Goal: Information Seeking & Learning: Learn about a topic

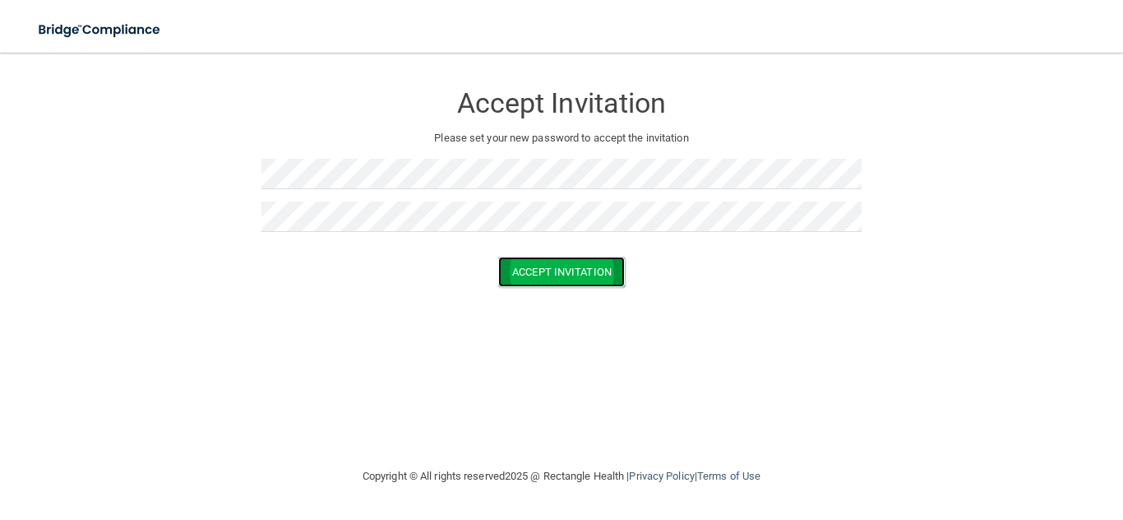
click at [551, 278] on button "Accept Invitation" at bounding box center [561, 272] width 127 height 30
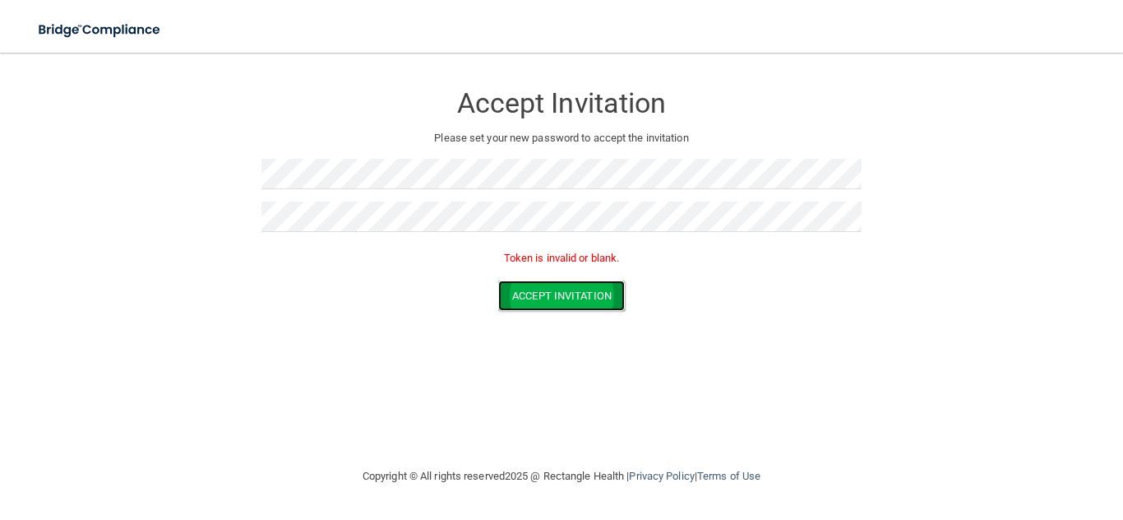
click at [505, 291] on button "Accept Invitation" at bounding box center [561, 295] width 127 height 30
click at [535, 294] on button "Accept Invitation" at bounding box center [561, 295] width 127 height 30
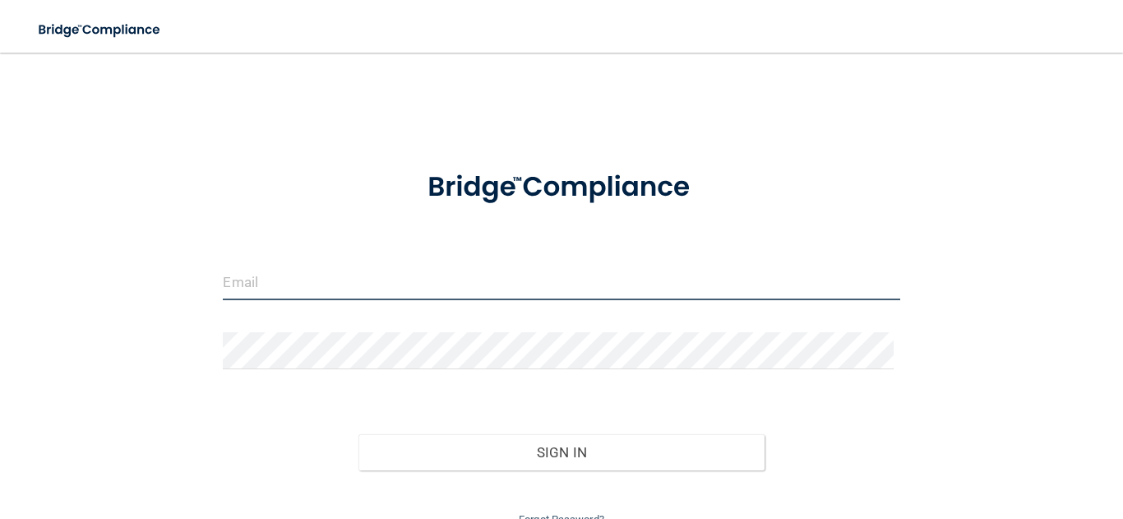
click at [408, 272] on input "email" at bounding box center [561, 281] width 677 height 37
type input "[EMAIL_ADDRESS][DOMAIN_NAME]"
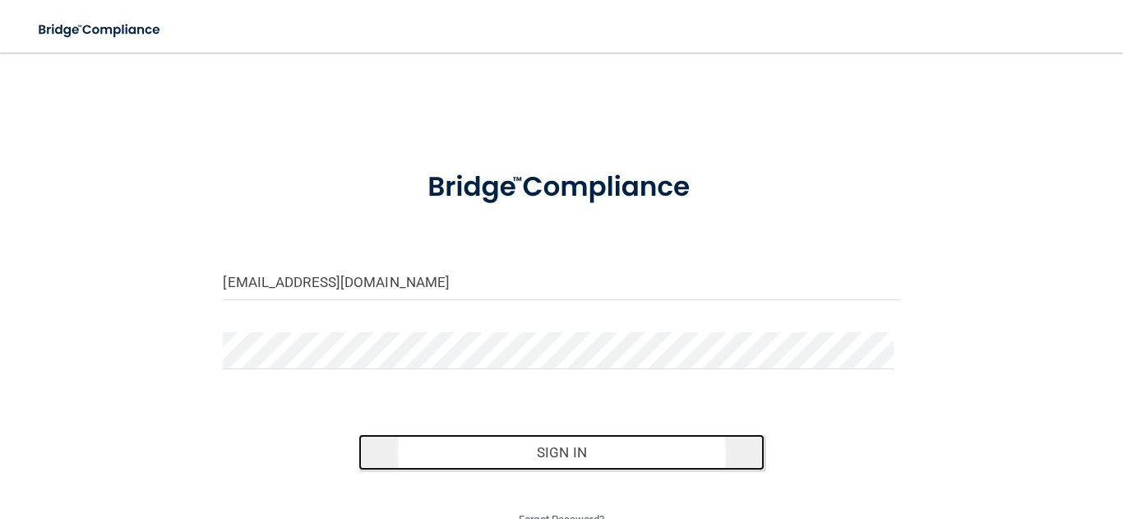
click at [661, 452] on button "Sign In" at bounding box center [561, 452] width 406 height 36
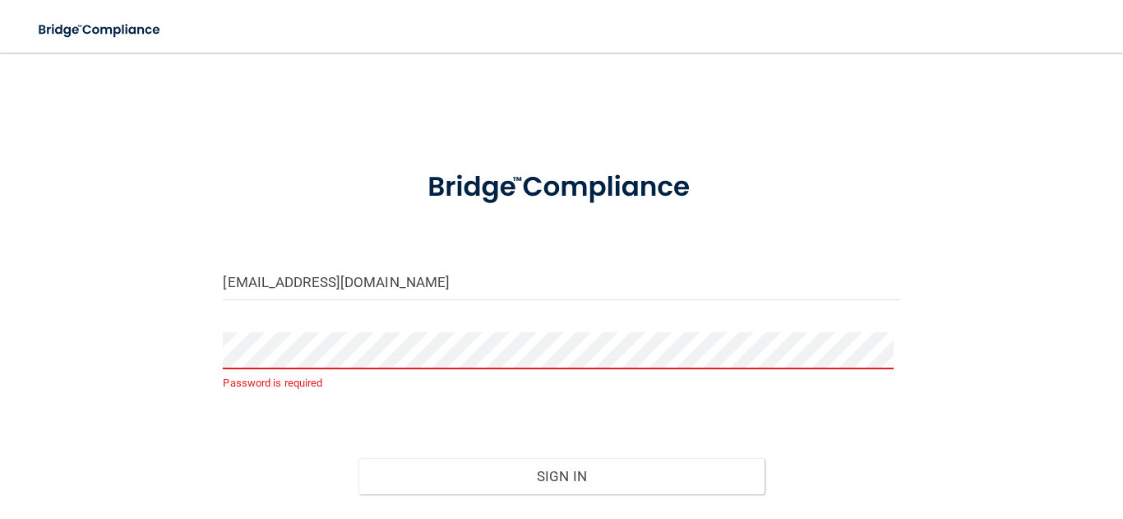
drag, startPoint x: 220, startPoint y: 37, endPoint x: 215, endPoint y: 61, distance: 24.2
click at [215, 58] on div "Toggle navigation" at bounding box center [234, 29] width 468 height 59
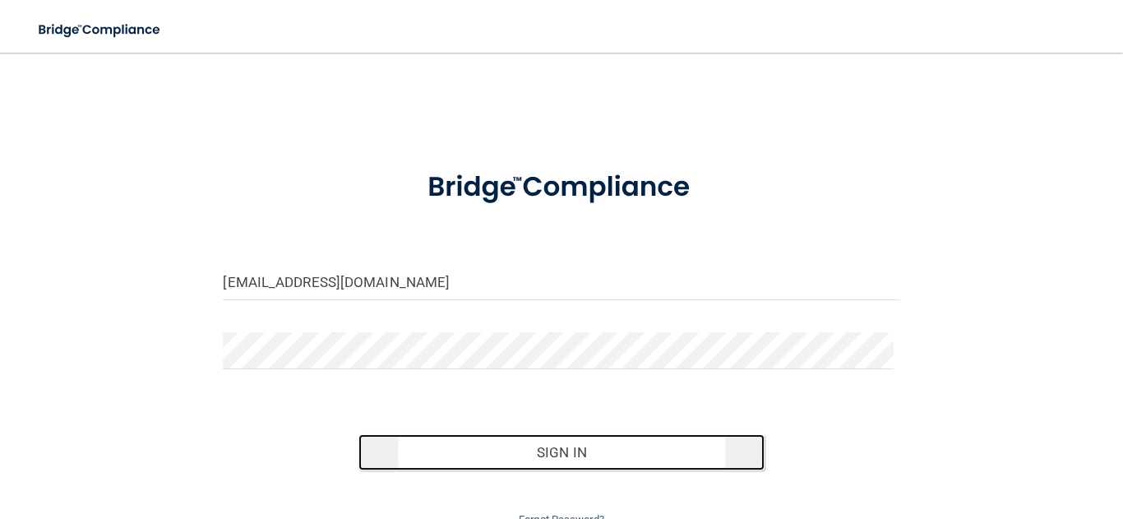
click at [677, 451] on button "Sign In" at bounding box center [561, 452] width 406 height 36
click at [650, 458] on button "Sign In" at bounding box center [561, 452] width 406 height 36
click at [544, 449] on button "Sign In" at bounding box center [561, 452] width 406 height 36
click at [546, 469] on button "Sign In" at bounding box center [561, 452] width 406 height 36
click at [516, 447] on button "Sign In" at bounding box center [561, 452] width 406 height 36
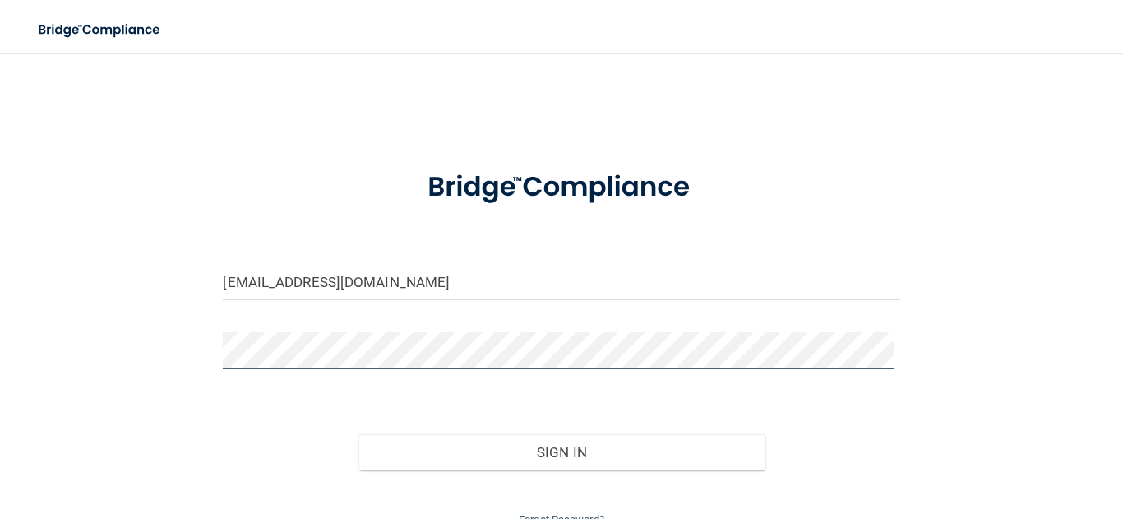
click at [358, 434] on button "Sign In" at bounding box center [561, 452] width 406 height 36
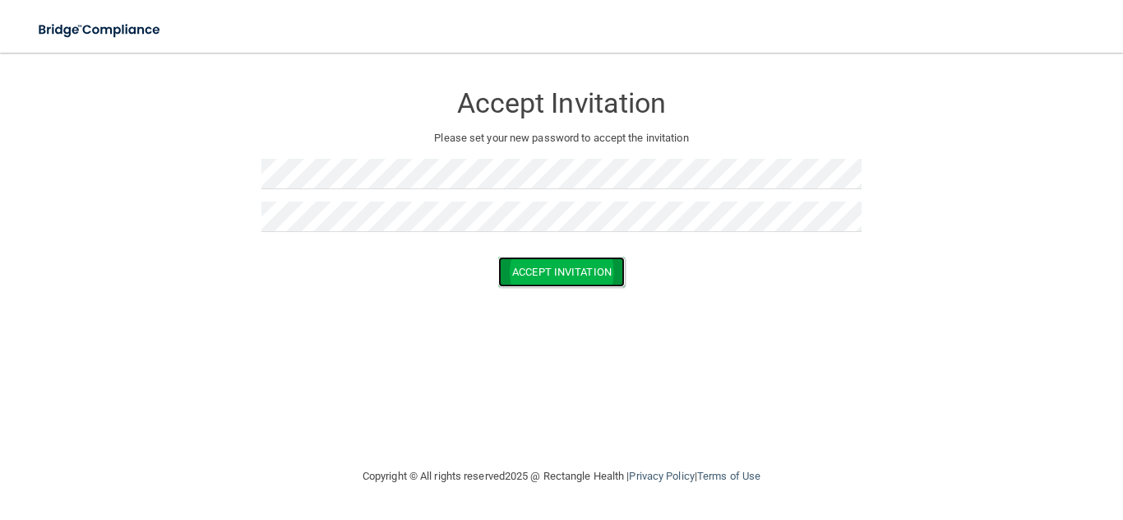
click at [559, 278] on button "Accept Invitation" at bounding box center [561, 272] width 127 height 30
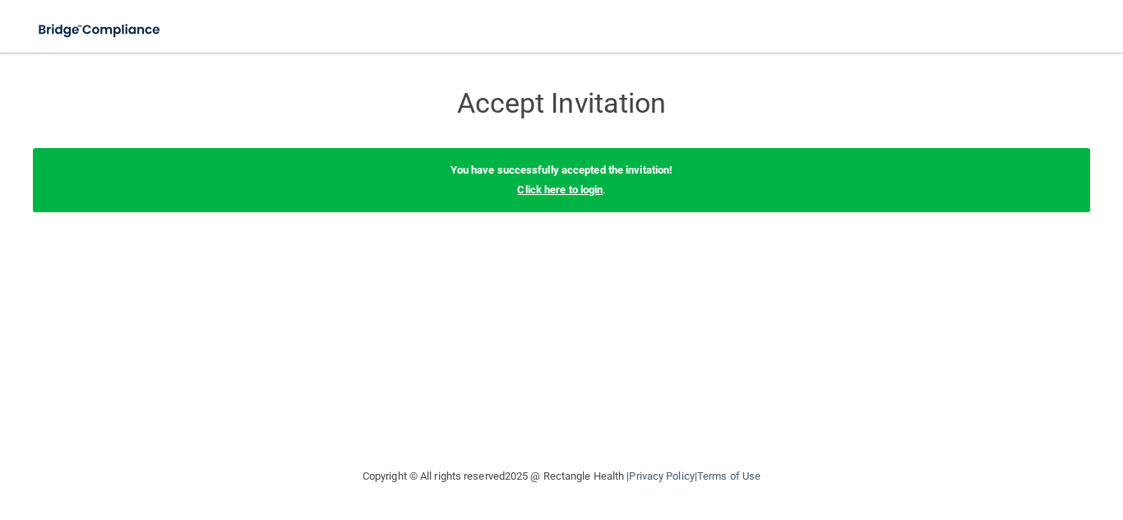
click at [555, 189] on link "Click here to login" at bounding box center [560, 189] width 86 height 12
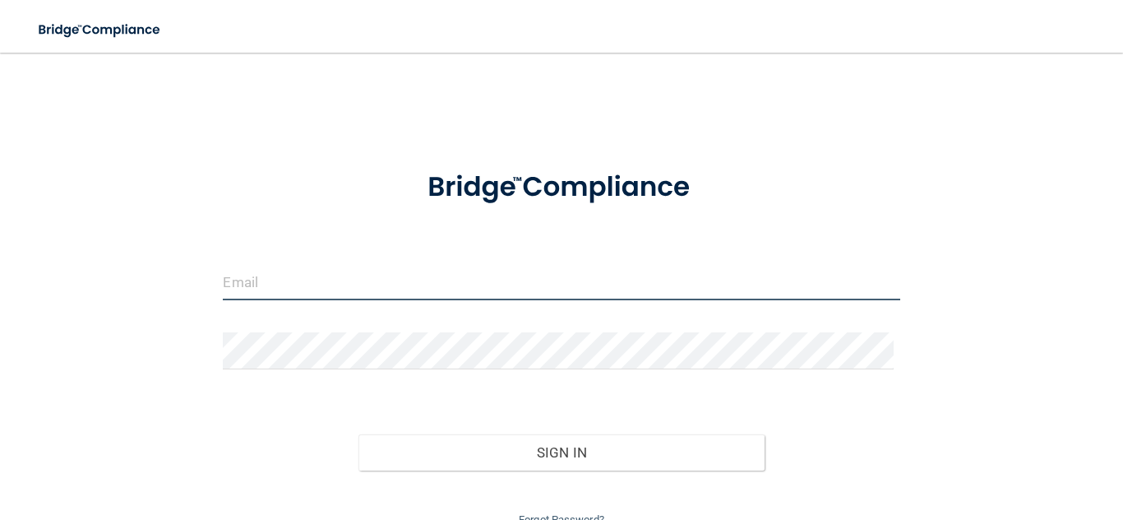
click at [453, 289] on input "email" at bounding box center [561, 281] width 677 height 37
type input "[EMAIL_ADDRESS][DOMAIN_NAME]"
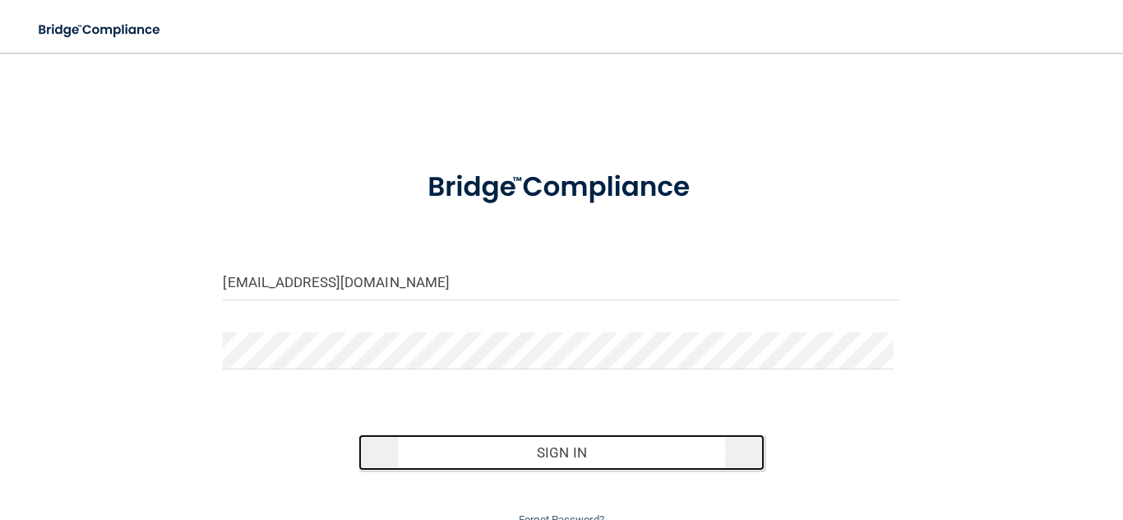
click at [568, 442] on button "Sign In" at bounding box center [561, 452] width 406 height 36
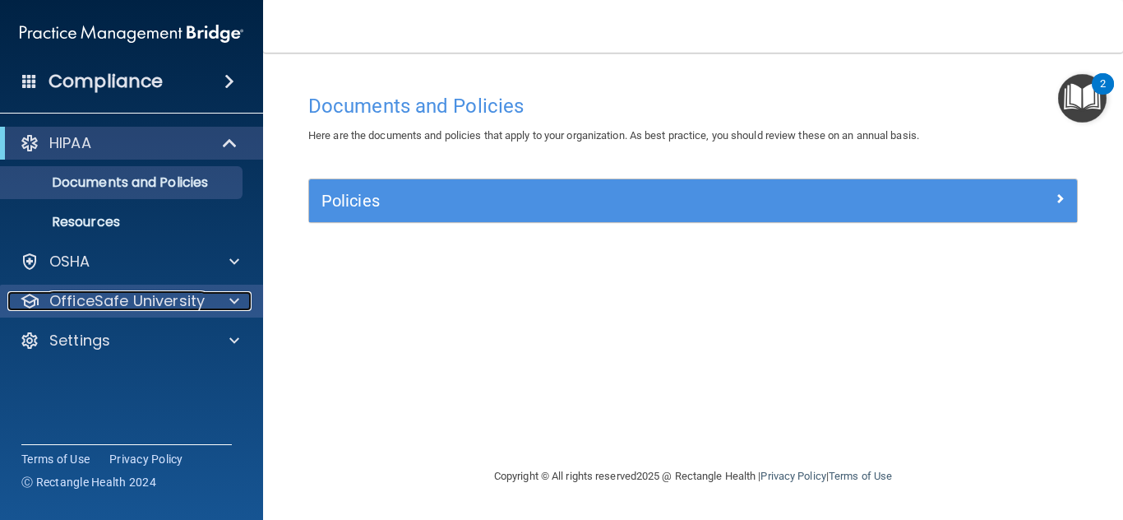
click at [143, 294] on p "OfficeSafe University" at bounding box center [126, 301] width 155 height 20
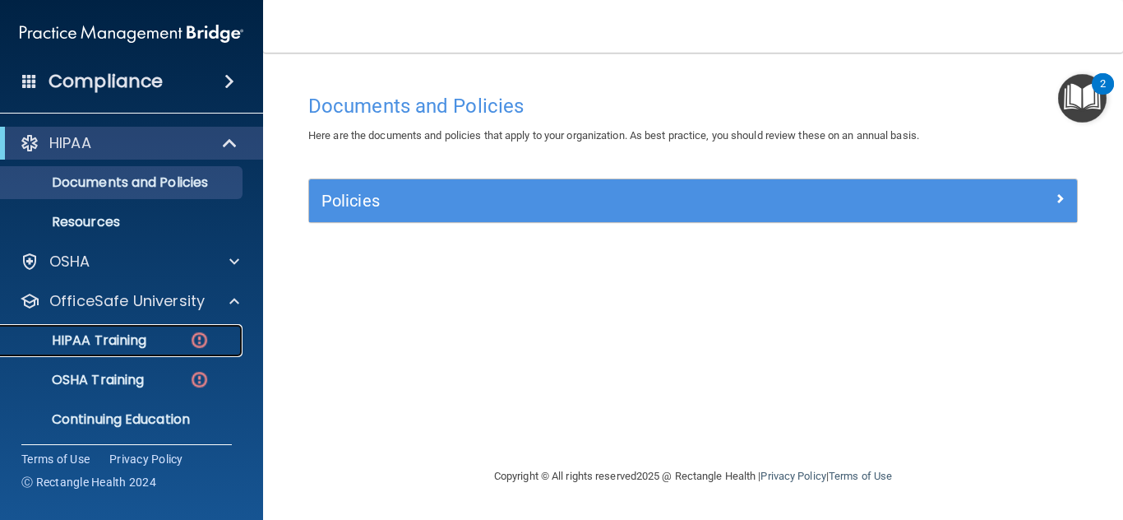
click at [121, 332] on p "HIPAA Training" at bounding box center [79, 340] width 136 height 16
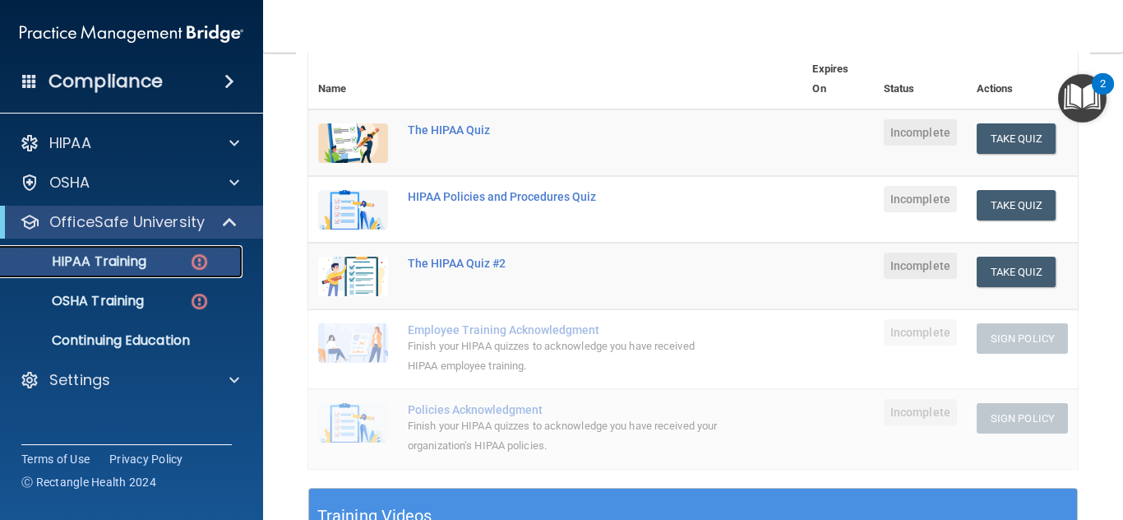
scroll to position [202, 0]
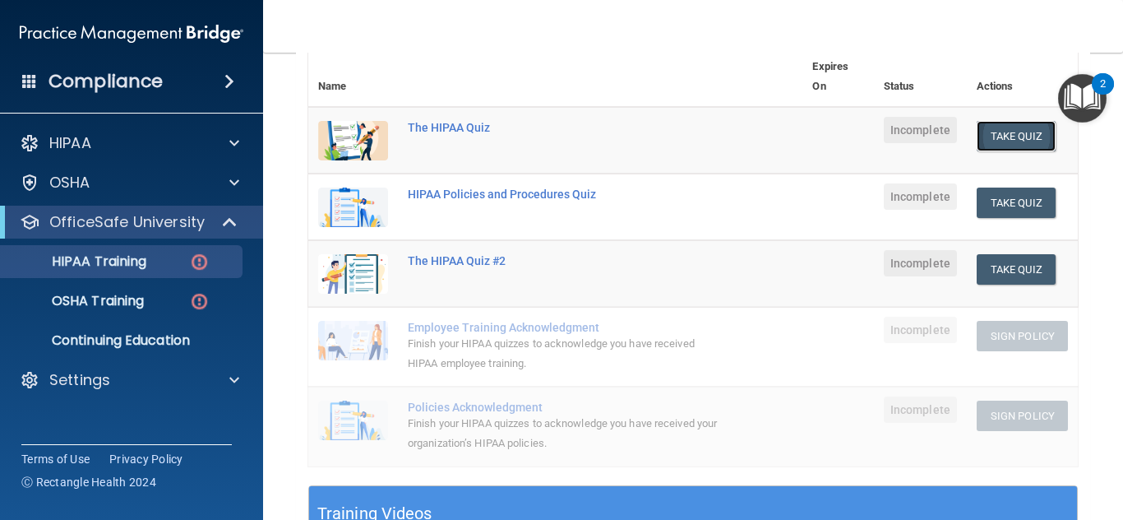
click at [1004, 138] on button "Take Quiz" at bounding box center [1016, 136] width 79 height 30
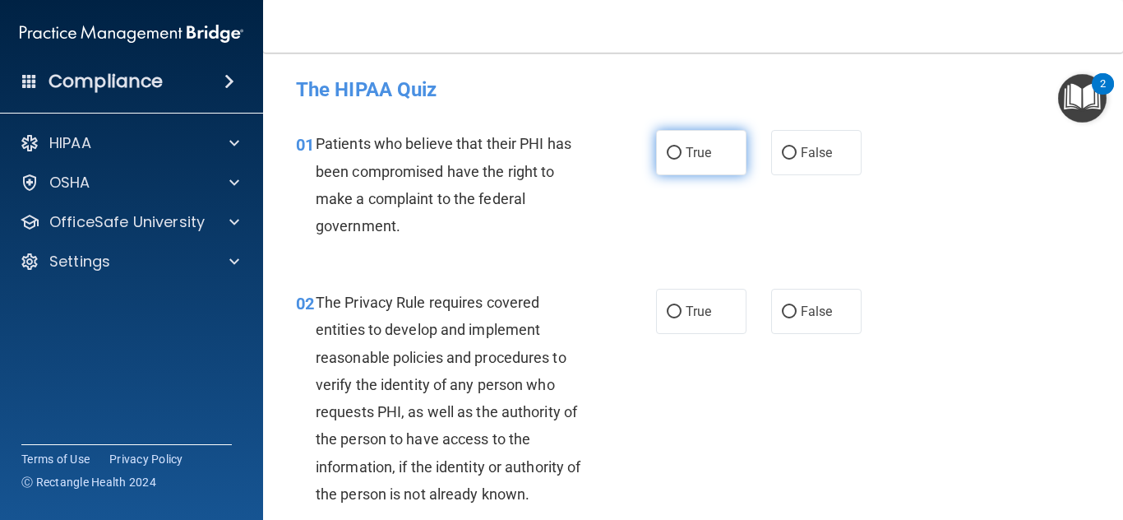
click at [702, 156] on span "True" at bounding box center [698, 153] width 25 height 16
radio input "true"
click at [667, 147] on input "True" at bounding box center [674, 153] width 15 height 12
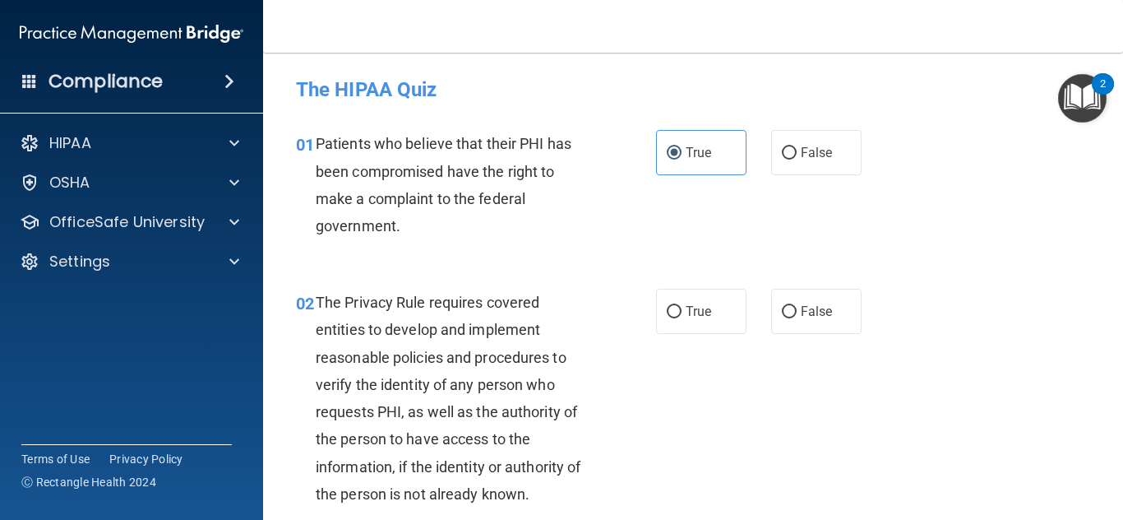
click at [667, 147] on input "True" at bounding box center [674, 153] width 15 height 12
click at [760, 415] on div "02 The Privacy Rule requires covered entities to develop and implement reasonab…" at bounding box center [693, 402] width 819 height 268
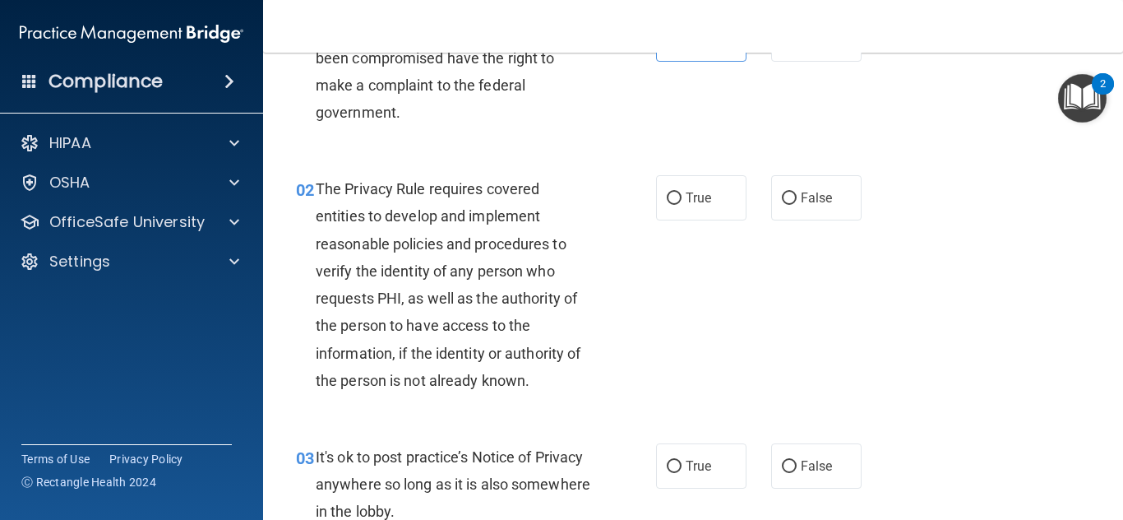
scroll to position [117, 0]
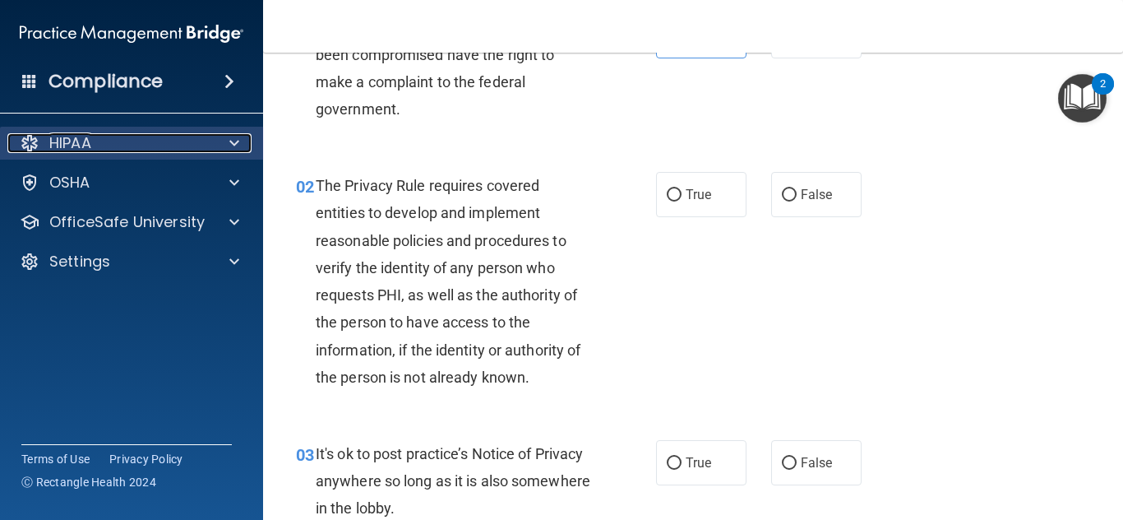
click at [155, 133] on div "HIPAA" at bounding box center [109, 143] width 204 height 20
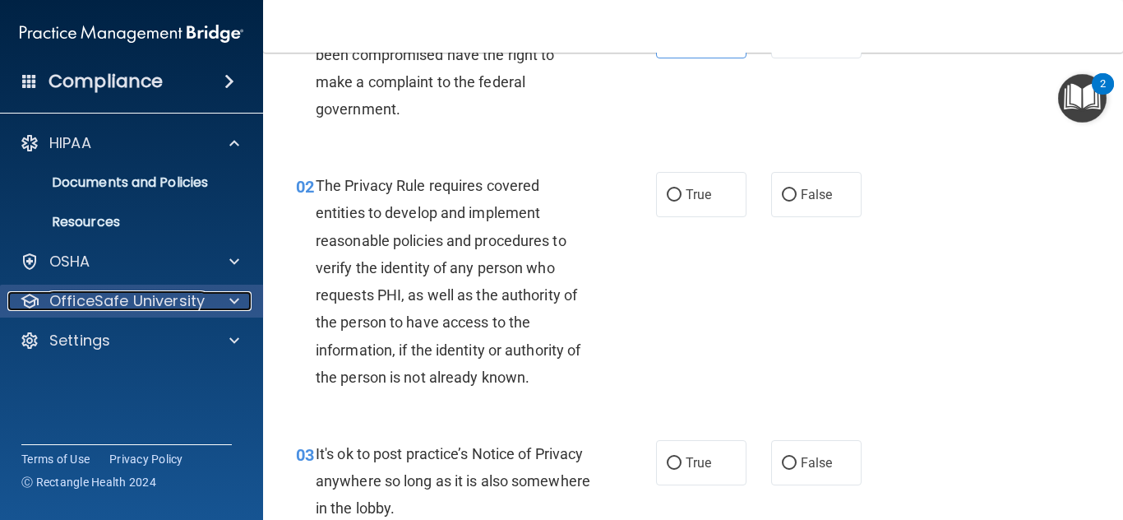
click at [178, 291] on p "OfficeSafe University" at bounding box center [126, 301] width 155 height 20
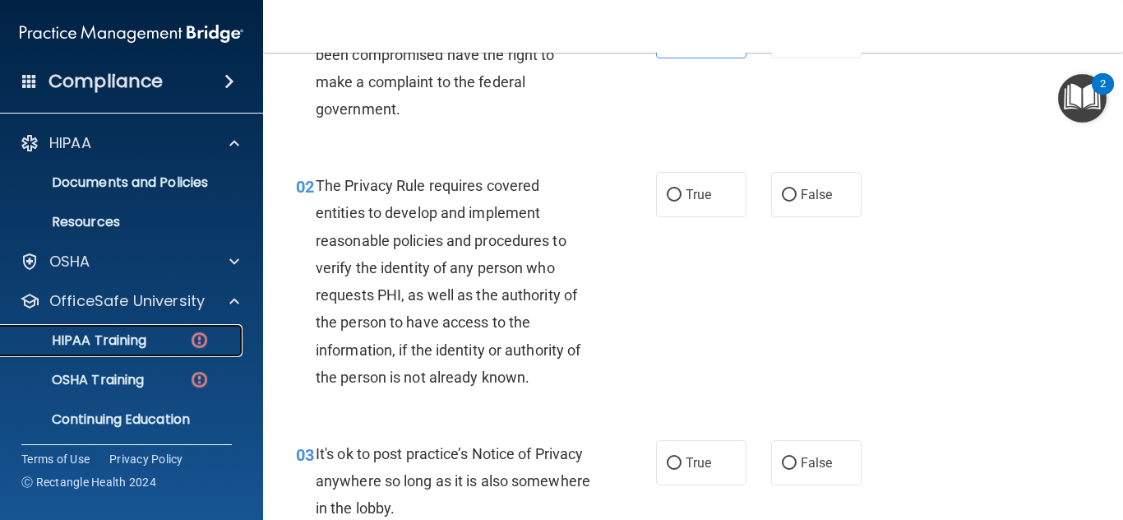
click at [106, 332] on p "HIPAA Training" at bounding box center [79, 340] width 136 height 16
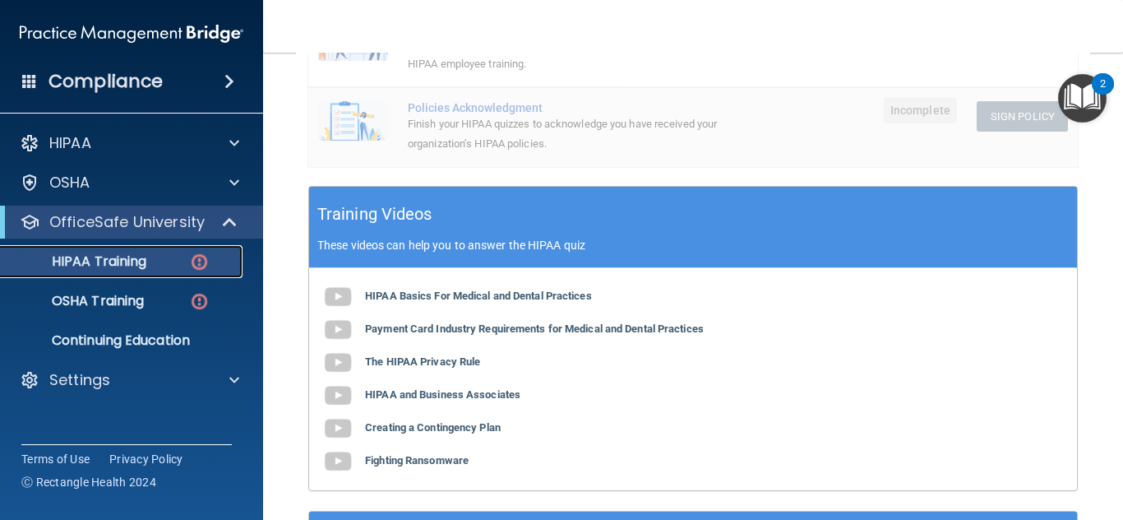
scroll to position [560, 0]
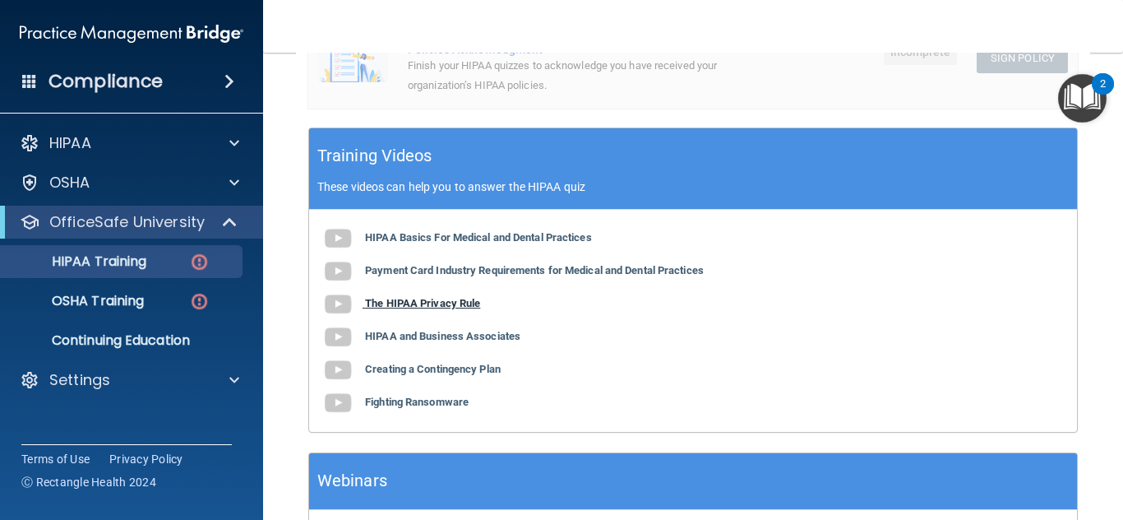
click at [413, 305] on b "The HIPAA Privacy Rule" at bounding box center [422, 303] width 115 height 12
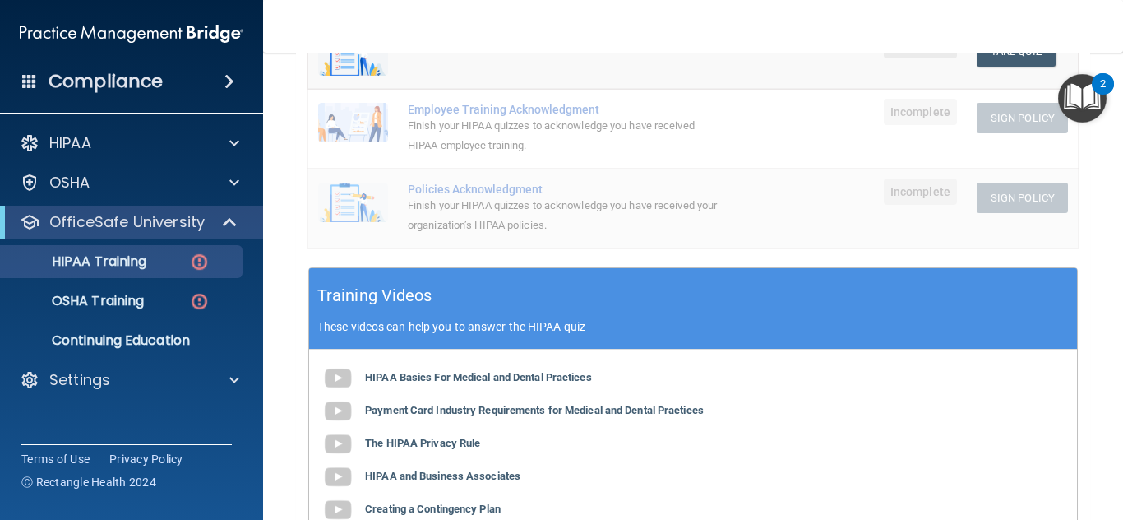
scroll to position [490, 0]
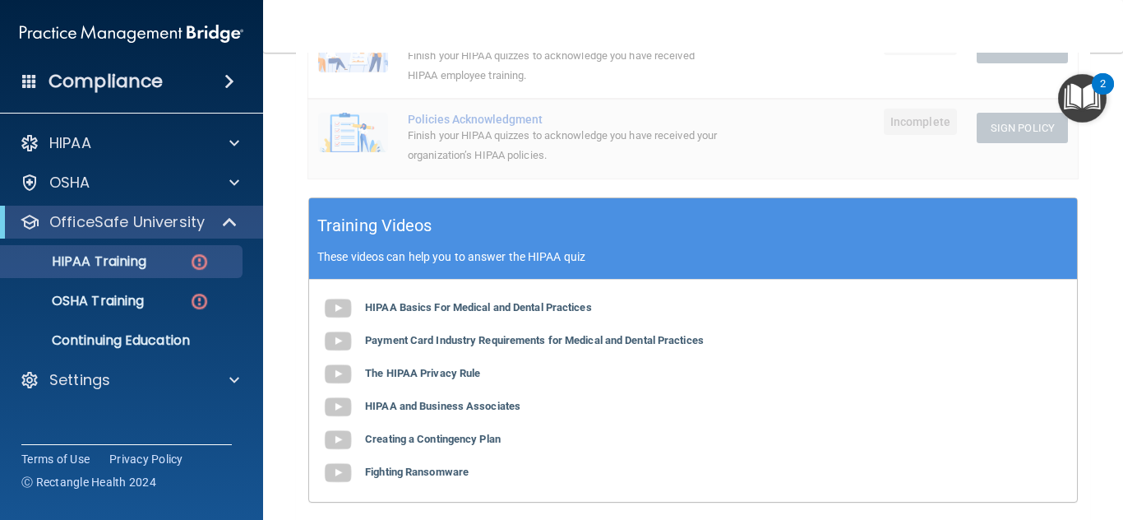
click at [1114, 48] on nav "Toggle navigation Jazmin Orozco jazminorozco2003@gmail.com Manage My Enterprise…" at bounding box center [693, 26] width 860 height 53
click at [1117, 51] on nav "Toggle navigation Jazmin Orozco jazminorozco2003@gmail.com Manage My Enterprise…" at bounding box center [693, 26] width 860 height 53
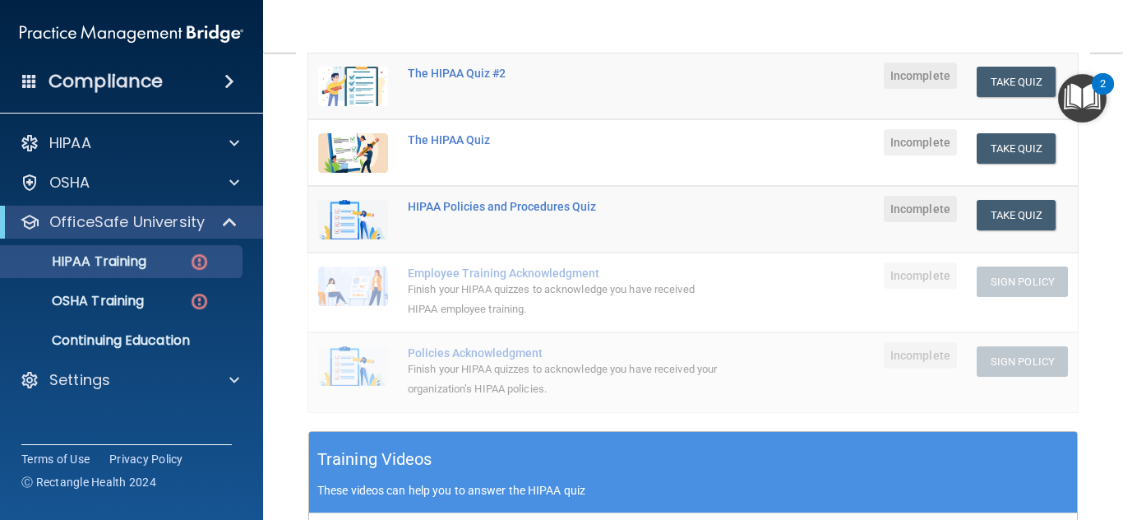
scroll to position [198, 0]
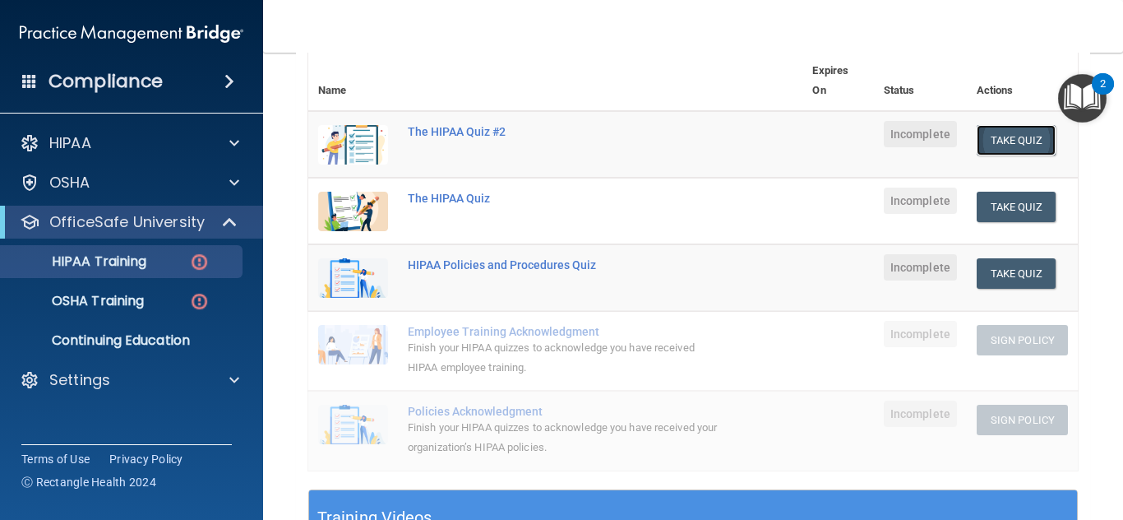
click at [988, 136] on button "Take Quiz" at bounding box center [1016, 140] width 79 height 30
click at [478, 267] on div "HIPAA Policies and Procedures Quiz" at bounding box center [564, 264] width 312 height 13
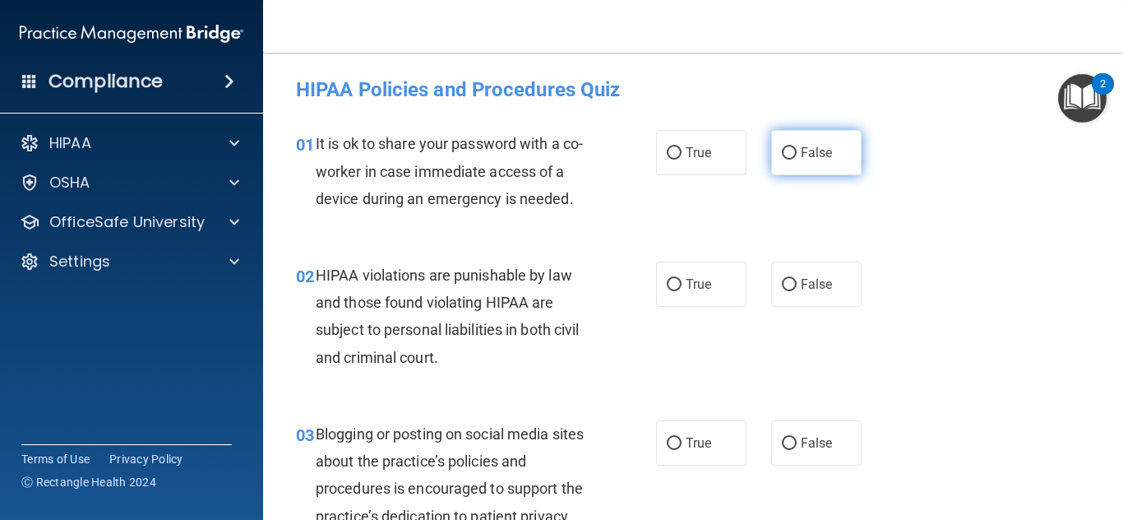
click at [821, 148] on span "False" at bounding box center [817, 153] width 32 height 16
radio input "true"
click at [782, 147] on input "False" at bounding box center [789, 153] width 15 height 12
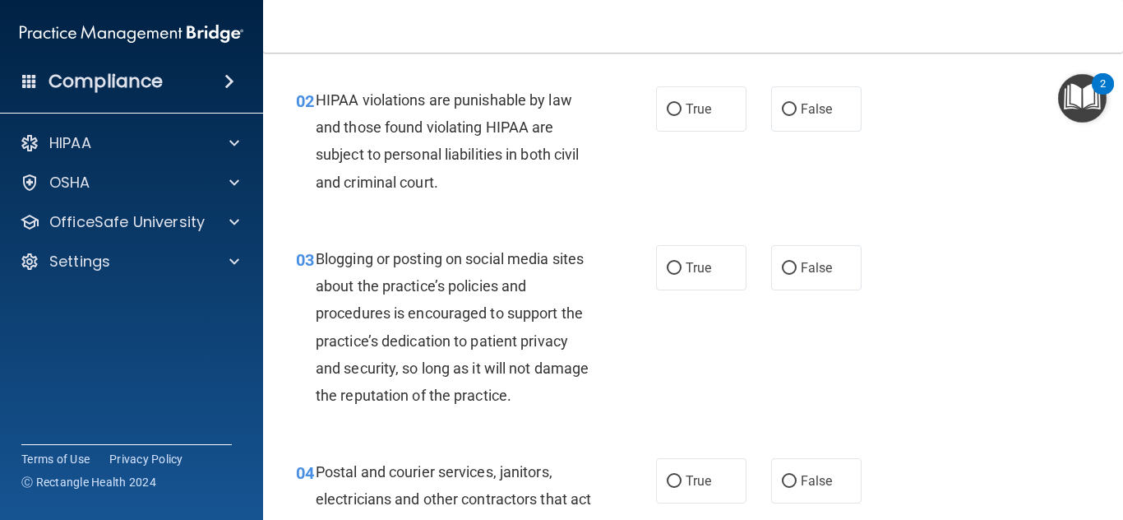
scroll to position [175, 0]
click at [687, 112] on span "True" at bounding box center [698, 109] width 25 height 16
radio input "true"
click at [667, 104] on input "True" at bounding box center [674, 110] width 15 height 12
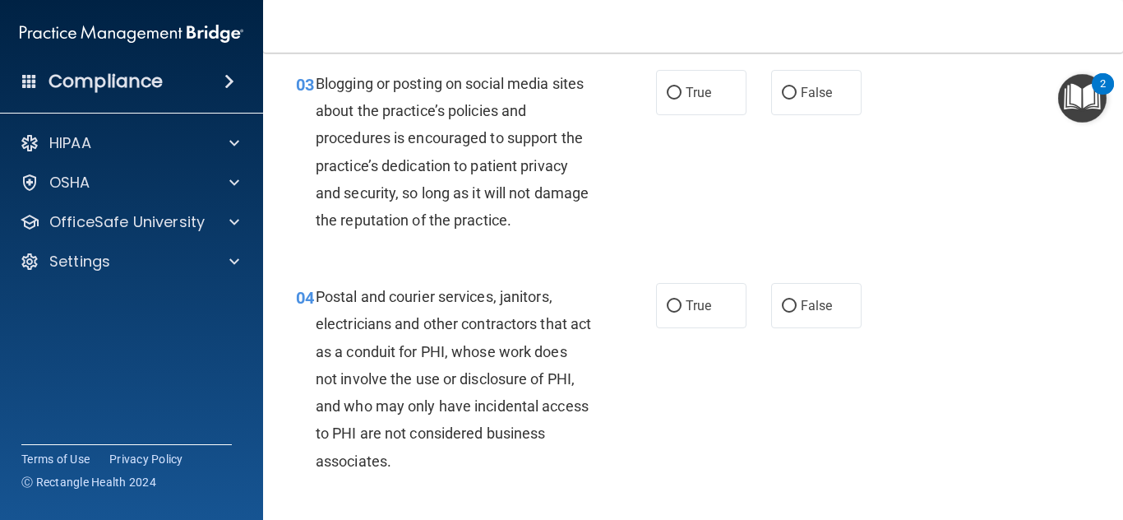
scroll to position [350, 0]
click at [801, 95] on span "False" at bounding box center [817, 93] width 32 height 16
radio input "true"
click at [782, 87] on input "False" at bounding box center [789, 93] width 15 height 12
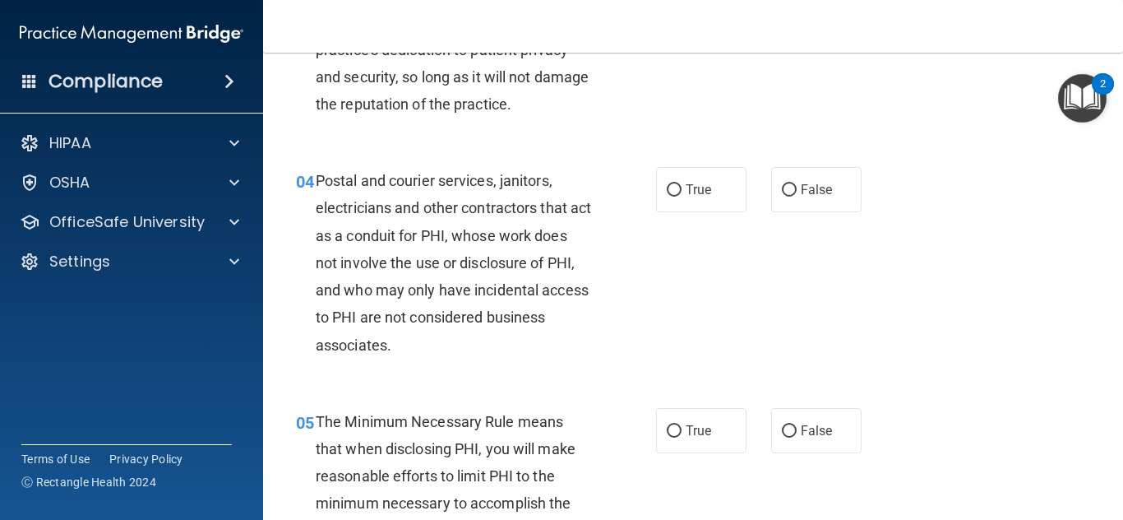
scroll to position [525, 0]
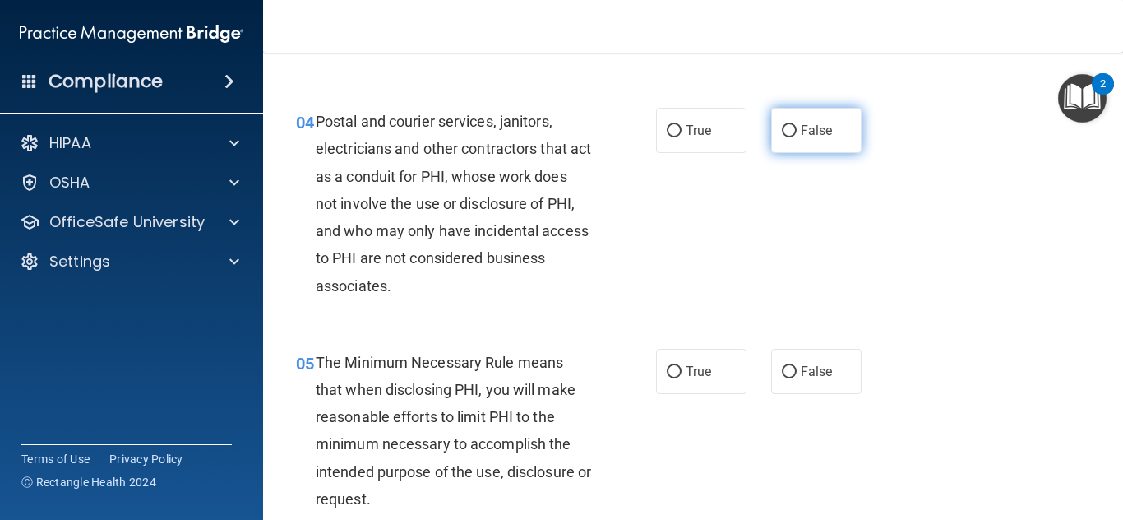
click at [793, 136] on label "False" at bounding box center [816, 130] width 90 height 45
radio input "true"
click at [782, 125] on input "False" at bounding box center [789, 131] width 15 height 12
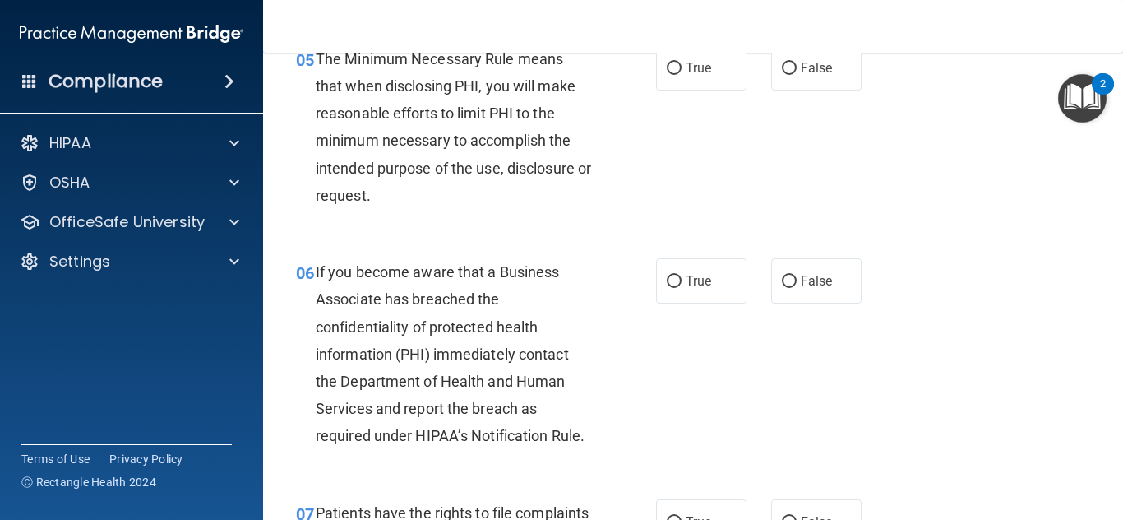
scroll to position [969, 0]
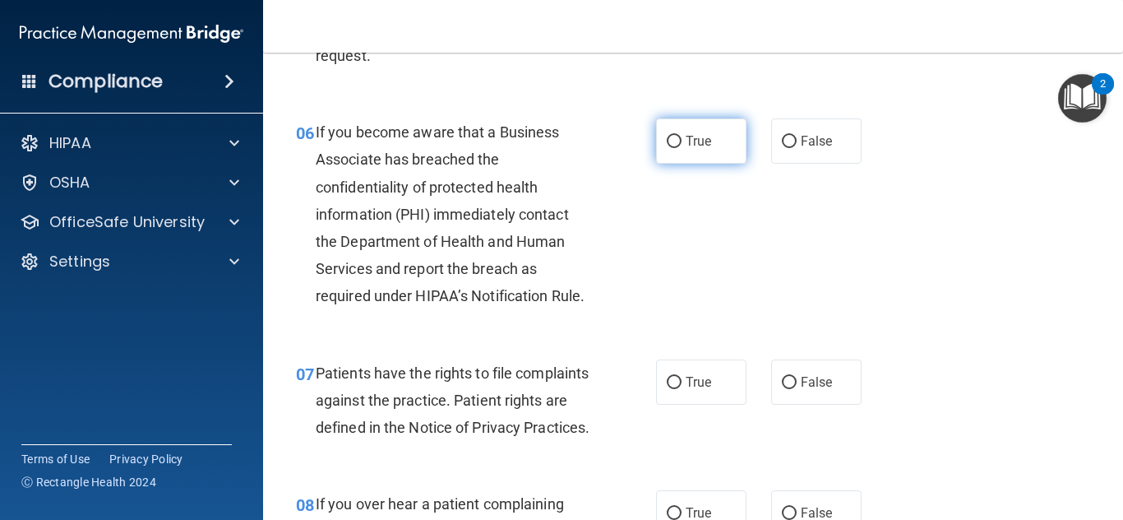
click at [696, 151] on label "True" at bounding box center [701, 140] width 90 height 45
radio input "true"
click at [667, 136] on input "True" at bounding box center [674, 142] width 15 height 12
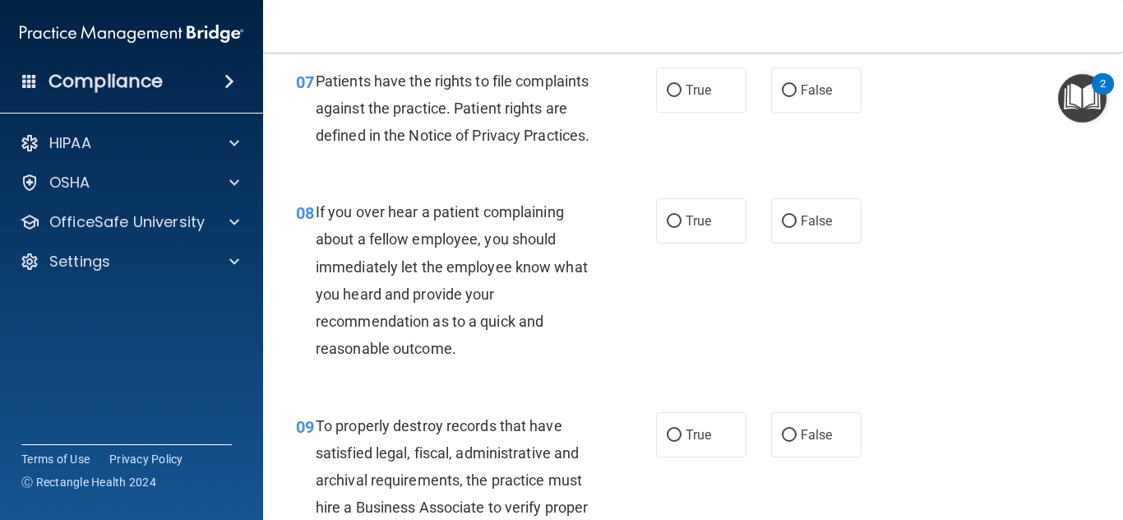
scroll to position [1260, 0]
click at [673, 113] on label "True" at bounding box center [701, 89] width 90 height 45
radio input "true"
click at [667, 85] on input "True" at bounding box center [674, 91] width 15 height 12
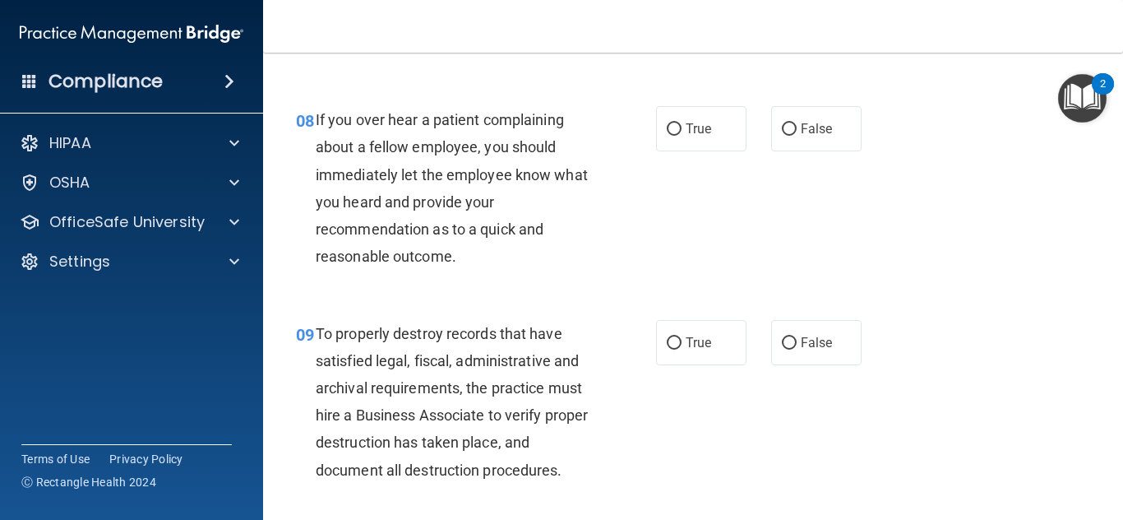
scroll to position [1354, 0]
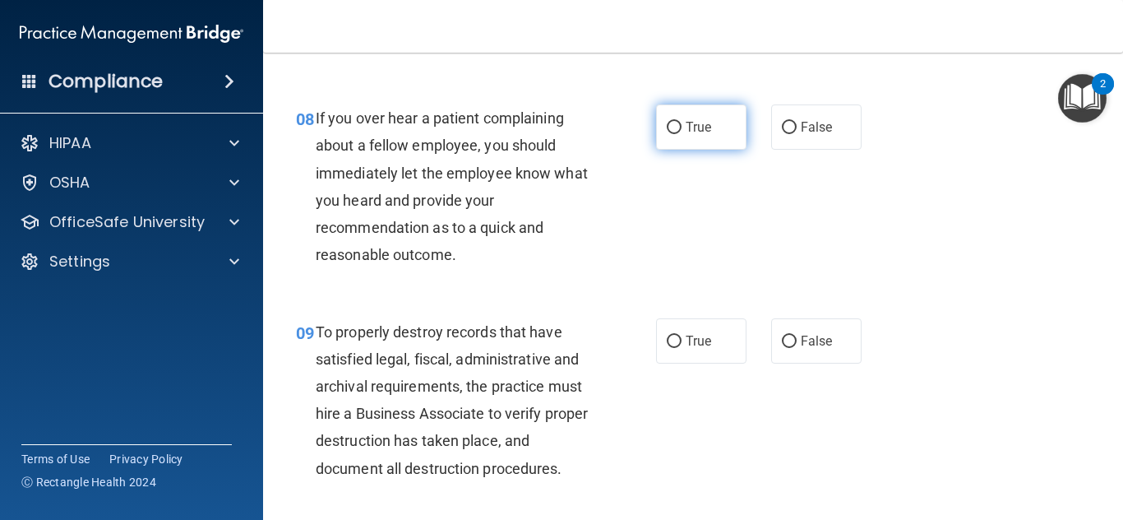
click at [686, 135] on span "True" at bounding box center [698, 127] width 25 height 16
radio input "true"
click at [667, 122] on input "True" at bounding box center [674, 128] width 15 height 12
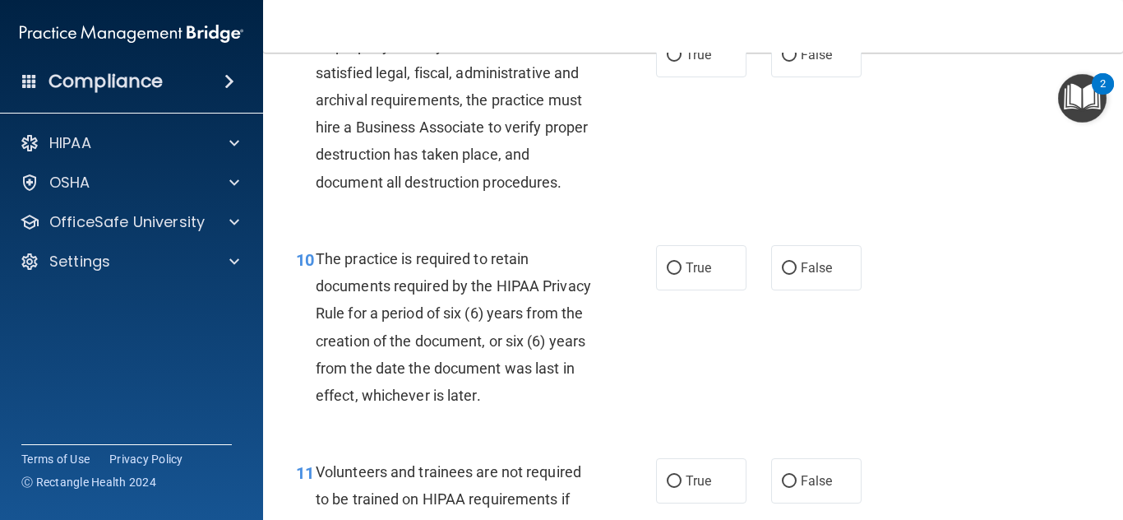
scroll to position [1646, 0]
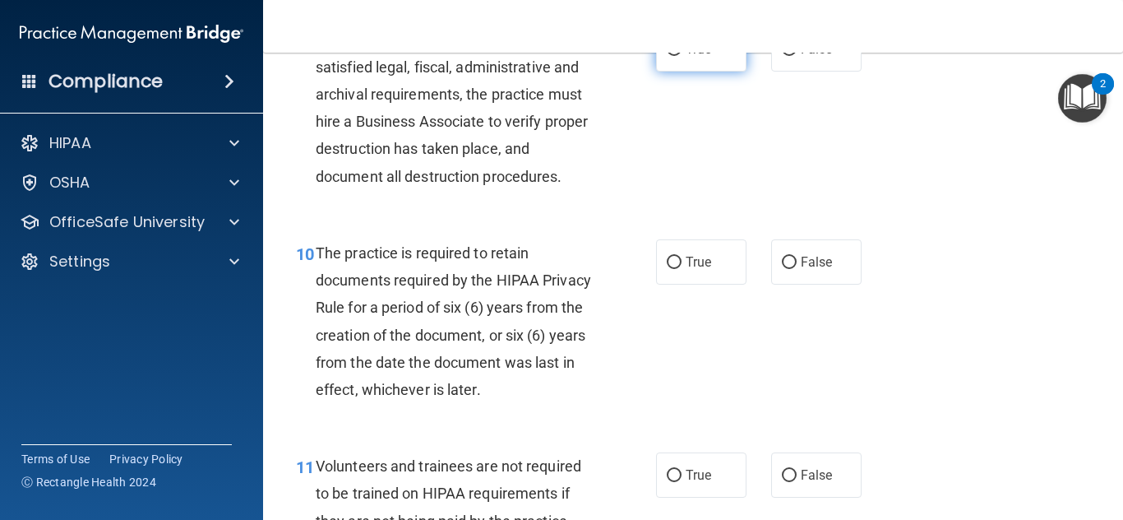
click at [692, 57] on span "True" at bounding box center [698, 49] width 25 height 16
radio input "true"
click at [667, 44] on input "True" at bounding box center [674, 50] width 15 height 12
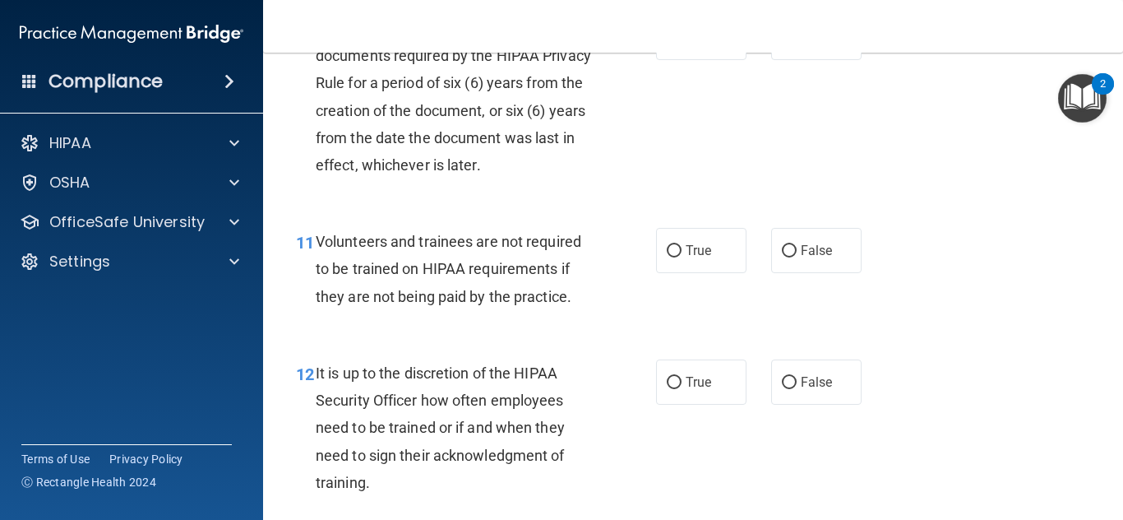
scroll to position [1868, 0]
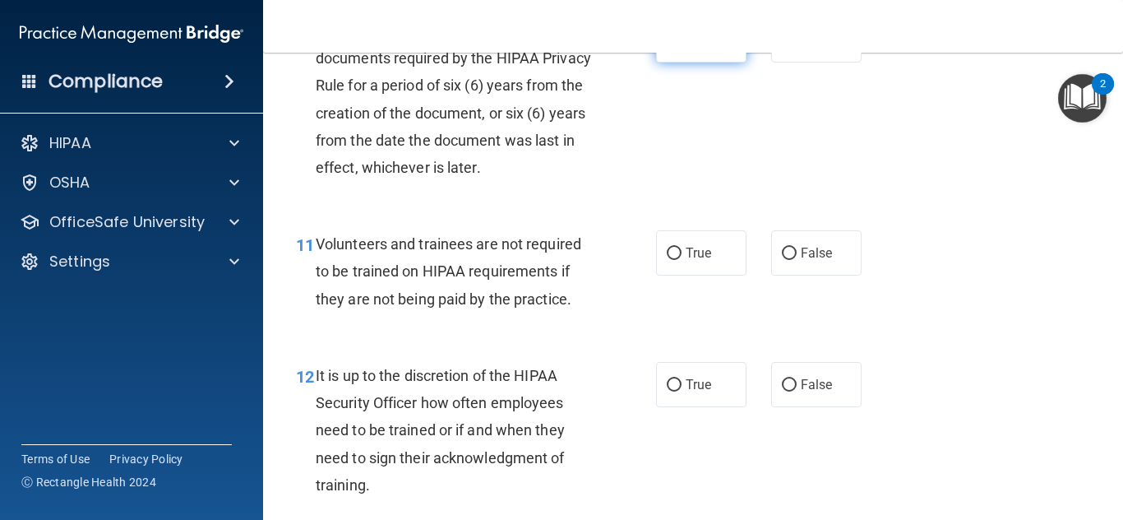
click at [695, 48] on span "True" at bounding box center [698, 40] width 25 height 16
radio input "true"
click at [667, 35] on input "True" at bounding box center [674, 41] width 15 height 12
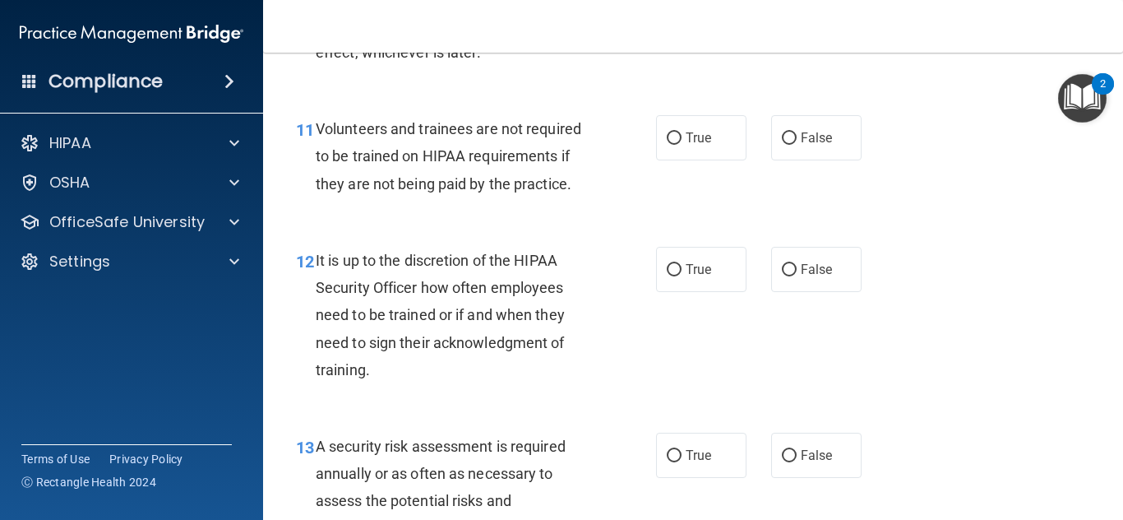
scroll to position [1985, 0]
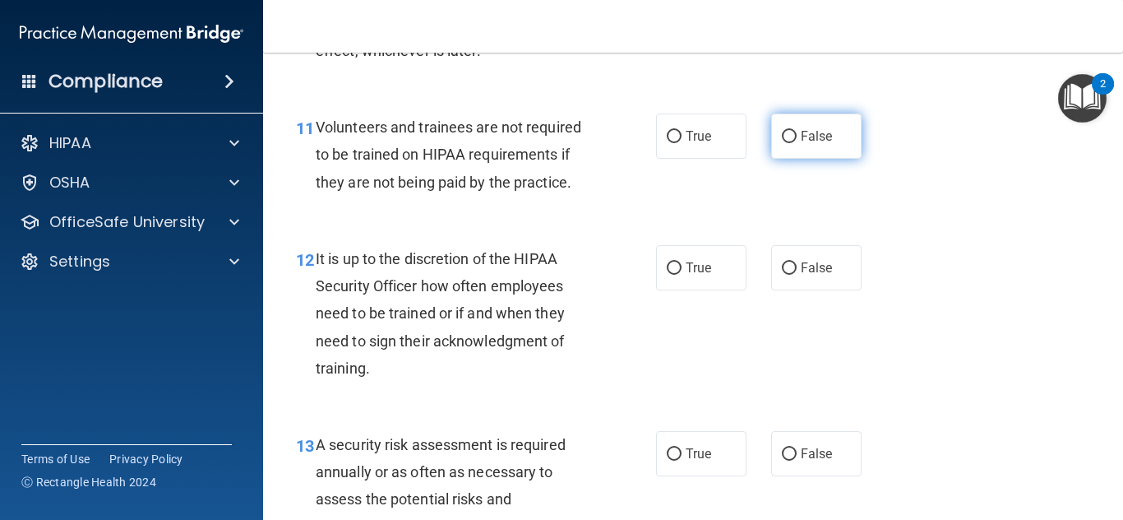
click at [821, 144] on span "False" at bounding box center [817, 136] width 32 height 16
radio input "true"
click at [782, 131] on input "False" at bounding box center [789, 137] width 15 height 12
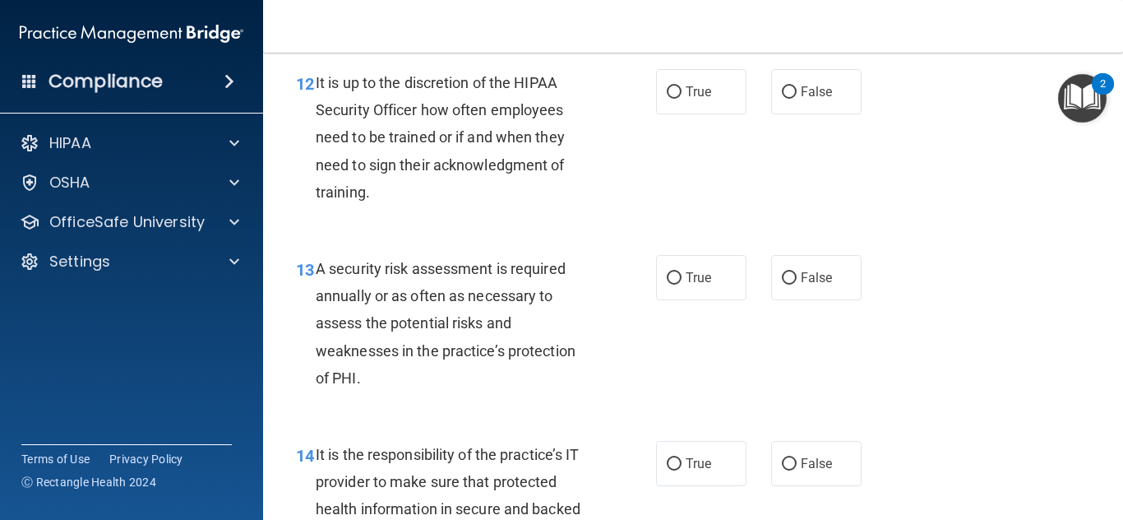
scroll to position [2160, 0]
click at [845, 115] on label "False" at bounding box center [816, 92] width 90 height 45
radio input "true"
click at [782, 87] on input "False" at bounding box center [789, 93] width 15 height 12
radio input "true"
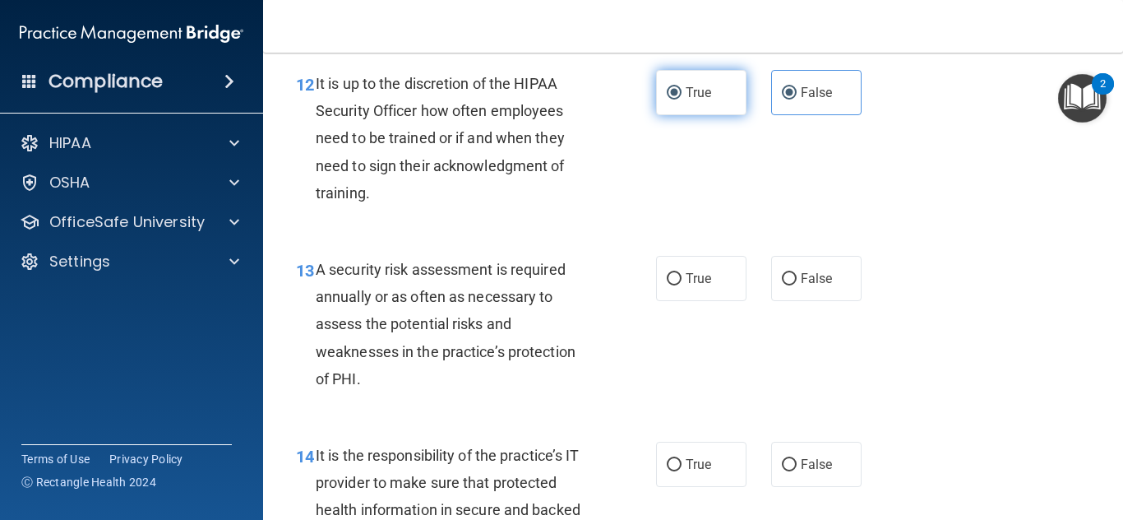
click at [672, 99] on input "True" at bounding box center [674, 93] width 15 height 12
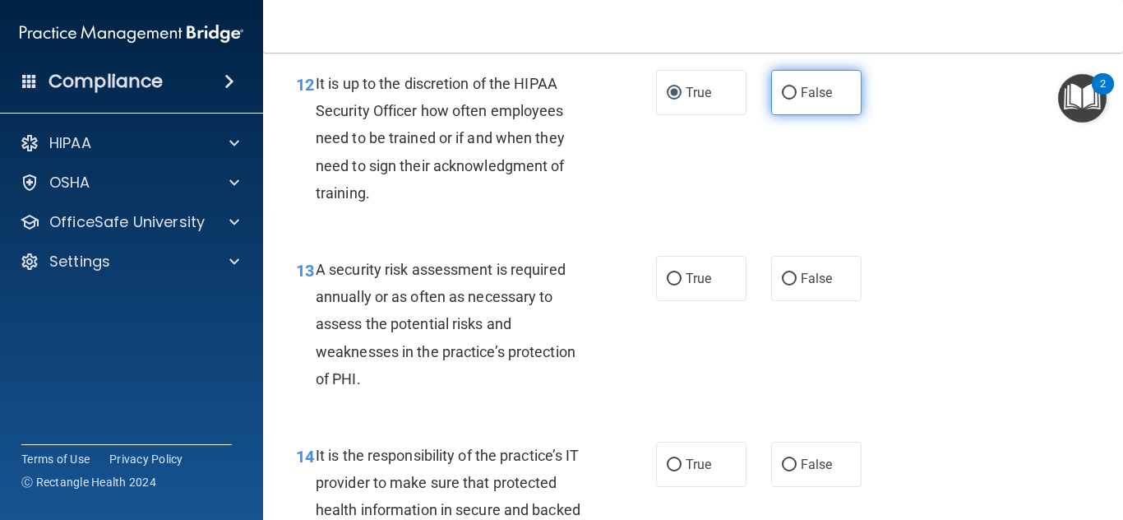
click at [784, 115] on label "False" at bounding box center [816, 92] width 90 height 45
radio input "true"
click at [782, 87] on input "False" at bounding box center [789, 93] width 15 height 12
radio input "false"
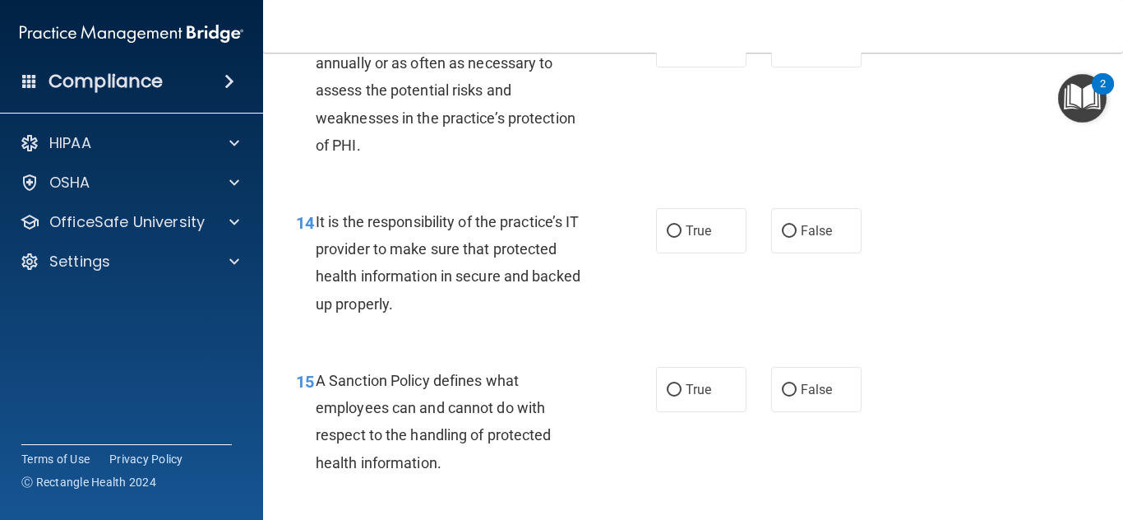
scroll to position [2335, 0]
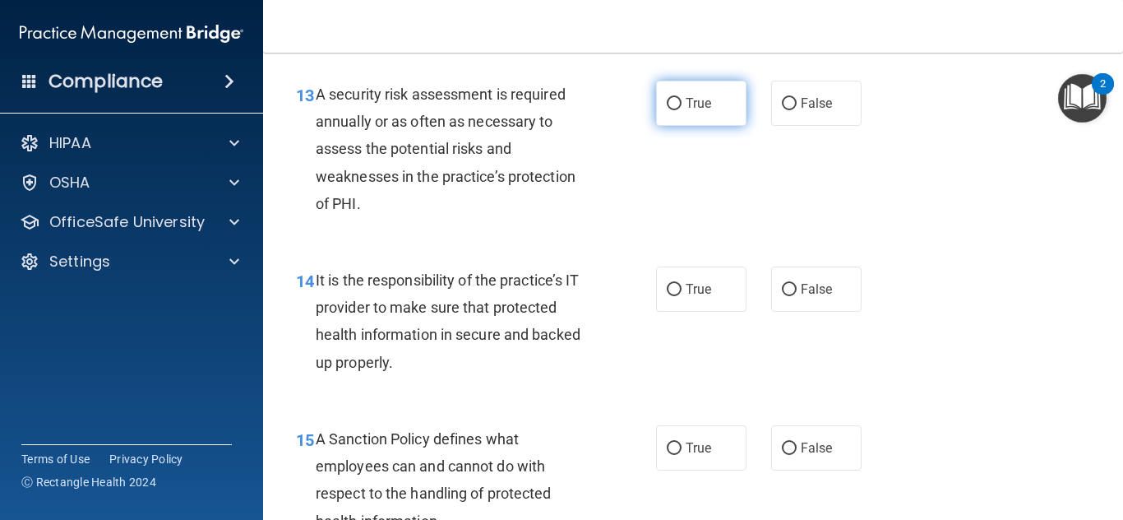
radio input "true"
click at [668, 110] on input "True" at bounding box center [674, 104] width 15 height 12
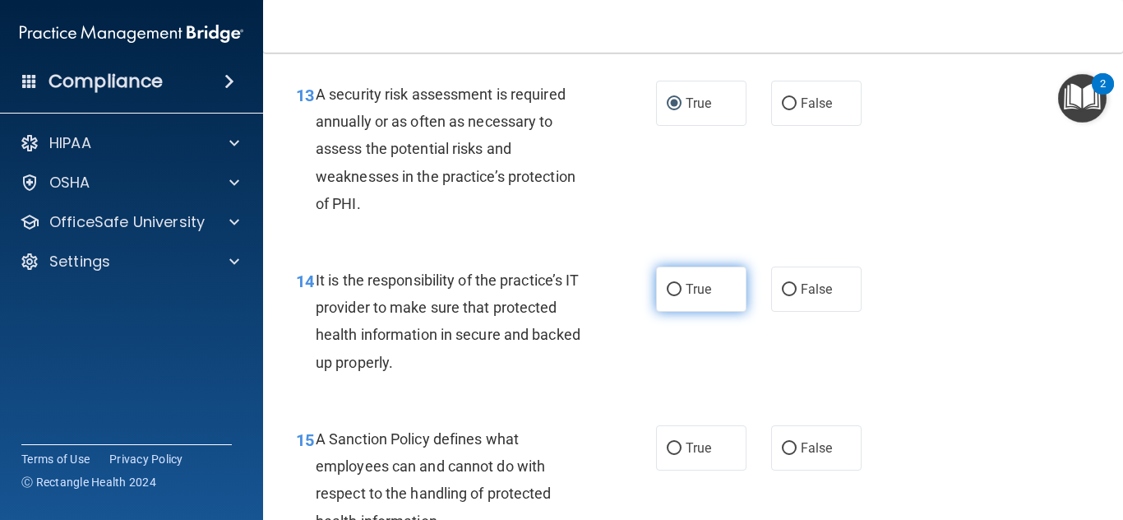
click at [691, 297] on span "True" at bounding box center [698, 289] width 25 height 16
radio input "true"
click at [667, 284] on input "True" at bounding box center [674, 290] width 15 height 12
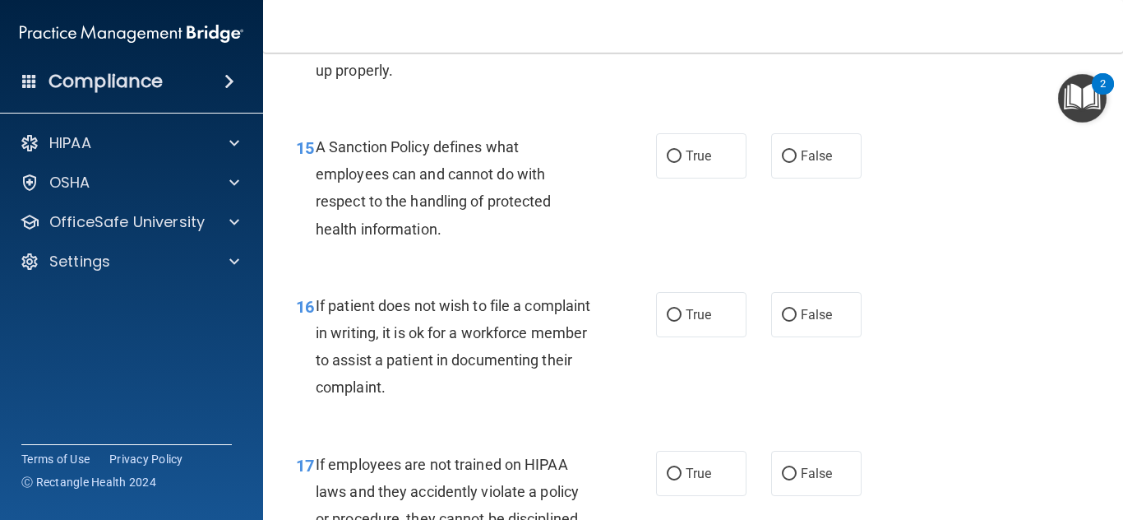
scroll to position [2685, 0]
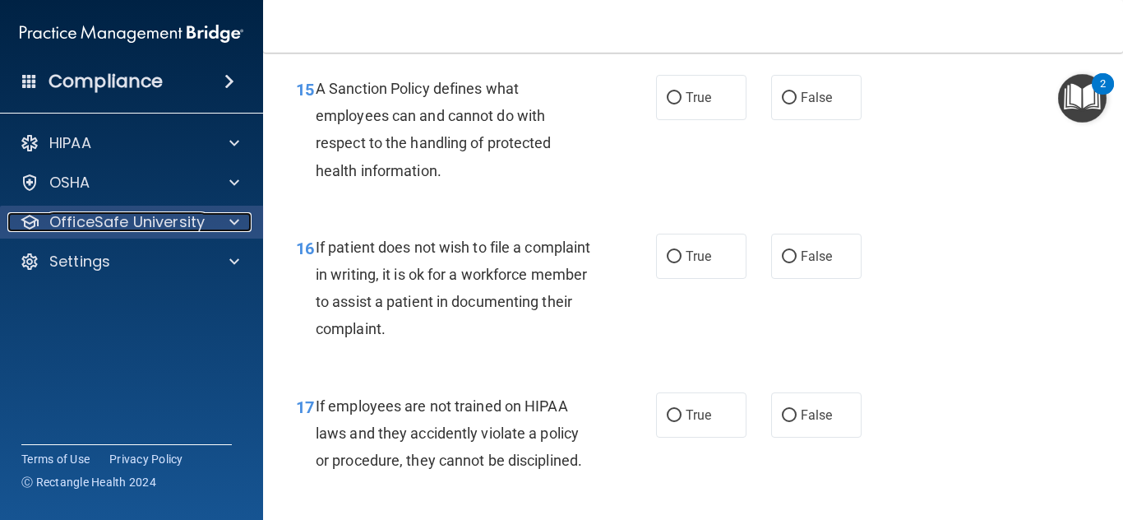
click at [115, 212] on p "OfficeSafe University" at bounding box center [126, 222] width 155 height 20
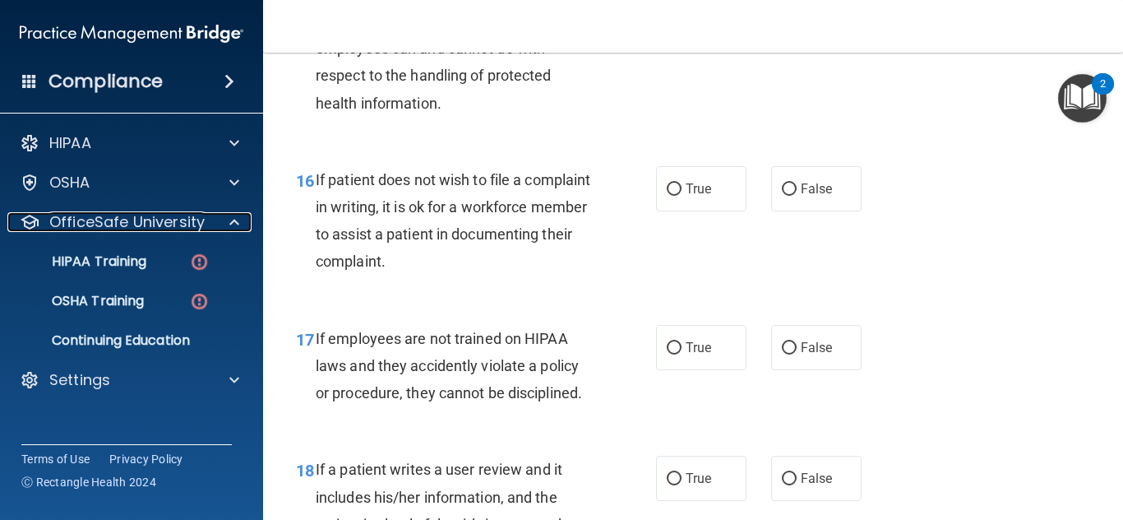
scroll to position [2755, 0]
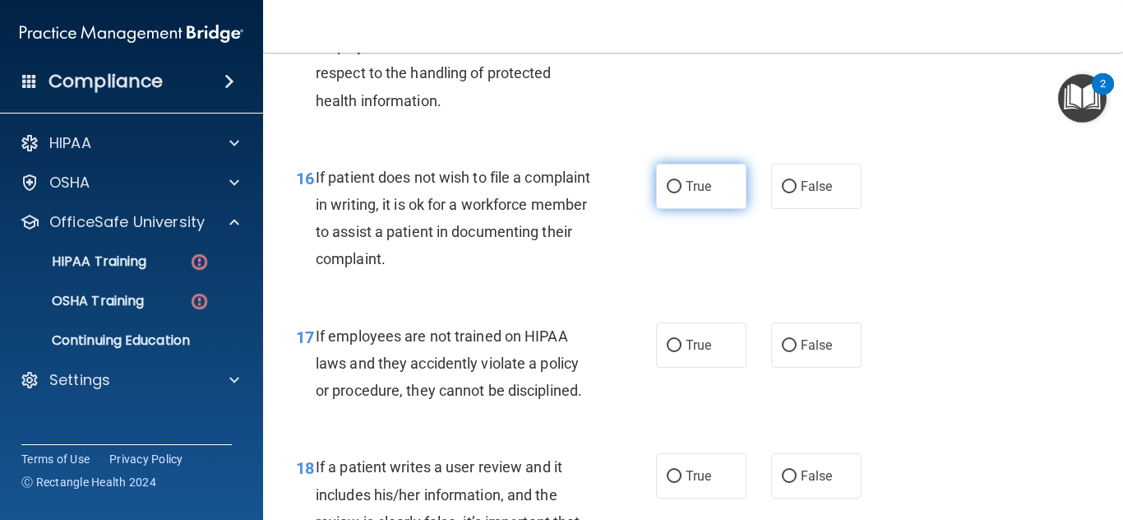
click at [716, 209] on label "True" at bounding box center [701, 186] width 90 height 45
radio input "true"
click at [667, 181] on input "True" at bounding box center [674, 187] width 15 height 12
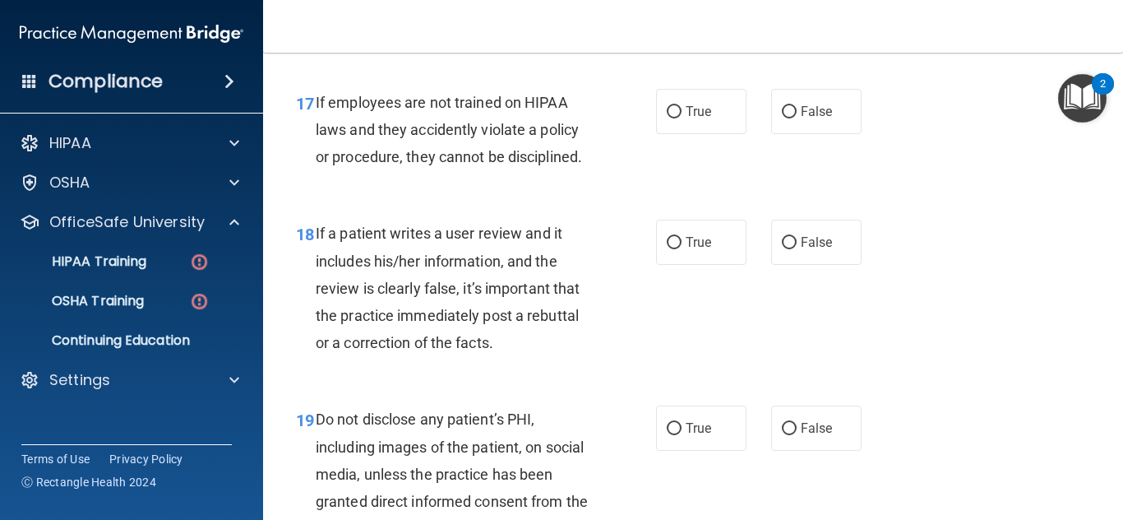
scroll to position [3047, 0]
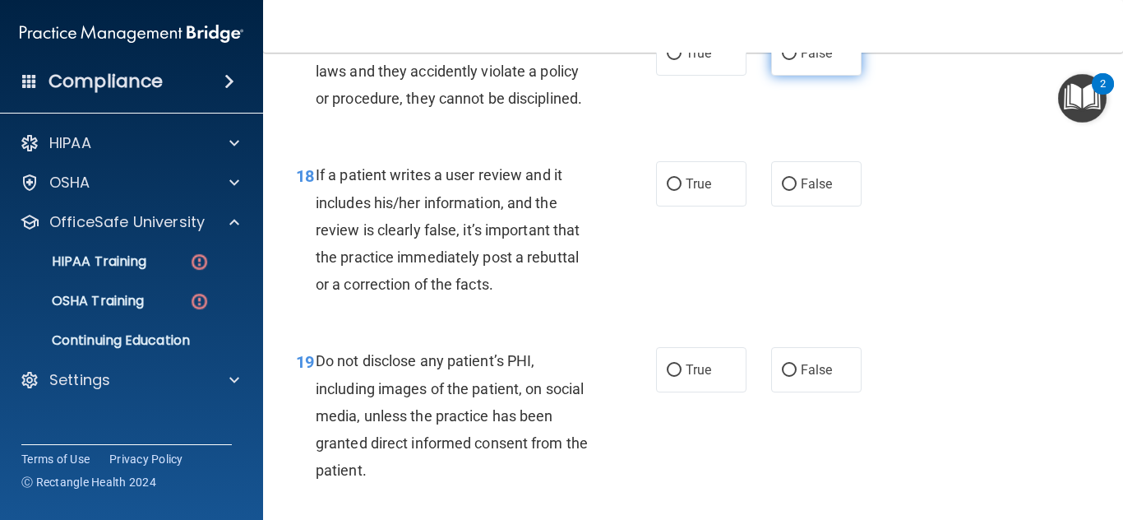
click at [823, 61] on span "False" at bounding box center [817, 53] width 32 height 16
radio input "true"
click at [782, 48] on input "False" at bounding box center [789, 54] width 15 height 12
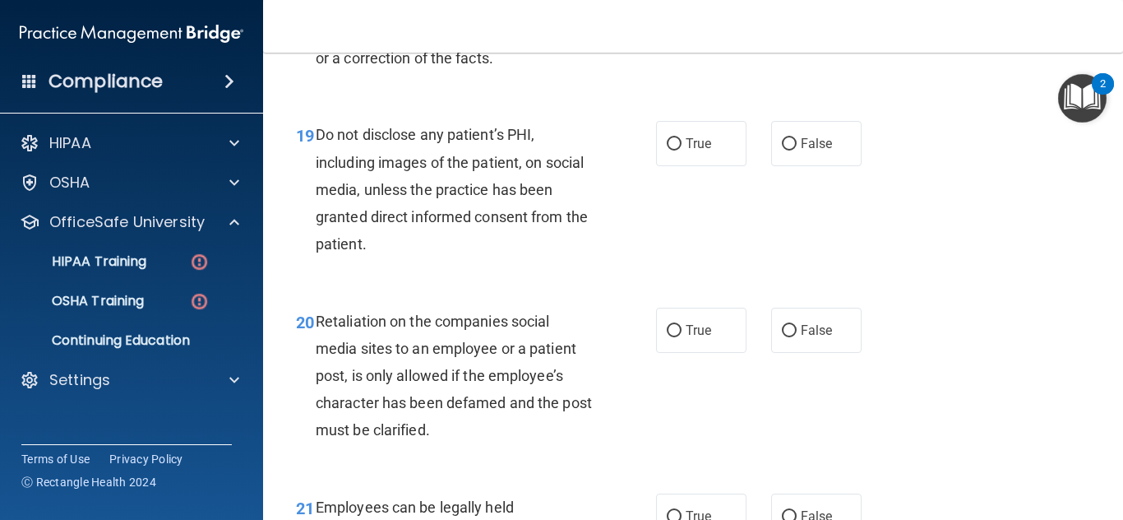
scroll to position [3280, 0]
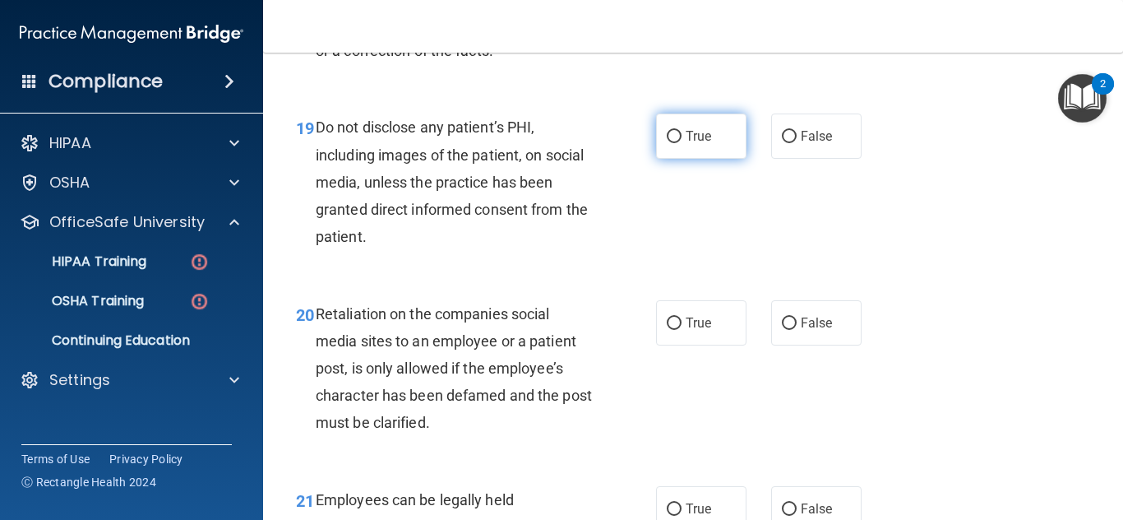
click at [687, 144] on span "True" at bounding box center [698, 136] width 25 height 16
radio input "true"
click at [667, 131] on input "True" at bounding box center [674, 137] width 15 height 12
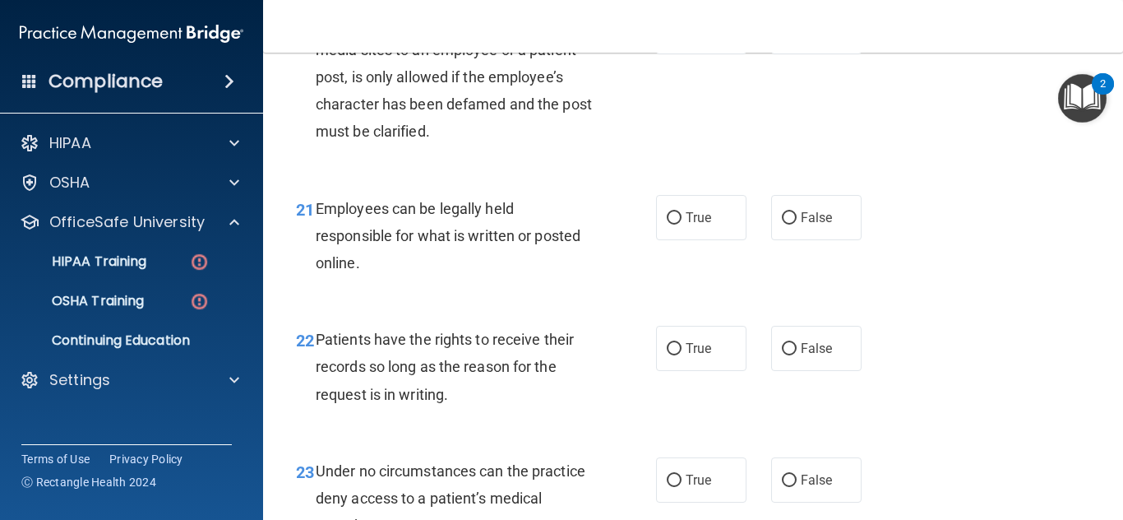
scroll to position [3572, 0]
click at [708, 239] on label "True" at bounding box center [701, 216] width 90 height 45
radio input "true"
click at [667, 211] on input "True" at bounding box center [674, 217] width 15 height 12
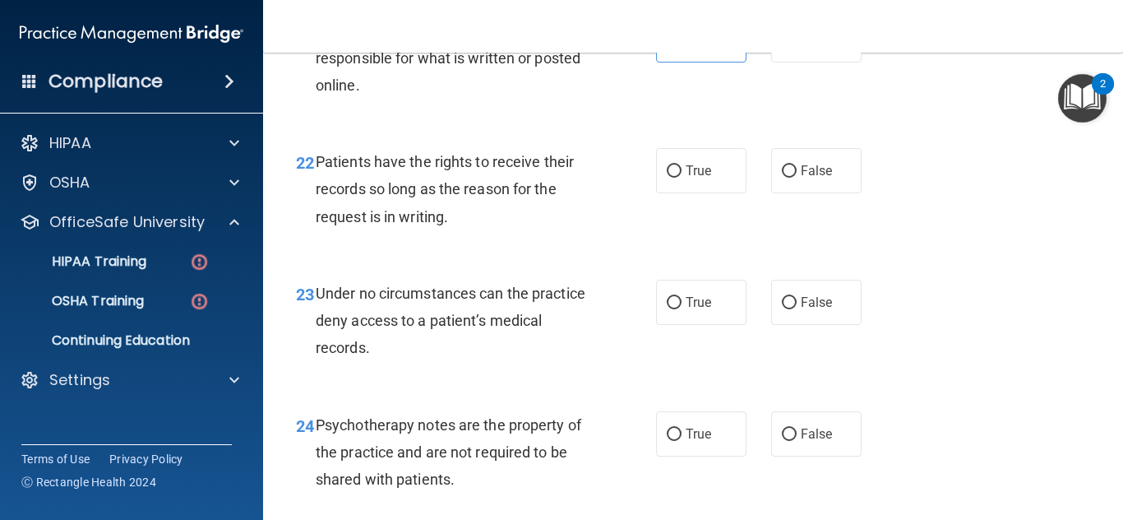
scroll to position [3747, 0]
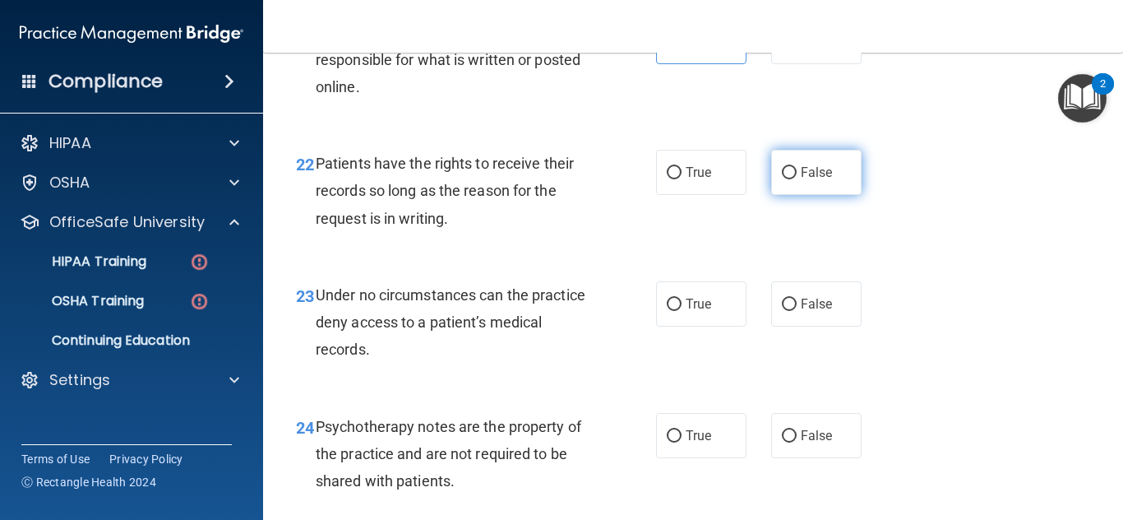
click at [807, 180] on span "False" at bounding box center [817, 172] width 32 height 16
radio input "true"
click at [782, 167] on input "False" at bounding box center [789, 173] width 15 height 12
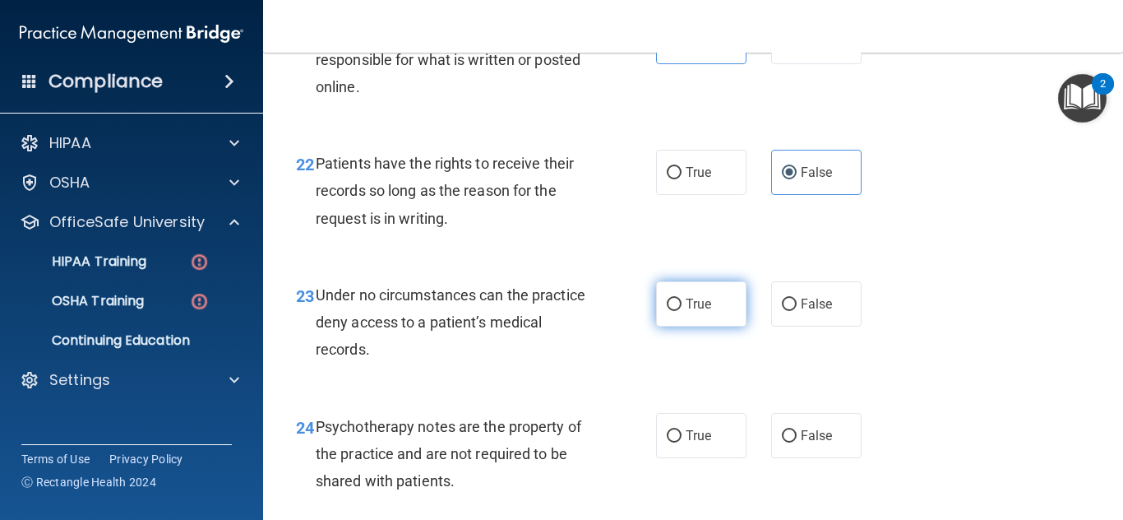
click at [727, 326] on label "True" at bounding box center [701, 303] width 90 height 45
radio input "true"
click at [667, 298] on input "True" at bounding box center [674, 304] width 15 height 12
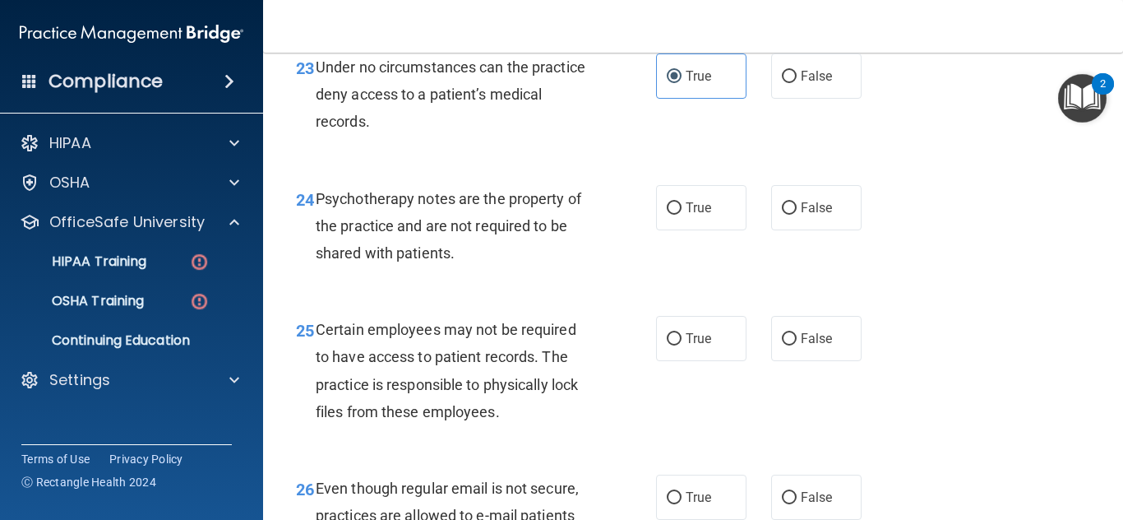
scroll to position [3981, 0]
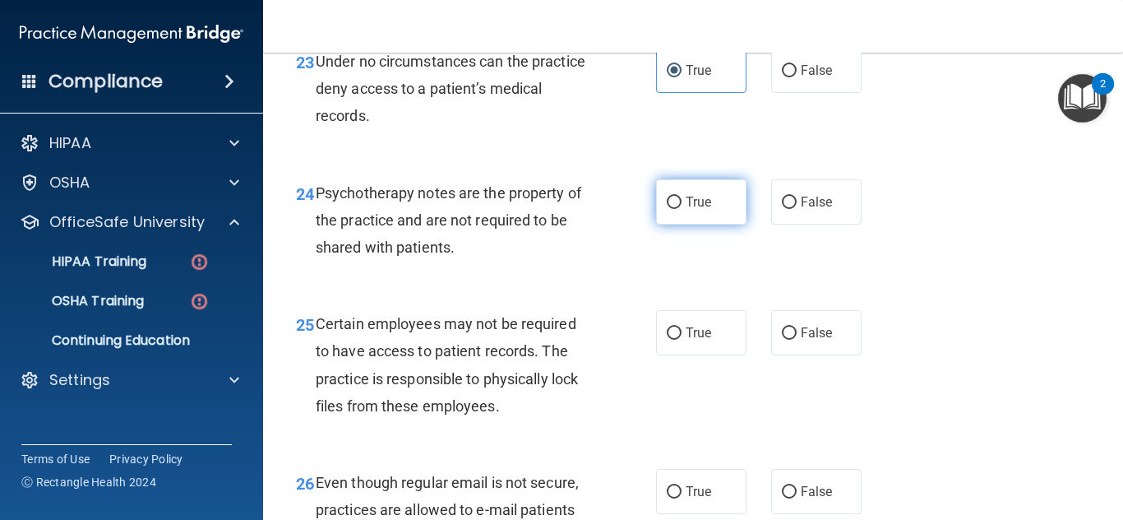
click at [698, 224] on label "True" at bounding box center [701, 201] width 90 height 45
radio input "true"
click at [667, 196] on input "True" at bounding box center [674, 202] width 15 height 12
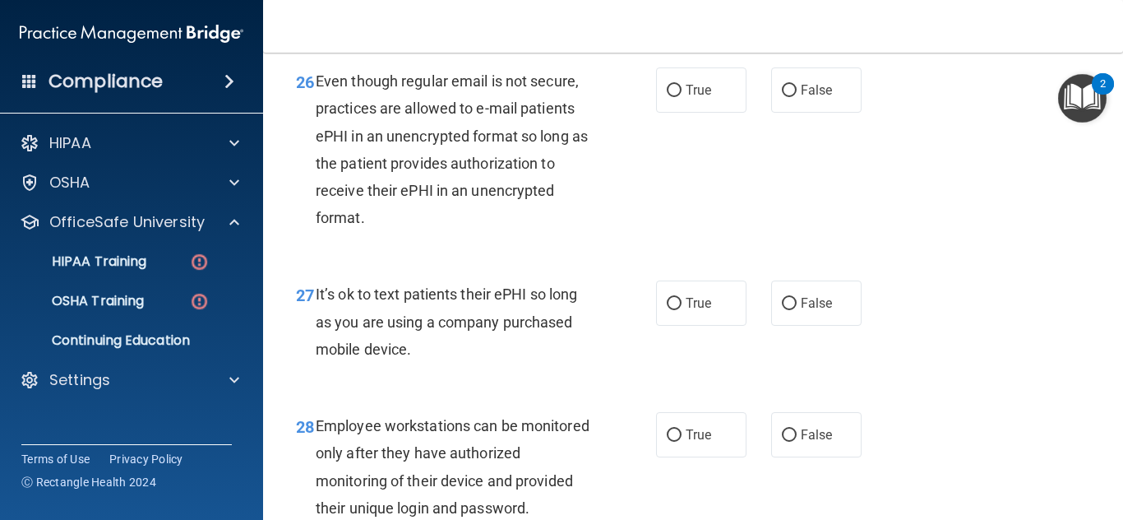
scroll to position [4390, 0]
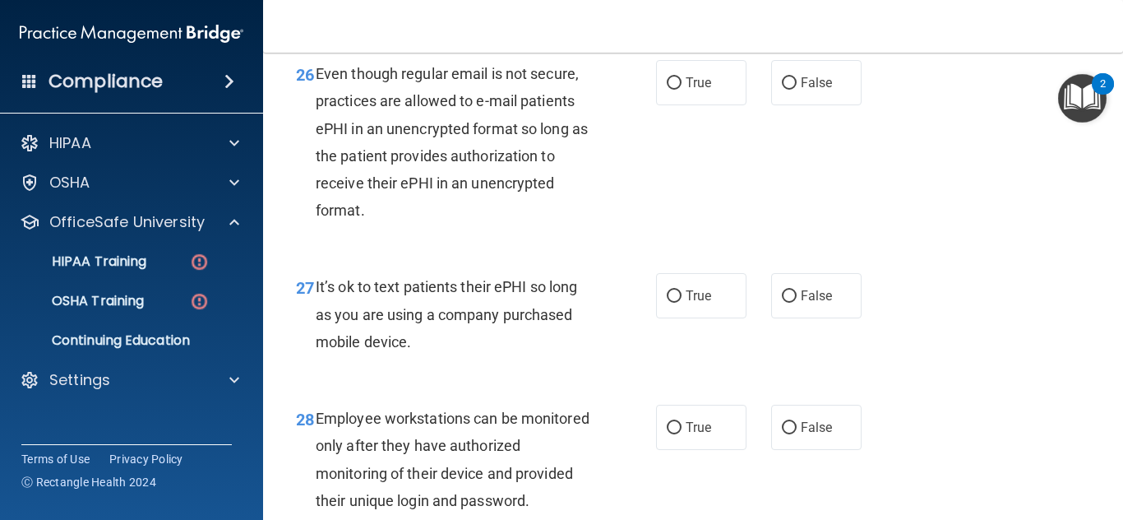
click at [1112, 58] on main "- HIPAA Policies and Procedures Quiz This quiz doesn’t expire until . Are you s…" at bounding box center [693, 286] width 860 height 467
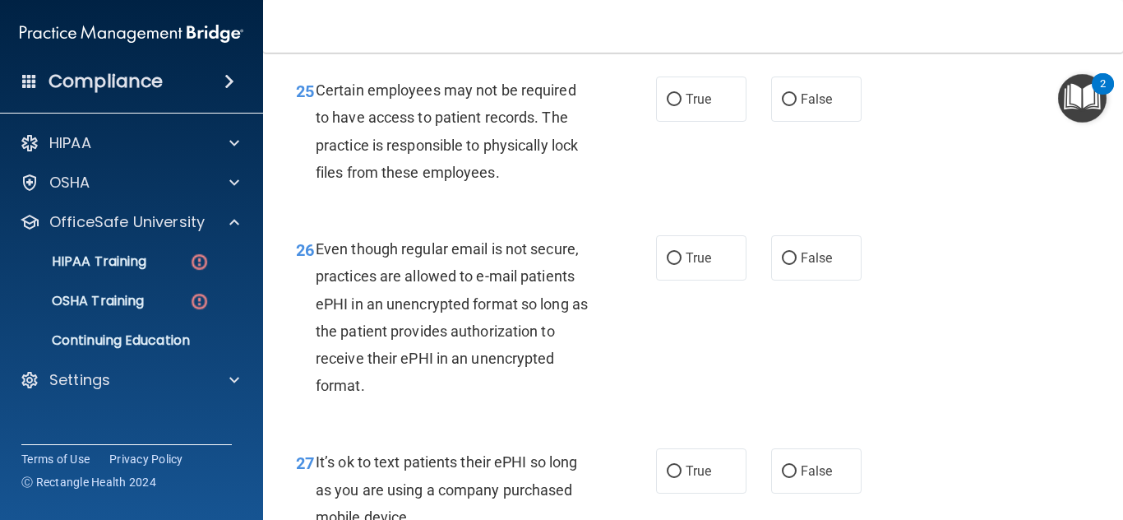
scroll to position [4156, 0]
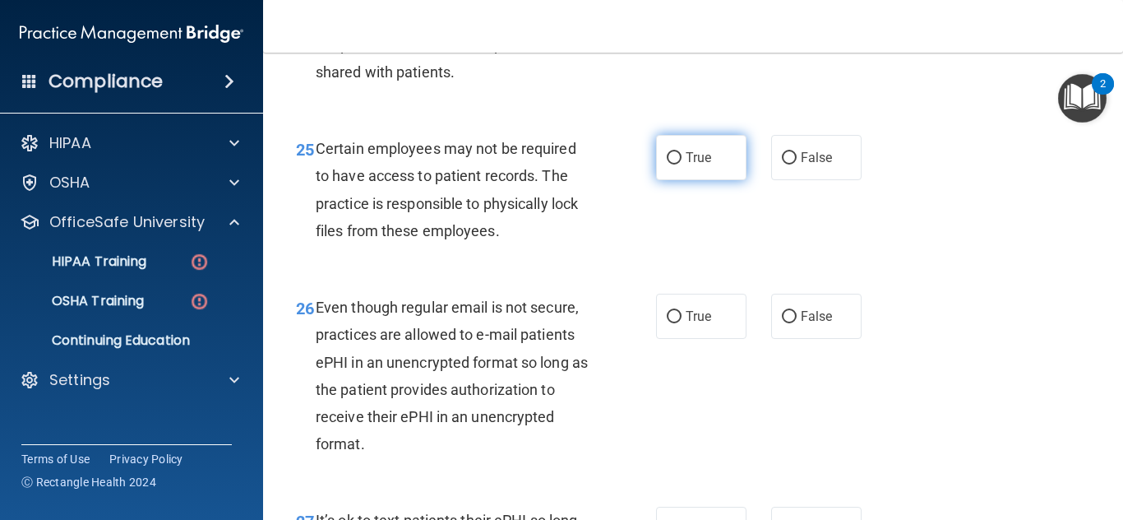
click at [677, 180] on label "True" at bounding box center [701, 157] width 90 height 45
radio input "true"
click at [667, 152] on input "True" at bounding box center [674, 158] width 15 height 12
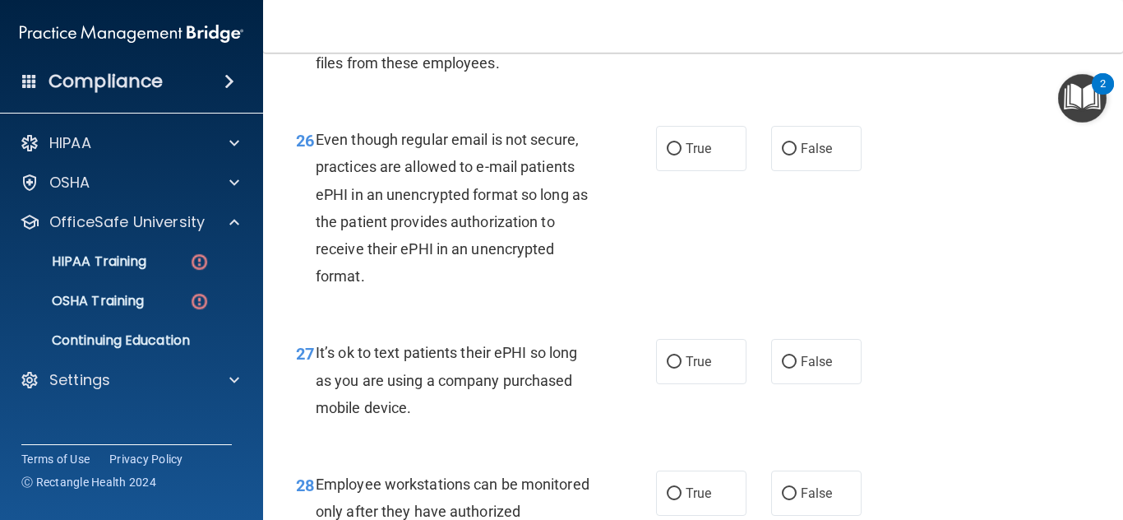
scroll to position [4331, 0]
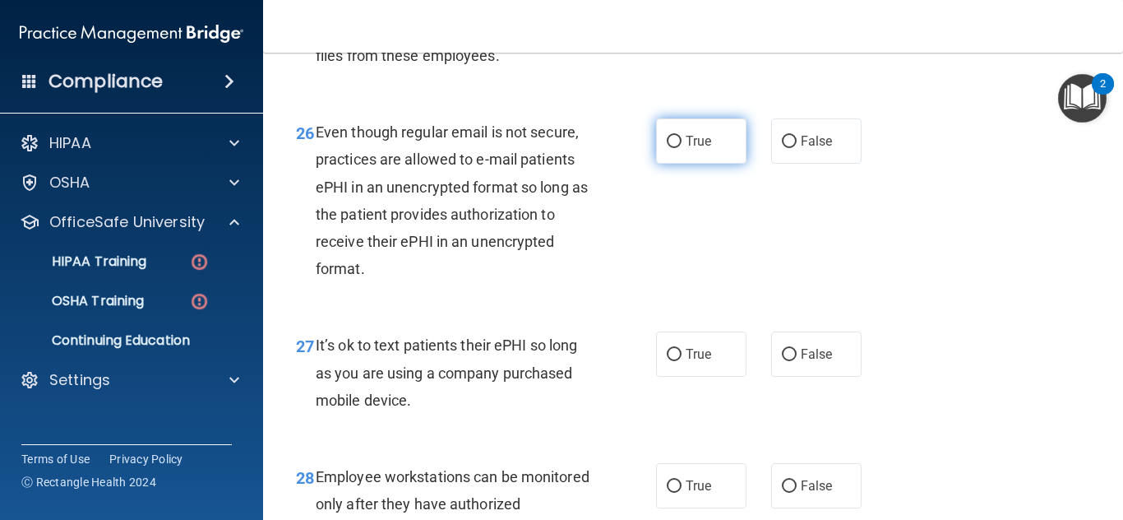
click at [678, 164] on label "True" at bounding box center [701, 140] width 90 height 45
radio input "true"
click at [667, 136] on input "True" at bounding box center [674, 142] width 15 height 12
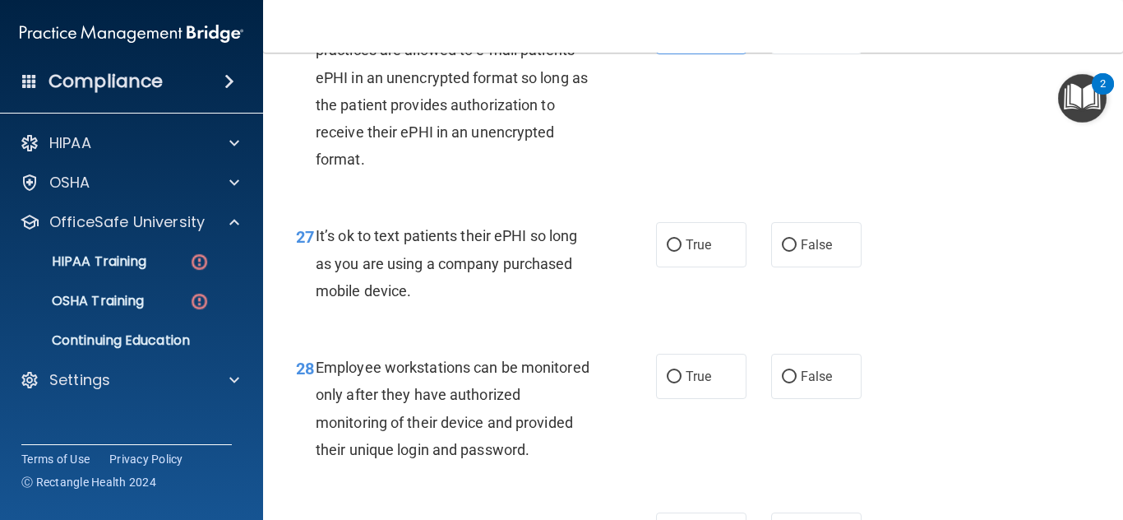
scroll to position [4506, 0]
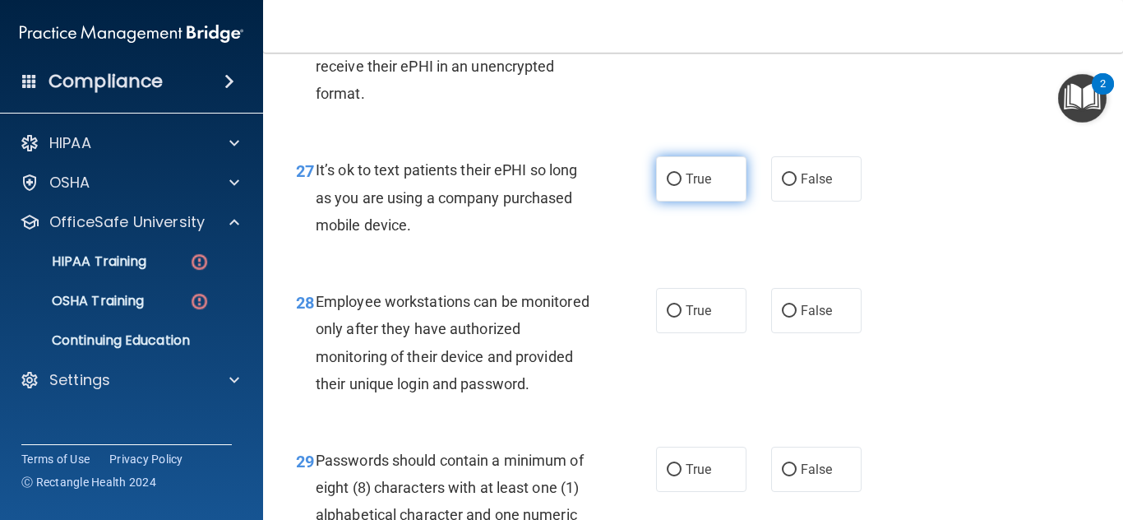
click at [658, 201] on label "True" at bounding box center [701, 178] width 90 height 45
radio input "true"
click at [667, 173] on input "True" at bounding box center [674, 179] width 15 height 12
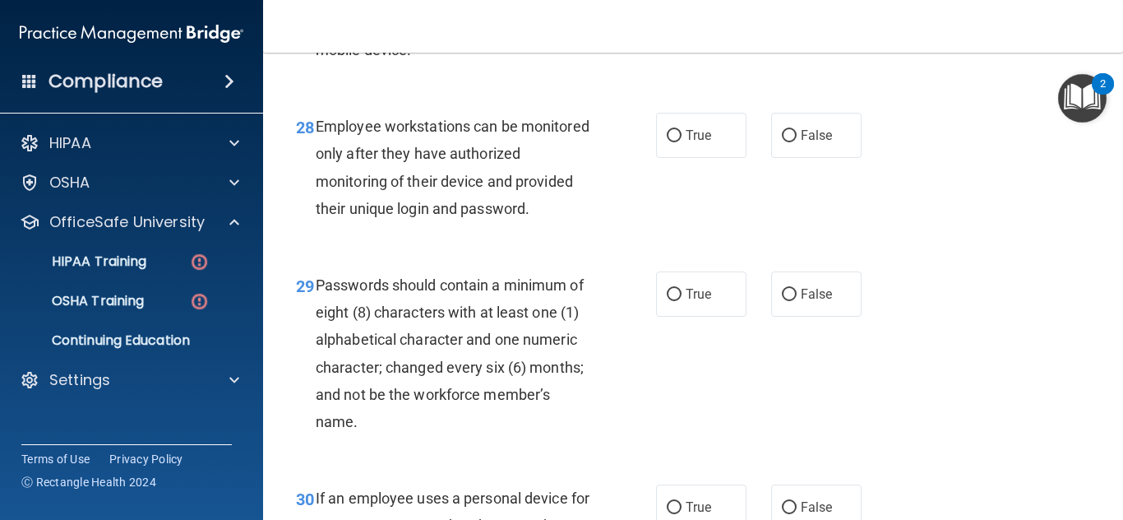
scroll to position [4681, 0]
click at [668, 158] on label "True" at bounding box center [701, 135] width 90 height 45
radio input "true"
click at [667, 130] on input "True" at bounding box center [674, 136] width 15 height 12
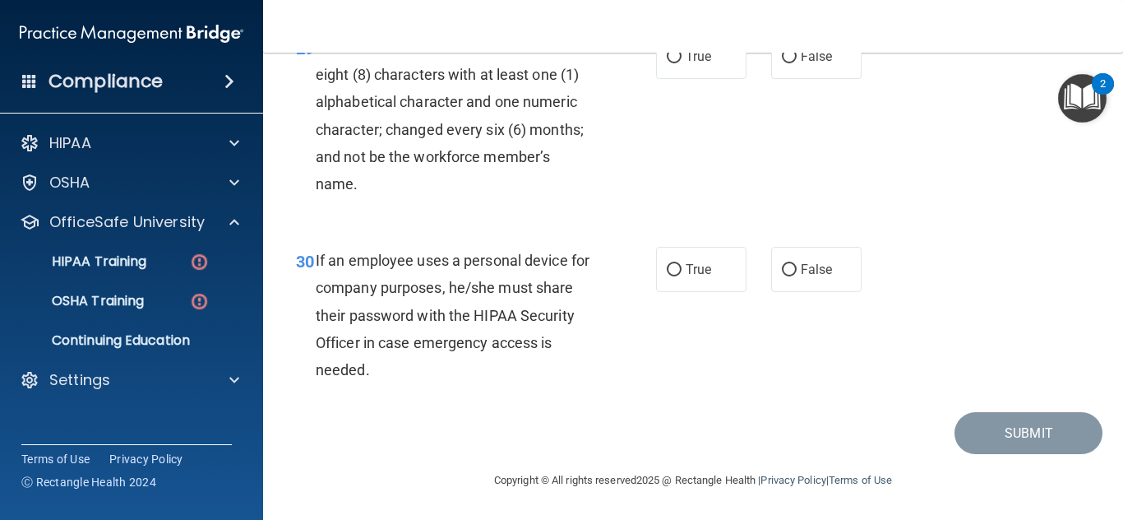
scroll to position [4973, 0]
click at [722, 79] on label "True" at bounding box center [701, 56] width 90 height 45
radio input "true"
click at [667, 51] on input "True" at bounding box center [674, 57] width 15 height 12
click at [775, 284] on label "False" at bounding box center [816, 269] width 90 height 45
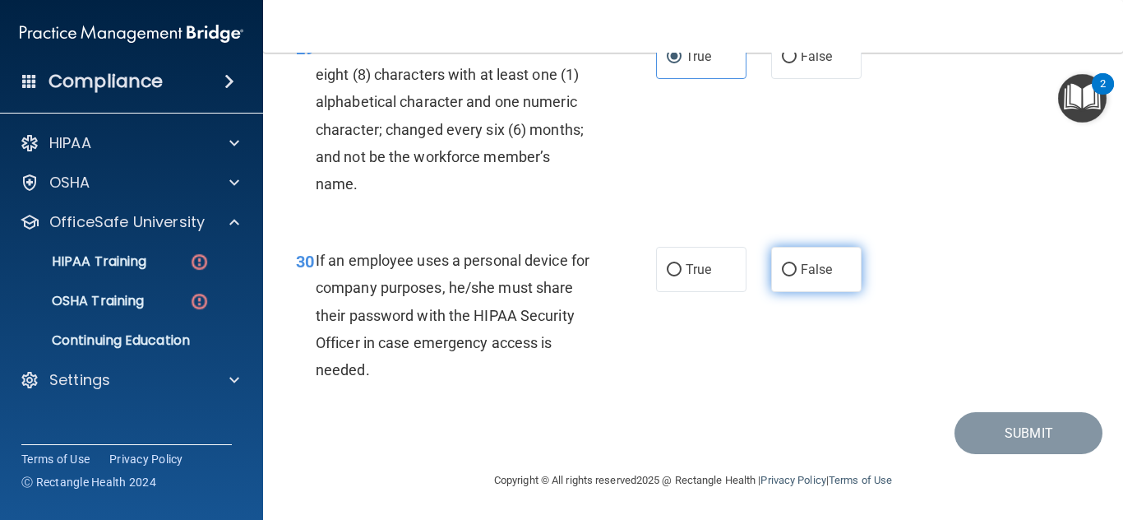
radio input "true"
click at [782, 264] on input "False" at bounding box center [789, 270] width 15 height 12
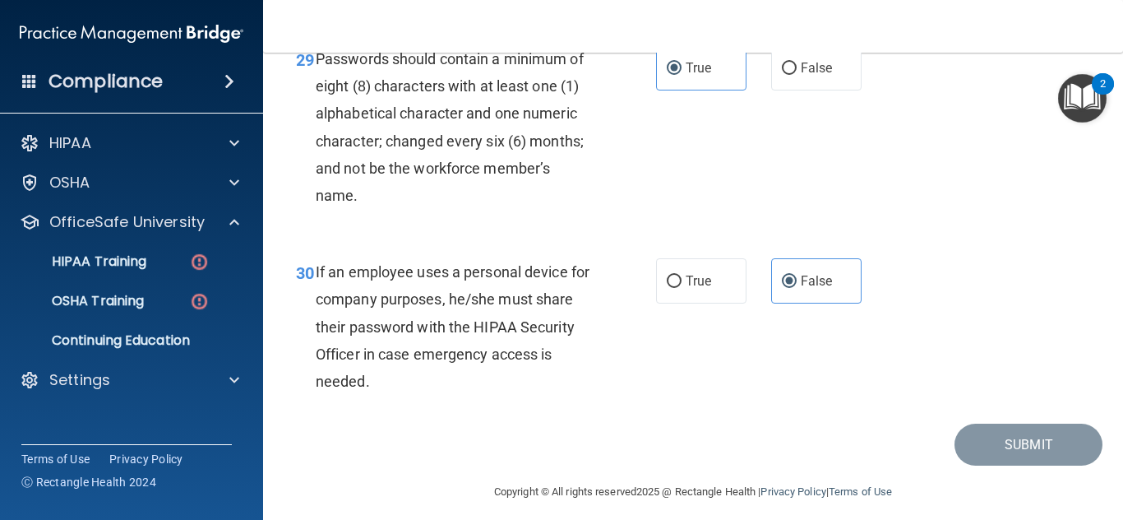
scroll to position [4903, 0]
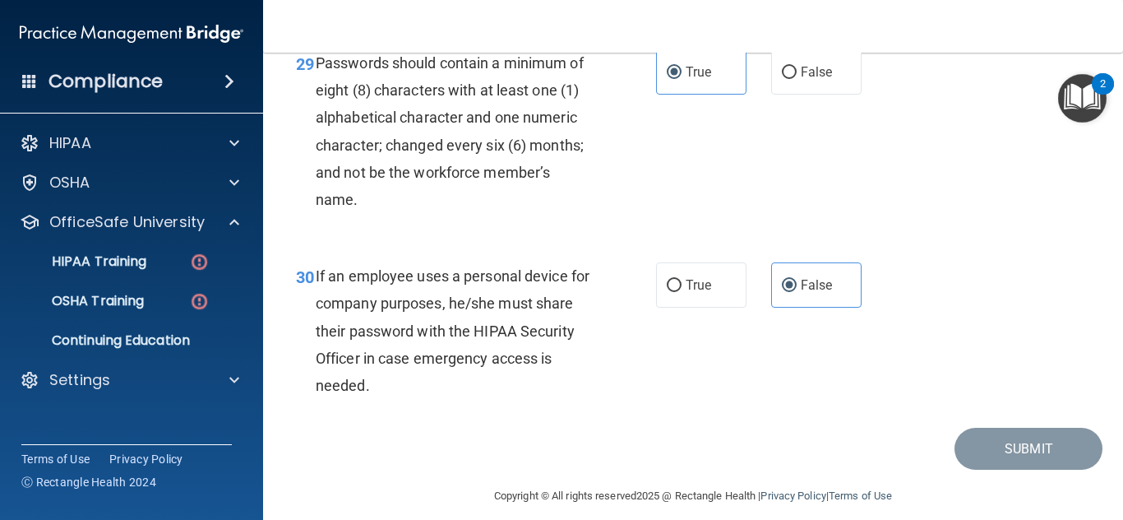
click at [1099, 84] on div "2" at bounding box center [1103, 83] width 22 height 21
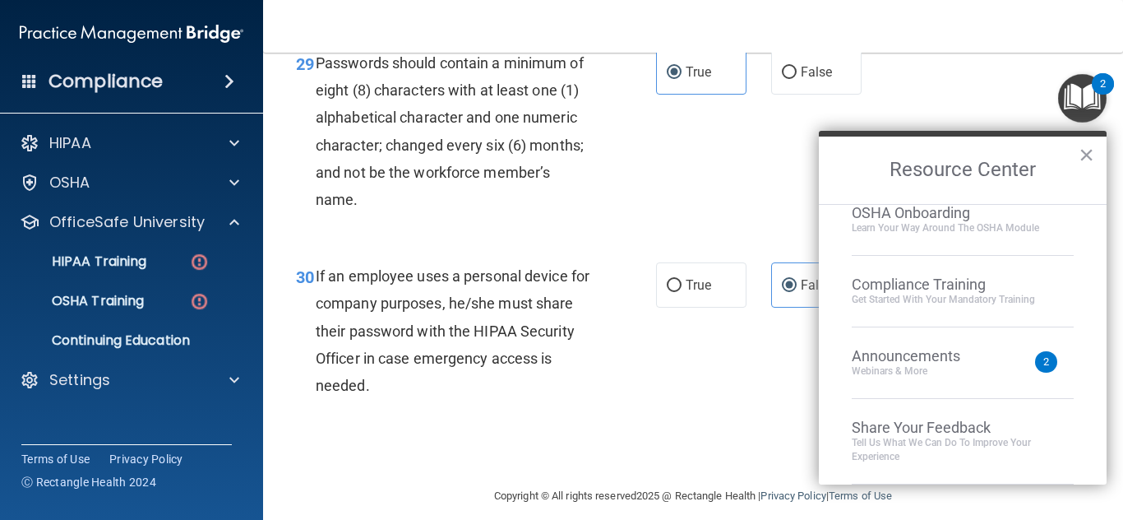
scroll to position [0, 0]
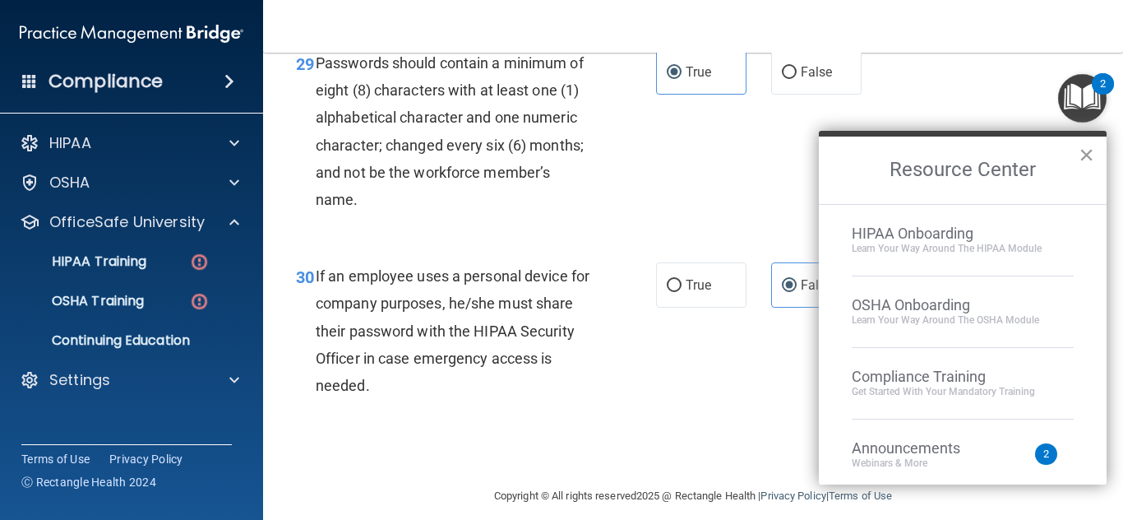
click at [1085, 153] on button "×" at bounding box center [1087, 154] width 16 height 26
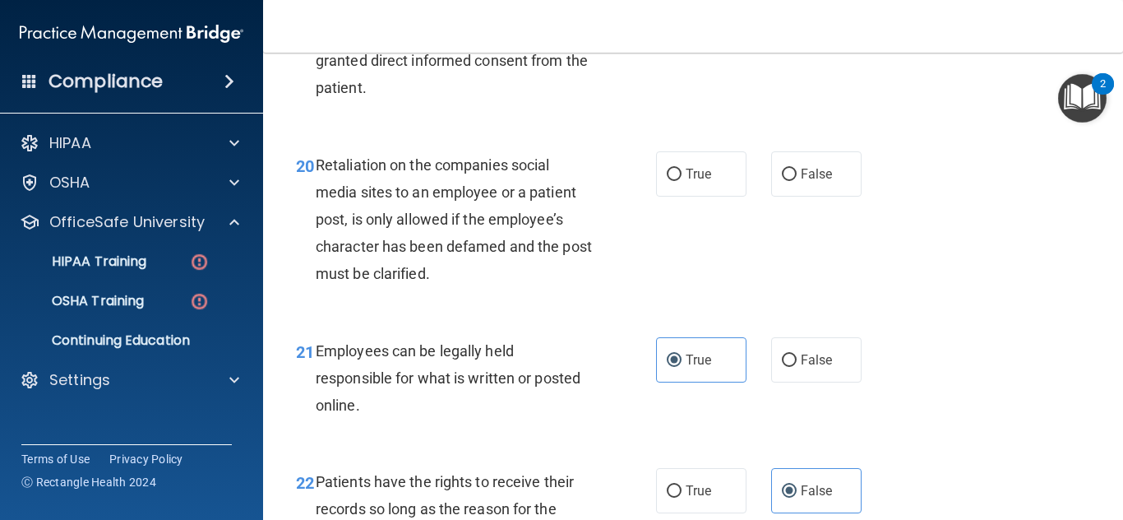
scroll to position [3386, 0]
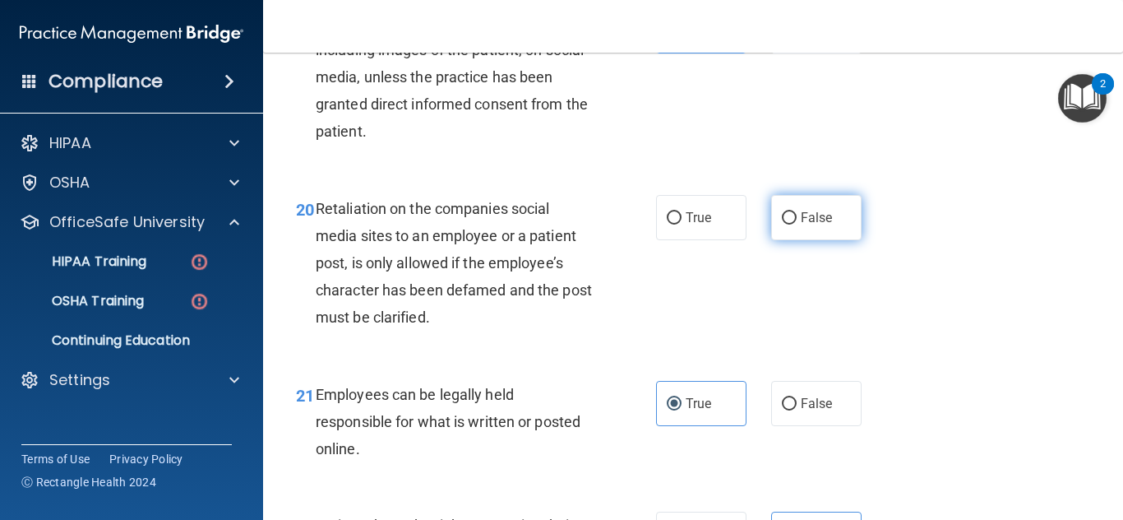
click at [814, 225] on span "False" at bounding box center [817, 218] width 32 height 16
radio input "true"
click at [782, 212] on input "False" at bounding box center [789, 218] width 15 height 12
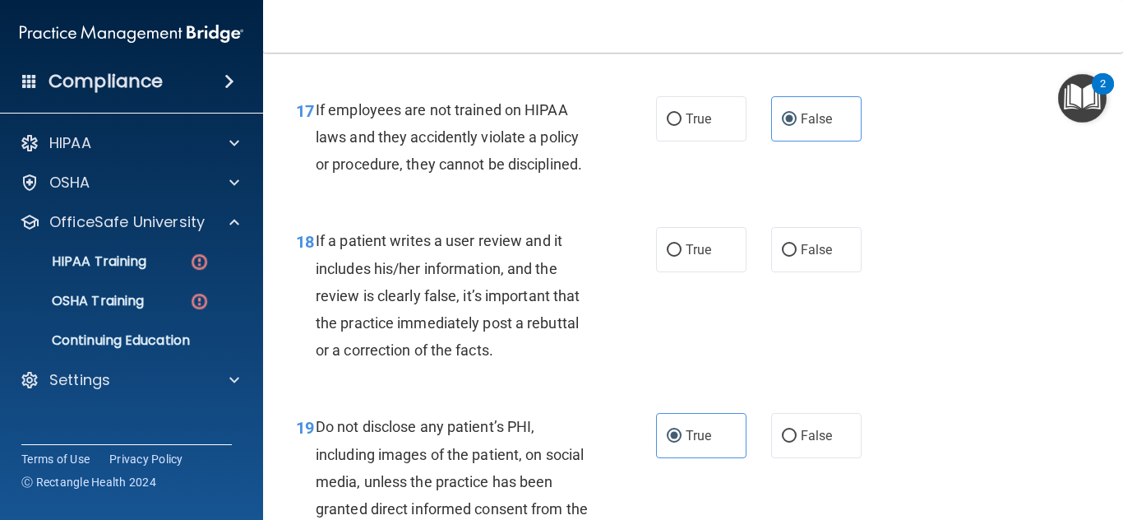
scroll to position [2977, 0]
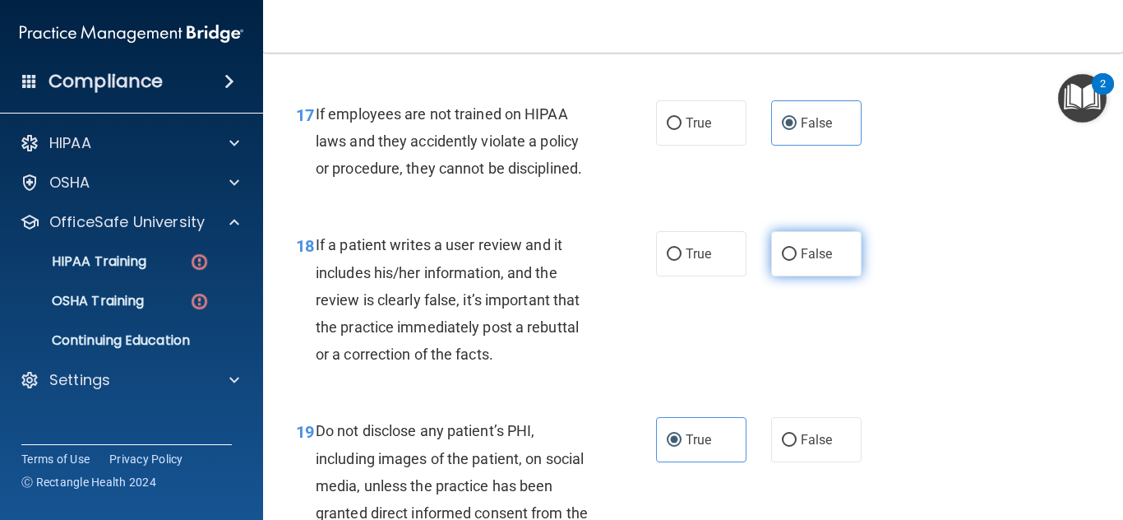
click at [829, 276] on label "False" at bounding box center [816, 253] width 90 height 45
radio input "true"
click at [782, 248] on input "False" at bounding box center [789, 254] width 15 height 12
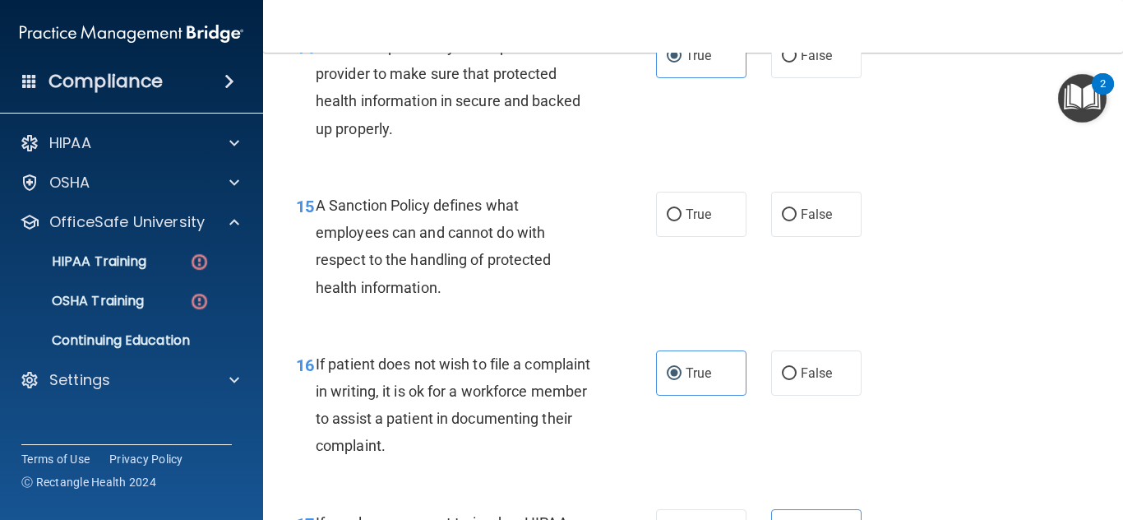
scroll to position [2510, 0]
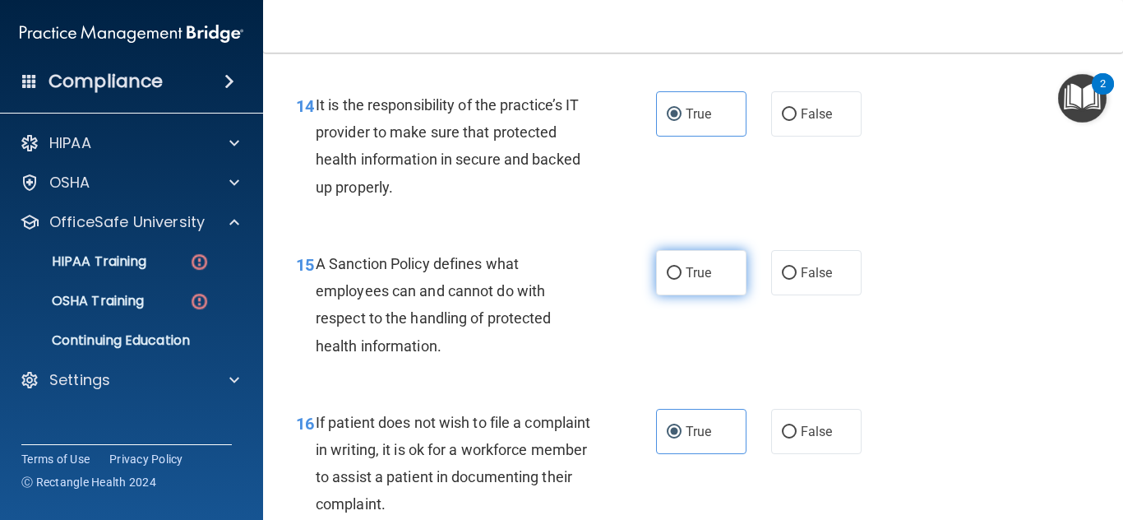
click at [659, 295] on label "True" at bounding box center [701, 272] width 90 height 45
radio input "true"
click at [667, 267] on input "True" at bounding box center [674, 273] width 15 height 12
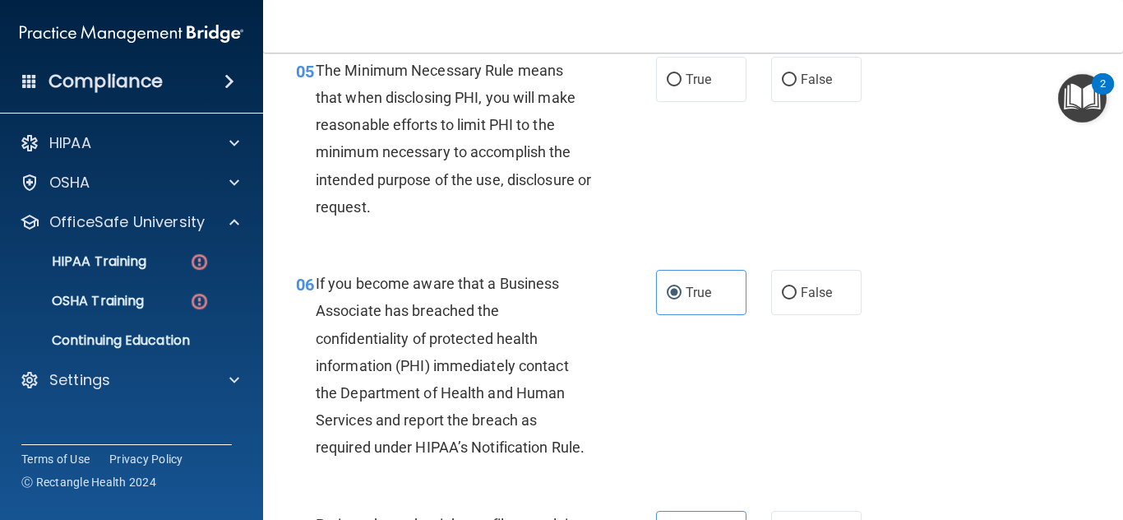
scroll to position [817, 0]
drag, startPoint x: 702, startPoint y: 73, endPoint x: 687, endPoint y: 87, distance: 21.0
click at [702, 74] on span "True" at bounding box center [698, 80] width 25 height 16
radio input "true"
click at [667, 74] on input "True" at bounding box center [674, 80] width 15 height 12
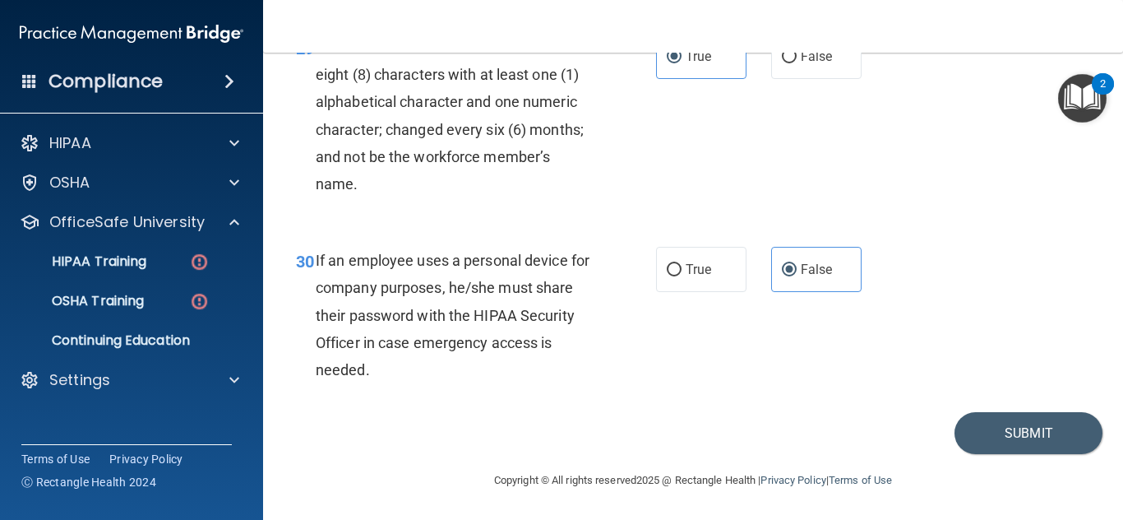
scroll to position [4990, 0]
click at [1032, 454] on button "Submit" at bounding box center [1029, 433] width 148 height 42
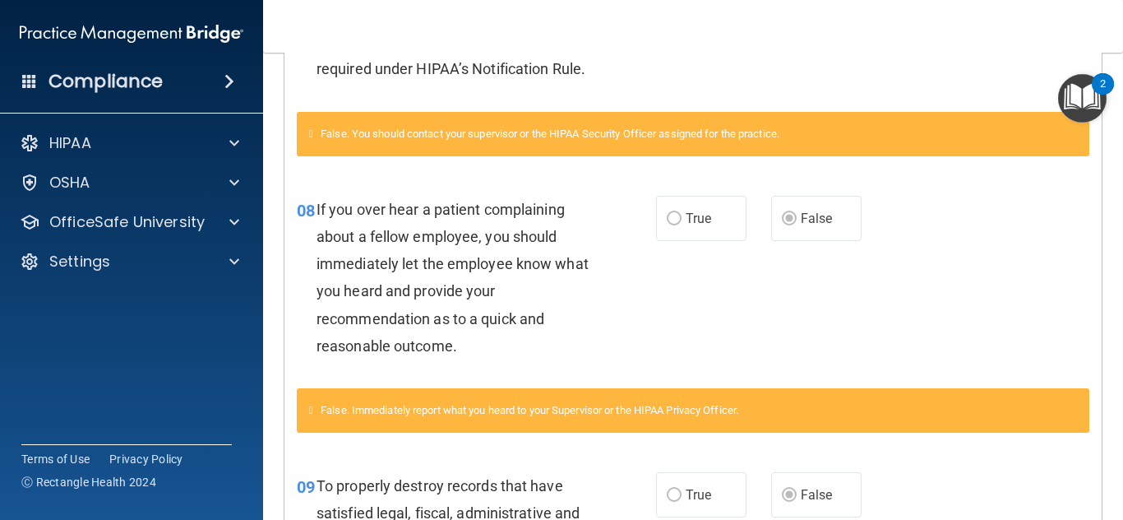
scroll to position [820, 0]
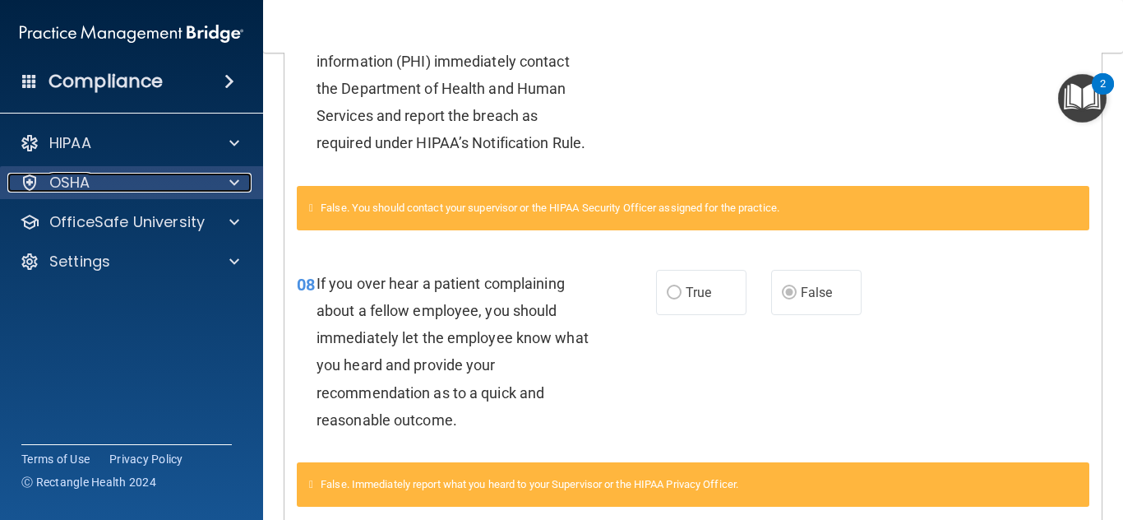
click at [188, 178] on div "OSHA" at bounding box center [109, 183] width 204 height 20
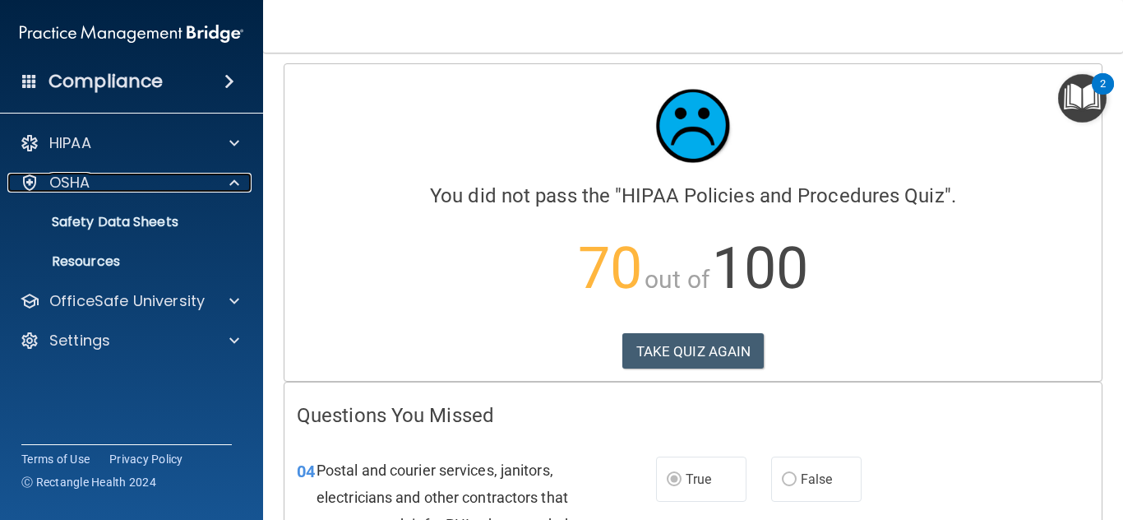
scroll to position [0, 0]
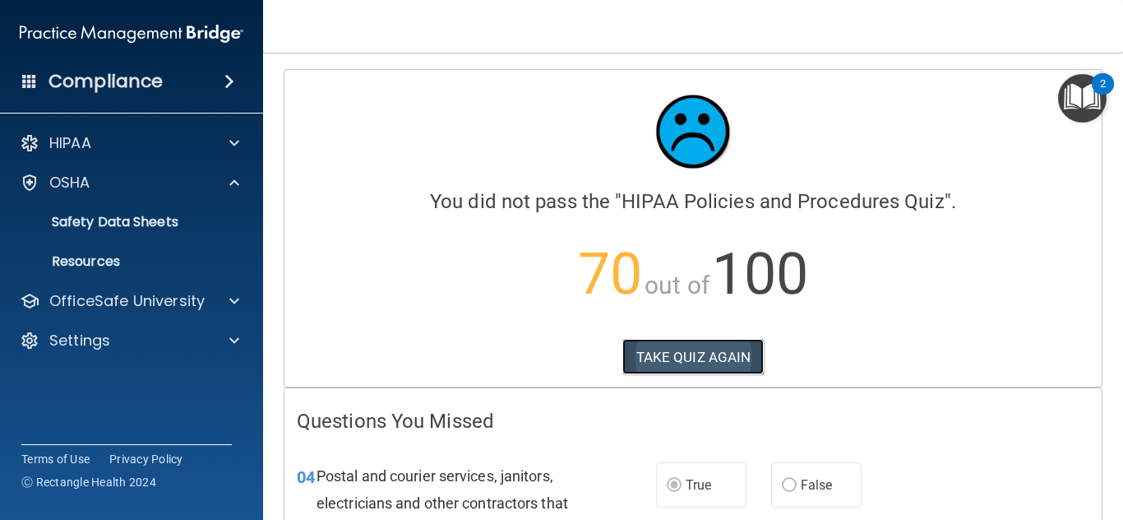
click at [687, 350] on button "TAKE QUIZ AGAIN" at bounding box center [693, 357] width 142 height 36
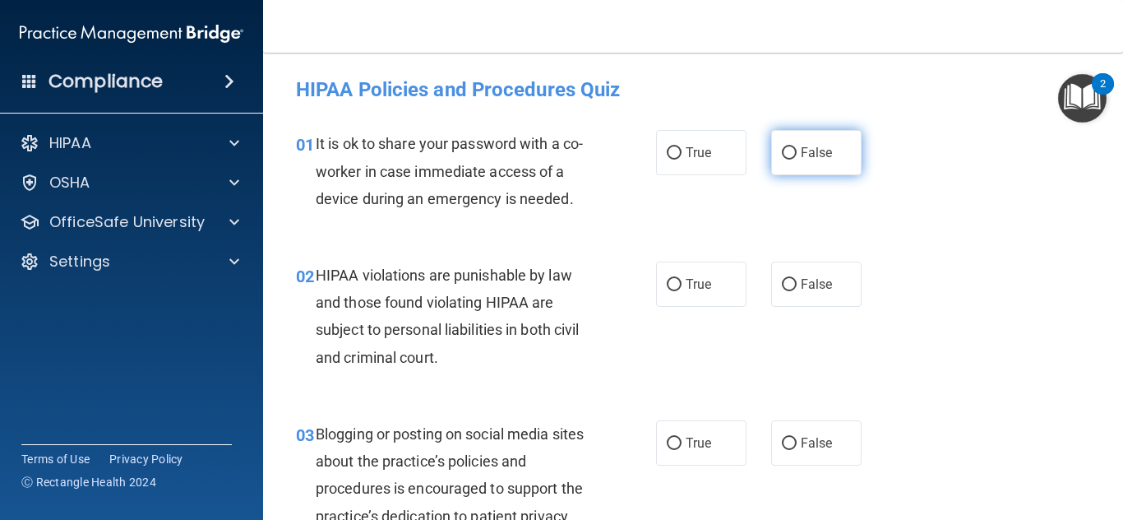
click at [822, 149] on span "False" at bounding box center [817, 153] width 32 height 16
radio input "true"
click at [782, 147] on input "False" at bounding box center [789, 153] width 15 height 12
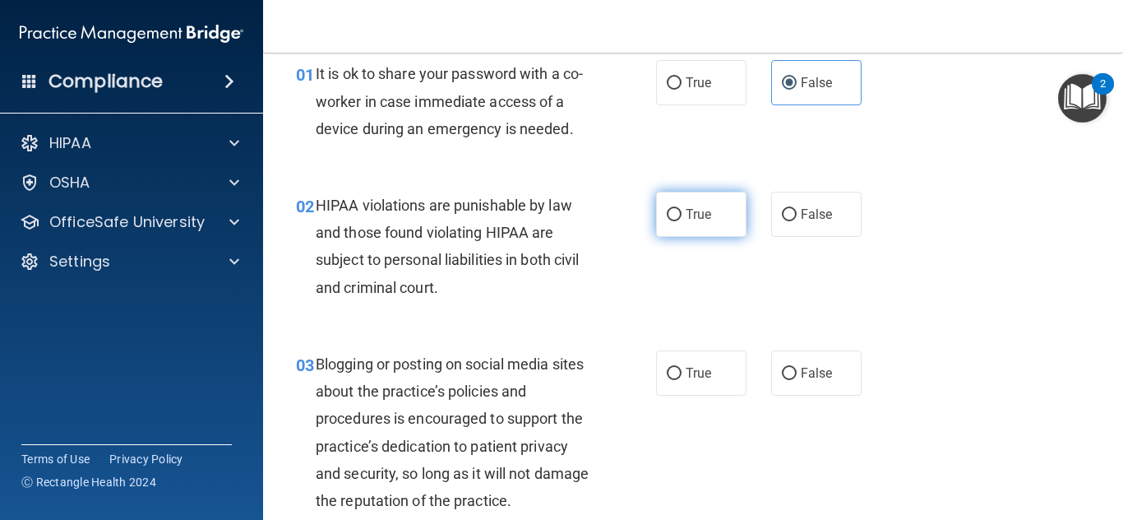
click at [709, 196] on label "True" at bounding box center [701, 214] width 90 height 45
radio input "true"
click at [667, 209] on input "True" at bounding box center [674, 215] width 15 height 12
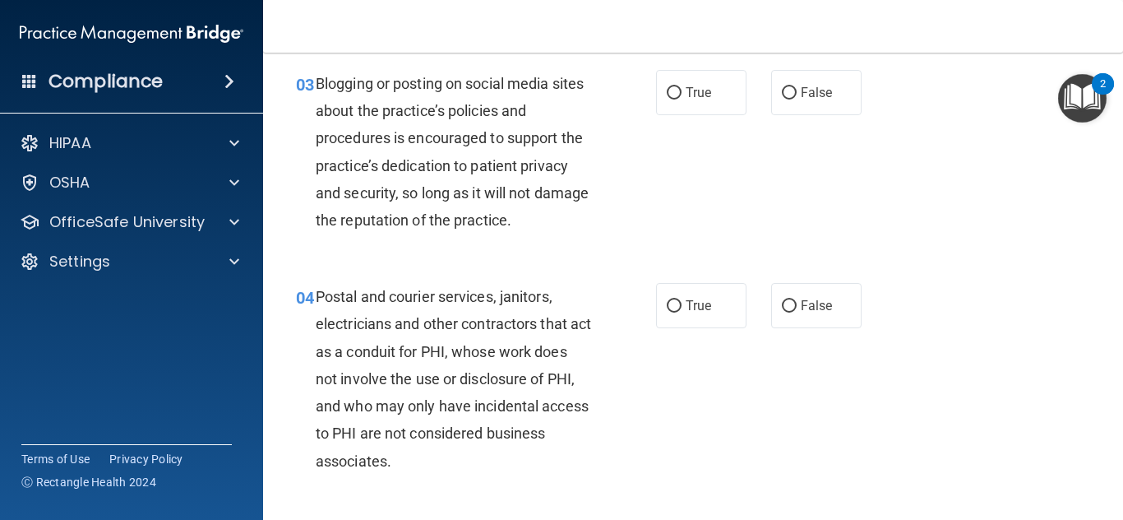
scroll to position [292, 0]
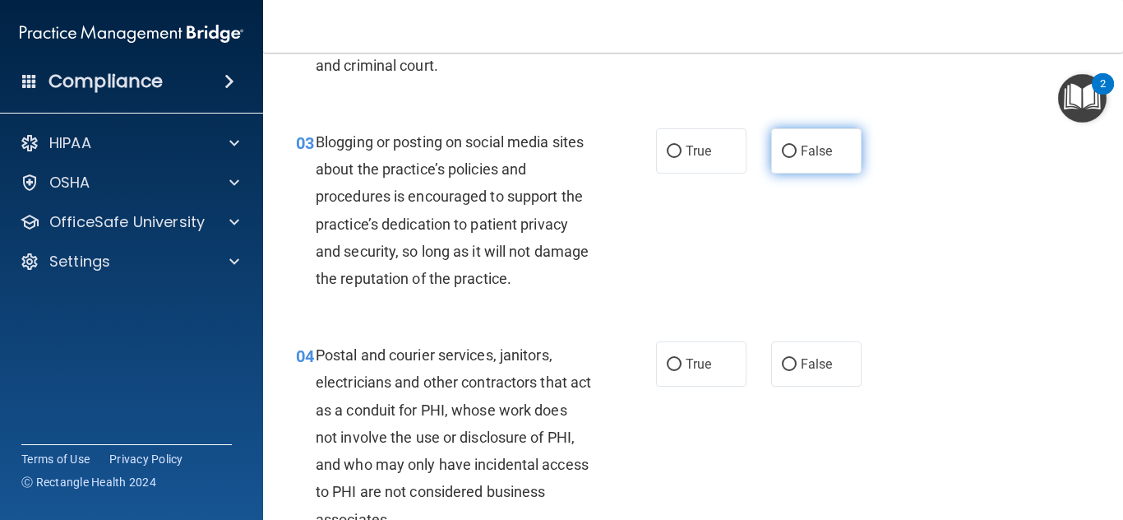
click at [839, 139] on label "False" at bounding box center [816, 150] width 90 height 45
radio input "true"
click at [782, 146] on input "False" at bounding box center [789, 152] width 15 height 12
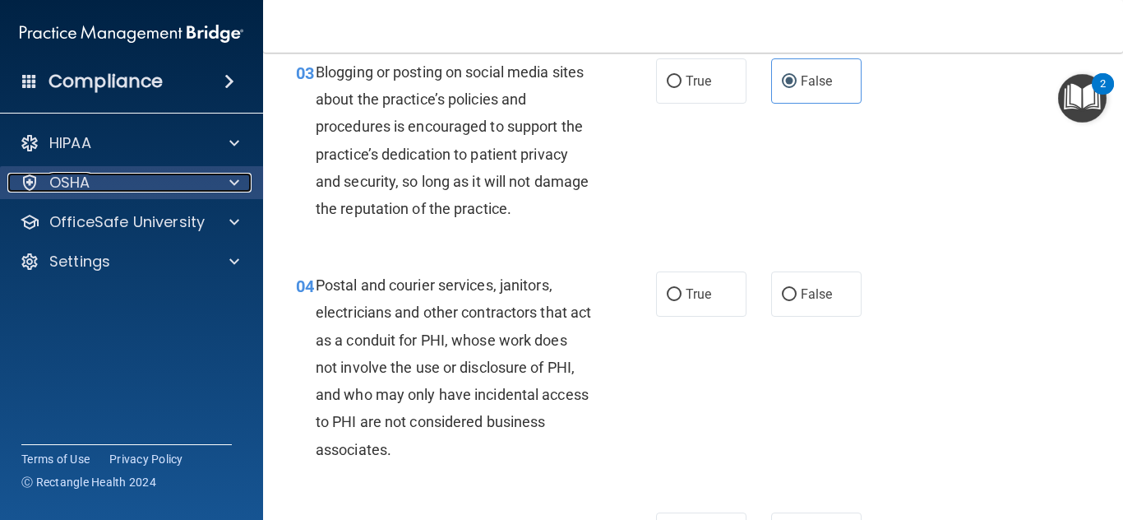
click at [86, 173] on p "OSHA" at bounding box center [69, 183] width 41 height 20
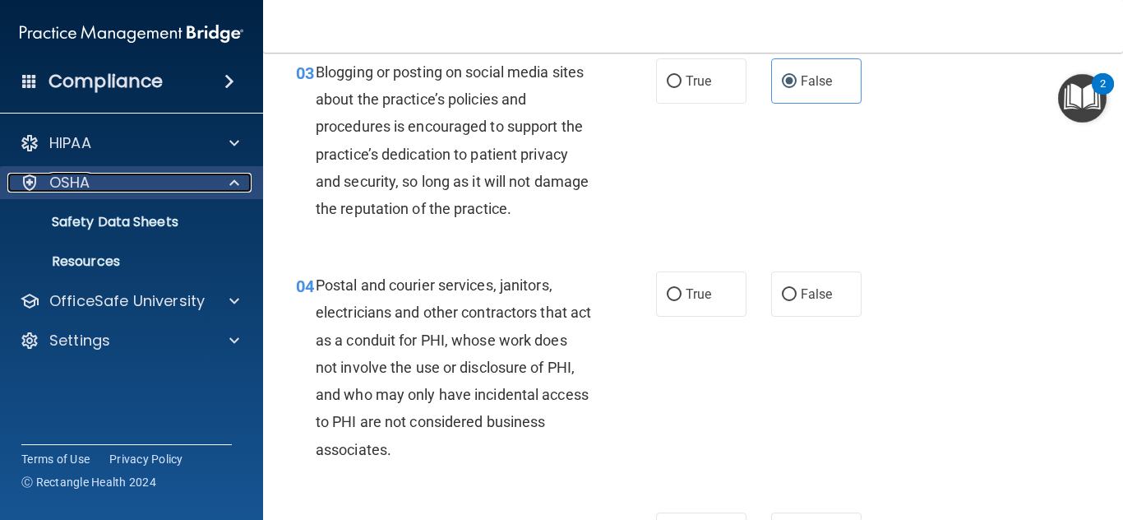
click at [132, 173] on div "OSHA" at bounding box center [109, 183] width 204 height 20
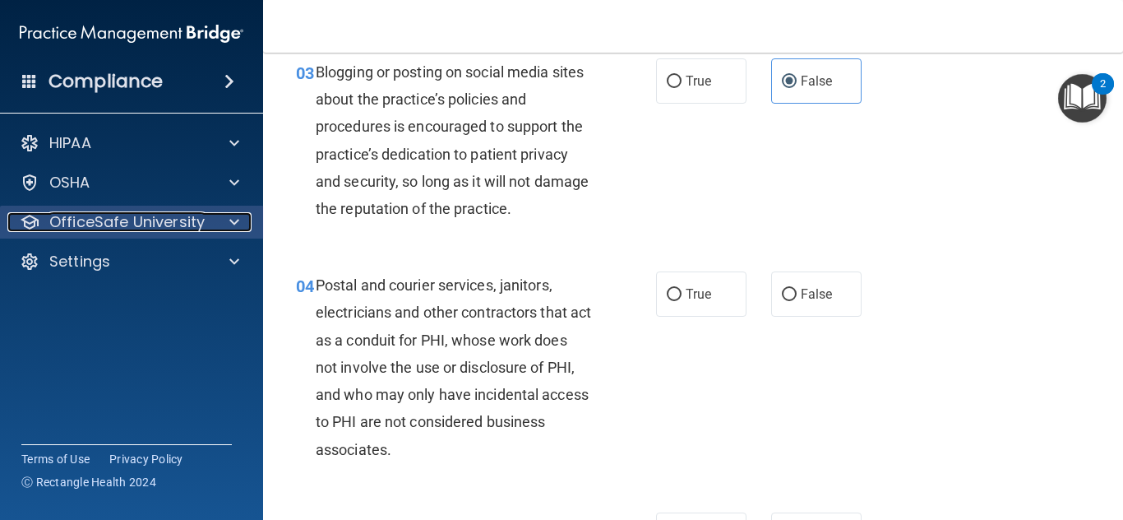
click at [135, 219] on p "OfficeSafe University" at bounding box center [126, 222] width 155 height 20
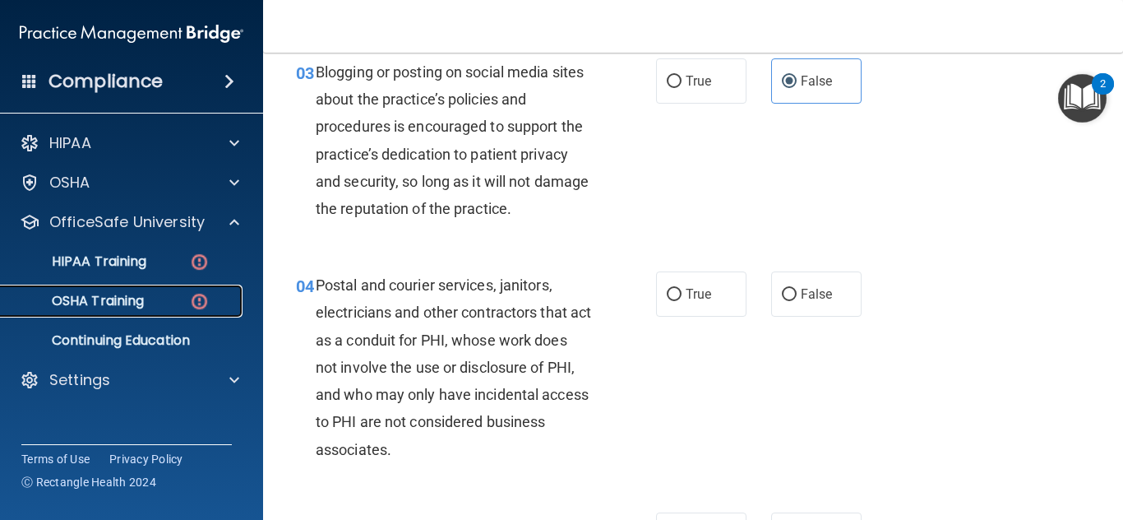
click at [137, 293] on p "OSHA Training" at bounding box center [77, 301] width 133 height 16
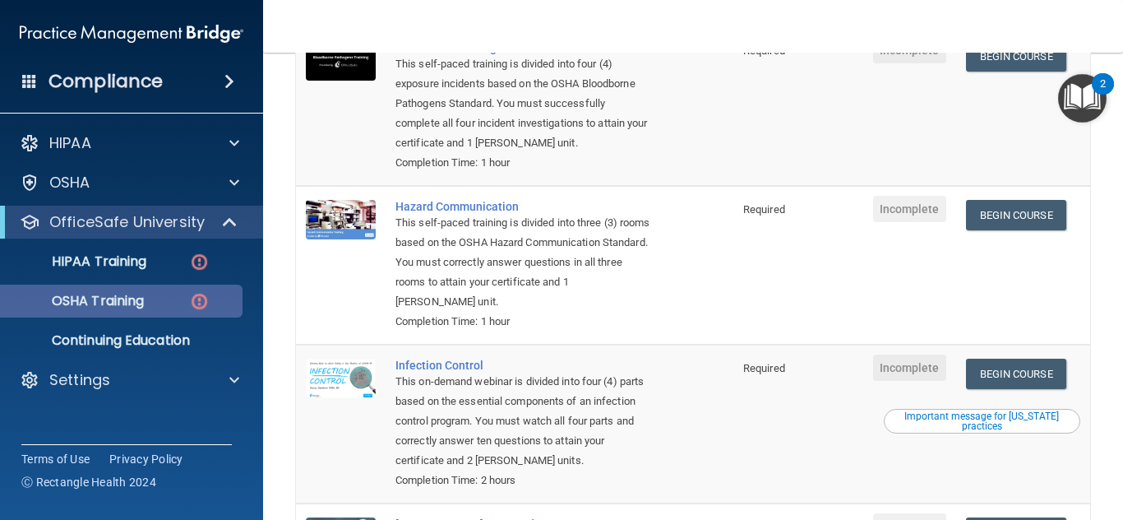
scroll to position [222, 0]
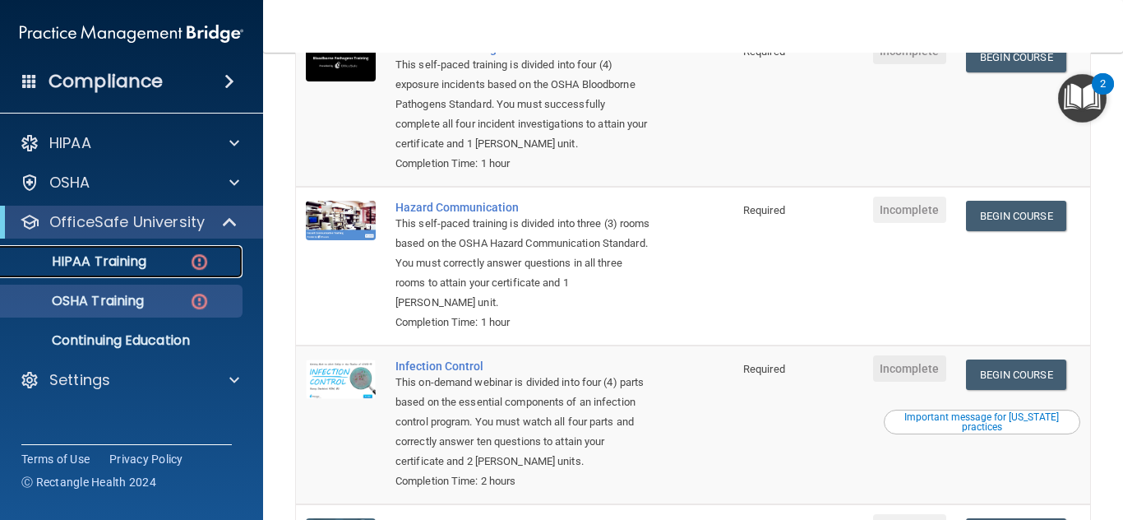
click at [132, 253] on p "HIPAA Training" at bounding box center [79, 261] width 136 height 16
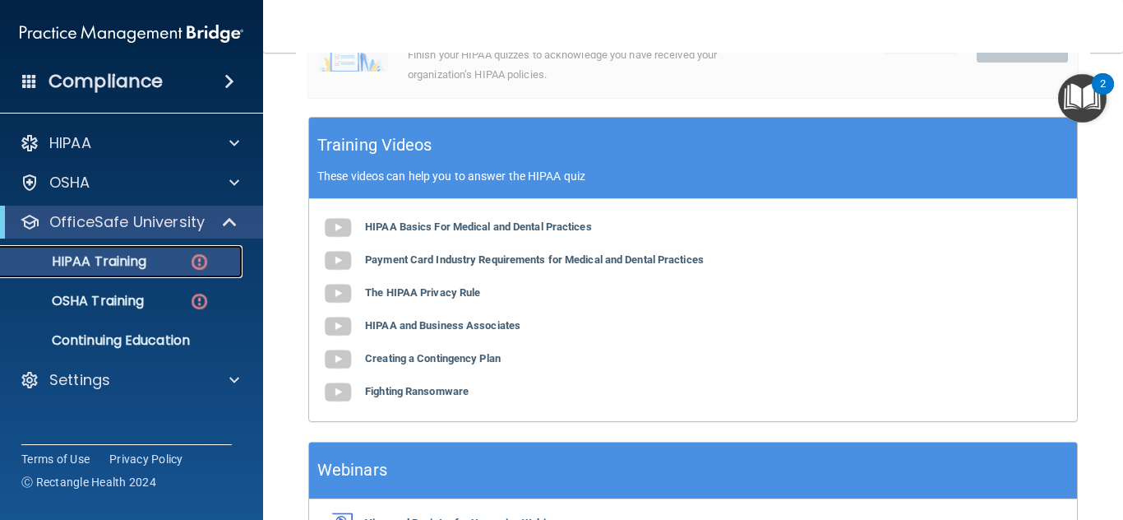
scroll to position [572, 0]
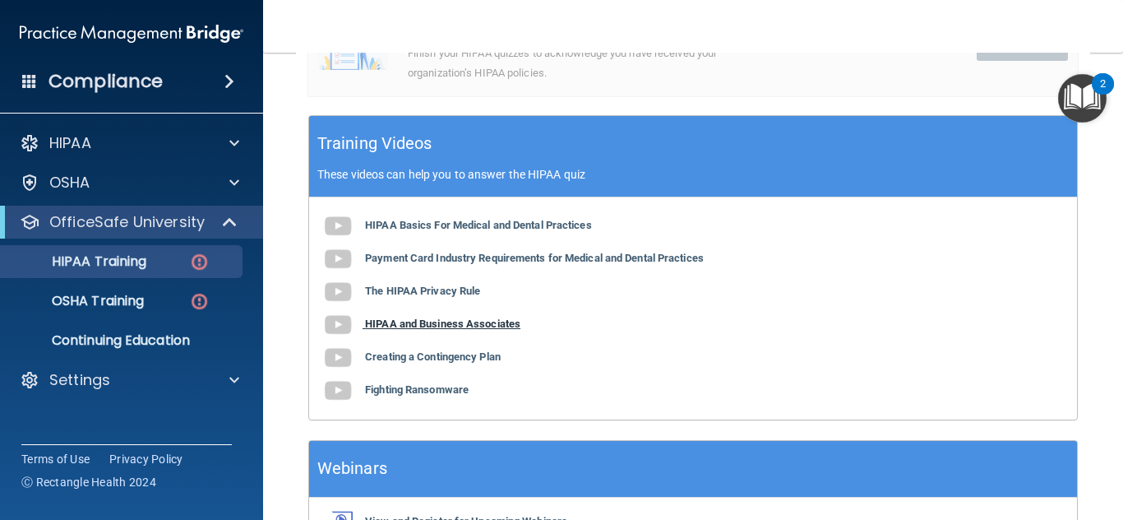
click at [428, 326] on b "HIPAA and Business Associates" at bounding box center [442, 323] width 155 height 12
click at [410, 293] on b "The HIPAA Privacy Rule" at bounding box center [422, 290] width 115 height 12
click at [455, 224] on b "HIPAA Basics For Medical and Dental Practices" at bounding box center [478, 225] width 227 height 12
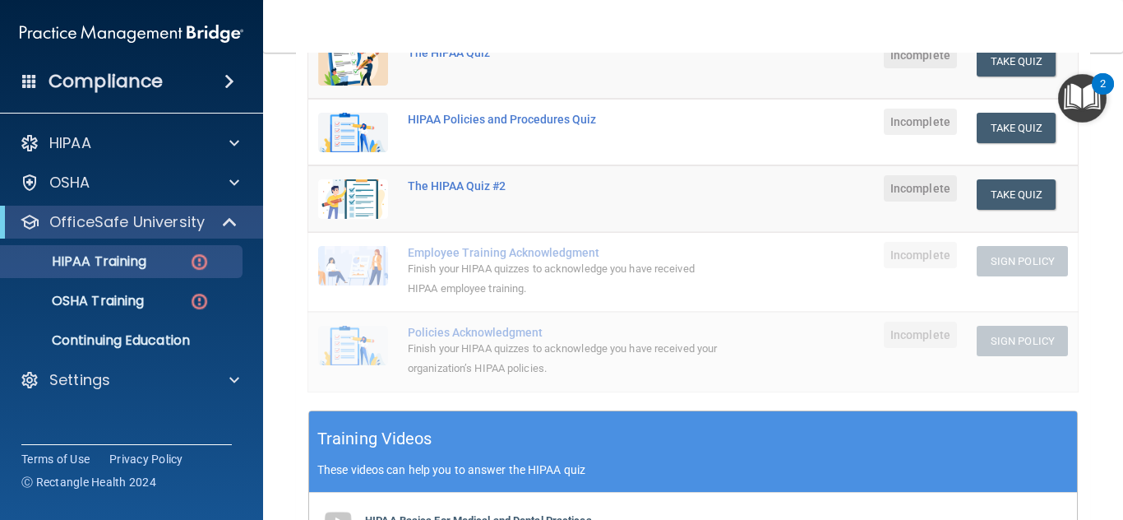
scroll to position [233, 0]
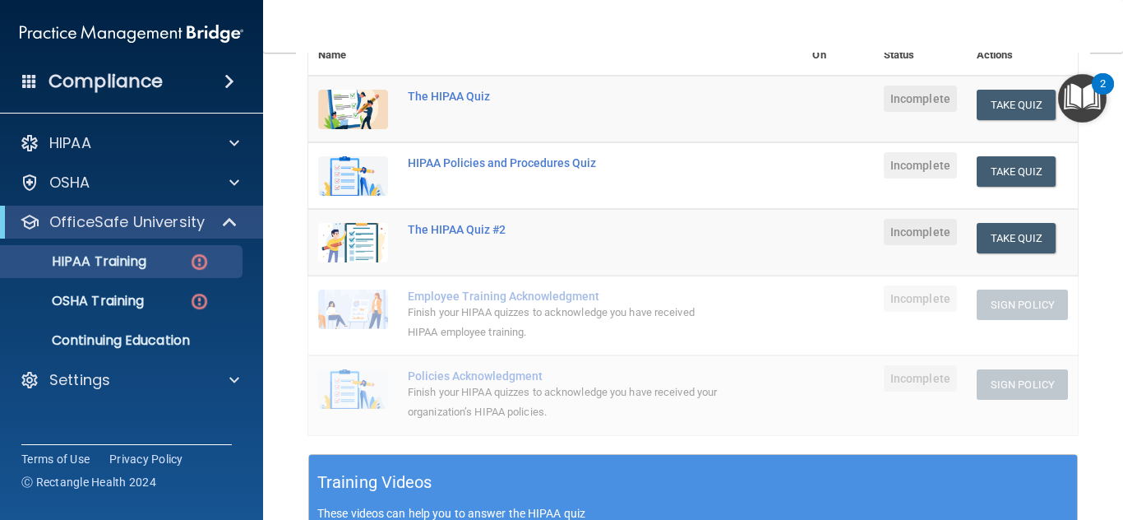
click at [1117, 52] on nav "Toggle navigation Jazmin Orozco jazminorozco2003@gmail.com Manage My Enterprise…" at bounding box center [693, 26] width 860 height 53
click at [1019, 95] on button "Take Quiz" at bounding box center [1016, 105] width 79 height 30
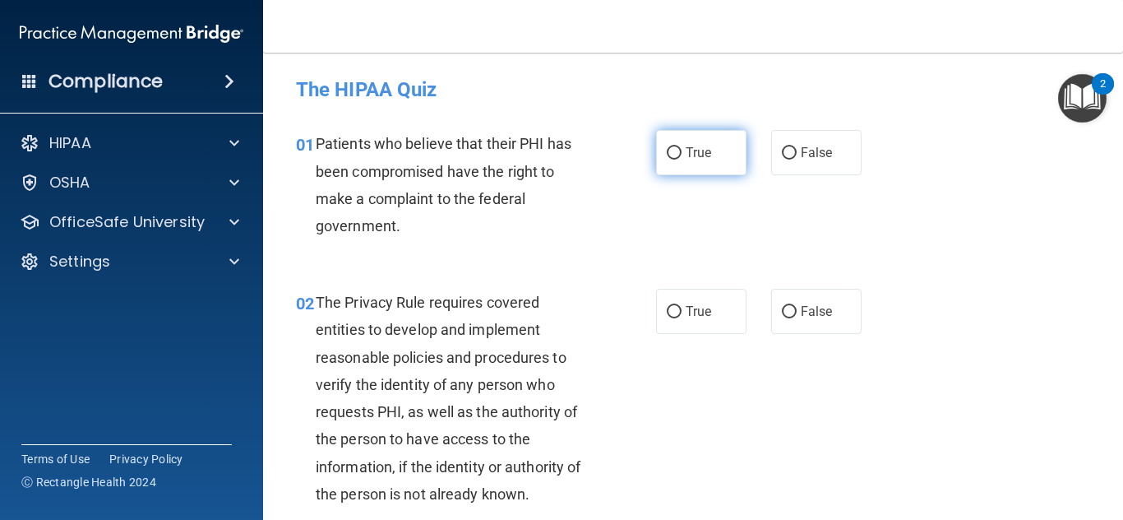
radio input "true"
click at [668, 148] on input "True" at bounding box center [674, 153] width 15 height 12
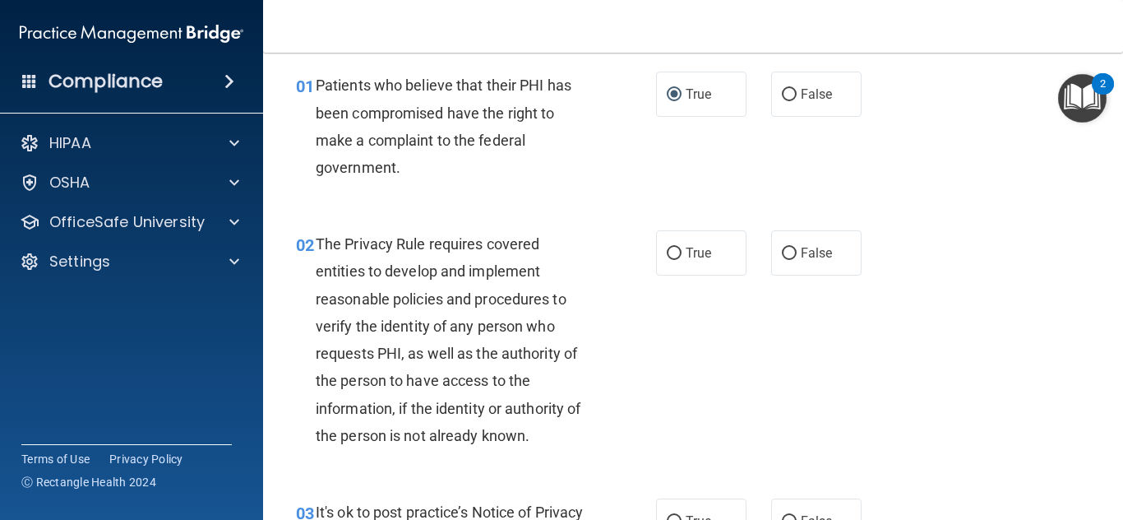
scroll to position [117, 0]
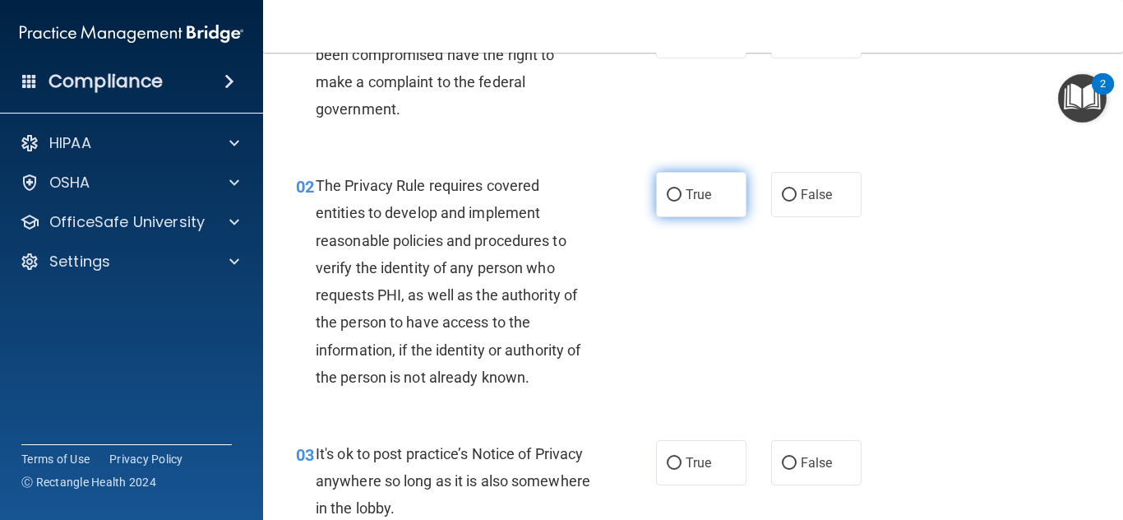
click at [680, 189] on label "True" at bounding box center [701, 194] width 90 height 45
radio input "true"
click at [667, 189] on input "True" at bounding box center [674, 195] width 15 height 12
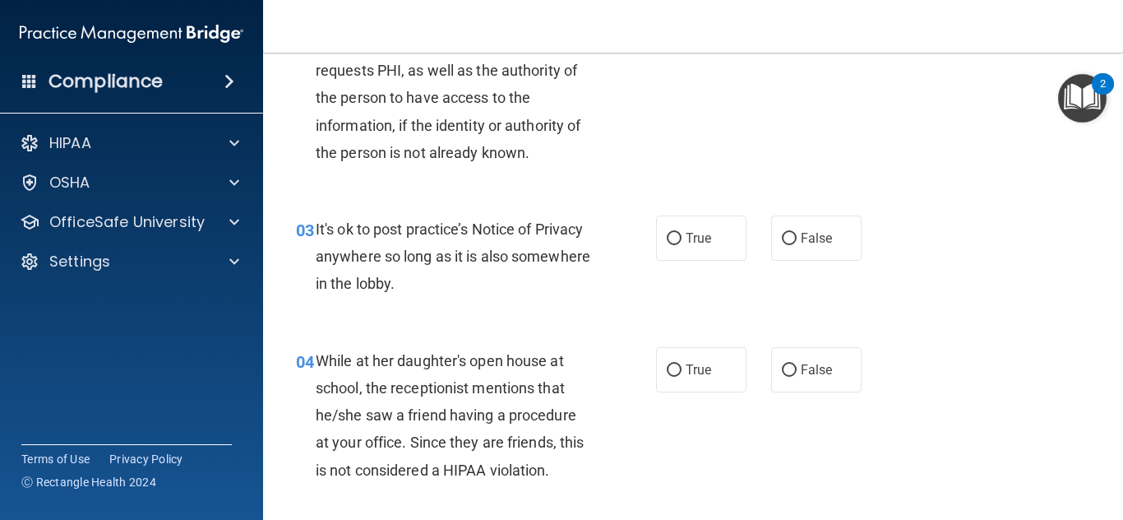
scroll to position [350, 0]
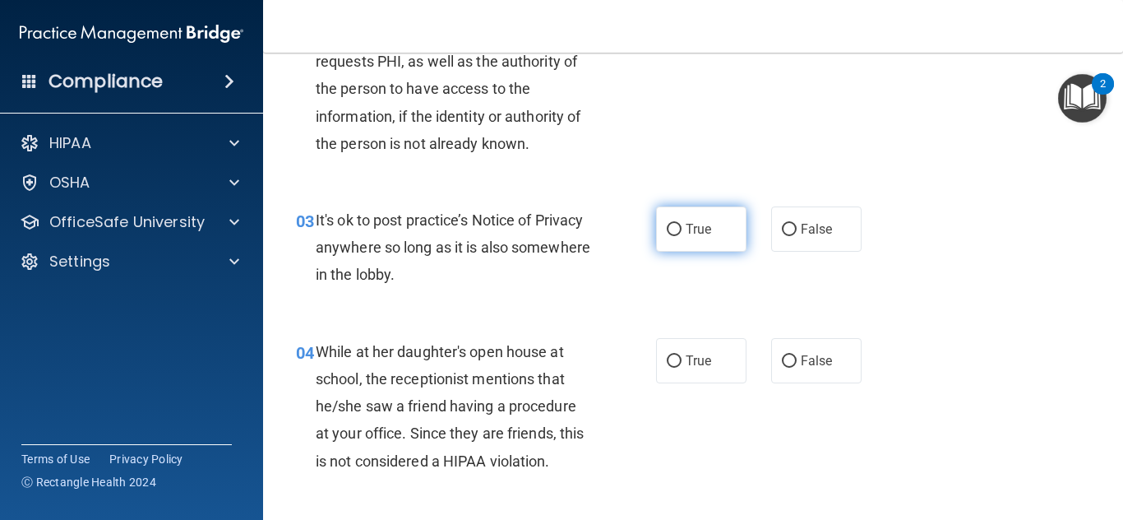
click at [700, 223] on span "True" at bounding box center [698, 229] width 25 height 16
radio input "true"
click at [667, 224] on input "True" at bounding box center [674, 230] width 15 height 12
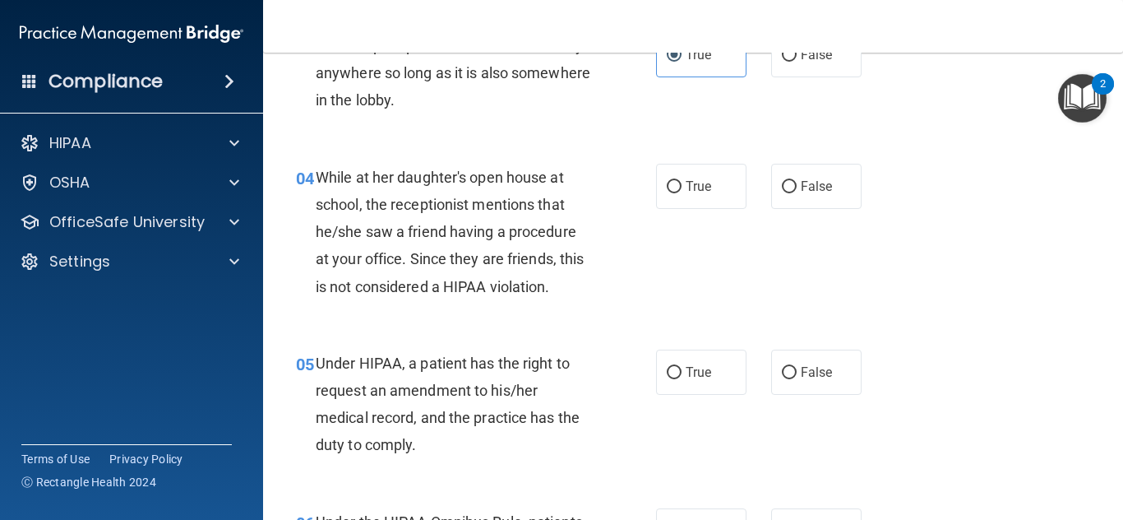
scroll to position [525, 0]
click at [835, 187] on label "False" at bounding box center [816, 185] width 90 height 45
radio input "true"
click at [782, 180] on input "False" at bounding box center [789, 186] width 15 height 12
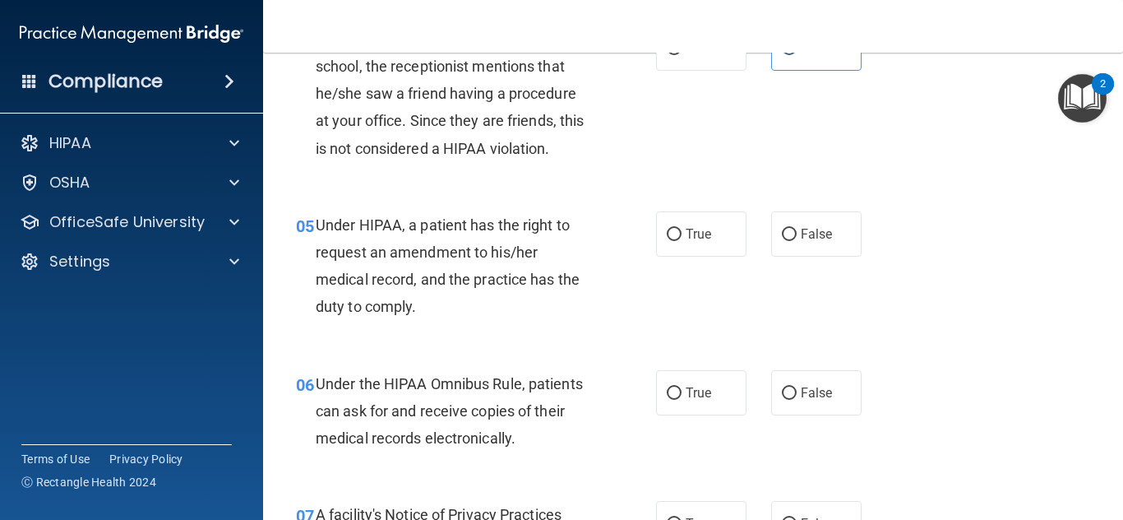
scroll to position [665, 0]
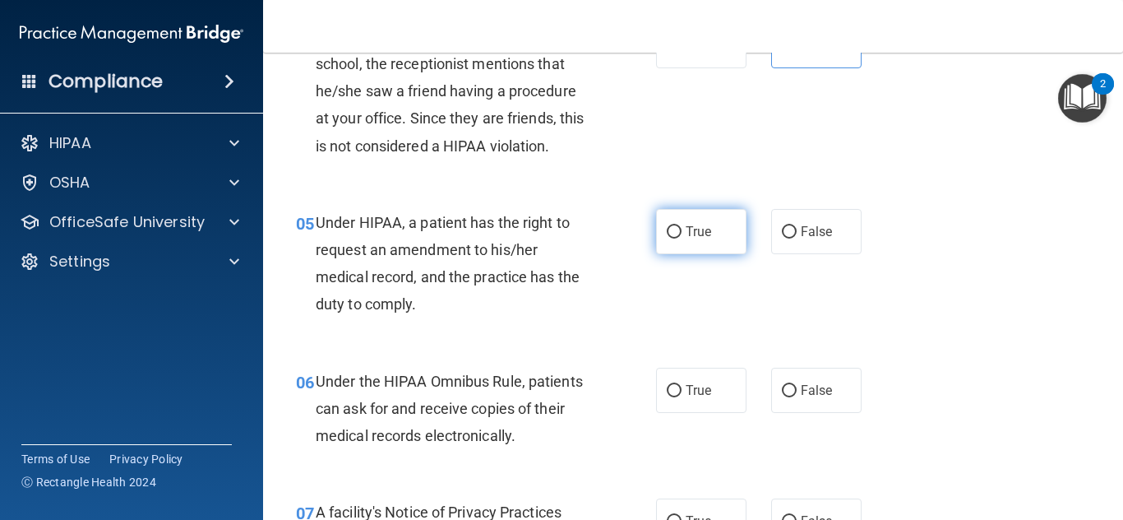
click at [702, 229] on span "True" at bounding box center [698, 232] width 25 height 16
radio input "true"
click at [667, 226] on input "True" at bounding box center [674, 232] width 15 height 12
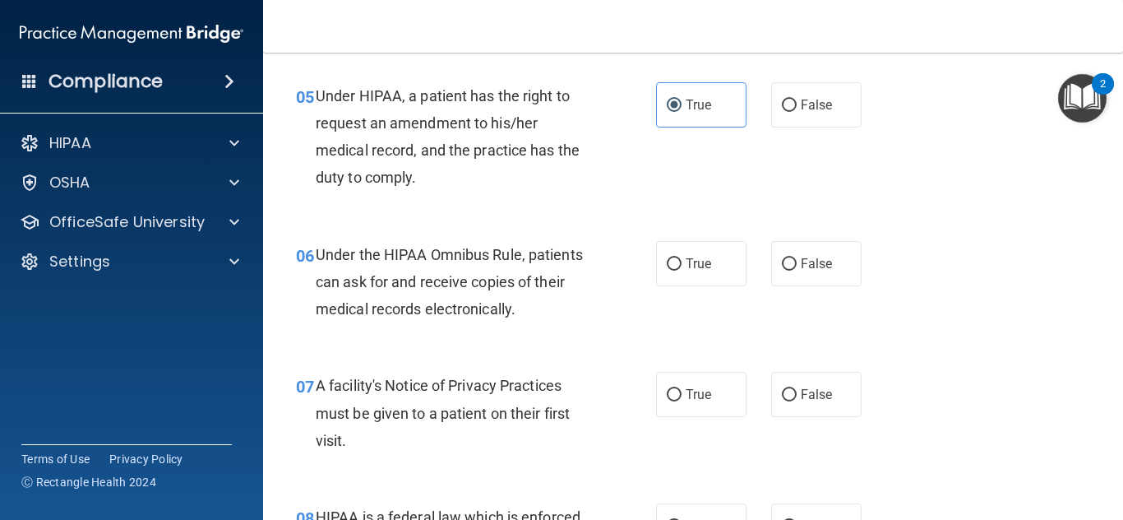
scroll to position [794, 0]
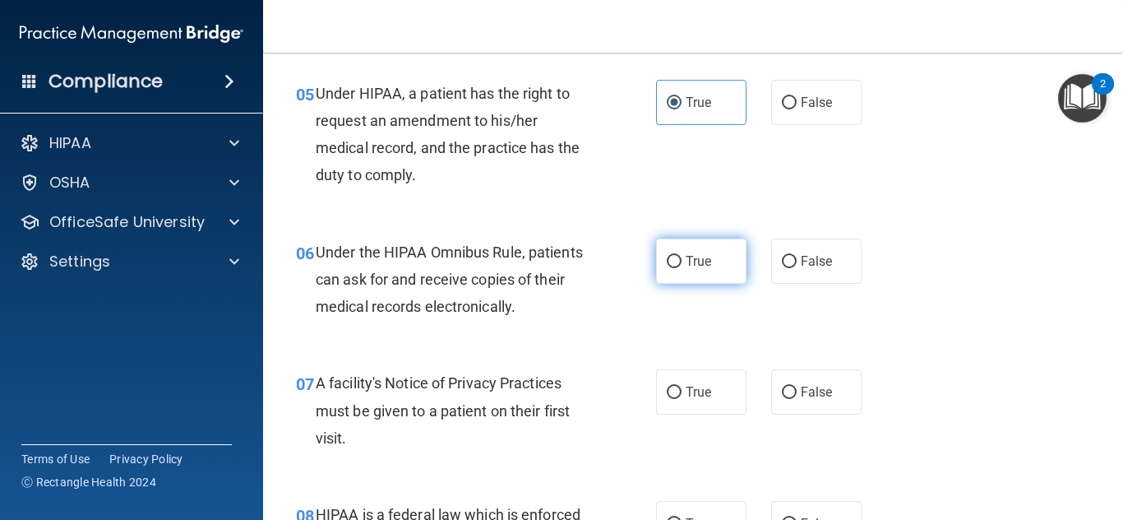
radio input "true"
click at [669, 263] on input "True" at bounding box center [674, 262] width 15 height 12
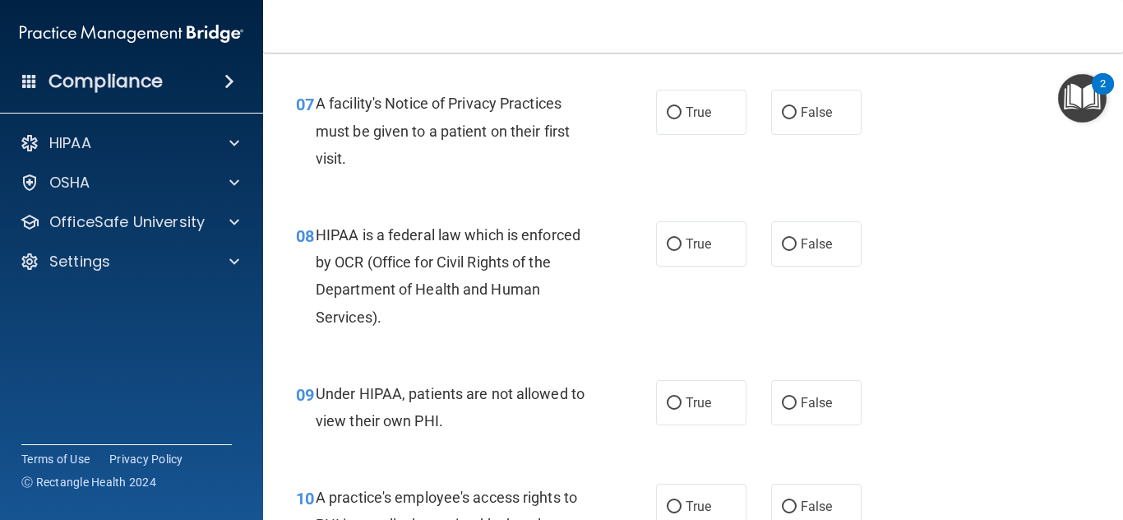
scroll to position [1028, 0]
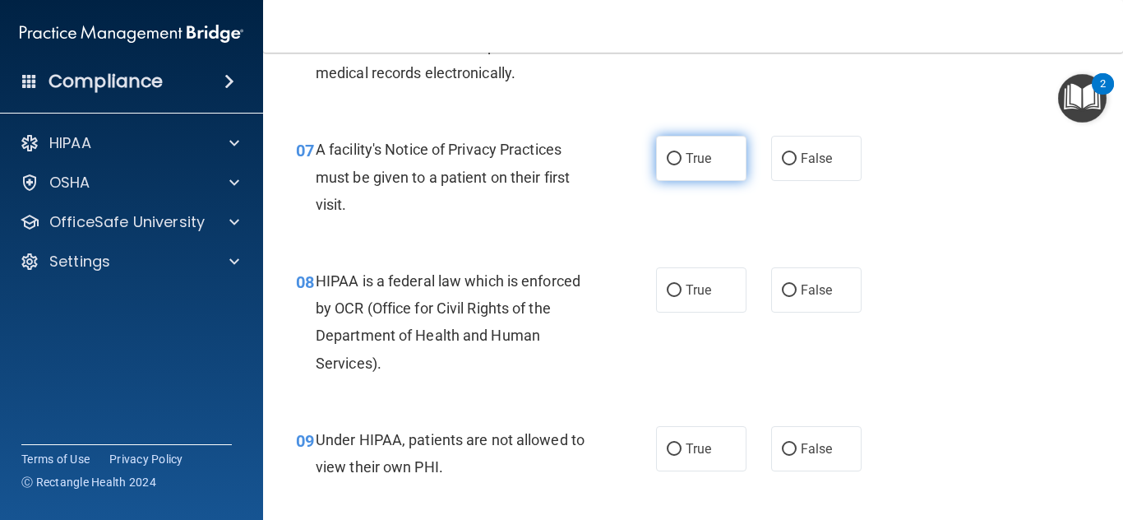
click at [700, 161] on span "True" at bounding box center [698, 158] width 25 height 16
radio input "true"
click at [667, 153] on input "True" at bounding box center [674, 159] width 15 height 12
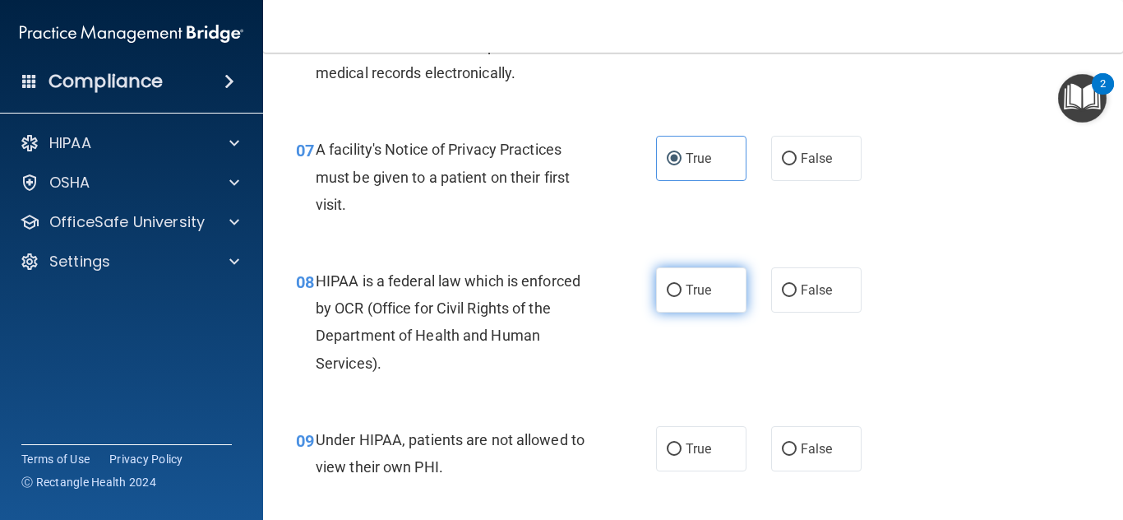
click at [685, 280] on label "True" at bounding box center [701, 289] width 90 height 45
radio input "true"
click at [667, 284] on input "True" at bounding box center [674, 290] width 15 height 12
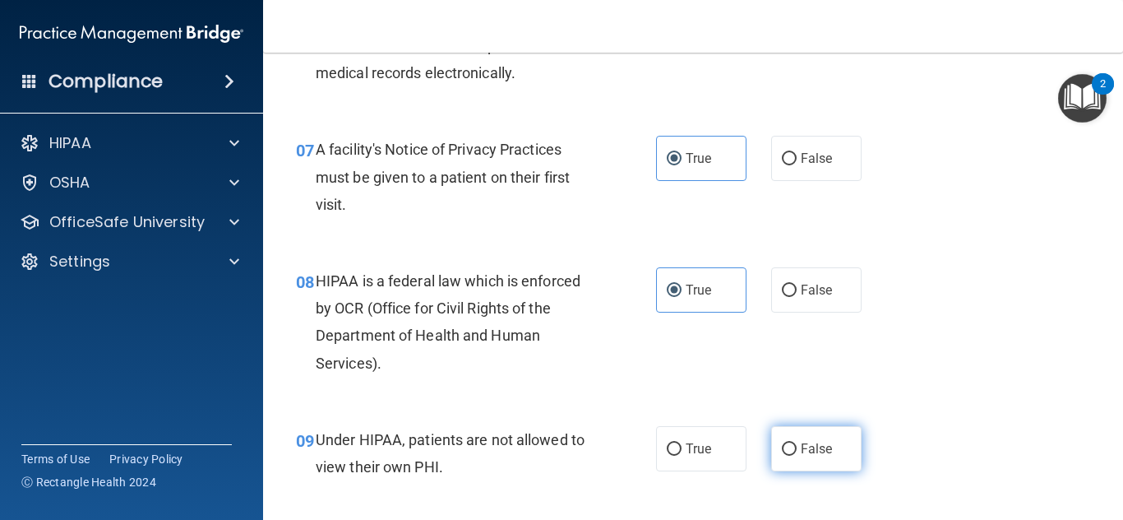
drag, startPoint x: 802, startPoint y: 442, endPoint x: 794, endPoint y: 436, distance: 9.4
click at [802, 442] on span "False" at bounding box center [817, 449] width 32 height 16
radio input "true"
click at [782, 443] on input "False" at bounding box center [789, 449] width 15 height 12
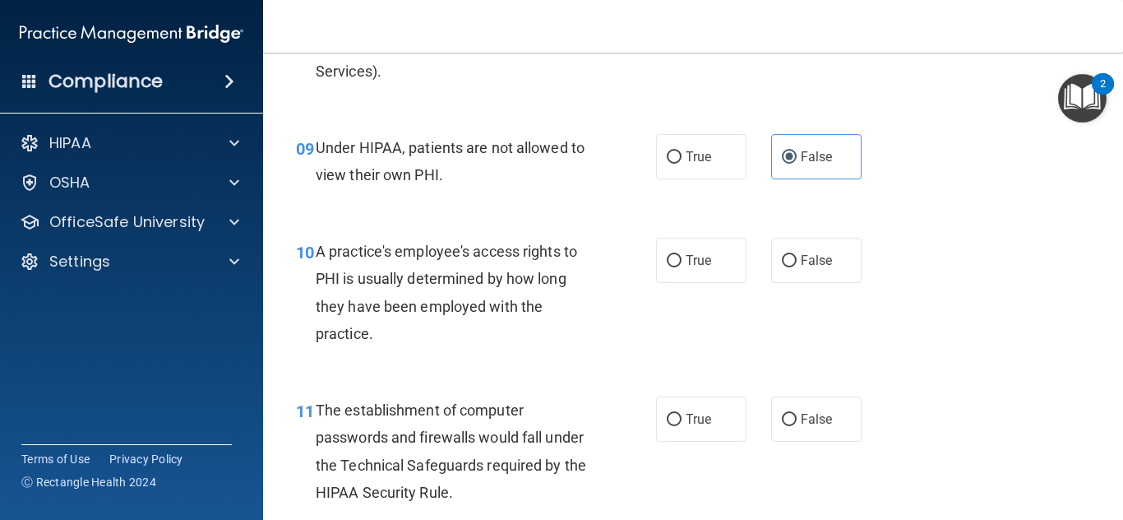
scroll to position [1378, 0]
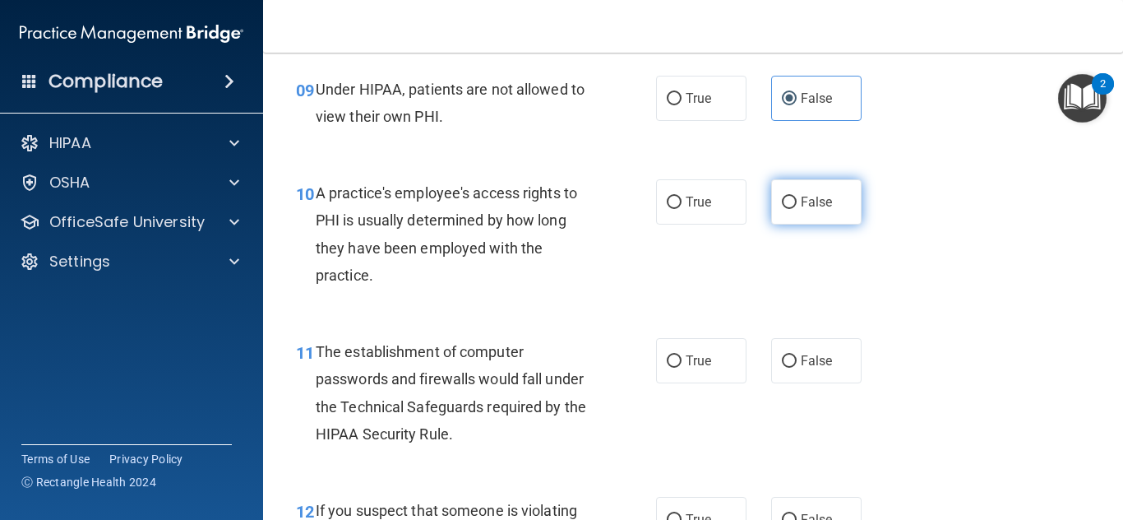
click at [833, 196] on label "False" at bounding box center [816, 201] width 90 height 45
radio input "true"
click at [782, 196] on input "False" at bounding box center [789, 202] width 15 height 12
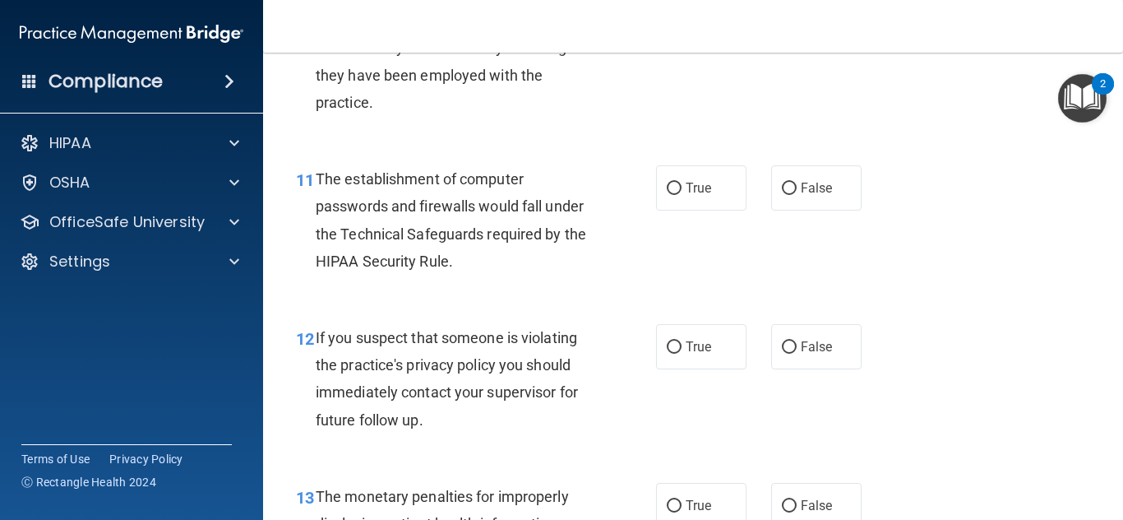
scroll to position [1611, 0]
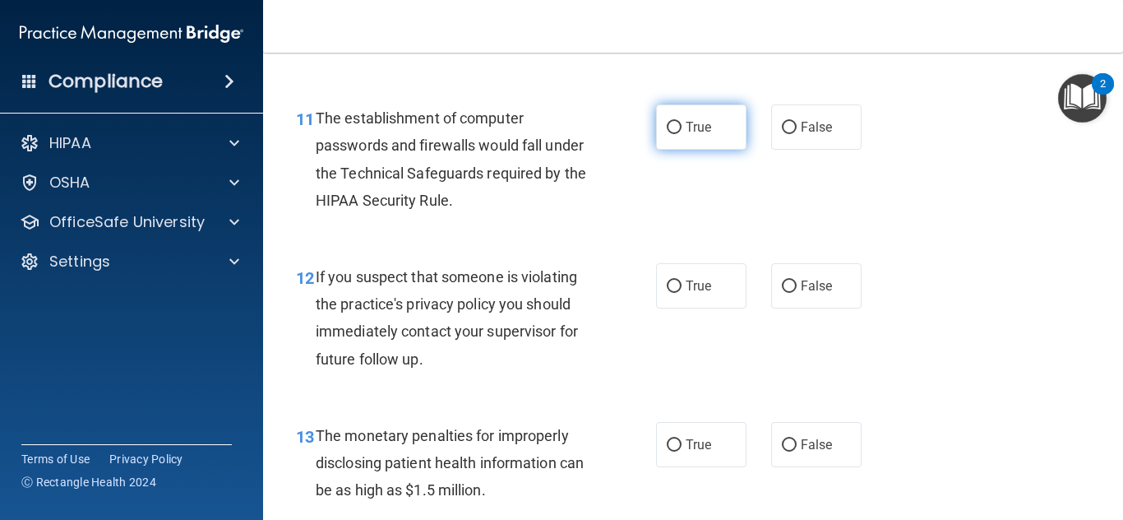
click at [708, 123] on label "True" at bounding box center [701, 126] width 90 height 45
radio input "true"
click at [667, 122] on input "True" at bounding box center [674, 128] width 15 height 12
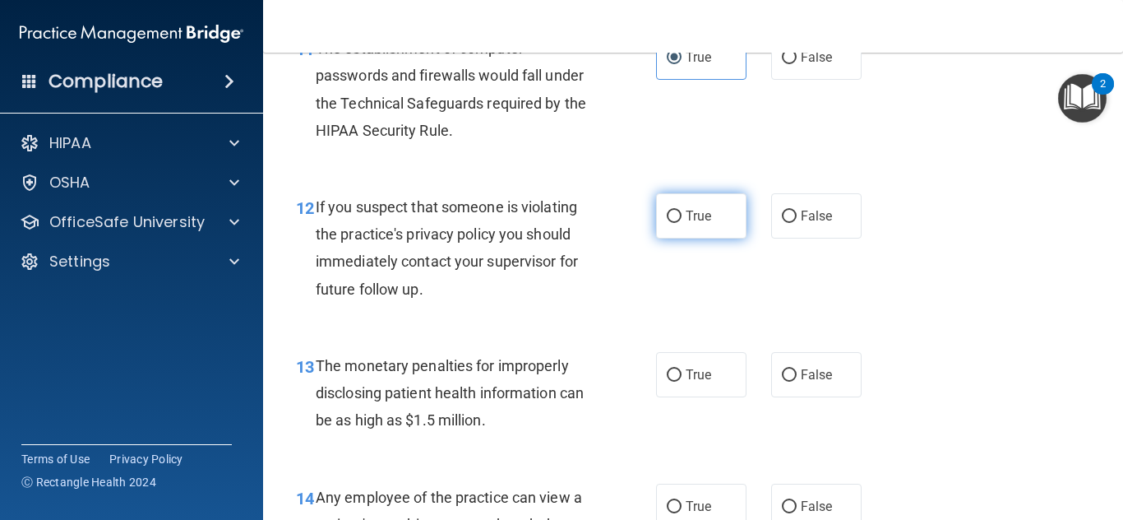
click at [686, 210] on span "True" at bounding box center [698, 216] width 25 height 16
radio input "true"
click at [667, 210] on input "True" at bounding box center [674, 216] width 15 height 12
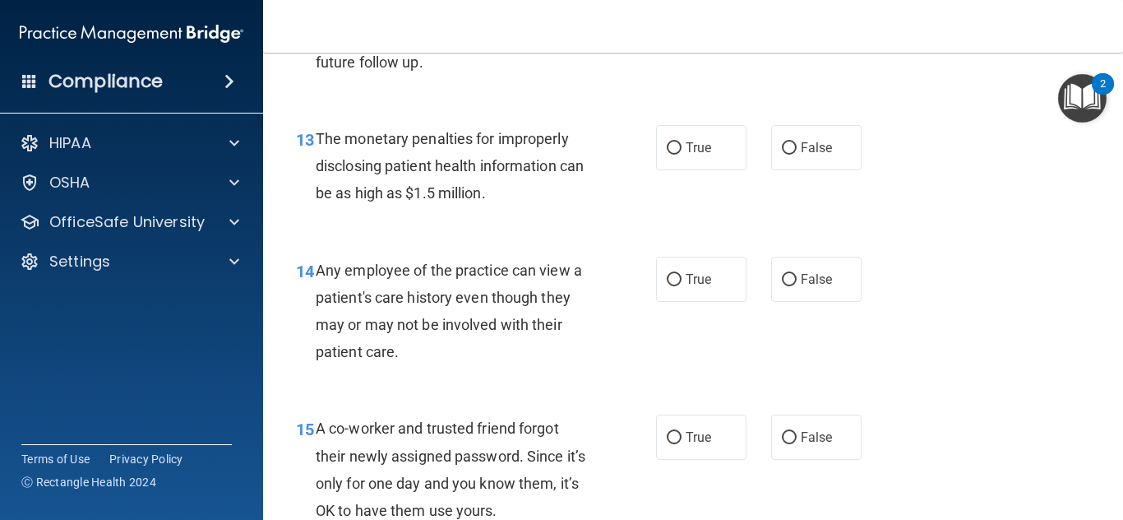
scroll to position [1915, 0]
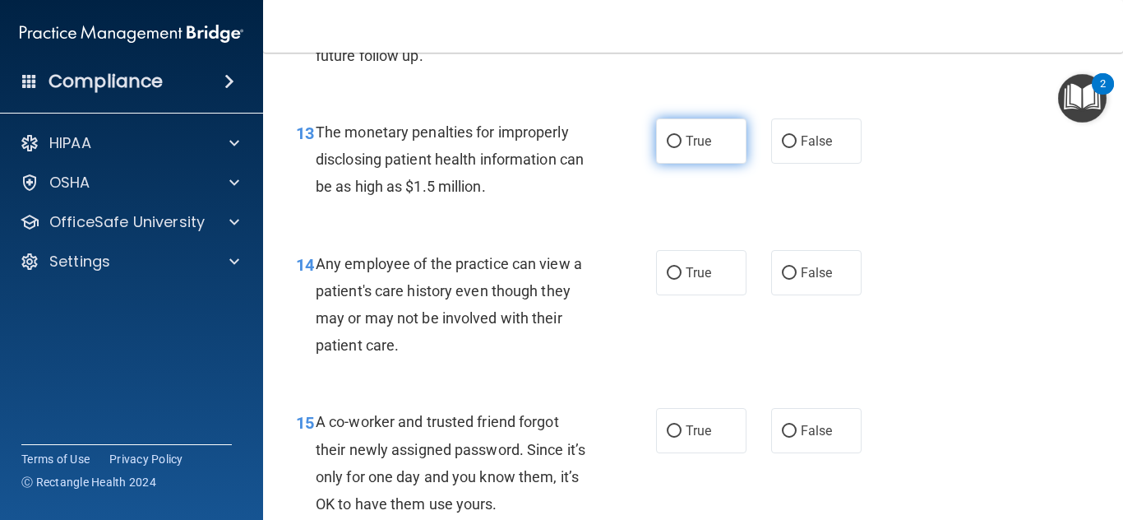
click at [679, 142] on label "True" at bounding box center [701, 140] width 90 height 45
radio input "true"
click at [667, 136] on input "True" at bounding box center [674, 142] width 15 height 12
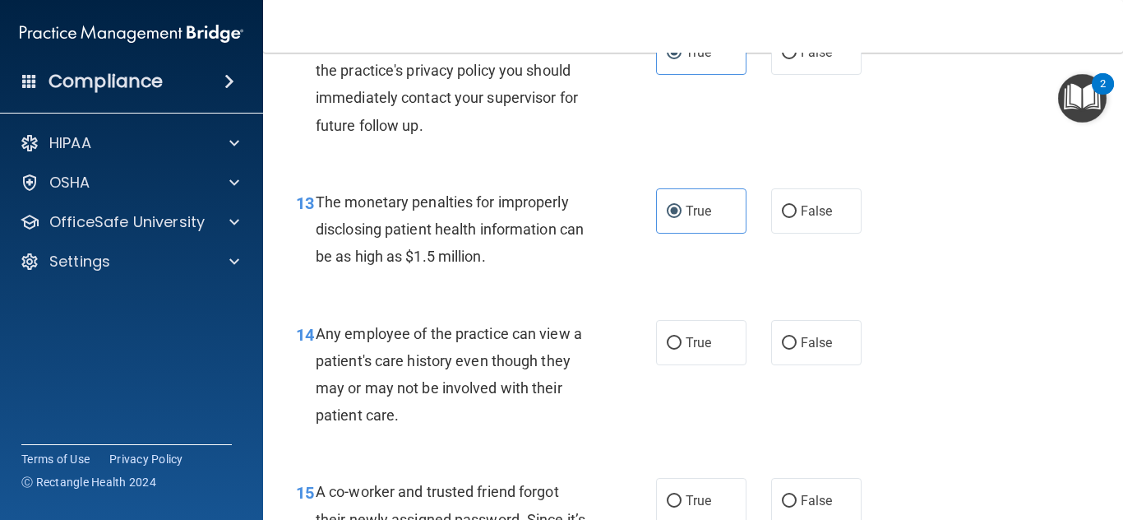
drag, startPoint x: 1109, startPoint y: 510, endPoint x: 1118, endPoint y: 502, distance: 11.7
click at [1118, 502] on main "- The HIPAA Quiz This quiz doesn’t expire until . Are you sure you want to take…" at bounding box center [693, 286] width 860 height 467
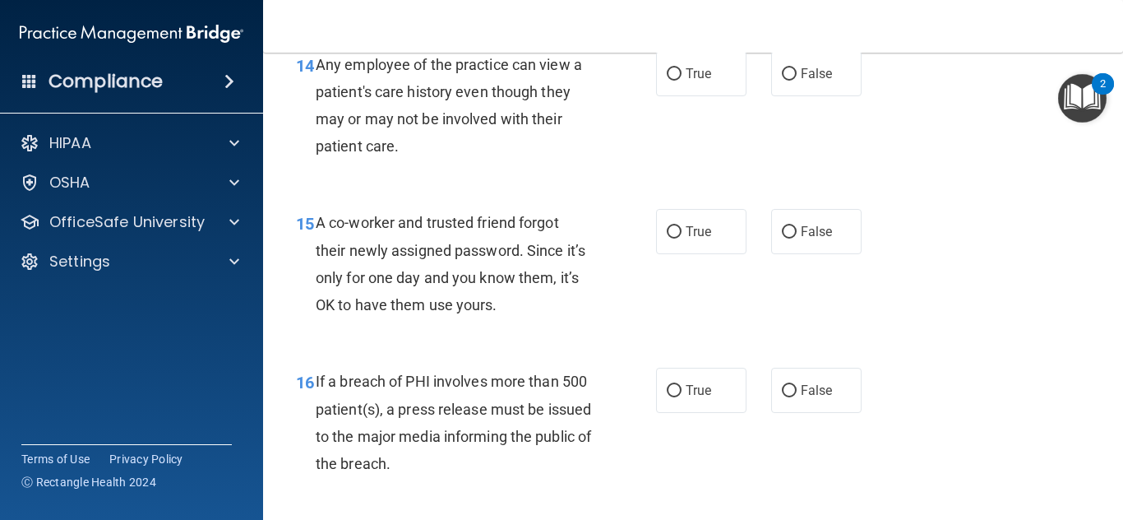
scroll to position [2044, 0]
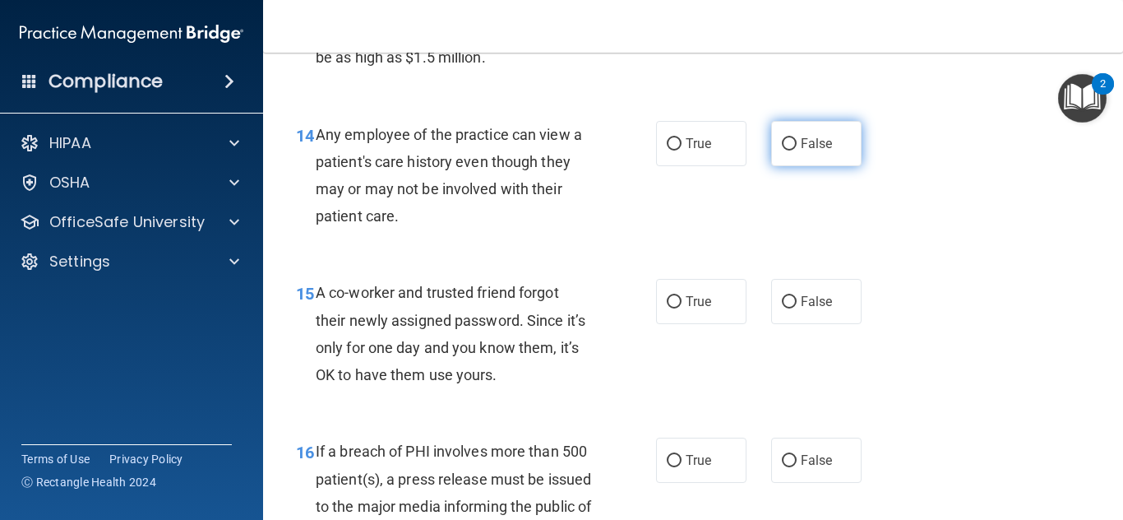
radio input "true"
click at [782, 144] on input "False" at bounding box center [789, 144] width 15 height 12
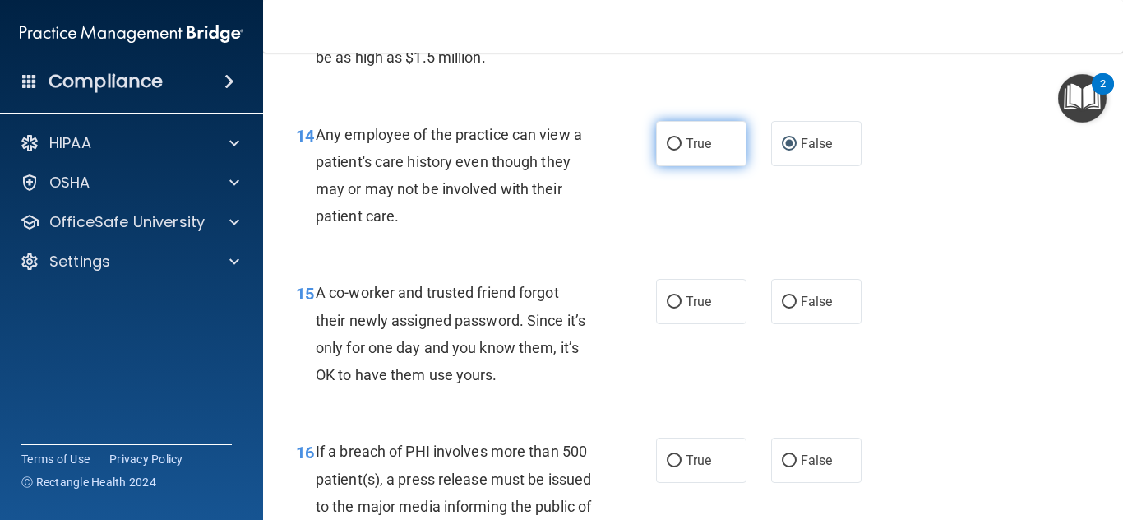
click at [707, 143] on span "True" at bounding box center [698, 144] width 25 height 16
radio input "true"
click at [667, 138] on input "True" at bounding box center [674, 144] width 15 height 12
radio input "false"
click at [801, 309] on span "False" at bounding box center [817, 302] width 32 height 16
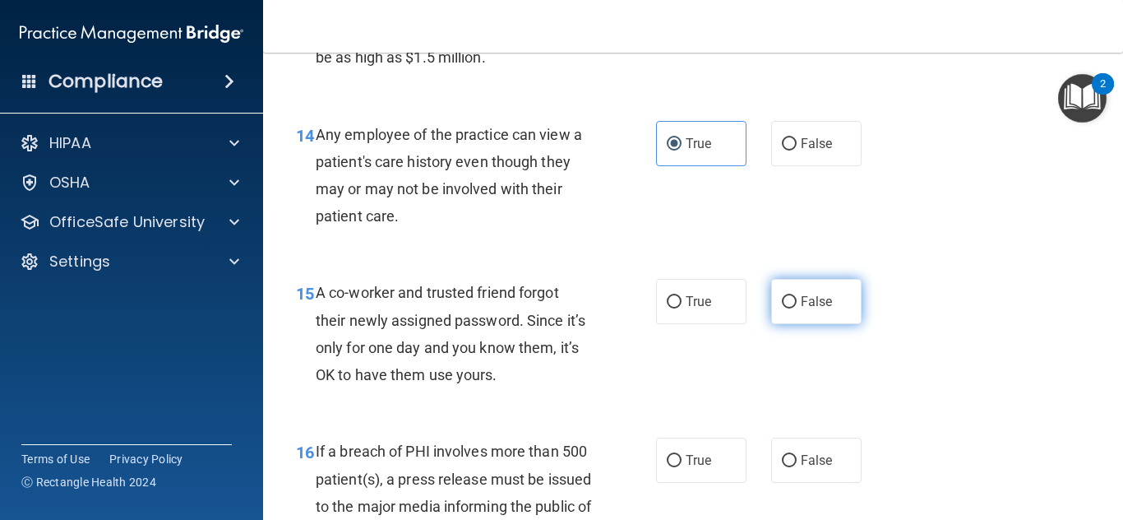
radio input "true"
click at [782, 296] on input "False" at bounding box center [789, 302] width 15 height 12
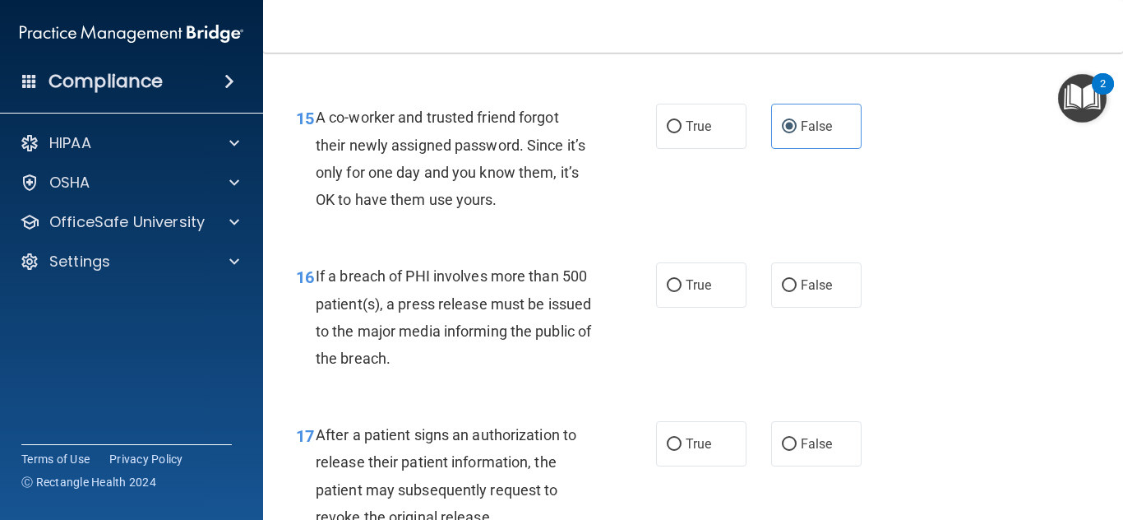
scroll to position [2277, 0]
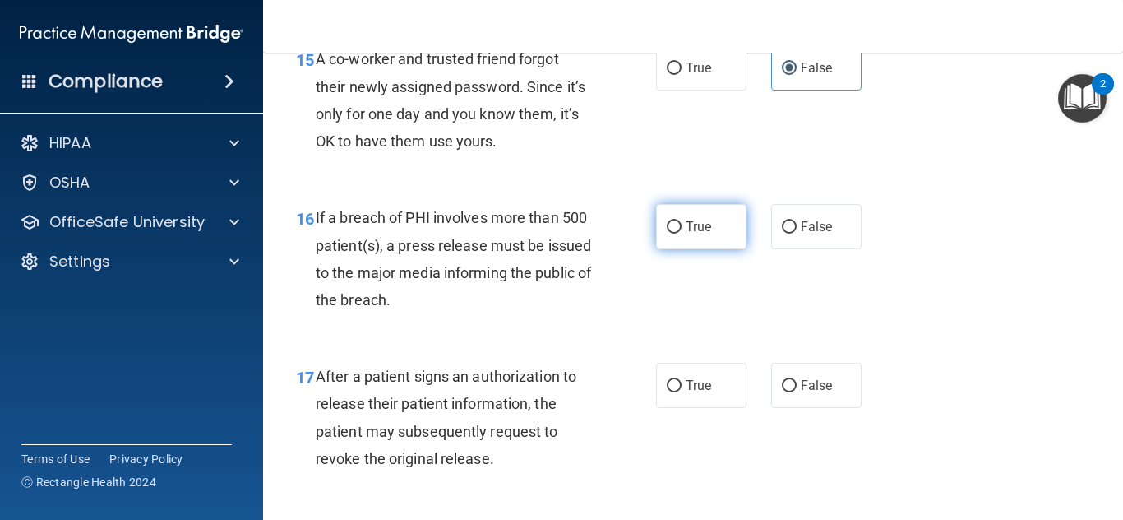
radio input "true"
click at [667, 231] on input "True" at bounding box center [674, 227] width 15 height 12
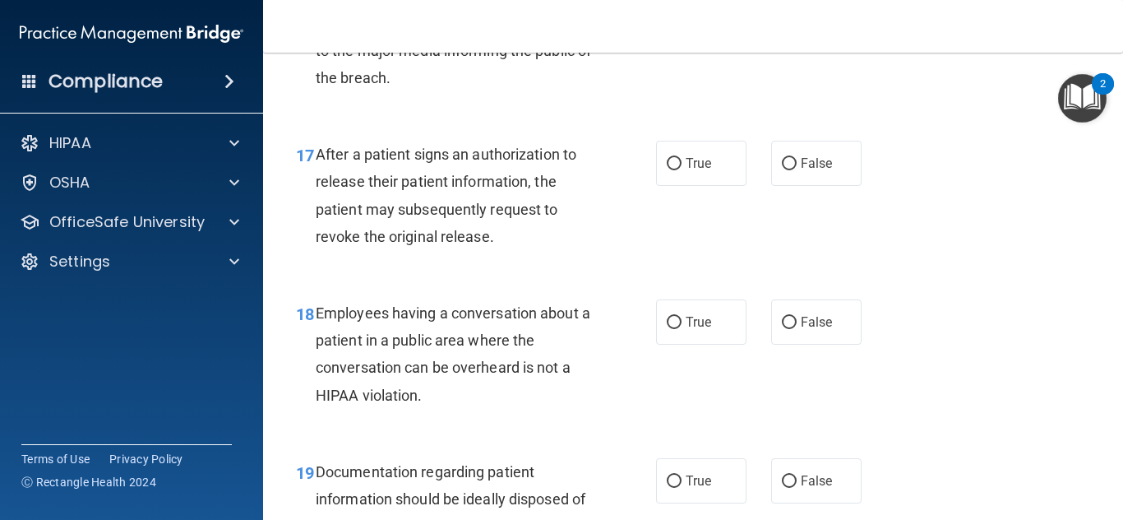
scroll to position [2441, 0]
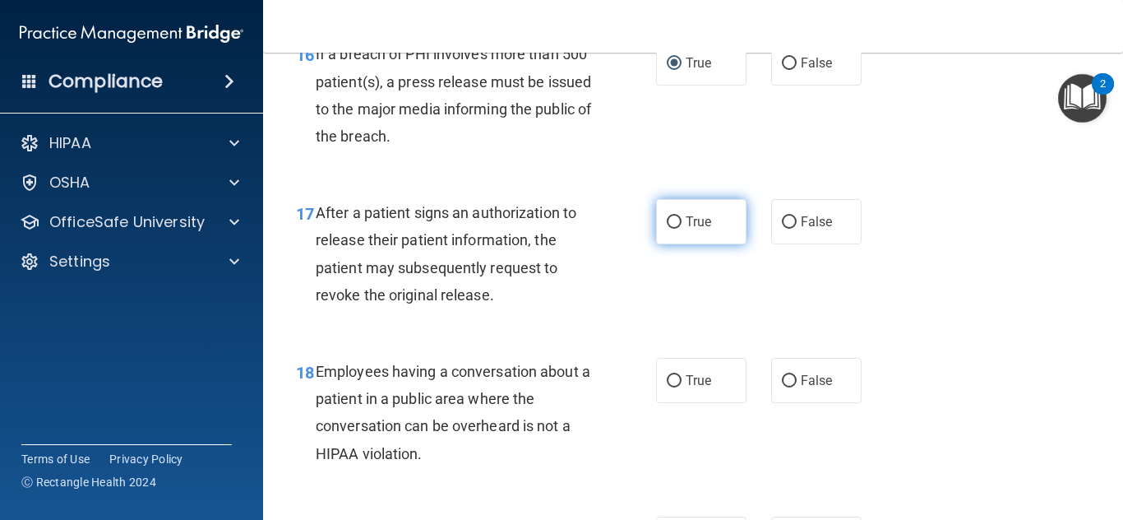
click at [671, 238] on label "True" at bounding box center [701, 221] width 90 height 45
radio input "true"
click at [667, 216] on input "True" at bounding box center [674, 222] width 15 height 12
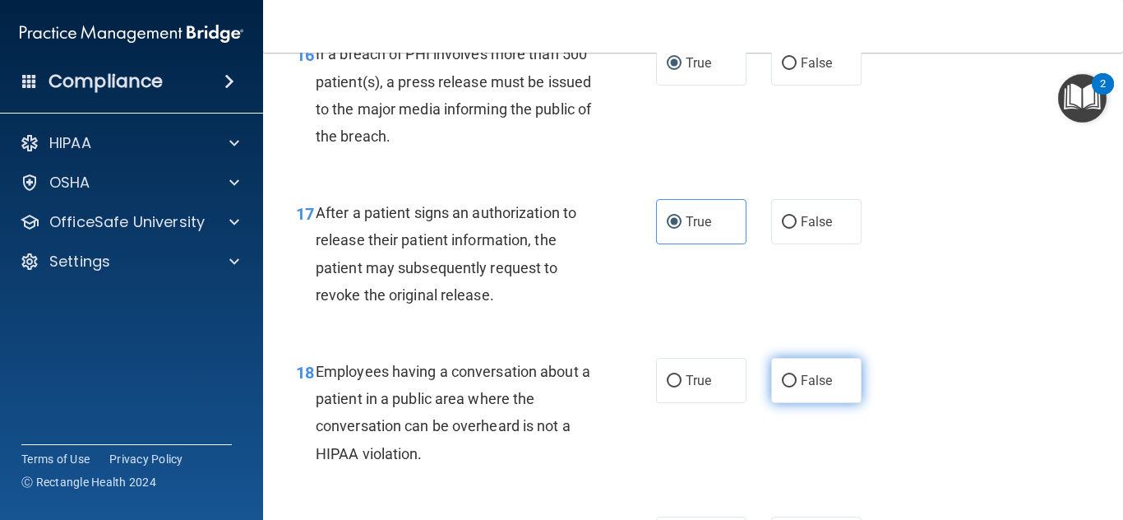
click at [814, 386] on span "False" at bounding box center [817, 380] width 32 height 16
radio input "true"
click at [782, 375] on input "False" at bounding box center [789, 381] width 15 height 12
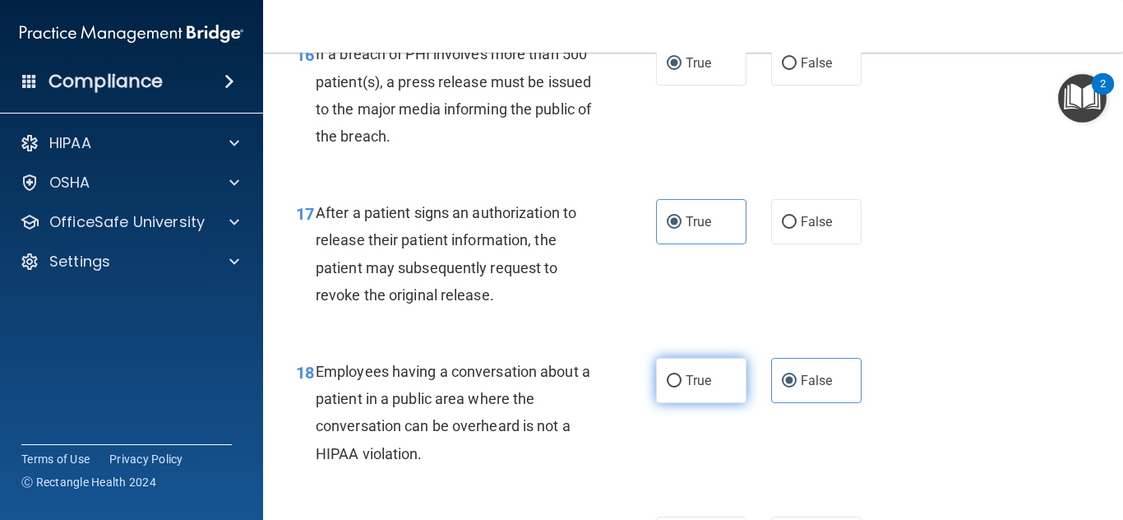
click at [691, 385] on span "True" at bounding box center [698, 380] width 25 height 16
radio input "true"
click at [667, 375] on input "True" at bounding box center [674, 381] width 15 height 12
radio input "false"
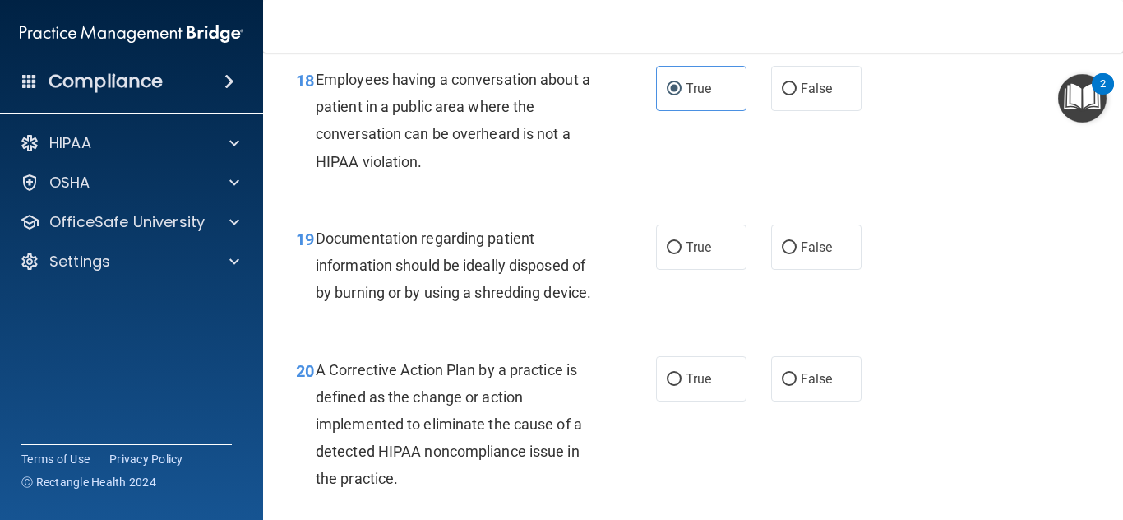
scroll to position [2791, 0]
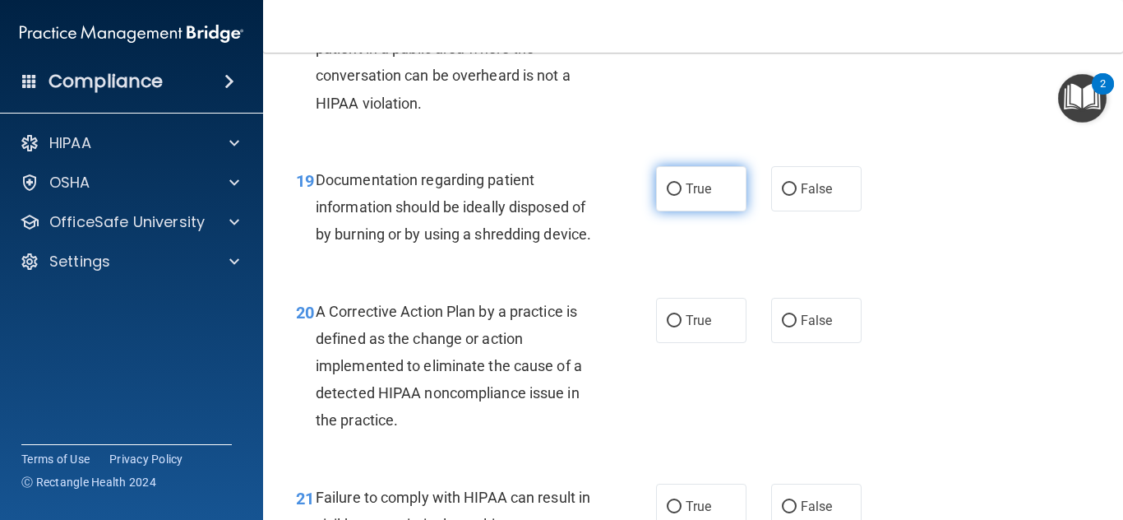
click at [665, 180] on label "True" at bounding box center [701, 188] width 90 height 45
radio input "true"
click at [667, 183] on input "True" at bounding box center [674, 189] width 15 height 12
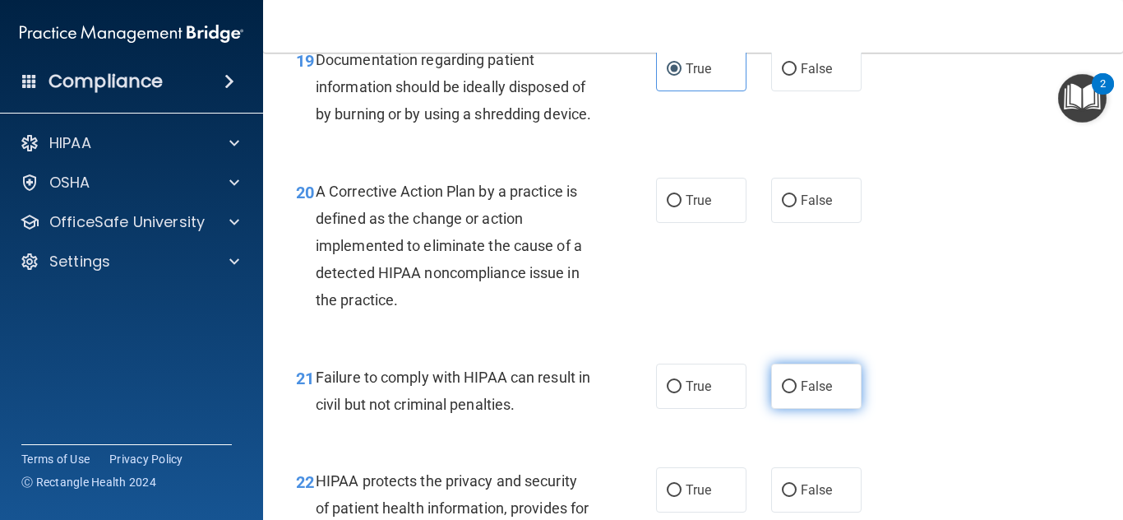
scroll to position [2931, 0]
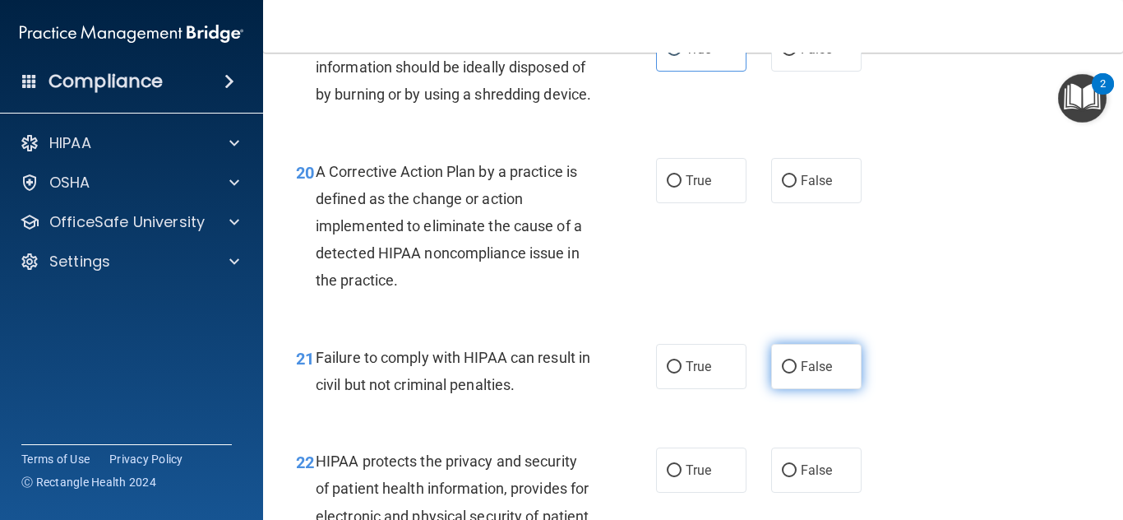
click at [788, 389] on label "False" at bounding box center [816, 366] width 90 height 45
radio input "true"
click at [782, 361] on input "False" at bounding box center [789, 367] width 15 height 12
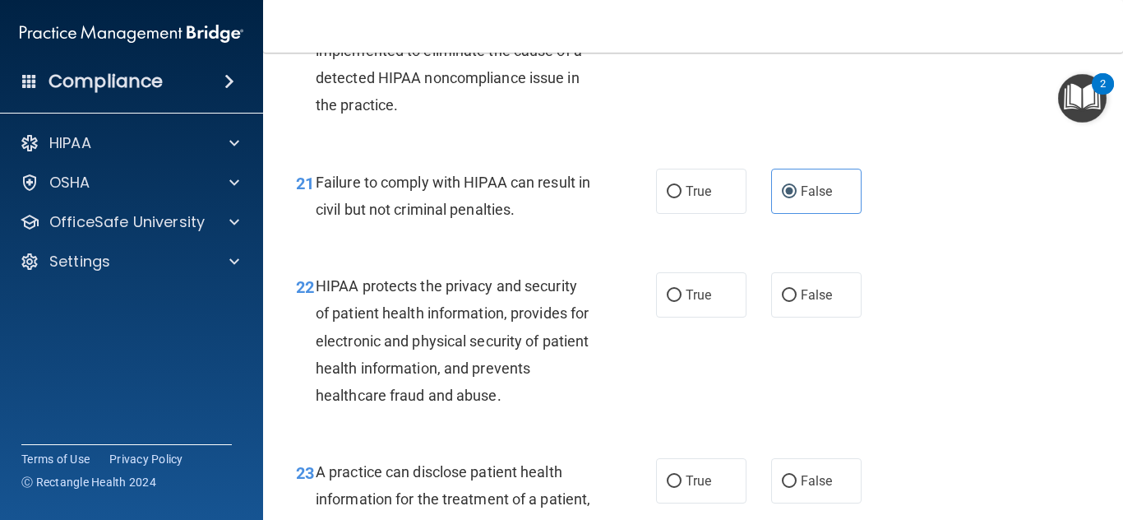
scroll to position [3165, 0]
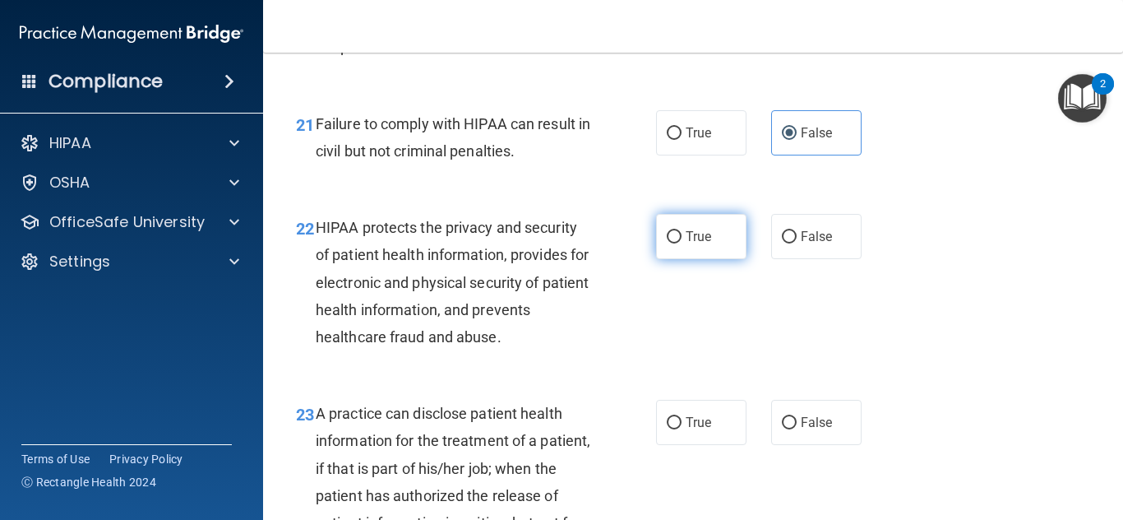
click at [659, 259] on label "True" at bounding box center [701, 236] width 90 height 45
radio input "true"
click at [667, 231] on input "True" at bounding box center [674, 237] width 15 height 12
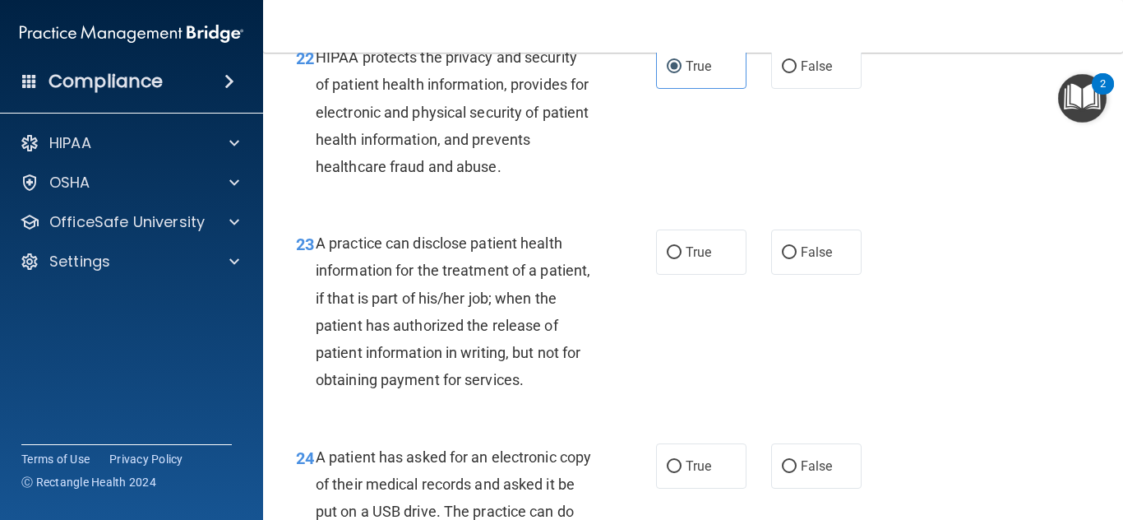
scroll to position [3340, 0]
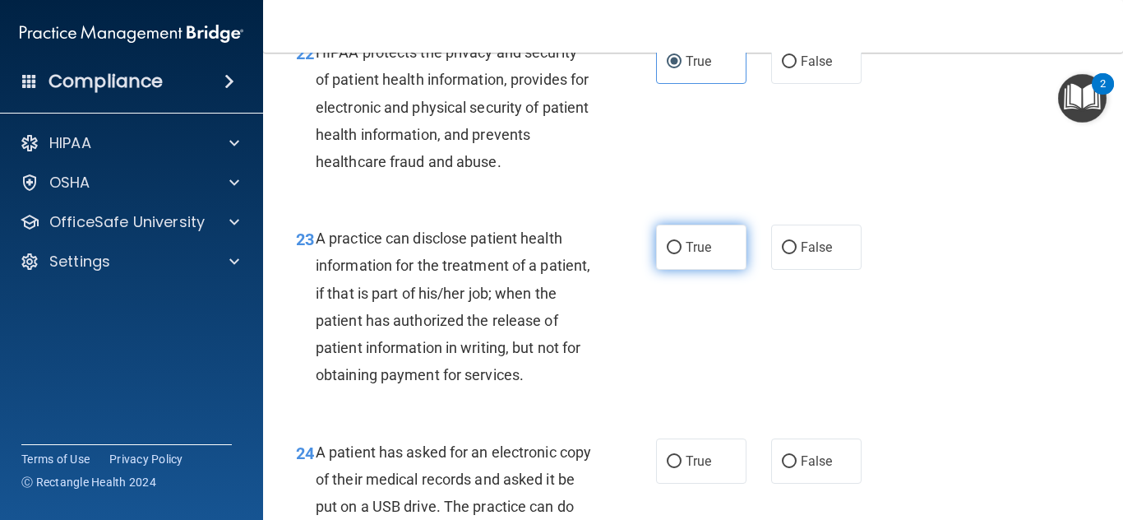
click at [696, 261] on label "True" at bounding box center [701, 246] width 90 height 45
radio input "true"
click at [667, 242] on input "True" at bounding box center [674, 248] width 15 height 12
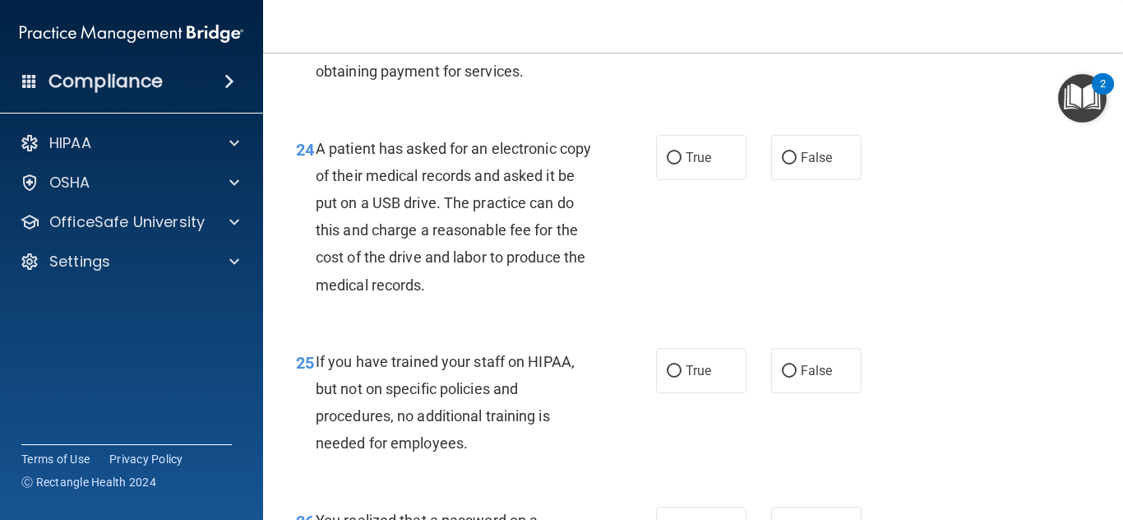
scroll to position [3701, 0]
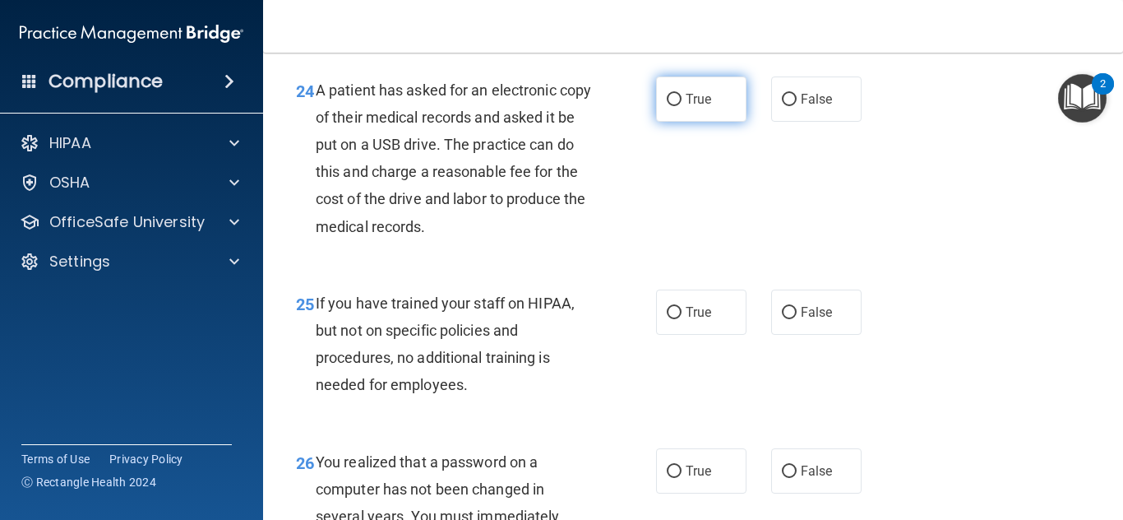
click at [679, 118] on label "True" at bounding box center [701, 98] width 90 height 45
radio input "true"
click at [667, 94] on input "True" at bounding box center [674, 100] width 15 height 12
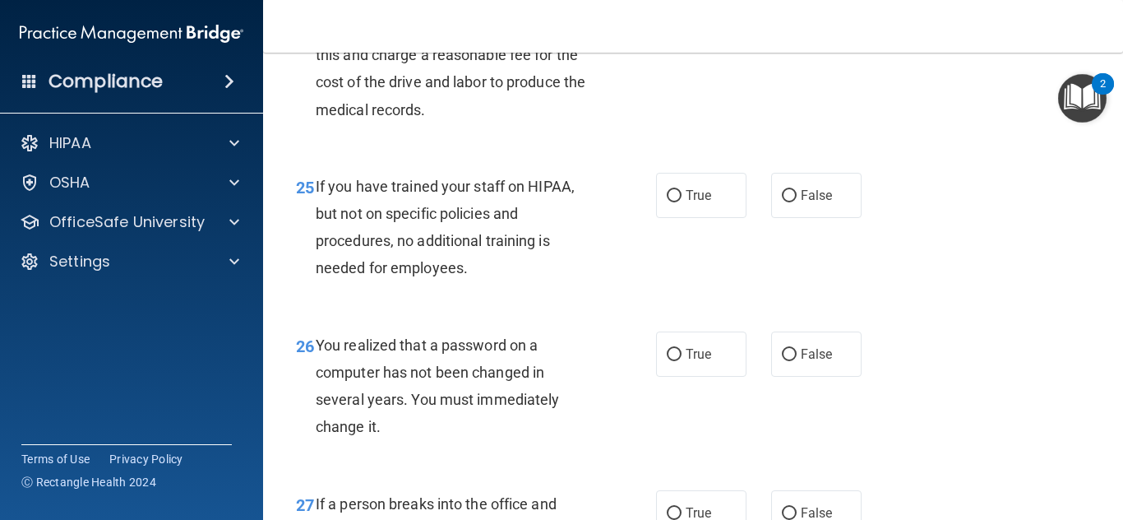
scroll to position [3760, 0]
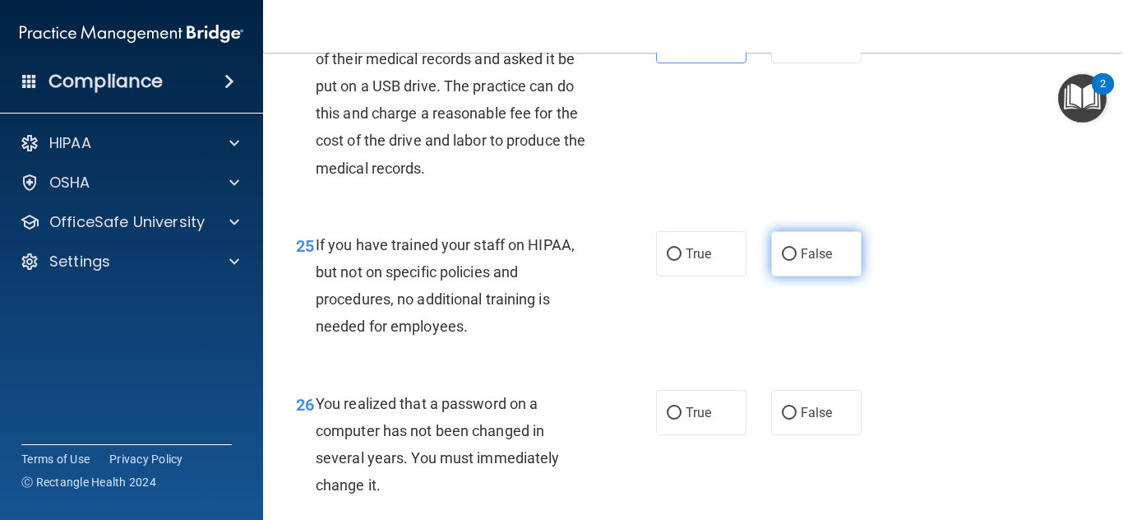
click at [834, 276] on label "False" at bounding box center [816, 253] width 90 height 45
radio input "true"
click at [782, 248] on input "False" at bounding box center [789, 254] width 15 height 12
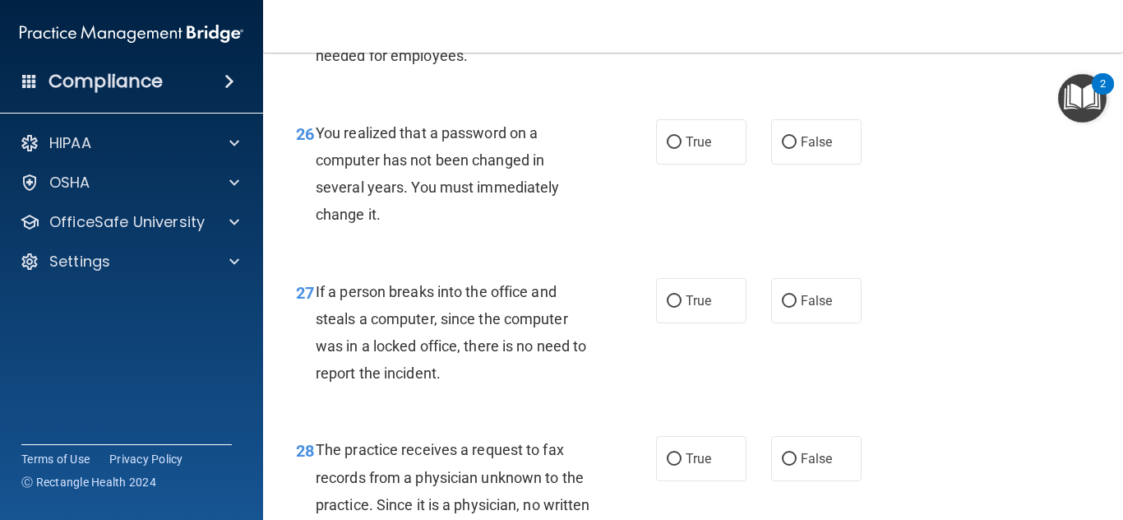
scroll to position [3972, 0]
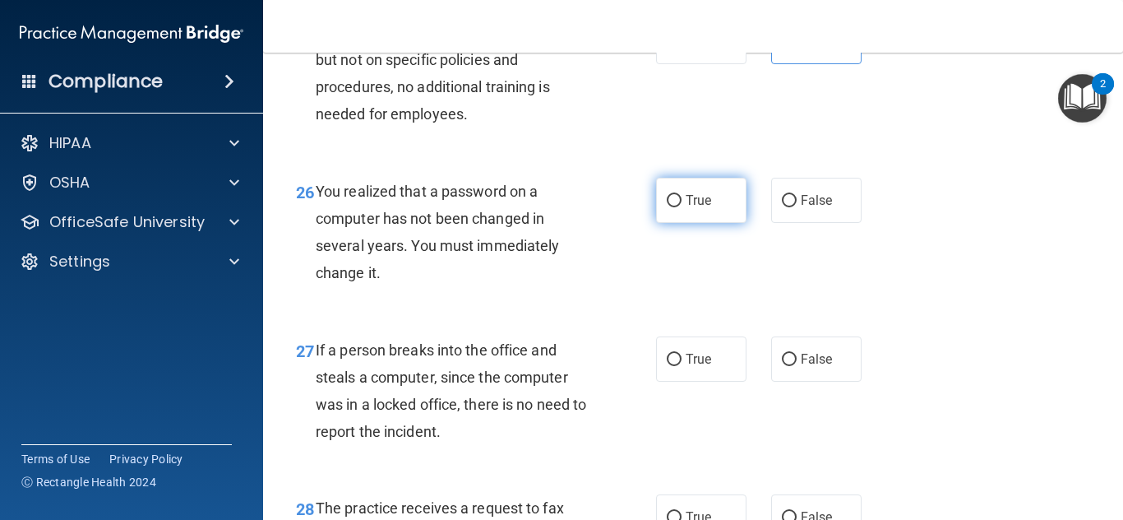
click at [708, 210] on label "True" at bounding box center [701, 200] width 90 height 45
radio input "true"
click at [667, 195] on input "True" at bounding box center [674, 201] width 15 height 12
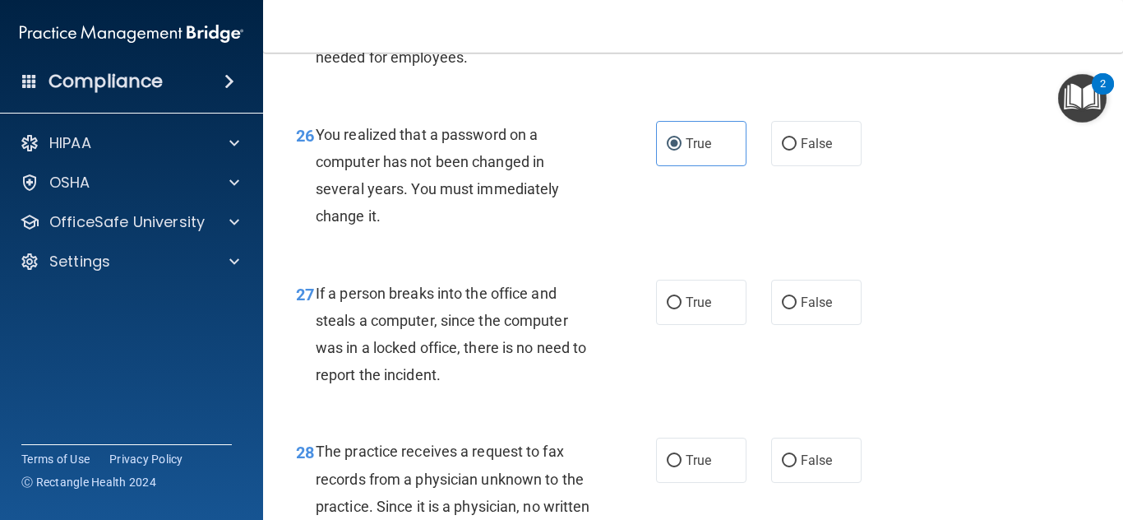
scroll to position [4042, 0]
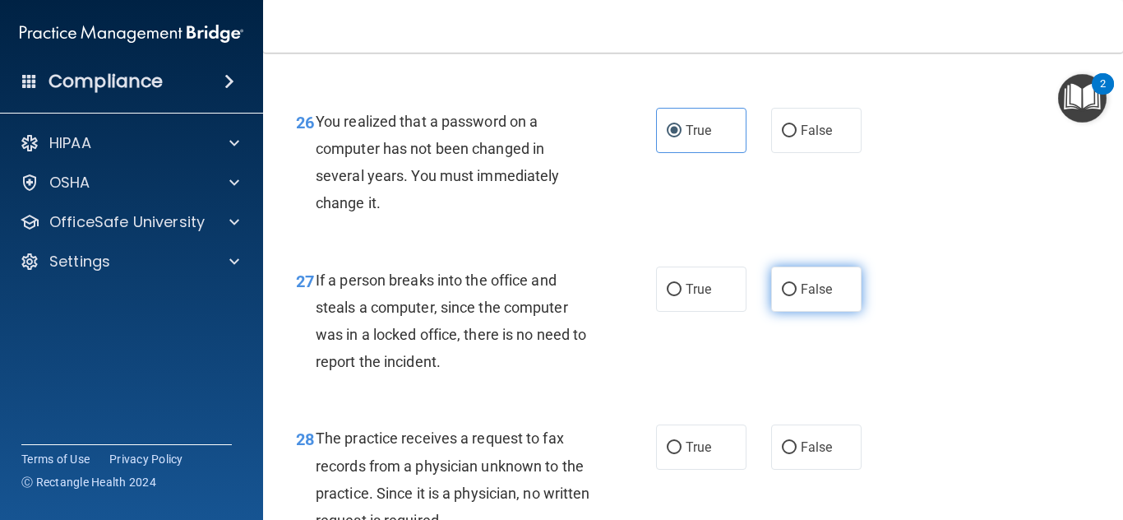
click at [819, 297] on span "False" at bounding box center [817, 289] width 32 height 16
radio input "true"
click at [782, 284] on input "False" at bounding box center [789, 290] width 15 height 12
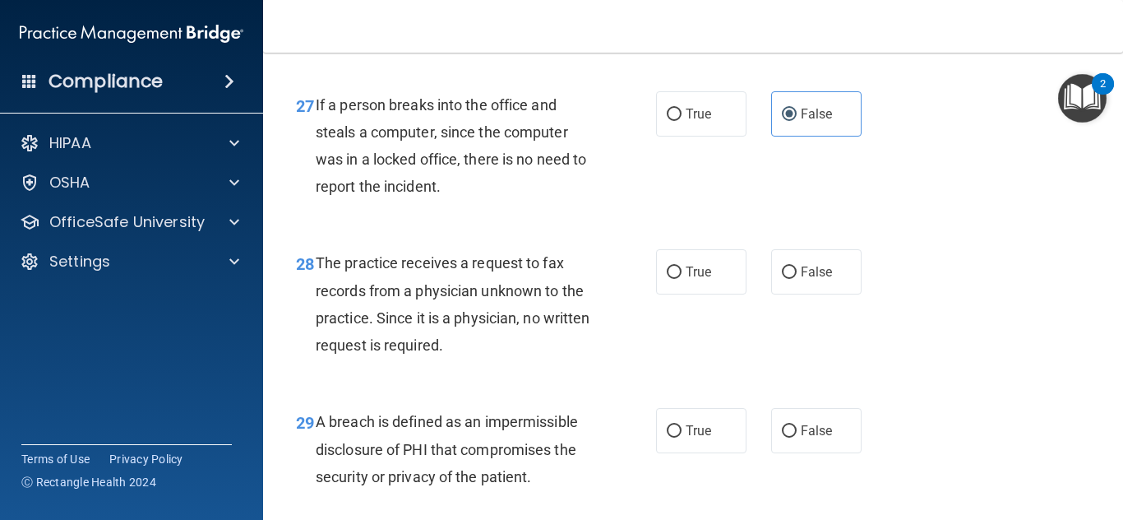
scroll to position [4217, 0]
click at [787, 294] on label "False" at bounding box center [816, 271] width 90 height 45
radio input "true"
click at [782, 266] on input "False" at bounding box center [789, 272] width 15 height 12
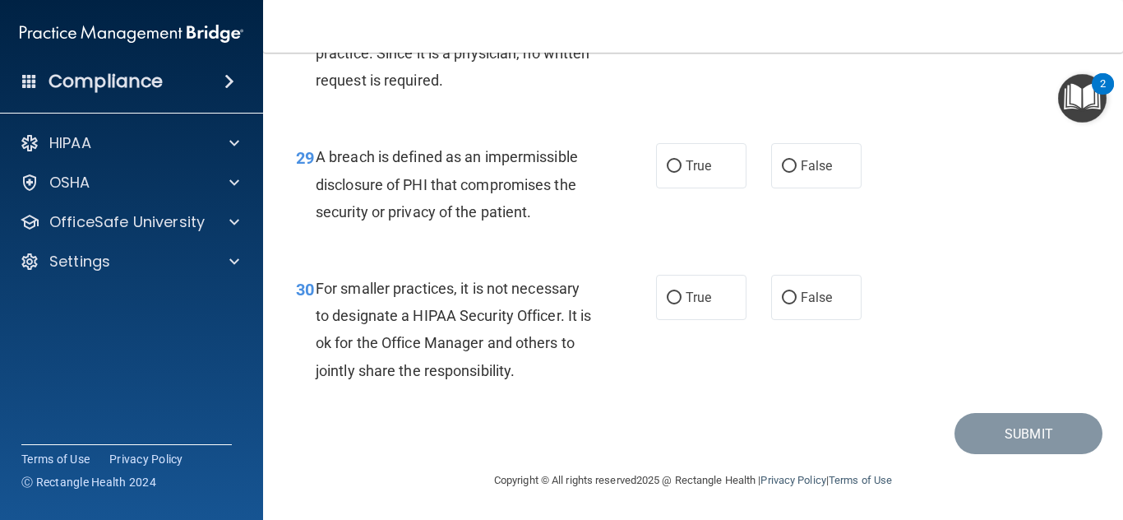
scroll to position [4497, 0]
click at [694, 188] on label "True" at bounding box center [701, 165] width 90 height 45
radio input "true"
click at [667, 160] on input "True" at bounding box center [674, 166] width 15 height 12
click at [815, 318] on label "False" at bounding box center [816, 297] width 90 height 45
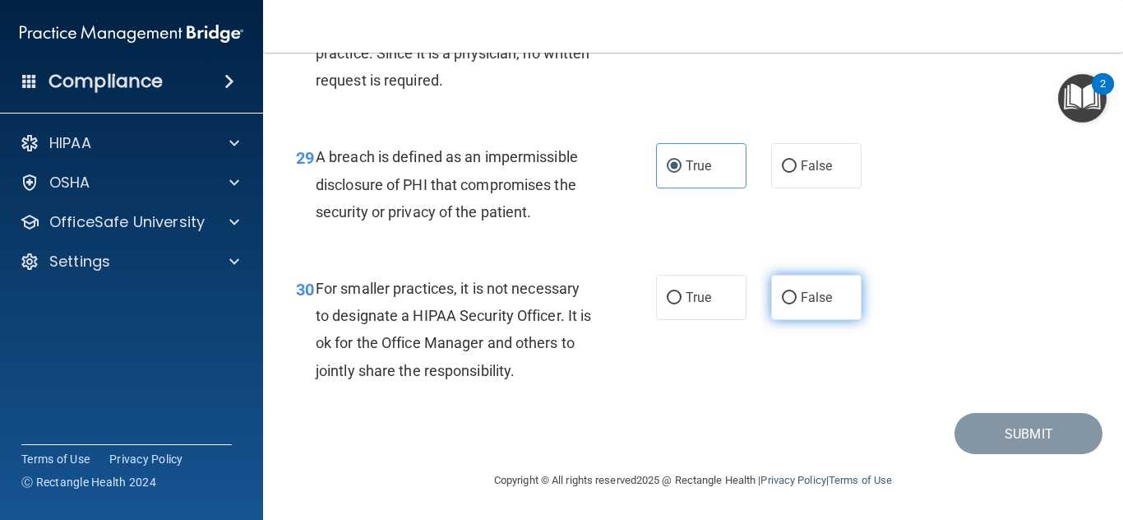
radio input "true"
click at [782, 292] on input "False" at bounding box center [789, 298] width 15 height 12
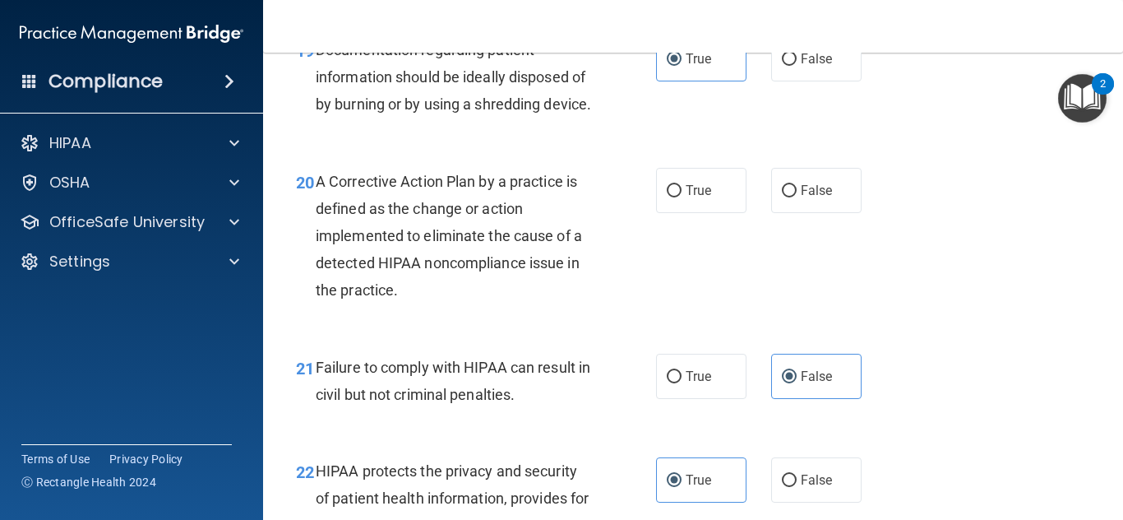
scroll to position [2921, 0]
radio input "true"
click at [669, 197] on input "True" at bounding box center [674, 191] width 15 height 12
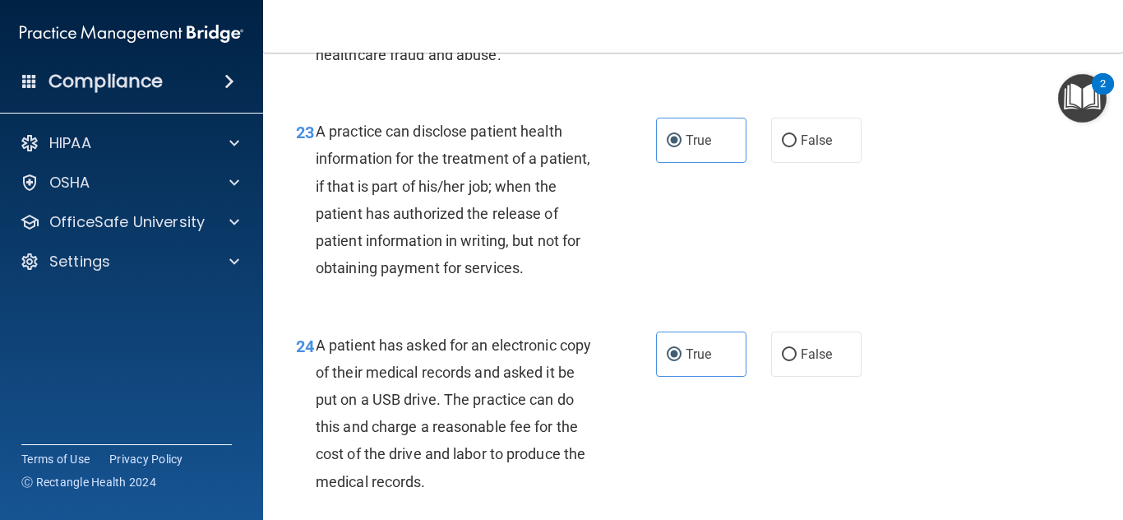
scroll to position [4497, 0]
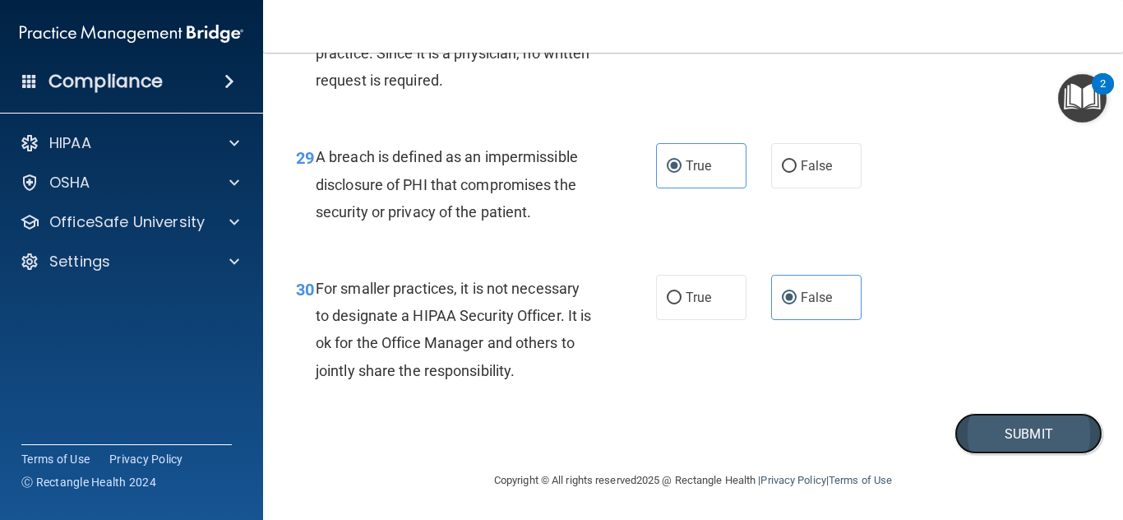
click at [1014, 455] on button "Submit" at bounding box center [1029, 434] width 148 height 42
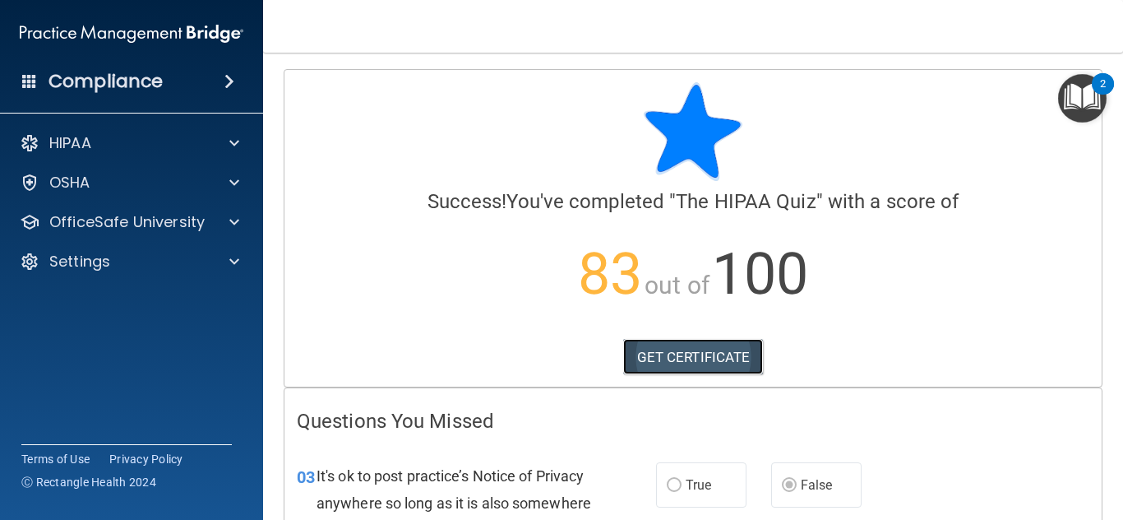
click at [714, 352] on link "GET CERTIFICATE" at bounding box center [693, 357] width 141 height 36
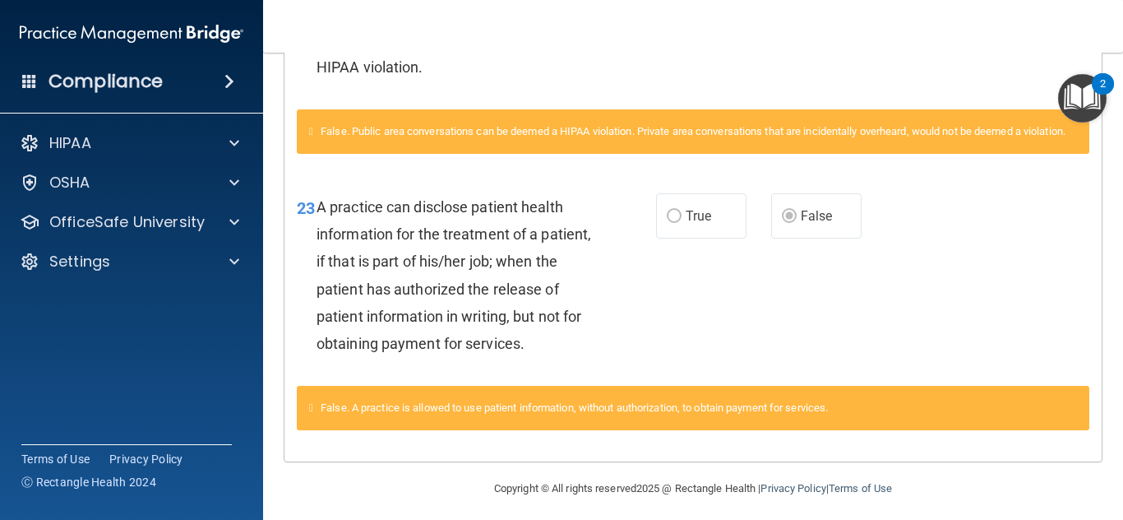
scroll to position [1172, 0]
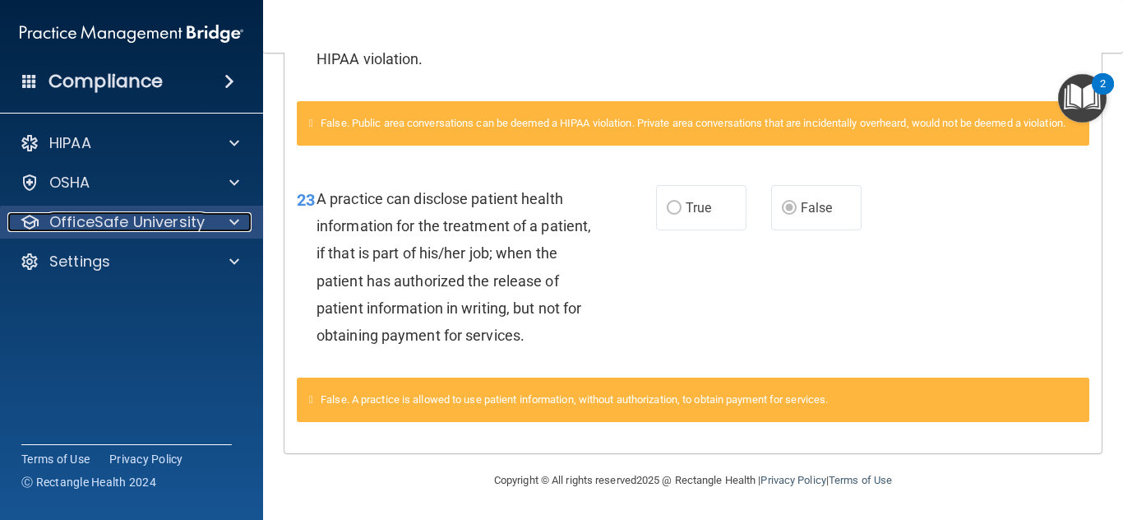
click at [163, 218] on p "OfficeSafe University" at bounding box center [126, 222] width 155 height 20
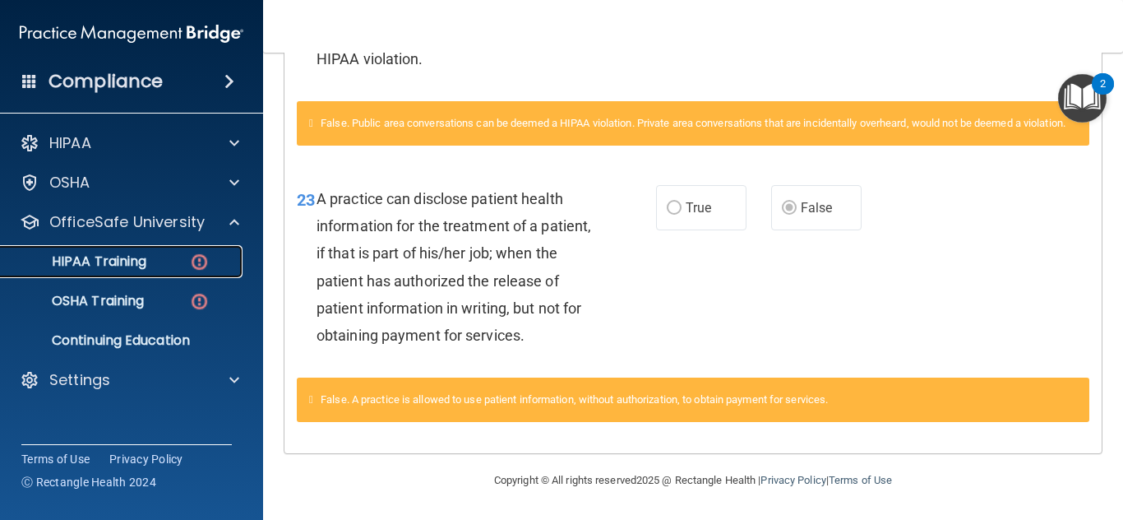
click at [146, 253] on p "HIPAA Training" at bounding box center [79, 261] width 136 height 16
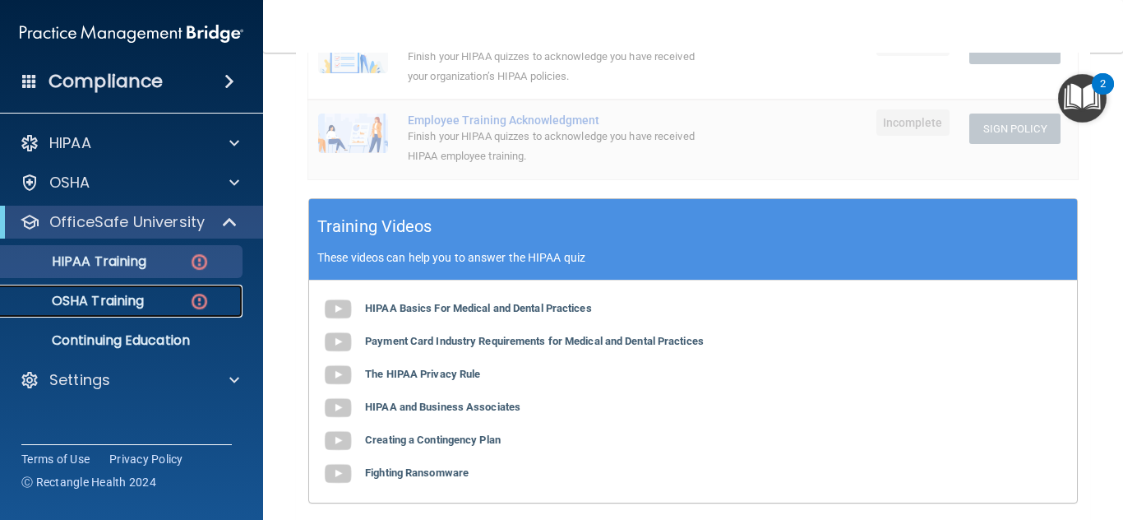
scroll to position [545, 0]
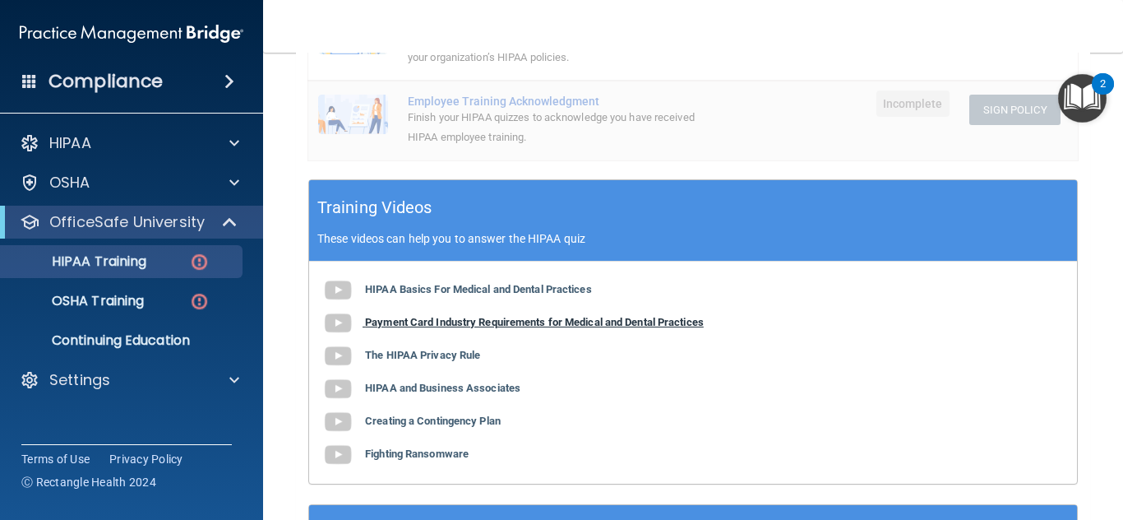
click at [490, 316] on b "Payment Card Industry Requirements for Medical and Dental Practices" at bounding box center [534, 322] width 339 height 12
click at [456, 414] on b "Creating a Contingency Plan" at bounding box center [433, 420] width 136 height 12
click at [419, 447] on b "Fighting Ransomware" at bounding box center [417, 453] width 104 height 12
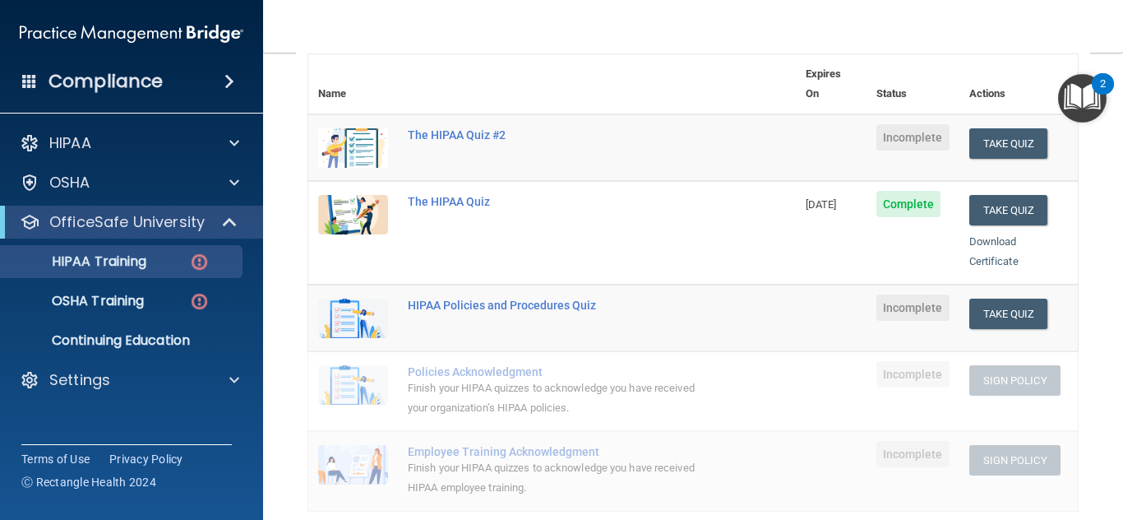
scroll to position [136, 0]
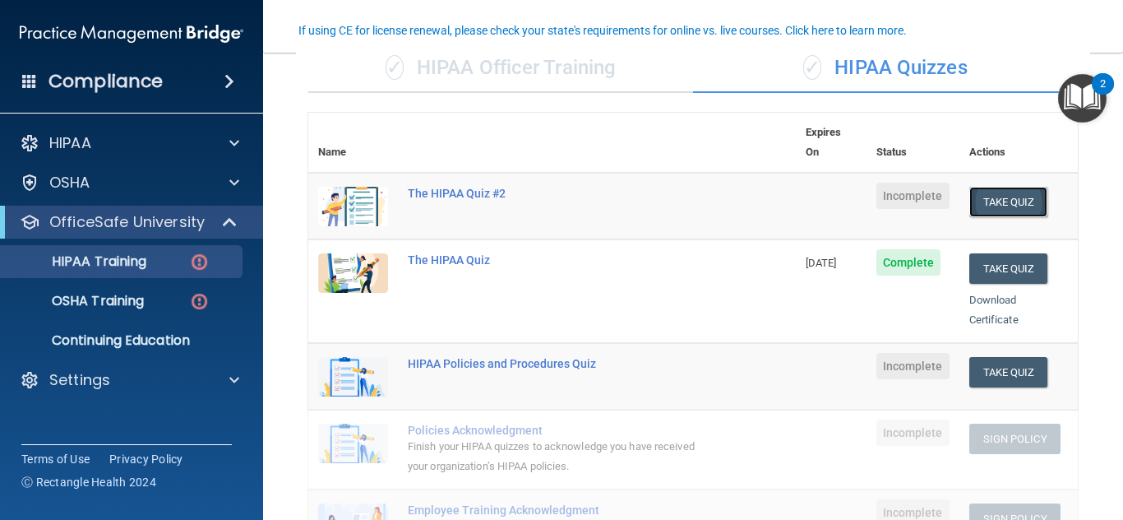
click at [992, 187] on button "Take Quiz" at bounding box center [1008, 202] width 79 height 30
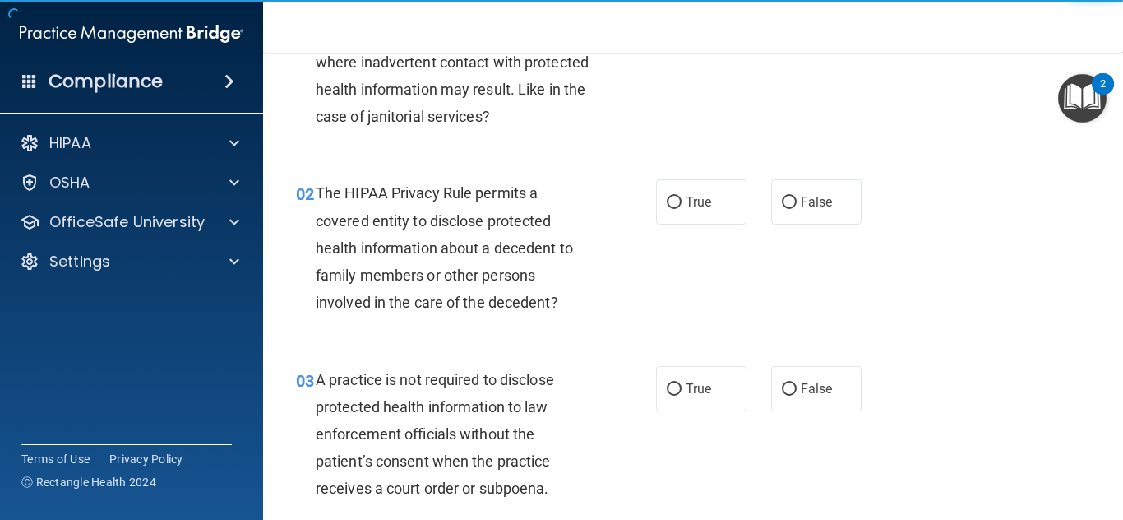
click at [1116, 53] on div "Toggle navigation Jazmin Orozco jazminorozco2003@gmail.com Manage My Enterprise…" at bounding box center [693, 260] width 860 height 520
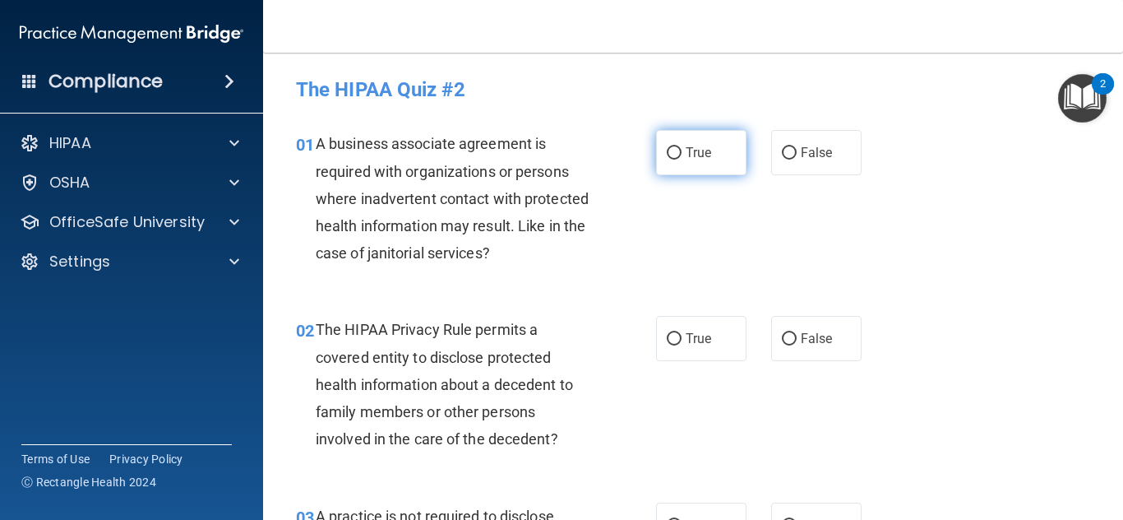
click at [690, 147] on span "True" at bounding box center [698, 153] width 25 height 16
radio input "true"
click at [667, 147] on input "True" at bounding box center [674, 153] width 15 height 12
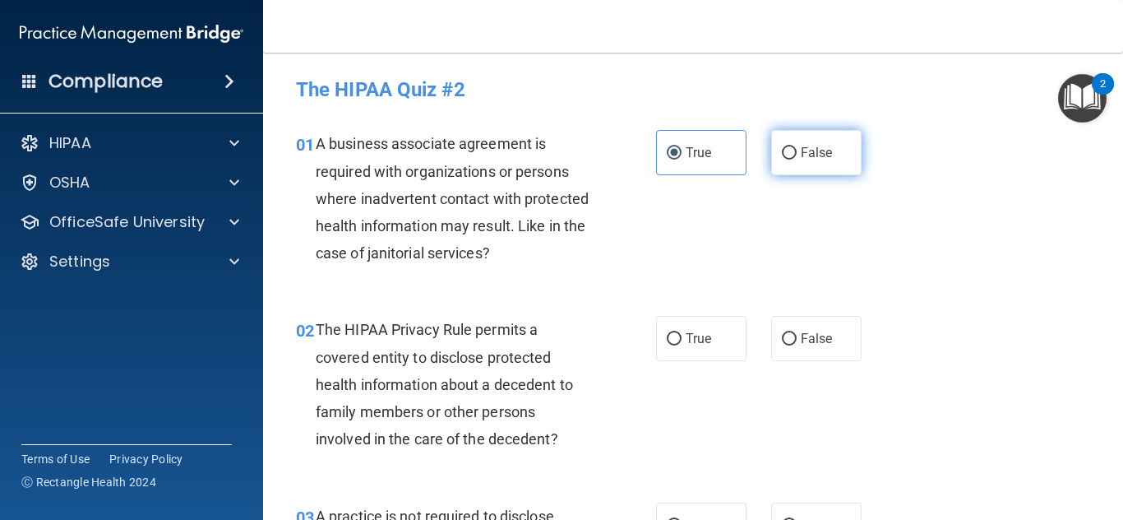
click at [838, 158] on label "False" at bounding box center [816, 152] width 90 height 45
radio input "true"
click at [782, 147] on input "False" at bounding box center [789, 153] width 15 height 12
click at [711, 157] on label "True" at bounding box center [701, 152] width 90 height 45
radio input "true"
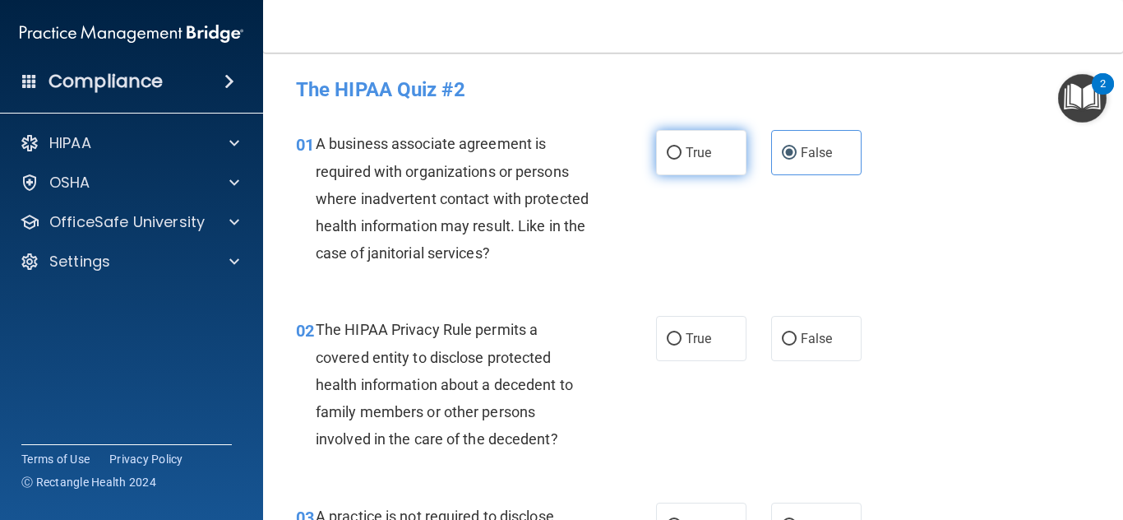
click at [667, 147] on input "True" at bounding box center [674, 153] width 15 height 12
radio input "false"
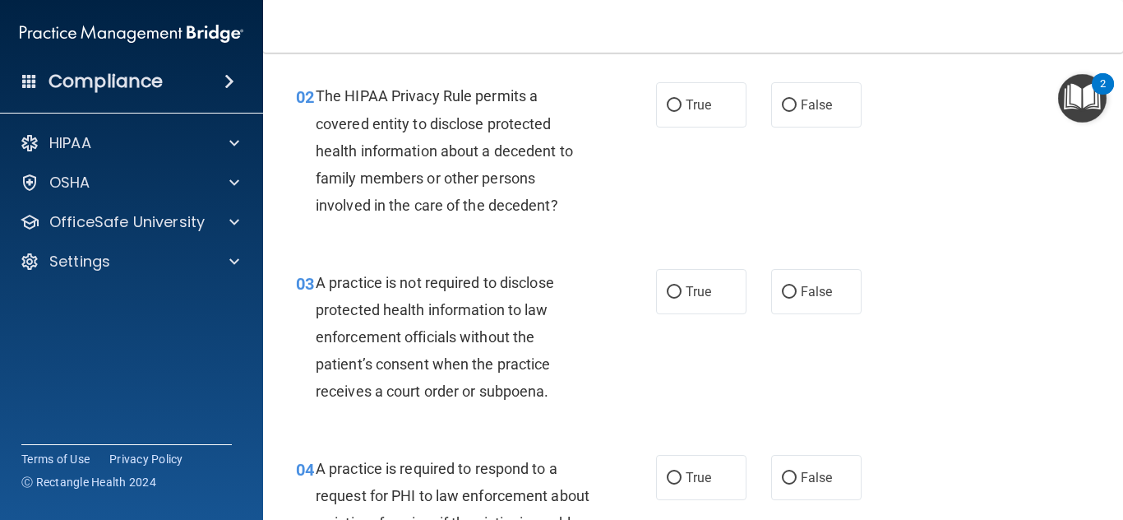
scroll to position [233, 0]
click at [686, 95] on label "True" at bounding box center [701, 104] width 90 height 45
radio input "true"
click at [667, 99] on input "True" at bounding box center [674, 105] width 15 height 12
click at [687, 296] on span "True" at bounding box center [698, 292] width 25 height 16
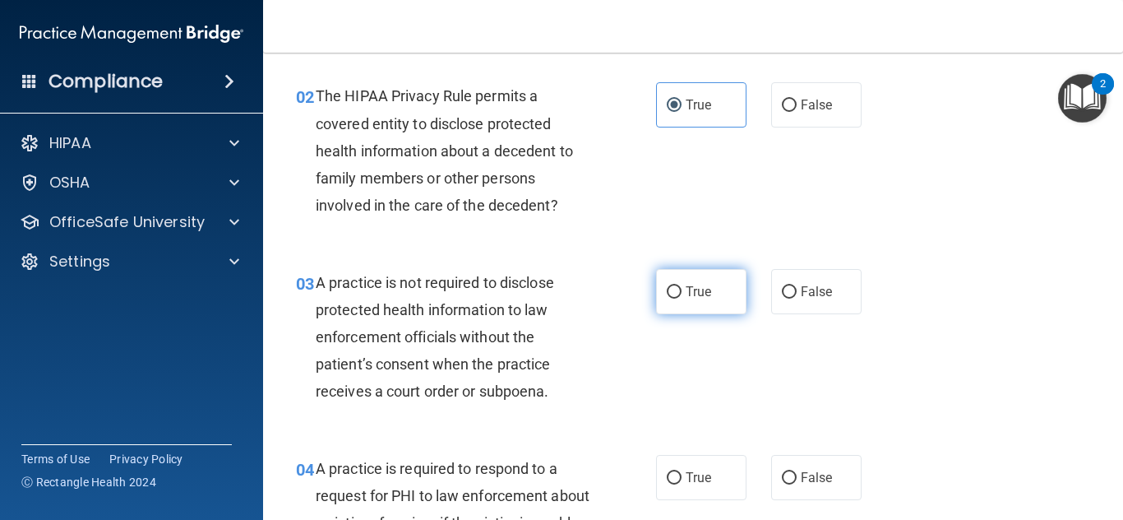
radio input "true"
click at [667, 286] on input "True" at bounding box center [674, 292] width 15 height 12
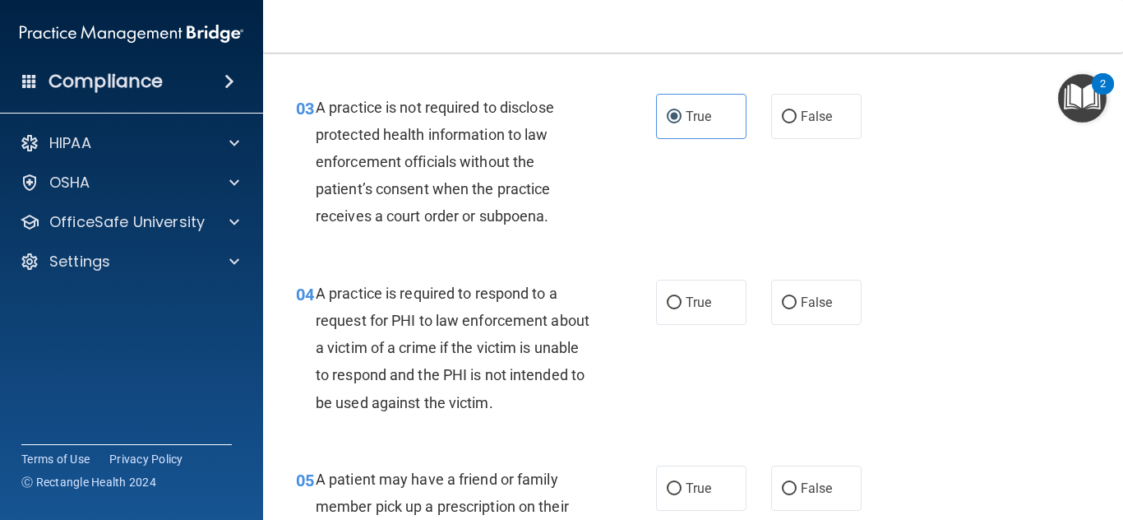
scroll to position [467, 0]
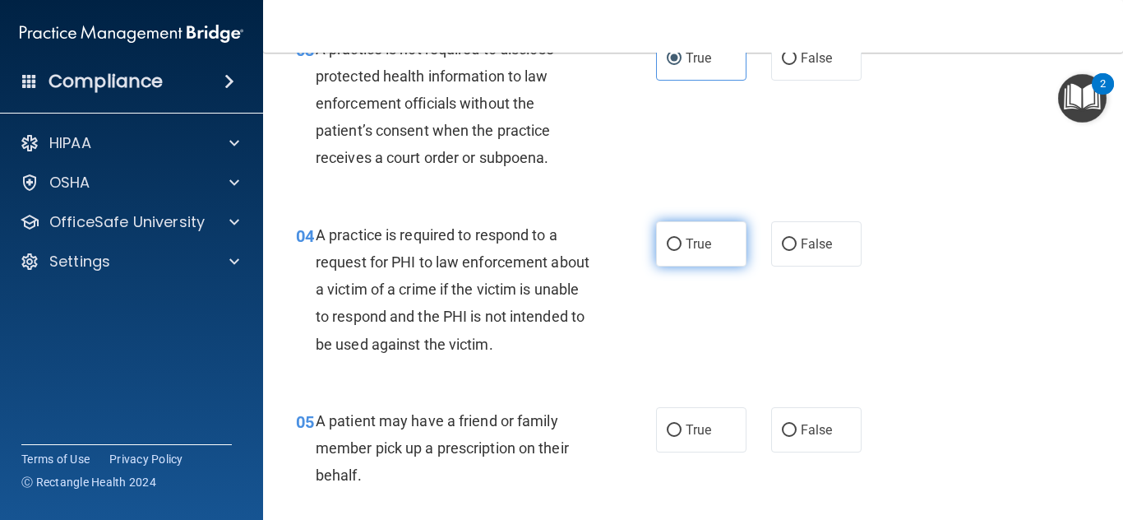
click at [713, 252] on label "True" at bounding box center [701, 243] width 90 height 45
radio input "true"
click at [667, 238] on input "True" at bounding box center [674, 244] width 15 height 12
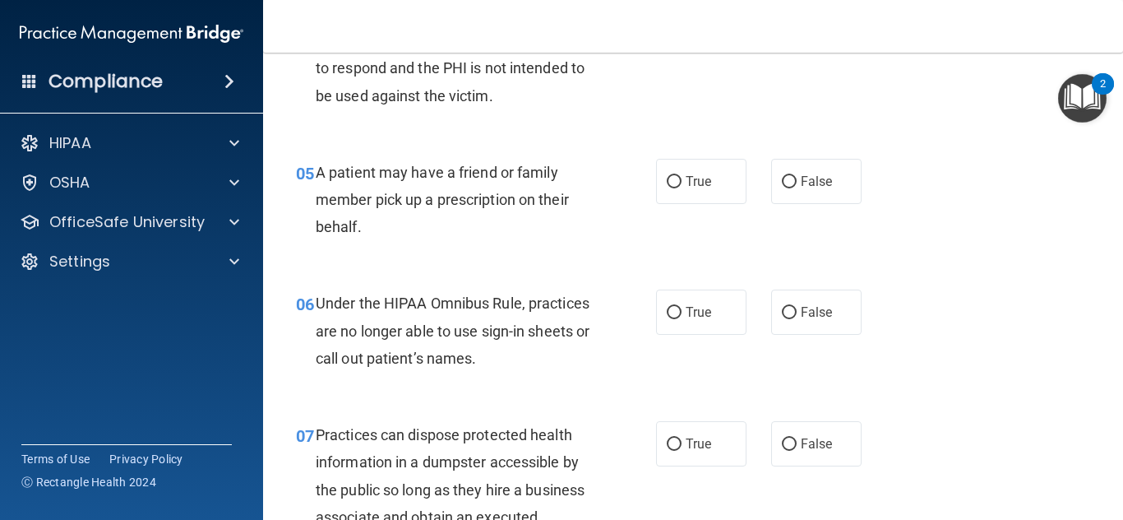
scroll to position [759, 0]
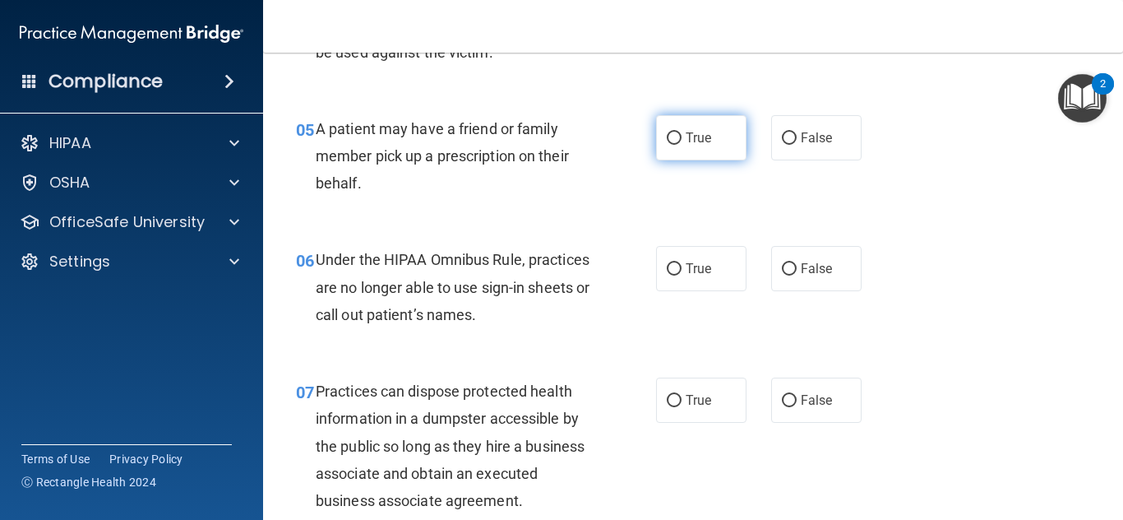
click at [693, 140] on span "True" at bounding box center [698, 138] width 25 height 16
radio input "true"
click at [667, 132] on input "True" at bounding box center [674, 138] width 15 height 12
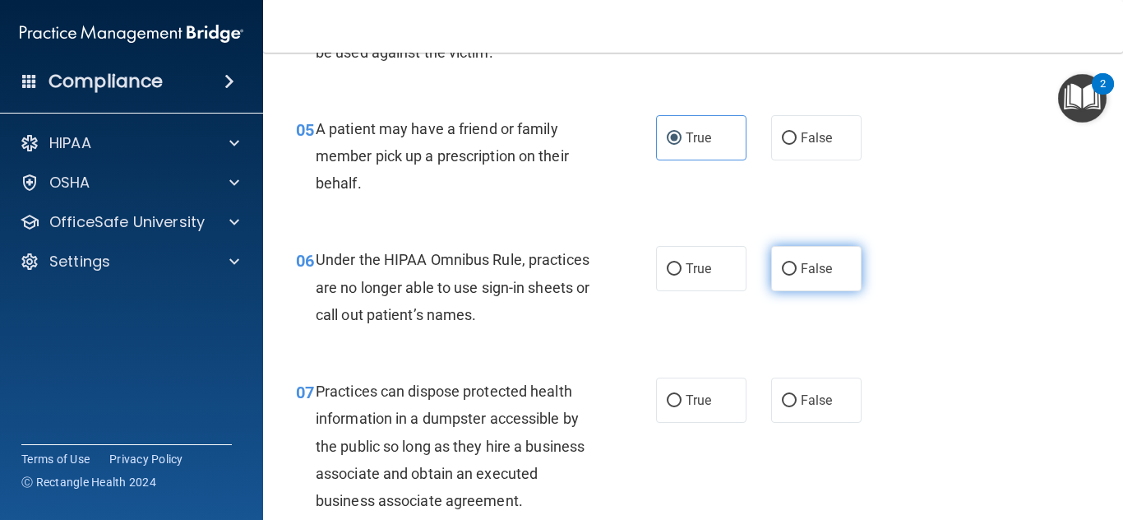
click at [816, 276] on span "False" at bounding box center [817, 269] width 32 height 16
radio input "true"
click at [782, 263] on input "False" at bounding box center [789, 269] width 15 height 12
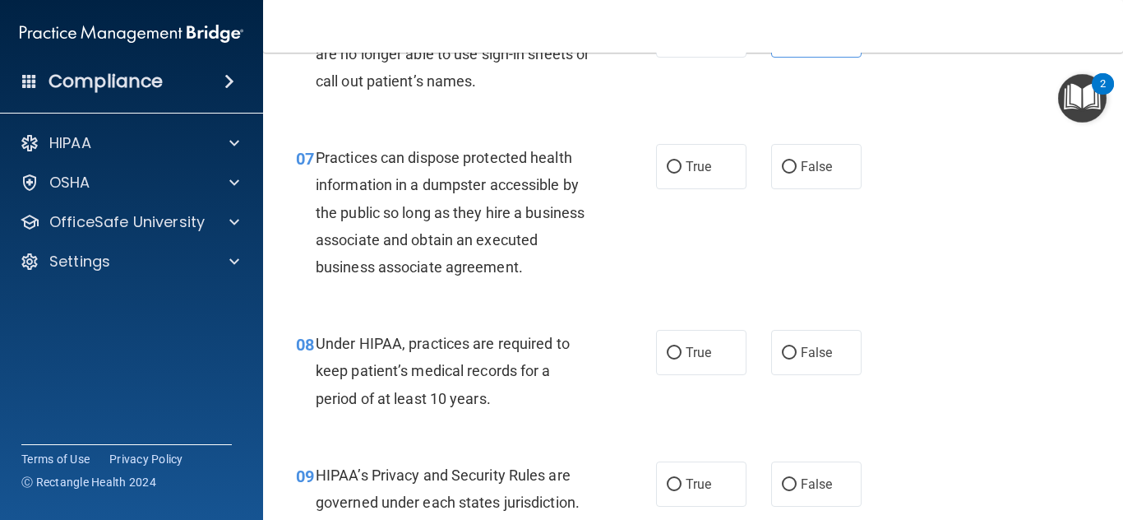
scroll to position [1051, 0]
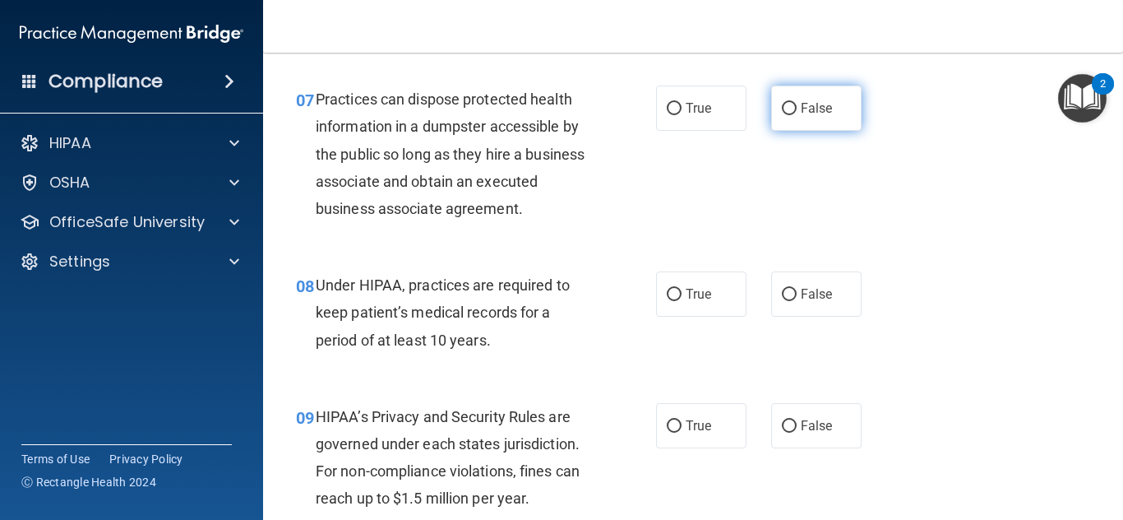
radio input "true"
click at [785, 113] on input "False" at bounding box center [789, 109] width 15 height 12
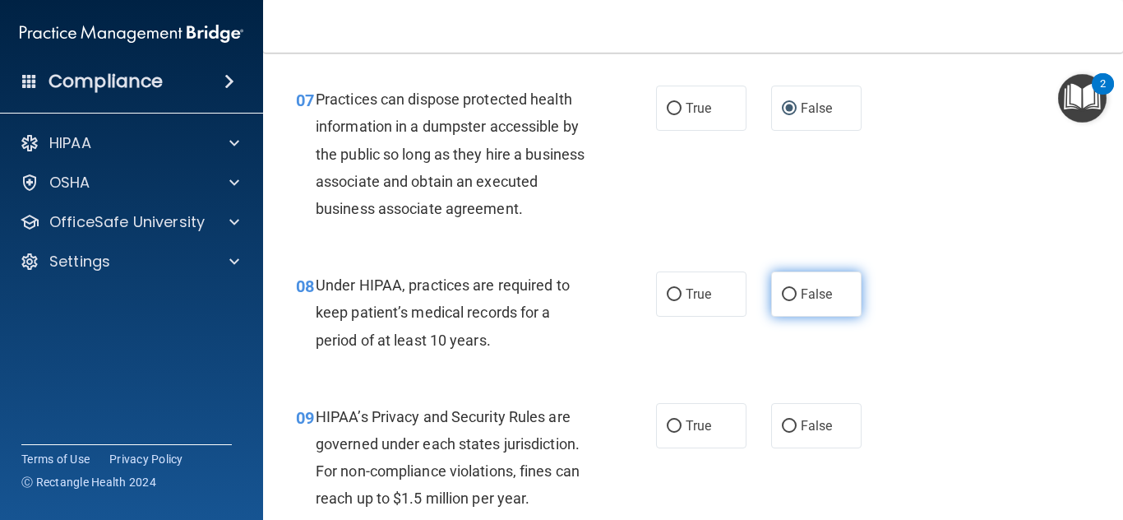
click at [851, 295] on label "False" at bounding box center [816, 293] width 90 height 45
radio input "true"
click at [782, 289] on input "False" at bounding box center [789, 295] width 15 height 12
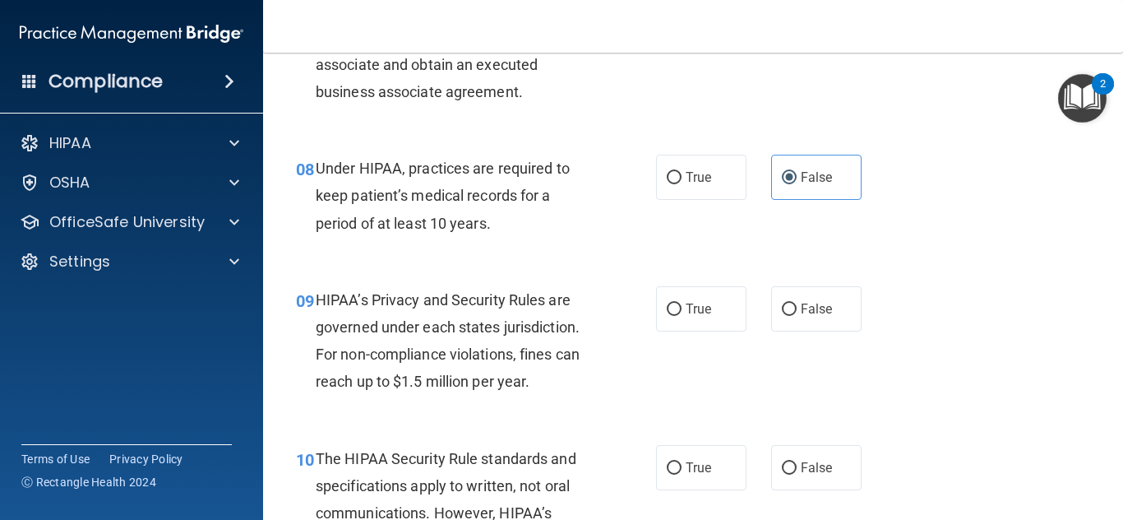
scroll to position [1226, 0]
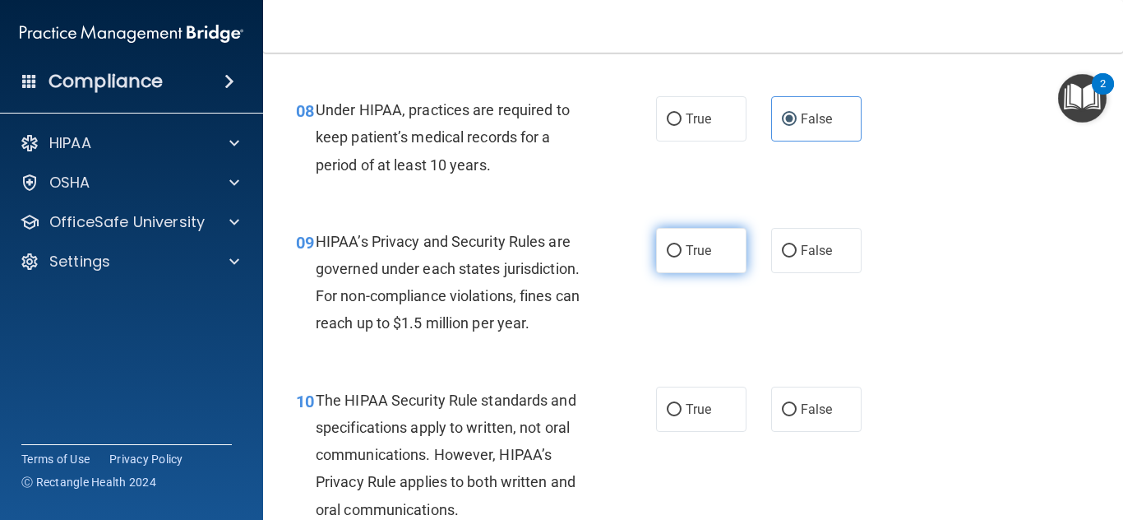
click at [703, 247] on span "True" at bounding box center [698, 251] width 25 height 16
radio input "true"
click at [667, 245] on input "True" at bounding box center [674, 251] width 15 height 12
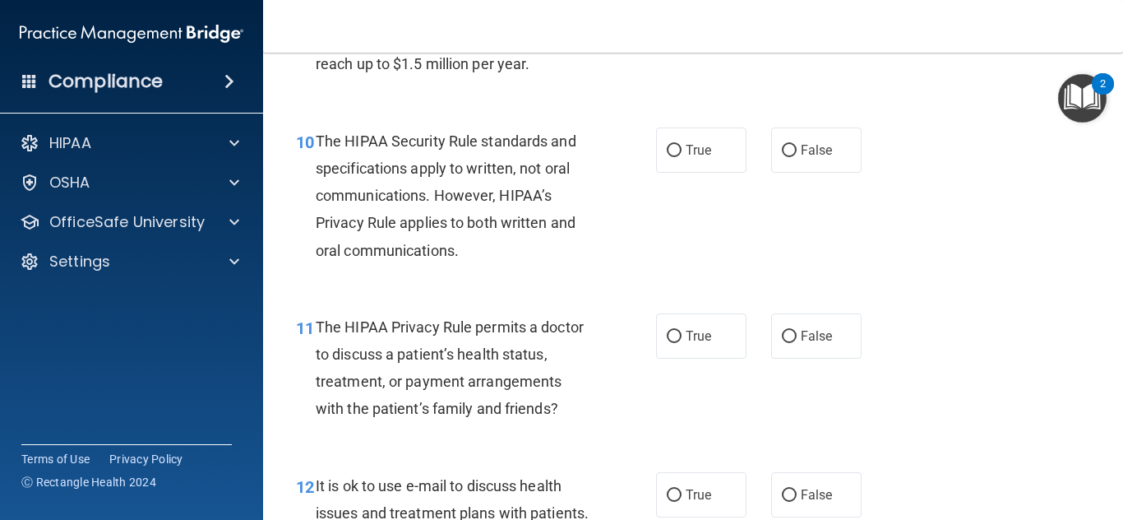
scroll to position [1482, 0]
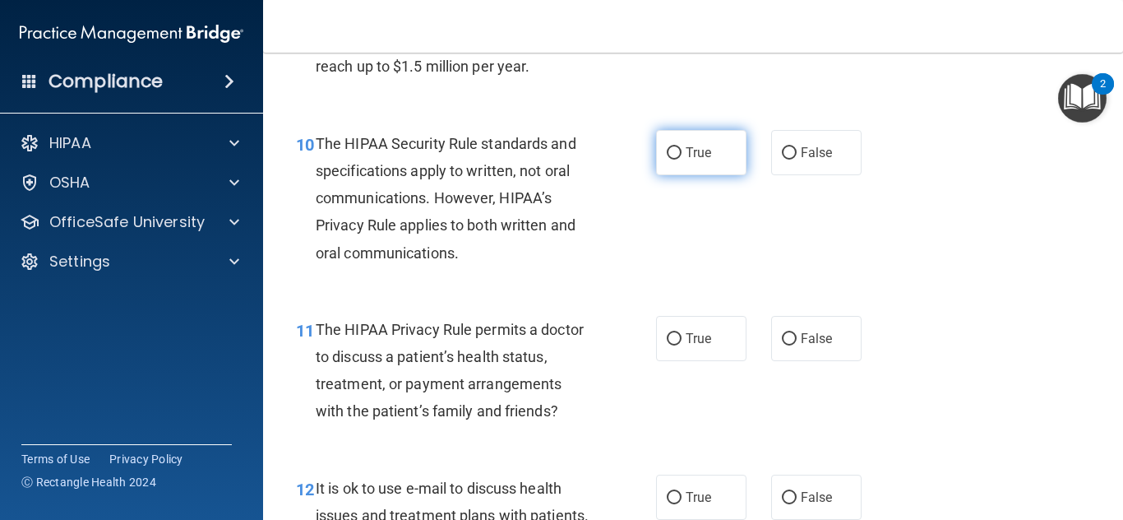
radio input "true"
click at [670, 153] on input "True" at bounding box center [674, 153] width 15 height 12
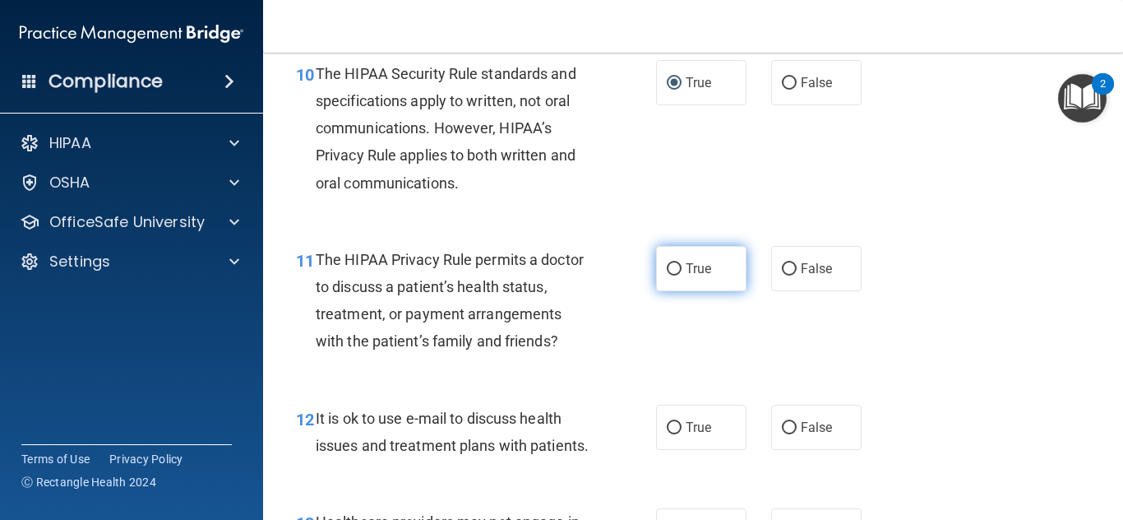
click at [706, 272] on span "True" at bounding box center [698, 269] width 25 height 16
radio input "true"
click at [667, 263] on input "True" at bounding box center [674, 269] width 15 height 12
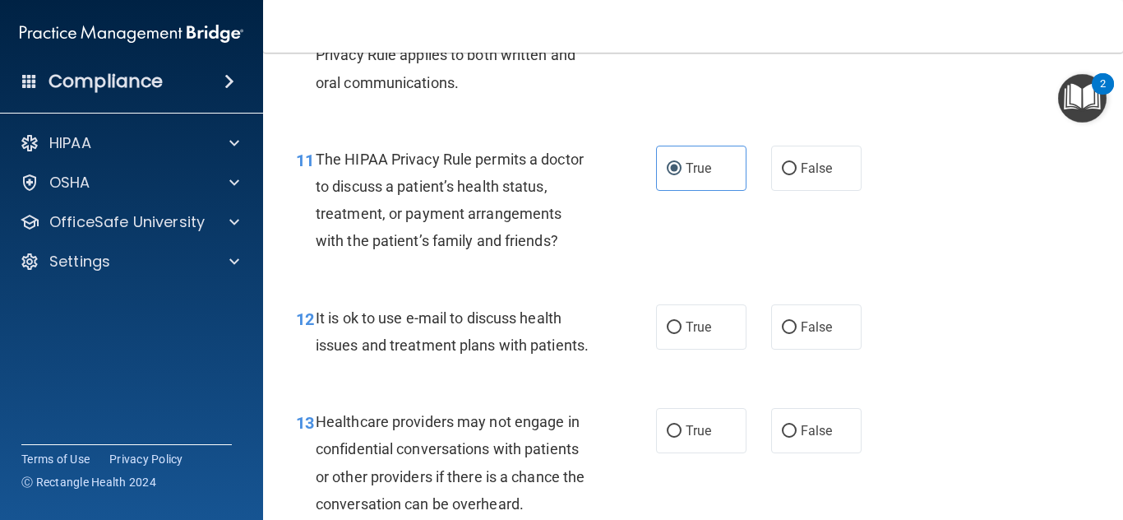
scroll to position [1622, 0]
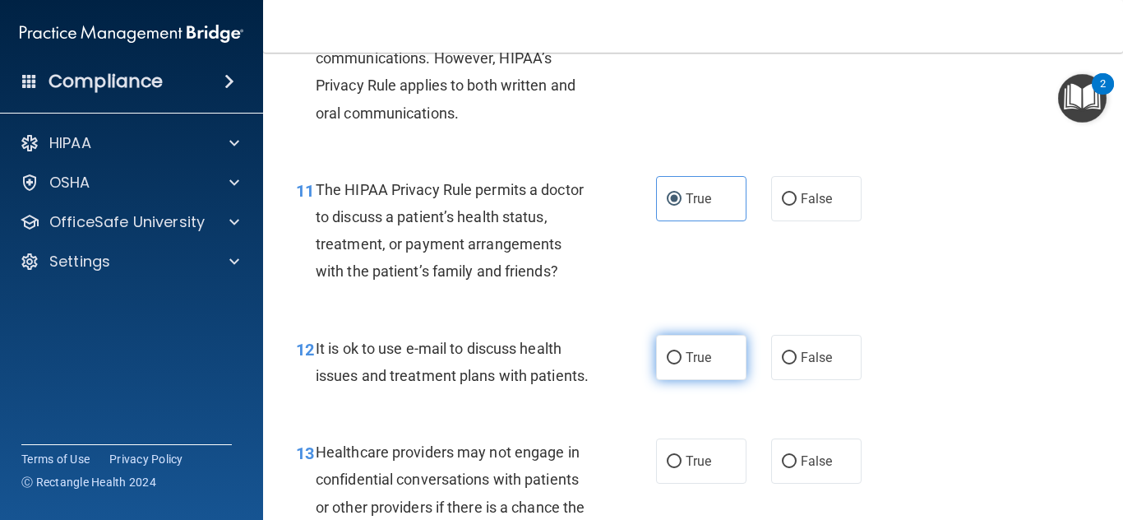
click at [701, 371] on label "True" at bounding box center [701, 357] width 90 height 45
radio input "true"
click at [667, 352] on input "True" at bounding box center [674, 358] width 15 height 12
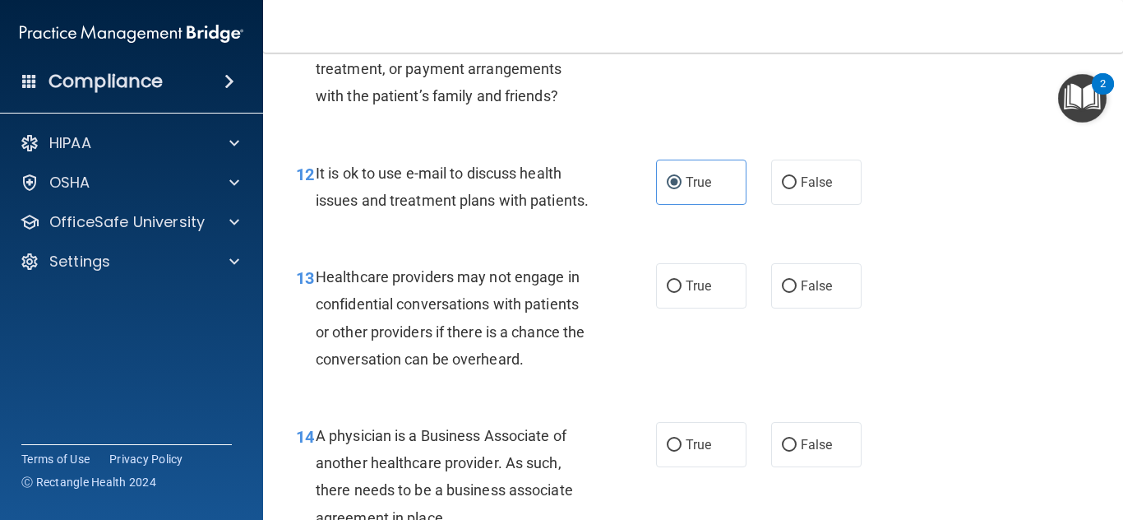
scroll to position [1856, 0]
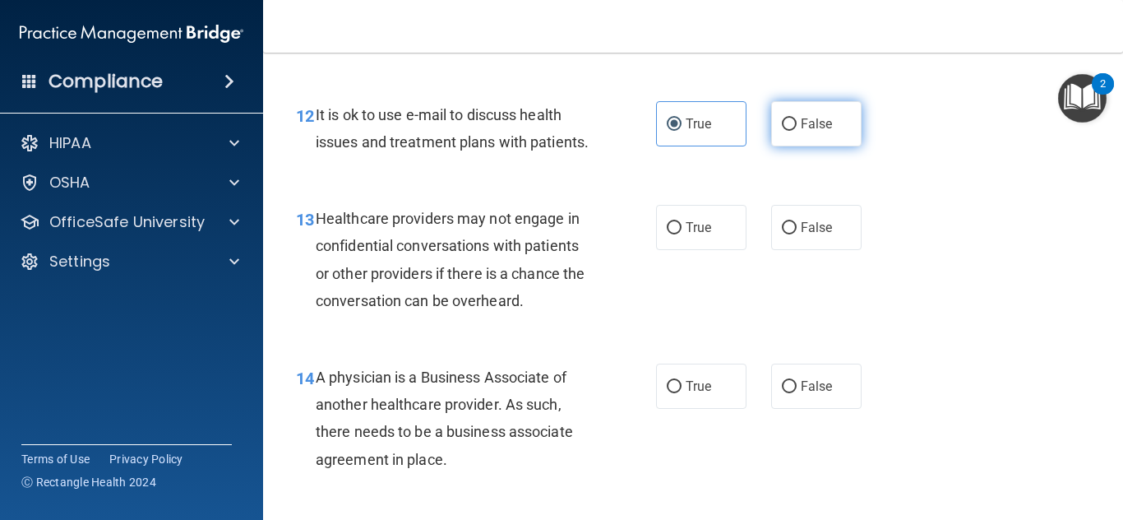
click at [823, 117] on label "False" at bounding box center [816, 123] width 90 height 45
radio input "true"
click at [782, 118] on input "False" at bounding box center [789, 124] width 15 height 12
radio input "false"
click at [649, 254] on div "13 Healthcare providers may not engage in confidential conversations with patie…" at bounding box center [475, 264] width 409 height 118
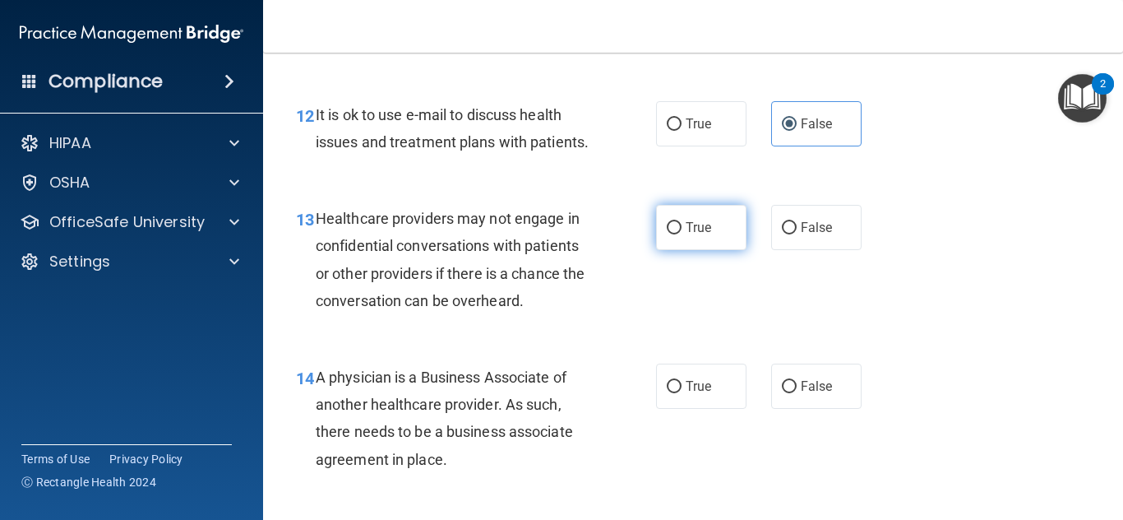
radio input "true"
click at [668, 234] on input "True" at bounding box center [674, 228] width 15 height 12
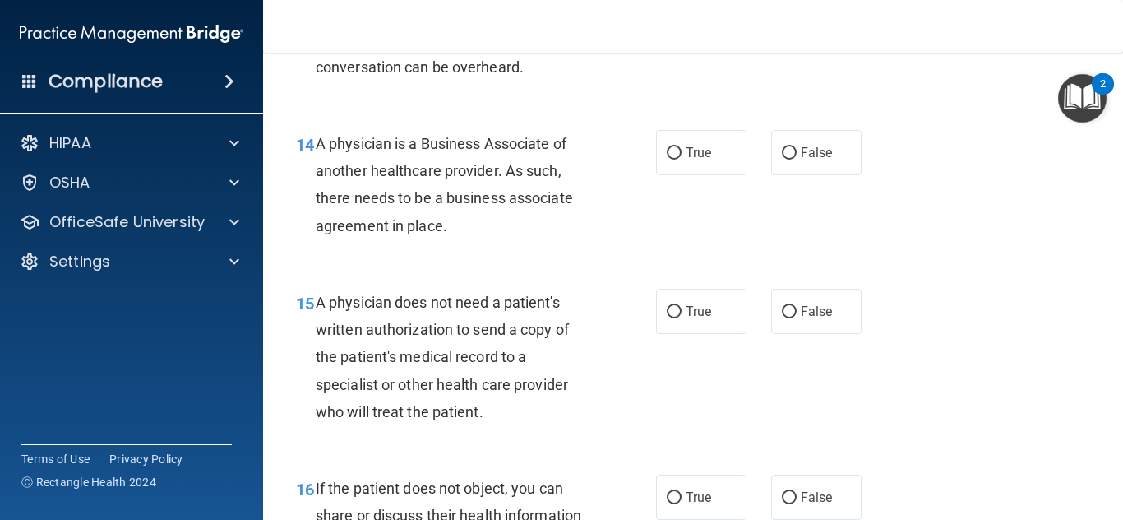
scroll to position [2089, 0]
click at [806, 160] on span "False" at bounding box center [817, 153] width 32 height 16
radio input "true"
click at [782, 147] on input "False" at bounding box center [789, 153] width 15 height 12
click at [727, 175] on label "True" at bounding box center [701, 152] width 90 height 45
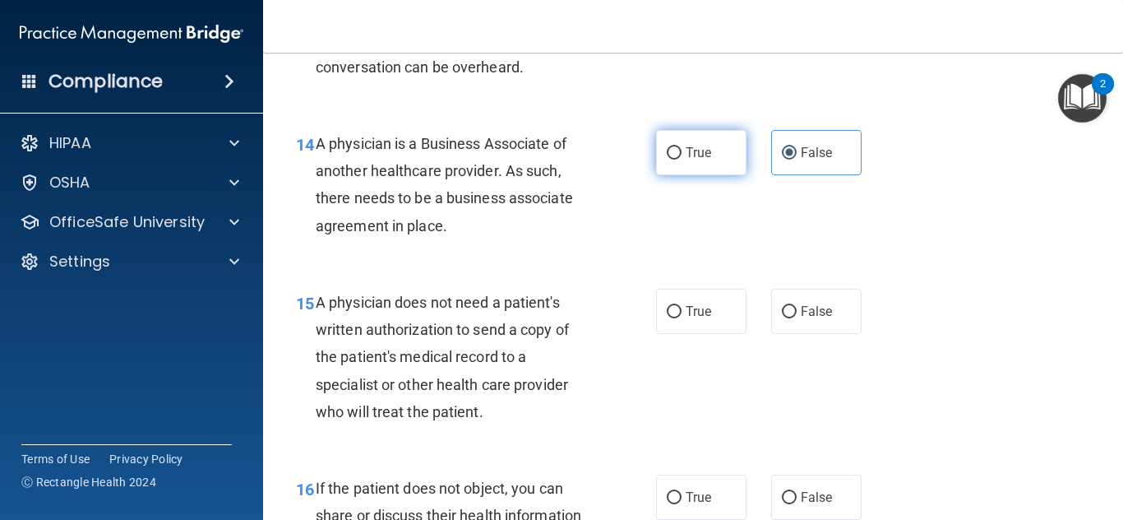
radio input "true"
click at [667, 147] on input "True" at bounding box center [674, 153] width 15 height 12
radio input "false"
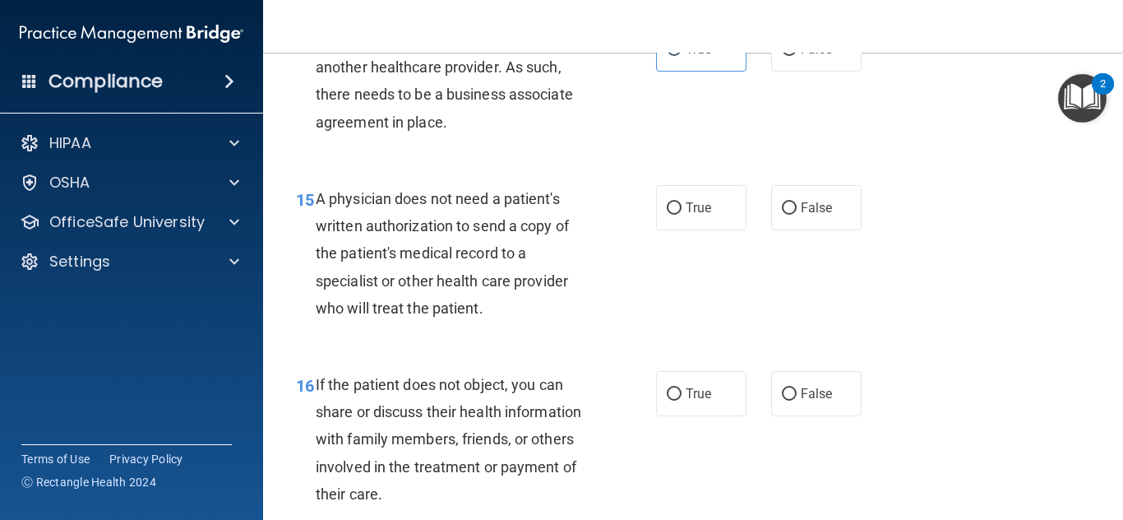
scroll to position [2194, 0]
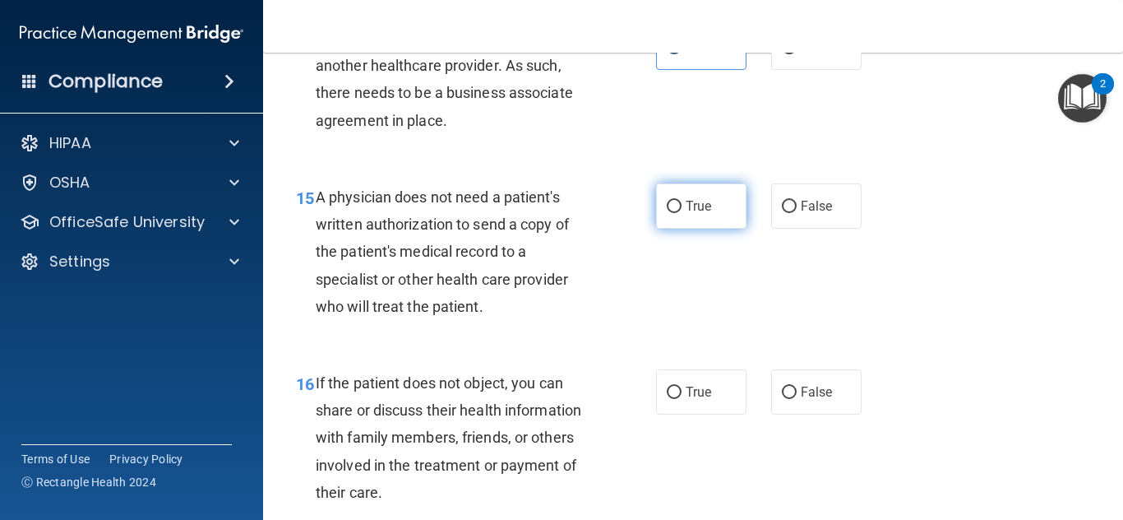
click at [659, 226] on label "True" at bounding box center [701, 205] width 90 height 45
radio input "true"
click at [667, 201] on input "True" at bounding box center [674, 207] width 15 height 12
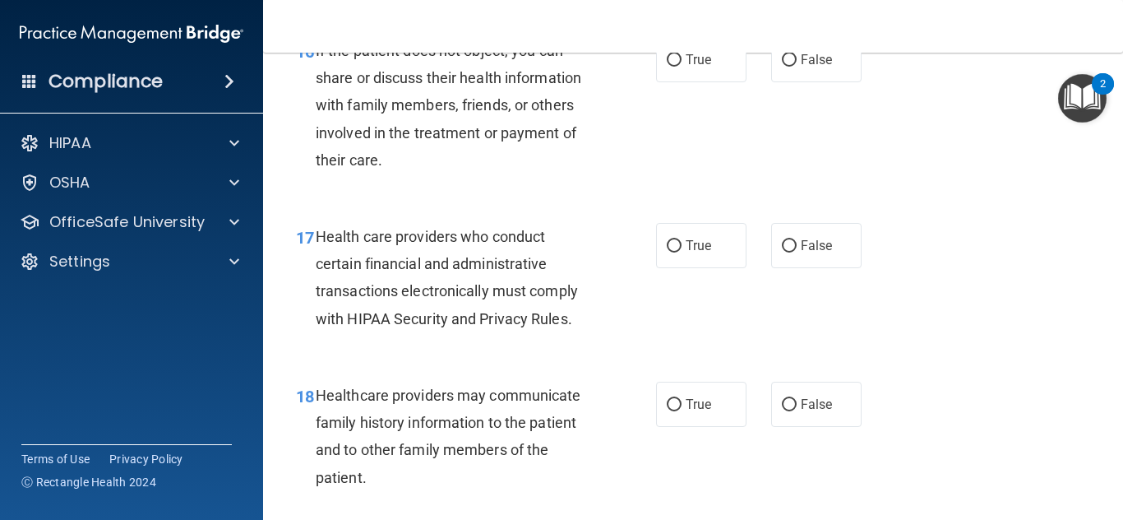
scroll to position [2533, 0]
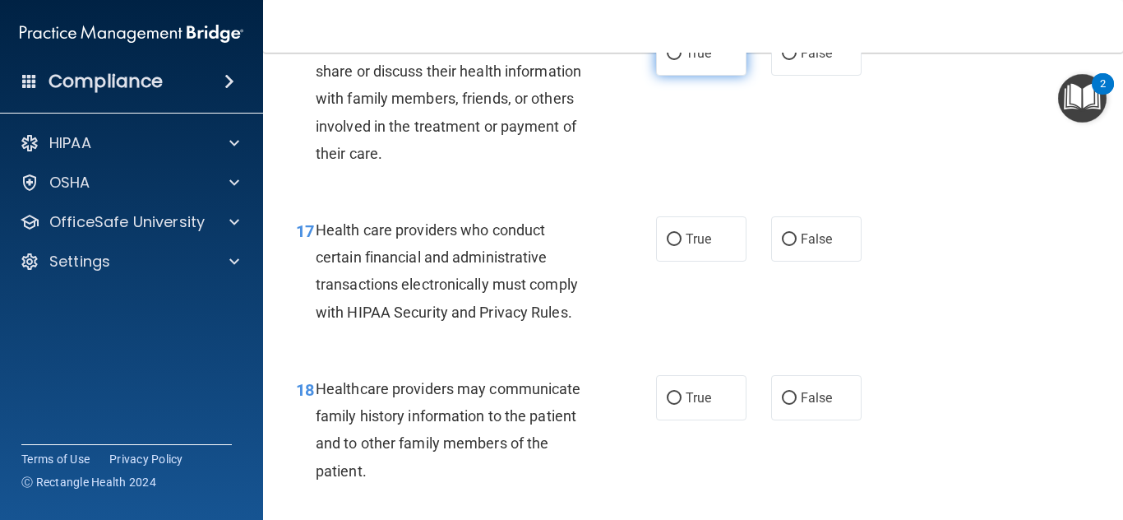
drag, startPoint x: 680, startPoint y: 88, endPoint x: 696, endPoint y: 99, distance: 18.9
click at [682, 76] on label "True" at bounding box center [701, 52] width 90 height 45
radio input "true"
click at [667, 48] on input "True" at bounding box center [674, 54] width 15 height 12
click at [658, 261] on label "True" at bounding box center [701, 238] width 90 height 45
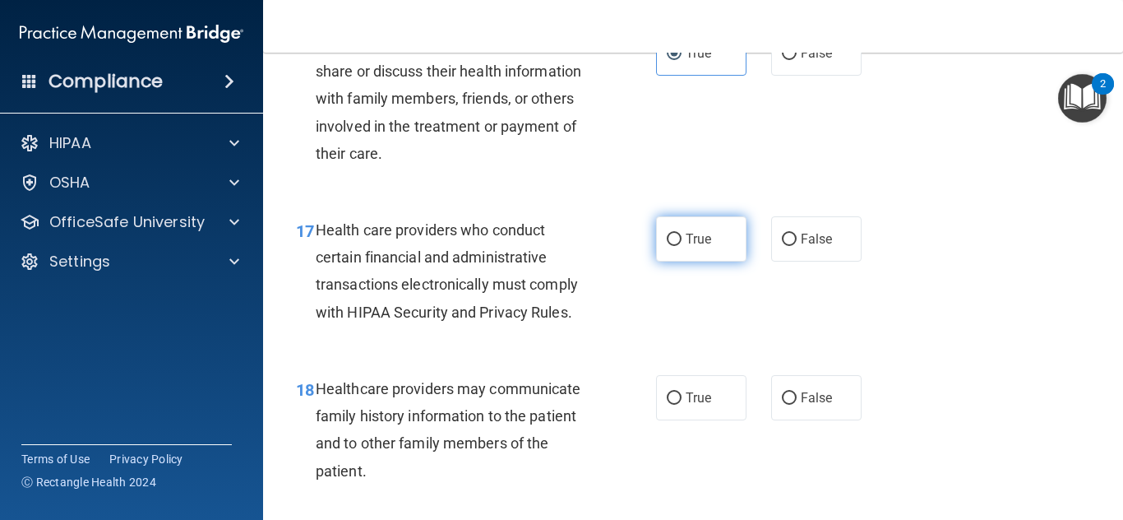
radio input "true"
click at [667, 233] on input "True" at bounding box center [674, 239] width 15 height 12
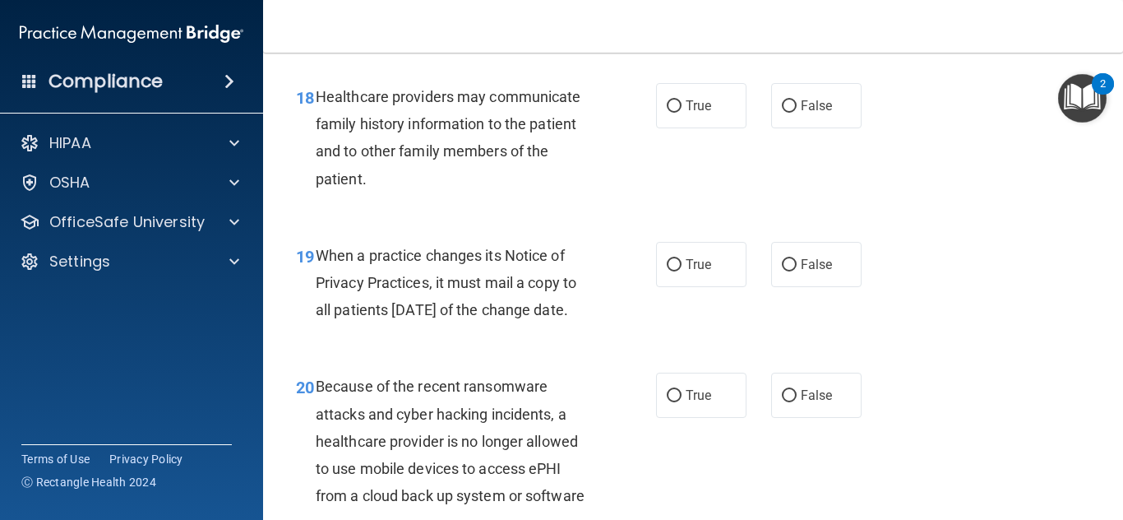
scroll to position [2883, 0]
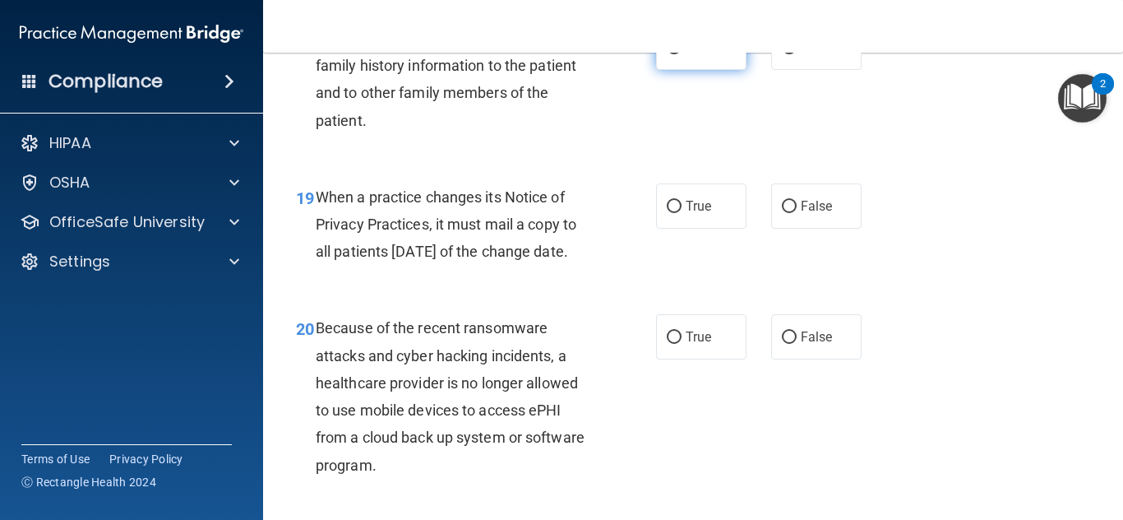
click at [661, 70] on label "True" at bounding box center [701, 47] width 90 height 45
radio input "true"
click at [667, 42] on input "True" at bounding box center [674, 48] width 15 height 12
click at [731, 229] on label "True" at bounding box center [701, 205] width 90 height 45
radio input "true"
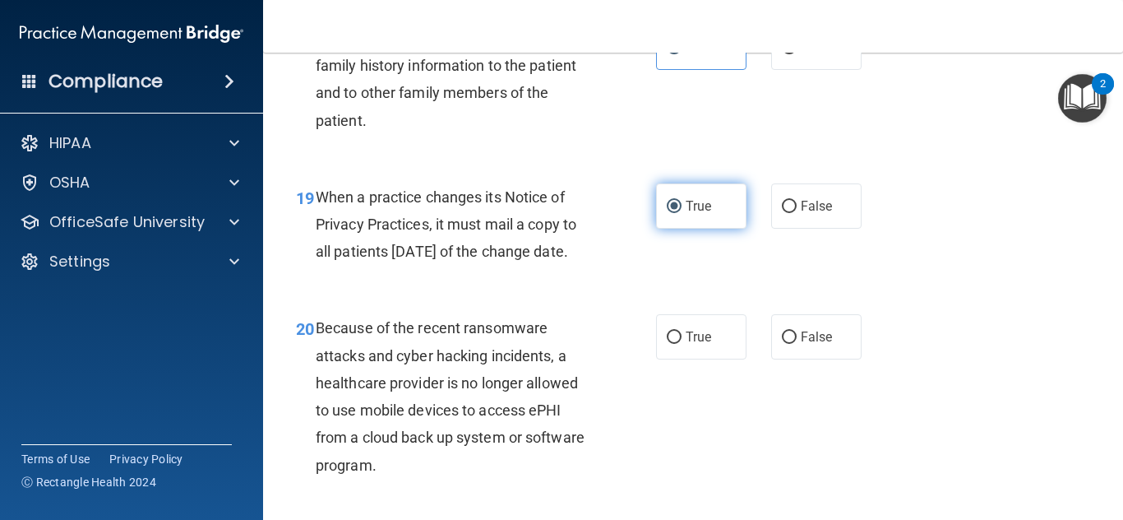
click at [667, 201] on input "True" at bounding box center [674, 207] width 15 height 12
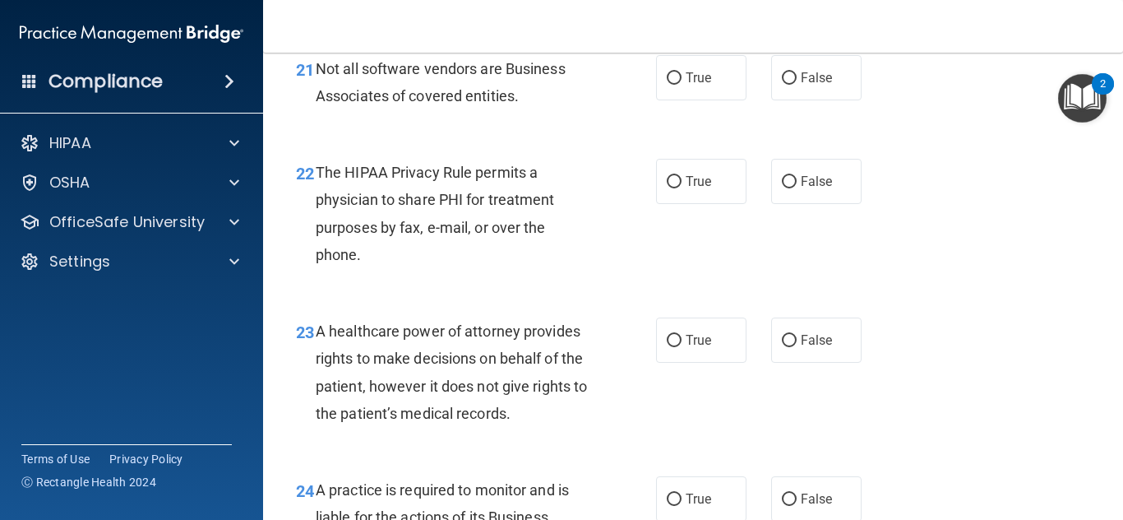
scroll to position [3362, 0]
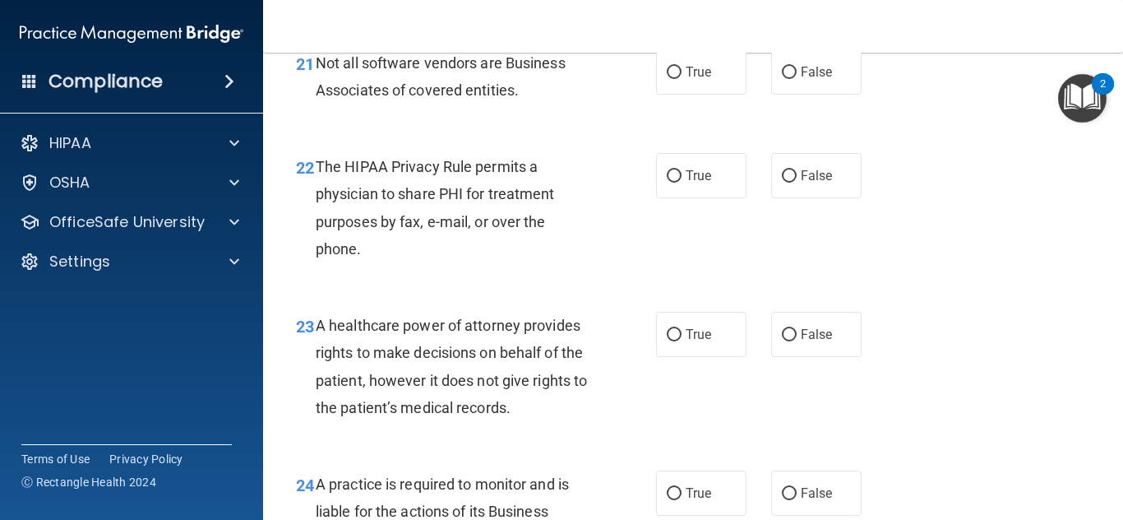
click at [1117, 51] on nav "Toggle navigation Jazmin Orozco jazminorozco2003@gmail.com Manage My Enterprise…" at bounding box center [693, 26] width 860 height 53
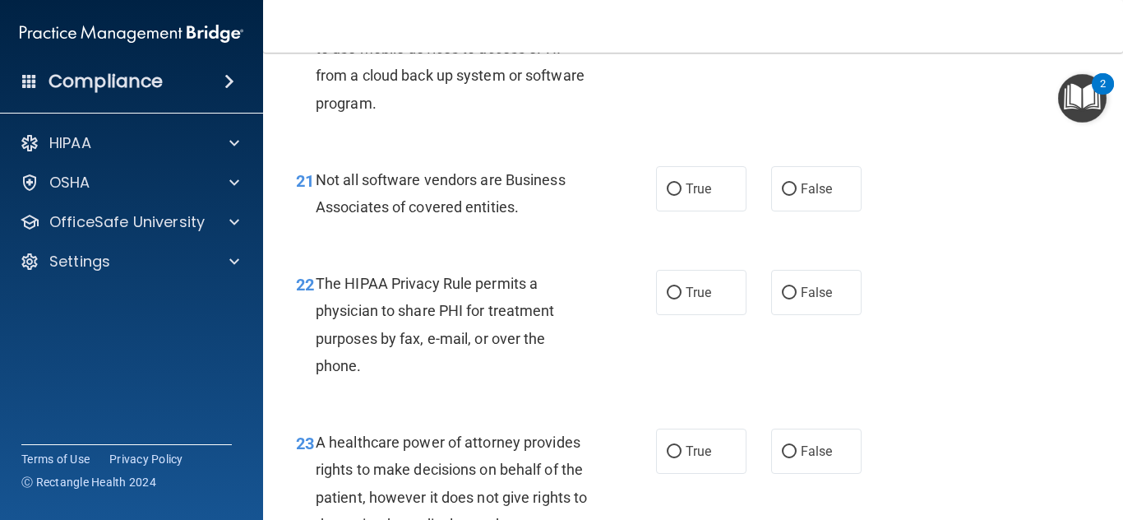
scroll to position [3187, 0]
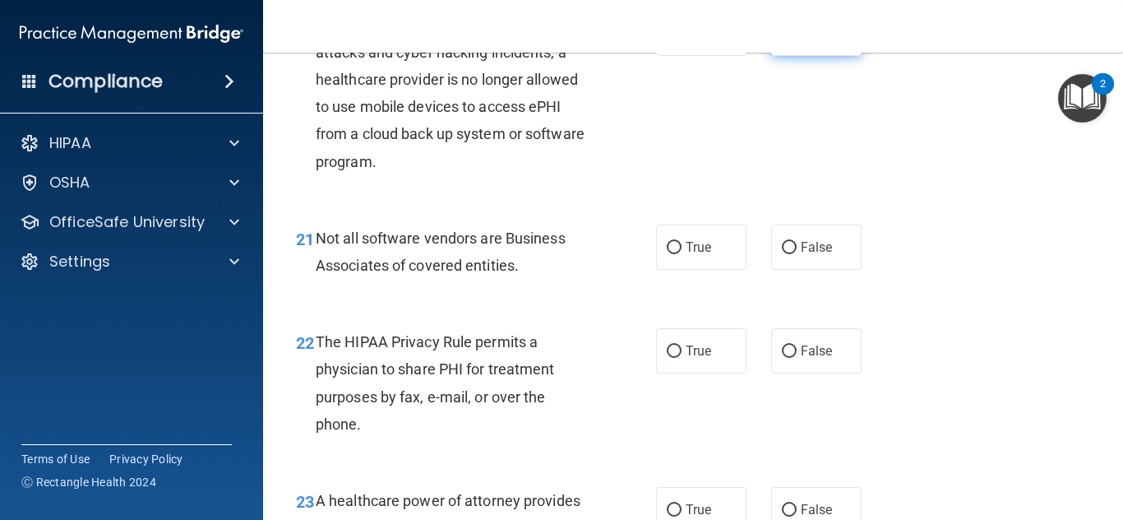
click at [830, 56] on label "False" at bounding box center [816, 33] width 90 height 45
radio input "true"
click at [782, 28] on input "False" at bounding box center [789, 34] width 15 height 12
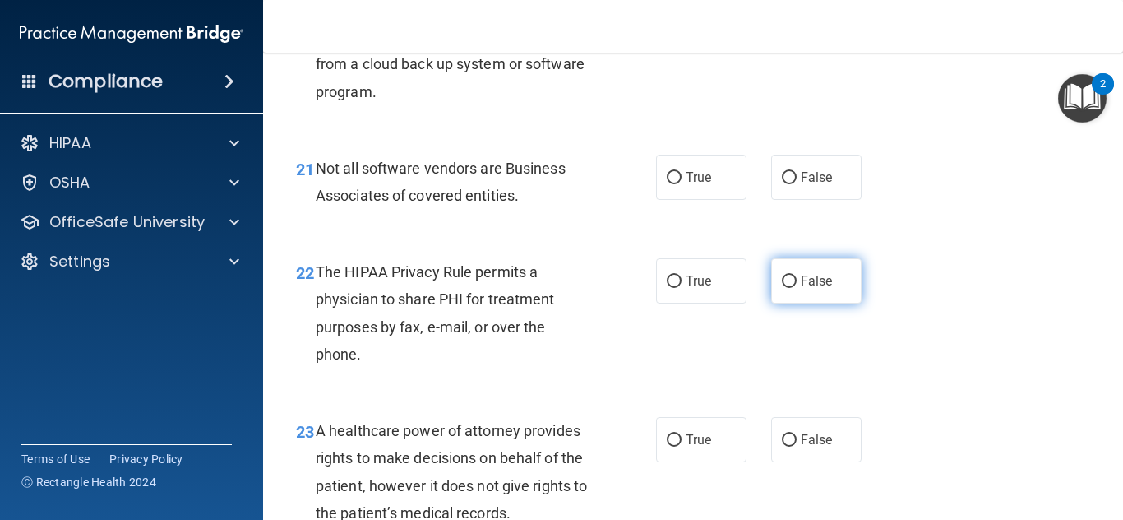
scroll to position [3327, 0]
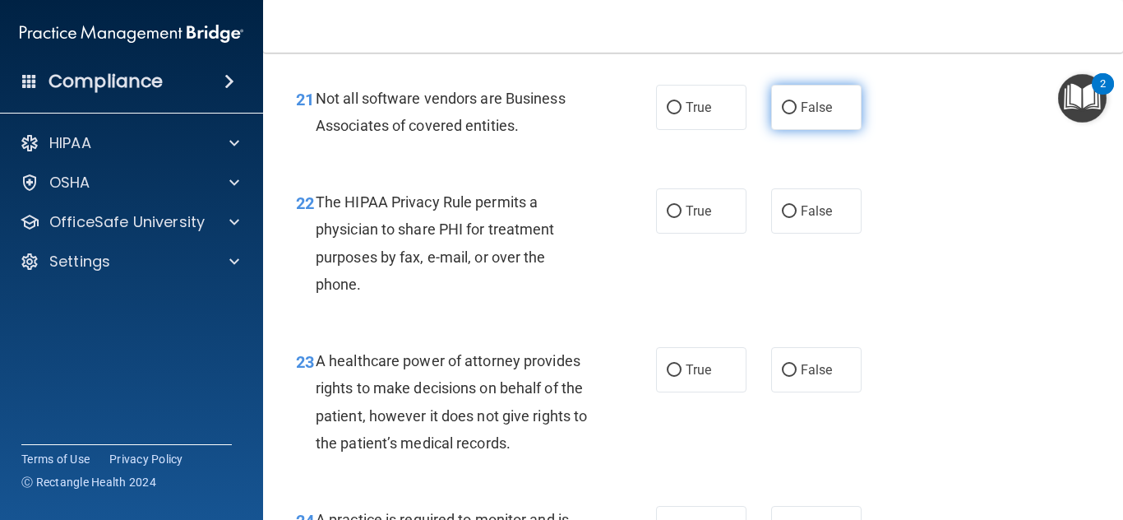
click at [804, 130] on label "False" at bounding box center [816, 107] width 90 height 45
radio input "true"
click at [782, 102] on input "False" at bounding box center [789, 108] width 15 height 12
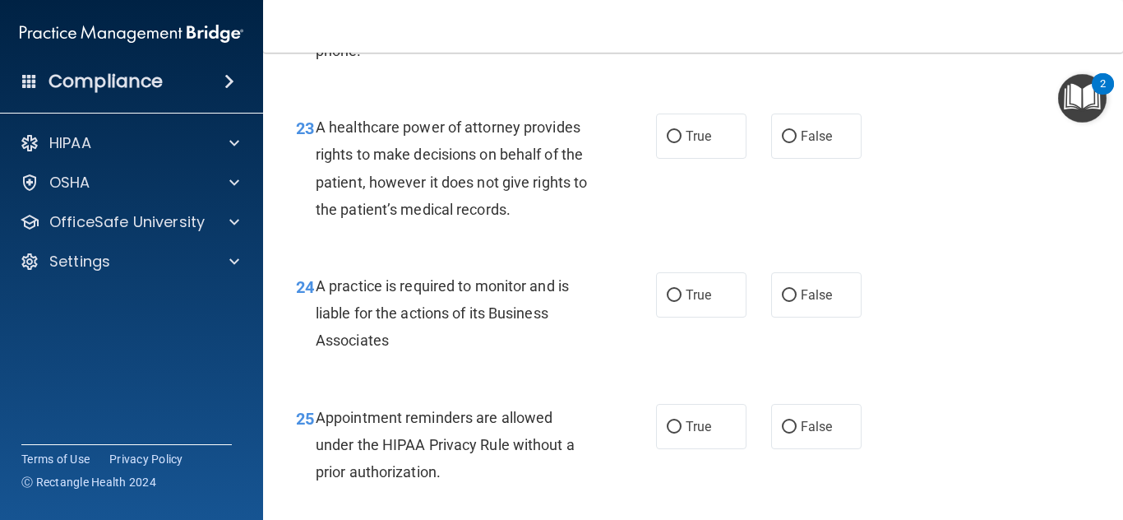
scroll to position [3502, 0]
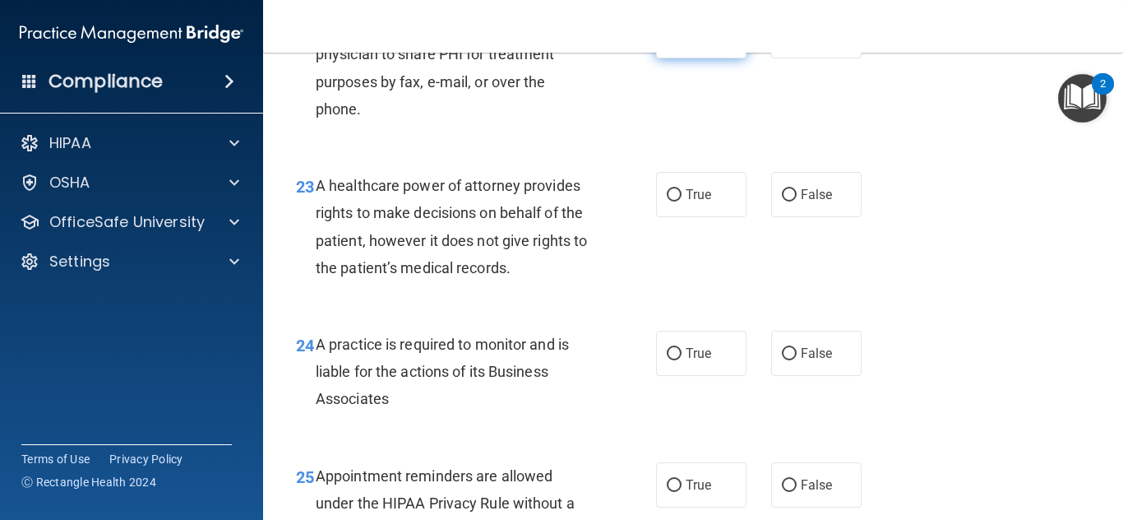
click at [716, 58] on label "True" at bounding box center [701, 35] width 90 height 45
radio input "true"
click at [667, 30] on input "True" at bounding box center [674, 36] width 15 height 12
click at [686, 202] on span "True" at bounding box center [698, 195] width 25 height 16
radio input "true"
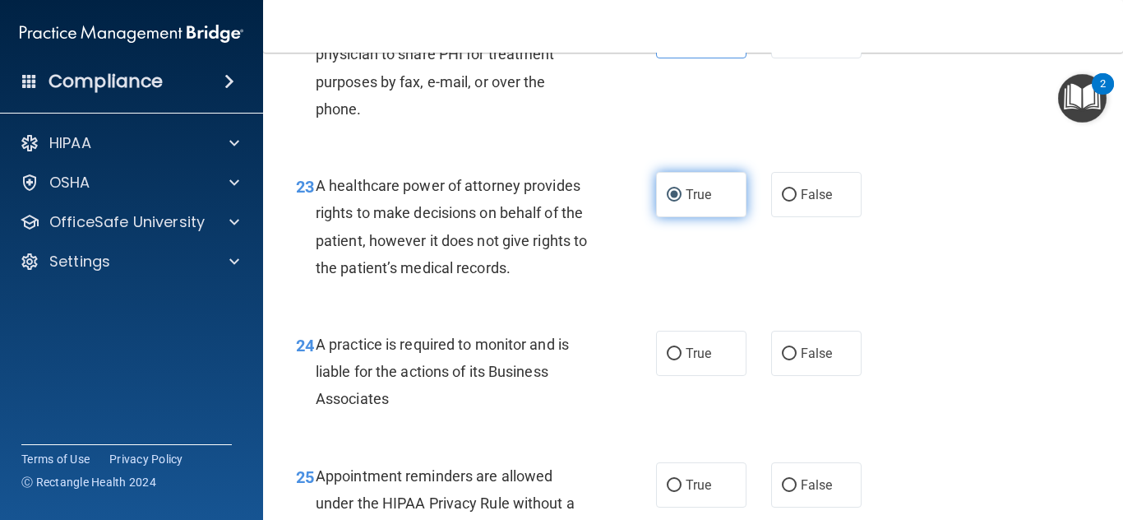
click at [667, 189] on input "True" at bounding box center [674, 195] width 15 height 12
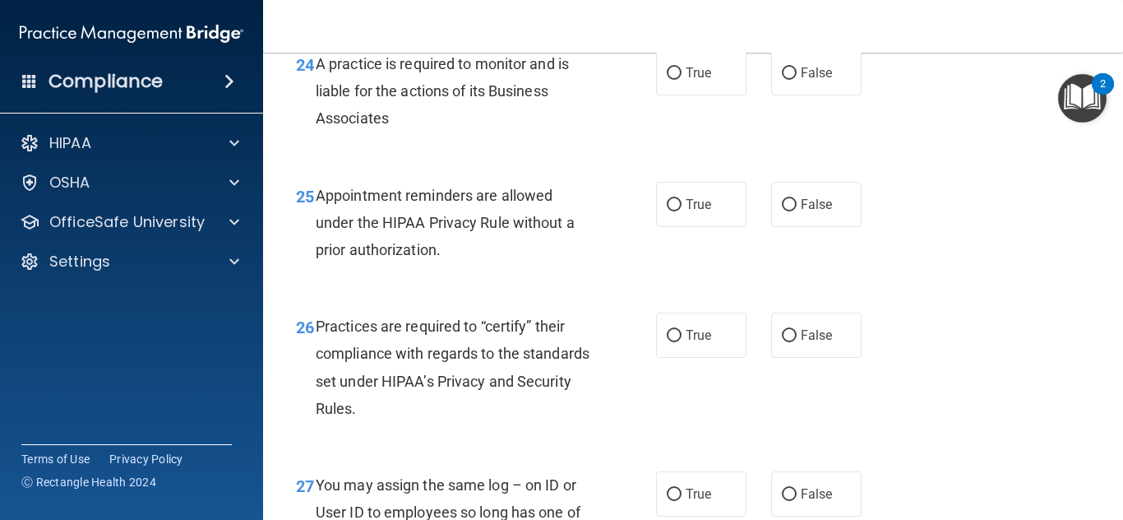
scroll to position [3782, 0]
radio input "true"
click at [668, 80] on input "True" at bounding box center [674, 73] width 15 height 12
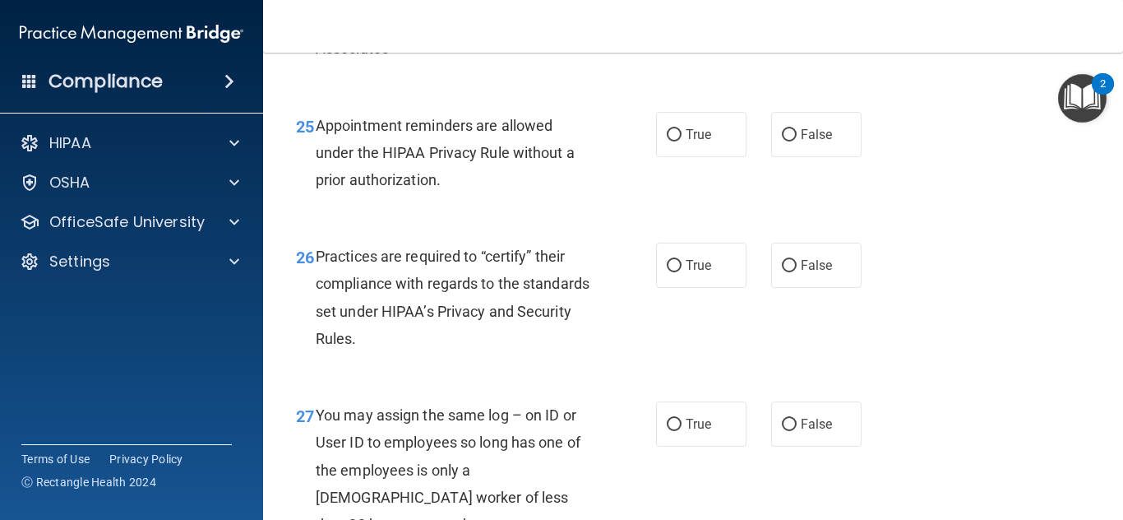
scroll to position [3922, 0]
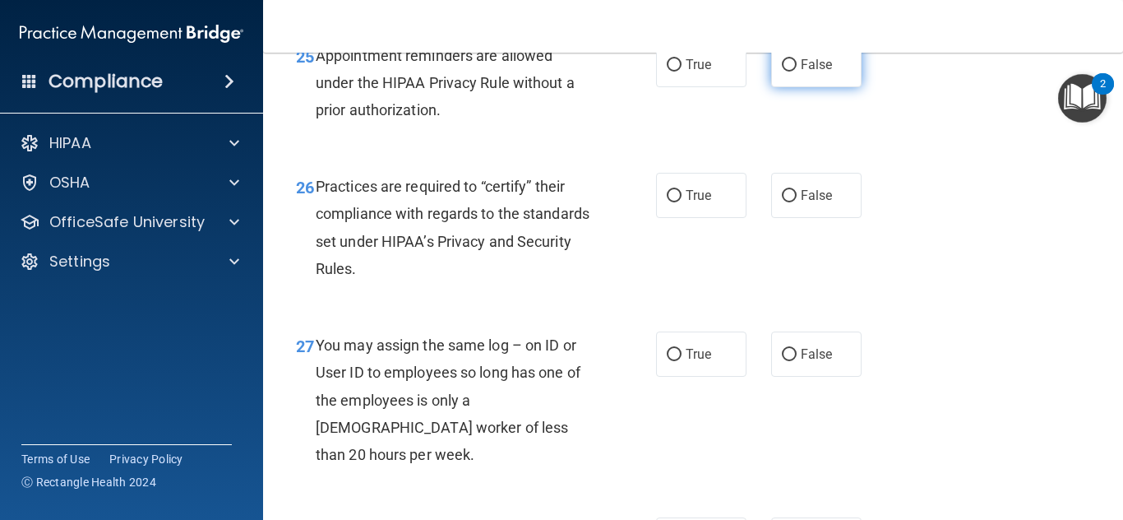
click at [811, 72] on span "False" at bounding box center [817, 65] width 32 height 16
radio input "true"
click at [782, 59] on input "False" at bounding box center [789, 65] width 15 height 12
click at [658, 218] on label "True" at bounding box center [701, 195] width 90 height 45
radio input "true"
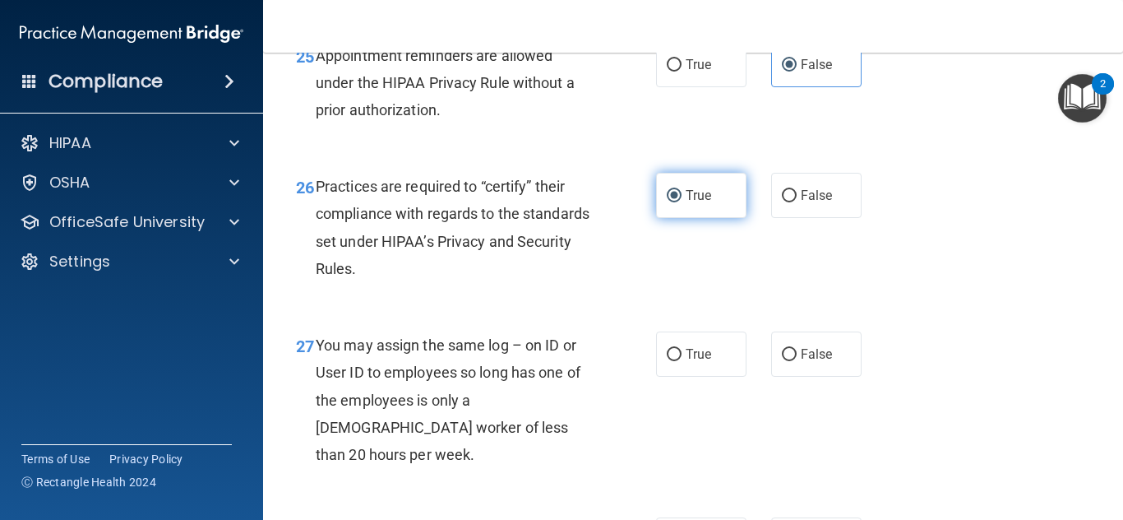
click at [667, 190] on input "True" at bounding box center [674, 196] width 15 height 12
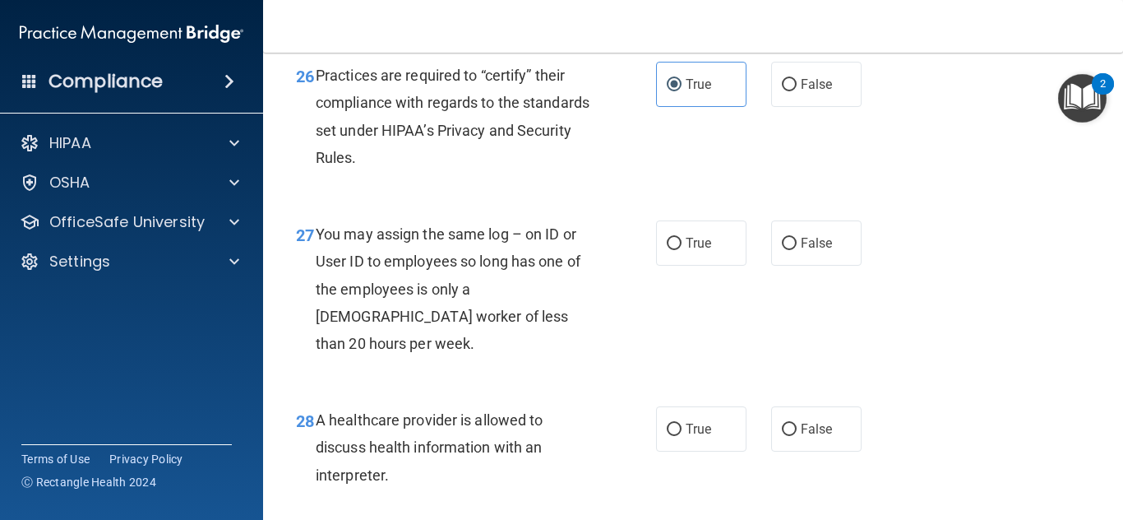
scroll to position [4062, 0]
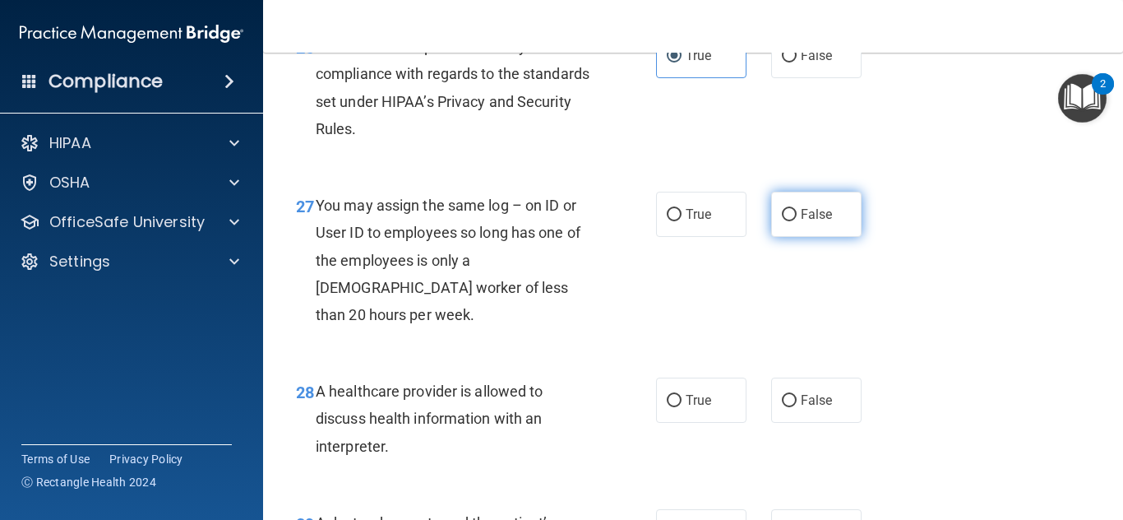
click at [794, 237] on label "False" at bounding box center [816, 214] width 90 height 45
radio input "true"
click at [782, 209] on input "False" at bounding box center [789, 215] width 15 height 12
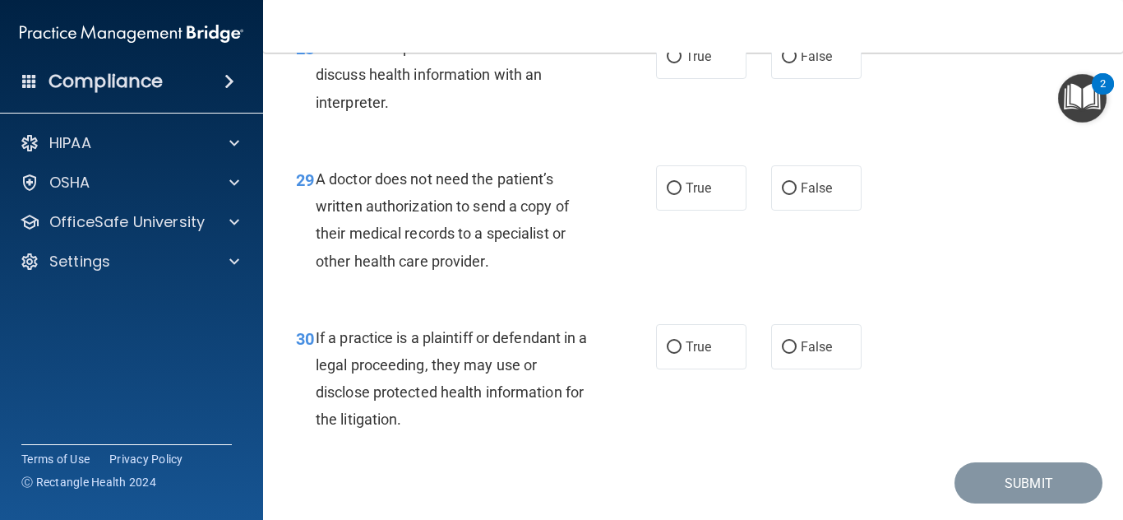
scroll to position [4400, 0]
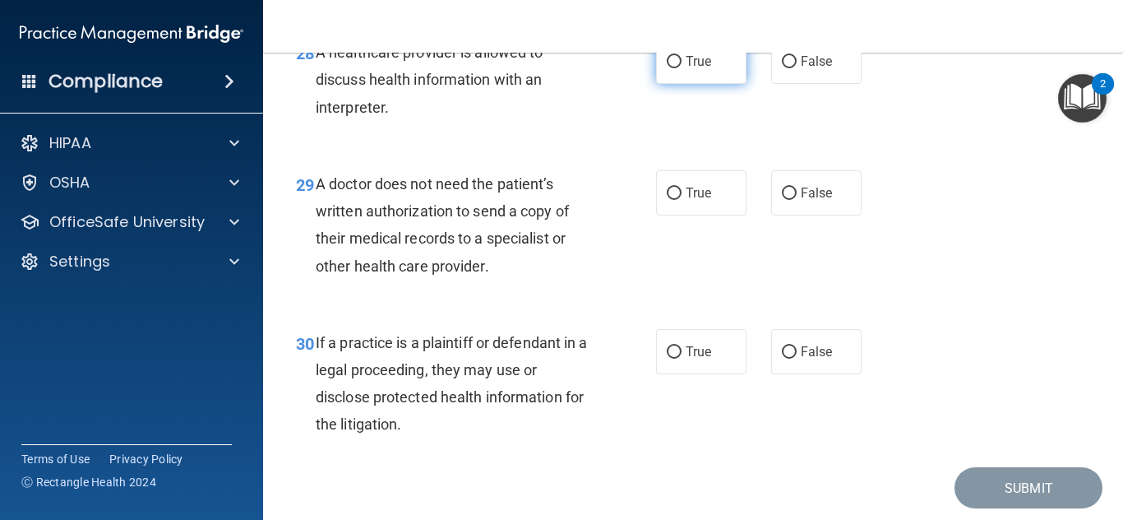
click at [680, 84] on label "True" at bounding box center [701, 61] width 90 height 45
radio input "true"
click at [667, 56] on input "True" at bounding box center [674, 62] width 15 height 12
click at [691, 201] on span "True" at bounding box center [698, 193] width 25 height 16
radio input "true"
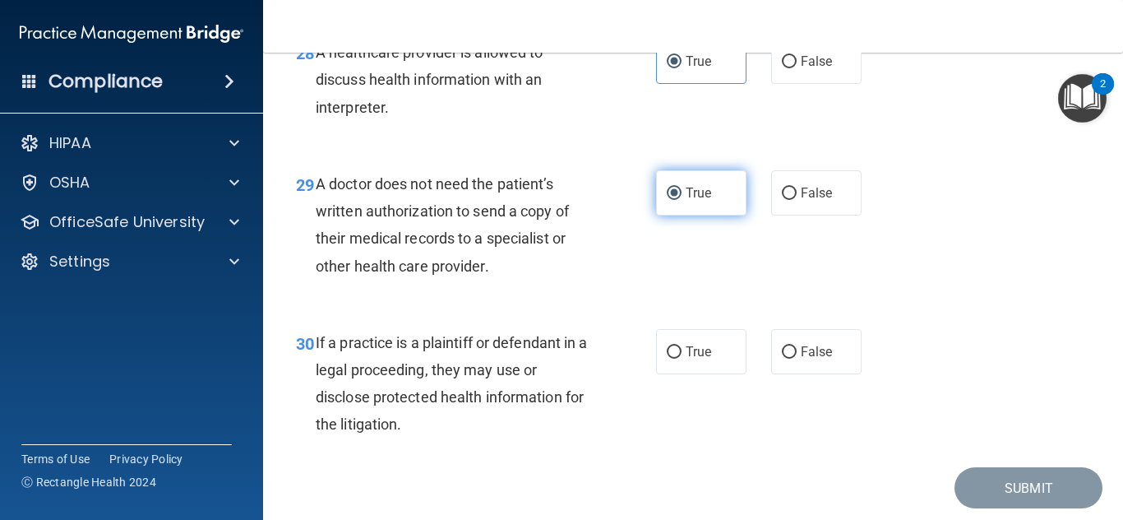
click at [667, 187] on input "True" at bounding box center [674, 193] width 15 height 12
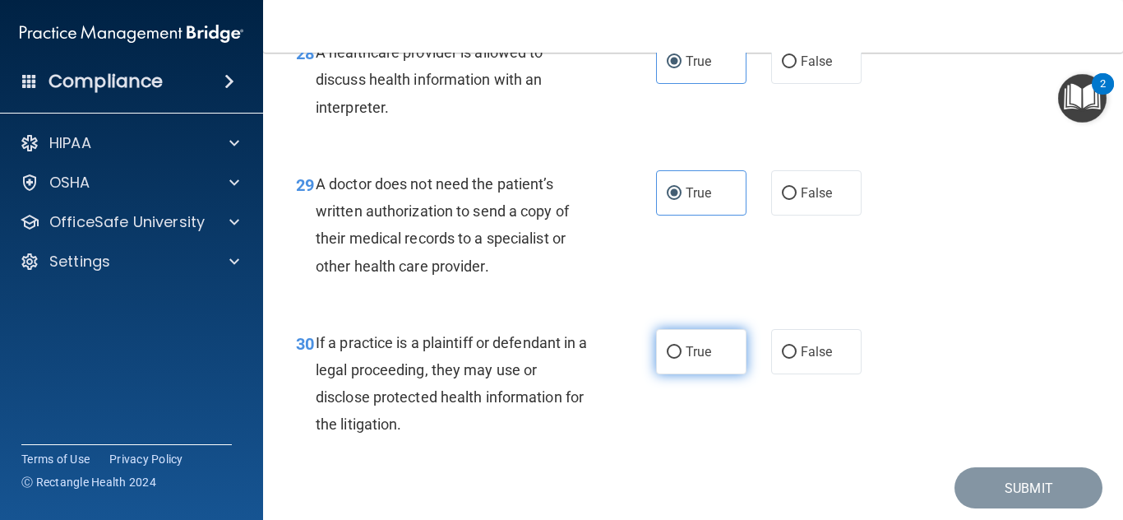
click at [710, 374] on label "True" at bounding box center [701, 351] width 90 height 45
radio input "true"
click at [667, 346] on input "True" at bounding box center [674, 352] width 15 height 12
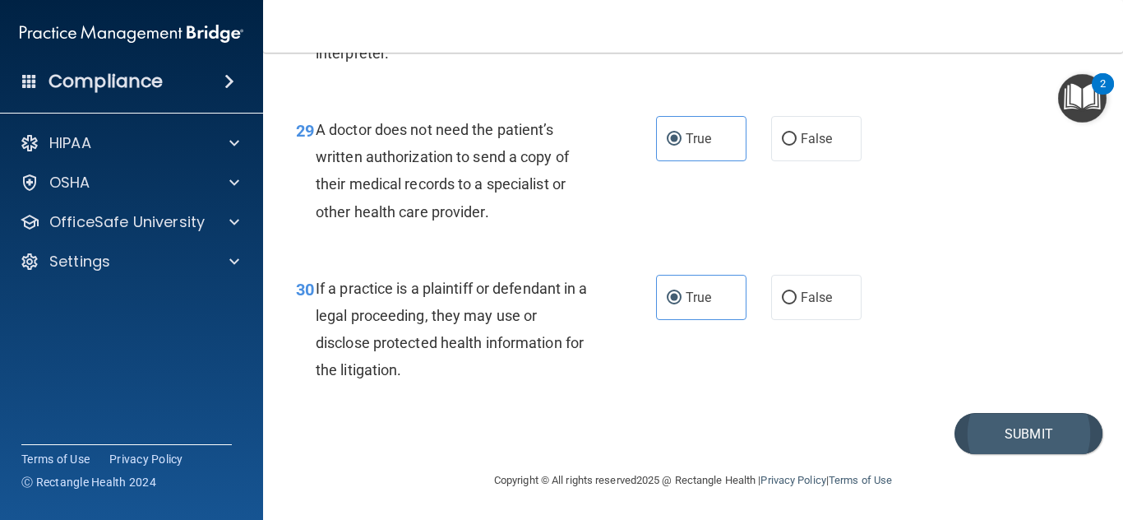
scroll to position [4470, 0]
click at [1064, 454] on button "Submit" at bounding box center [1029, 434] width 148 height 42
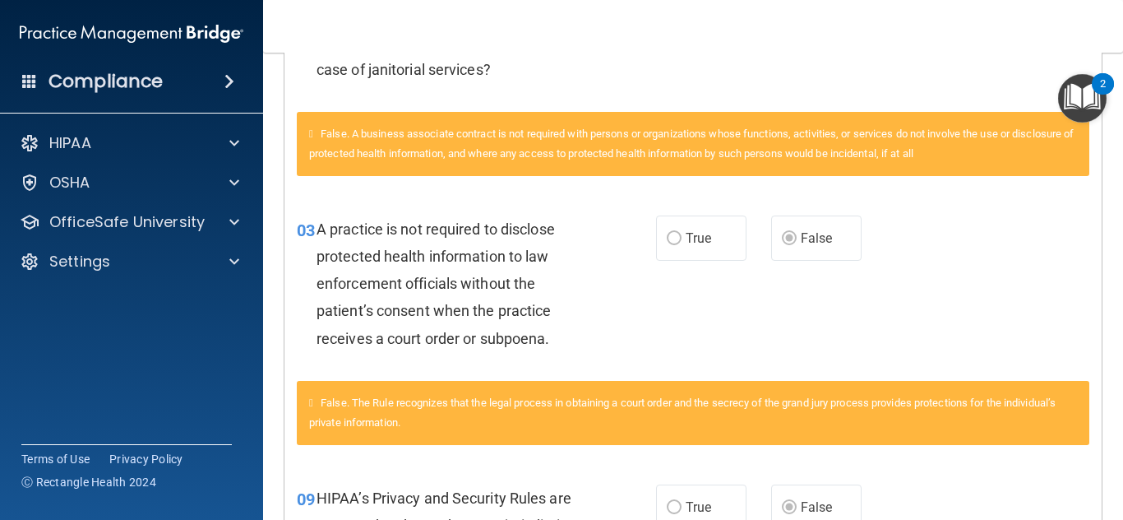
scroll to position [514, 0]
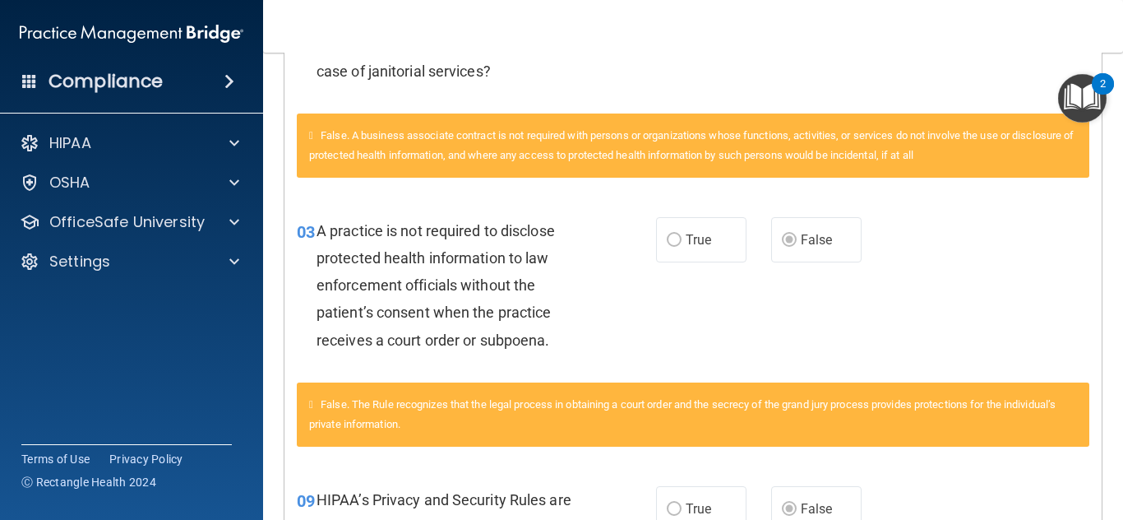
click at [1119, 49] on nav "Toggle navigation Jazmin Orozco jazminorozco2003@gmail.com Manage My Enterprise…" at bounding box center [693, 26] width 860 height 53
click at [1116, 52] on nav "Toggle navigation Jazmin Orozco jazminorozco2003@gmail.com Manage My Enterprise…" at bounding box center [693, 26] width 860 height 53
click at [1116, 54] on main "Calculating your score.... You did not pass the " The HIPAA Quiz #2 ". 56 out o…" at bounding box center [693, 286] width 860 height 467
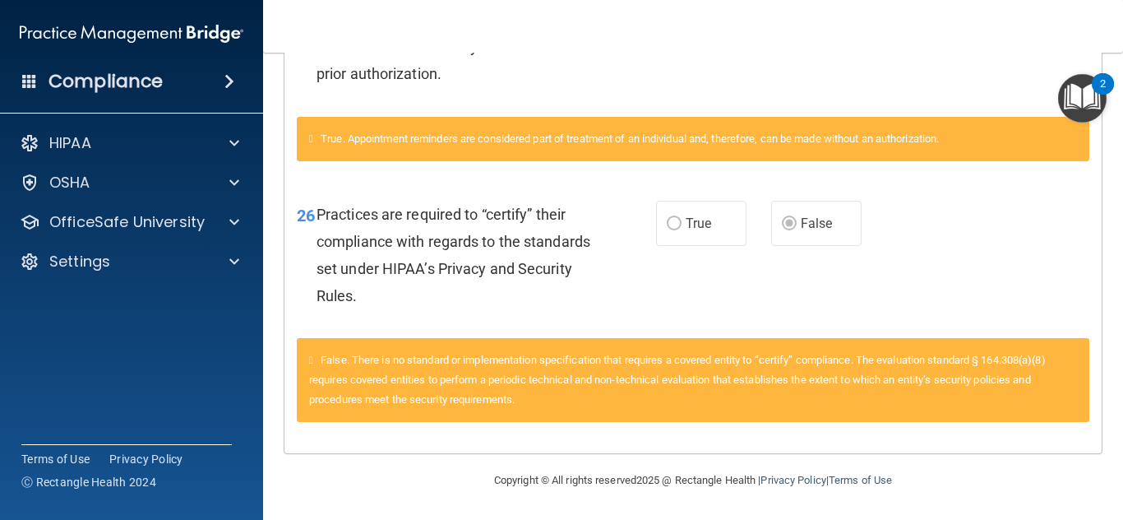
scroll to position [3205, 0]
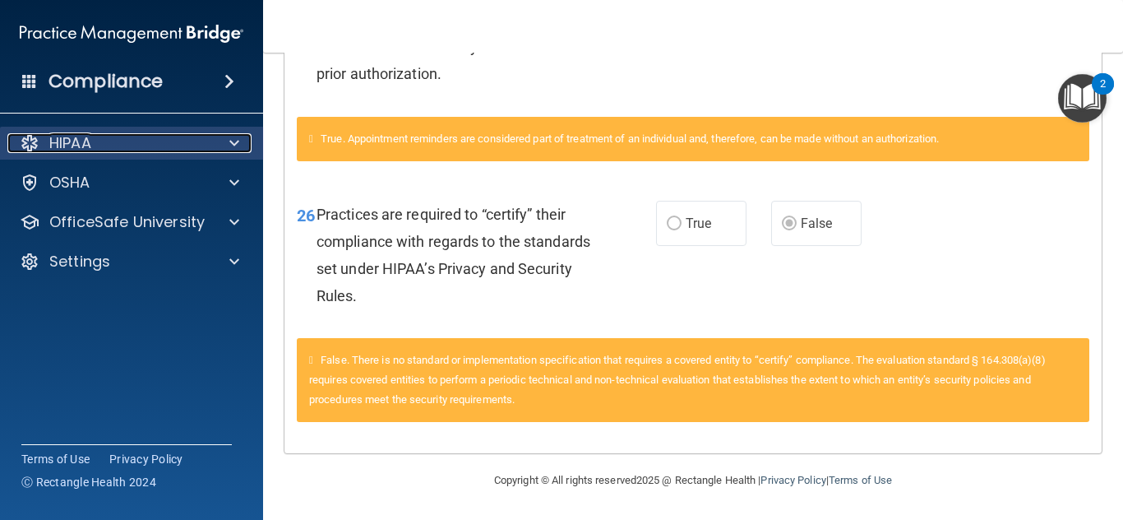
click at [134, 134] on div "HIPAA" at bounding box center [109, 143] width 204 height 20
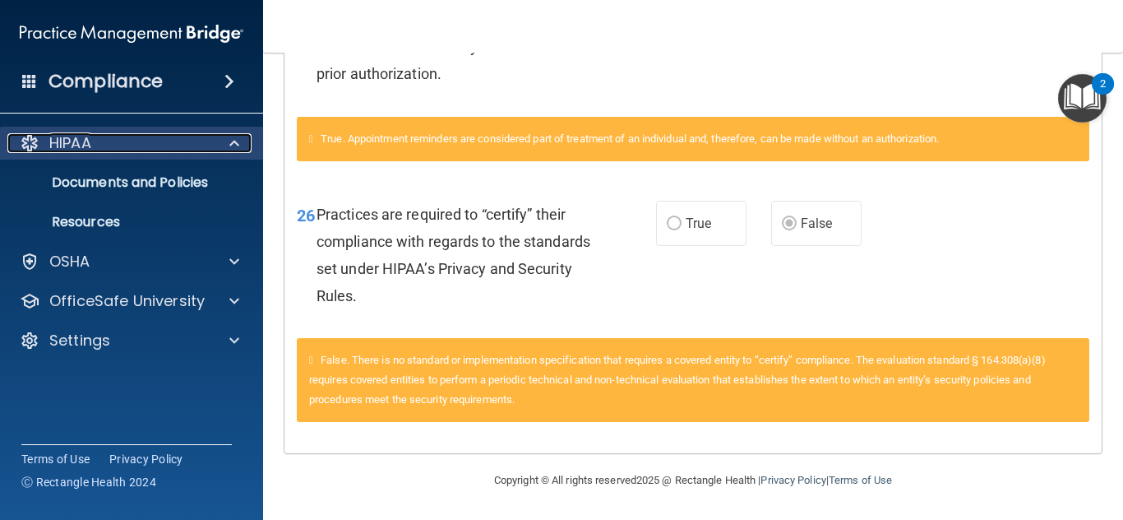
click at [134, 134] on div "HIPAA" at bounding box center [109, 143] width 204 height 20
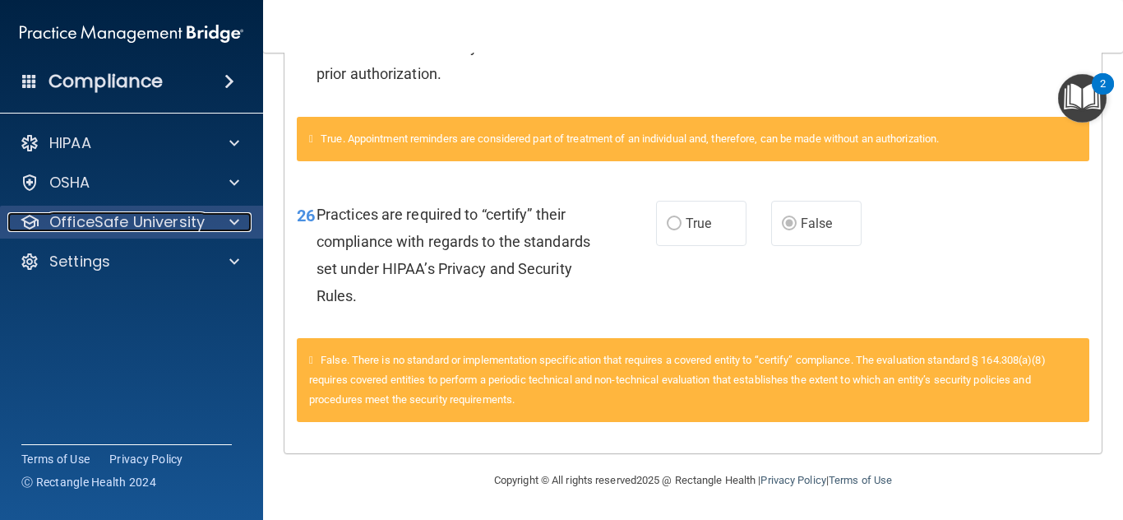
click at [128, 212] on p "OfficeSafe University" at bounding box center [126, 222] width 155 height 20
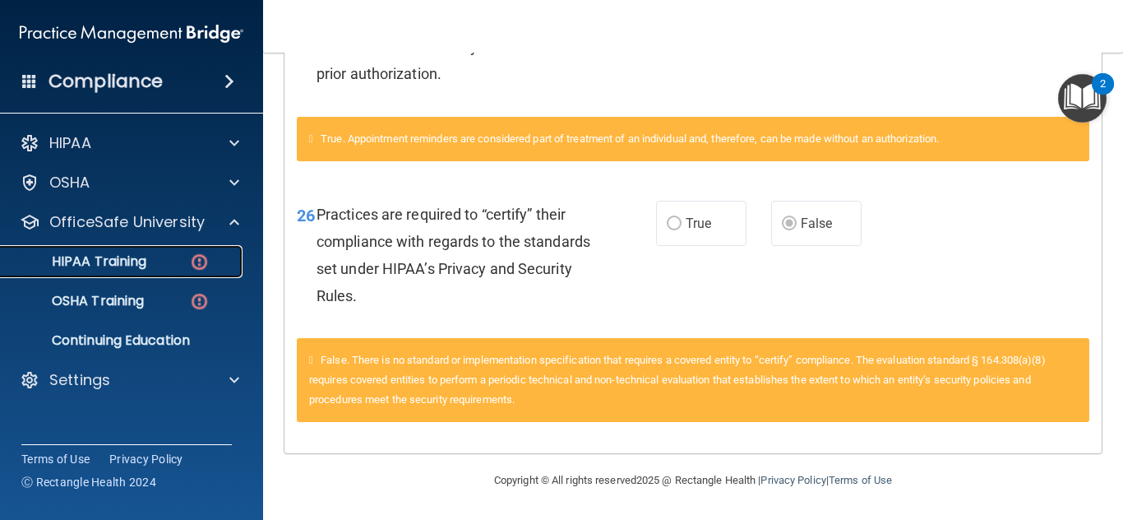
click at [130, 253] on p "HIPAA Training" at bounding box center [79, 261] width 136 height 16
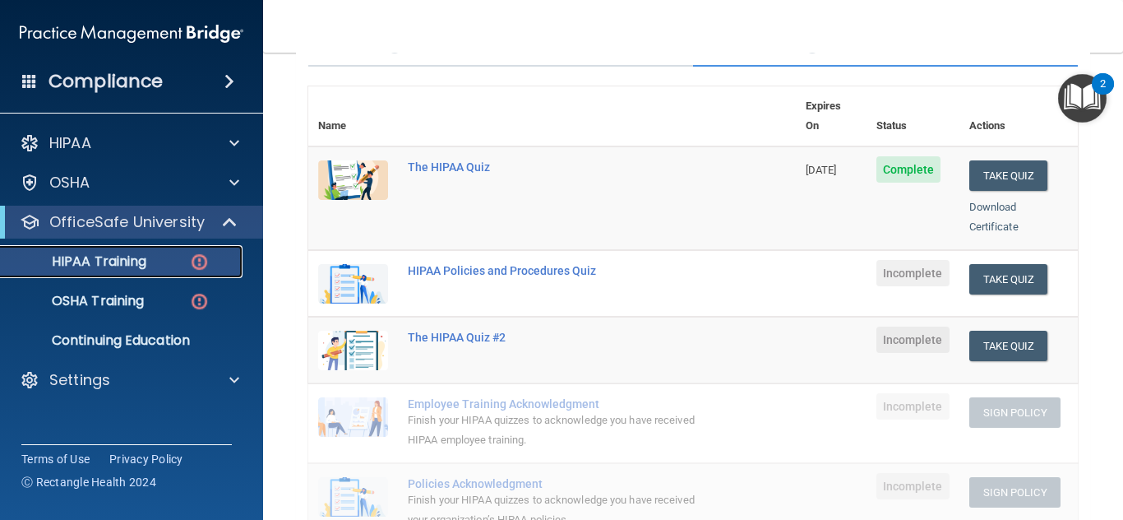
scroll to position [158, 0]
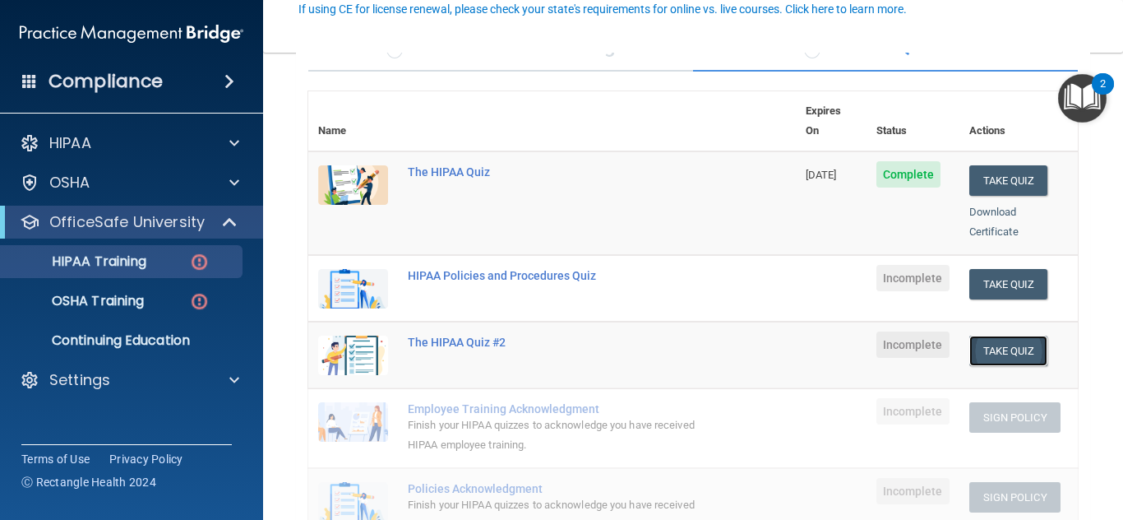
click at [987, 335] on button "Take Quiz" at bounding box center [1008, 350] width 79 height 30
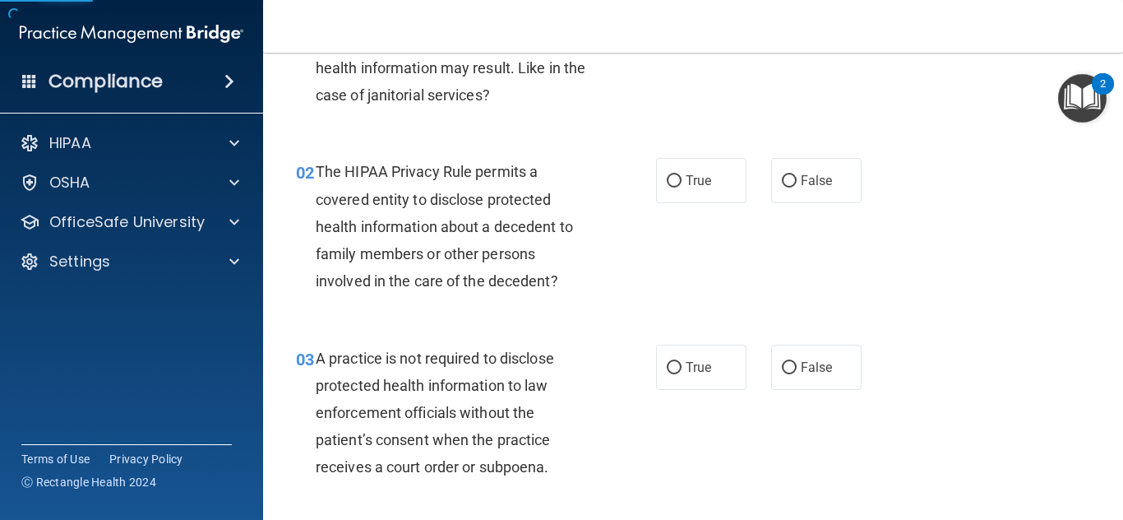
click at [710, 137] on div "01 A business associate agreement is required with organizations or persons whe…" at bounding box center [693, 44] width 819 height 186
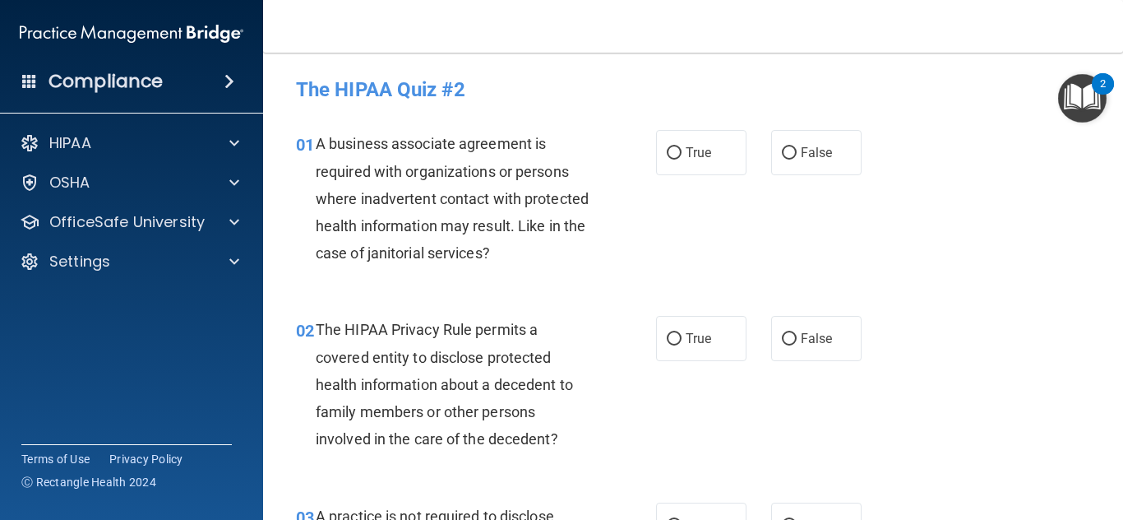
click at [681, 332] on div "02 The HIPAA Privacy Rule permits a covered entity to disclose protected health…" at bounding box center [693, 388] width 819 height 186
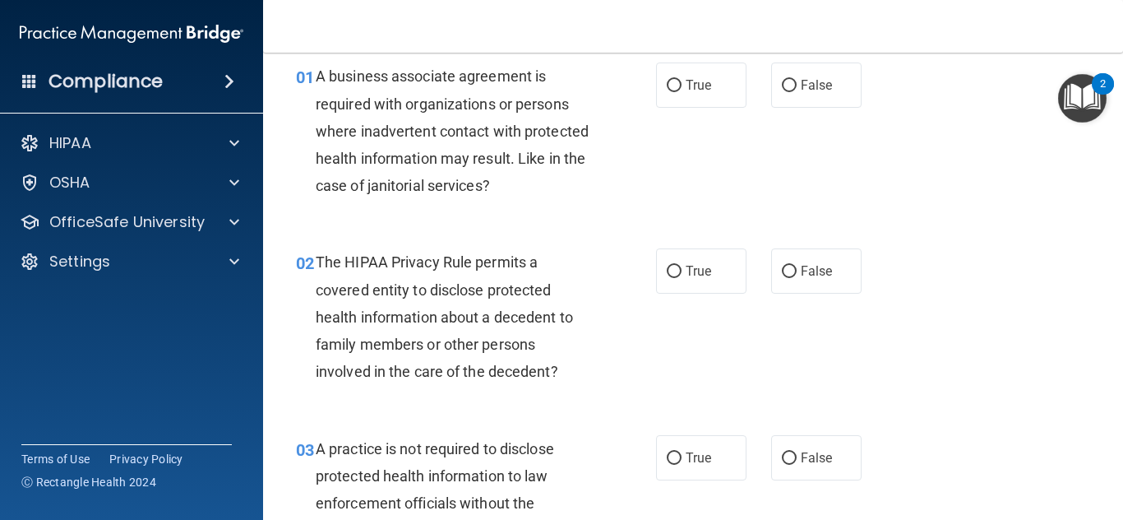
scroll to position [70, 0]
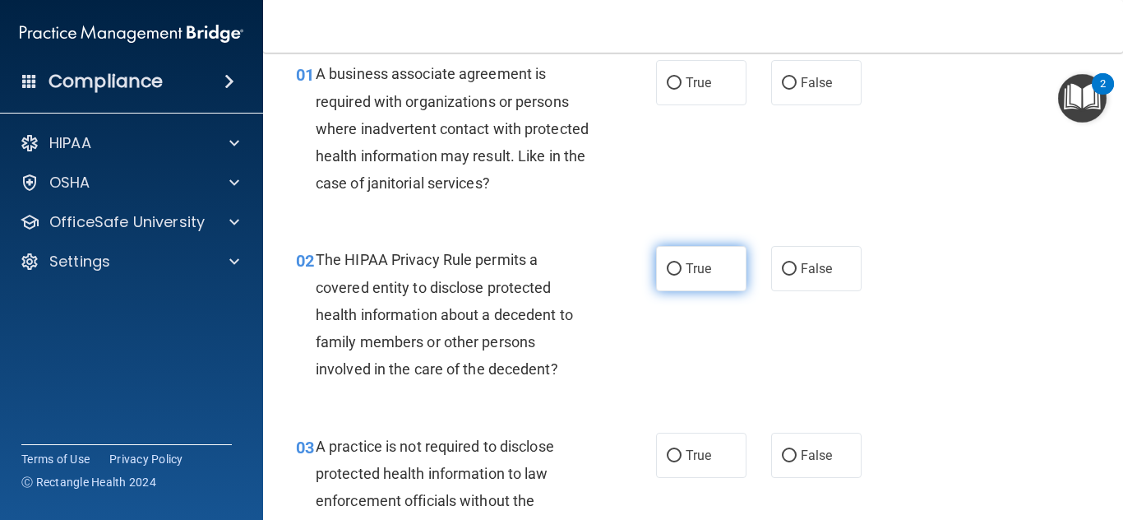
click at [675, 261] on label "True" at bounding box center [701, 268] width 90 height 45
radio input "true"
click at [667, 263] on input "True" at bounding box center [674, 269] width 15 height 12
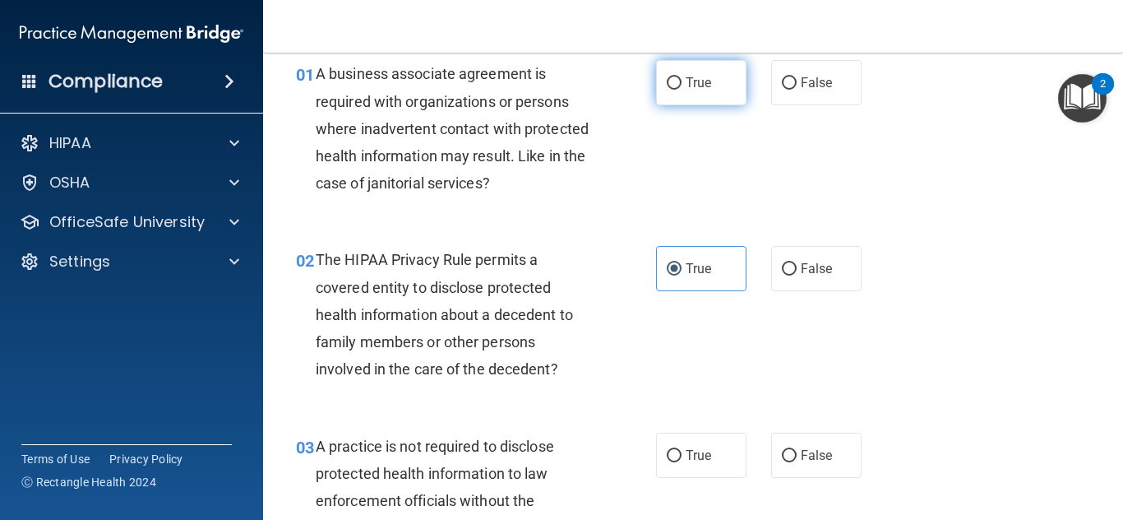
click at [693, 64] on label "True" at bounding box center [701, 82] width 90 height 45
radio input "true"
click at [667, 77] on input "True" at bounding box center [674, 83] width 15 height 12
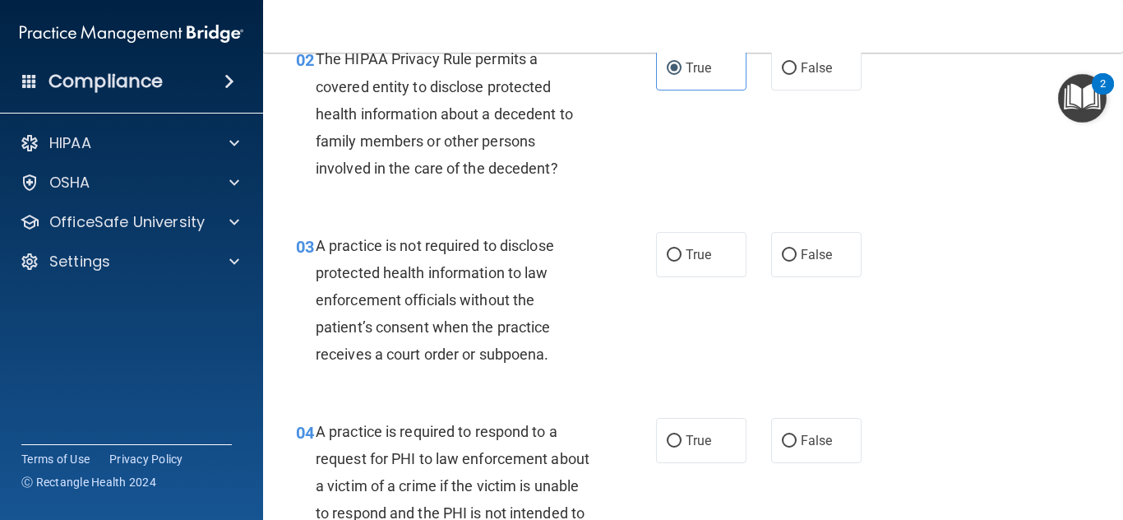
scroll to position [269, 0]
click at [666, 247] on label "True" at bounding box center [701, 255] width 90 height 45
radio input "true"
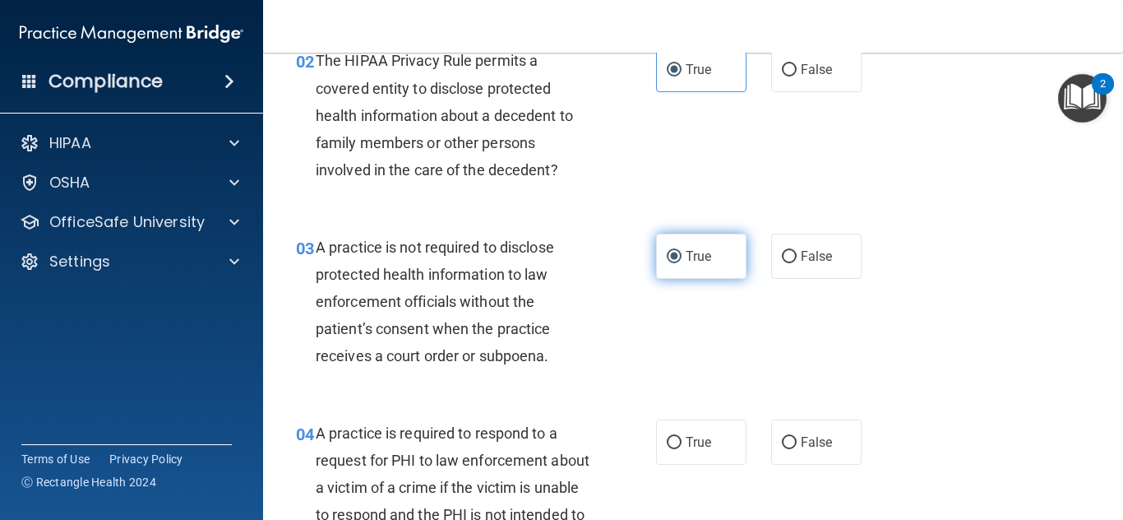
click at [667, 251] on input "True" at bounding box center [674, 257] width 15 height 12
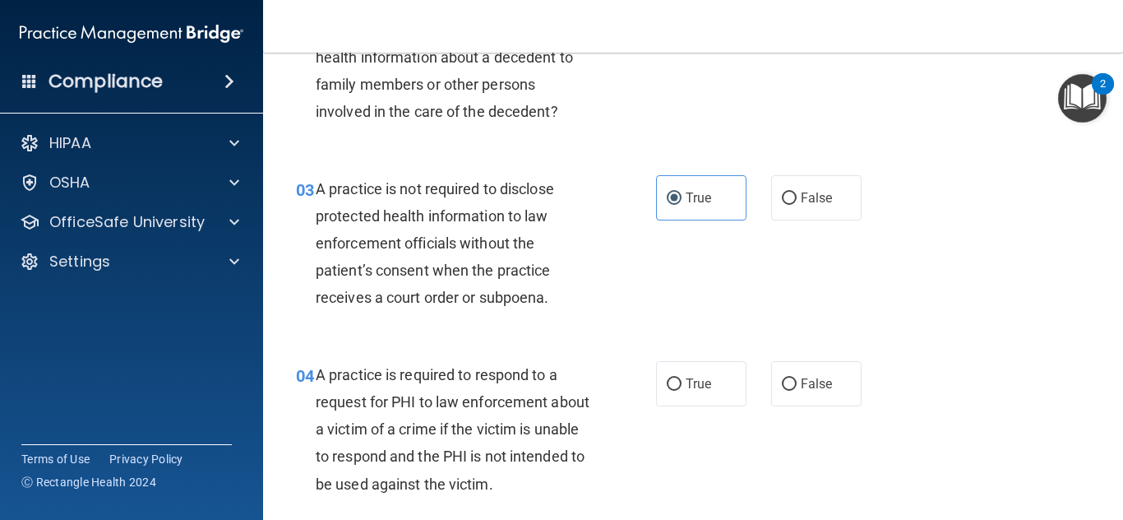
scroll to position [386, 0]
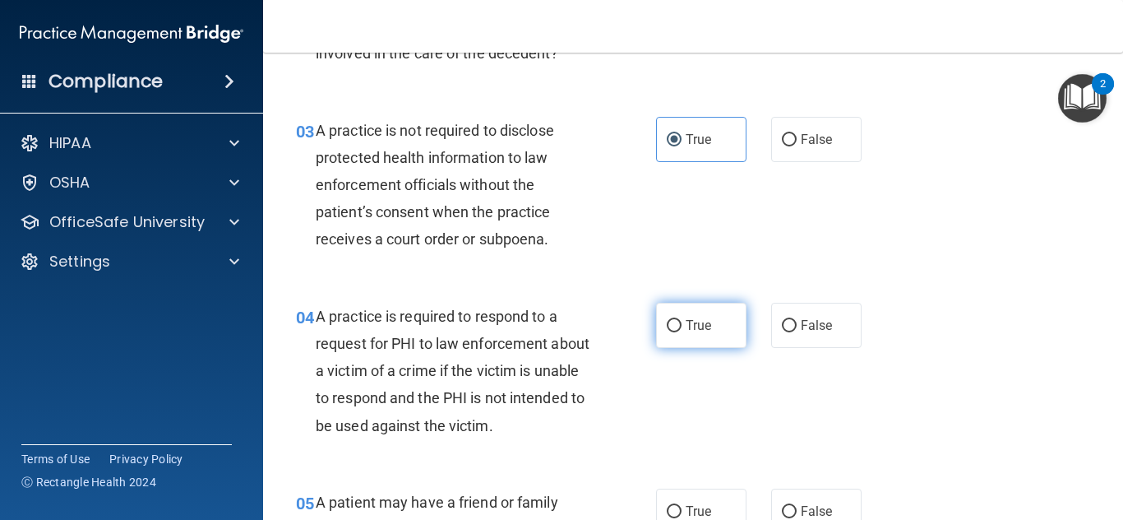
click at [677, 331] on label "True" at bounding box center [701, 325] width 90 height 45
radio input "true"
click at [667, 320] on input "True" at bounding box center [674, 326] width 15 height 12
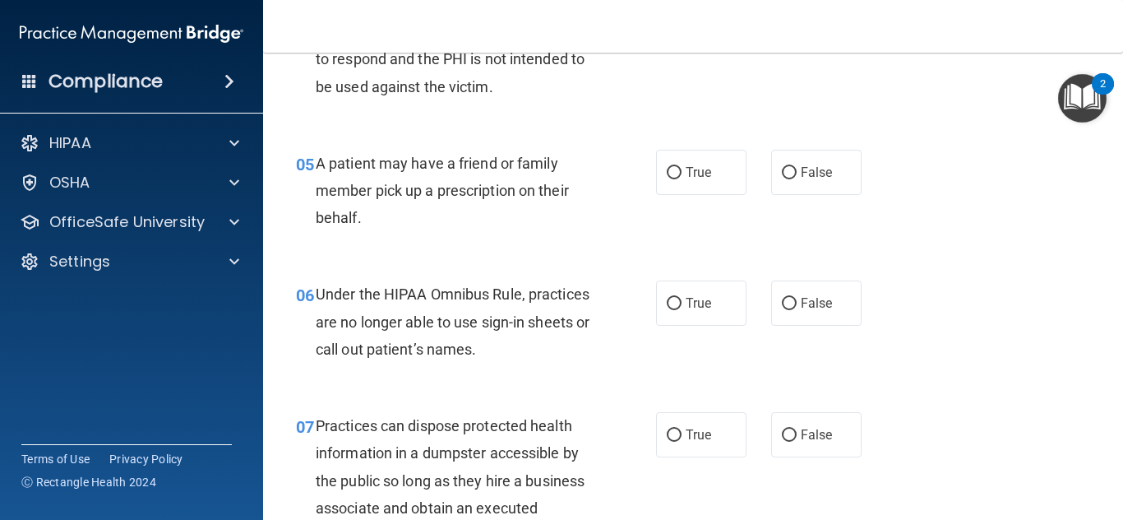
scroll to position [724, 0]
click at [696, 160] on label "True" at bounding box center [701, 172] width 90 height 45
radio input "true"
click at [667, 167] on input "True" at bounding box center [674, 173] width 15 height 12
click at [820, 312] on label "False" at bounding box center [816, 302] width 90 height 45
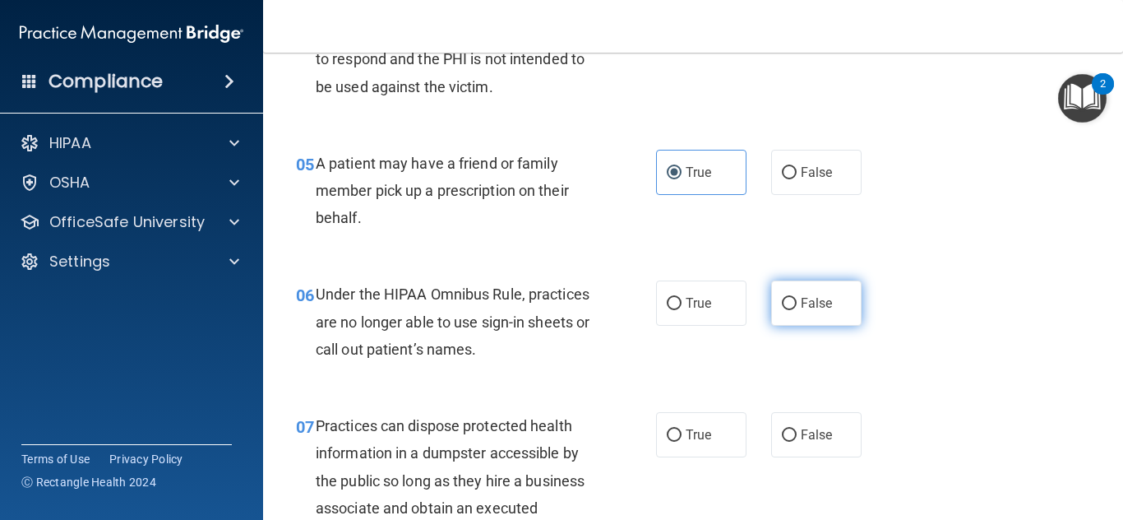
radio input "true"
click at [782, 298] on input "False" at bounding box center [789, 304] width 15 height 12
click at [1112, 509] on main "- The HIPAA Quiz #2 This quiz doesn’t expire until . Are you sure you want to t…" at bounding box center [693, 286] width 860 height 467
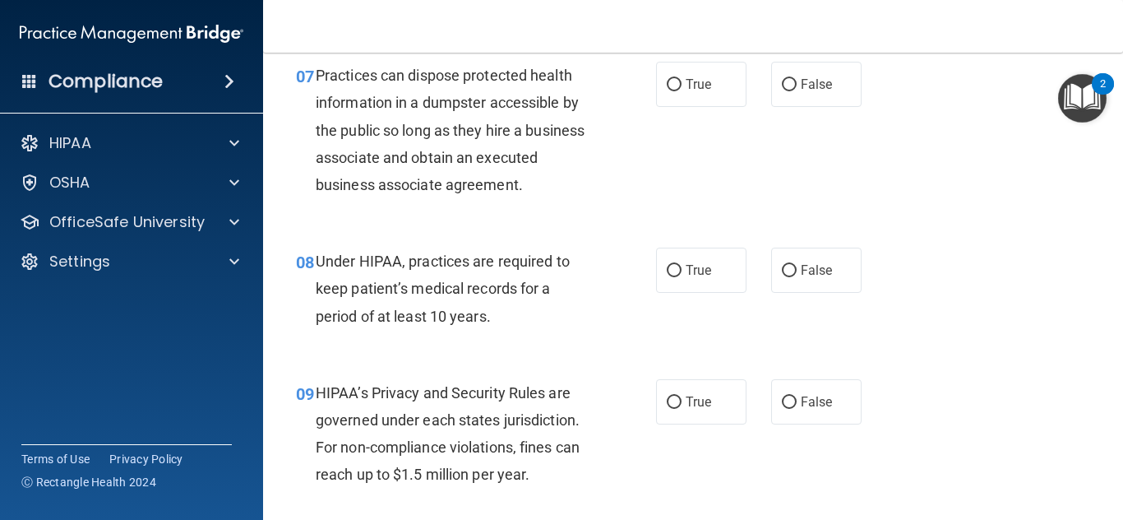
scroll to position [1075, 0]
click at [815, 95] on label "False" at bounding box center [816, 84] width 90 height 45
radio input "true"
click at [782, 79] on input "False" at bounding box center [789, 85] width 15 height 12
click at [814, 270] on span "False" at bounding box center [817, 270] width 32 height 16
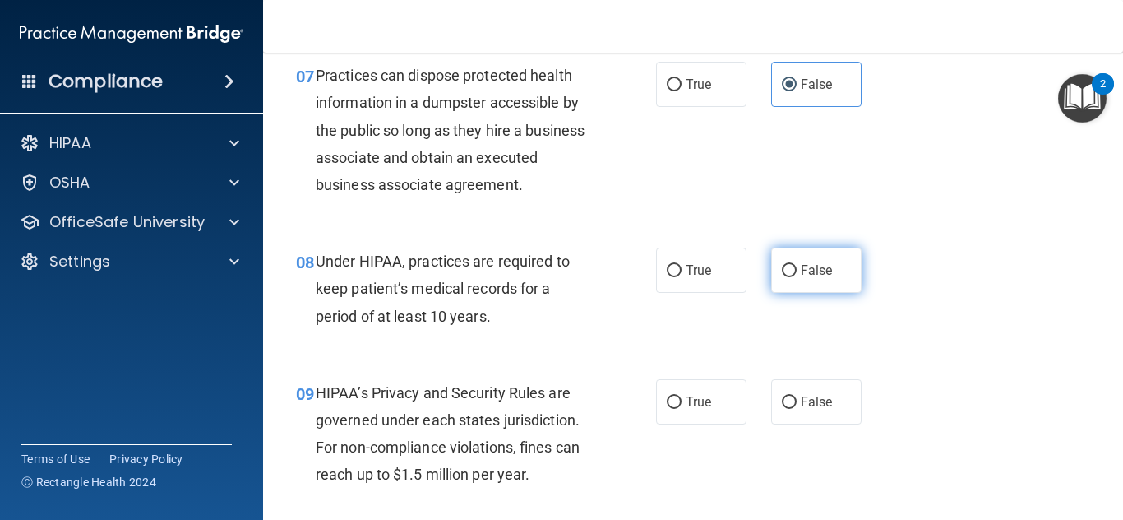
radio input "true"
click at [782, 265] on input "False" at bounding box center [789, 271] width 15 height 12
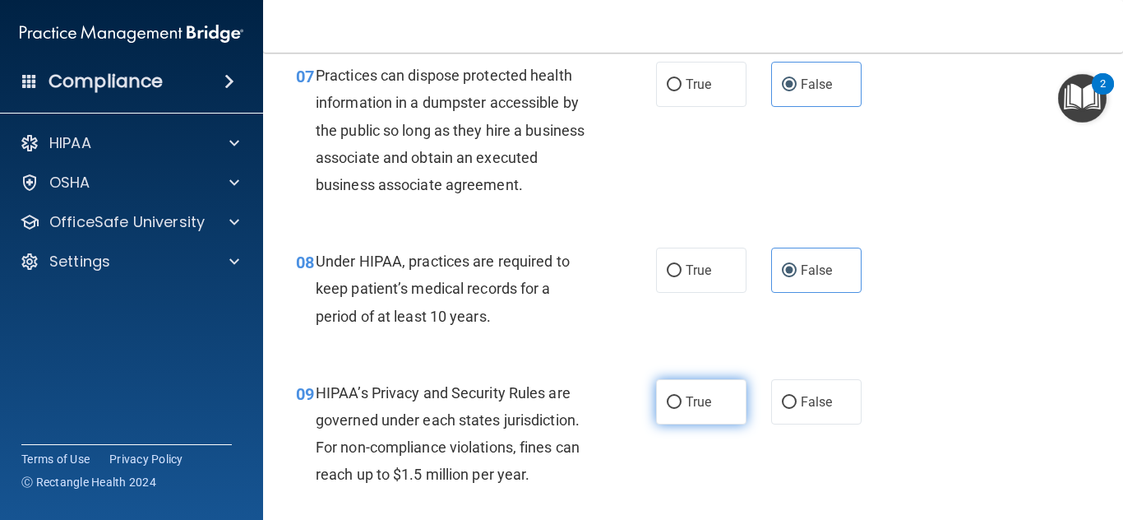
click at [712, 409] on label "True" at bounding box center [701, 401] width 90 height 45
radio input "true"
click at [667, 396] on input "True" at bounding box center [674, 402] width 15 height 12
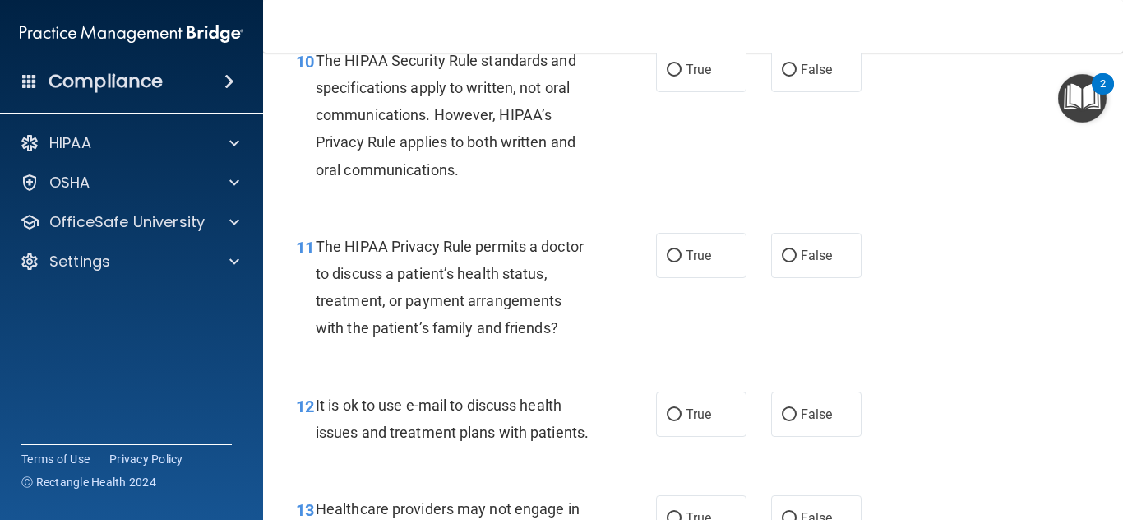
scroll to position [1507, 0]
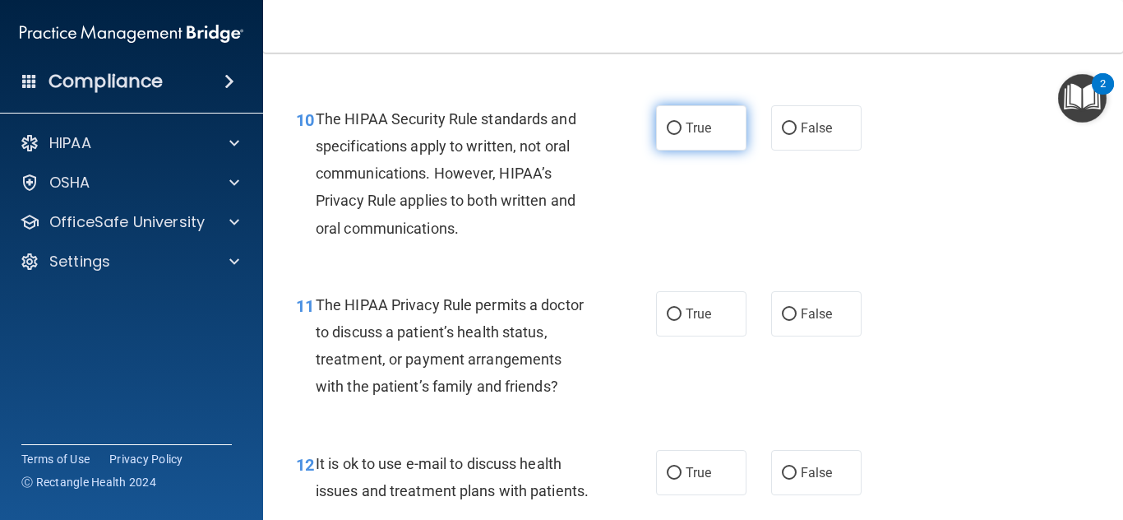
click at [699, 124] on span "True" at bounding box center [698, 128] width 25 height 16
radio input "true"
click at [667, 123] on input "True" at bounding box center [674, 129] width 15 height 12
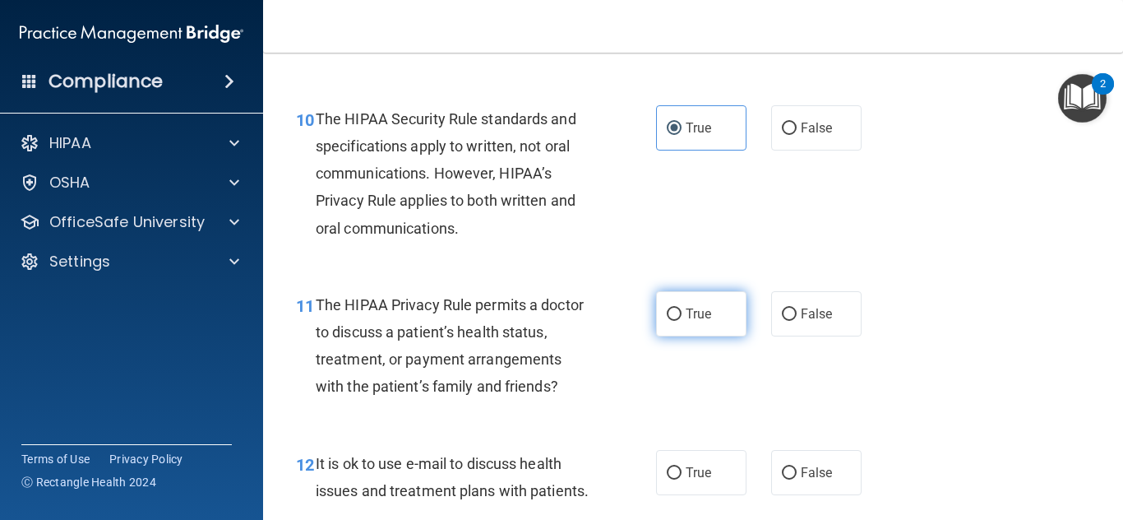
click at [707, 308] on span "True" at bounding box center [698, 314] width 25 height 16
radio input "true"
click at [667, 308] on input "True" at bounding box center [674, 314] width 15 height 12
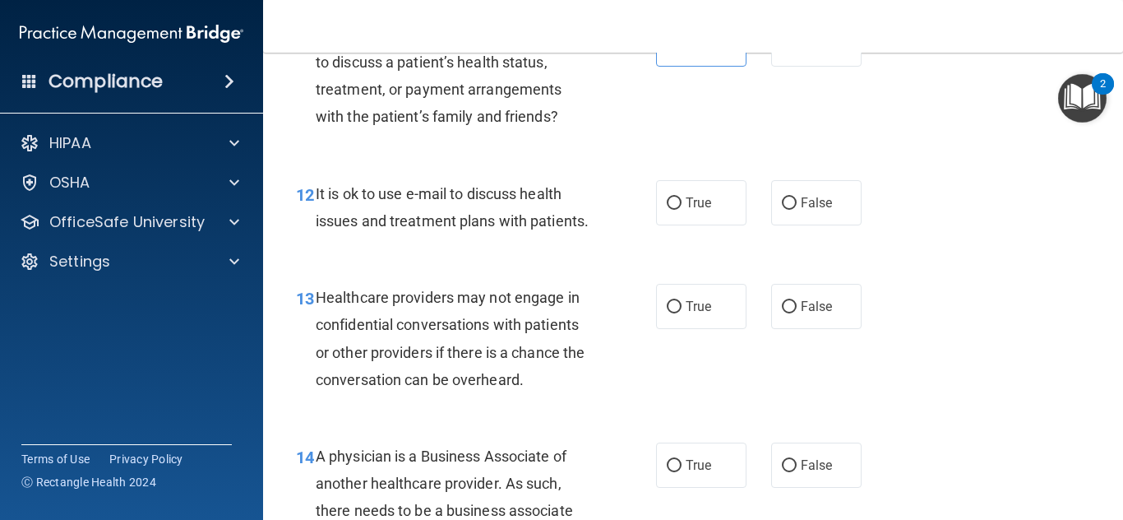
scroll to position [1787, 0]
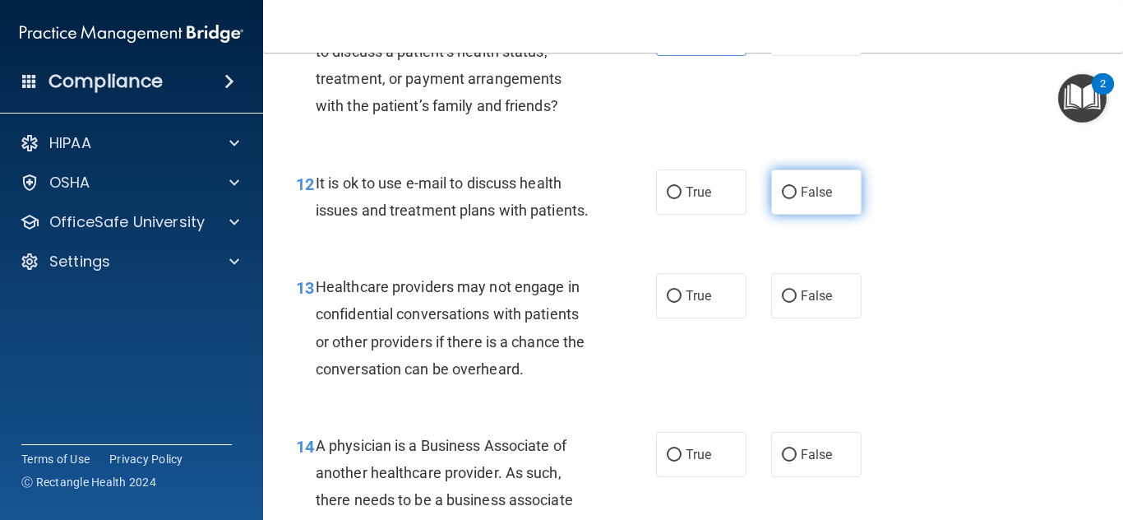
click at [811, 195] on span "False" at bounding box center [817, 192] width 32 height 16
radio input "true"
click at [782, 187] on input "False" at bounding box center [789, 193] width 15 height 12
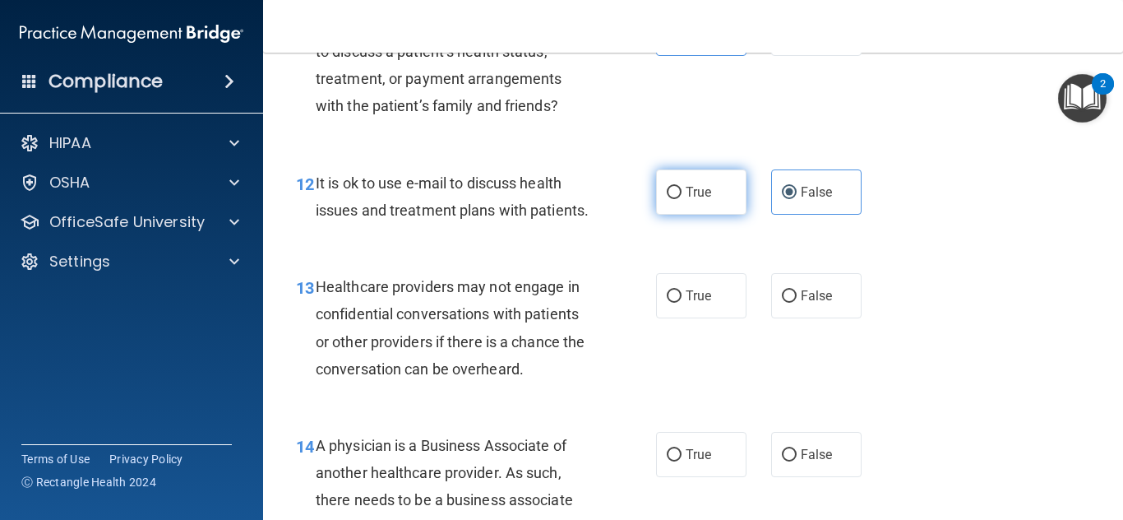
click at [722, 195] on label "True" at bounding box center [701, 191] width 90 height 45
radio input "true"
click at [667, 187] on input "True" at bounding box center [674, 193] width 15 height 12
radio input "false"
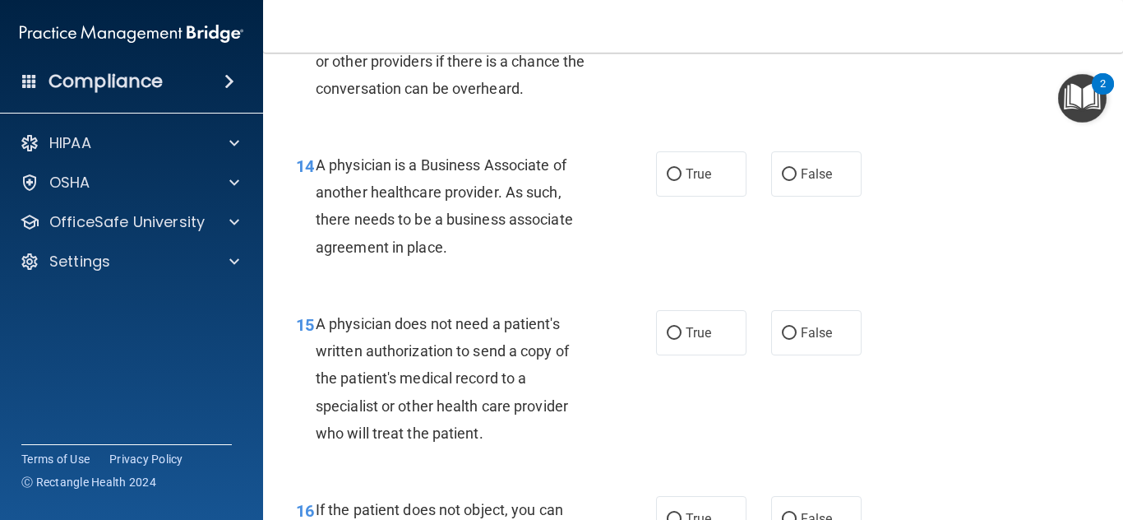
scroll to position [2009, 0]
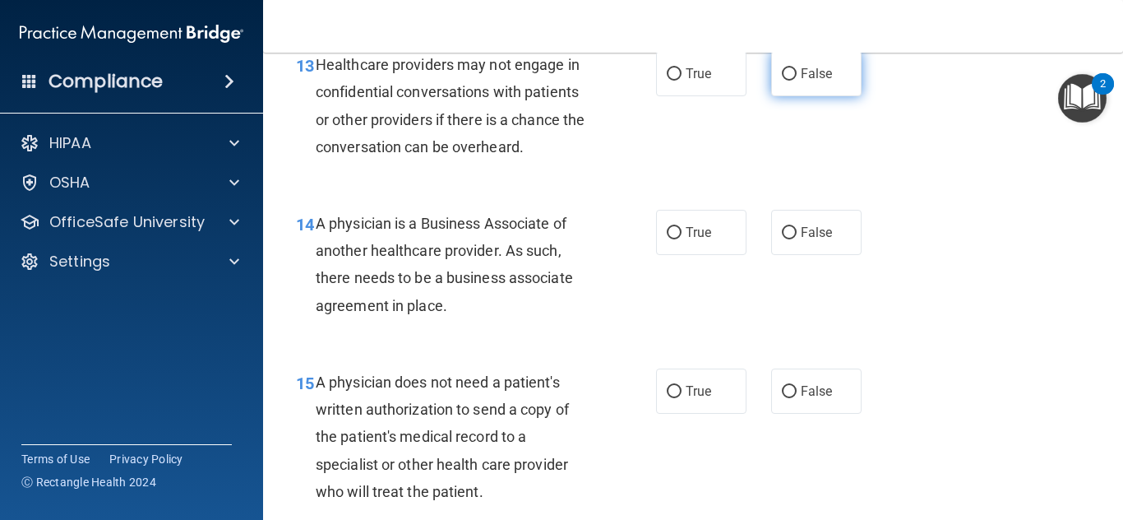
click at [833, 90] on label "False" at bounding box center [816, 73] width 90 height 45
radio input "true"
click at [782, 68] on input "False" at bounding box center [789, 74] width 15 height 12
click at [691, 240] on span "True" at bounding box center [698, 232] width 25 height 16
radio input "true"
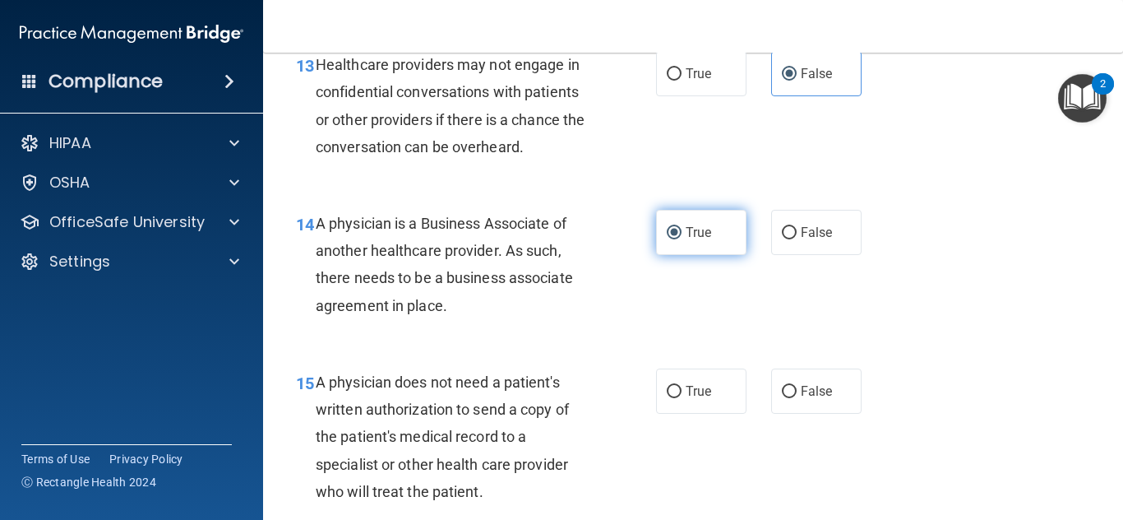
click at [667, 227] on input "True" at bounding box center [674, 233] width 15 height 12
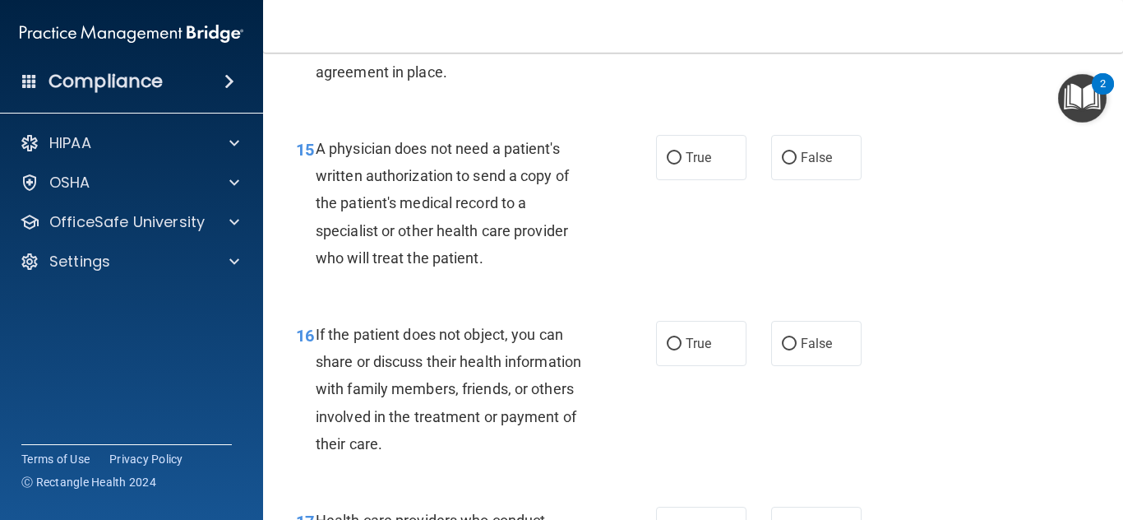
scroll to position [2301, 0]
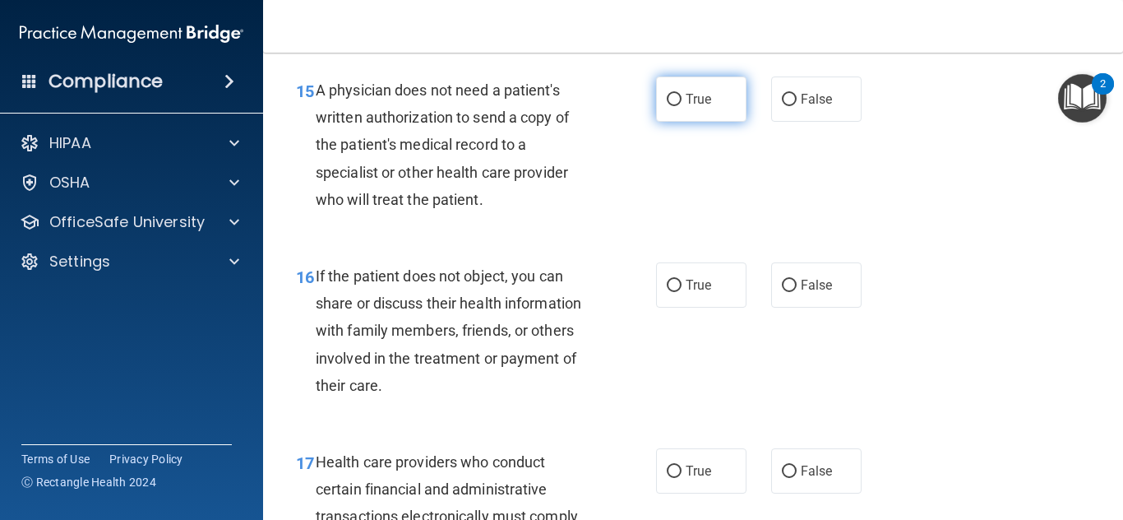
click at [697, 122] on label "True" at bounding box center [701, 98] width 90 height 45
radio input "true"
click at [667, 94] on input "True" at bounding box center [674, 100] width 15 height 12
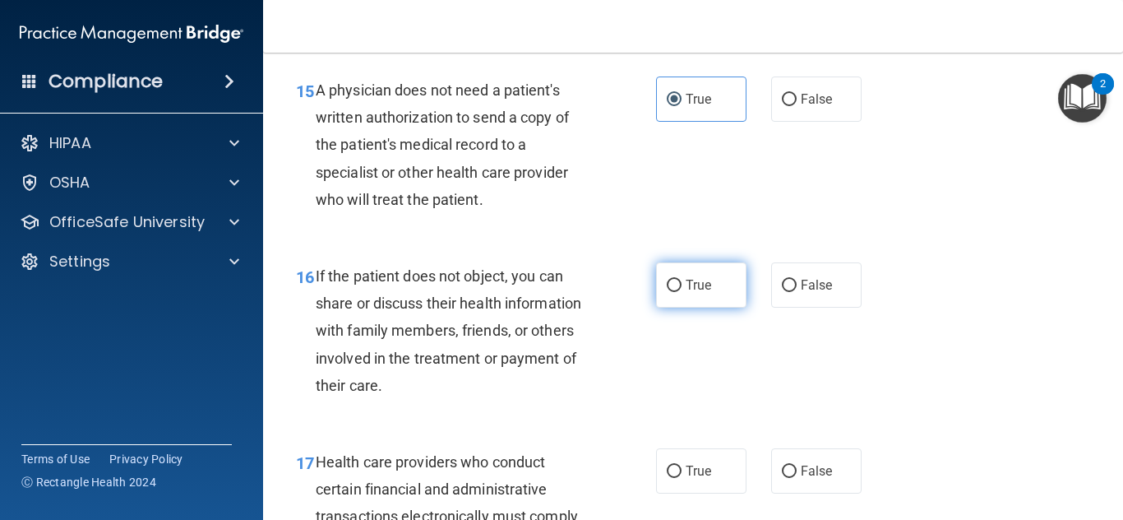
click at [682, 307] on label "True" at bounding box center [701, 284] width 90 height 45
radio input "true"
click at [667, 280] on input "True" at bounding box center [674, 286] width 15 height 12
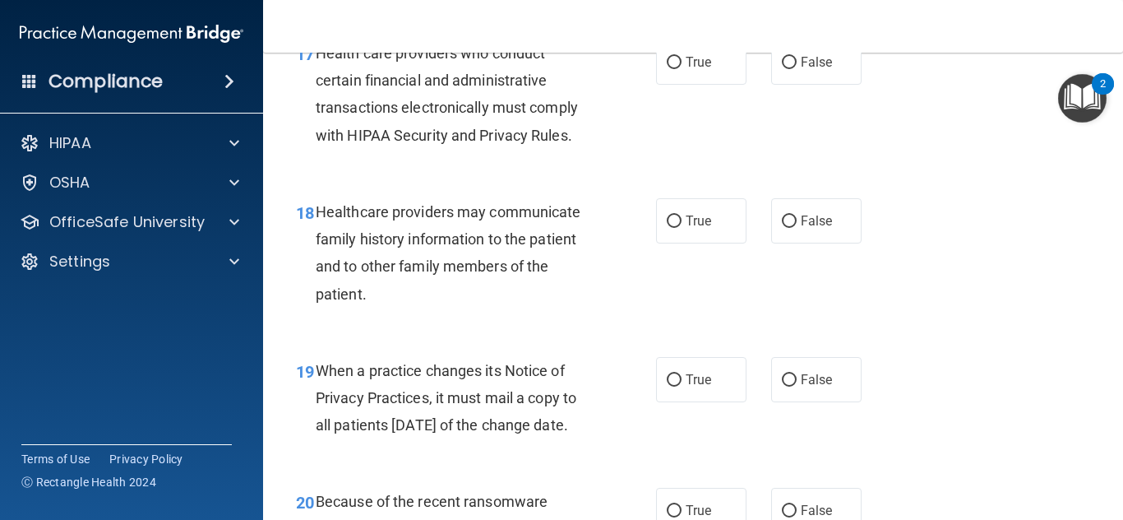
scroll to position [2710, 0]
click at [707, 85] on label "True" at bounding box center [701, 61] width 90 height 45
radio input "true"
click at [667, 57] on input "True" at bounding box center [674, 63] width 15 height 12
click at [722, 243] on label "True" at bounding box center [701, 220] width 90 height 45
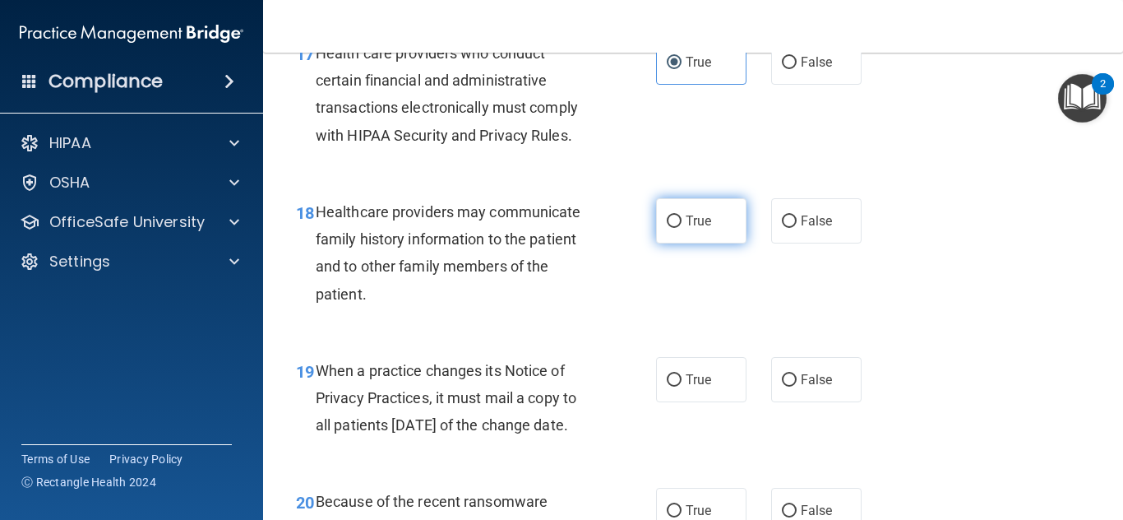
radio input "true"
click at [667, 215] on input "True" at bounding box center [674, 221] width 15 height 12
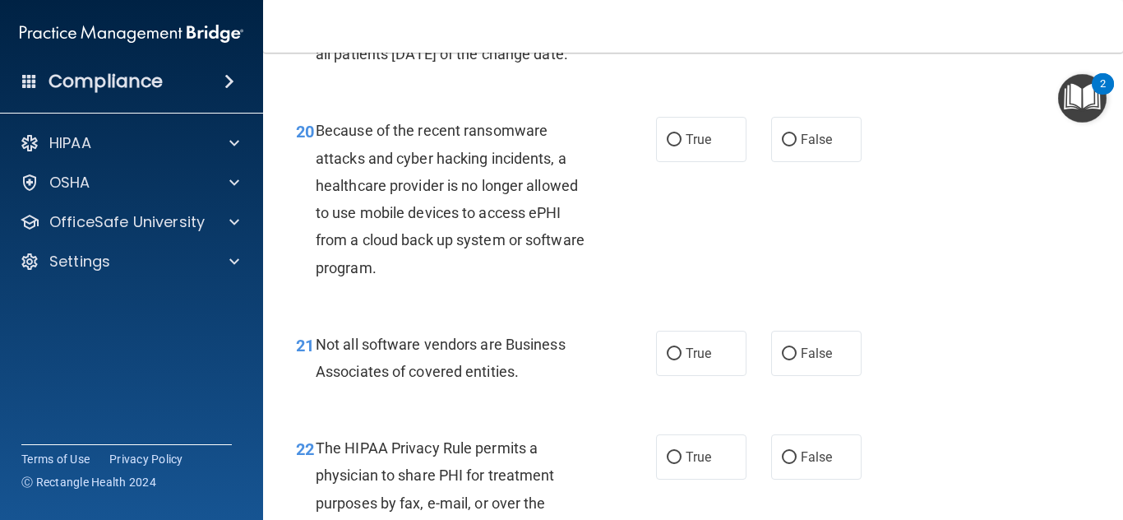
scroll to position [3118, 0]
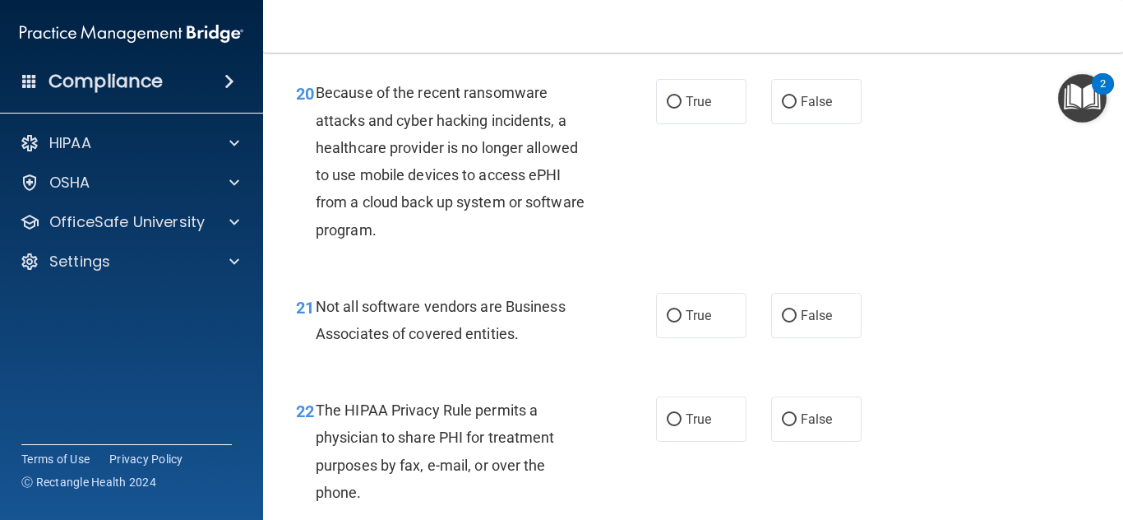
click at [1112, 56] on main "- The HIPAA Quiz #2 This quiz doesn’t expire until . Are you sure you want to t…" at bounding box center [693, 286] width 860 height 467
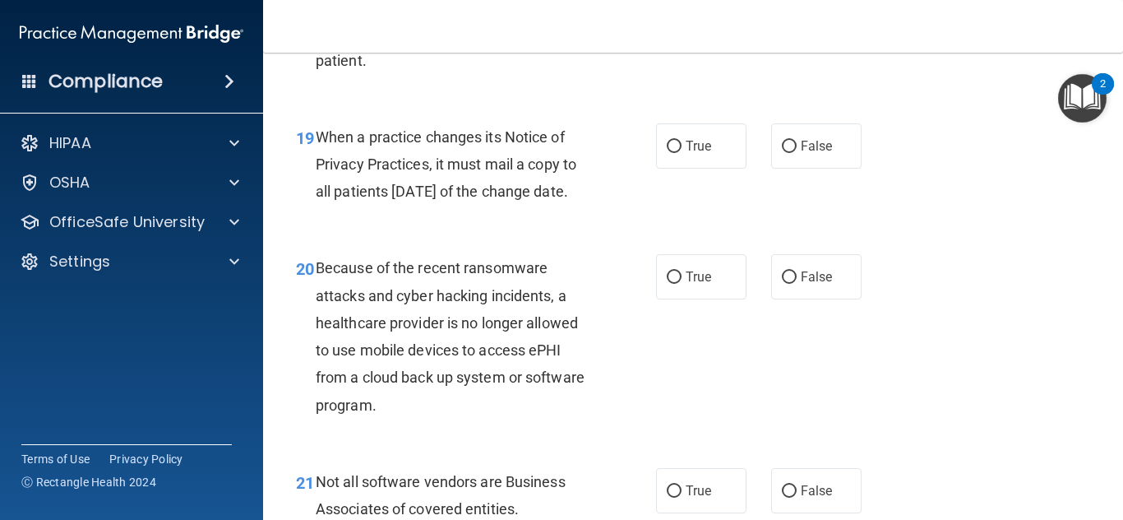
scroll to position [2943, 0]
click at [712, 169] on label "True" at bounding box center [701, 145] width 90 height 45
radio input "true"
click at [667, 141] on input "True" at bounding box center [674, 147] width 15 height 12
click at [802, 284] on span "False" at bounding box center [817, 277] width 32 height 16
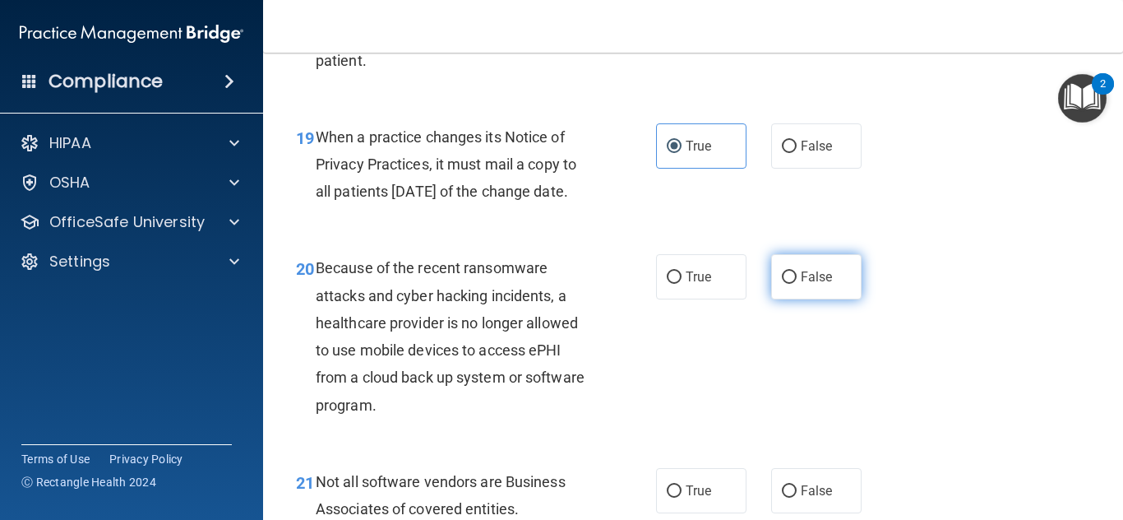
radio input "true"
click at [782, 271] on input "False" at bounding box center [789, 277] width 15 height 12
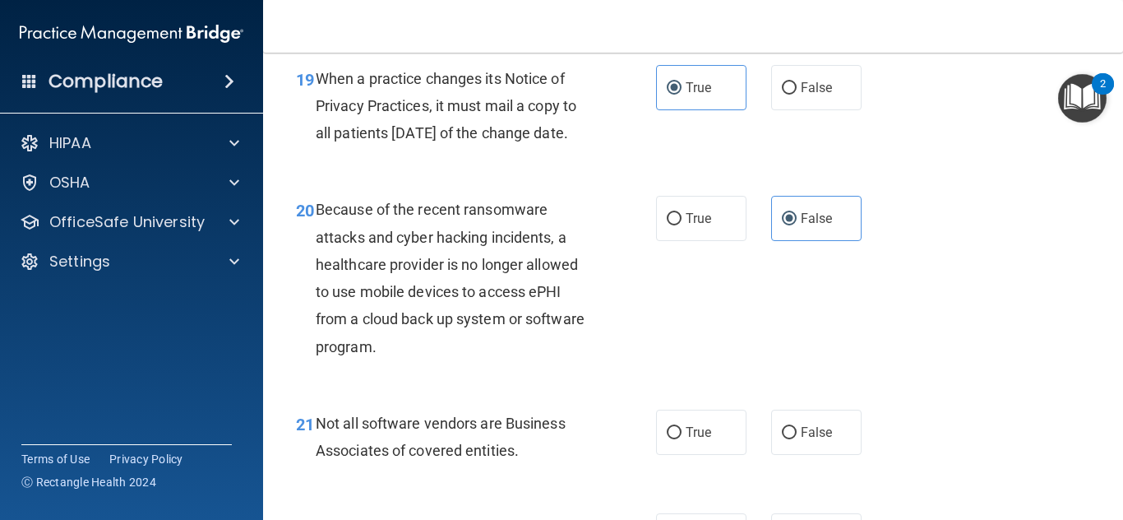
scroll to position [3060, 0]
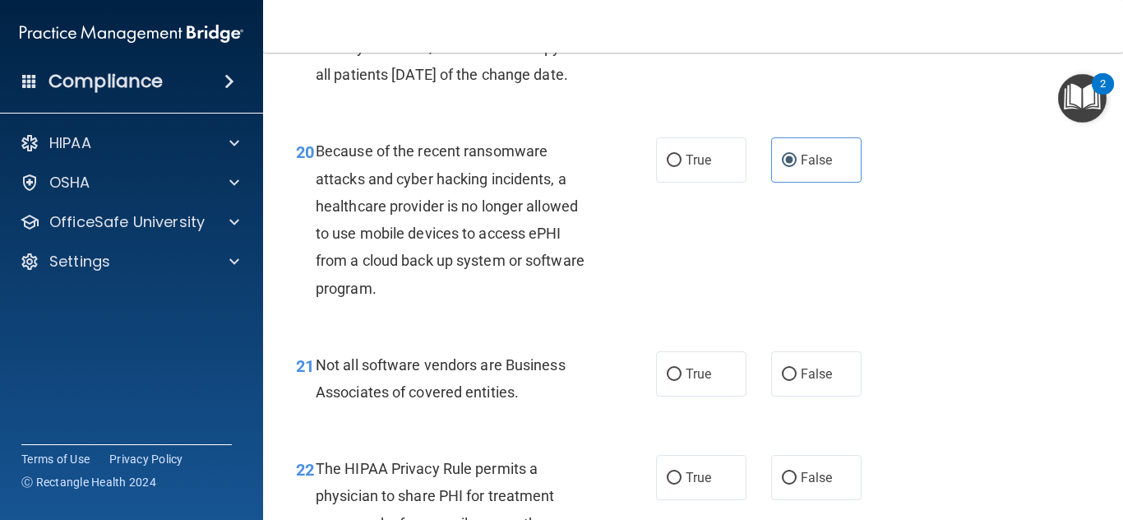
click at [1112, 511] on main "- The HIPAA Quiz #2 This quiz doesn’t expire until . Are you sure you want to t…" at bounding box center [693, 286] width 860 height 467
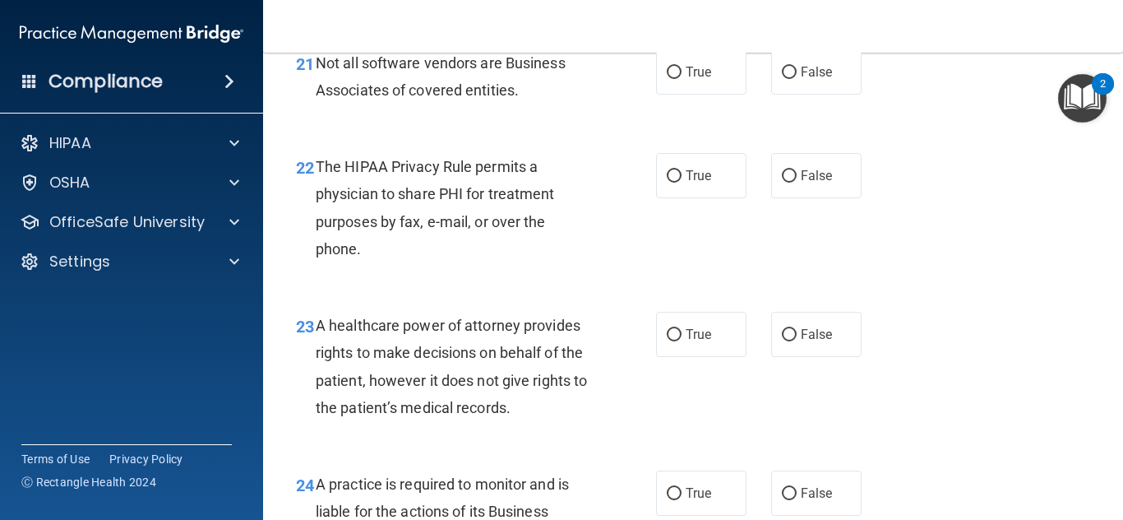
scroll to position [3380, 0]
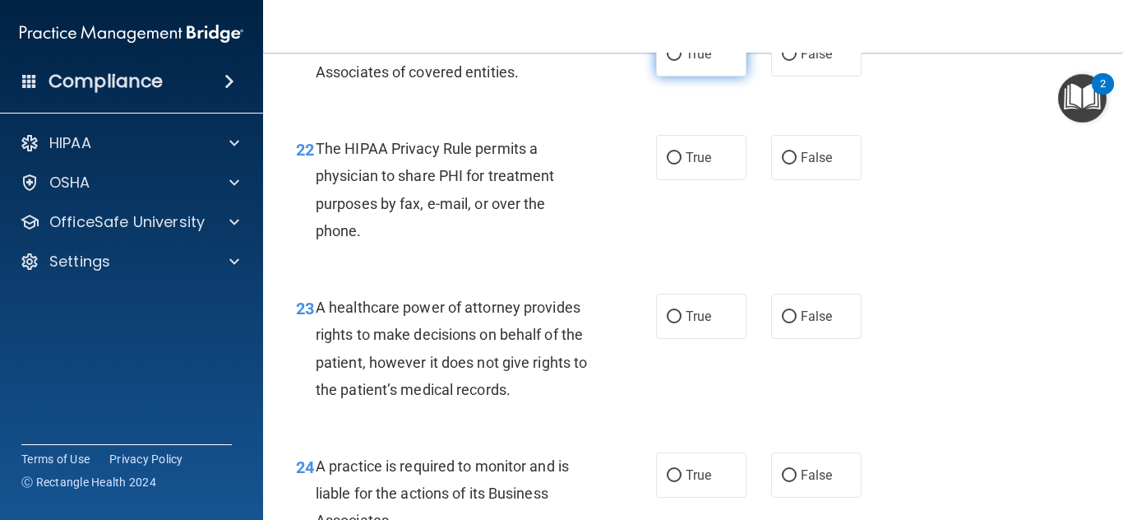
click at [682, 76] on label "True" at bounding box center [701, 53] width 90 height 45
radio input "true"
click at [667, 49] on input "True" at bounding box center [674, 55] width 15 height 12
click at [683, 180] on label "True" at bounding box center [701, 157] width 90 height 45
radio input "true"
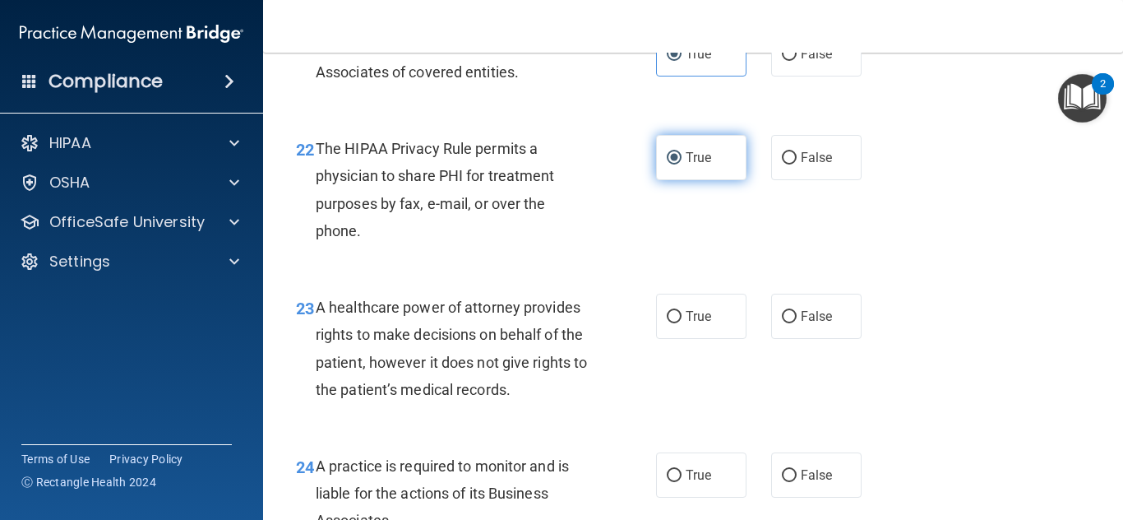
click at [667, 152] on input "True" at bounding box center [674, 158] width 15 height 12
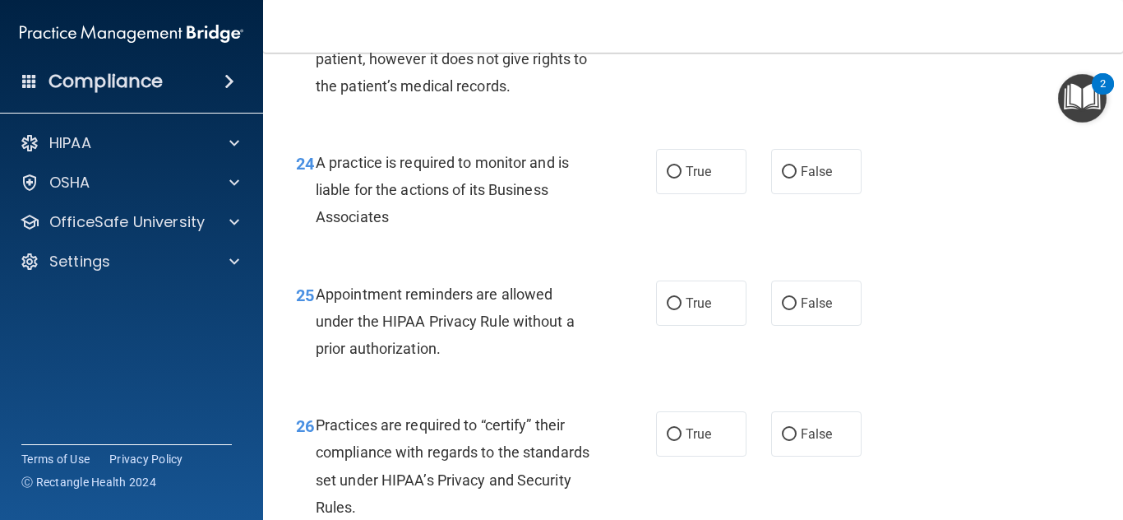
scroll to position [3625, 0]
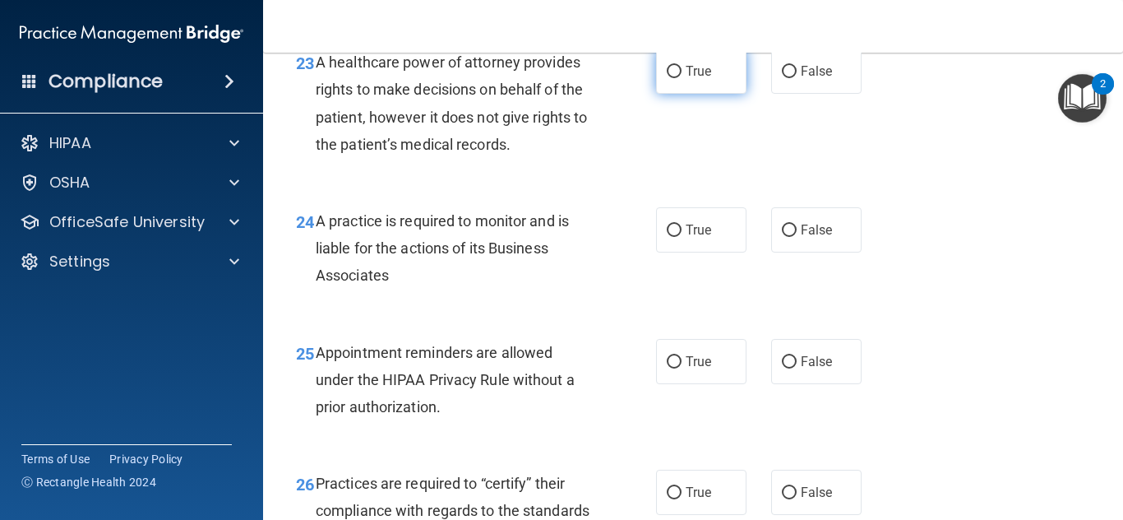
click at [673, 94] on label "True" at bounding box center [701, 71] width 90 height 45
radio input "true"
click at [667, 66] on input "True" at bounding box center [674, 72] width 15 height 12
click at [774, 94] on label "False" at bounding box center [816, 71] width 90 height 45
radio input "true"
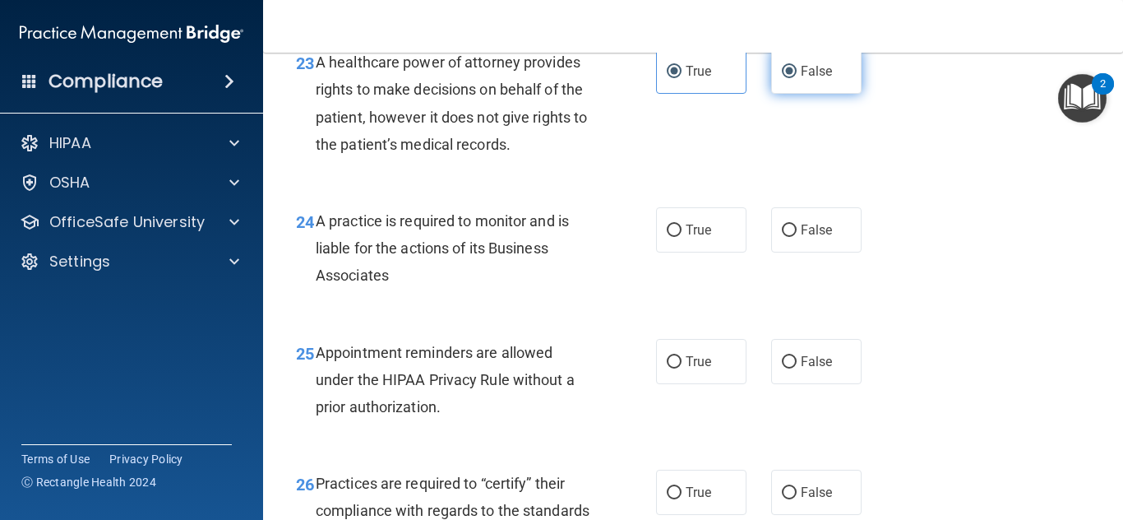
click at [782, 66] on input "False" at bounding box center [789, 72] width 15 height 12
click at [709, 94] on label "True" at bounding box center [701, 71] width 90 height 45
radio input "true"
click at [667, 66] on input "True" at bounding box center [674, 72] width 15 height 12
radio input "false"
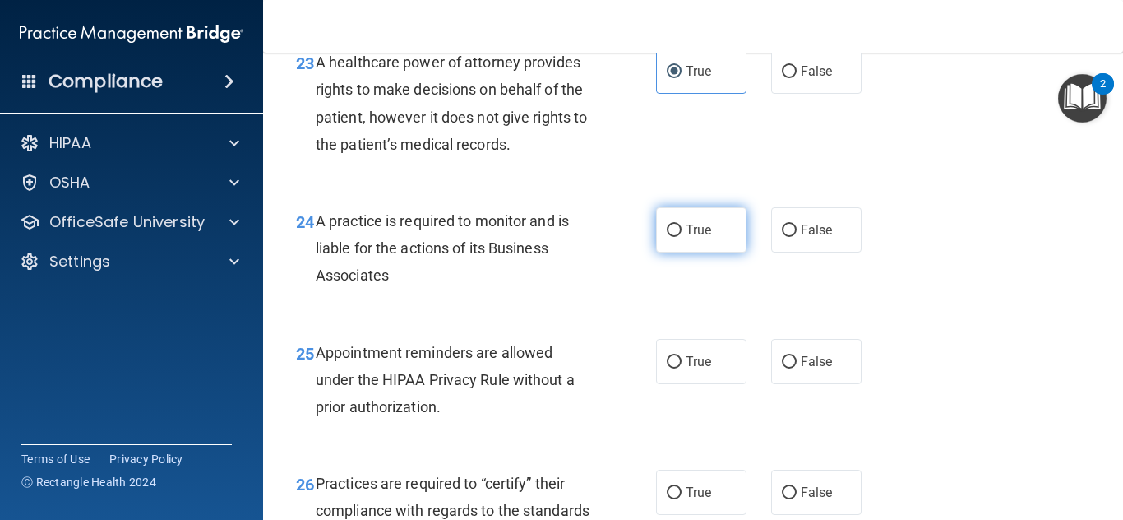
click at [717, 252] on label "True" at bounding box center [701, 229] width 90 height 45
radio input "true"
click at [667, 224] on input "True" at bounding box center [674, 230] width 15 height 12
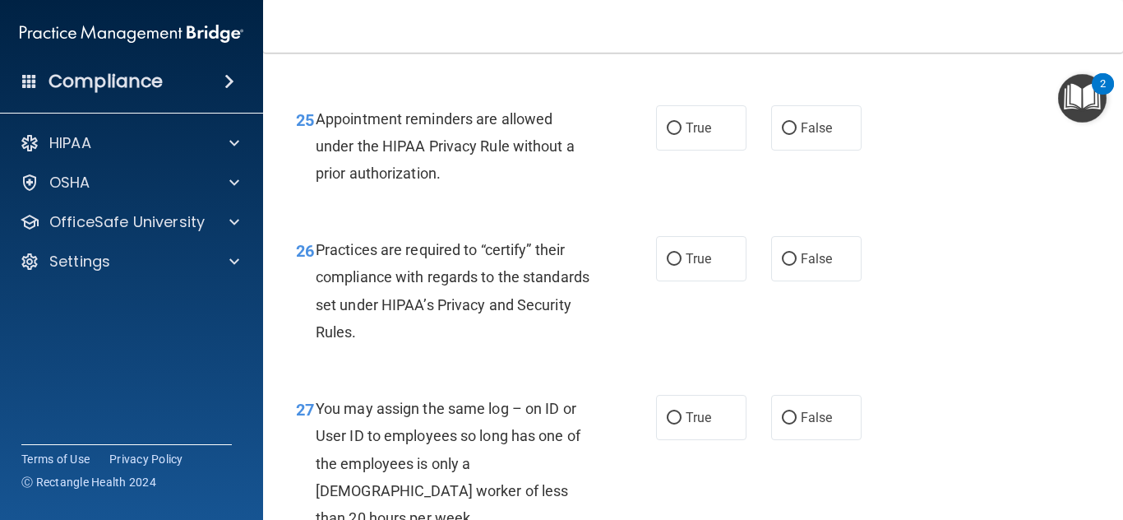
scroll to position [3917, 0]
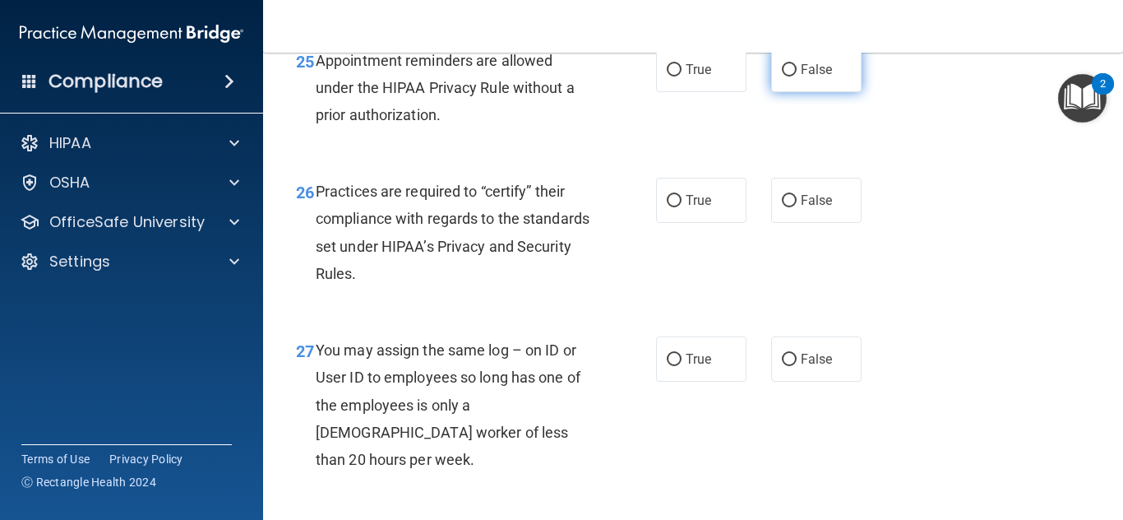
click at [847, 92] on label "False" at bounding box center [816, 69] width 90 height 45
radio input "true"
click at [782, 64] on input "False" at bounding box center [789, 70] width 15 height 12
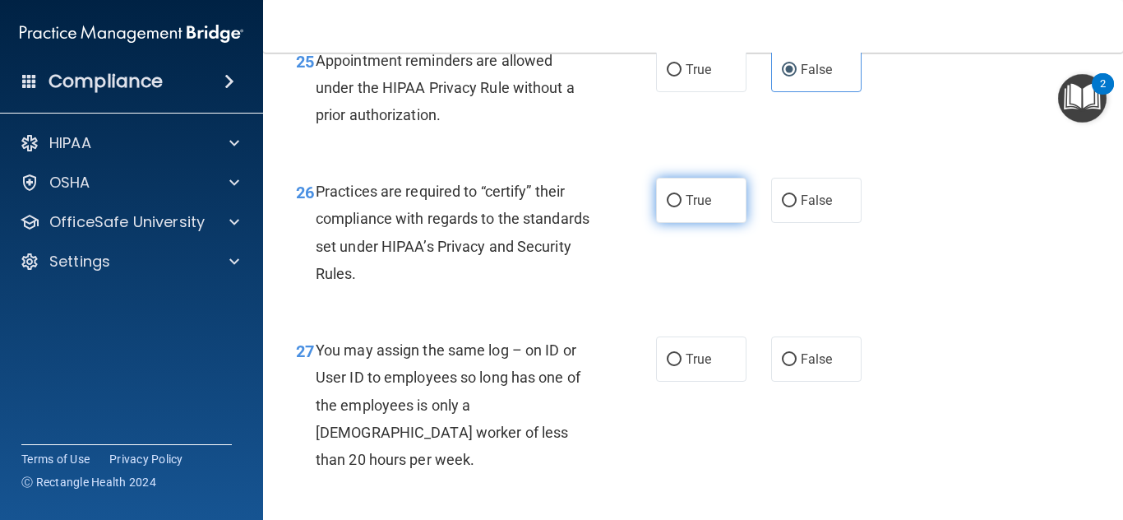
click at [687, 208] on span "True" at bounding box center [698, 200] width 25 height 16
radio input "true"
click at [667, 195] on input "True" at bounding box center [674, 201] width 15 height 12
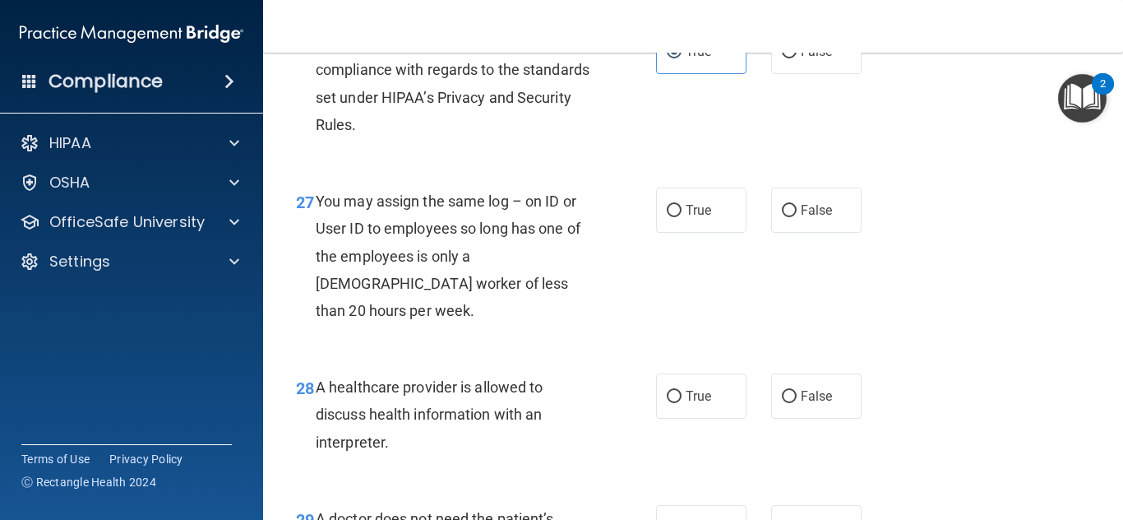
scroll to position [4069, 0]
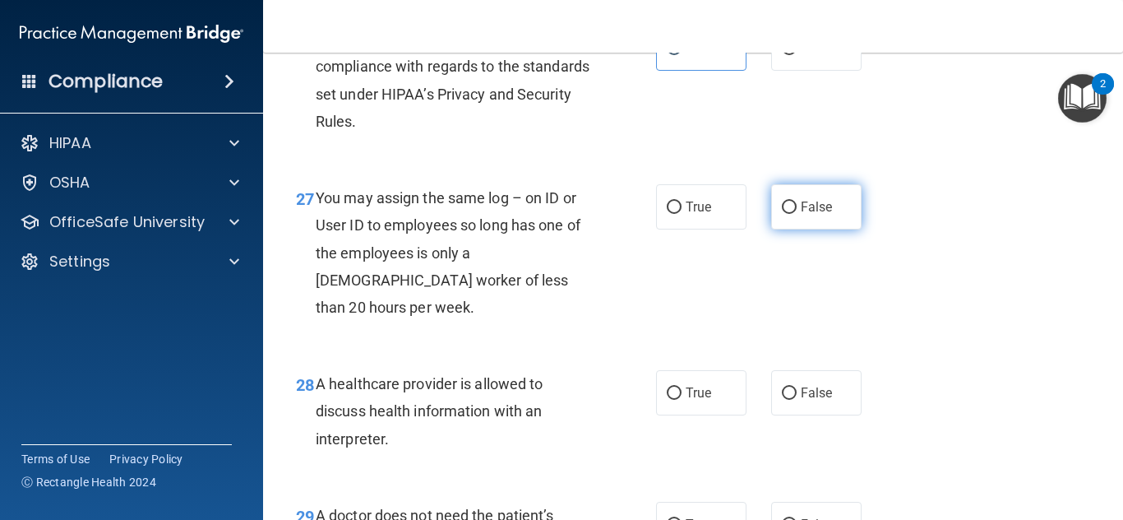
click at [801, 215] on span "False" at bounding box center [817, 207] width 32 height 16
radio input "true"
click at [782, 201] on input "False" at bounding box center [789, 207] width 15 height 12
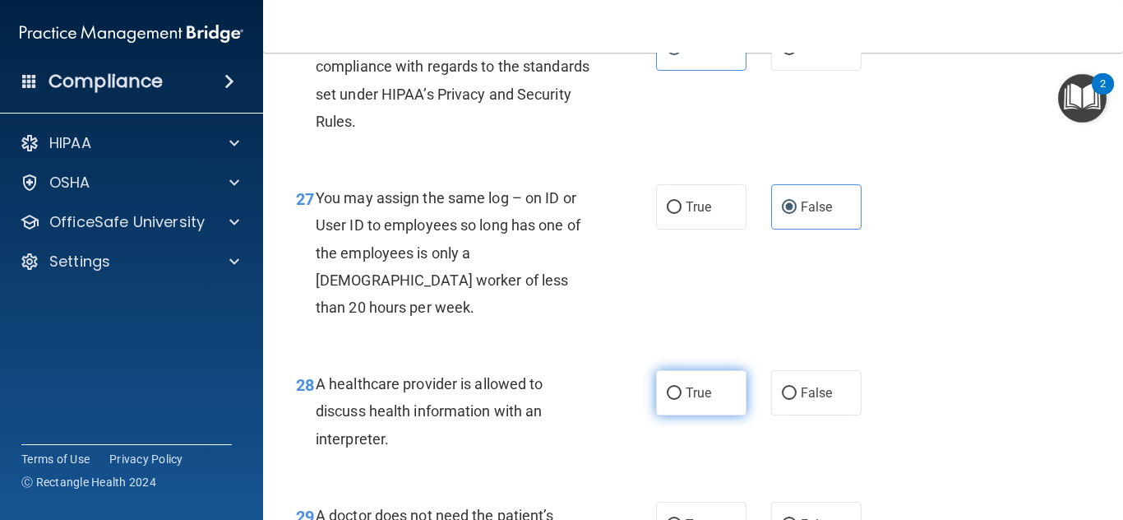
drag, startPoint x: 693, startPoint y: 423, endPoint x: 700, endPoint y: 429, distance: 8.7
click at [697, 400] on span "True" at bounding box center [698, 393] width 25 height 16
radio input "true"
click at [667, 387] on input "True" at bounding box center [674, 393] width 15 height 12
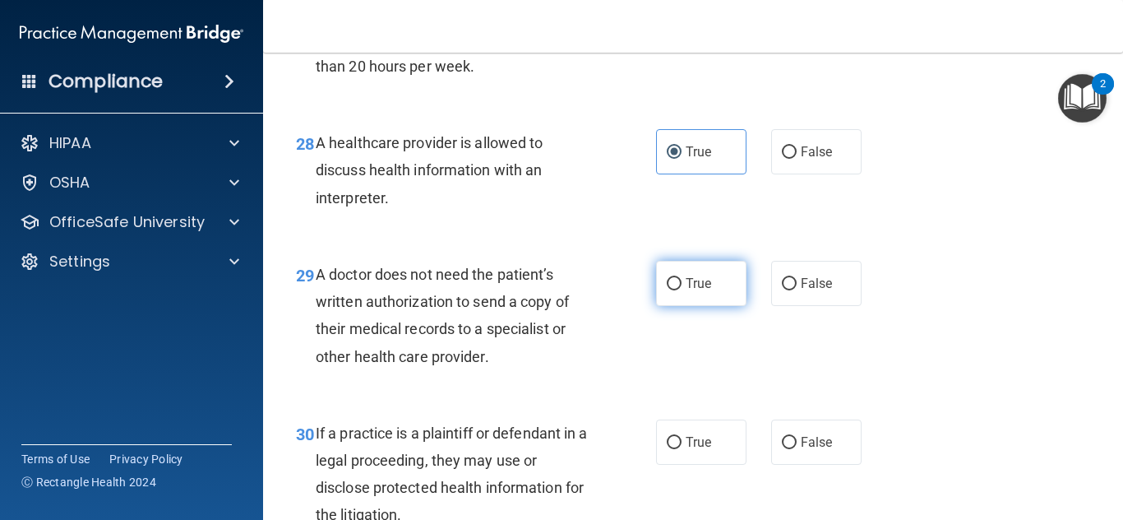
click at [682, 306] on label "True" at bounding box center [701, 283] width 90 height 45
radio input "true"
click at [667, 278] on input "True" at bounding box center [674, 284] width 15 height 12
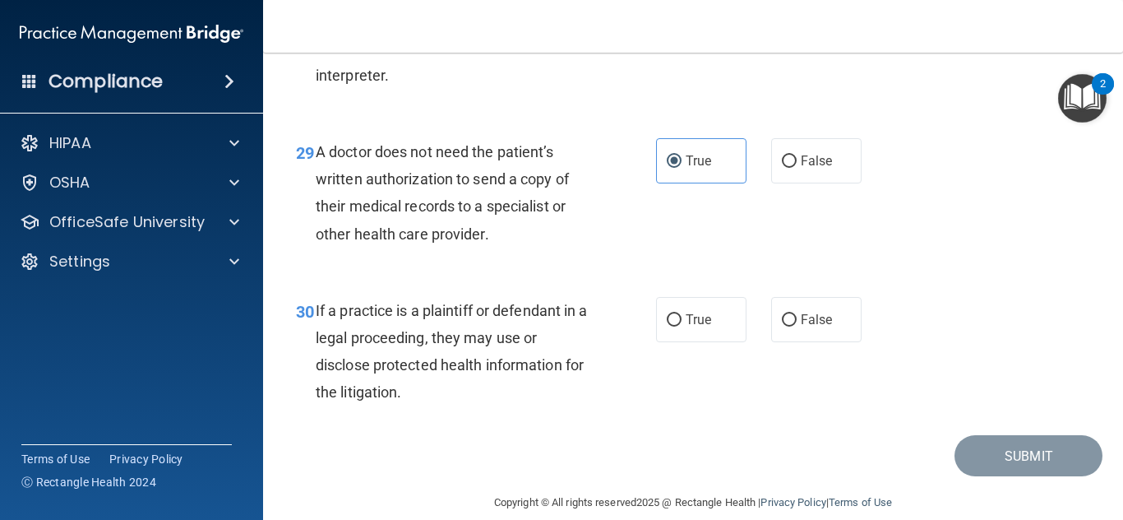
scroll to position [4469, 0]
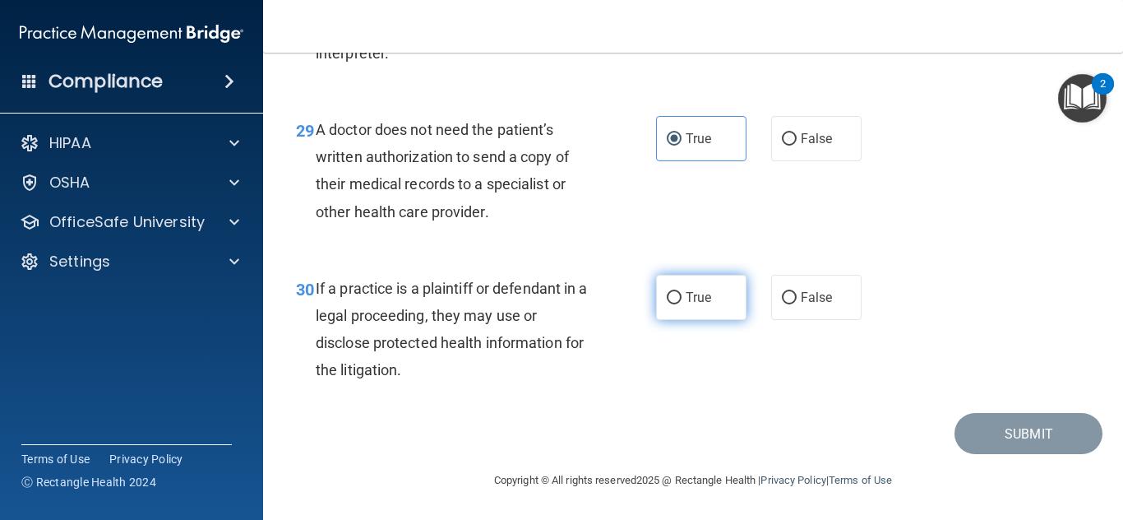
click at [729, 316] on label "True" at bounding box center [701, 297] width 90 height 45
radio input "true"
click at [667, 292] on input "True" at bounding box center [674, 298] width 15 height 12
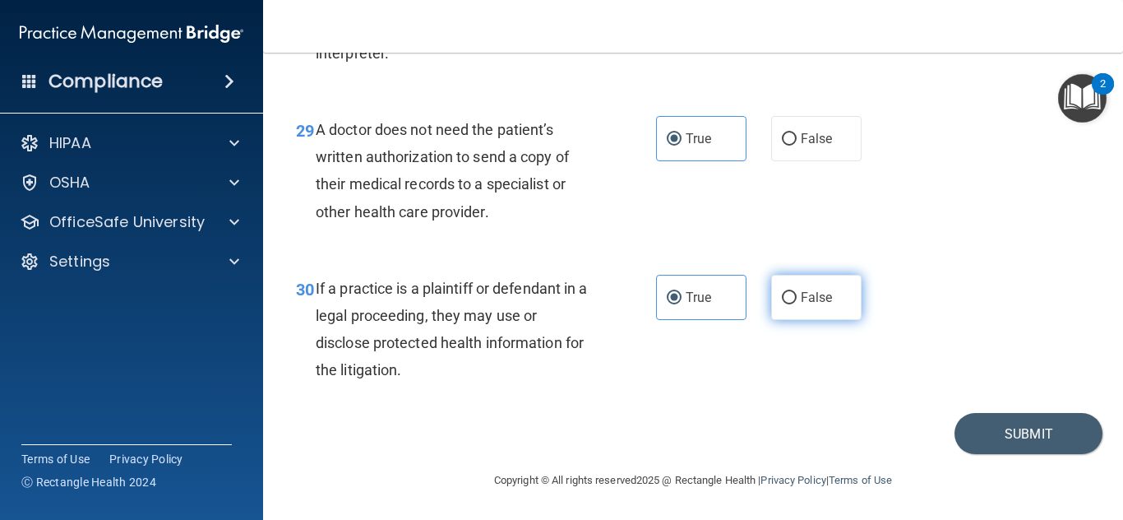
click at [793, 312] on label "False" at bounding box center [816, 297] width 90 height 45
radio input "true"
click at [782, 292] on input "False" at bounding box center [789, 298] width 15 height 12
drag, startPoint x: 677, startPoint y: 321, endPoint x: 735, endPoint y: 335, distance: 59.2
click at [690, 320] on label "True" at bounding box center [701, 297] width 90 height 45
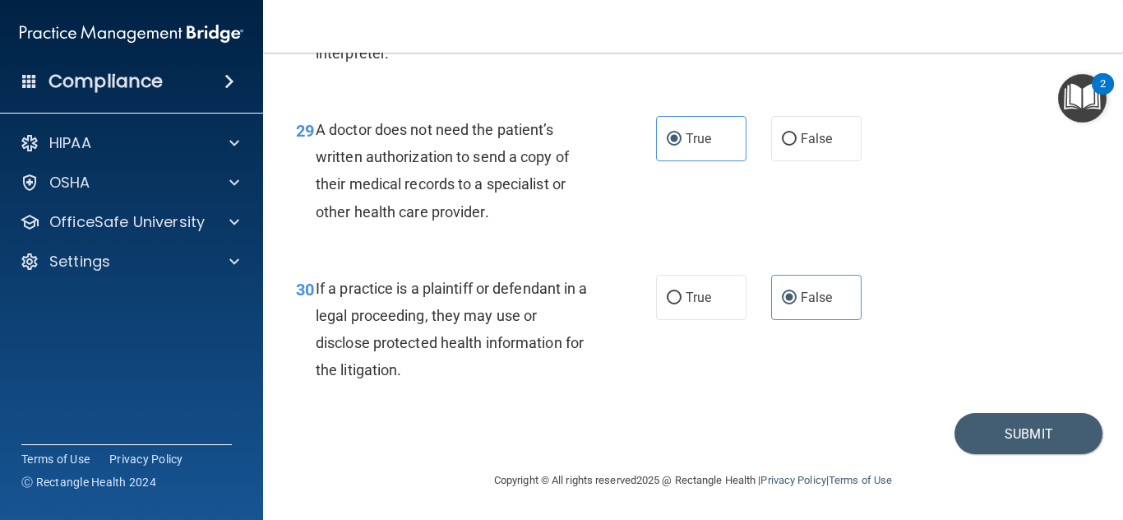
radio input "true"
click at [667, 292] on input "True" at bounding box center [674, 298] width 15 height 12
radio input "false"
click at [1011, 446] on button "Submit" at bounding box center [1029, 434] width 148 height 42
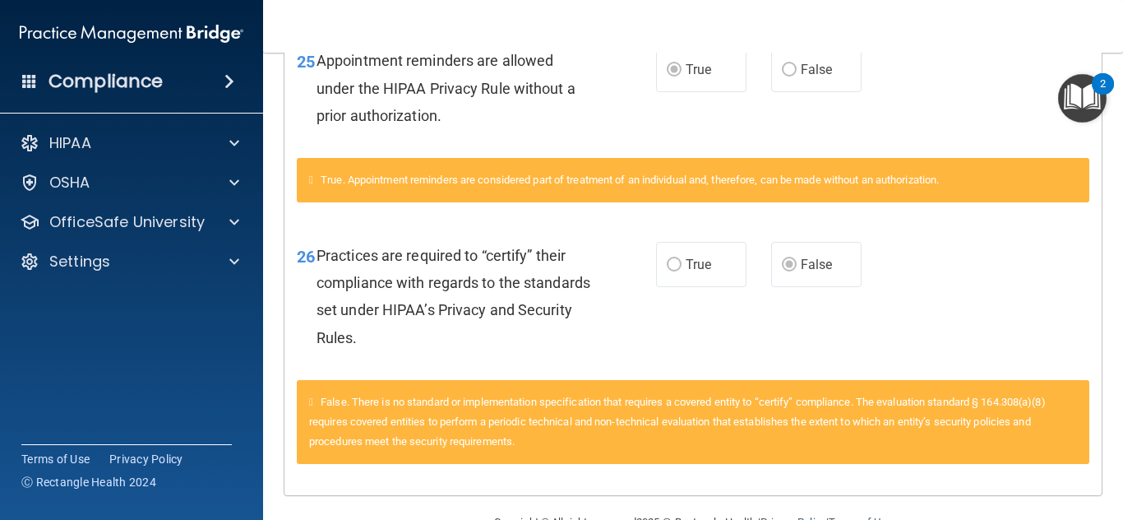
scroll to position [2401, 0]
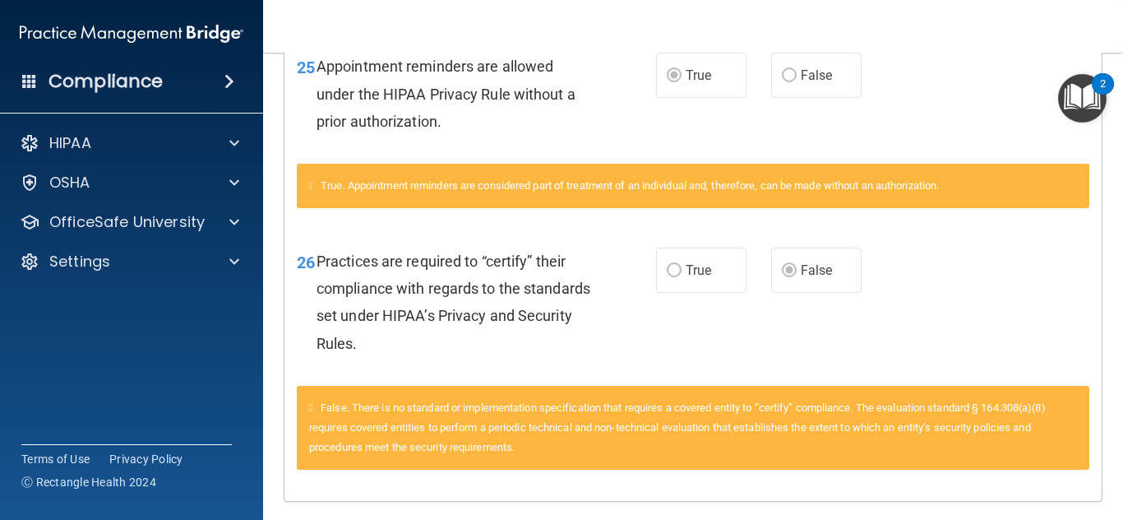
click at [1041, 354] on div "26 Practices are required to “certify” their compliance with regards to the sta…" at bounding box center [692, 306] width 817 height 159
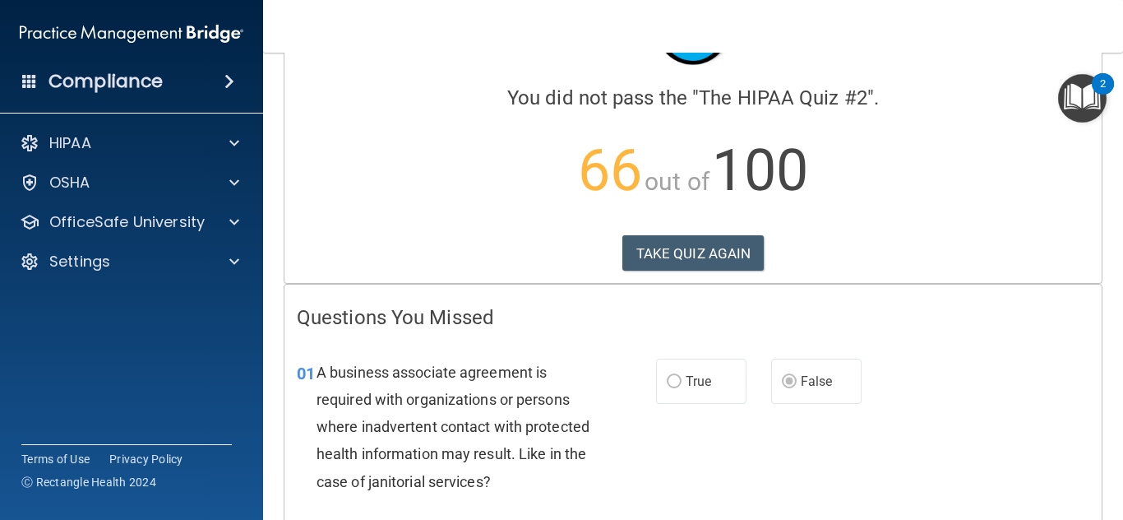
scroll to position [0, 0]
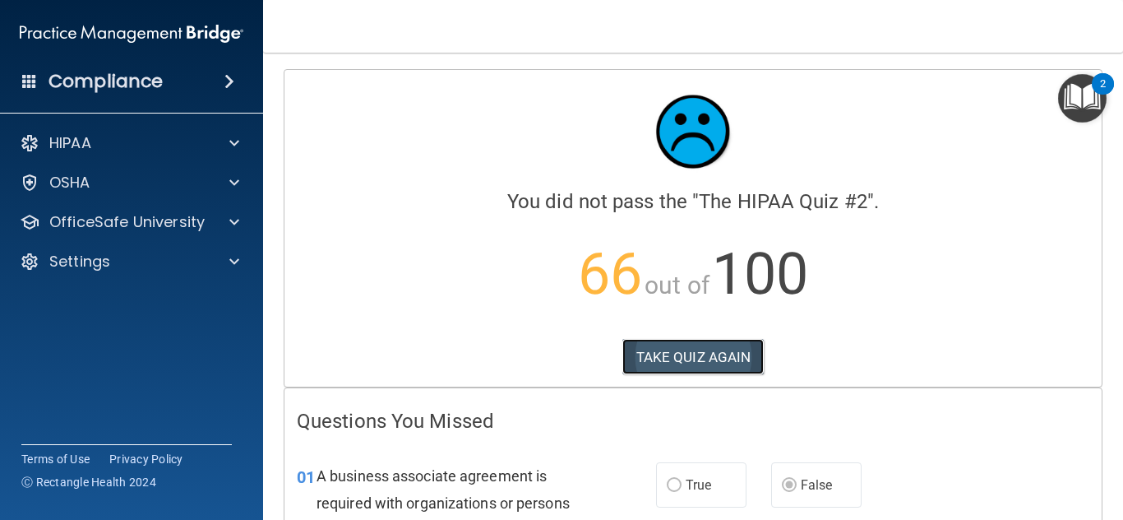
click at [724, 340] on button "TAKE QUIZ AGAIN" at bounding box center [693, 357] width 142 height 36
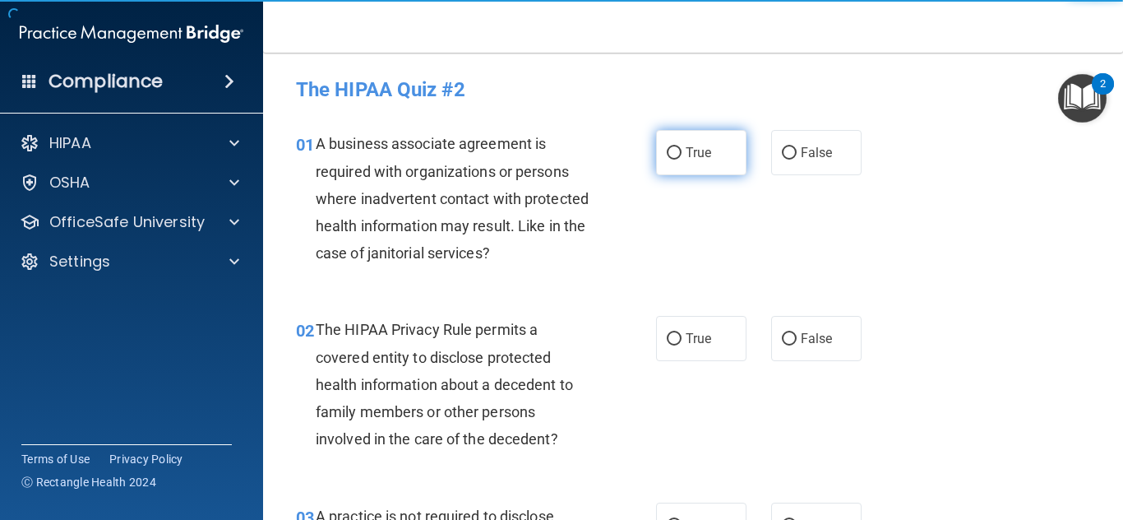
click at [677, 146] on label "True" at bounding box center [701, 152] width 90 height 45
radio input "true"
click at [667, 147] on input "True" at bounding box center [674, 153] width 15 height 12
click at [698, 161] on label "True" at bounding box center [701, 152] width 90 height 45
click at [667, 147] on input "True" at bounding box center [674, 153] width 15 height 12
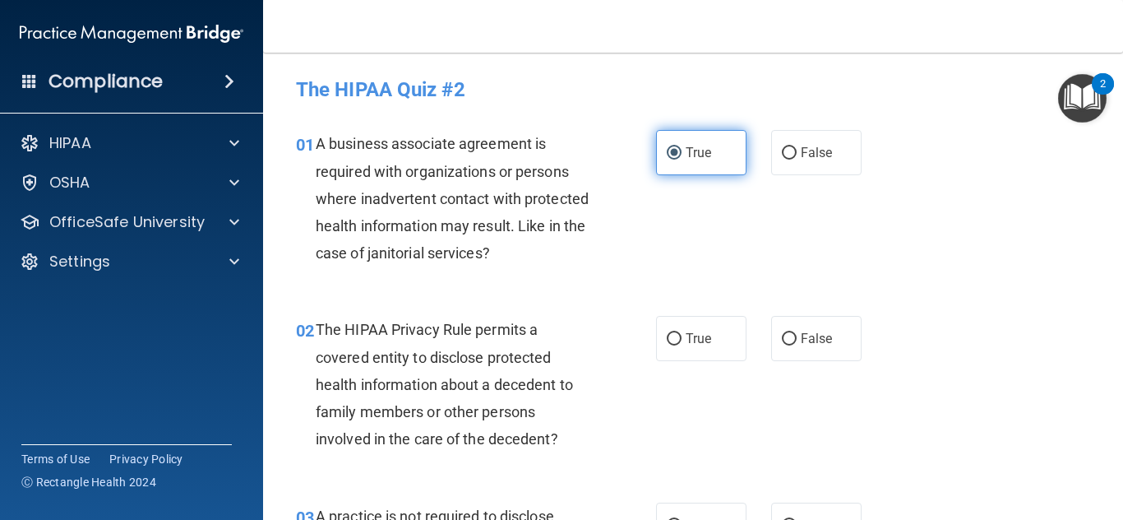
click at [670, 153] on input "True" at bounding box center [674, 153] width 15 height 12
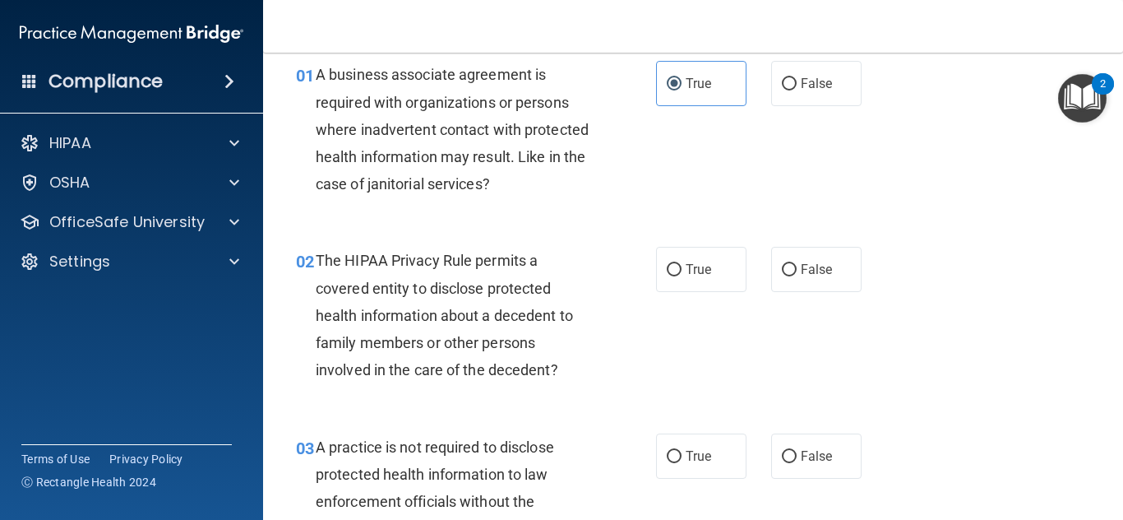
scroll to position [70, 0]
click at [665, 280] on label "True" at bounding box center [701, 268] width 90 height 45
radio input "true"
click at [667, 263] on input "True" at bounding box center [674, 269] width 15 height 12
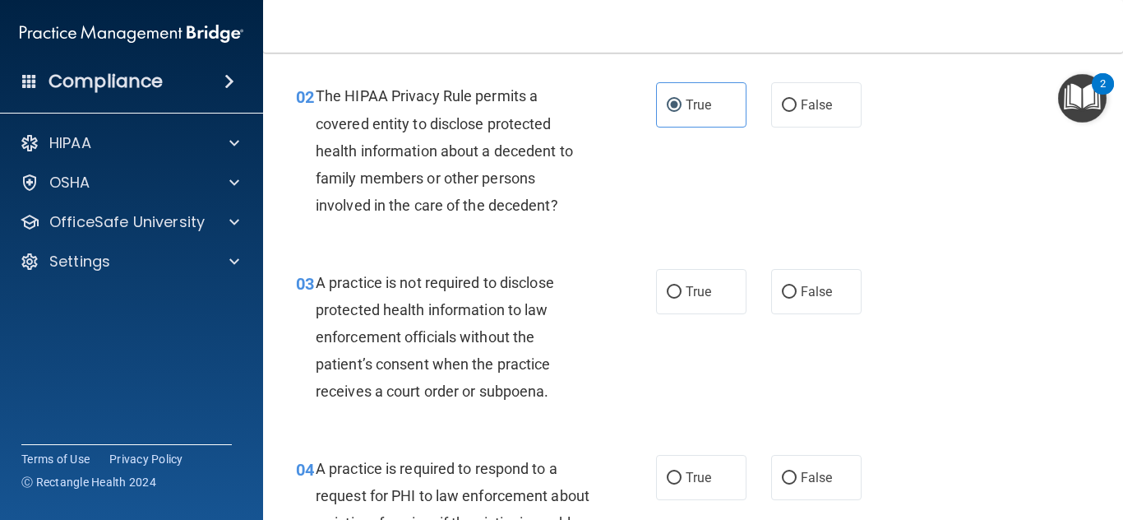
scroll to position [245, 0]
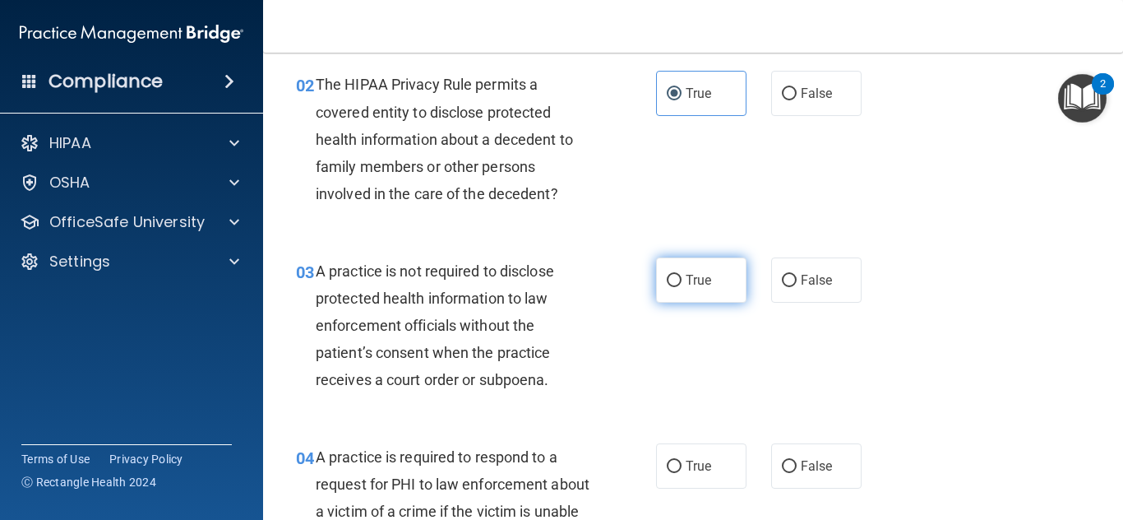
click at [704, 280] on span "True" at bounding box center [698, 280] width 25 height 16
radio input "true"
click at [667, 275] on input "True" at bounding box center [674, 281] width 15 height 12
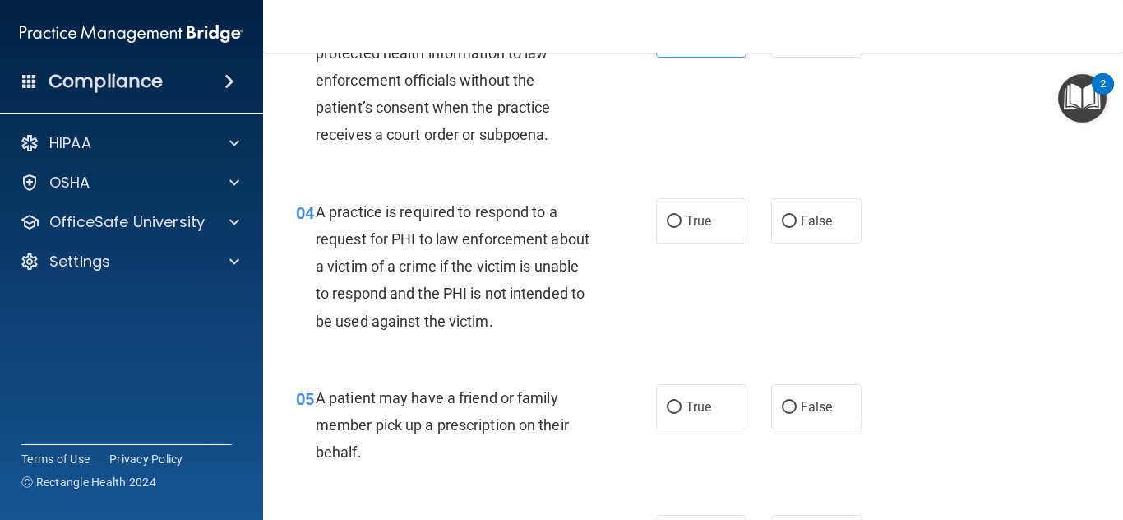
scroll to position [490, 0]
click at [705, 240] on label "True" at bounding box center [701, 220] width 90 height 45
radio input "true"
click at [667, 215] on input "True" at bounding box center [674, 221] width 15 height 12
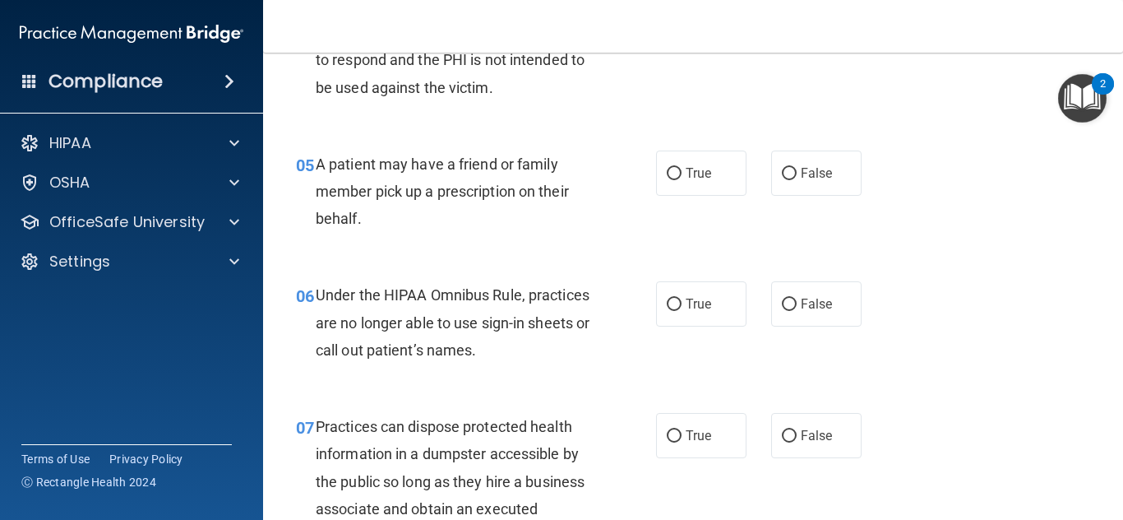
scroll to position [665, 0]
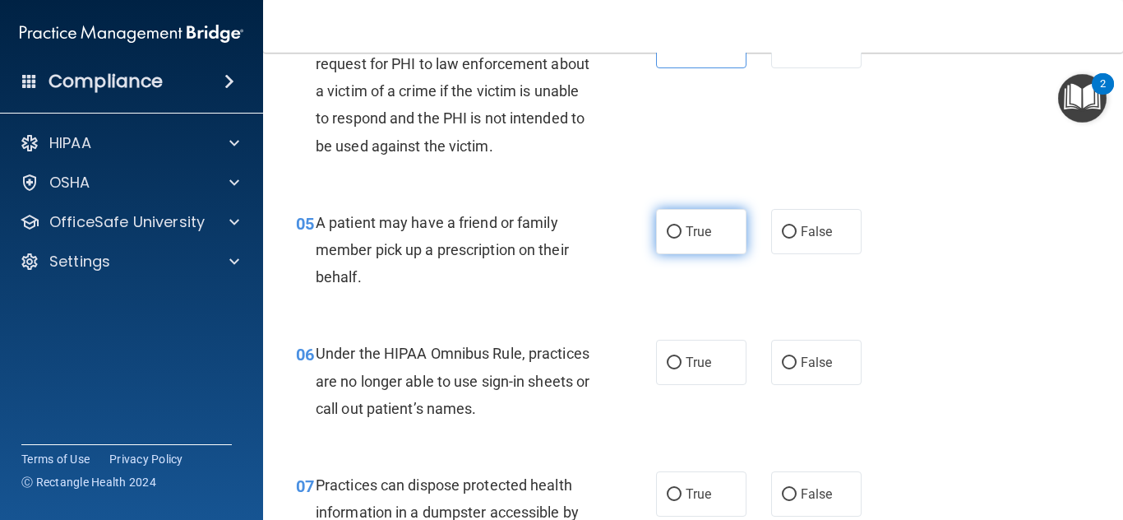
click at [684, 249] on label "True" at bounding box center [701, 231] width 90 height 45
radio input "true"
click at [667, 226] on input "True" at bounding box center [674, 232] width 15 height 12
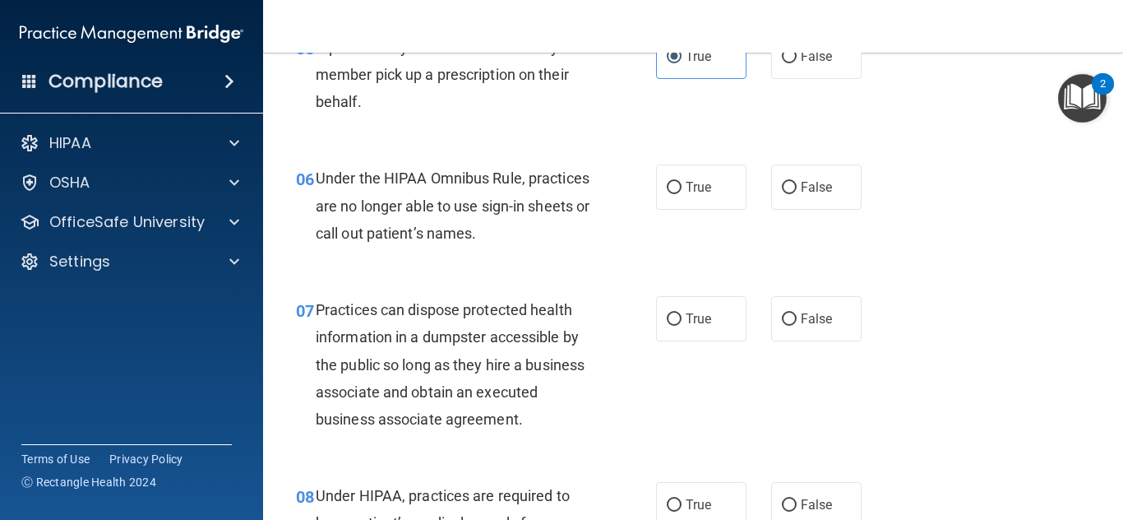
scroll to position [840, 0]
click at [811, 181] on span "False" at bounding box center [817, 187] width 32 height 16
radio input "true"
click at [782, 182] on input "False" at bounding box center [789, 188] width 15 height 12
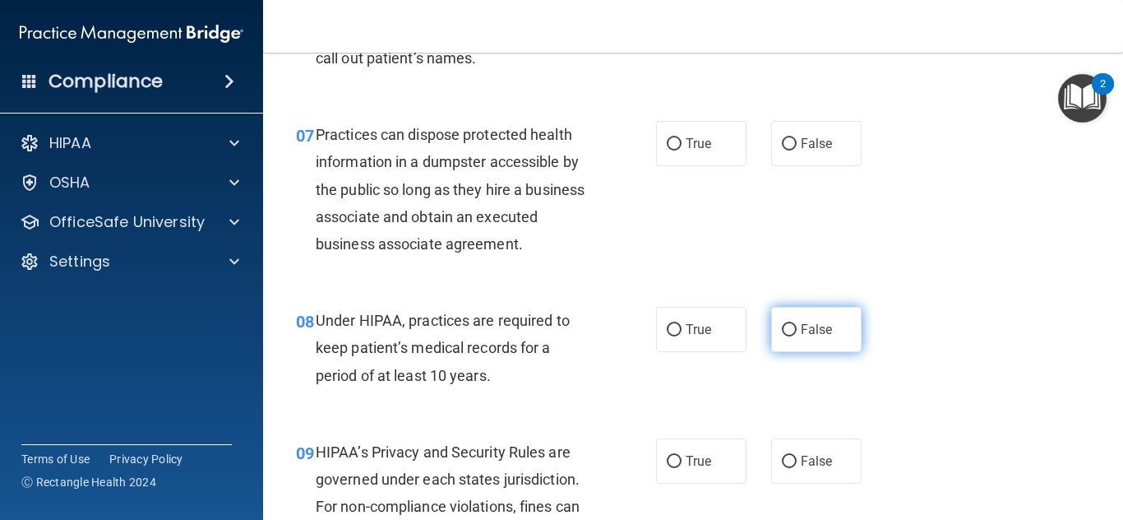
scroll to position [1015, 0]
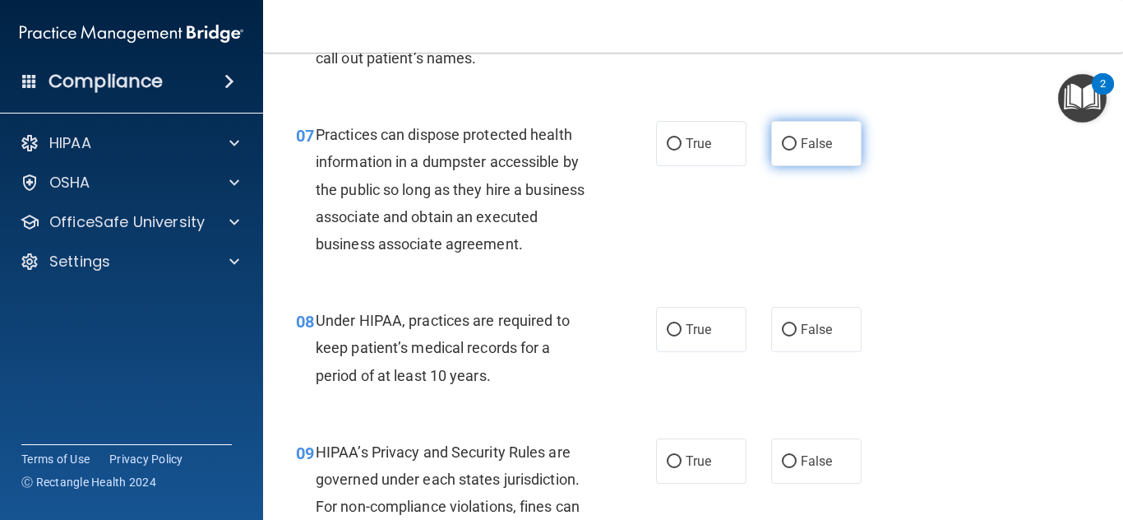
click at [816, 149] on span "False" at bounding box center [817, 144] width 32 height 16
radio input "true"
click at [782, 138] on input "False" at bounding box center [789, 144] width 15 height 12
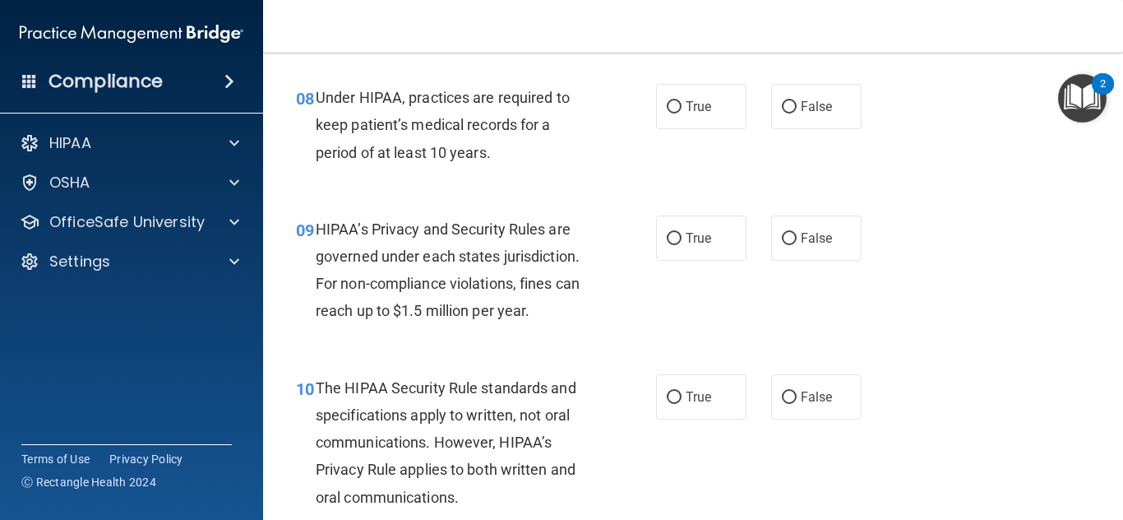
scroll to position [1249, 0]
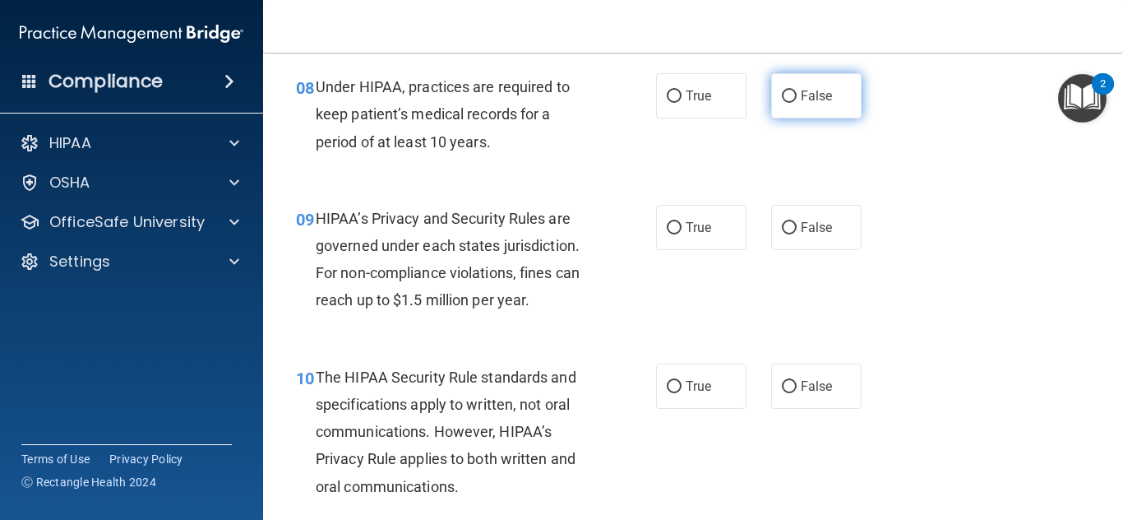
click at [777, 86] on label "False" at bounding box center [816, 95] width 90 height 45
radio input "true"
click at [782, 90] on input "False" at bounding box center [789, 96] width 15 height 12
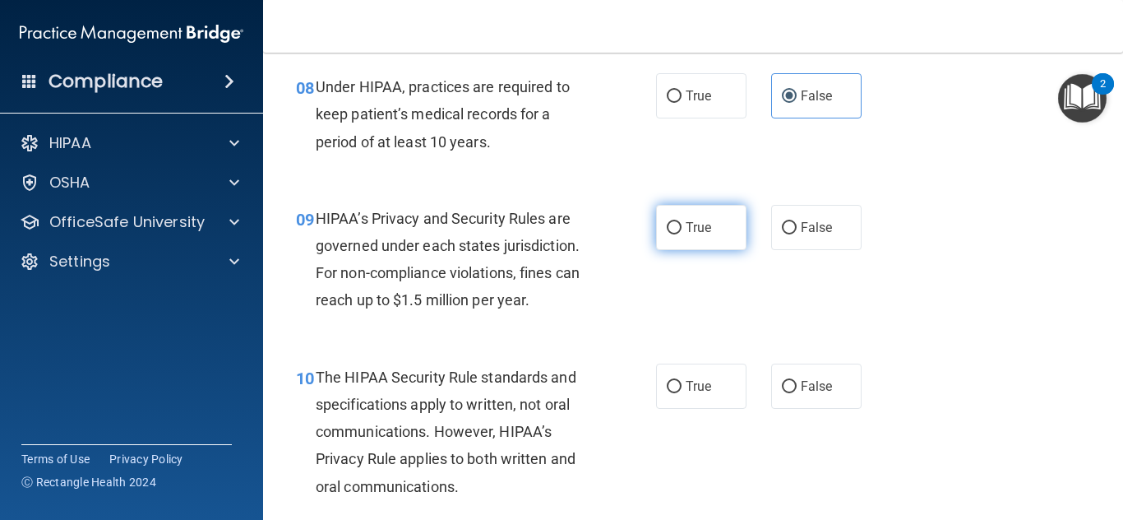
click at [696, 226] on span "True" at bounding box center [698, 228] width 25 height 16
radio input "true"
click at [667, 222] on input "True" at bounding box center [674, 228] width 15 height 12
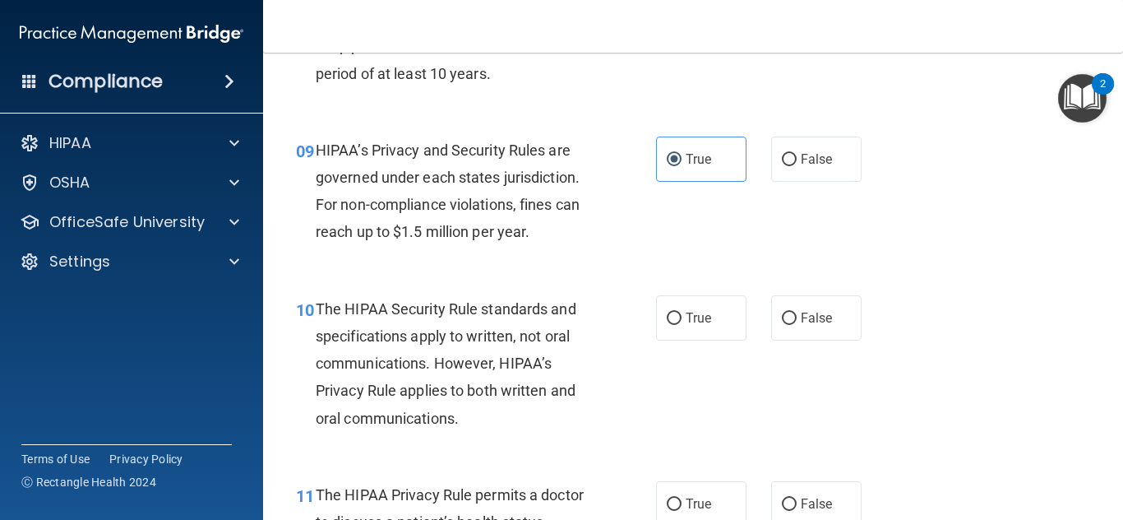
scroll to position [1319, 0]
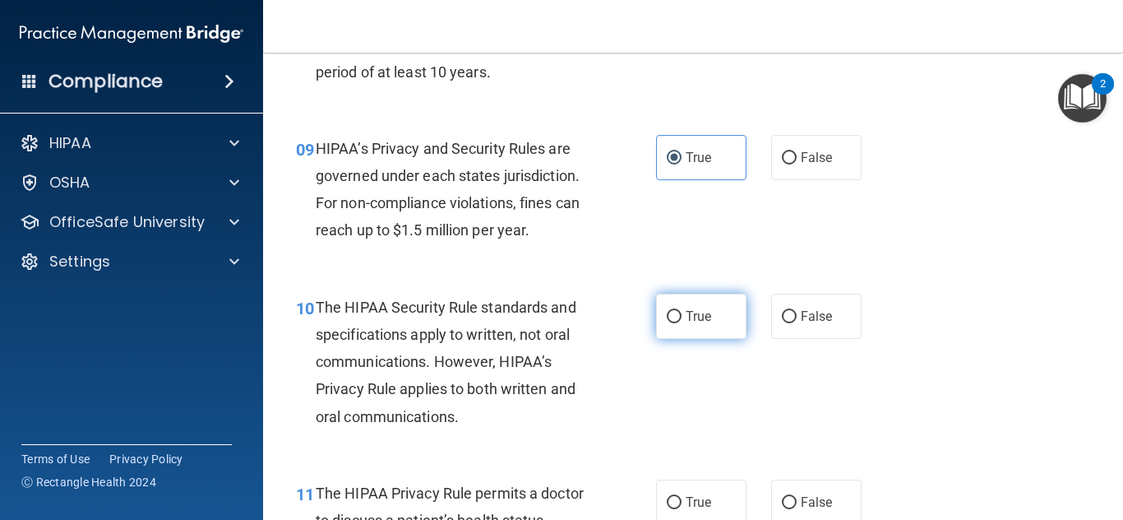
click at [696, 333] on label "True" at bounding box center [701, 316] width 90 height 45
radio input "true"
click at [667, 311] on input "True" at bounding box center [674, 317] width 15 height 12
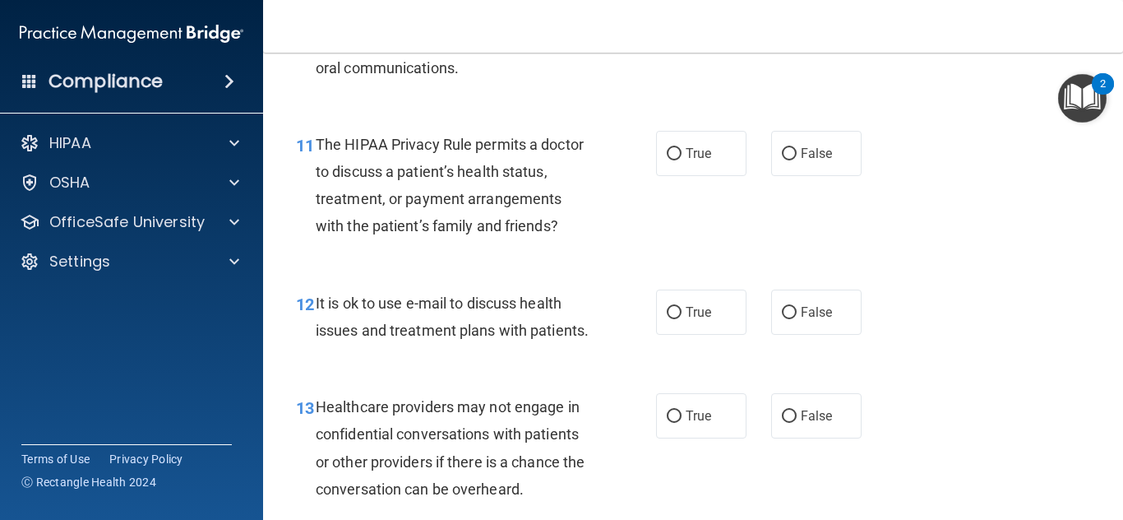
scroll to position [1669, 0]
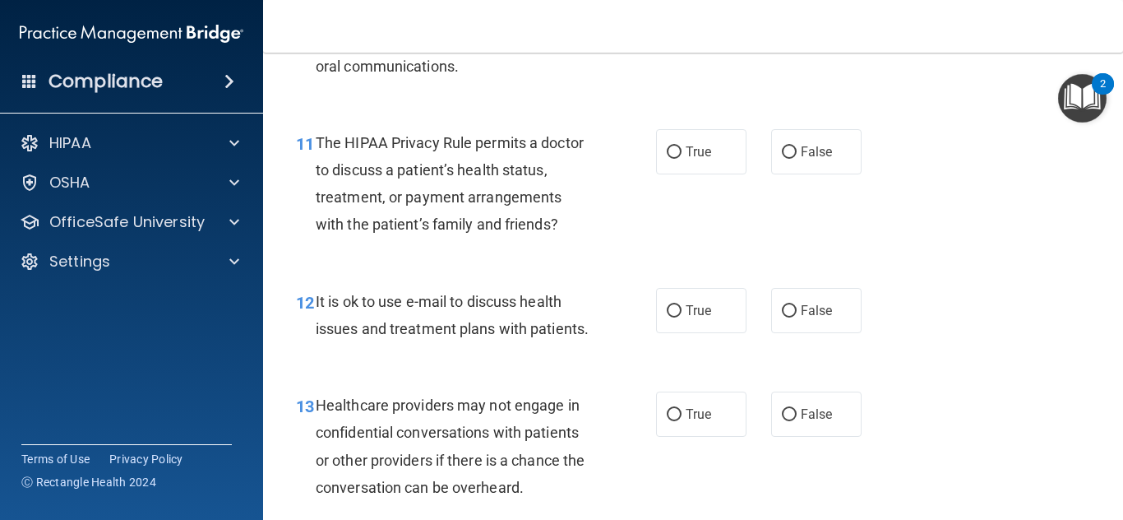
click at [859, 152] on div "True False" at bounding box center [764, 151] width 217 height 45
click at [839, 160] on label "False" at bounding box center [816, 151] width 90 height 45
radio input "true"
click at [782, 146] on input "False" at bounding box center [789, 152] width 15 height 12
click at [686, 304] on span "True" at bounding box center [698, 311] width 25 height 16
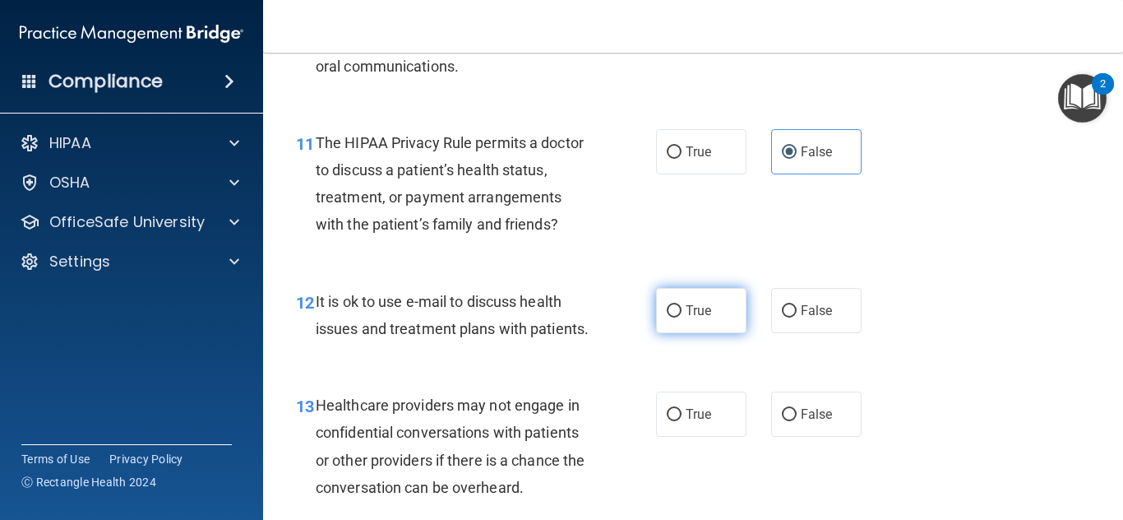
radio input "true"
click at [667, 305] on input "True" at bounding box center [674, 311] width 15 height 12
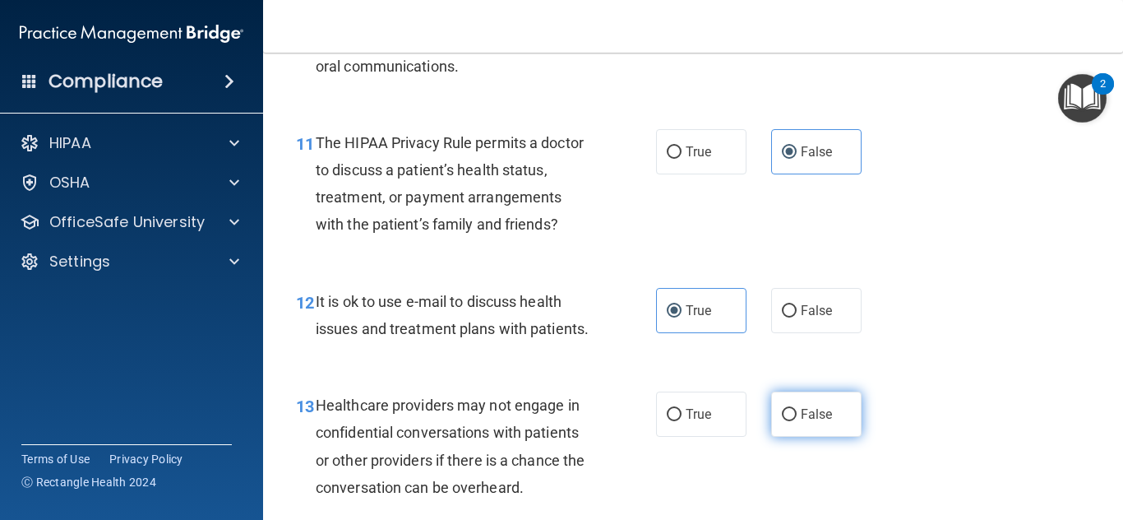
click at [825, 422] on span "False" at bounding box center [817, 414] width 32 height 16
radio input "true"
click at [782, 409] on input "False" at bounding box center [789, 415] width 15 height 12
click at [1112, 511] on main "- The HIPAA Quiz #2 This quiz doesn’t expire until . Are you sure you want to t…" at bounding box center [693, 286] width 860 height 467
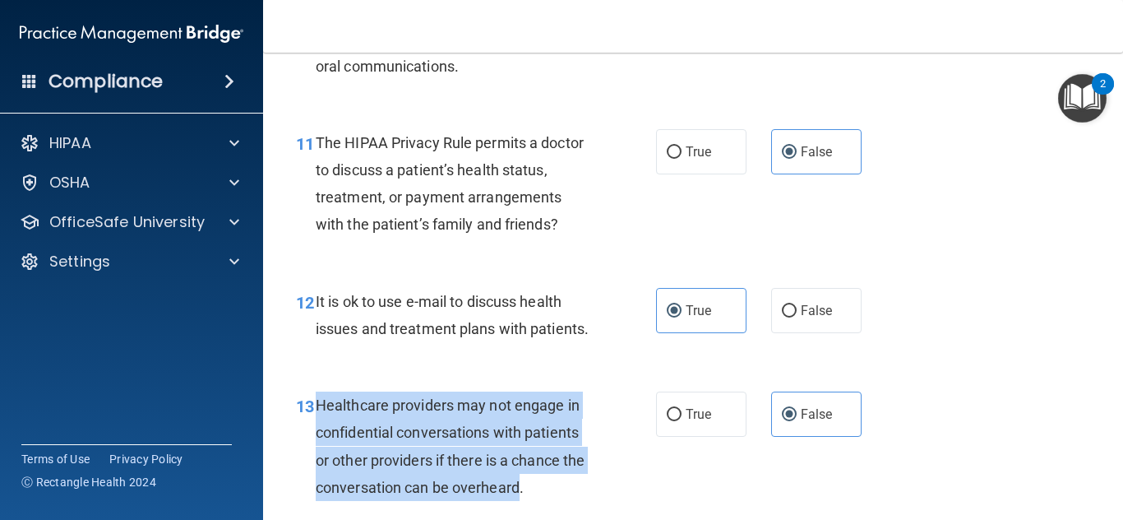
drag, startPoint x: 1112, startPoint y: 511, endPoint x: 1122, endPoint y: 513, distance: 10.0
click at [1121, 513] on main "- The HIPAA Quiz #2 This quiz doesn’t expire until . Are you sure you want to t…" at bounding box center [693, 286] width 860 height 467
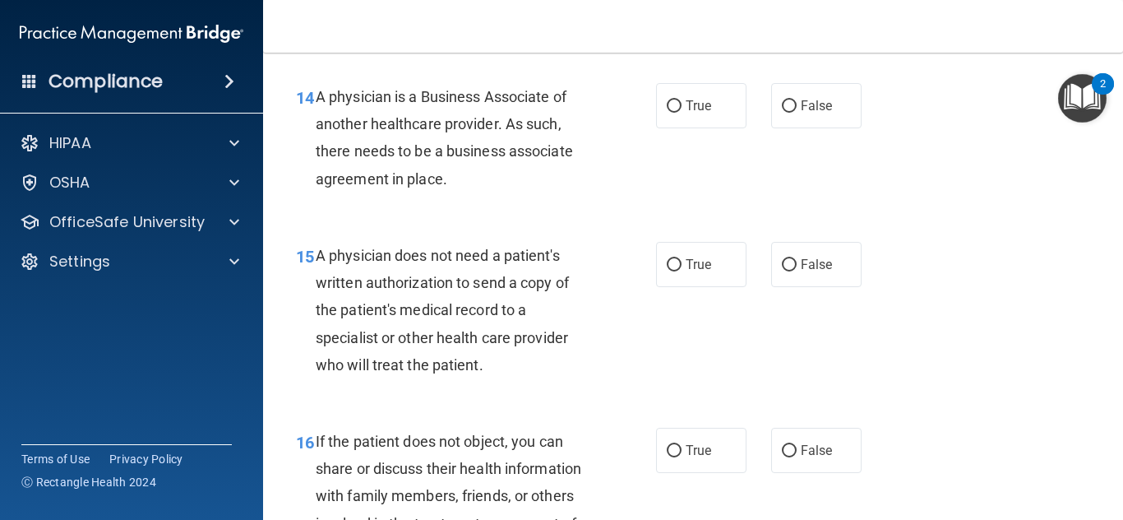
scroll to position [2194, 0]
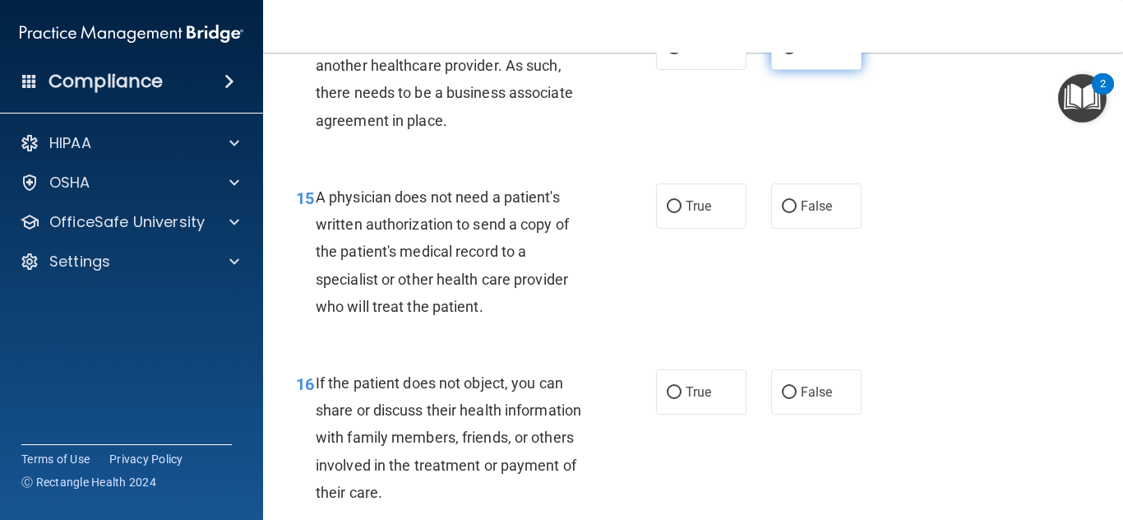
click at [809, 55] on span "False" at bounding box center [817, 47] width 32 height 16
radio input "true"
click at [782, 42] on input "False" at bounding box center [789, 48] width 15 height 12
click at [715, 224] on label "True" at bounding box center [701, 205] width 90 height 45
radio input "true"
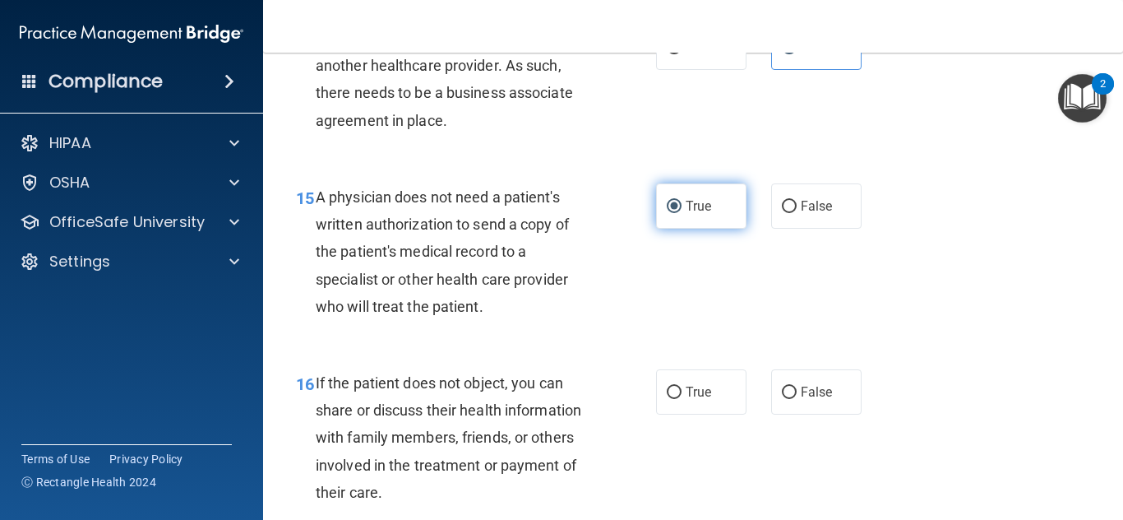
click at [667, 201] on input "True" at bounding box center [674, 207] width 15 height 12
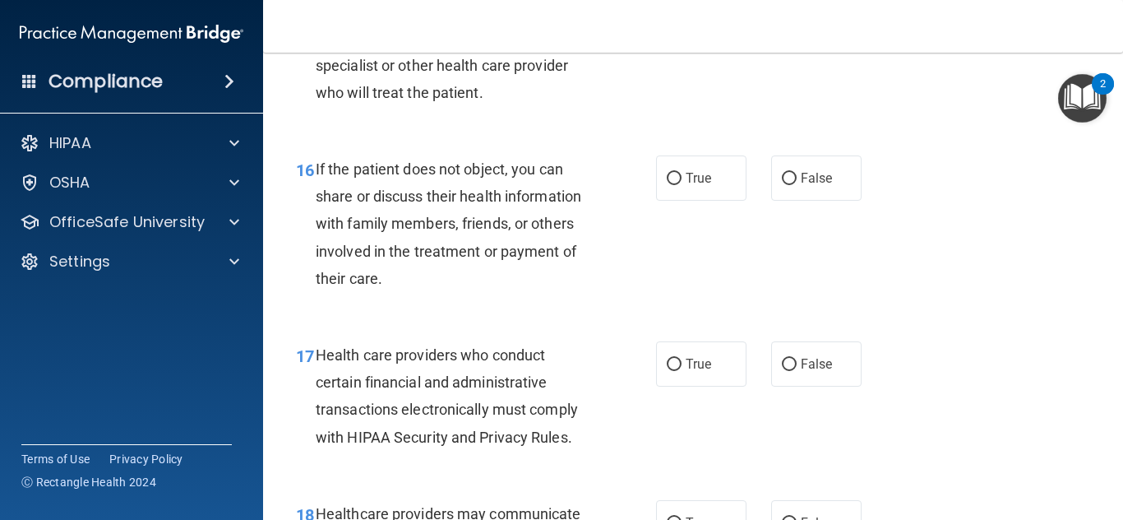
scroll to position [2416, 0]
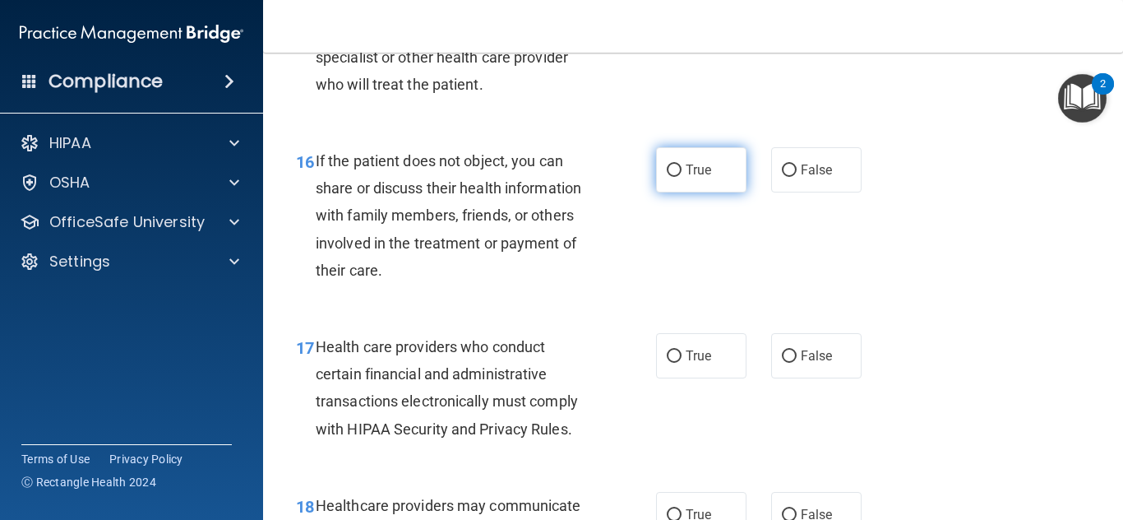
click at [718, 192] on label "True" at bounding box center [701, 169] width 90 height 45
radio input "true"
click at [667, 164] on input "True" at bounding box center [674, 170] width 15 height 12
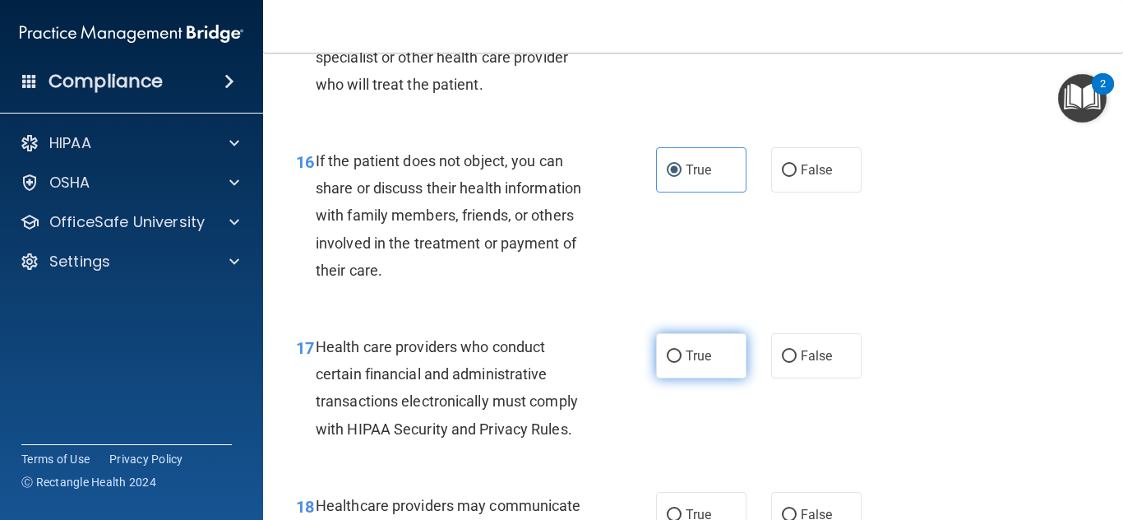
click at [873, 333] on ng-form "17 Health care providers who conduct certain financial and administrative trans…" at bounding box center [873, 333] width 0 height 0
click at [656, 372] on label "True" at bounding box center [701, 355] width 90 height 45
radio input "true"
click at [667, 350] on input "True" at bounding box center [674, 356] width 15 height 12
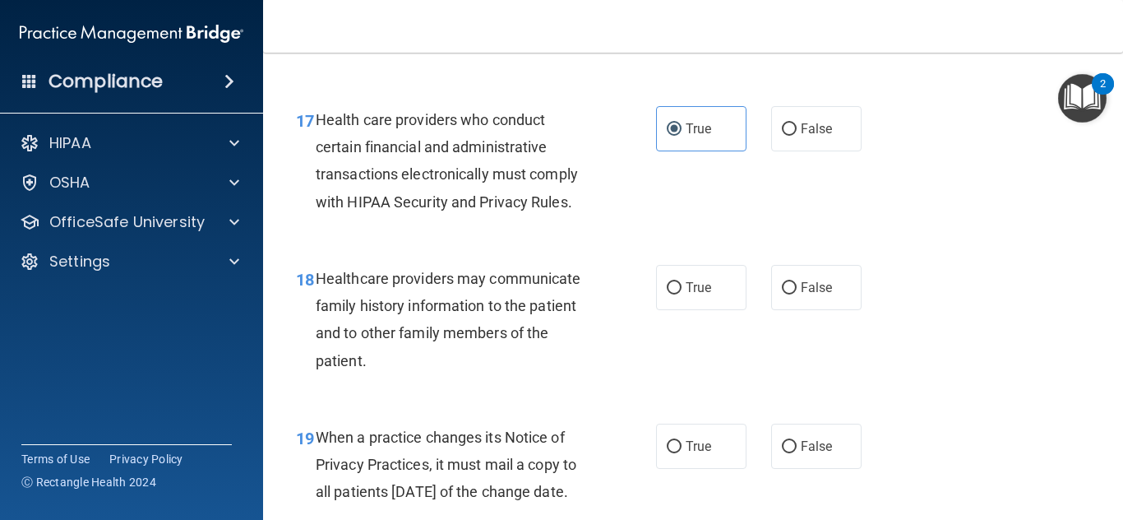
scroll to position [2650, 0]
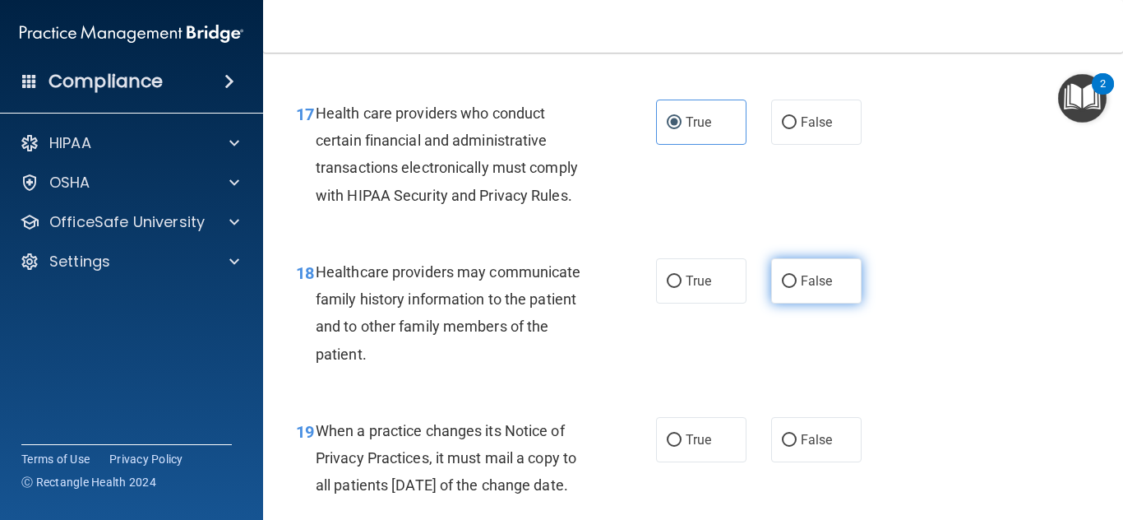
click at [816, 289] on span "False" at bounding box center [817, 281] width 32 height 16
radio input "true"
click at [782, 275] on input "False" at bounding box center [789, 281] width 15 height 12
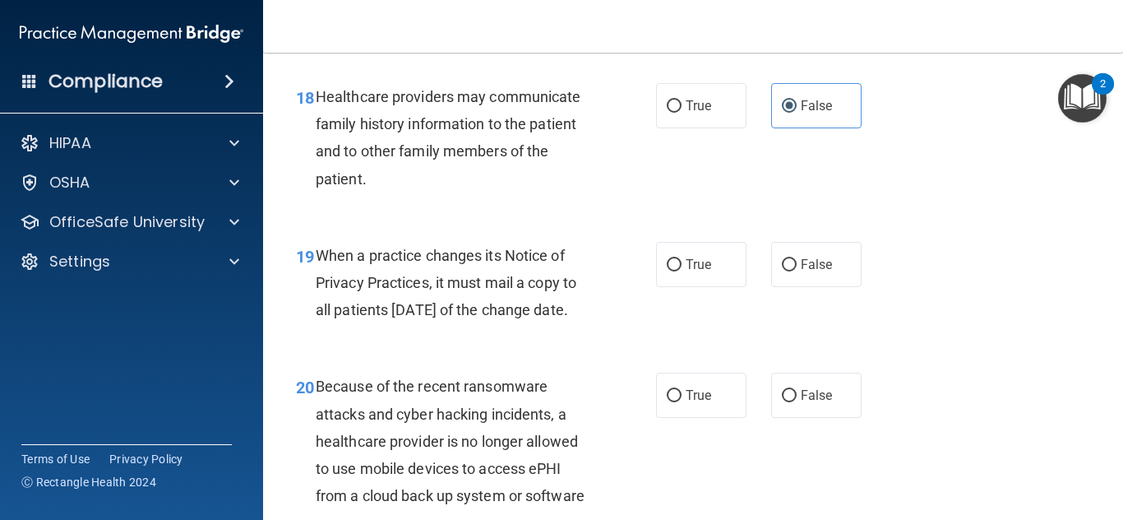
scroll to position [2883, 0]
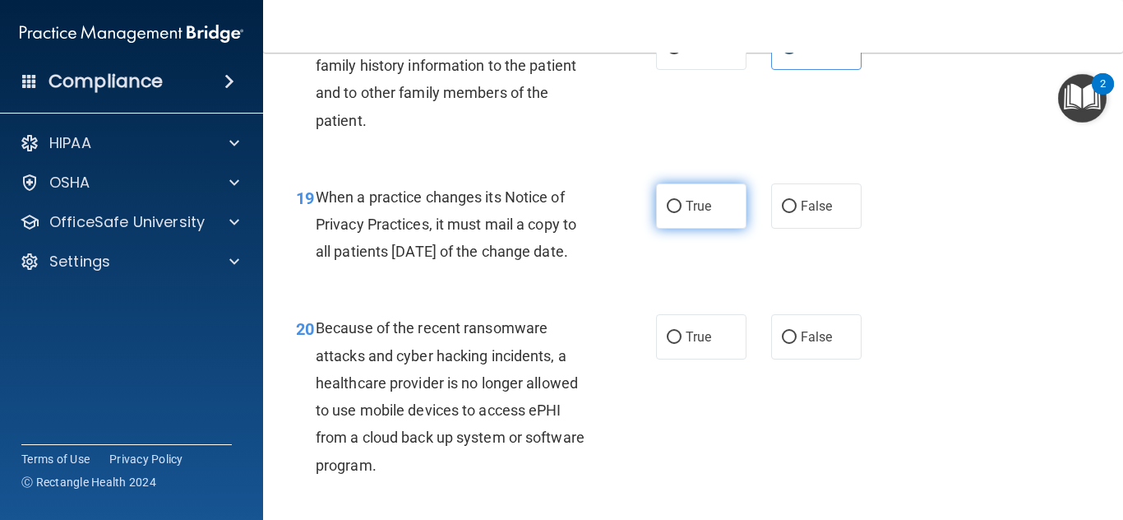
click at [678, 227] on label "True" at bounding box center [701, 205] width 90 height 45
radio input "true"
click at [667, 201] on input "True" at bounding box center [674, 207] width 15 height 12
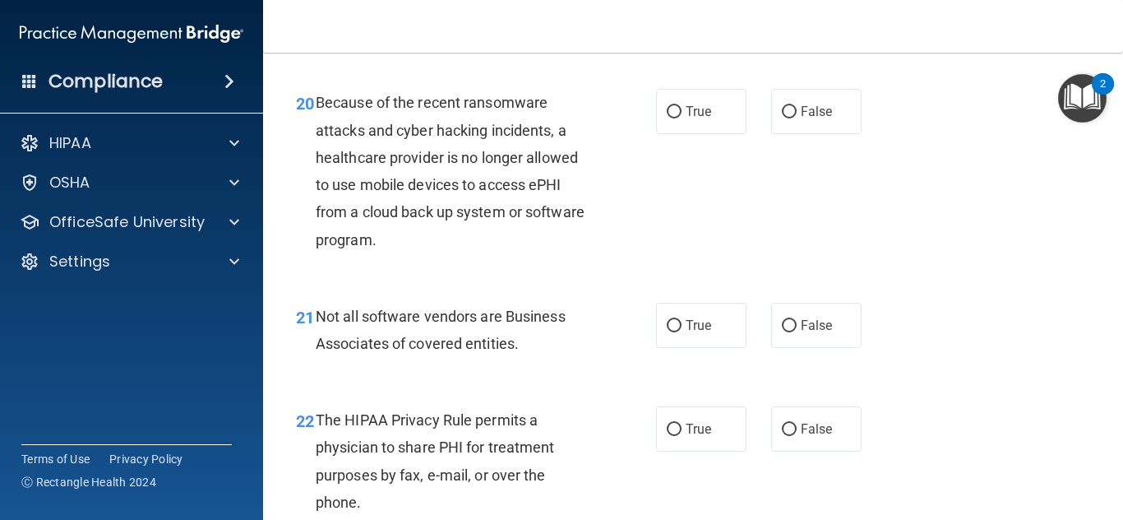
scroll to position [3117, 0]
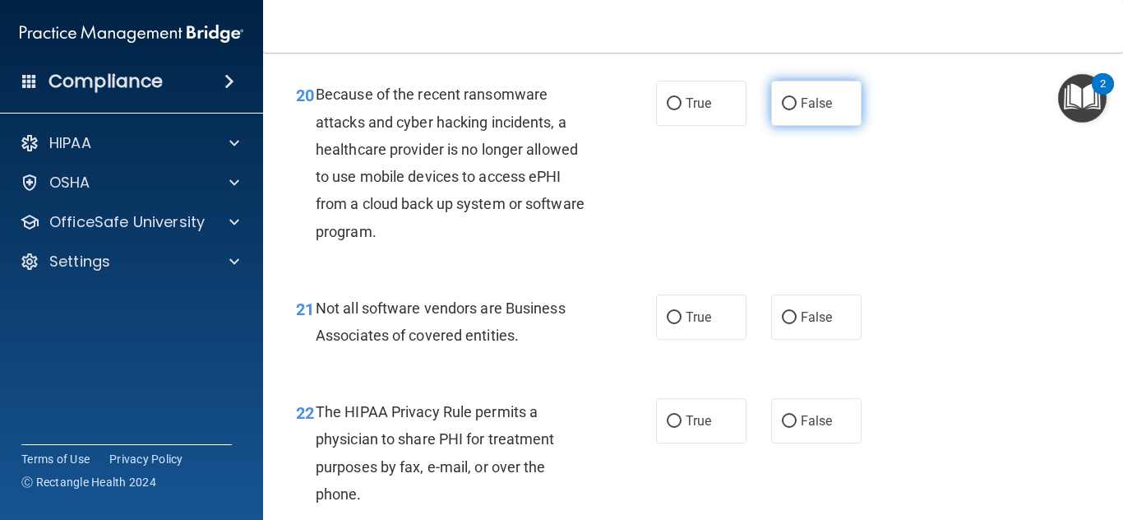
click at [836, 126] on label "False" at bounding box center [816, 103] width 90 height 45
radio input "true"
click at [782, 98] on input "False" at bounding box center [789, 104] width 15 height 12
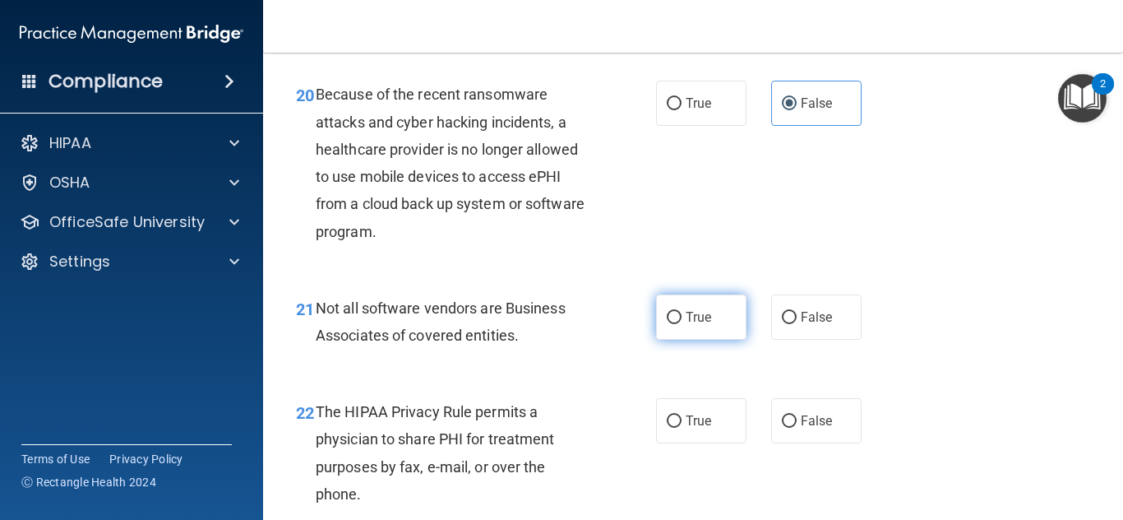
click at [705, 340] on label "True" at bounding box center [701, 316] width 90 height 45
radio input "true"
click at [667, 312] on input "True" at bounding box center [674, 318] width 15 height 12
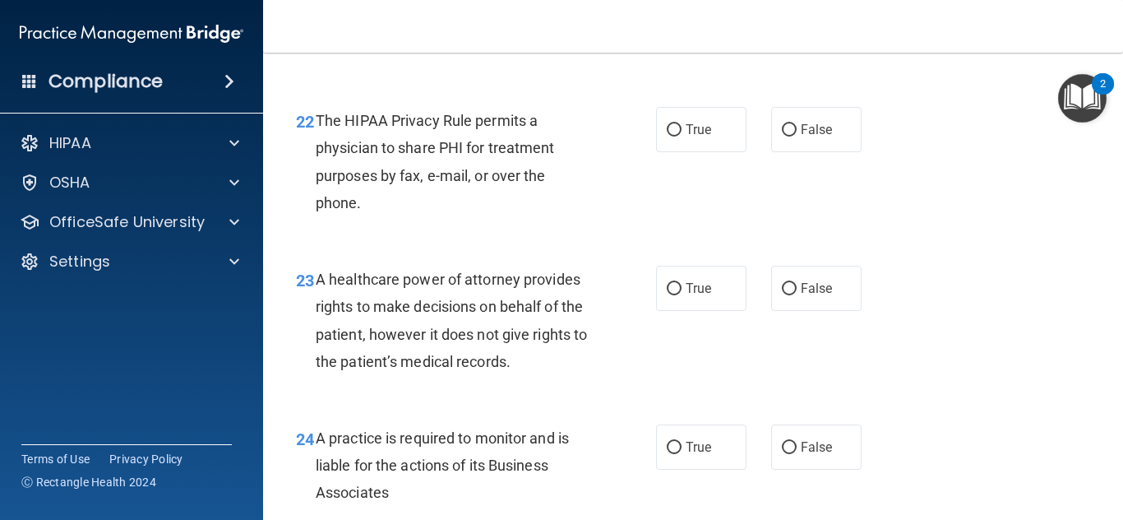
scroll to position [3409, 0]
click at [659, 151] on label "True" at bounding box center [701, 128] width 90 height 45
radio input "true"
click at [667, 123] on input "True" at bounding box center [674, 129] width 15 height 12
click at [806, 310] on label "False" at bounding box center [816, 287] width 90 height 45
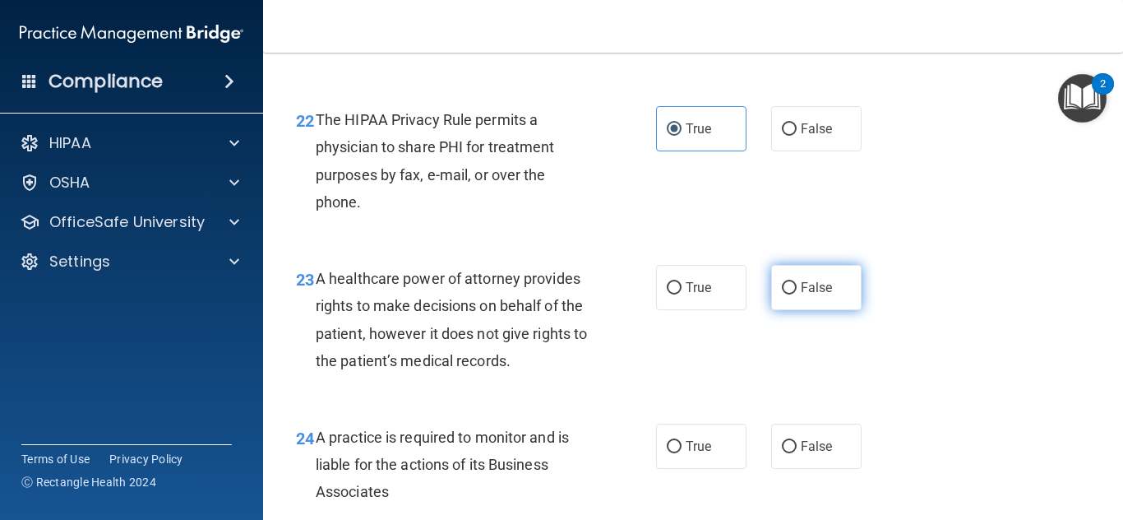
radio input "true"
click at [782, 282] on input "False" at bounding box center [789, 288] width 15 height 12
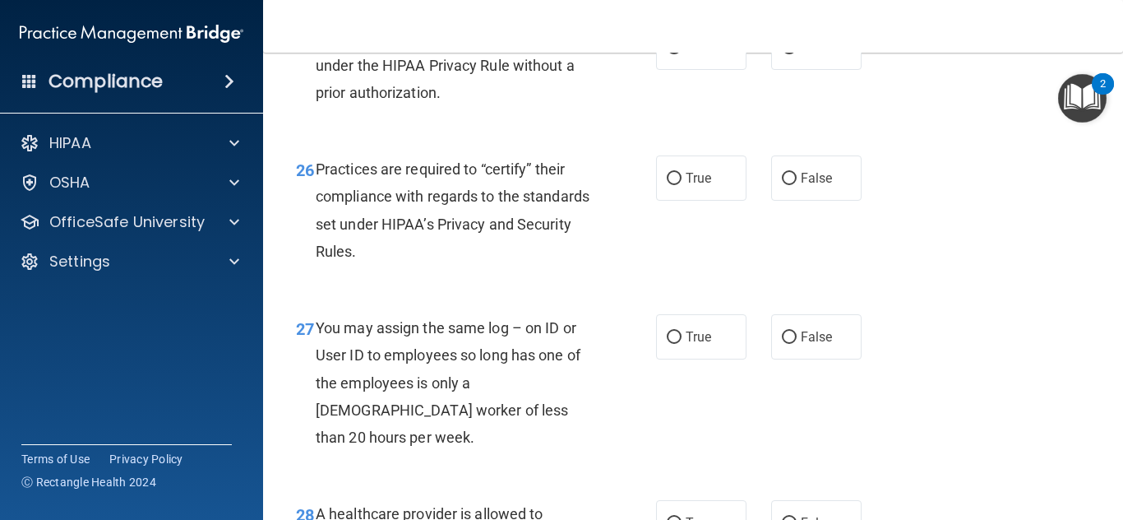
scroll to position [3923, 0]
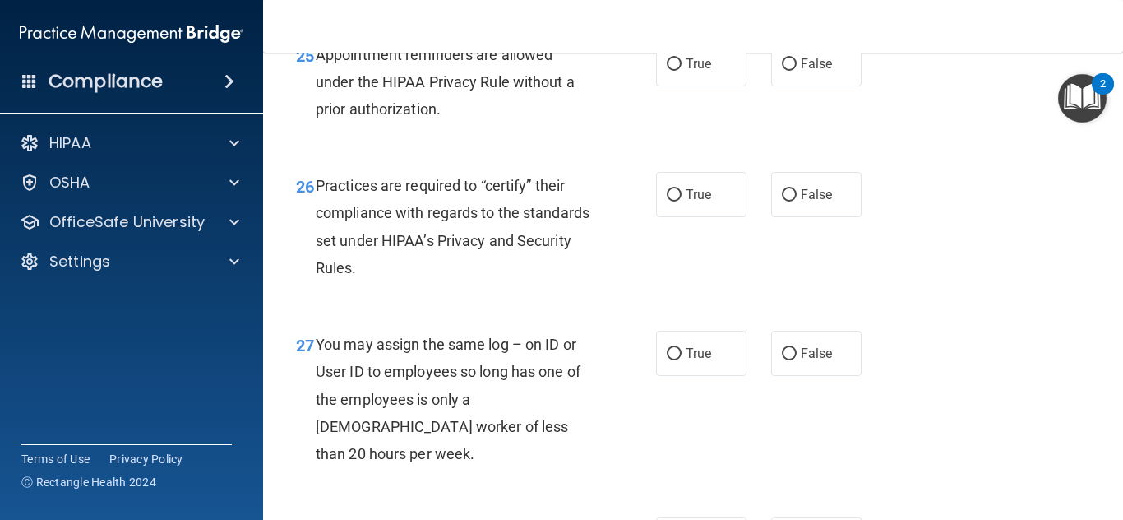
click at [1112, 62] on main "- The HIPAA Quiz #2 This quiz doesn’t expire until . Are you sure you want to t…" at bounding box center [693, 286] width 860 height 467
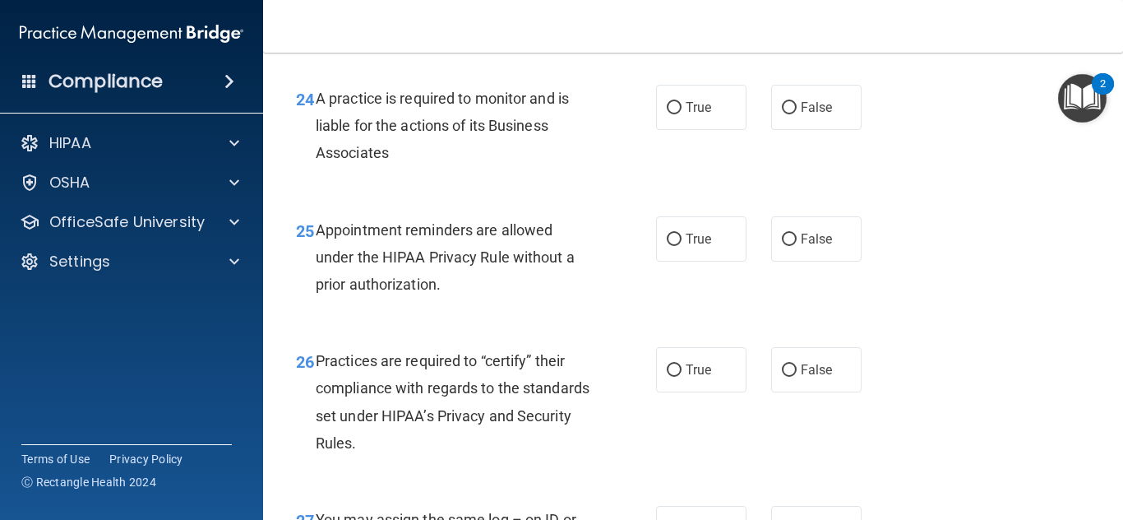
scroll to position [3689, 0]
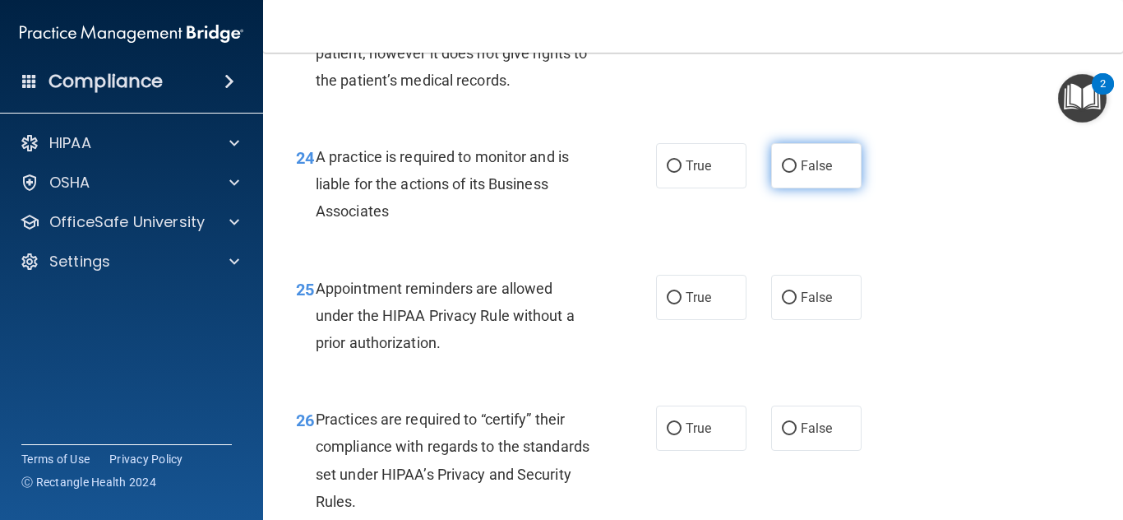
click at [813, 173] on span "False" at bounding box center [817, 166] width 32 height 16
radio input "true"
click at [782, 160] on input "False" at bounding box center [789, 166] width 15 height 12
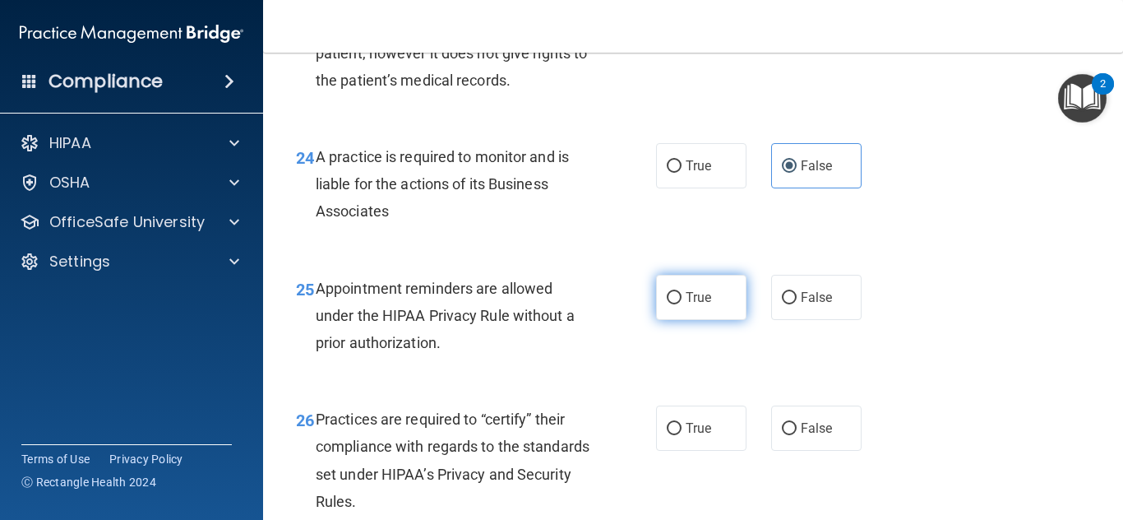
click at [686, 320] on label "True" at bounding box center [701, 297] width 90 height 45
radio input "true"
click at [667, 292] on input "True" at bounding box center [674, 298] width 15 height 12
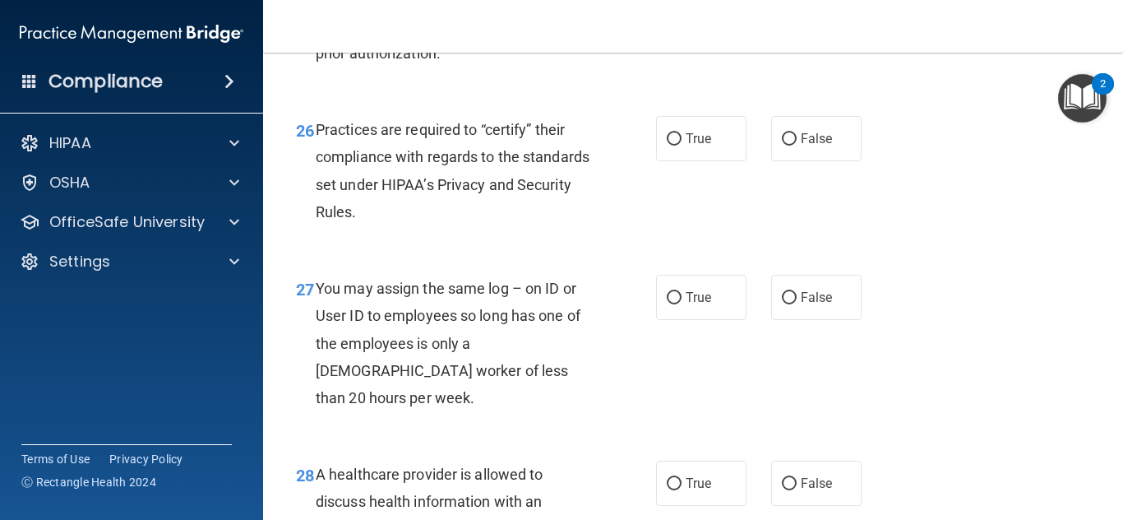
scroll to position [3981, 0]
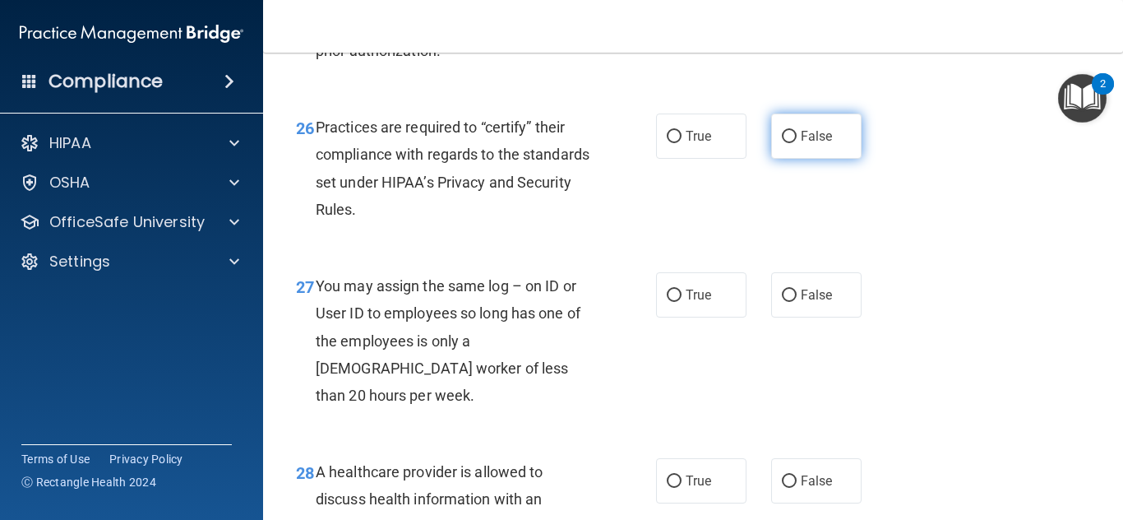
click at [820, 144] on span "False" at bounding box center [817, 136] width 32 height 16
radio input "true"
click at [782, 131] on input "False" at bounding box center [789, 137] width 15 height 12
drag, startPoint x: 818, startPoint y: 363, endPoint x: 821, endPoint y: 378, distance: 15.2
click at [818, 317] on label "False" at bounding box center [816, 294] width 90 height 45
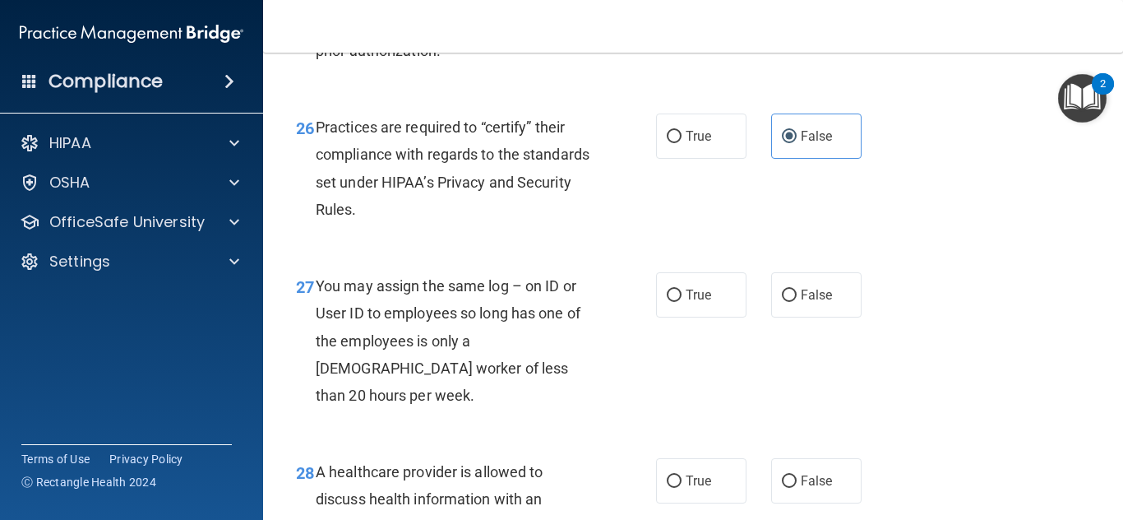
radio input "true"
click at [782, 289] on input "False" at bounding box center [789, 295] width 15 height 12
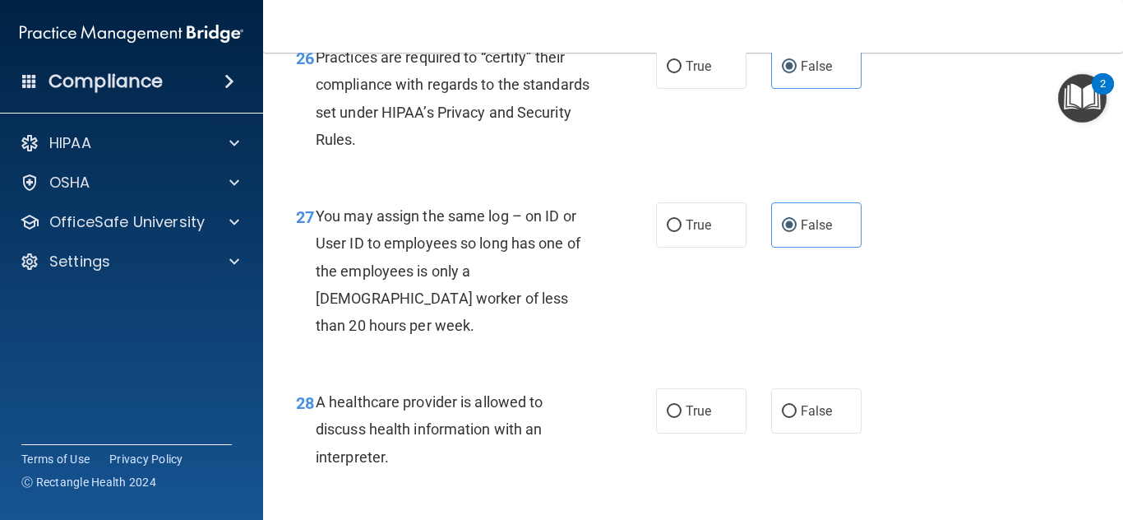
scroll to position [4051, 0]
click at [708, 433] on label "True" at bounding box center [701, 410] width 90 height 45
radio input "true"
click at [667, 405] on input "True" at bounding box center [674, 411] width 15 height 12
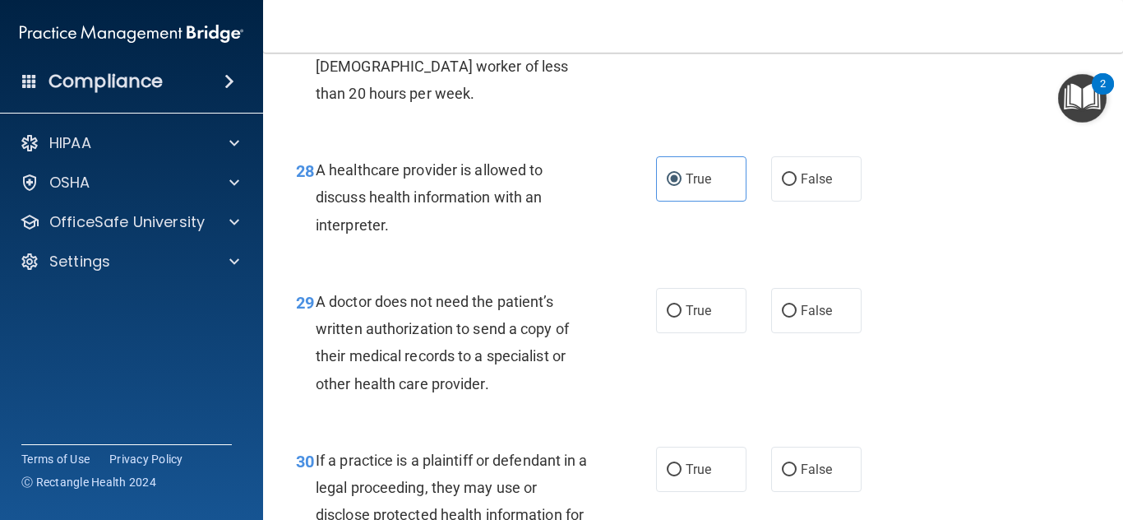
scroll to position [4343, 0]
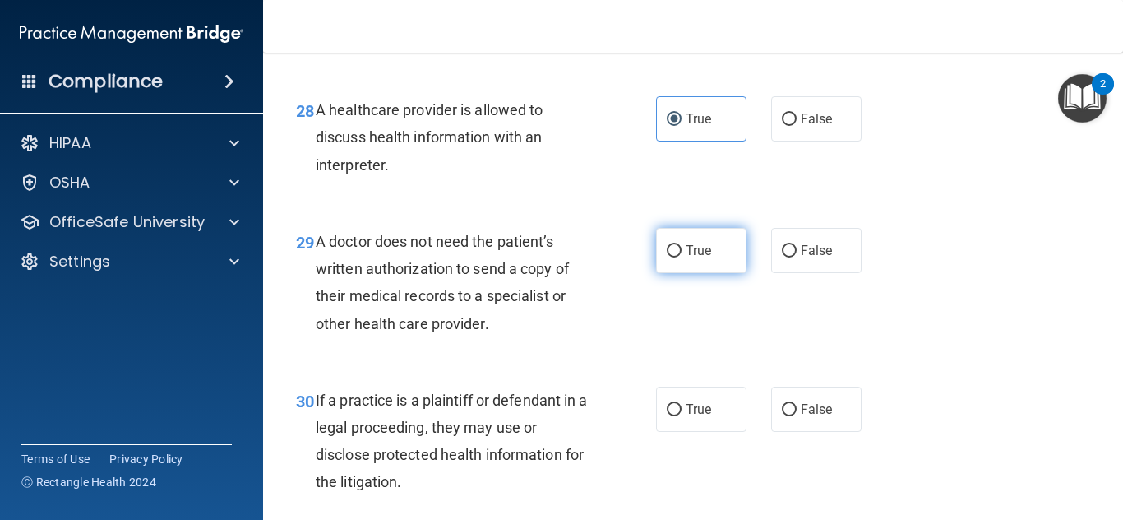
click at [676, 273] on label "True" at bounding box center [701, 250] width 90 height 45
radio input "true"
click at [667, 245] on input "True" at bounding box center [674, 251] width 15 height 12
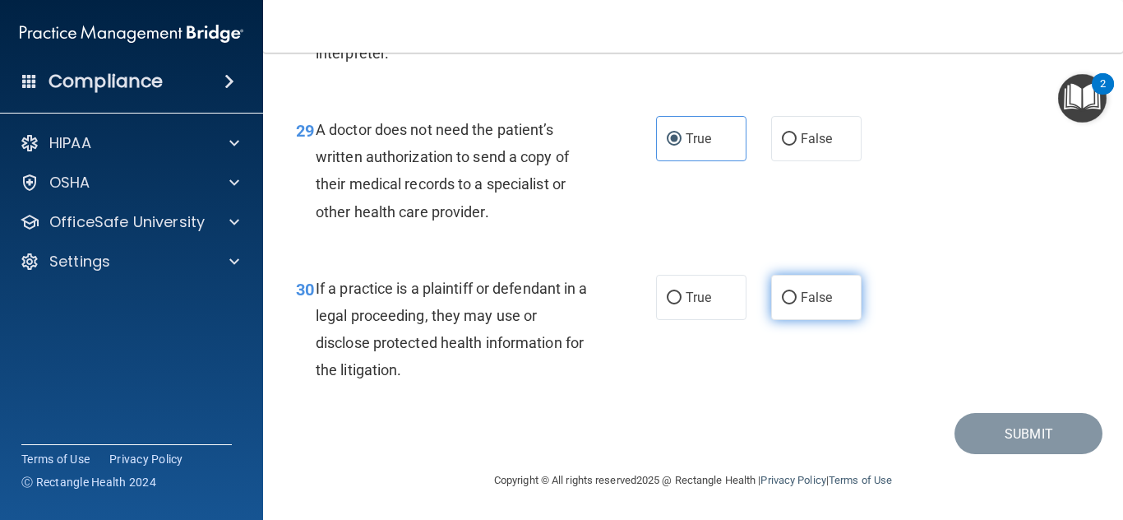
click at [789, 298] on label "False" at bounding box center [816, 297] width 90 height 45
radio input "true"
click at [782, 292] on input "False" at bounding box center [789, 298] width 15 height 12
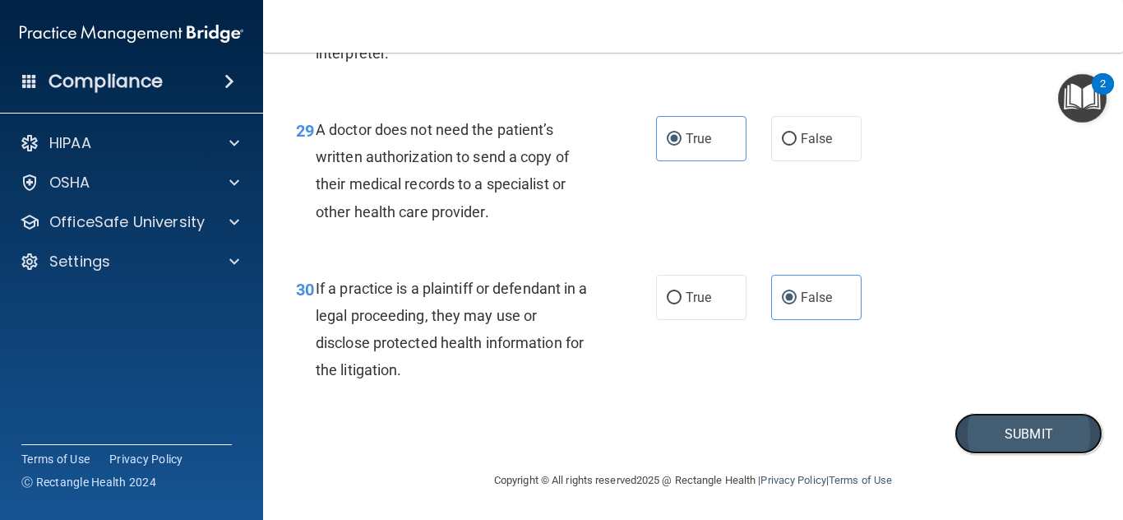
click at [1044, 451] on button "Submit" at bounding box center [1029, 434] width 148 height 42
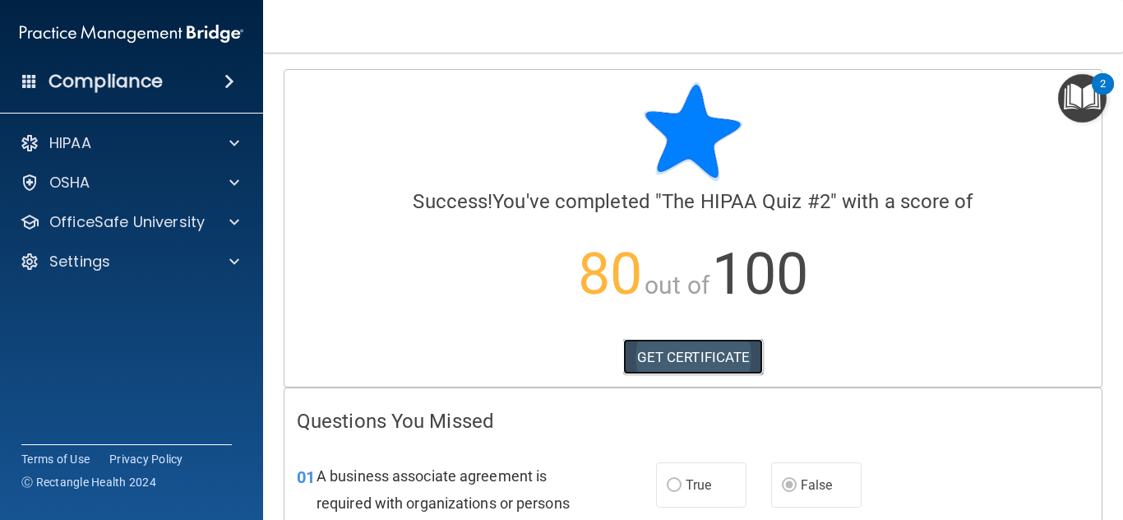
click at [719, 358] on link "GET CERTIFICATE" at bounding box center [693, 357] width 141 height 36
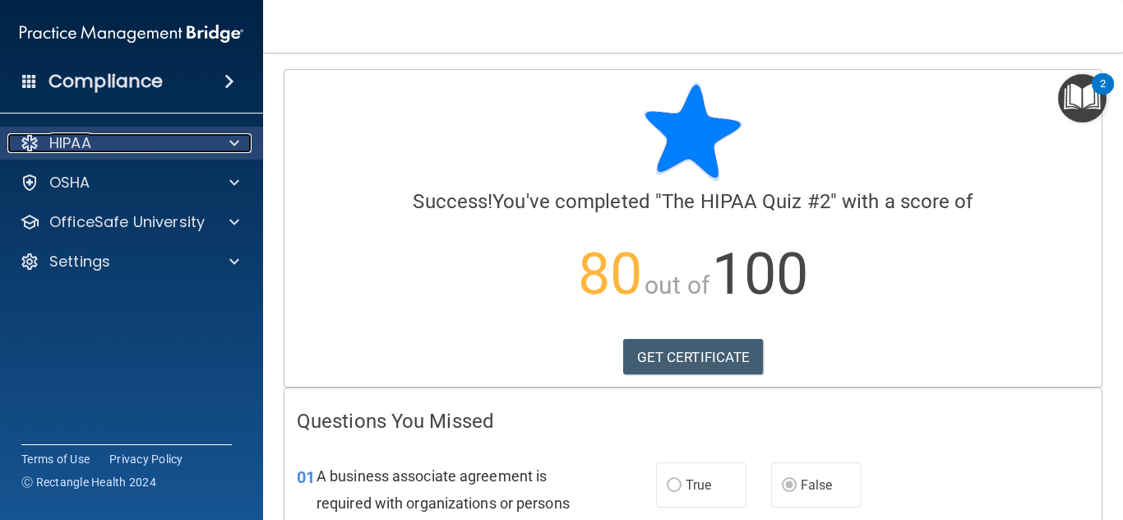
click at [114, 133] on div "HIPAA" at bounding box center [109, 143] width 204 height 20
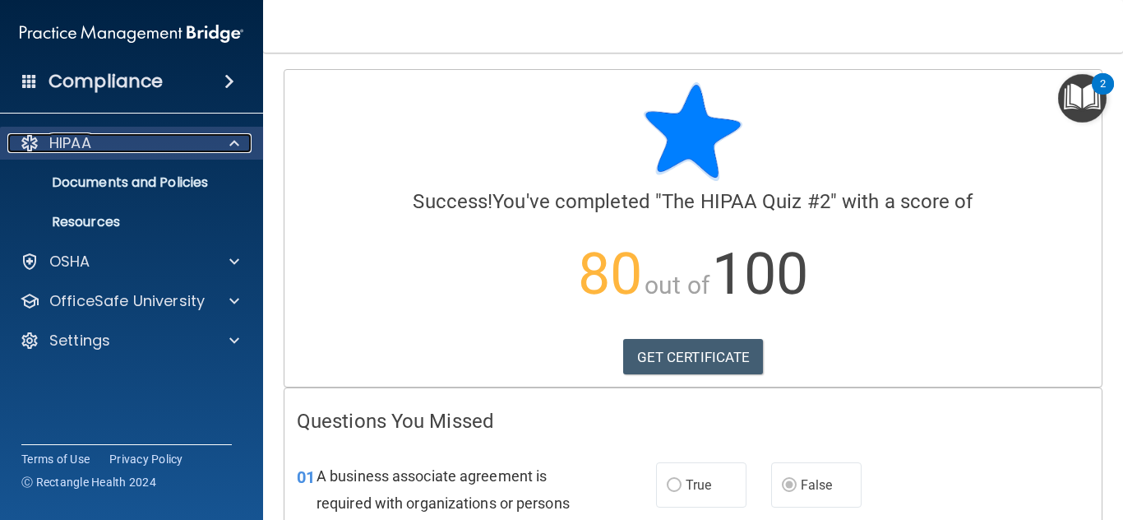
click at [147, 133] on div "HIPAA" at bounding box center [109, 143] width 204 height 20
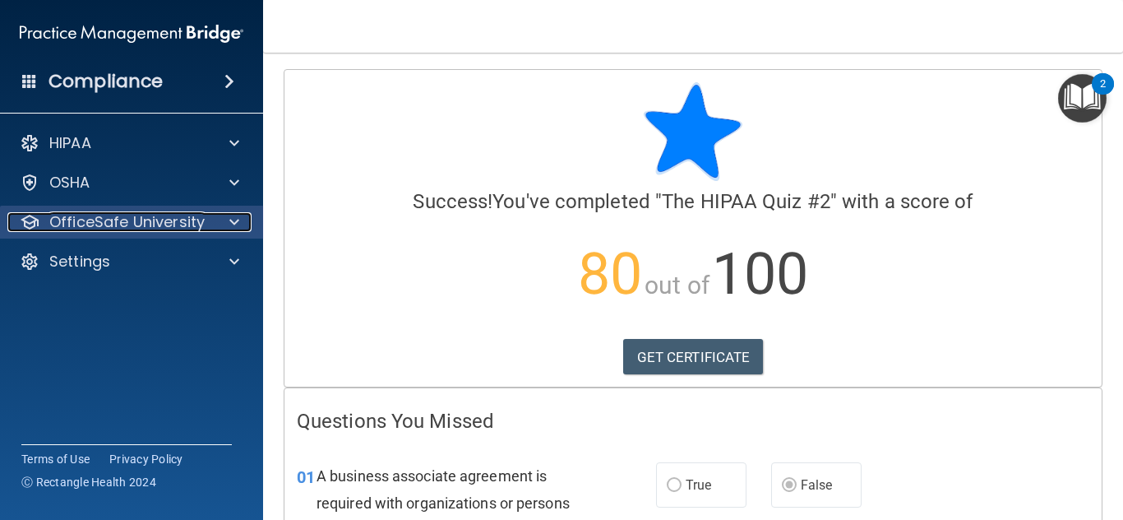
click at [139, 212] on p "OfficeSafe University" at bounding box center [126, 222] width 155 height 20
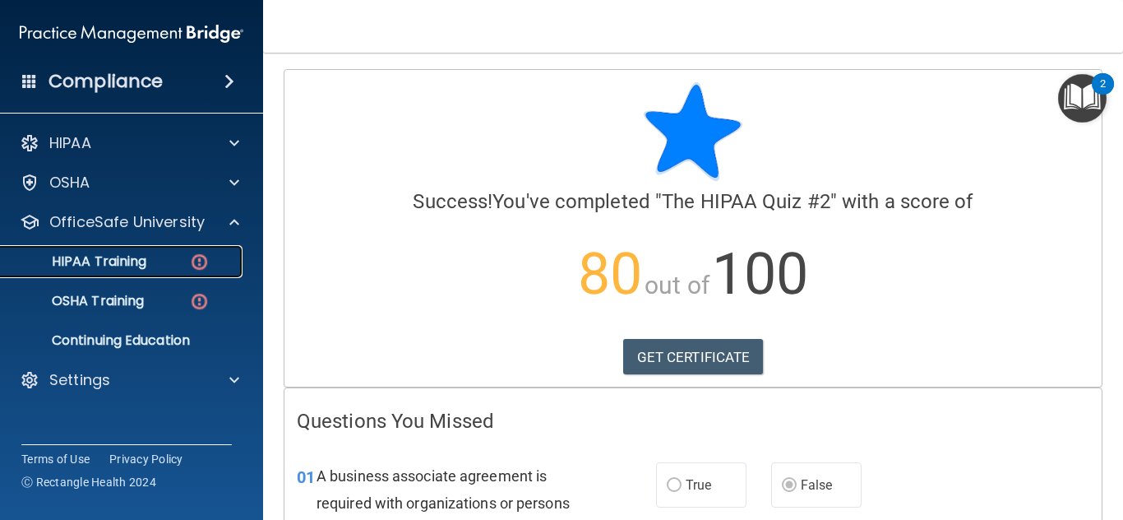
click at [134, 253] on p "HIPAA Training" at bounding box center [79, 261] width 136 height 16
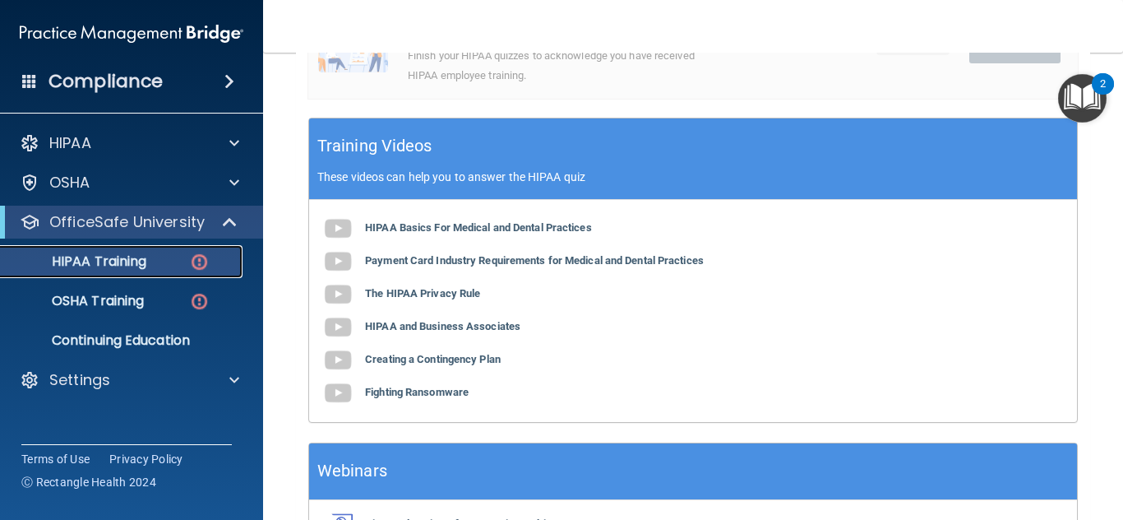
scroll to position [651, 0]
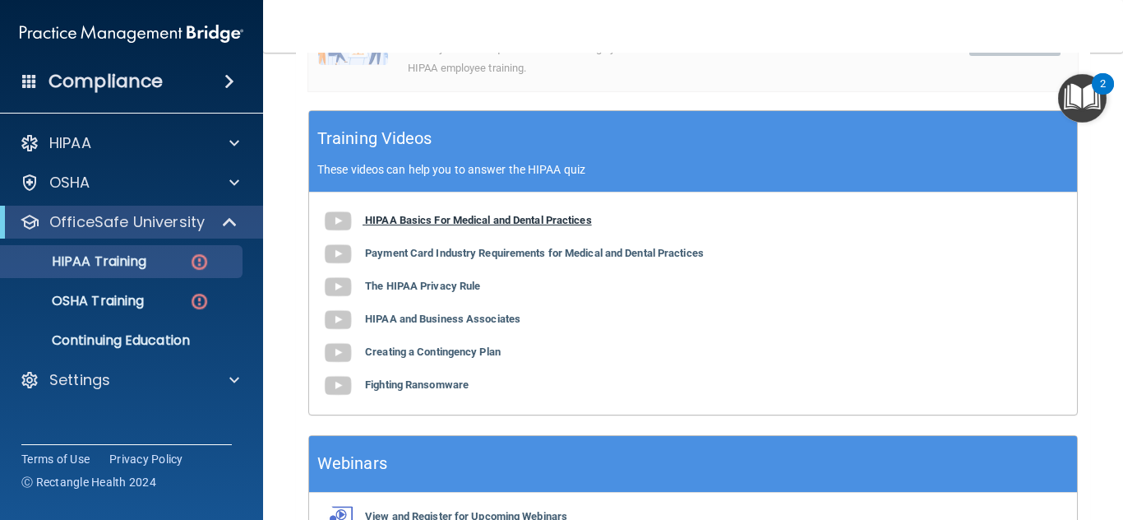
click at [462, 214] on b "HIPAA Basics For Medical and Dental Practices" at bounding box center [478, 220] width 227 height 12
click at [442, 280] on b "The HIPAA Privacy Rule" at bounding box center [422, 286] width 115 height 12
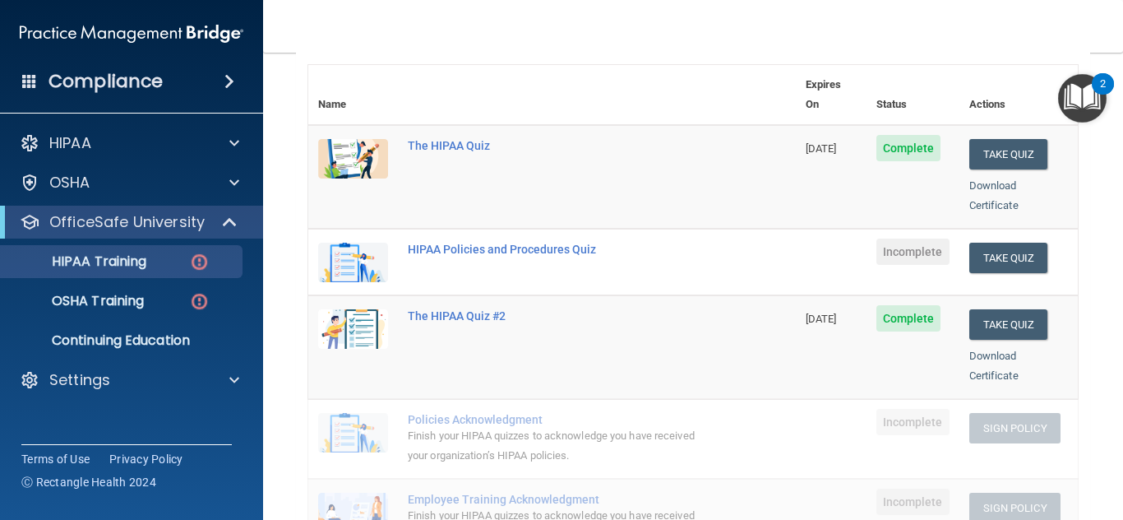
scroll to position [126, 0]
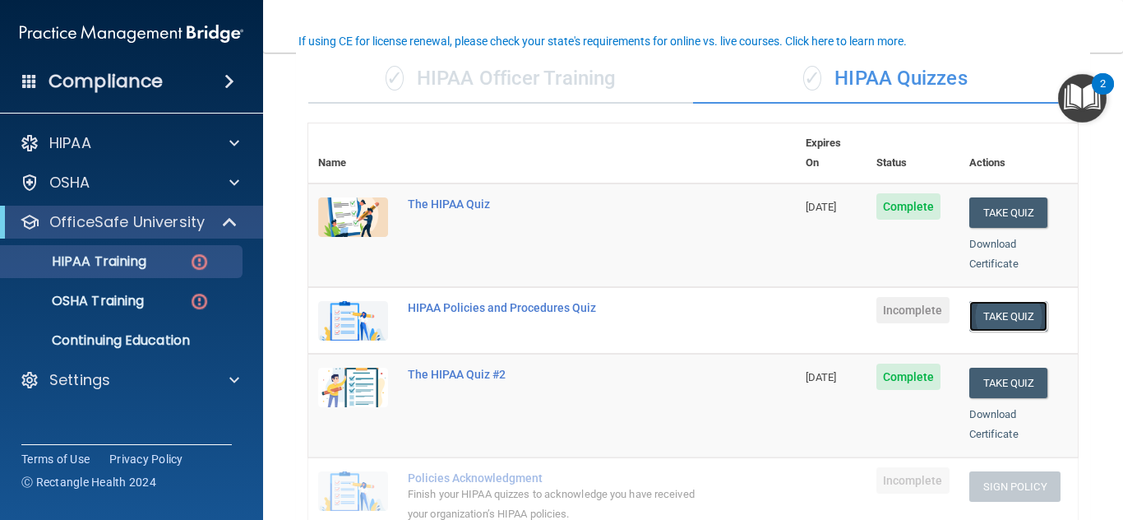
click at [995, 301] on button "Take Quiz" at bounding box center [1008, 316] width 79 height 30
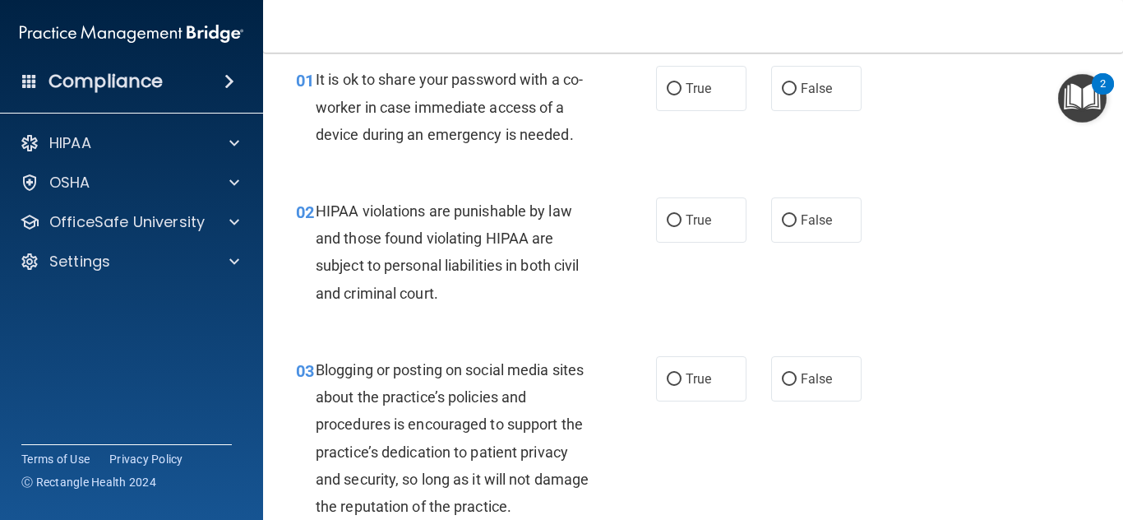
scroll to position [70, 0]
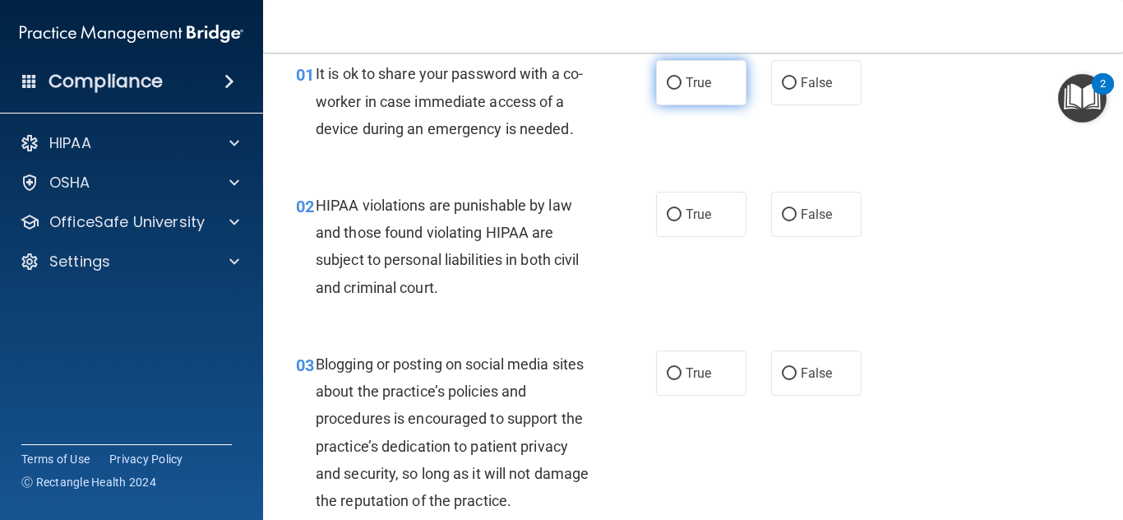
click at [687, 81] on span "True" at bounding box center [698, 83] width 25 height 16
radio input "true"
click at [667, 77] on input "True" at bounding box center [674, 83] width 15 height 12
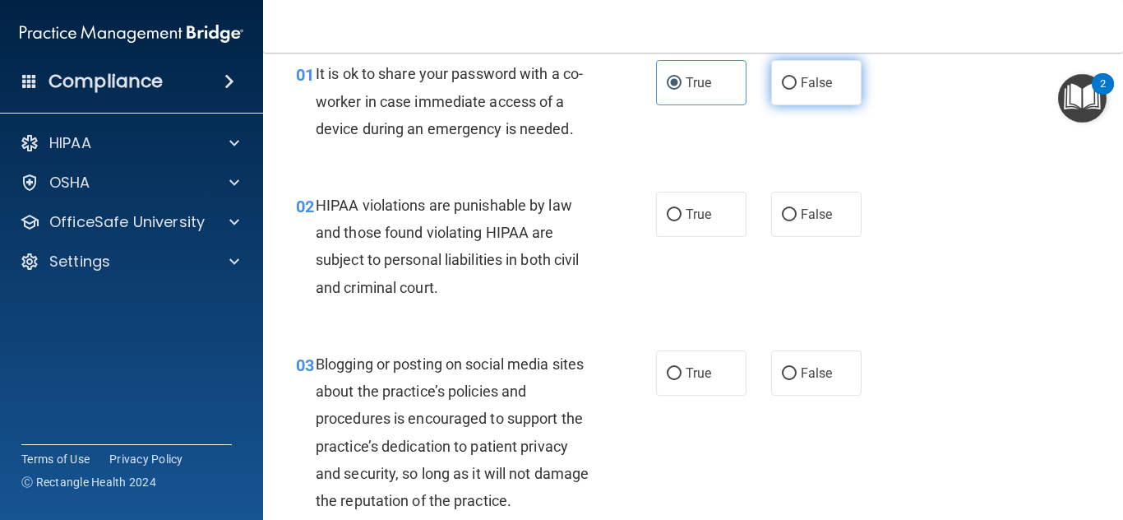
click at [793, 79] on label "False" at bounding box center [816, 82] width 90 height 45
radio input "true"
click at [782, 77] on input "False" at bounding box center [789, 83] width 15 height 12
click at [707, 86] on span "True" at bounding box center [698, 83] width 25 height 16
radio input "true"
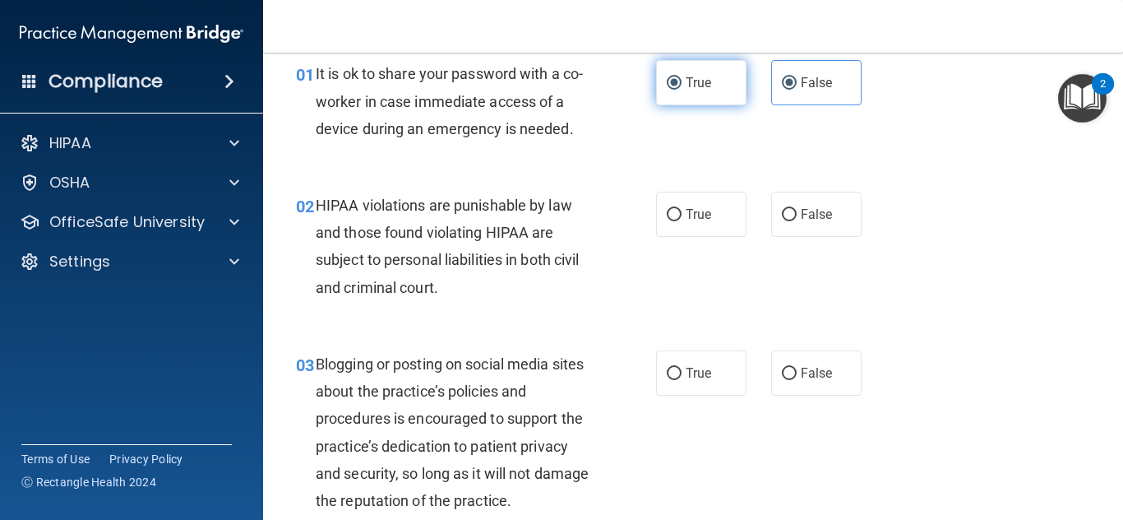
click at [667, 77] on input "True" at bounding box center [674, 83] width 15 height 12
radio input "false"
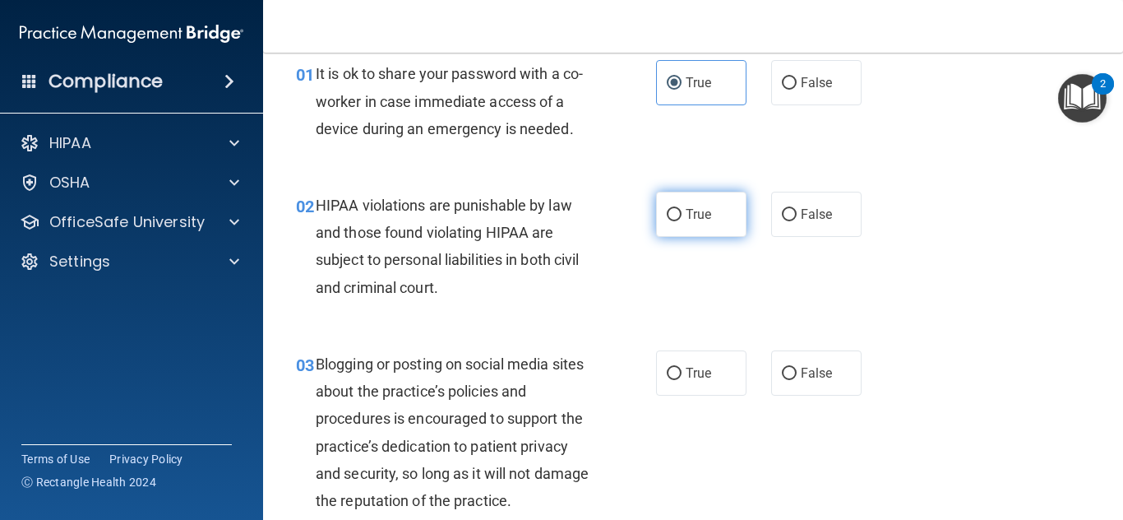
click at [696, 228] on label "True" at bounding box center [701, 214] width 90 height 45
radio input "true"
click at [667, 209] on input "True" at bounding box center [674, 215] width 15 height 12
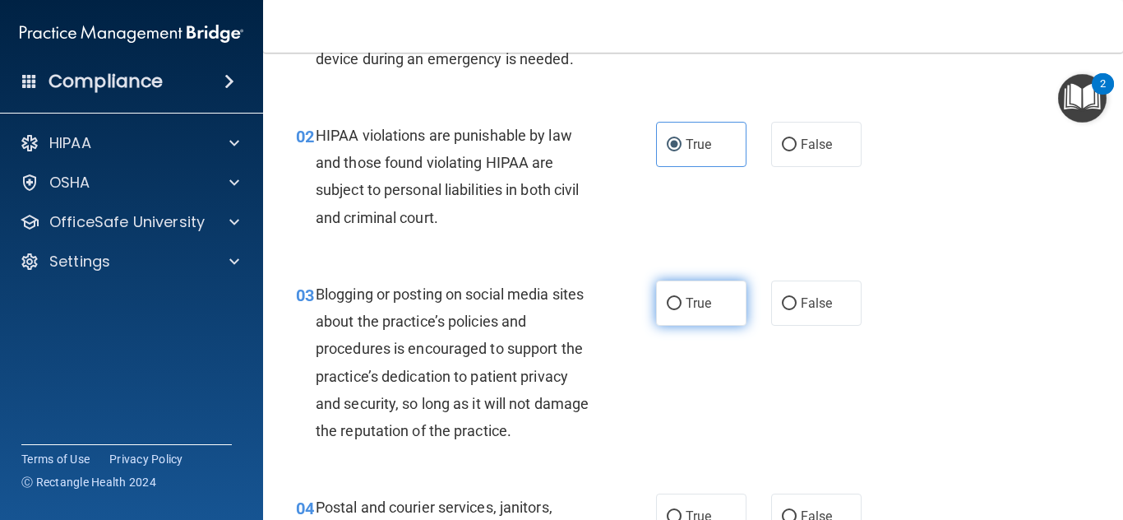
click at [676, 304] on label "True" at bounding box center [701, 302] width 90 height 45
radio input "true"
click at [667, 298] on input "True" at bounding box center [674, 304] width 15 height 12
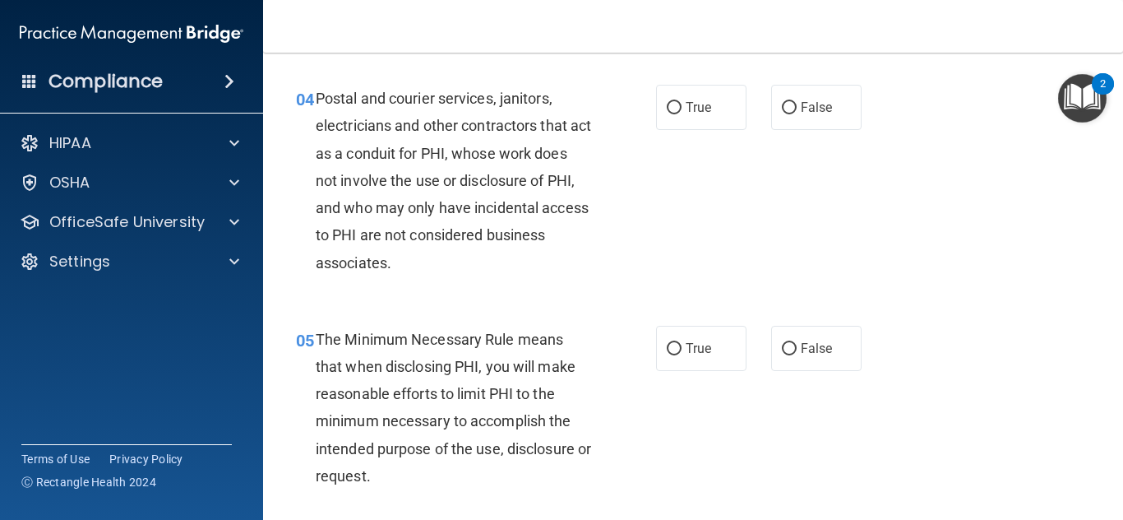
scroll to position [490, 0]
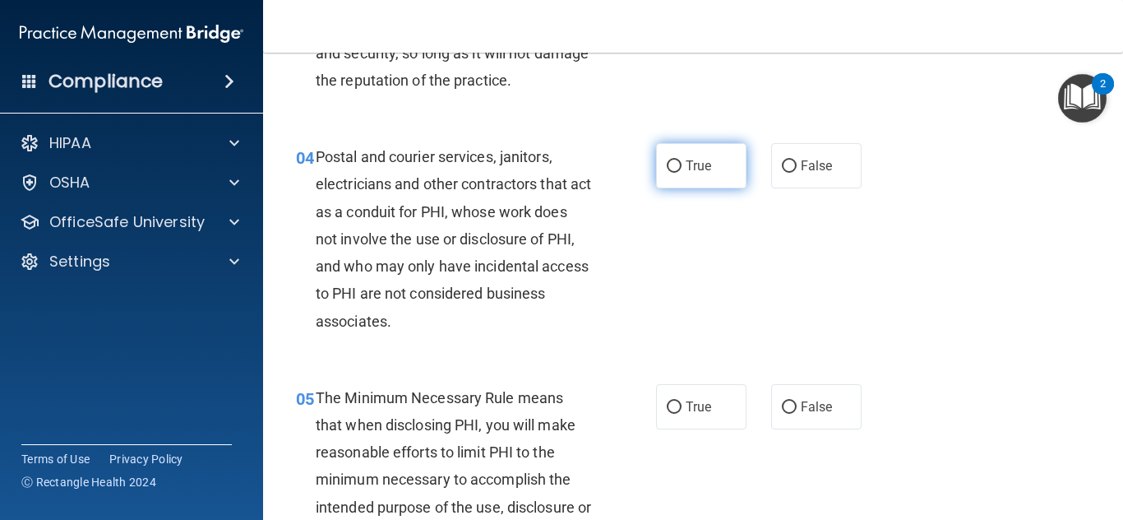
click at [728, 160] on label "True" at bounding box center [701, 165] width 90 height 45
radio input "true"
click at [667, 160] on input "True" at bounding box center [674, 166] width 15 height 12
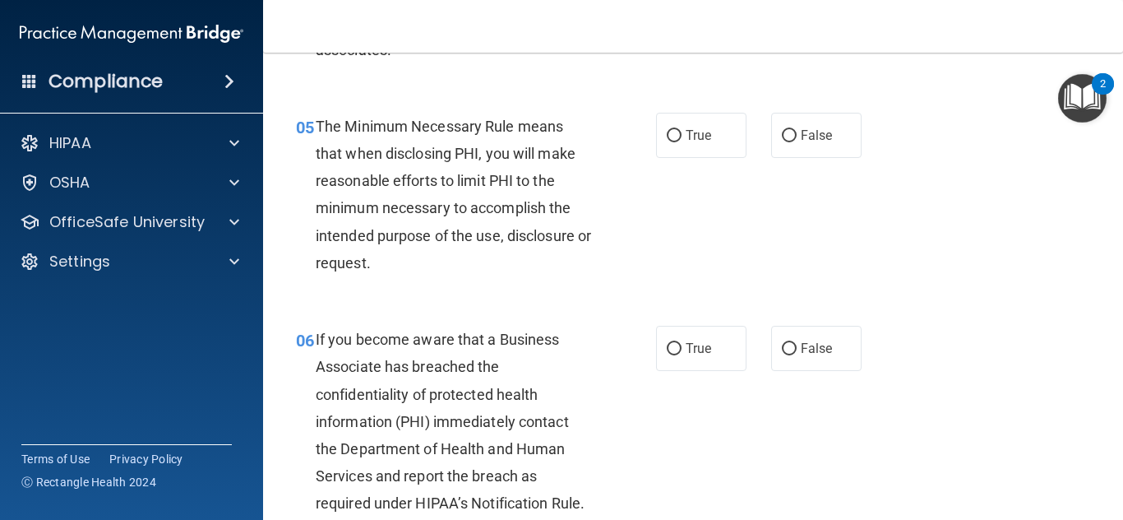
scroll to position [761, 0]
click at [665, 129] on label "True" at bounding box center [701, 135] width 90 height 45
radio input "true"
click at [667, 130] on input "True" at bounding box center [674, 136] width 15 height 12
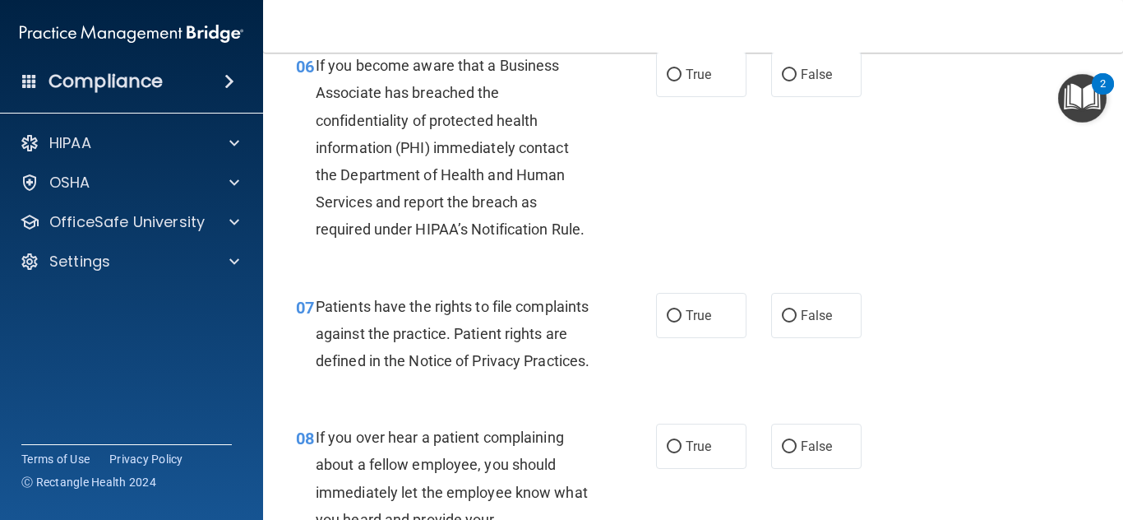
scroll to position [1025, 0]
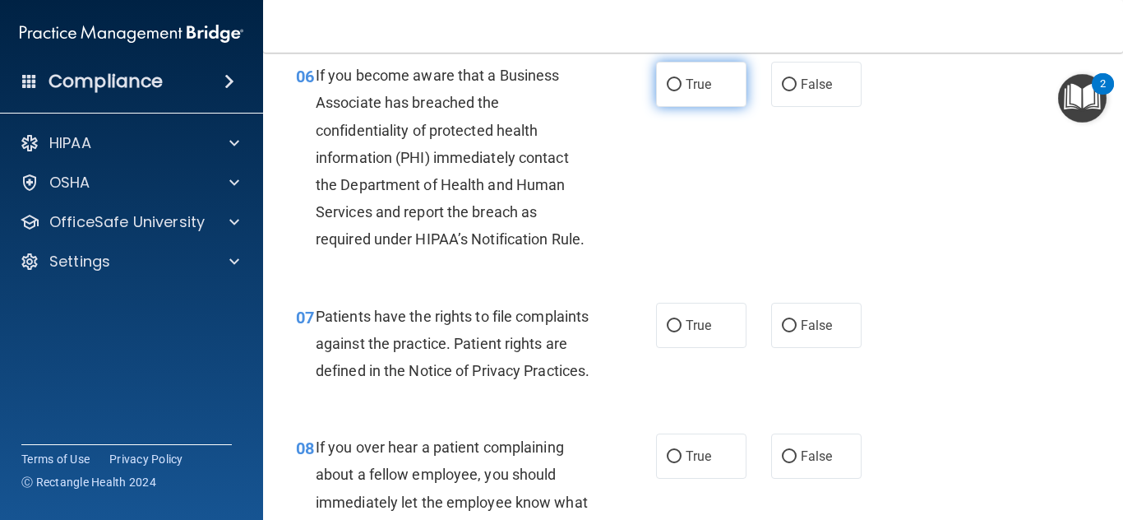
click at [663, 96] on label "True" at bounding box center [701, 84] width 90 height 45
radio input "true"
click at [667, 79] on input "True" at bounding box center [674, 85] width 15 height 12
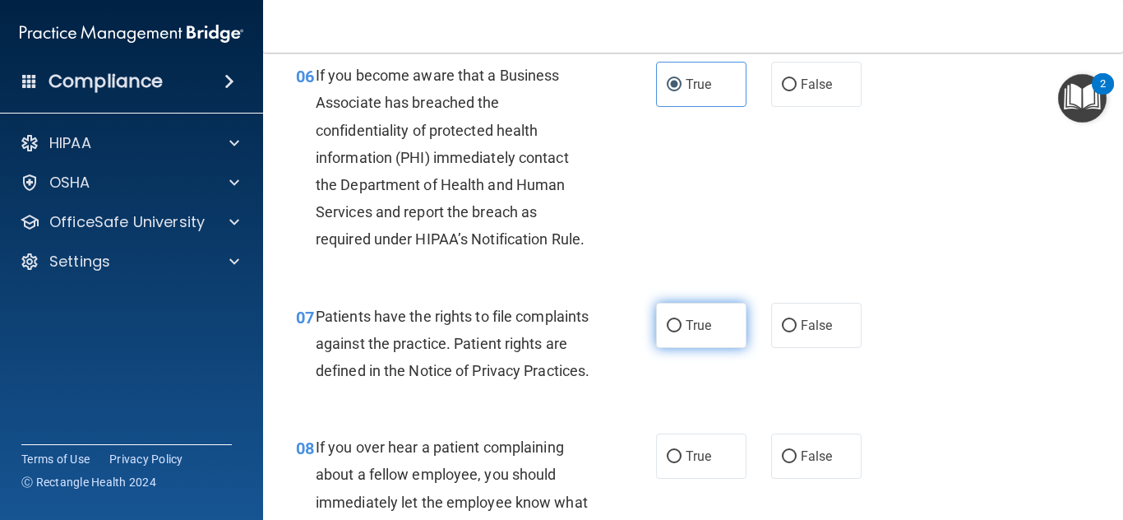
click at [719, 338] on label "True" at bounding box center [701, 325] width 90 height 45
radio input "true"
click at [667, 320] on input "True" at bounding box center [674, 326] width 15 height 12
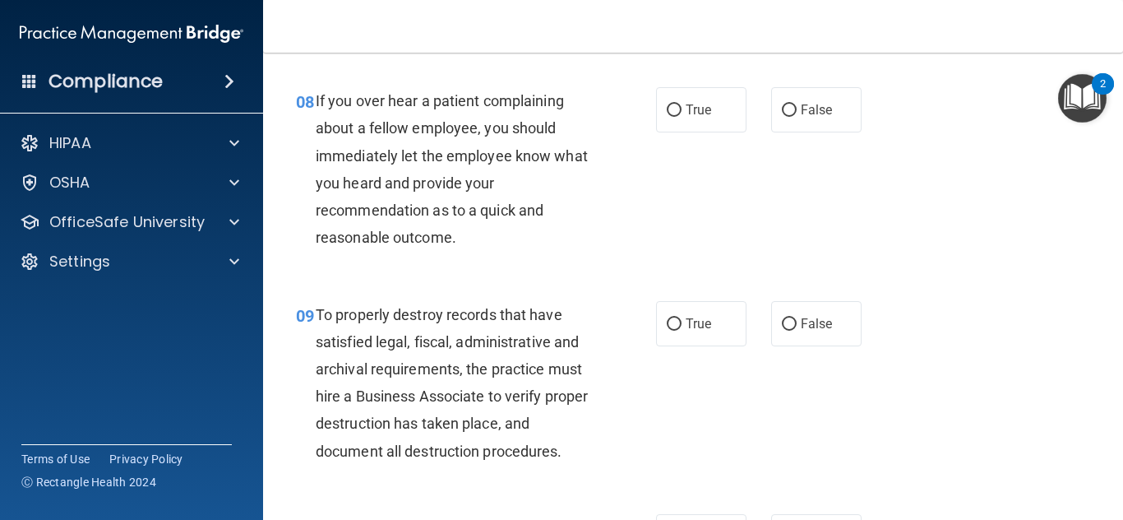
scroll to position [1422, 0]
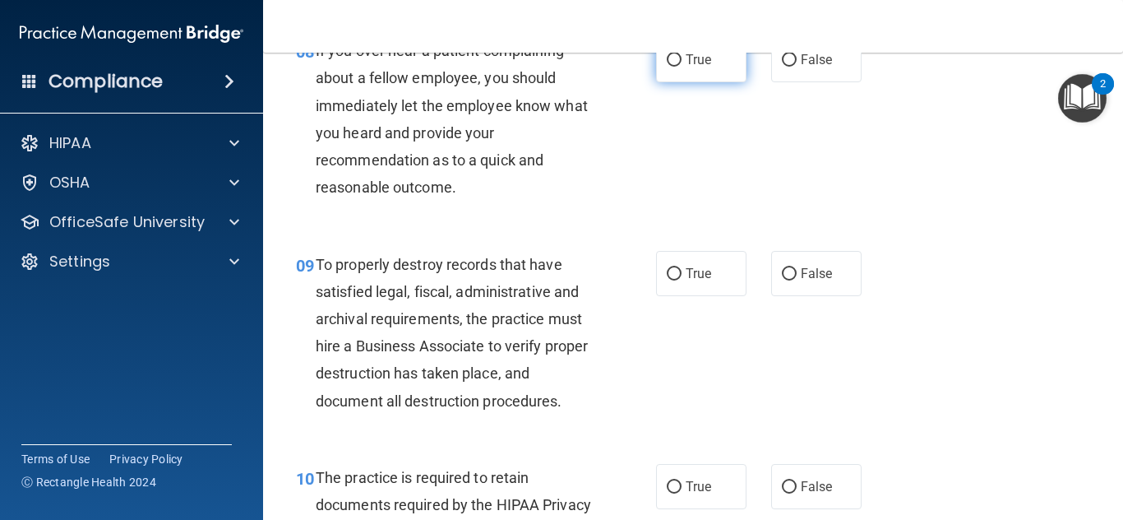
click at [689, 67] on span "True" at bounding box center [698, 60] width 25 height 16
radio input "true"
click at [667, 54] on input "True" at bounding box center [674, 60] width 15 height 12
click at [677, 296] on label "True" at bounding box center [701, 273] width 90 height 45
radio input "true"
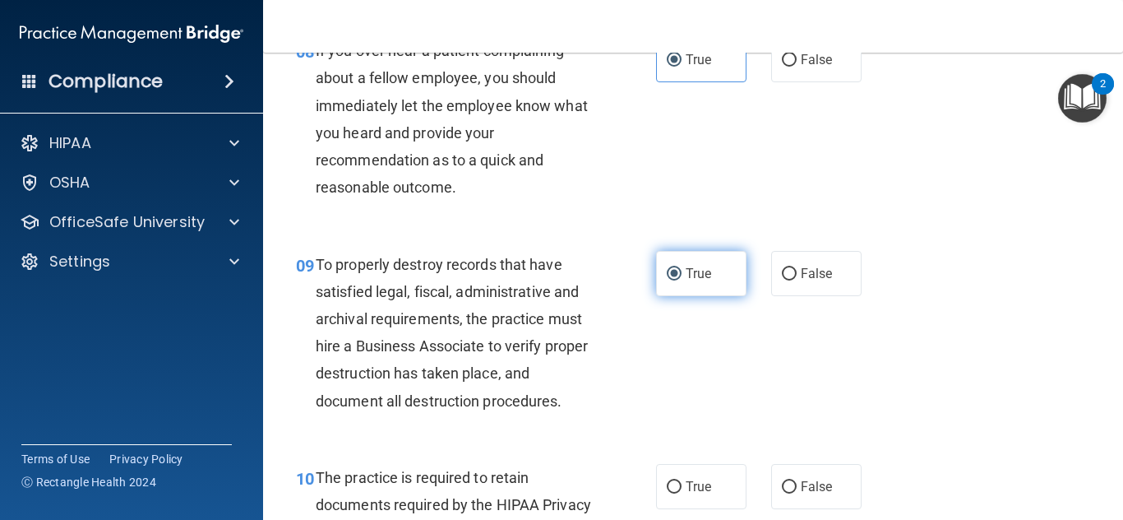
click at [667, 268] on input "True" at bounding box center [674, 274] width 15 height 12
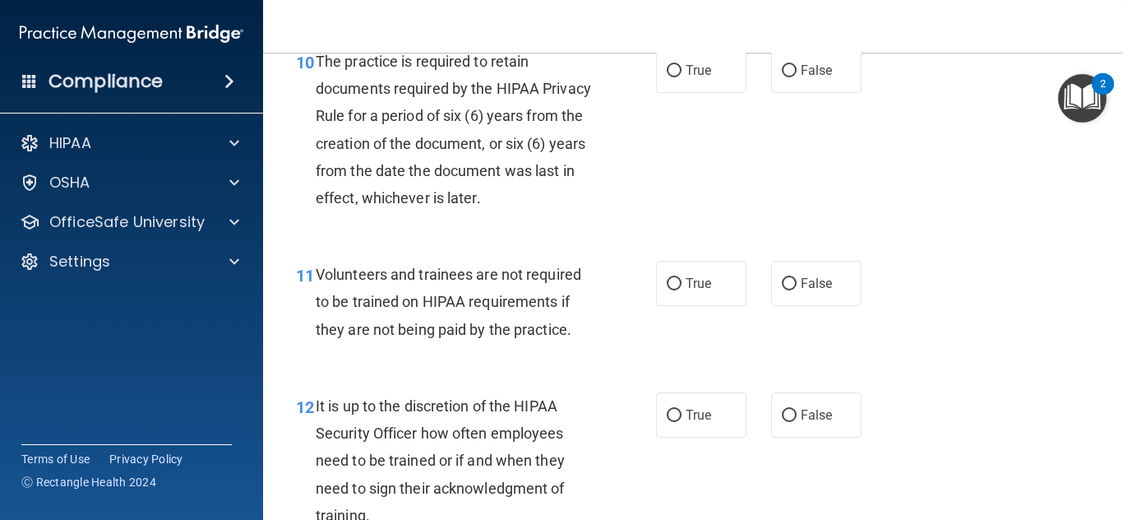
scroll to position [1848, 0]
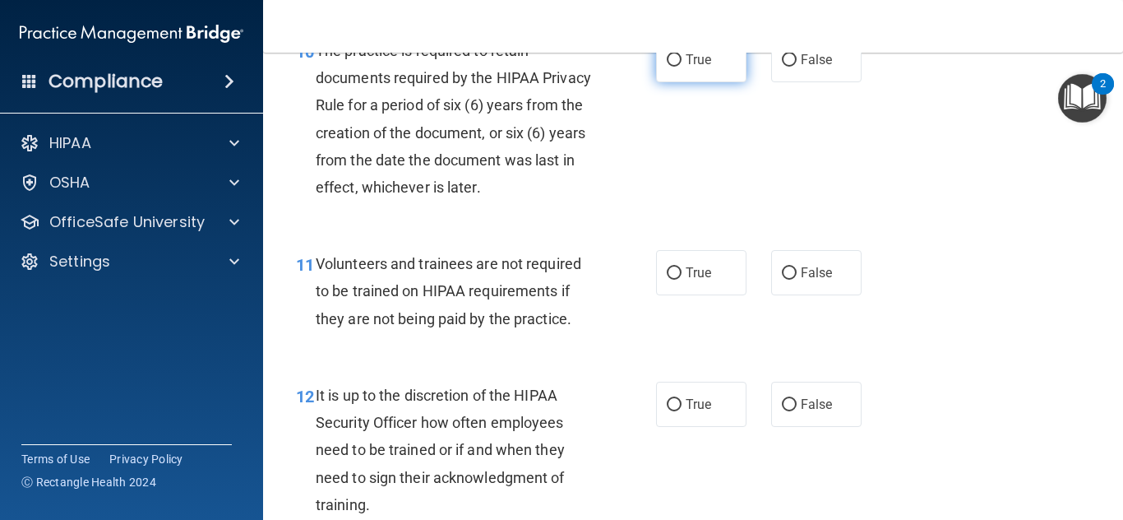
click at [696, 67] on span "True" at bounding box center [698, 60] width 25 height 16
radio input "true"
click at [667, 54] on input "True" at bounding box center [674, 60] width 15 height 12
click at [833, 295] on label "False" at bounding box center [816, 272] width 90 height 45
radio input "true"
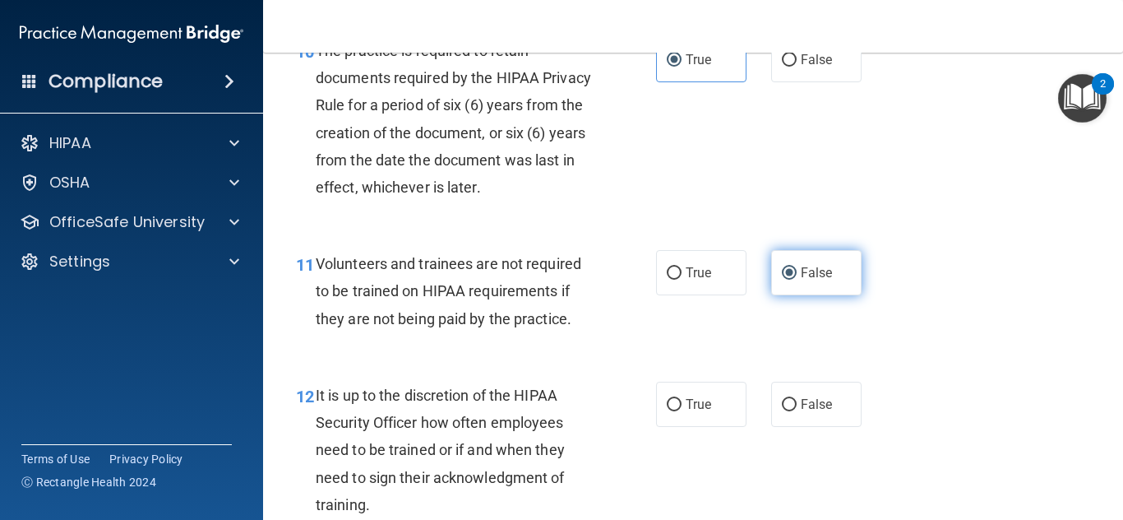
click at [782, 267] on input "False" at bounding box center [789, 273] width 15 height 12
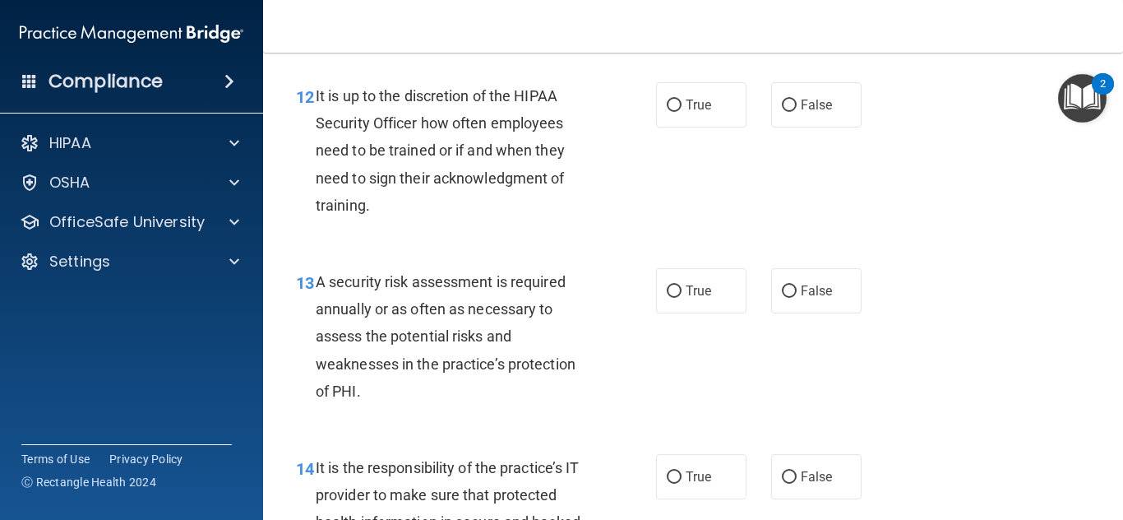
scroll to position [2152, 0]
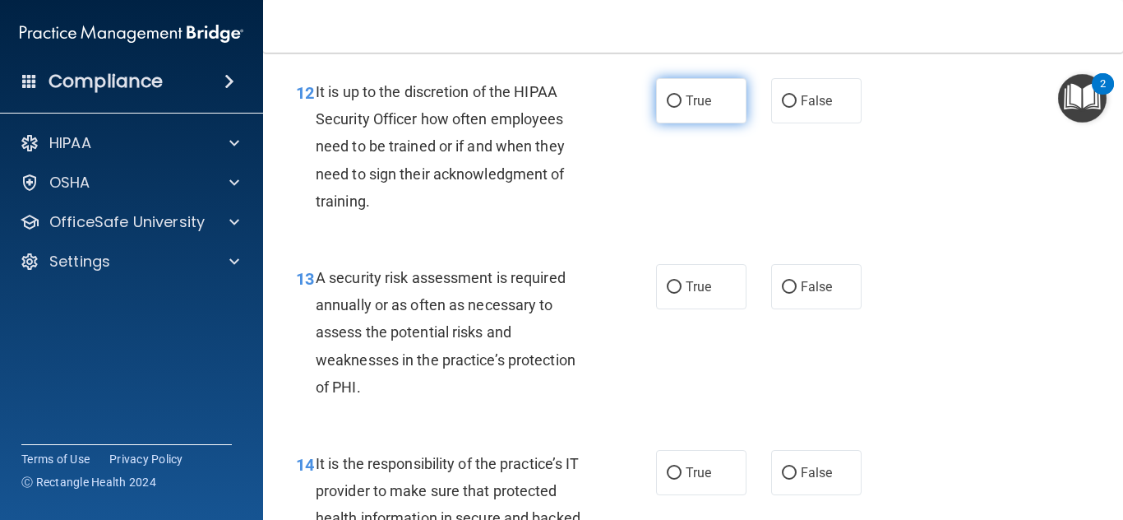
click at [700, 123] on label "True" at bounding box center [701, 100] width 90 height 45
radio input "true"
click at [667, 95] on input "True" at bounding box center [674, 101] width 15 height 12
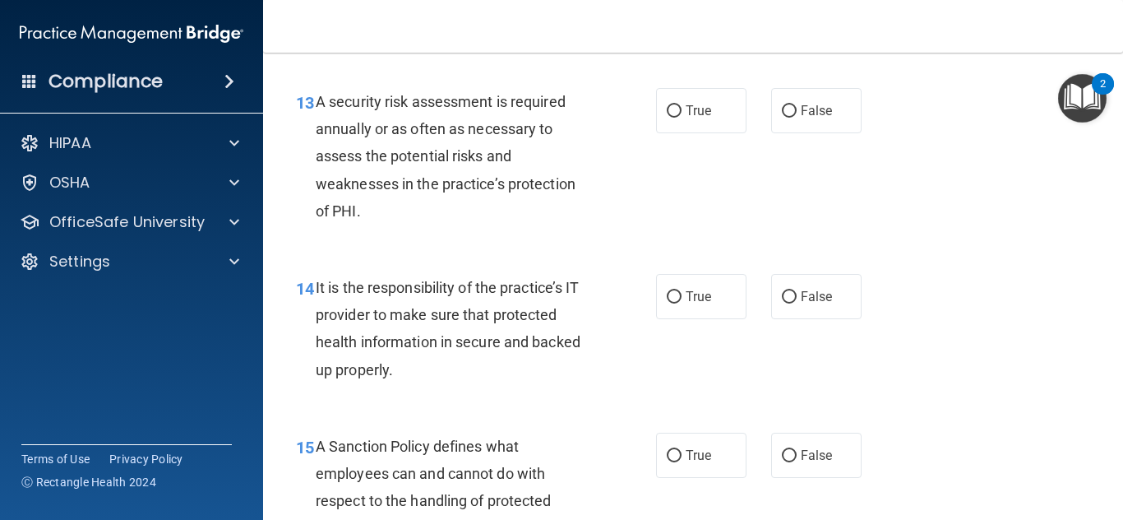
scroll to position [2337, 0]
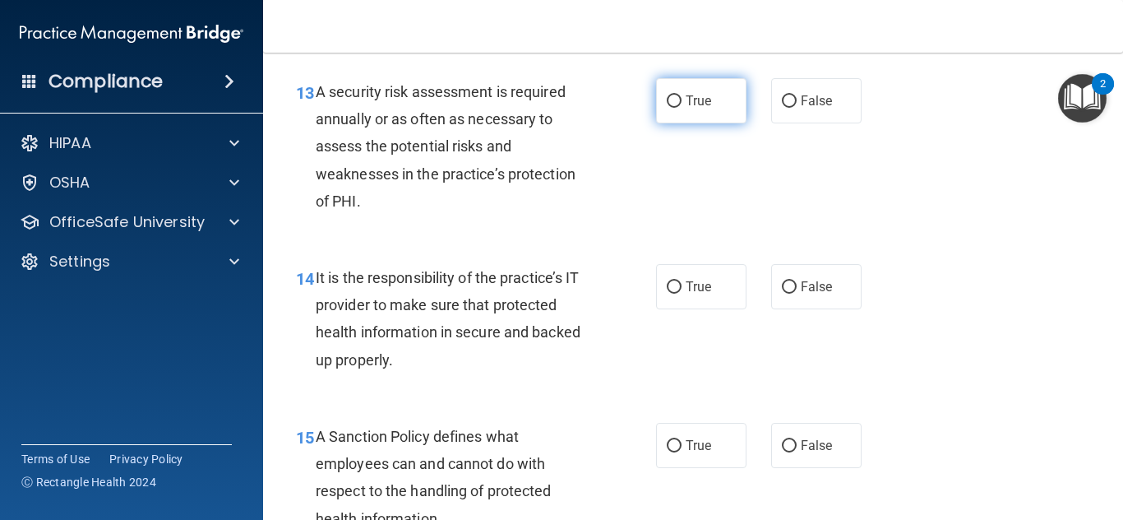
click at [701, 109] on span "True" at bounding box center [698, 101] width 25 height 16
radio input "true"
click at [667, 95] on input "True" at bounding box center [674, 101] width 15 height 12
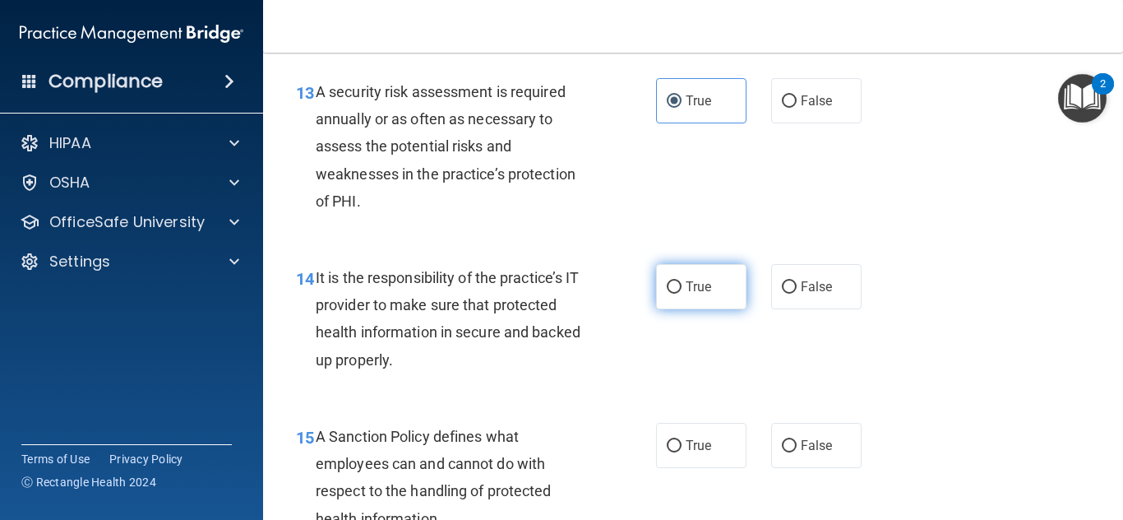
click at [715, 309] on label "True" at bounding box center [701, 286] width 90 height 45
radio input "true"
click at [667, 281] on input "True" at bounding box center [674, 287] width 15 height 12
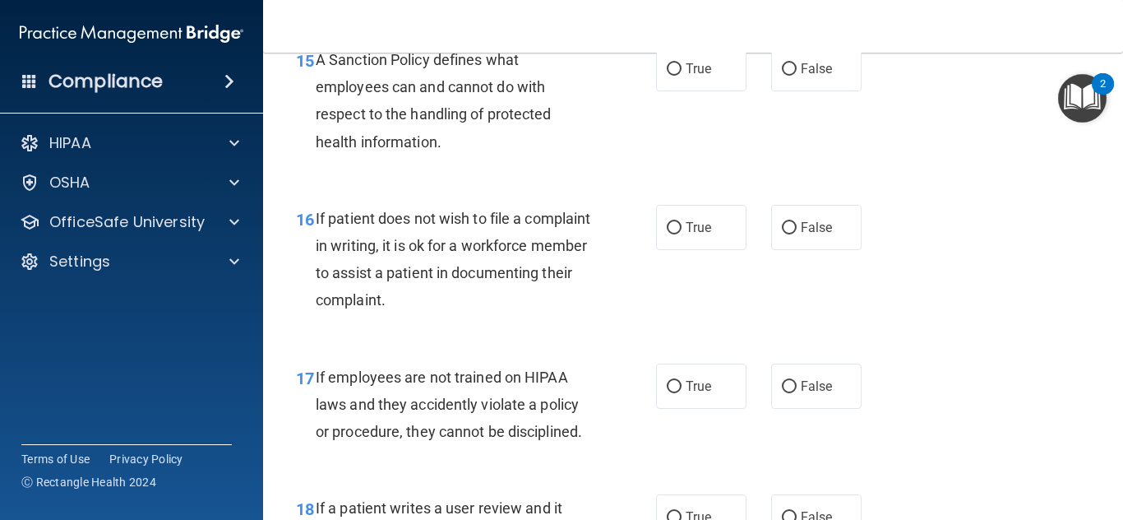
scroll to position [2724, 0]
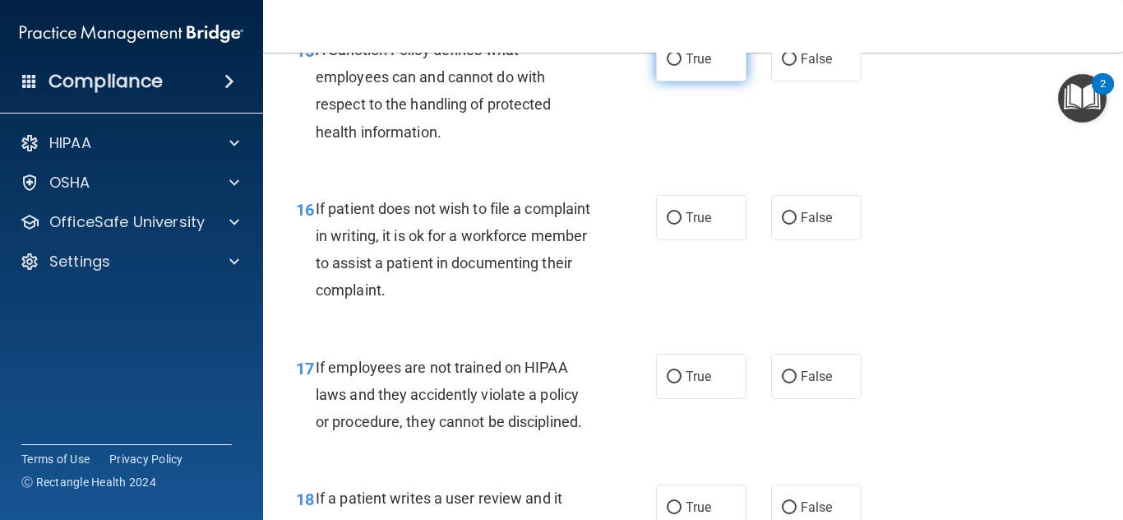
click at [686, 81] on label "True" at bounding box center [701, 58] width 90 height 45
radio input "true"
click at [667, 53] on input "True" at bounding box center [674, 59] width 15 height 12
click at [745, 240] on div "True False" at bounding box center [764, 217] width 217 height 45
click at [693, 240] on label "True" at bounding box center [701, 217] width 90 height 45
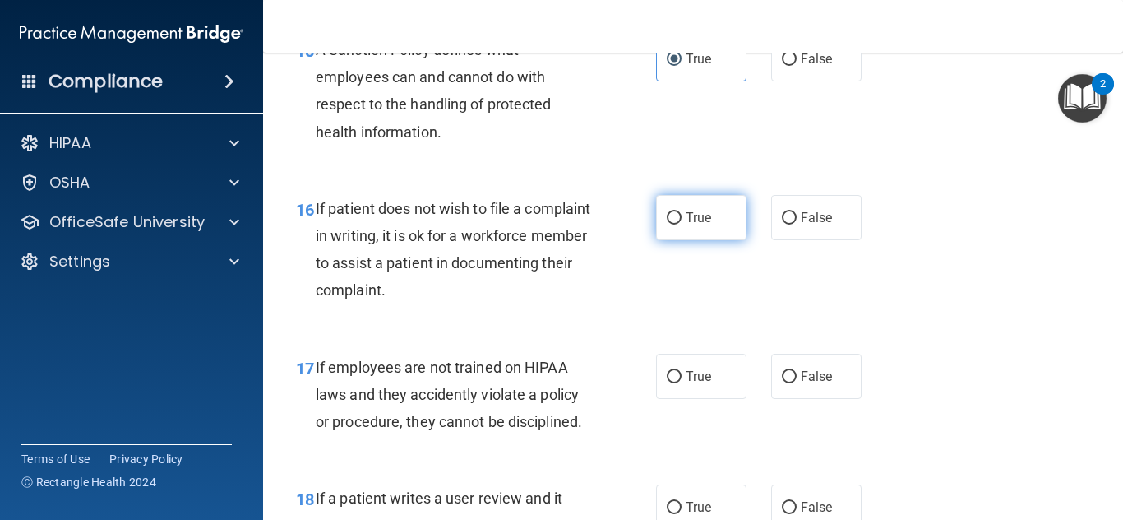
radio input "true"
click at [667, 212] on input "True" at bounding box center [674, 218] width 15 height 12
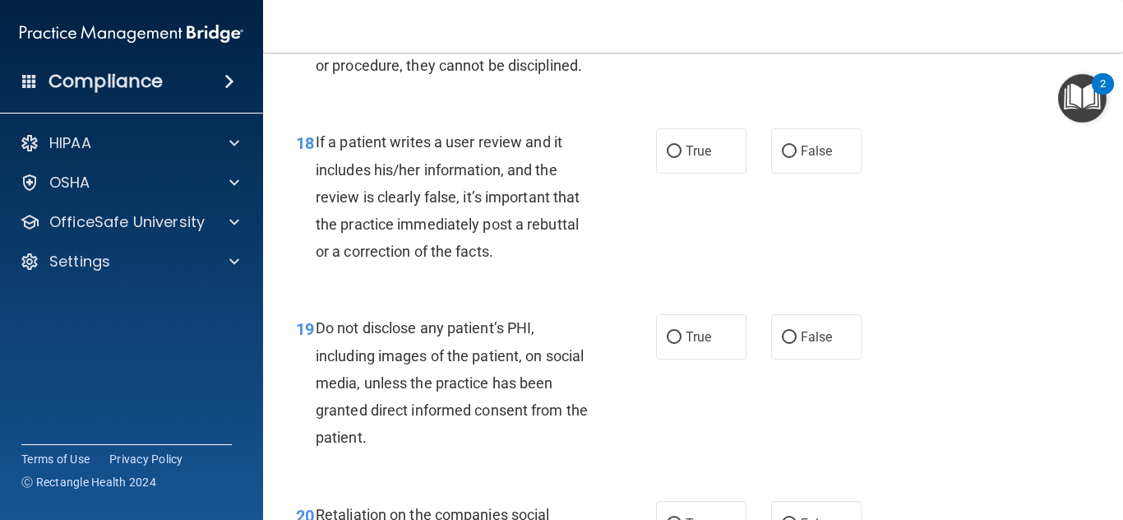
scroll to position [3000, 0]
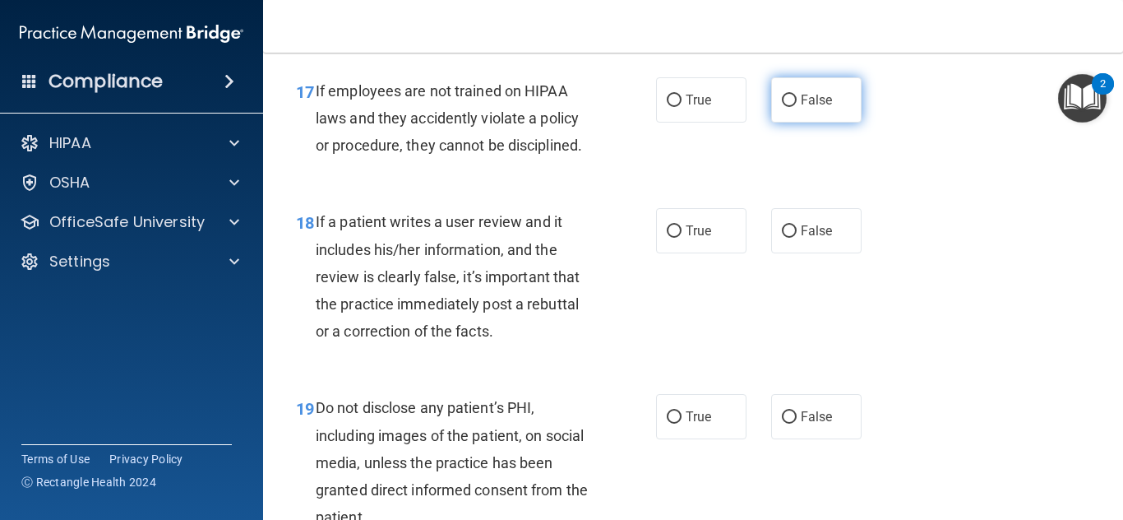
radio input "true"
click at [786, 107] on input "False" at bounding box center [789, 101] width 15 height 12
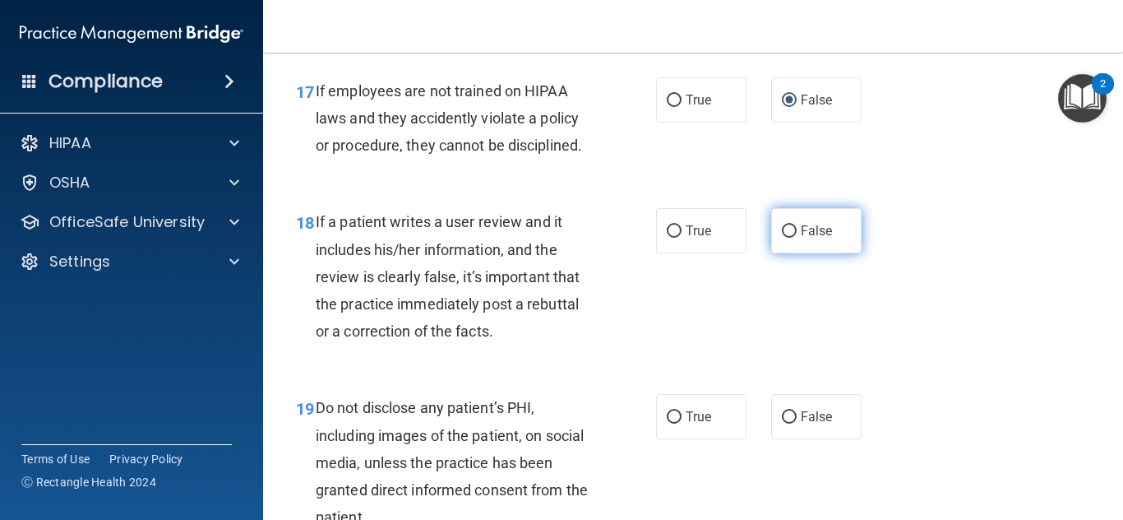
click at [801, 238] on span "False" at bounding box center [817, 231] width 32 height 16
radio input "true"
click at [782, 225] on input "False" at bounding box center [789, 231] width 15 height 12
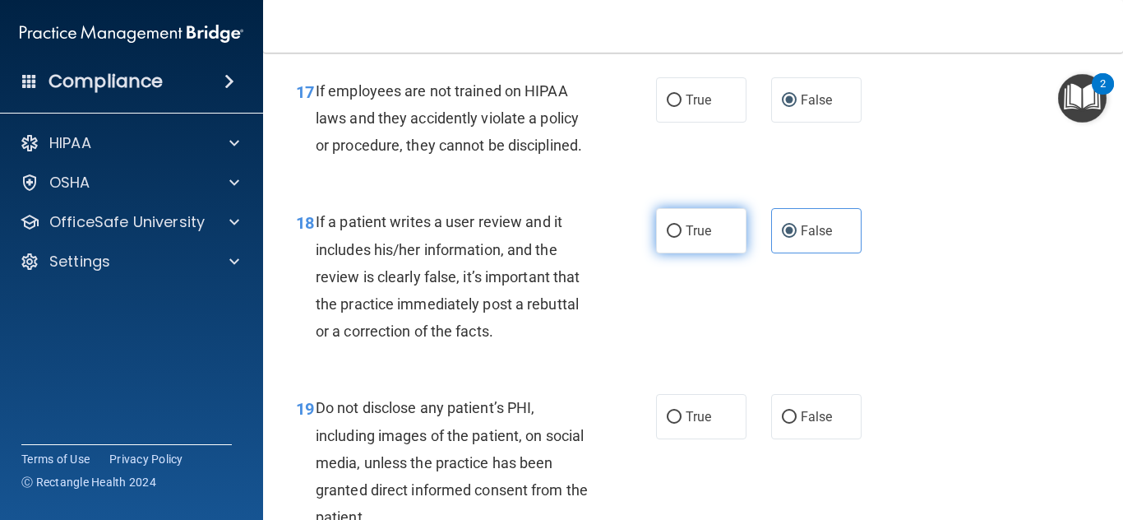
click at [700, 253] on label "True" at bounding box center [701, 230] width 90 height 45
radio input "true"
click at [667, 225] on input "True" at bounding box center [674, 231] width 15 height 12
radio input "false"
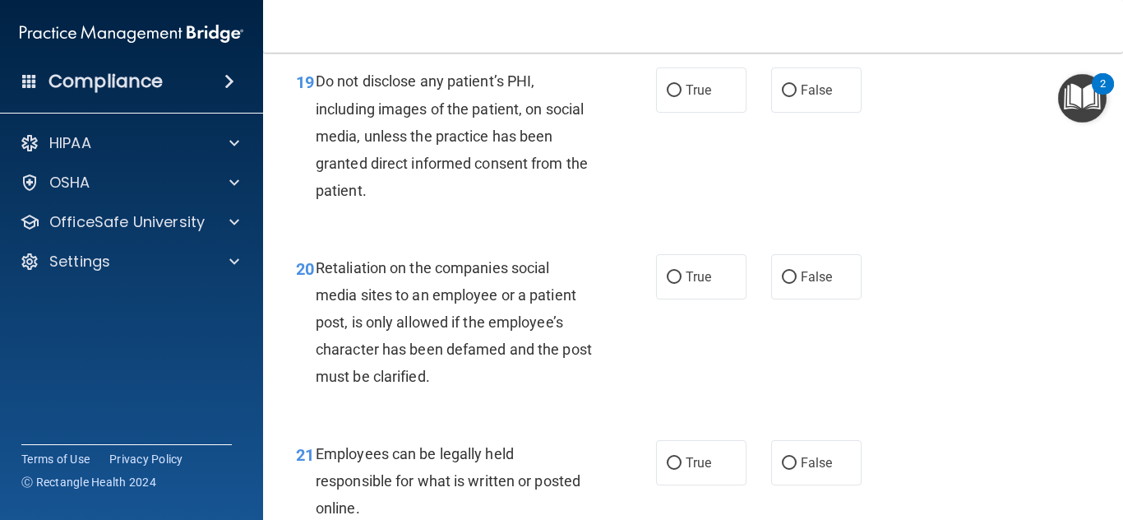
scroll to position [3346, 0]
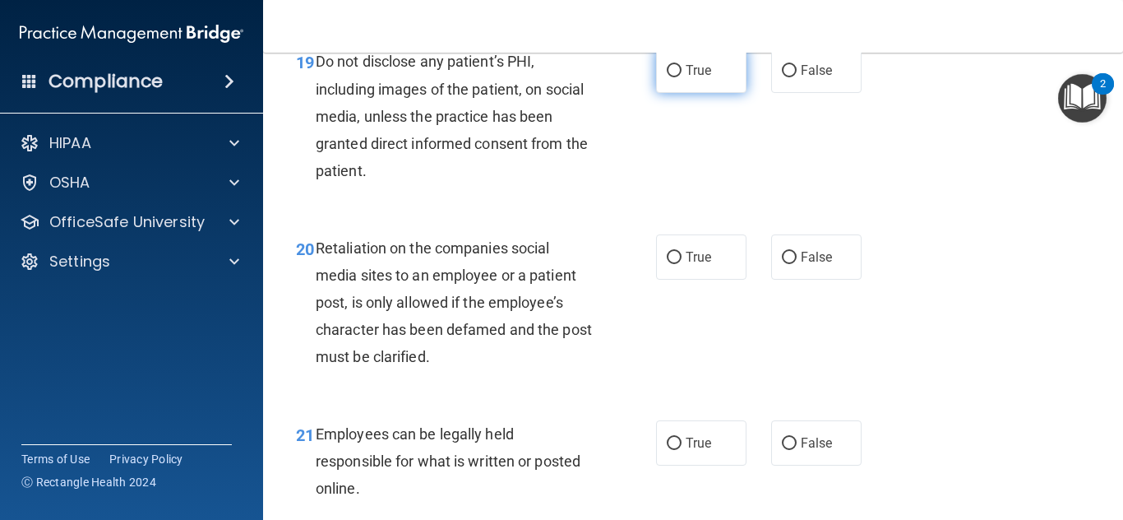
radio input "true"
click at [667, 77] on input "True" at bounding box center [674, 71] width 15 height 12
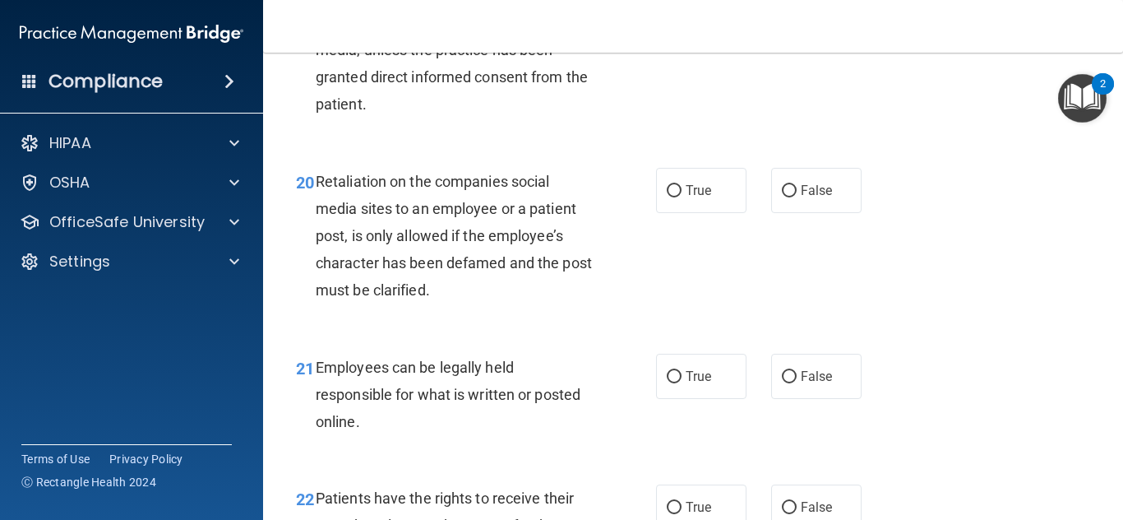
scroll to position [3416, 0]
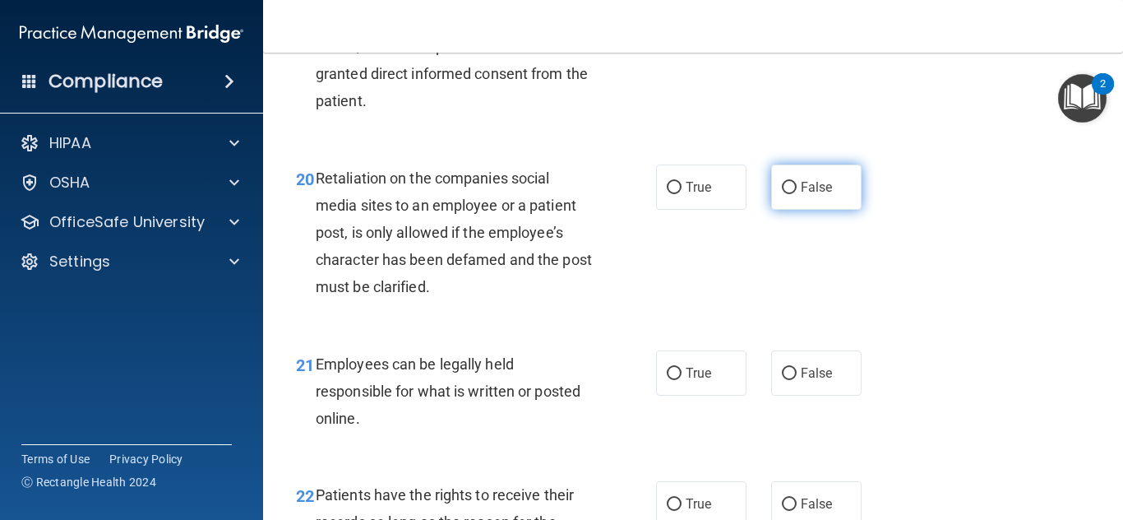
click at [772, 210] on label "False" at bounding box center [816, 186] width 90 height 45
radio input "true"
click at [782, 182] on input "False" at bounding box center [789, 188] width 15 height 12
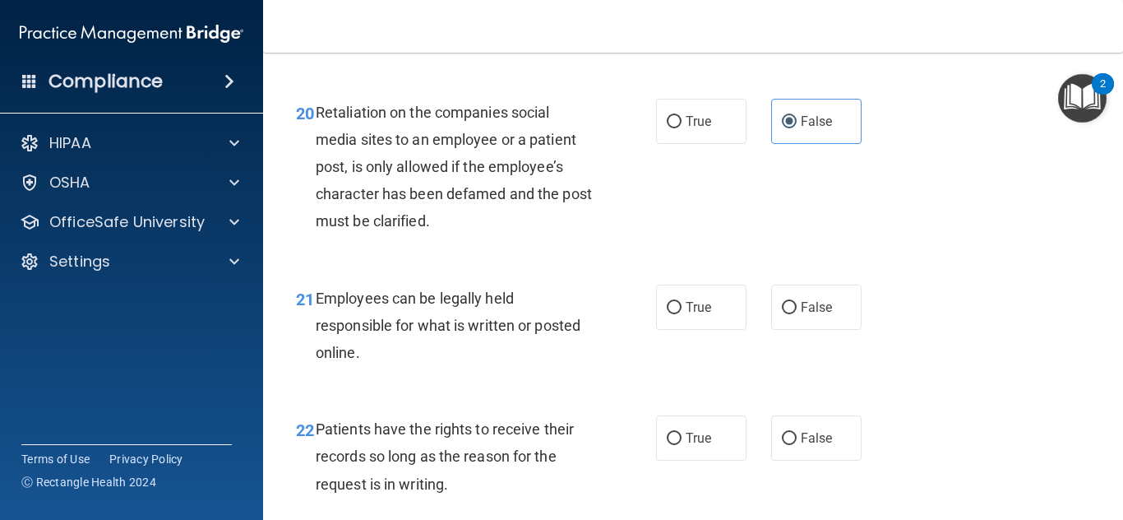
scroll to position [3486, 0]
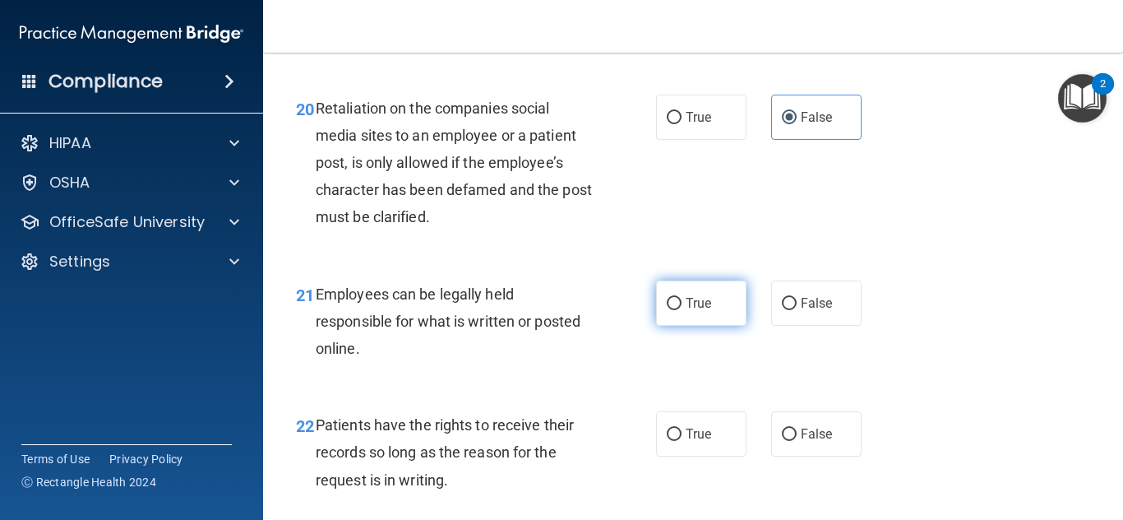
click at [718, 326] on label "True" at bounding box center [701, 302] width 90 height 45
radio input "true"
click at [667, 298] on input "True" at bounding box center [674, 304] width 15 height 12
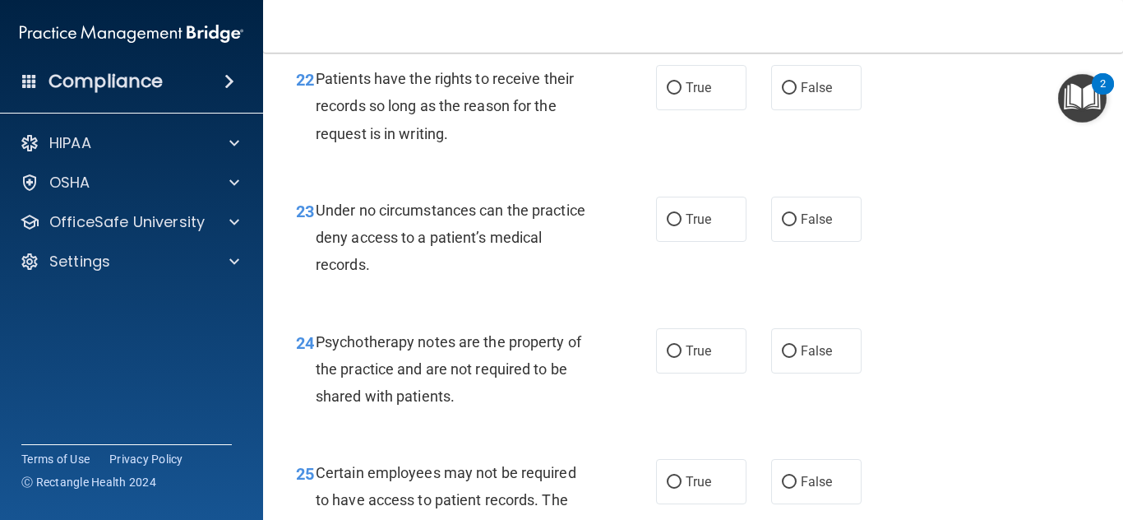
scroll to position [3882, 0]
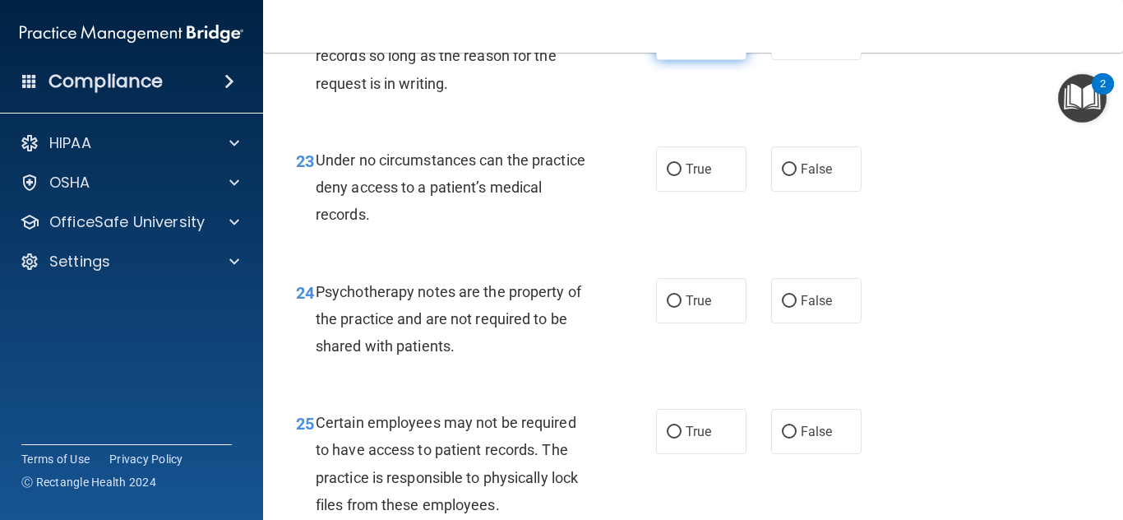
radio input "true"
click at [667, 44] on input "True" at bounding box center [674, 38] width 15 height 12
radio input "true"
click at [782, 44] on input "False" at bounding box center [789, 38] width 15 height 12
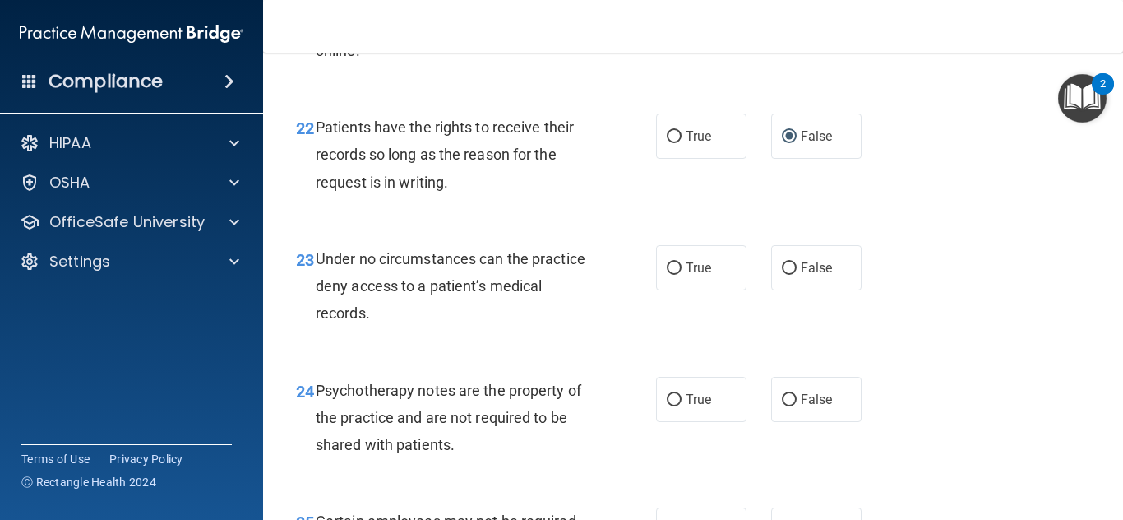
scroll to position [3812, 0]
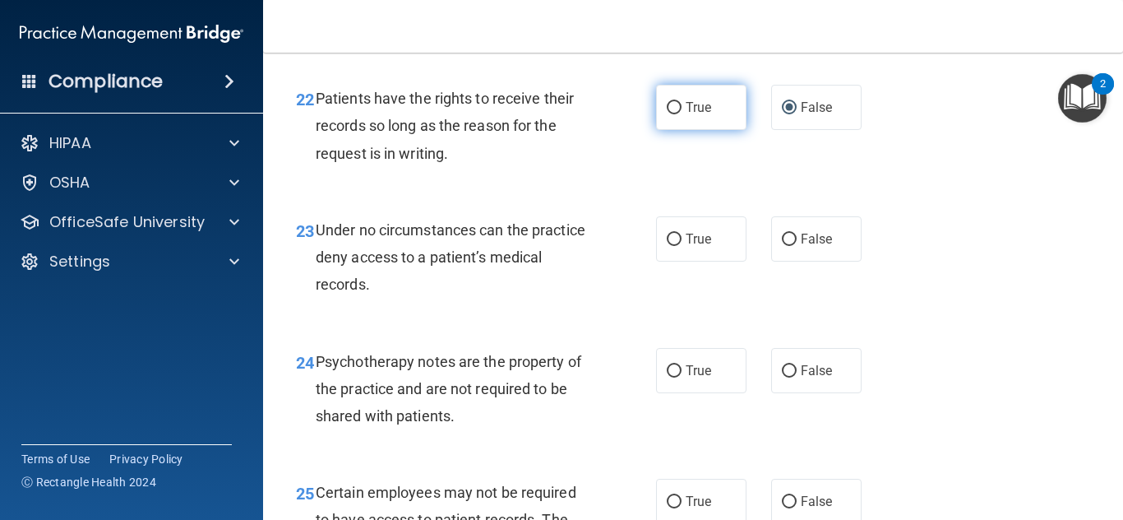
click at [671, 130] on label "True" at bounding box center [701, 107] width 90 height 45
radio input "true"
click at [667, 102] on input "True" at bounding box center [674, 108] width 15 height 12
radio input "false"
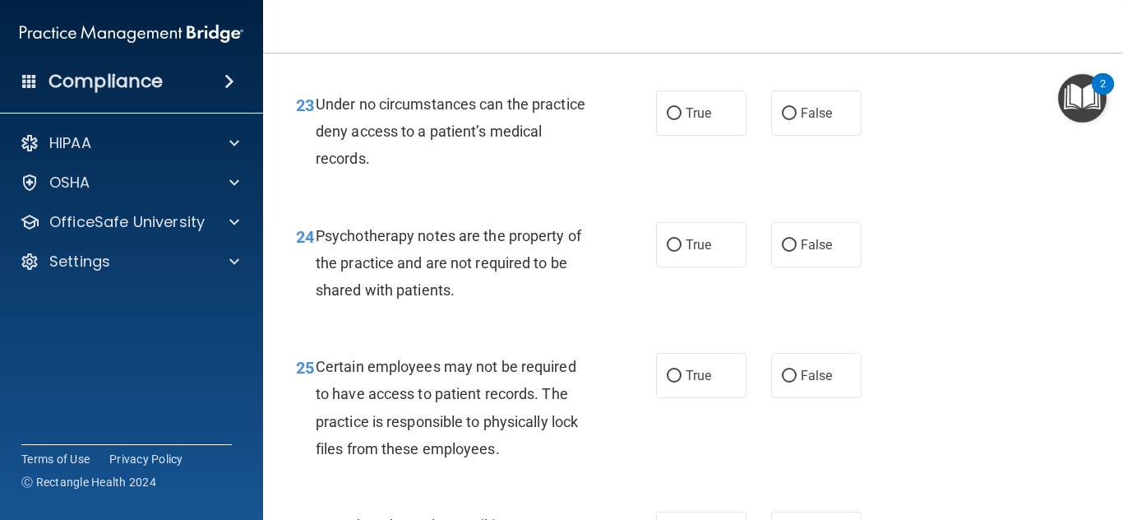
scroll to position [3968, 0]
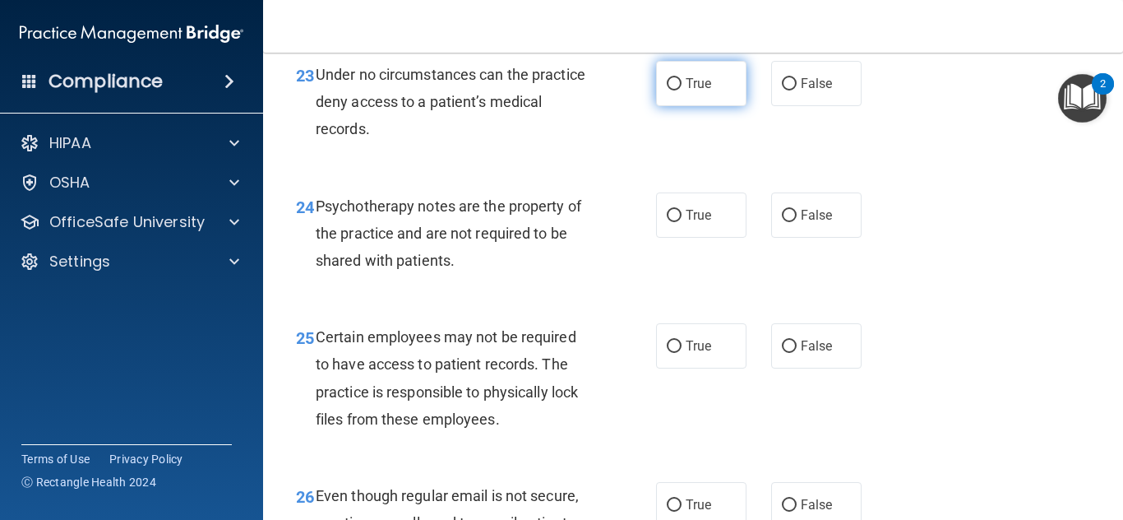
click at [676, 106] on label "True" at bounding box center [701, 83] width 90 height 45
radio input "true"
click at [667, 78] on input "True" at bounding box center [674, 84] width 15 height 12
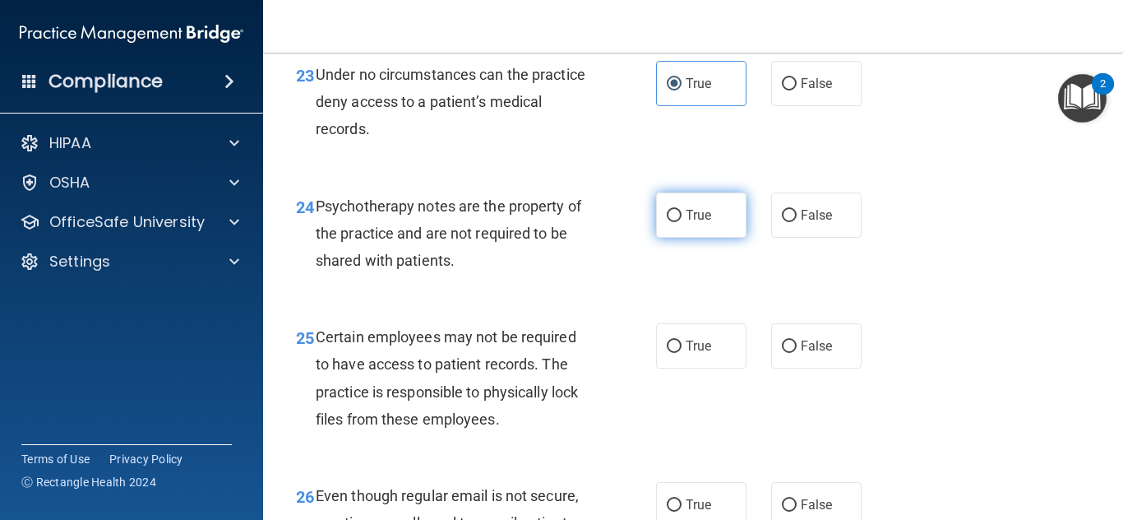
click at [690, 238] on label "True" at bounding box center [701, 214] width 90 height 45
radio input "true"
click at [667, 210] on input "True" at bounding box center [674, 216] width 15 height 12
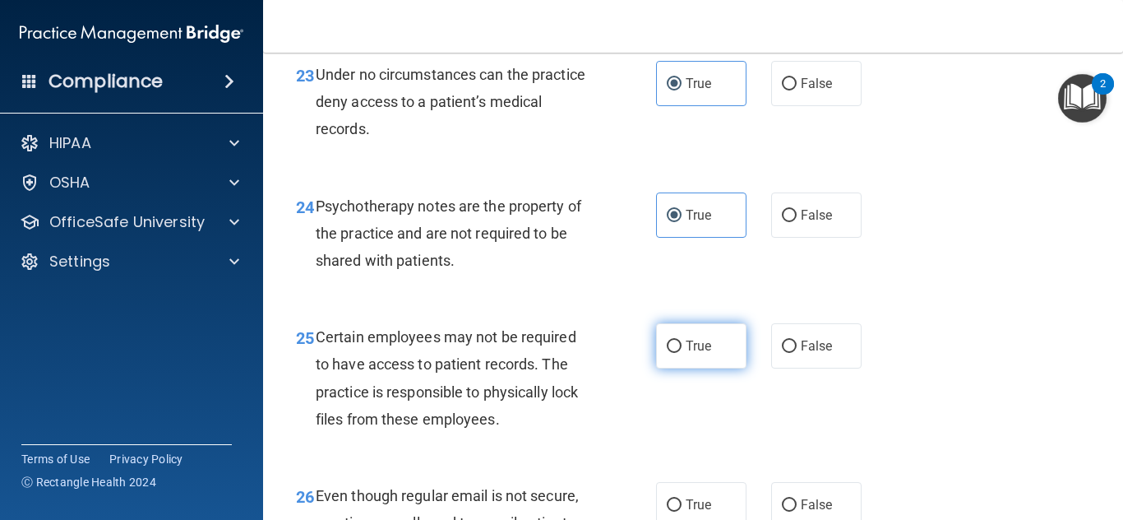
click at [689, 368] on label "True" at bounding box center [701, 345] width 90 height 45
radio input "true"
click at [667, 340] on input "True" at bounding box center [674, 346] width 15 height 12
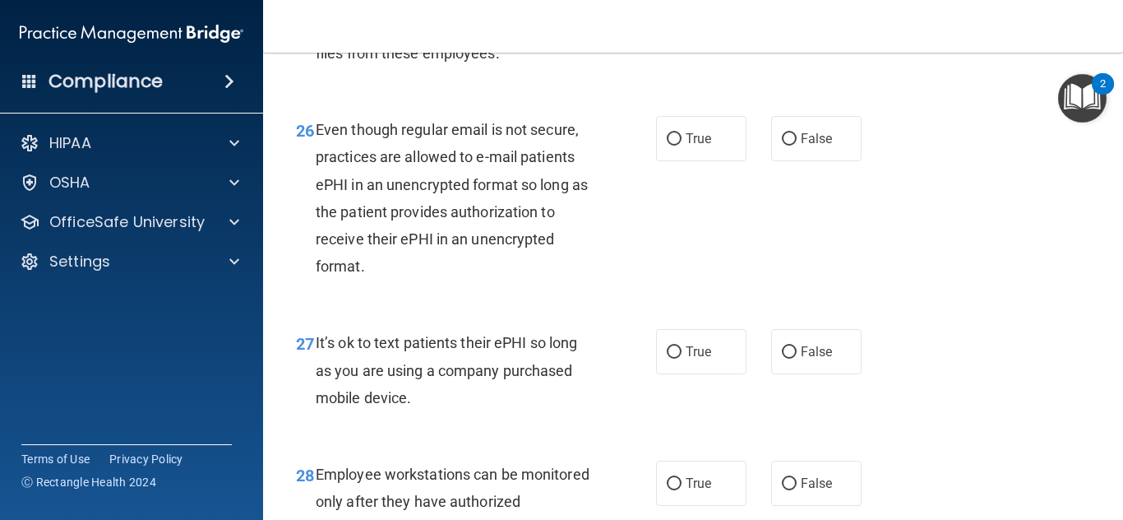
scroll to position [4344, 0]
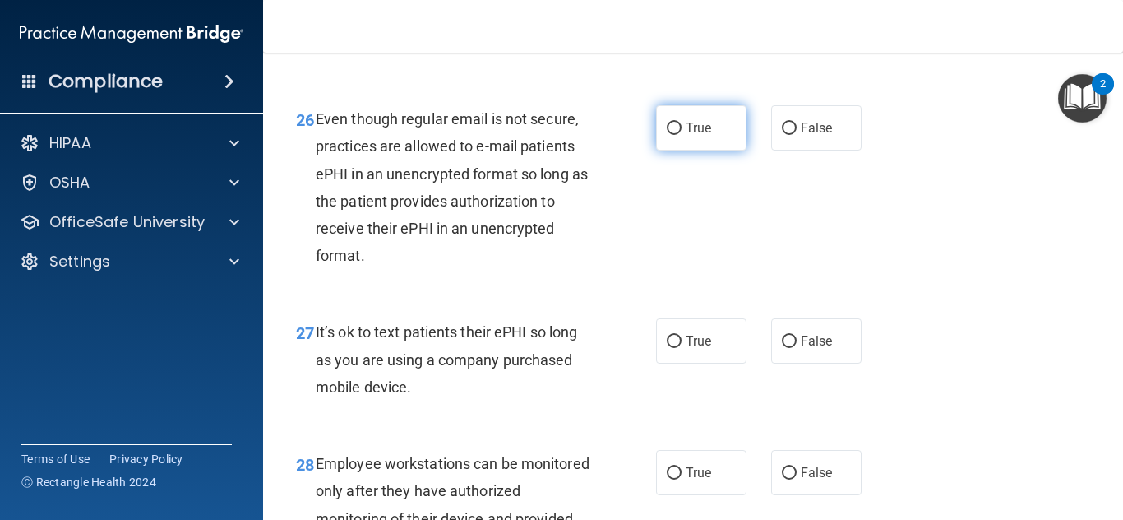
click at [719, 150] on label "True" at bounding box center [701, 127] width 90 height 45
radio input "true"
click at [667, 123] on input "True" at bounding box center [674, 129] width 15 height 12
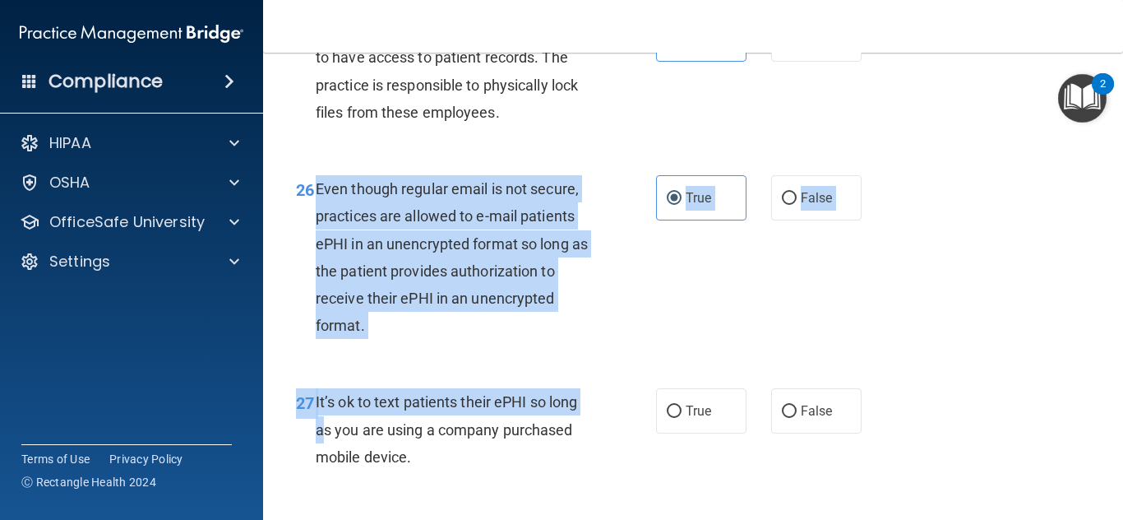
drag, startPoint x: 1112, startPoint y: 437, endPoint x: 1118, endPoint y: 452, distance: 15.9
click at [1118, 452] on main "- HIPAA Policies and Procedures Quiz This quiz doesn’t expire until . Are you s…" at bounding box center [693, 286] width 860 height 467
click at [1041, 368] on div "26 Even though regular email is not secure, practices are allowed to e-mail pat…" at bounding box center [693, 261] width 819 height 213
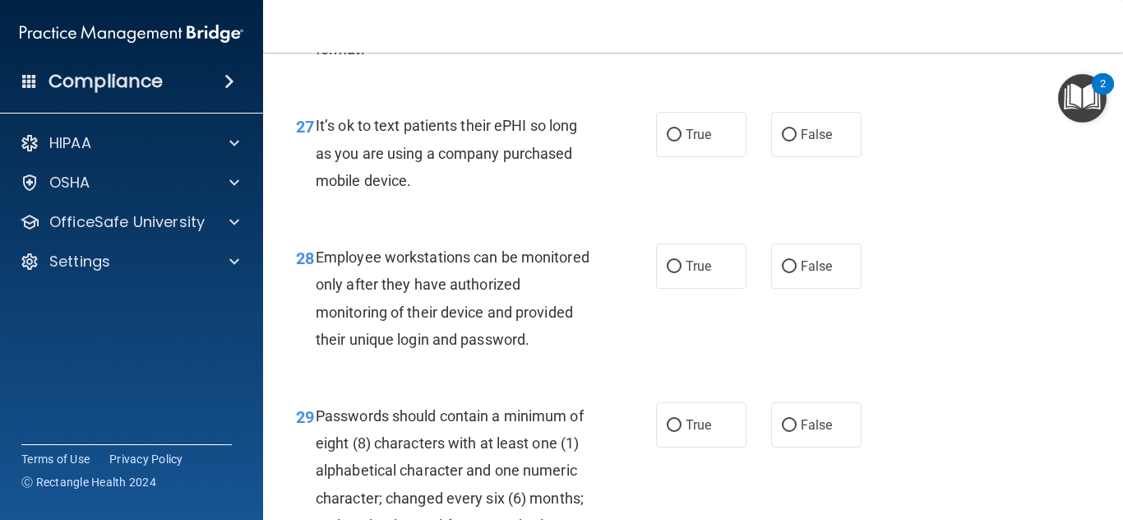
scroll to position [4551, 0]
click at [710, 157] on label "True" at bounding box center [701, 134] width 90 height 45
radio input "true"
click at [667, 129] on input "True" at bounding box center [674, 135] width 15 height 12
click at [713, 289] on label "True" at bounding box center [701, 265] width 90 height 45
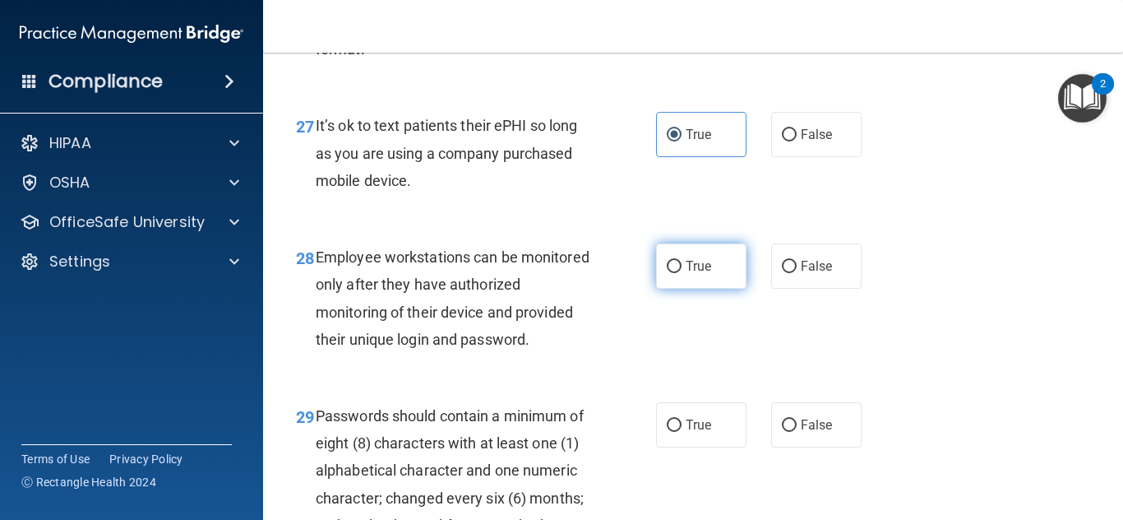
radio input "true"
click at [667, 261] on input "True" at bounding box center [674, 267] width 15 height 12
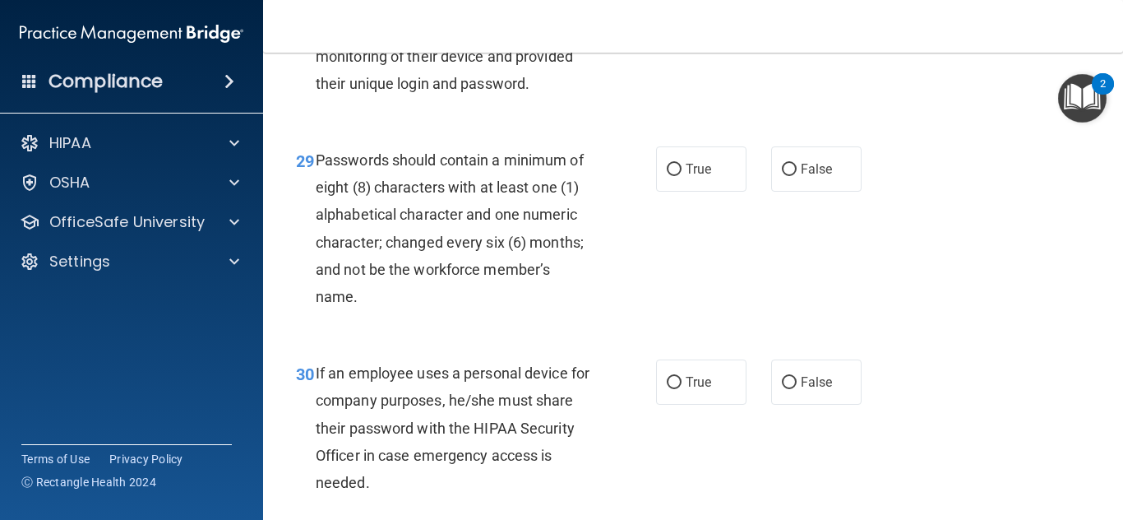
scroll to position [4907, 0]
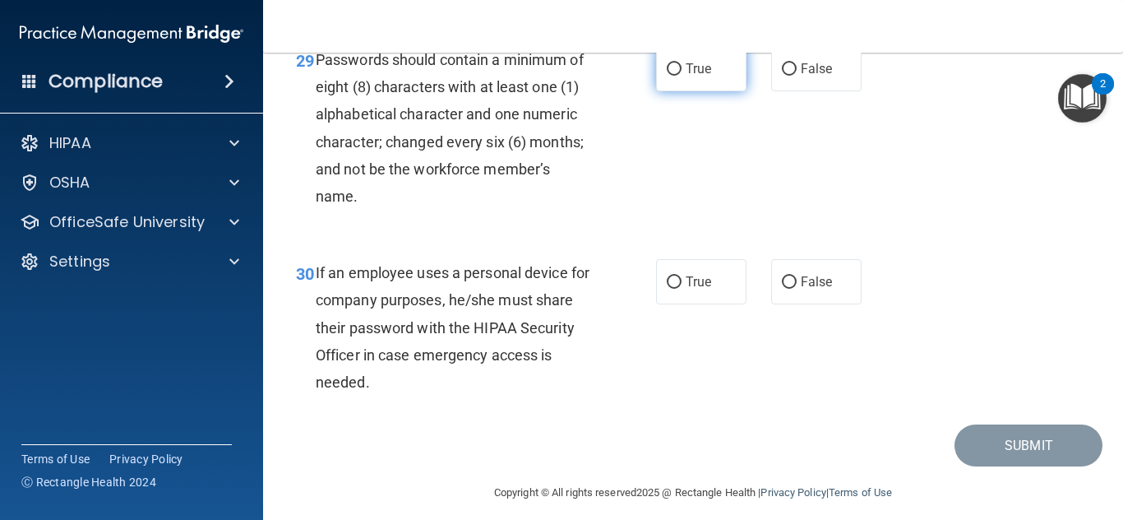
click at [699, 91] on label "True" at bounding box center [701, 68] width 90 height 45
radio input "true"
click at [667, 63] on input "True" at bounding box center [674, 69] width 15 height 12
click at [713, 304] on label "True" at bounding box center [701, 281] width 90 height 45
radio input "true"
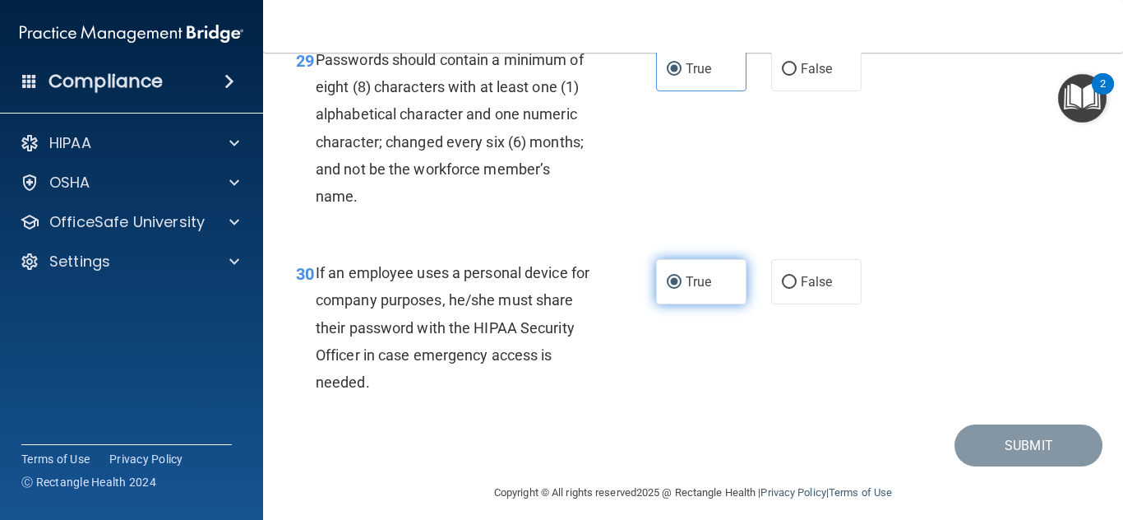
click at [667, 276] on input "True" at bounding box center [674, 282] width 15 height 12
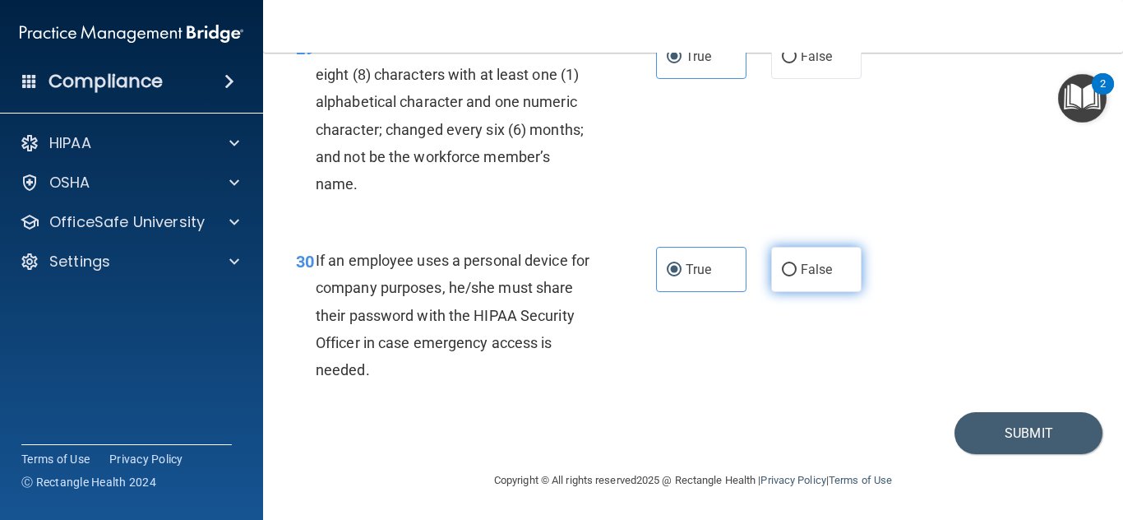
scroll to position [4977, 0]
click at [1038, 446] on button "Submit" at bounding box center [1029, 433] width 148 height 42
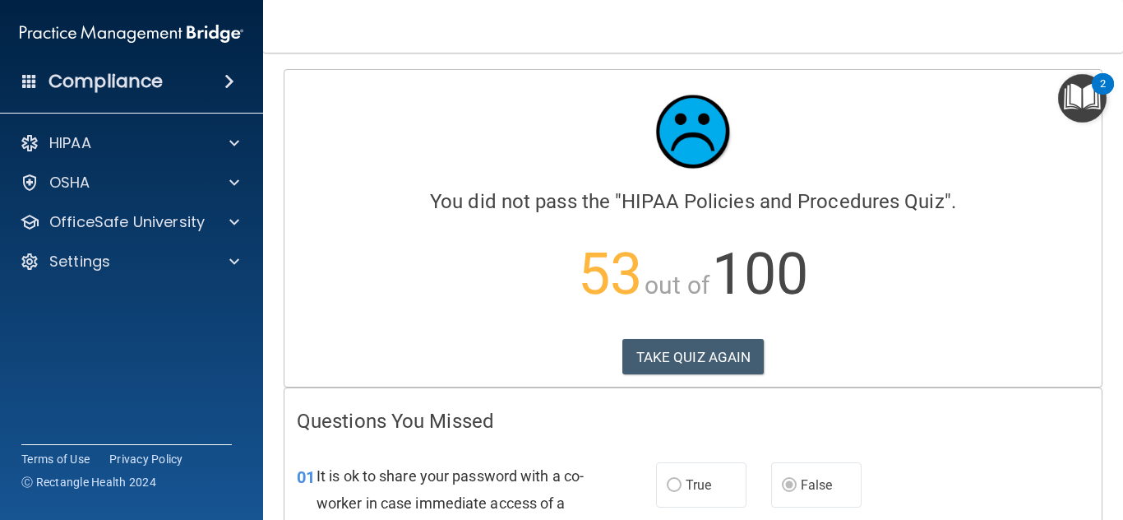
drag, startPoint x: 1117, startPoint y: 90, endPoint x: 1116, endPoint y: 130, distance: 39.5
click at [1116, 130] on body "Compliance HIPAA Documents and Policies Report an Incident Business Associates …" at bounding box center [561, 260] width 1123 height 520
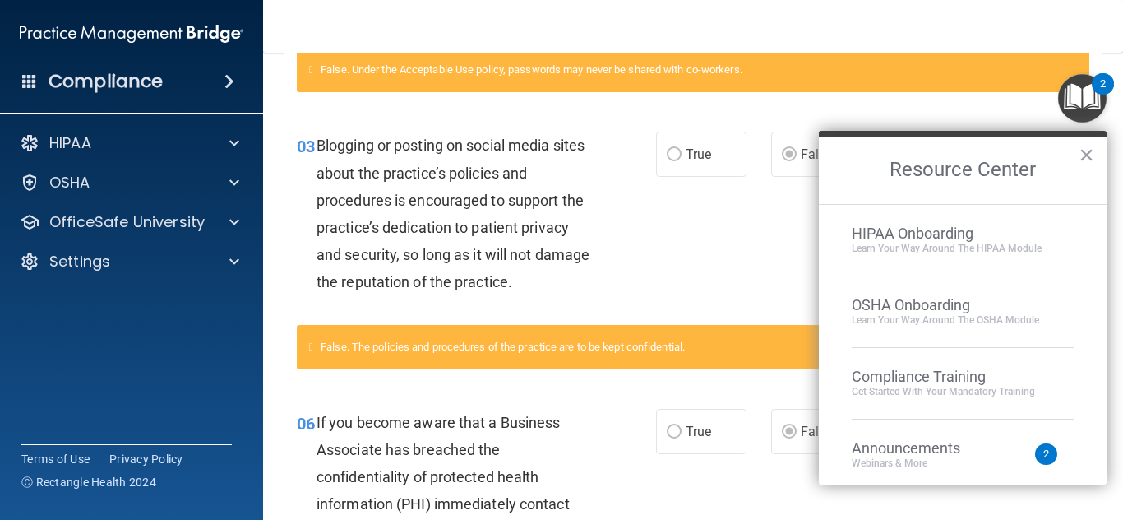
scroll to position [495, 0]
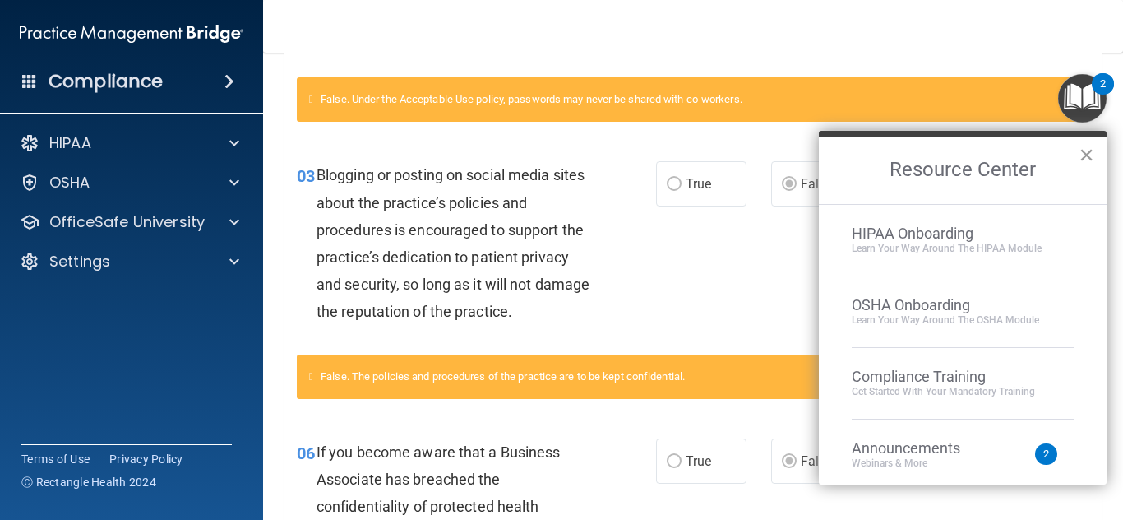
click at [1084, 155] on button "×" at bounding box center [1087, 154] width 16 height 26
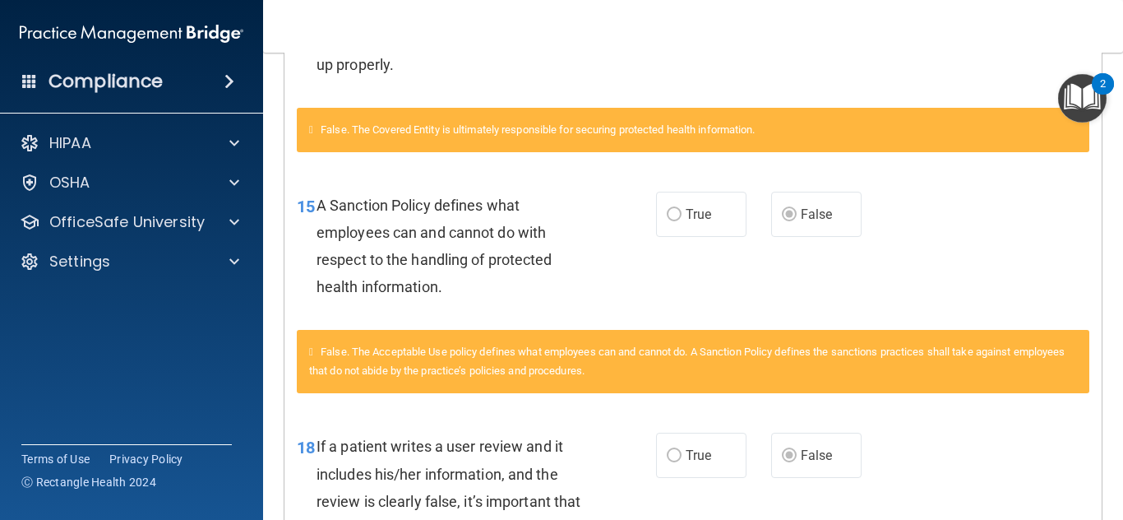
scroll to position [2031, 0]
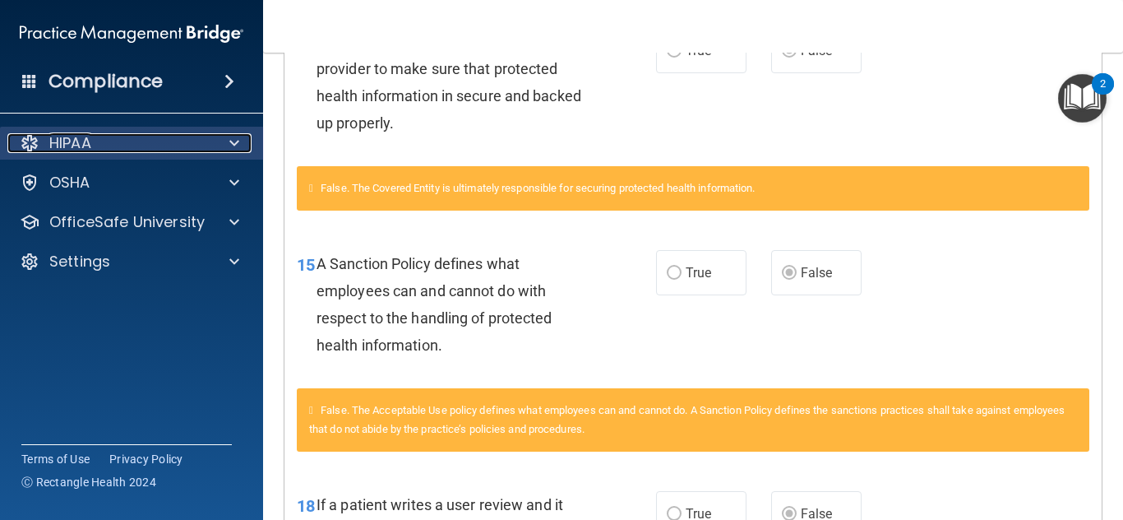
click at [205, 138] on div "HIPAA" at bounding box center [109, 143] width 204 height 20
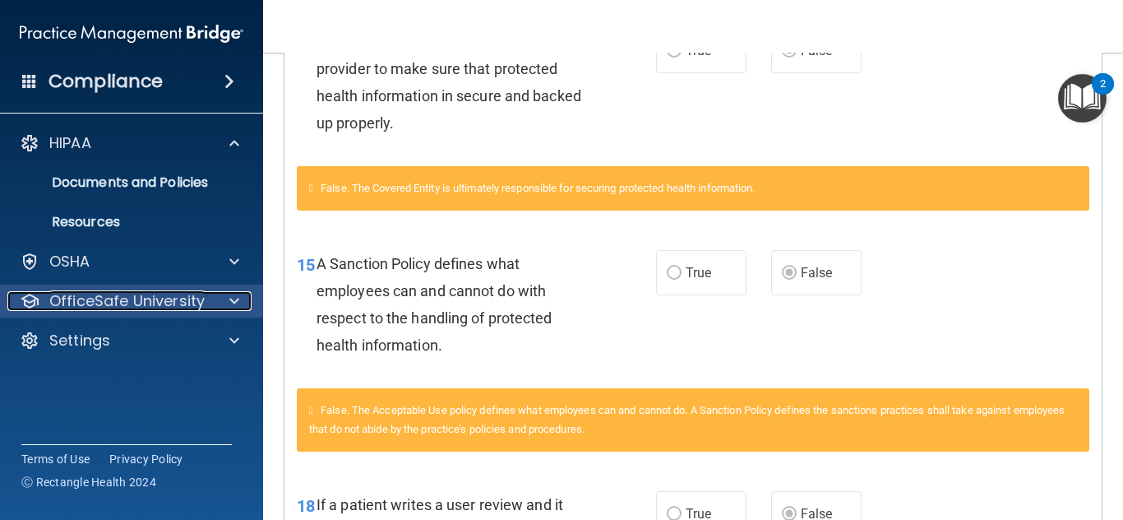
click at [170, 294] on p "OfficeSafe University" at bounding box center [126, 301] width 155 height 20
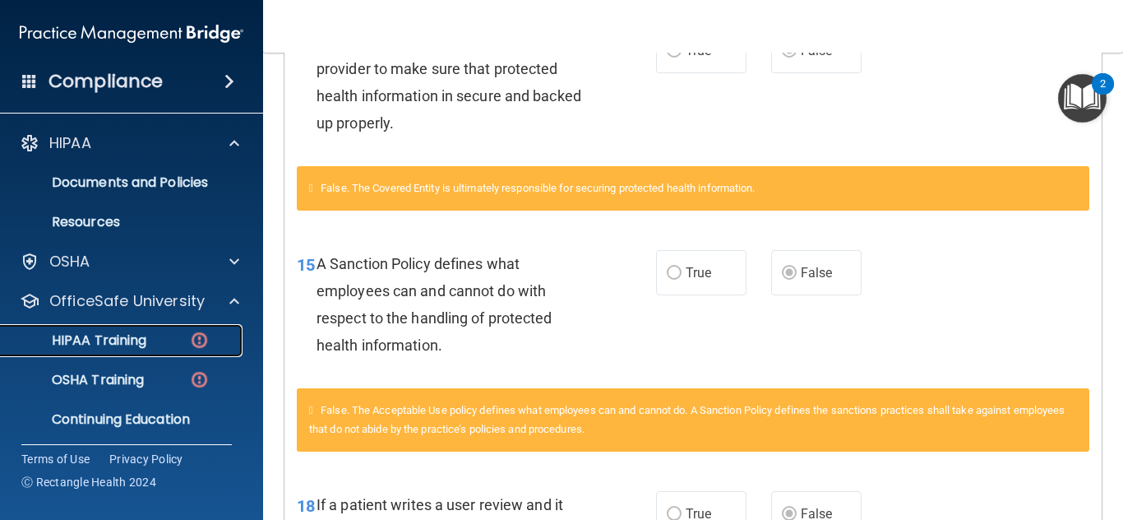
click at [164, 332] on div "HIPAA Training" at bounding box center [123, 340] width 224 height 16
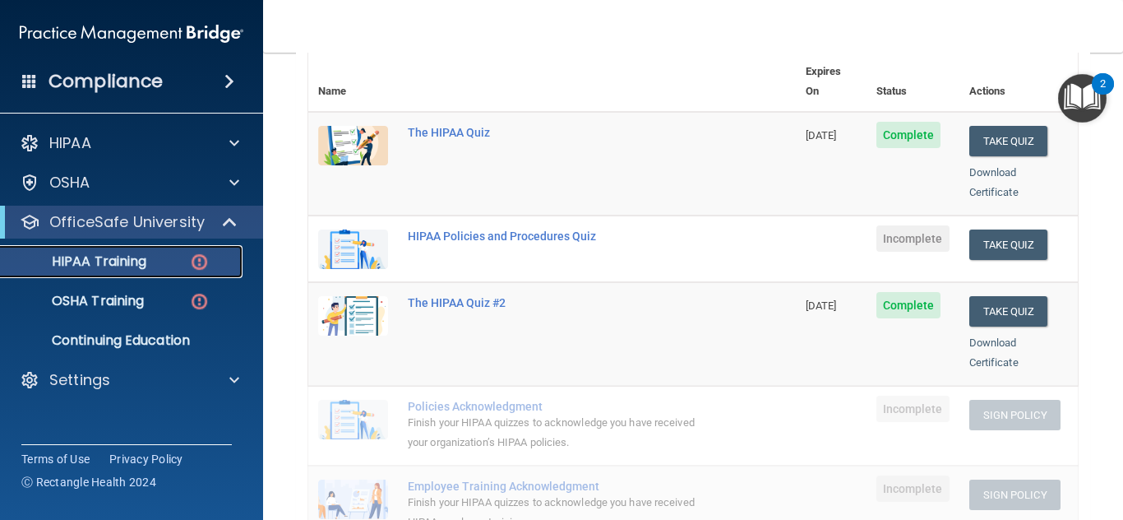
scroll to position [195, 0]
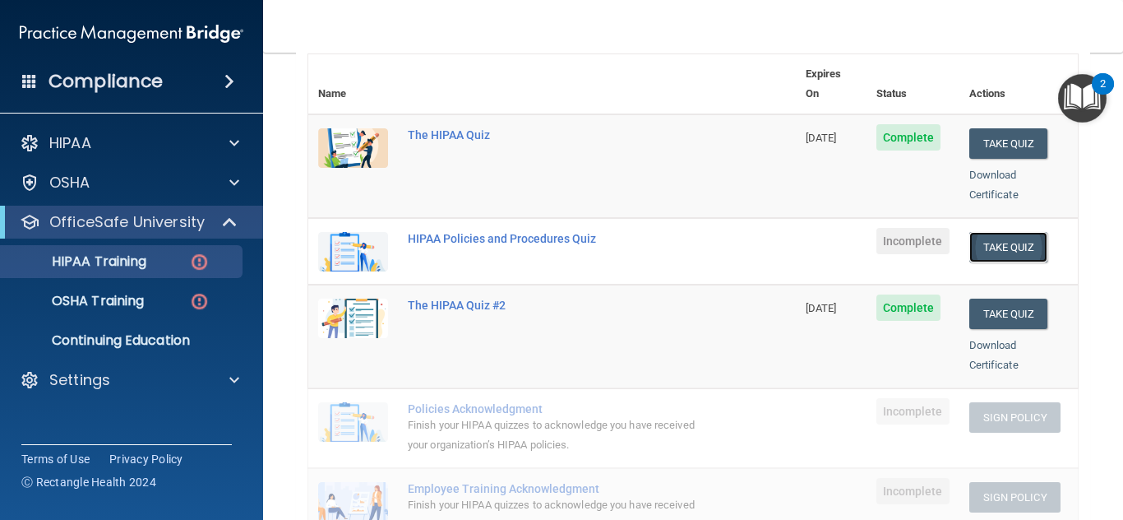
click at [995, 238] on button "Take Quiz" at bounding box center [1008, 247] width 79 height 30
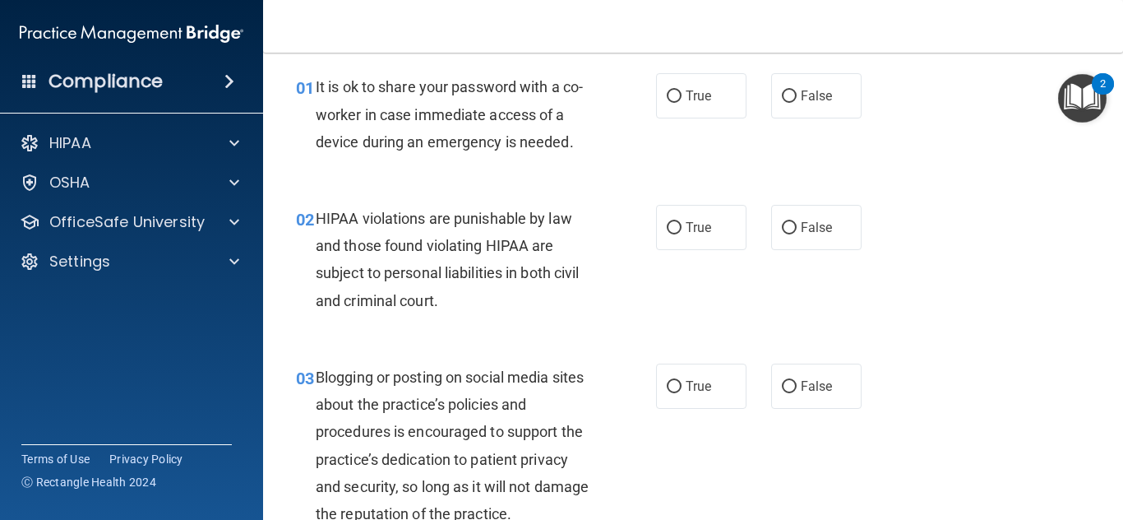
scroll to position [55, 0]
click at [819, 115] on label "False" at bounding box center [816, 97] width 90 height 45
radio input "true"
click at [782, 92] on input "False" at bounding box center [789, 98] width 15 height 12
click at [695, 235] on span "True" at bounding box center [698, 229] width 25 height 16
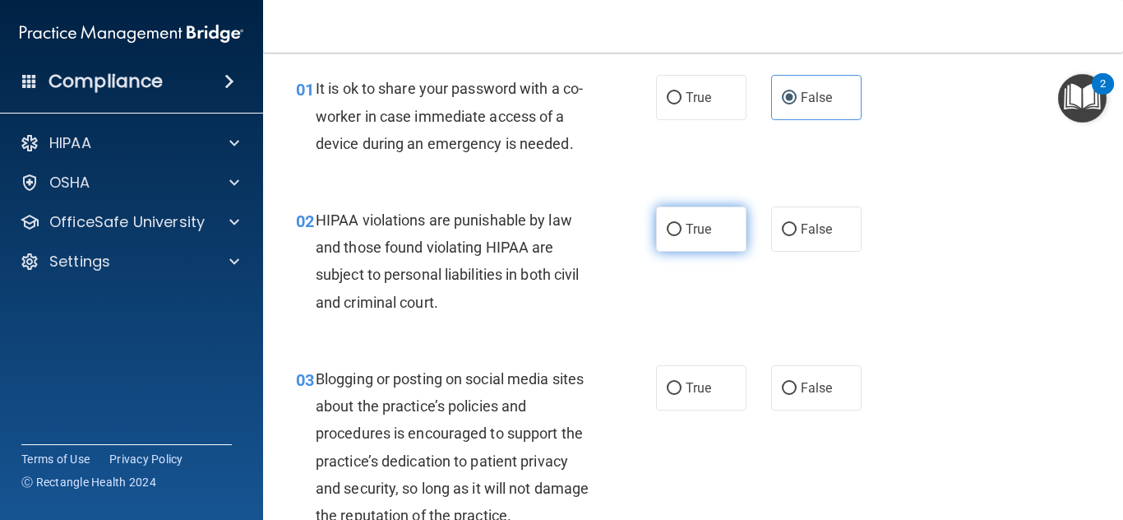
radio input "true"
click at [667, 224] on input "True" at bounding box center [674, 230] width 15 height 12
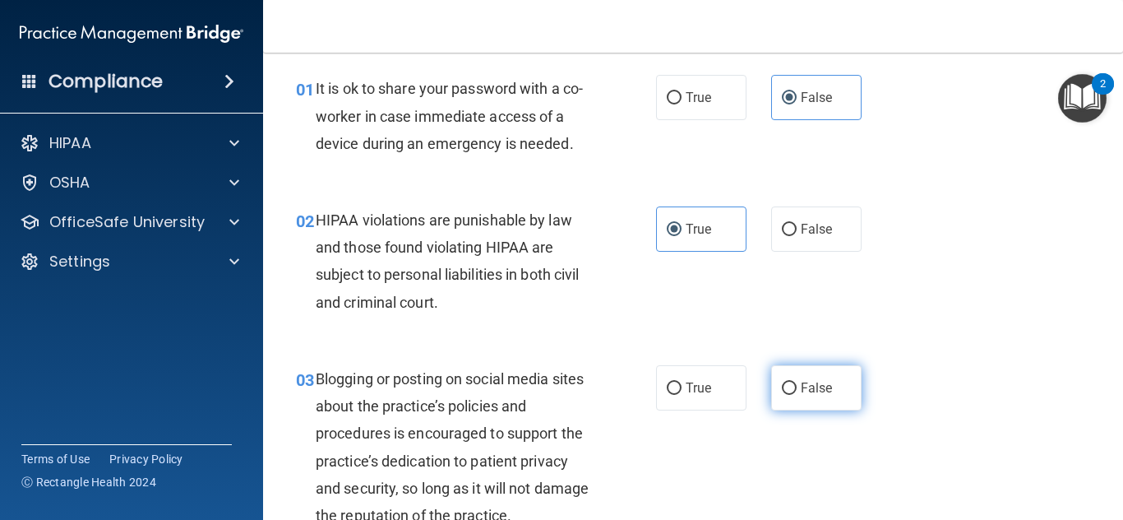
click at [788, 394] on label "False" at bounding box center [816, 387] width 90 height 45
radio input "true"
click at [782, 382] on input "False" at bounding box center [789, 388] width 15 height 12
drag, startPoint x: 1117, startPoint y: 85, endPoint x: 1120, endPoint y: 104, distance: 20.0
click at [1119, 104] on body "Compliance HIPAA Documents and Policies Report an Incident Business Associates …" at bounding box center [561, 260] width 1123 height 520
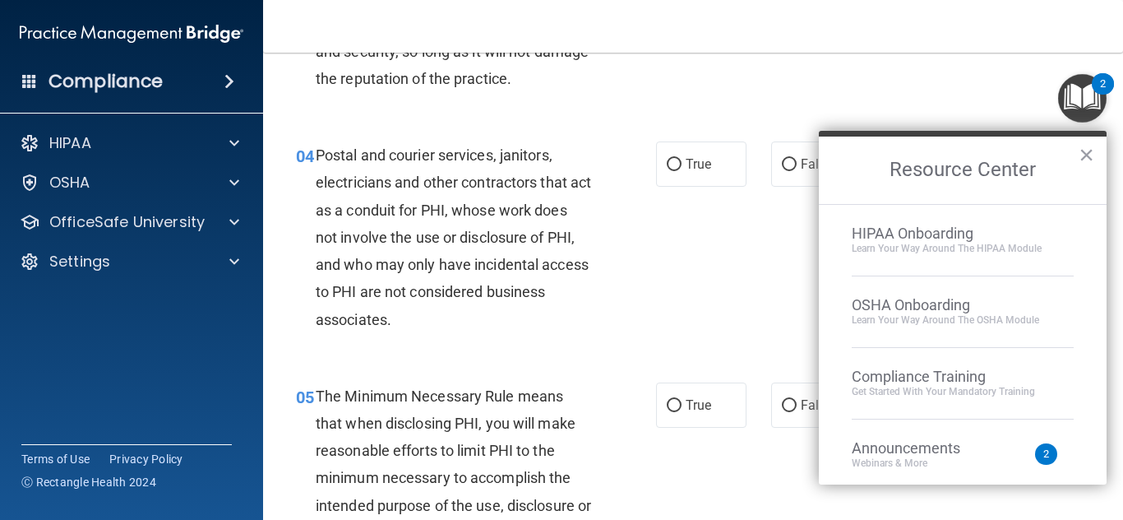
scroll to position [502, 0]
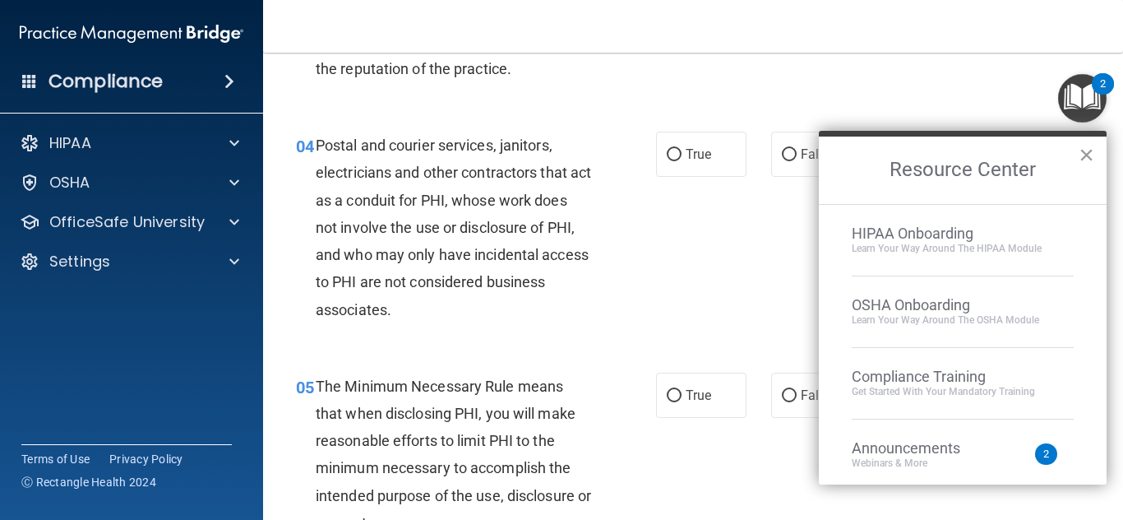
click at [1086, 141] on button "×" at bounding box center [1087, 154] width 16 height 26
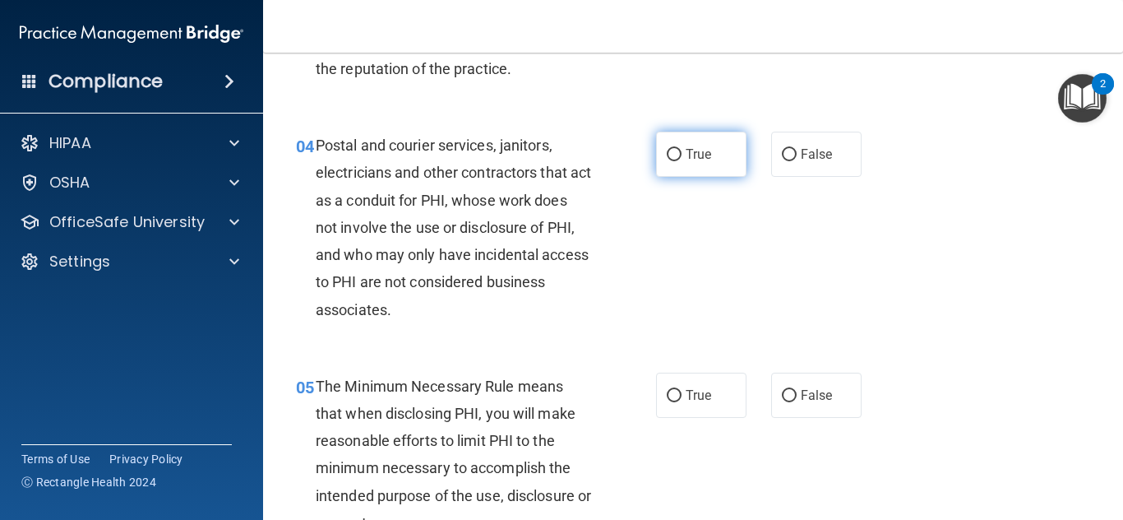
click at [692, 142] on label "True" at bounding box center [701, 154] width 90 height 45
radio input "true"
click at [667, 149] on input "True" at bounding box center [674, 155] width 15 height 12
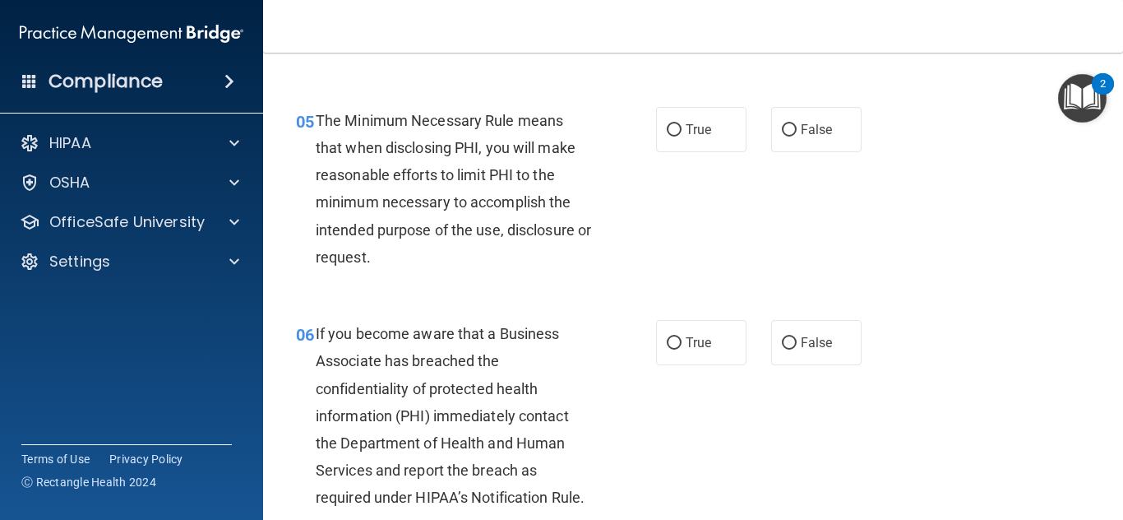
scroll to position [778, 0]
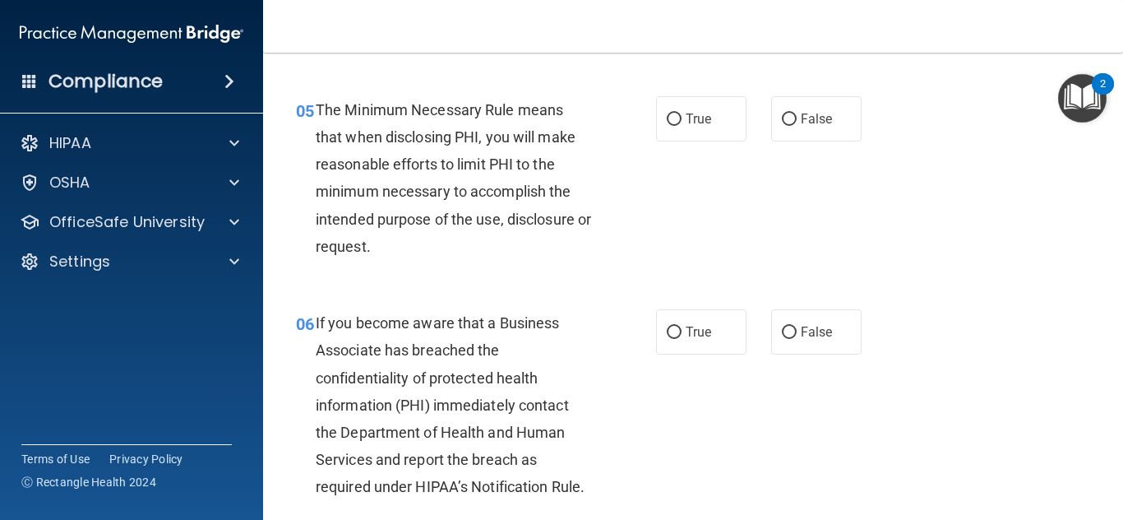
click at [650, 116] on div "05 The Minimum Necessary Rule means that when disclosing PHI, you will make rea…" at bounding box center [475, 182] width 409 height 172
click at [689, 109] on label "True" at bounding box center [701, 118] width 90 height 45
radio input "true"
click at [667, 113] on input "True" at bounding box center [674, 119] width 15 height 12
click at [817, 331] on span "False" at bounding box center [817, 332] width 32 height 16
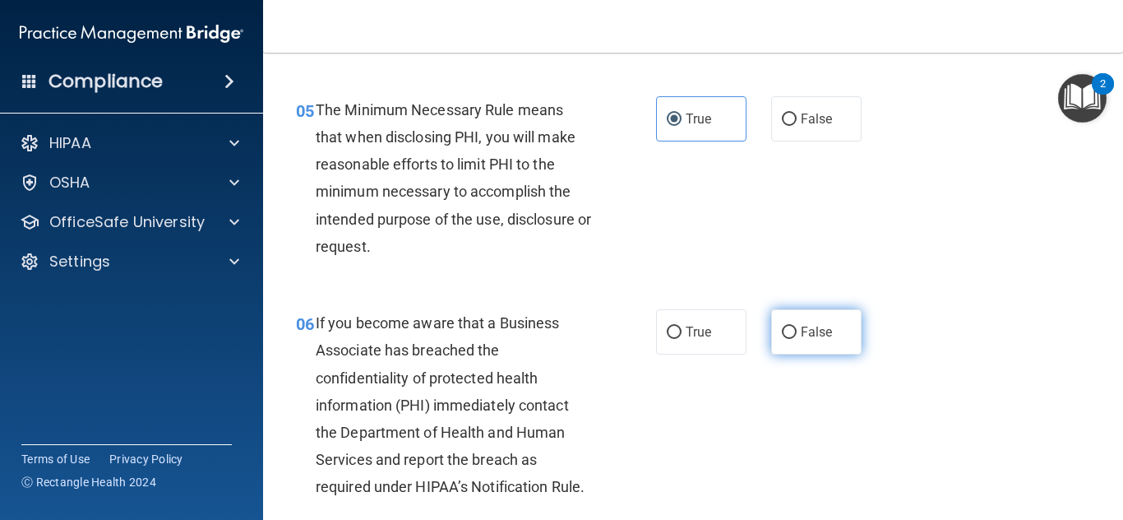
radio input "true"
click at [782, 326] on input "False" at bounding box center [789, 332] width 15 height 12
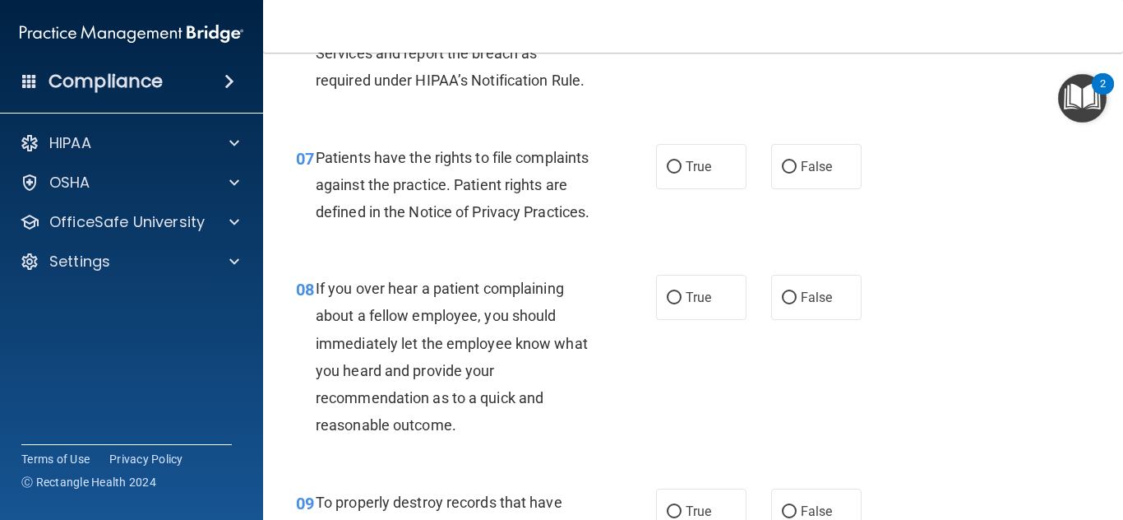
scroll to position [1255, 0]
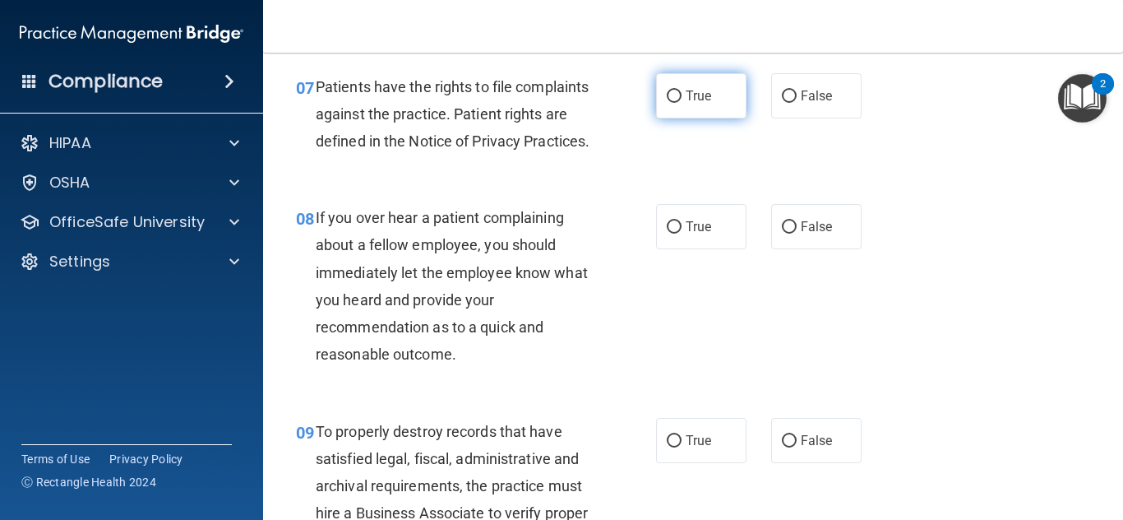
click at [689, 103] on label "True" at bounding box center [701, 95] width 90 height 45
radio input "true"
click at [667, 90] on input "True" at bounding box center [674, 96] width 15 height 12
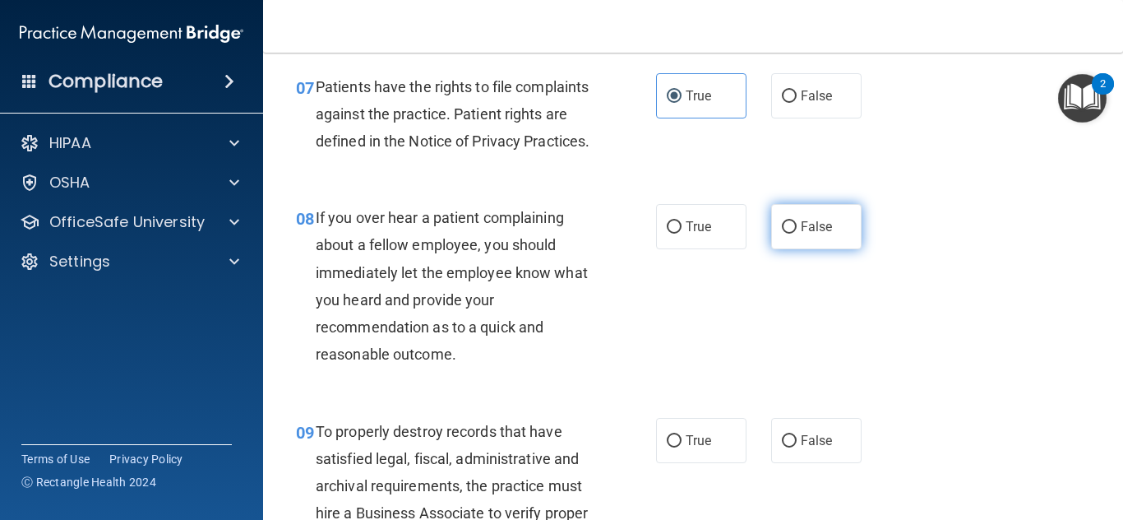
click at [807, 249] on label "False" at bounding box center [816, 226] width 90 height 45
radio input "true"
click at [782, 221] on input "False" at bounding box center [789, 227] width 15 height 12
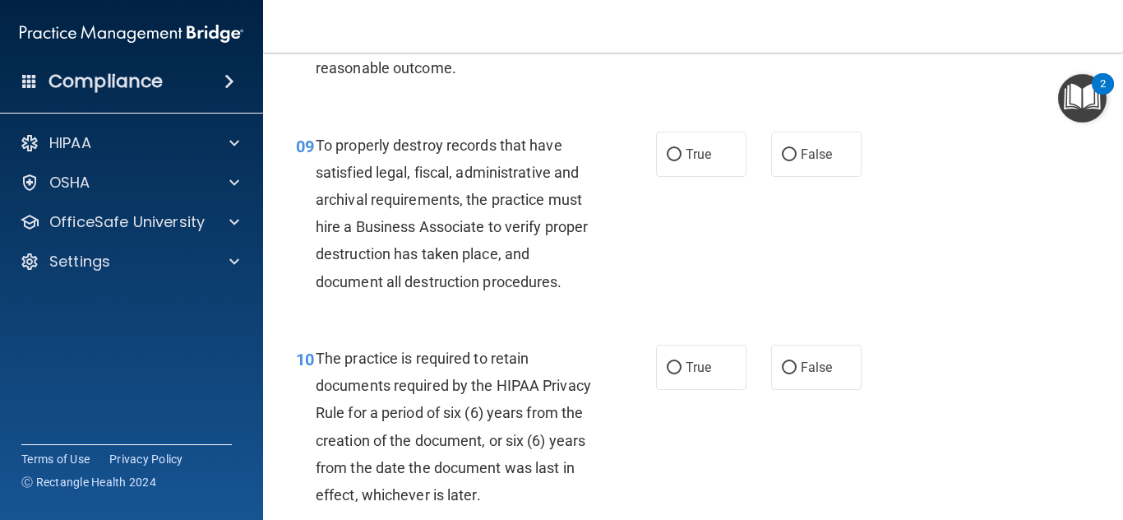
scroll to position [1541, 0]
click at [705, 177] on label "True" at bounding box center [701, 154] width 90 height 45
radio input "true"
click at [667, 149] on input "True" at bounding box center [674, 155] width 15 height 12
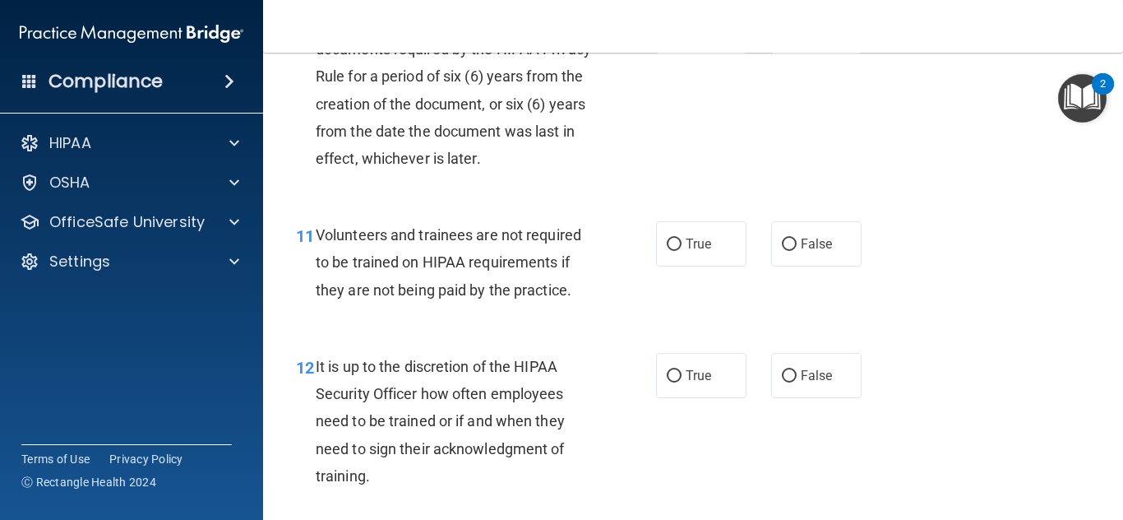
scroll to position [1887, 0]
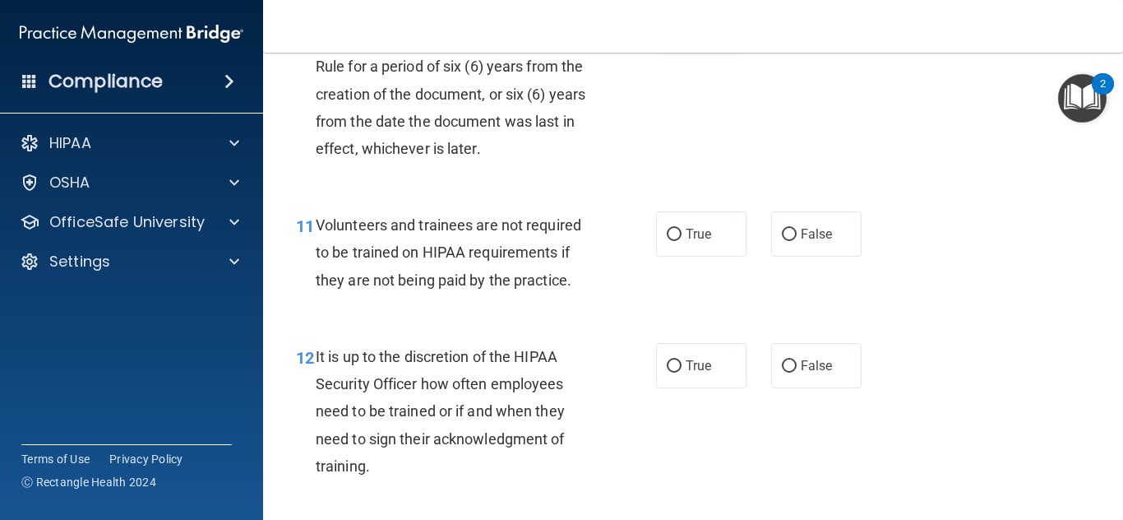
drag, startPoint x: 694, startPoint y: 81, endPoint x: 694, endPoint y: 94, distance: 13.2
click at [694, 44] on label "True" at bounding box center [701, 20] width 90 height 45
radio input "true"
click at [667, 16] on input "True" at bounding box center [674, 22] width 15 height 12
click at [787, 257] on label "False" at bounding box center [816, 233] width 90 height 45
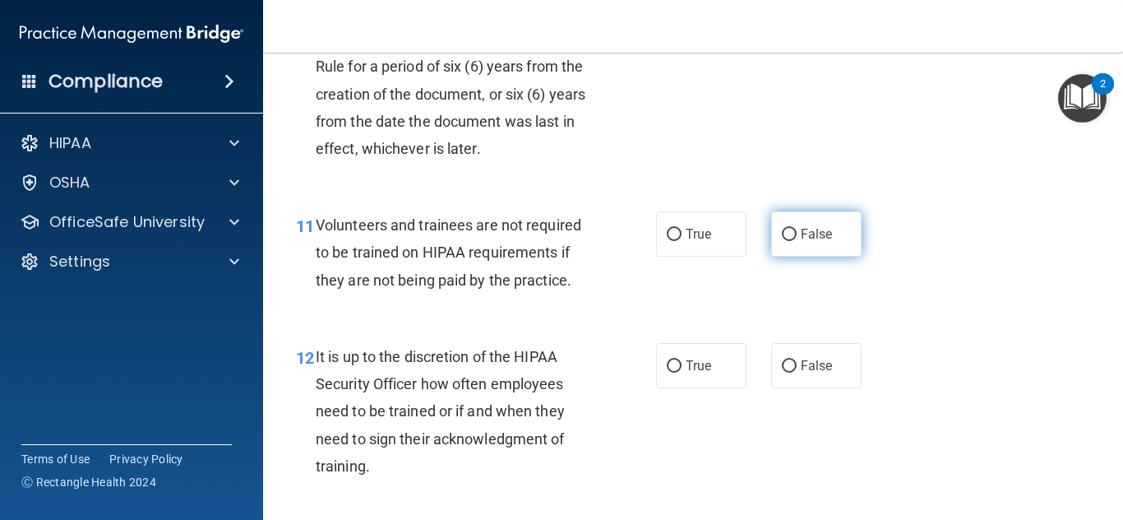
radio input "true"
click at [782, 229] on input "False" at bounding box center [789, 235] width 15 height 12
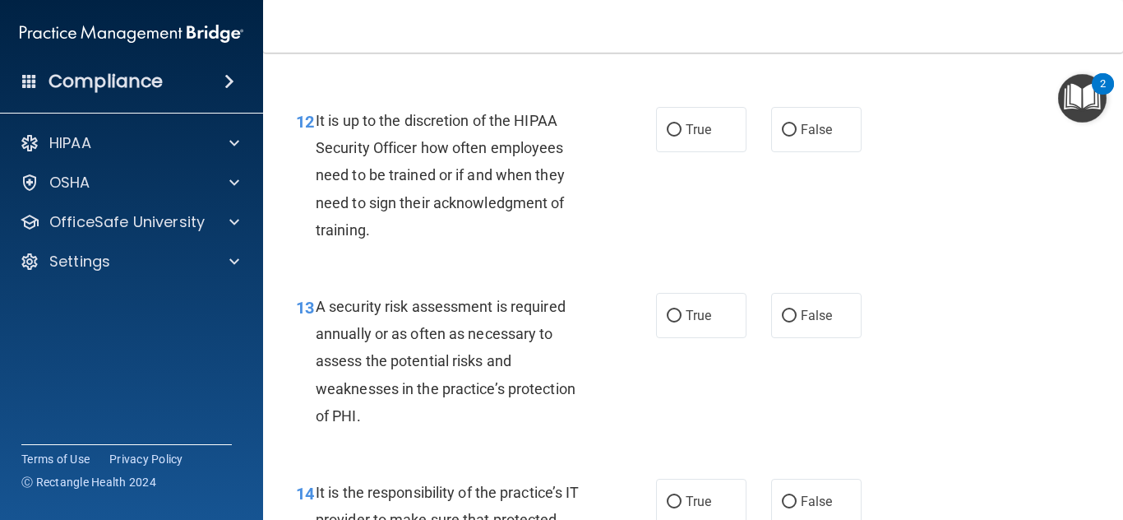
scroll to position [2193, 0]
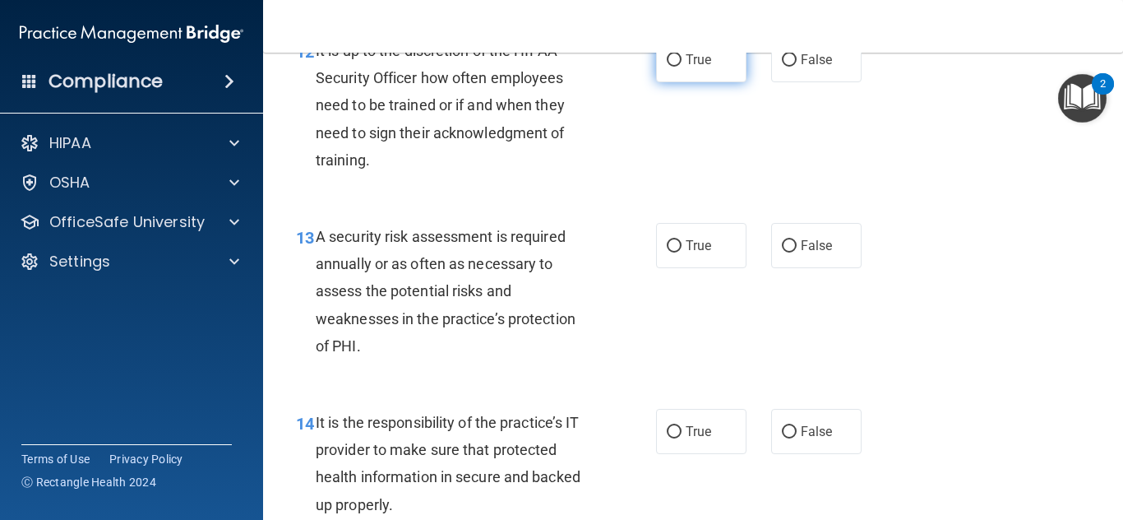
click at [686, 67] on span "True" at bounding box center [698, 60] width 25 height 16
radio input "true"
click at [667, 54] on input "True" at bounding box center [674, 60] width 15 height 12
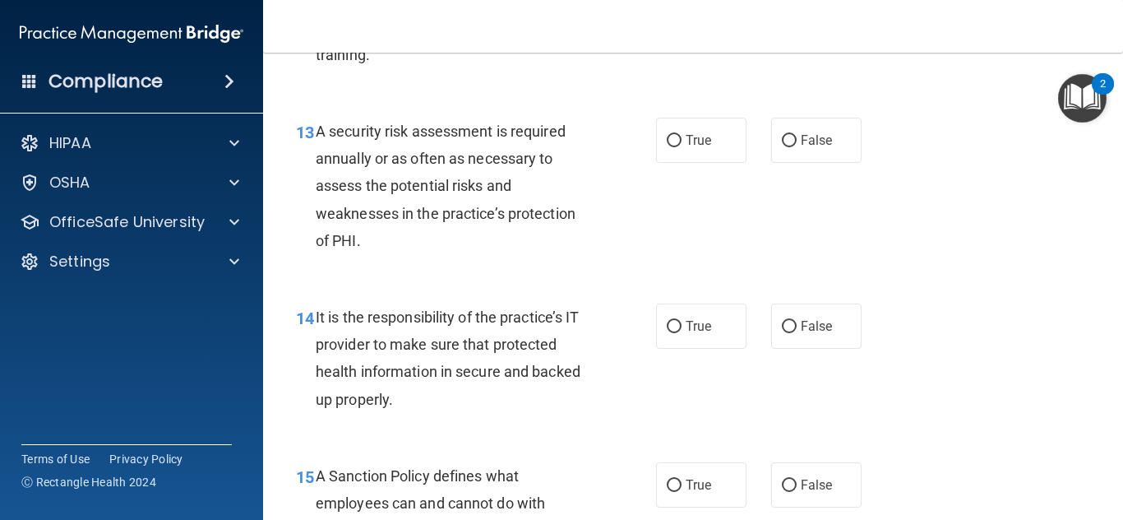
scroll to position [2308, 0]
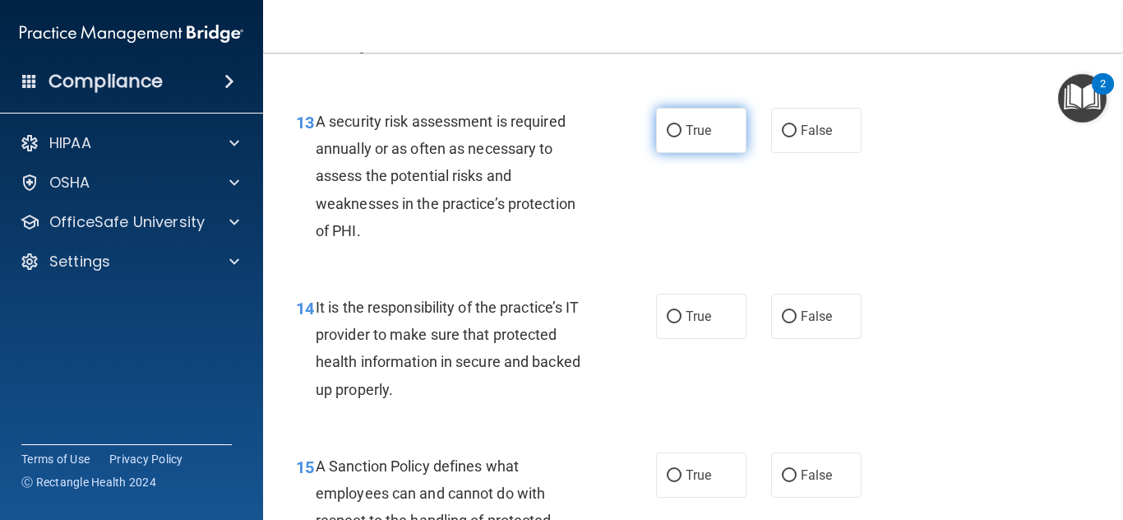
click at [688, 153] on label "True" at bounding box center [701, 130] width 90 height 45
radio input "true"
click at [667, 125] on input "True" at bounding box center [674, 131] width 15 height 12
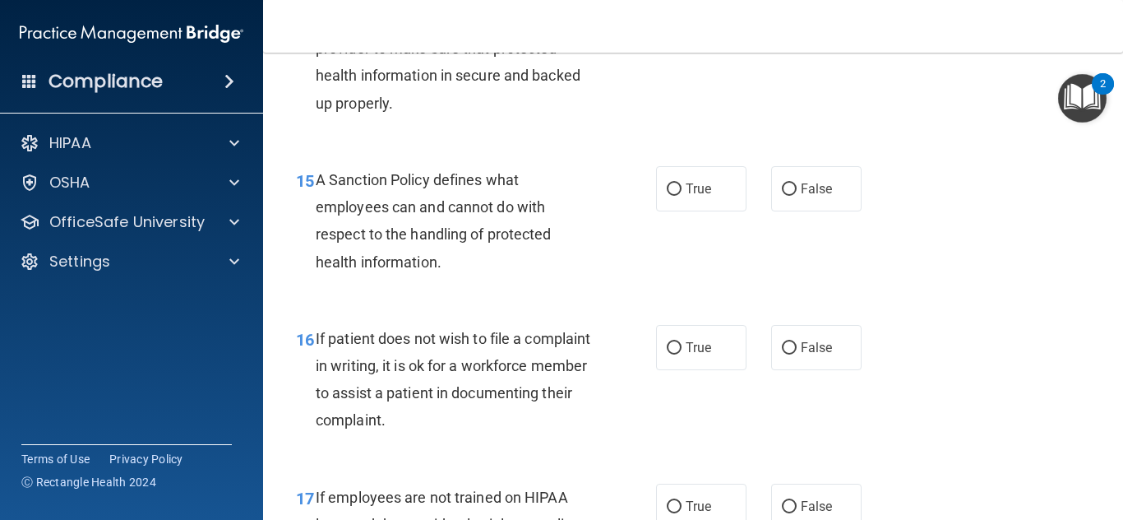
scroll to position [2573, 0]
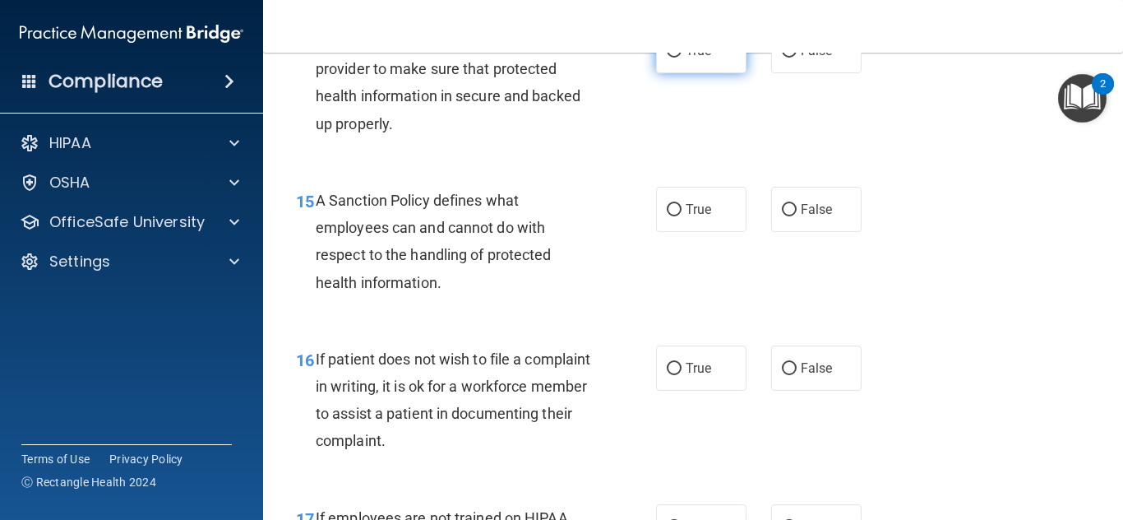
click at [700, 73] on label "True" at bounding box center [701, 50] width 90 height 45
radio input "true"
click at [667, 45] on input "True" at bounding box center [674, 51] width 15 height 12
radio input "true"
click at [782, 216] on input "False" at bounding box center [789, 210] width 15 height 12
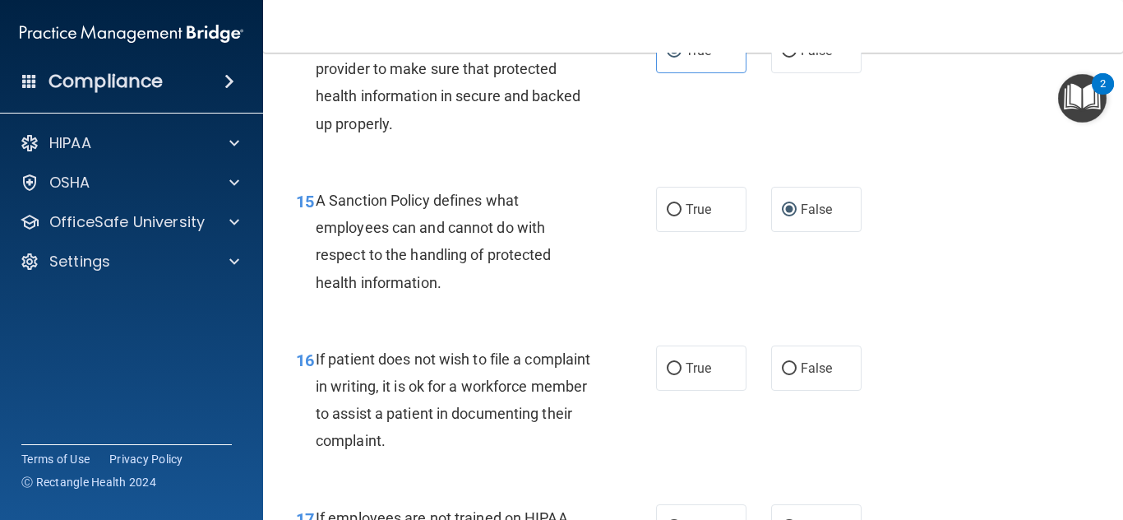
drag, startPoint x: 1112, startPoint y: 300, endPoint x: 1114, endPoint y: 313, distance: 13.3
click at [1114, 313] on main "- HIPAA Policies and Procedures Quiz This quiz doesn’t expire until . Are you s…" at bounding box center [693, 286] width 860 height 467
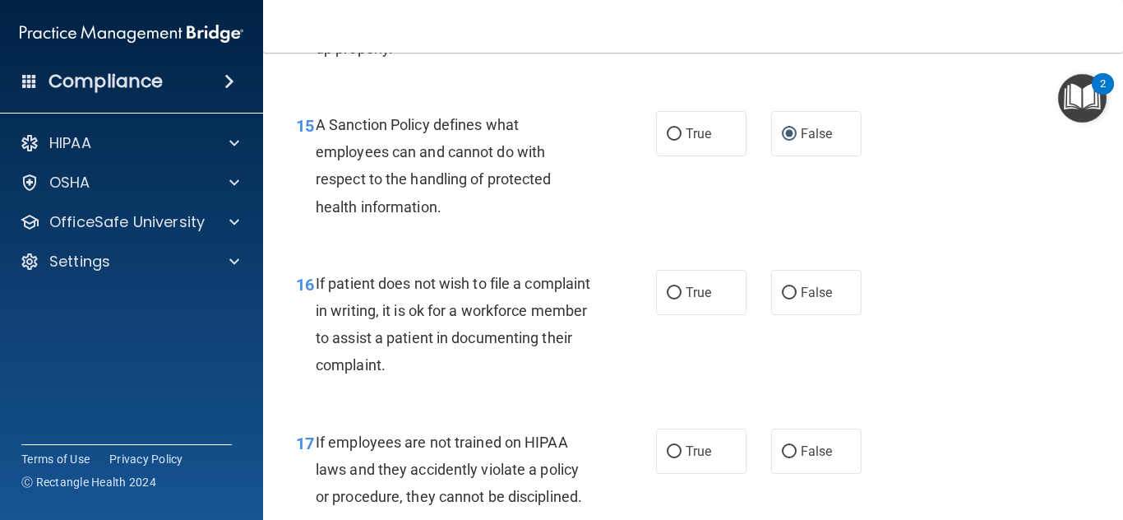
scroll to position [2679, 0]
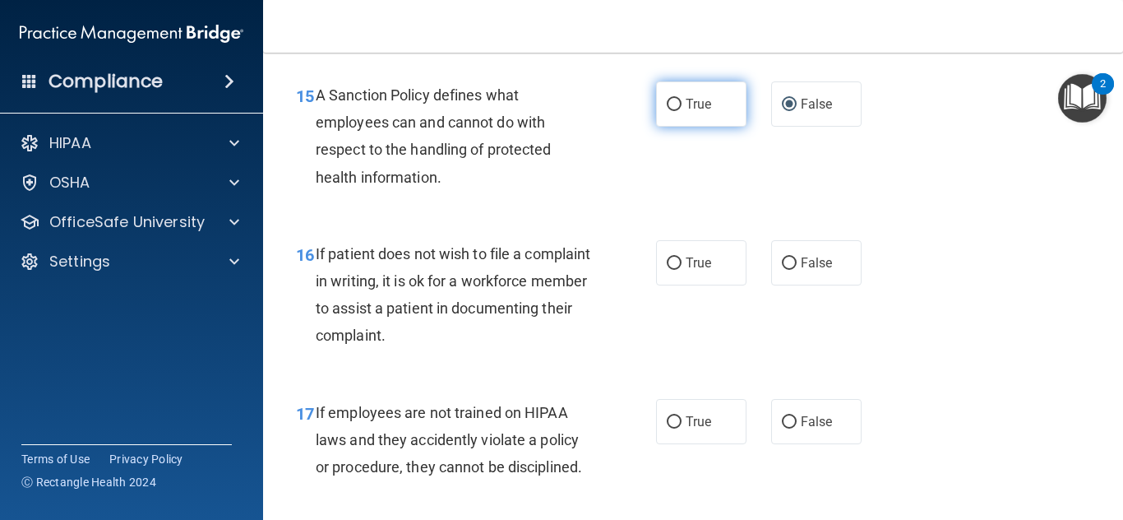
click at [660, 127] on label "True" at bounding box center [701, 103] width 90 height 45
radio input "true"
click at [667, 99] on input "True" at bounding box center [674, 105] width 15 height 12
radio input "false"
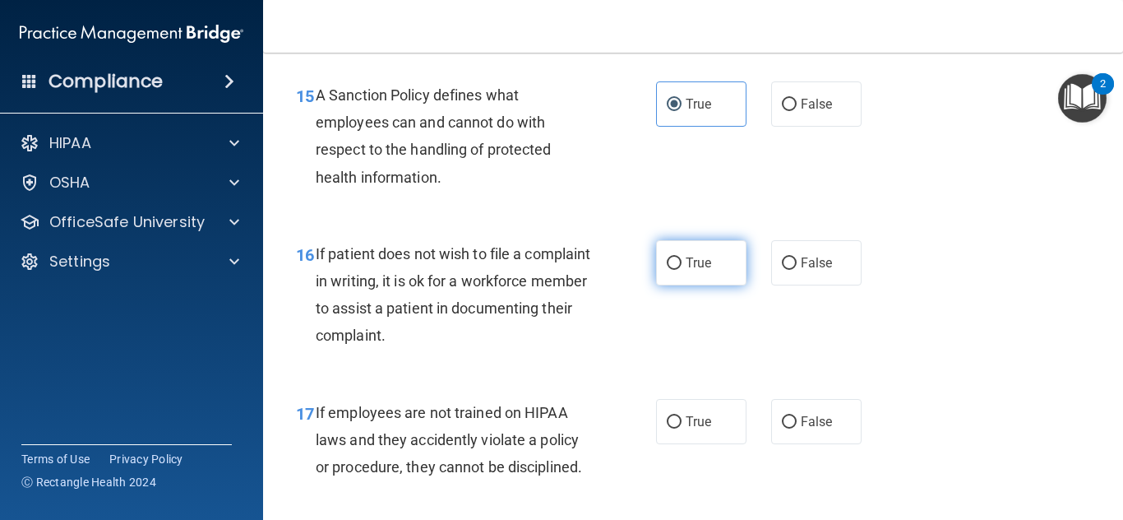
click at [709, 285] on label "True" at bounding box center [701, 262] width 90 height 45
radio input "true"
click at [667, 257] on input "True" at bounding box center [674, 263] width 15 height 12
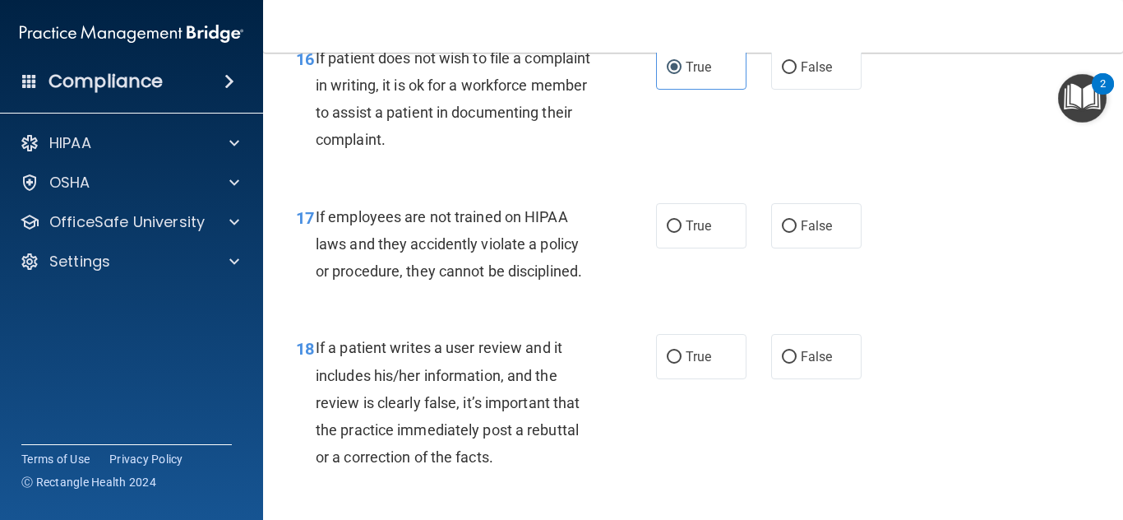
scroll to position [2944, 0]
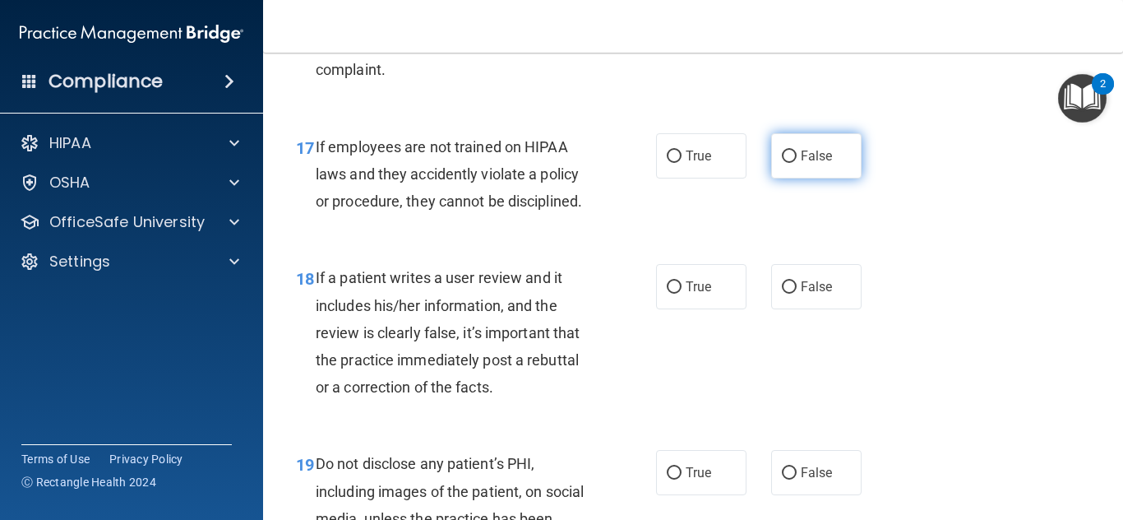
click at [792, 178] on label "False" at bounding box center [816, 155] width 90 height 45
radio input "true"
click at [782, 150] on input "False" at bounding box center [789, 156] width 15 height 12
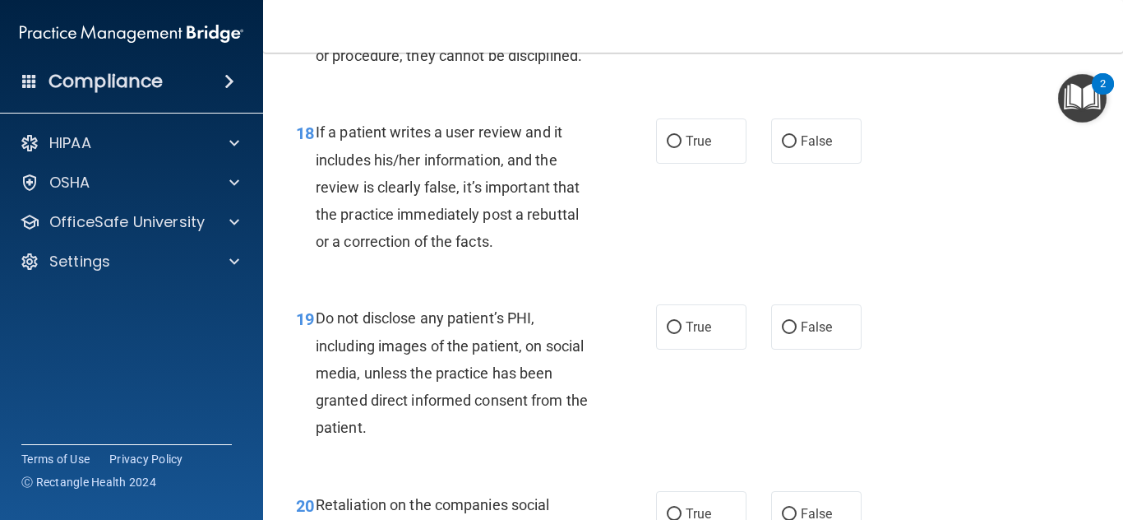
scroll to position [3100, 0]
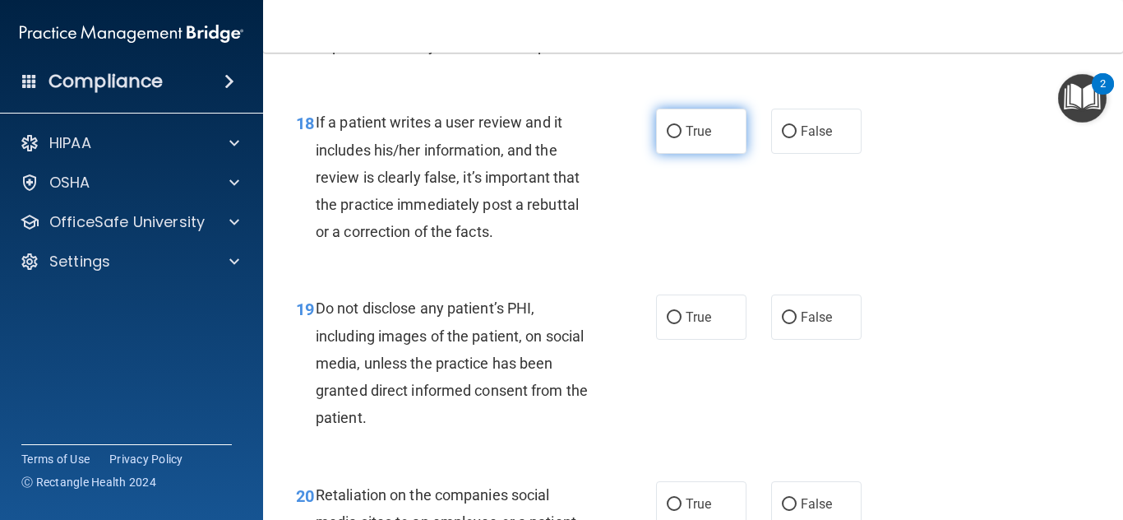
click at [717, 154] on label "True" at bounding box center [701, 131] width 90 height 45
radio input "true"
click at [667, 126] on input "True" at bounding box center [674, 132] width 15 height 12
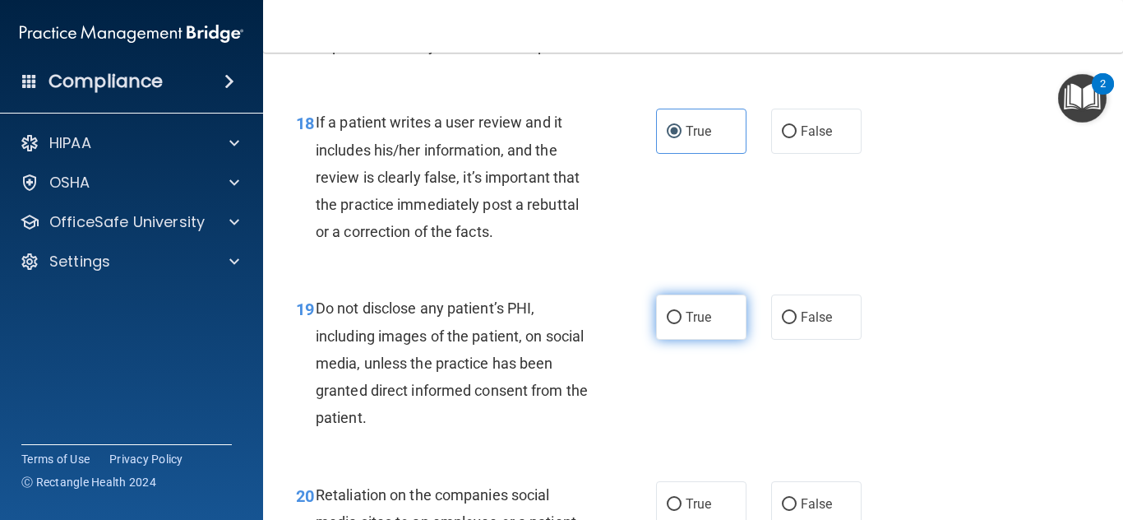
click at [664, 340] on label "True" at bounding box center [701, 316] width 90 height 45
radio input "true"
click at [667, 312] on input "True" at bounding box center [674, 318] width 15 height 12
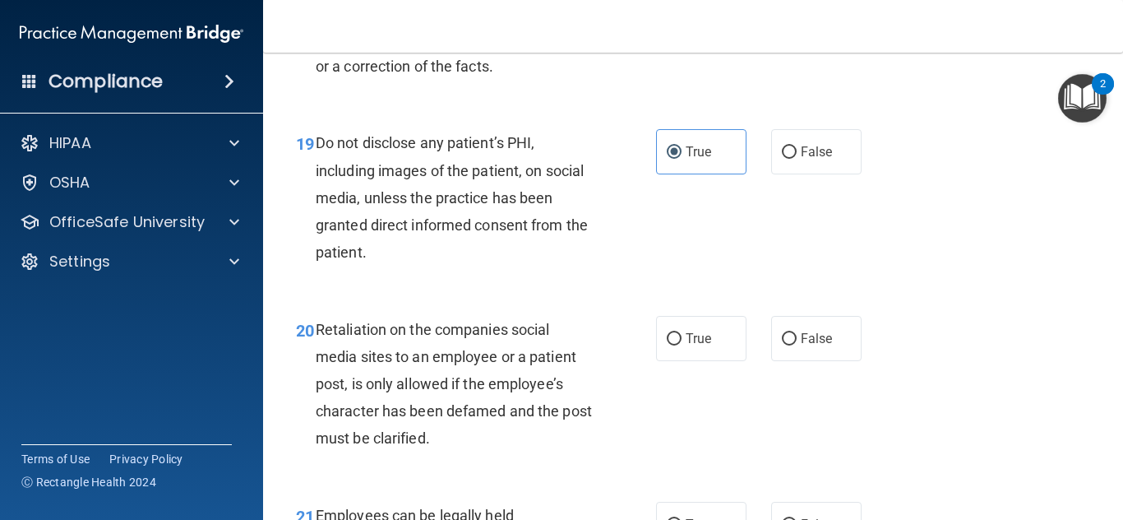
scroll to position [3305, 0]
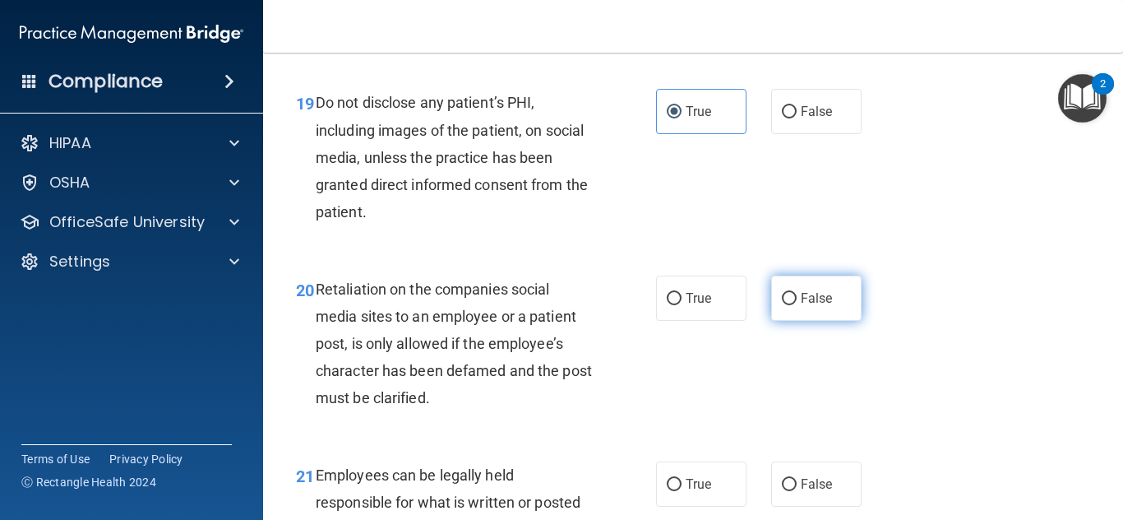
click at [832, 321] on label "False" at bounding box center [816, 297] width 90 height 45
radio input "true"
click at [782, 293] on input "False" at bounding box center [789, 299] width 15 height 12
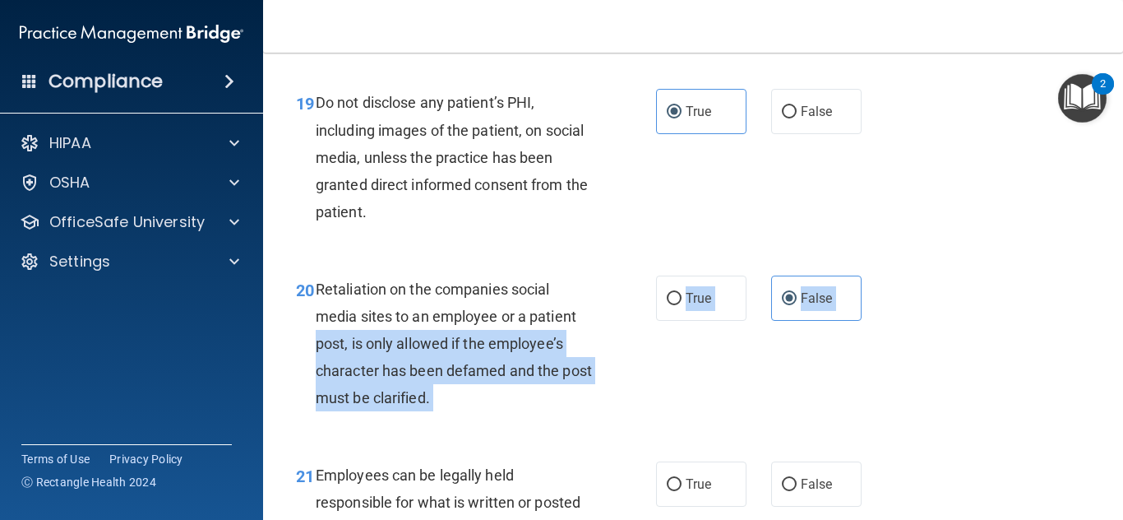
drag, startPoint x: 1112, startPoint y: 349, endPoint x: 1117, endPoint y: 367, distance: 18.2
click at [1117, 367] on main "- HIPAA Policies and Procedures Quiz This quiz doesn’t expire until . Are you s…" at bounding box center [693, 286] width 860 height 467
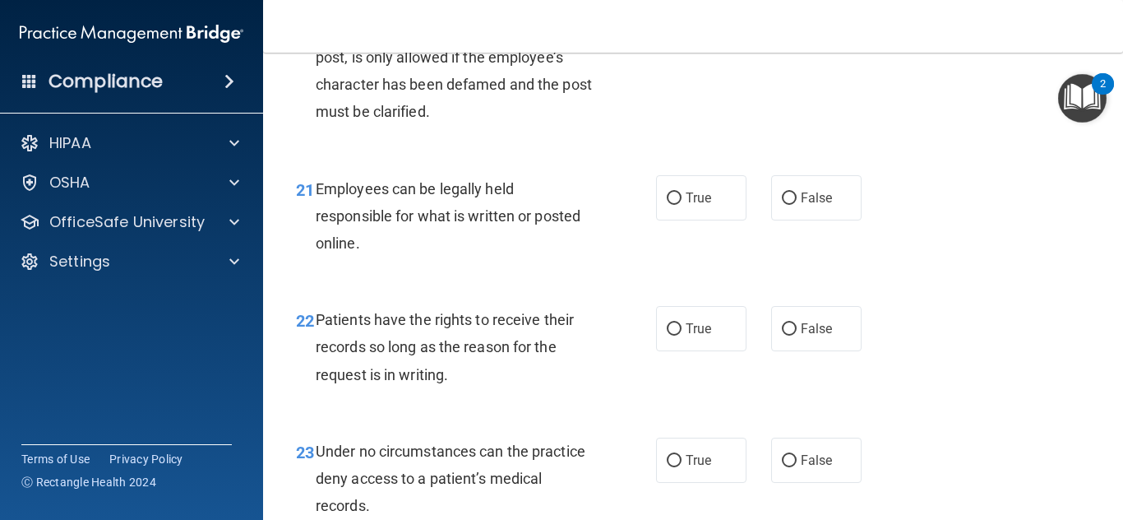
scroll to position [3611, 0]
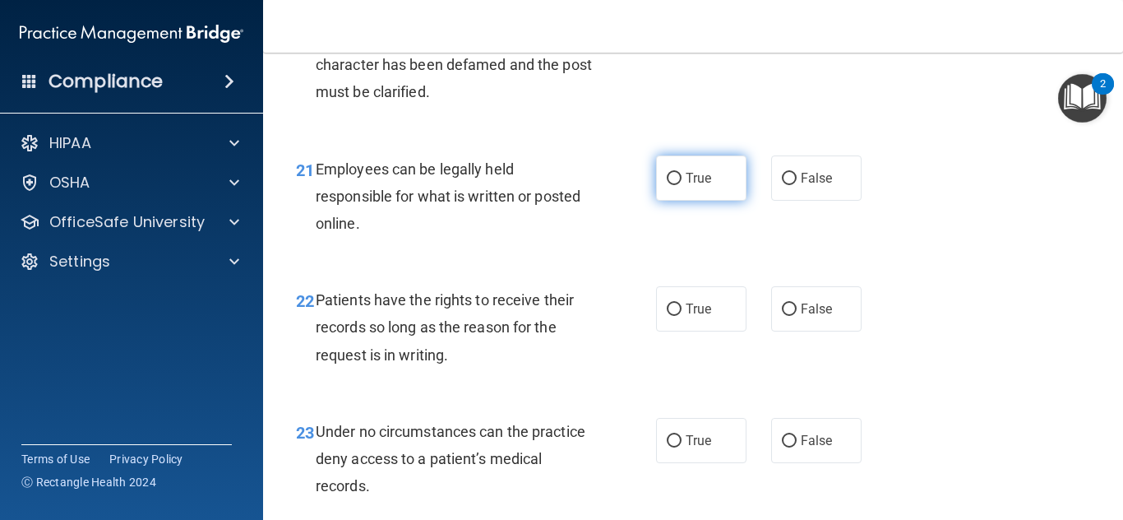
click at [679, 201] on label "True" at bounding box center [701, 177] width 90 height 45
radio input "true"
click at [667, 173] on input "True" at bounding box center [674, 179] width 15 height 12
click at [821, 331] on label "False" at bounding box center [816, 308] width 90 height 45
radio input "true"
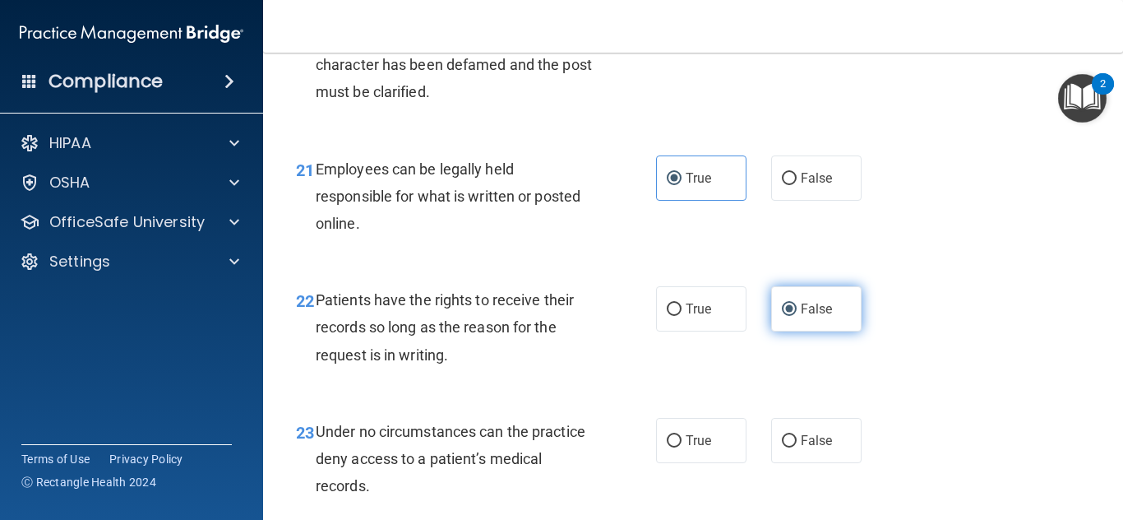
click at [782, 303] on input "False" at bounding box center [789, 309] width 15 height 12
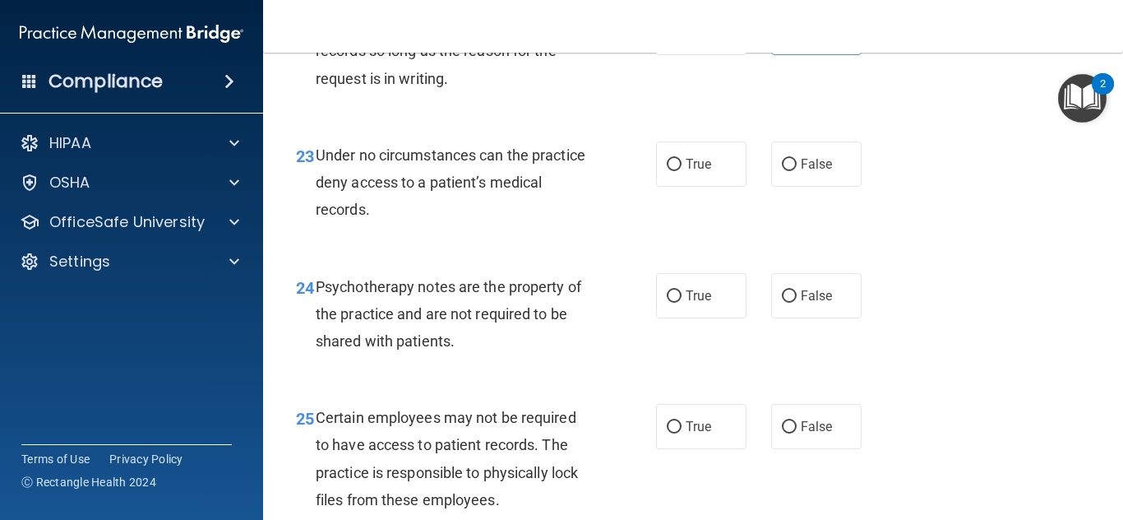
scroll to position [3887, 0]
click at [810, 172] on span "False" at bounding box center [817, 164] width 32 height 16
radio input "true"
click at [782, 159] on input "False" at bounding box center [789, 165] width 15 height 12
click at [702, 303] on span "True" at bounding box center [698, 296] width 25 height 16
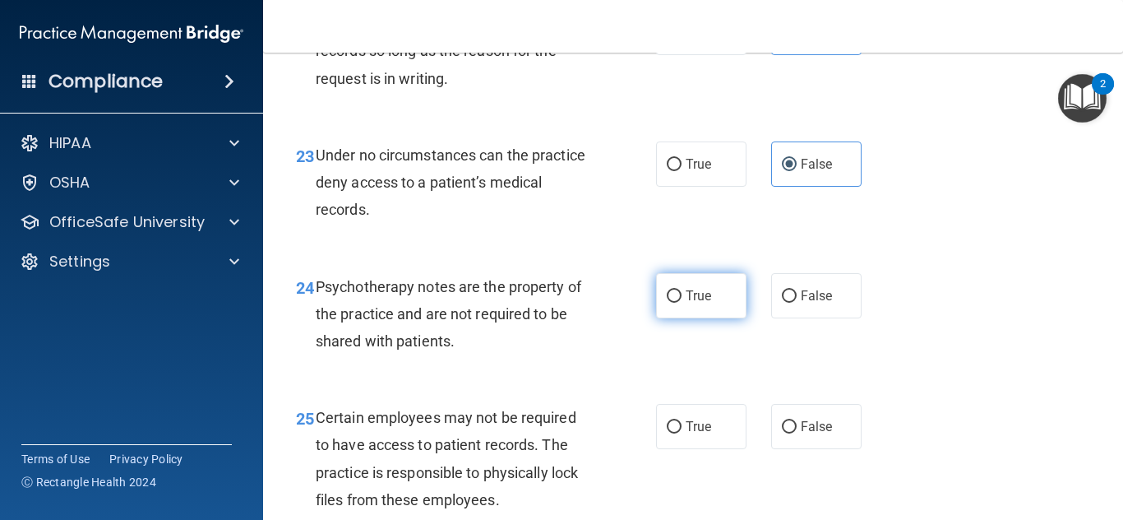
radio input "true"
click at [667, 290] on input "True" at bounding box center [674, 296] width 15 height 12
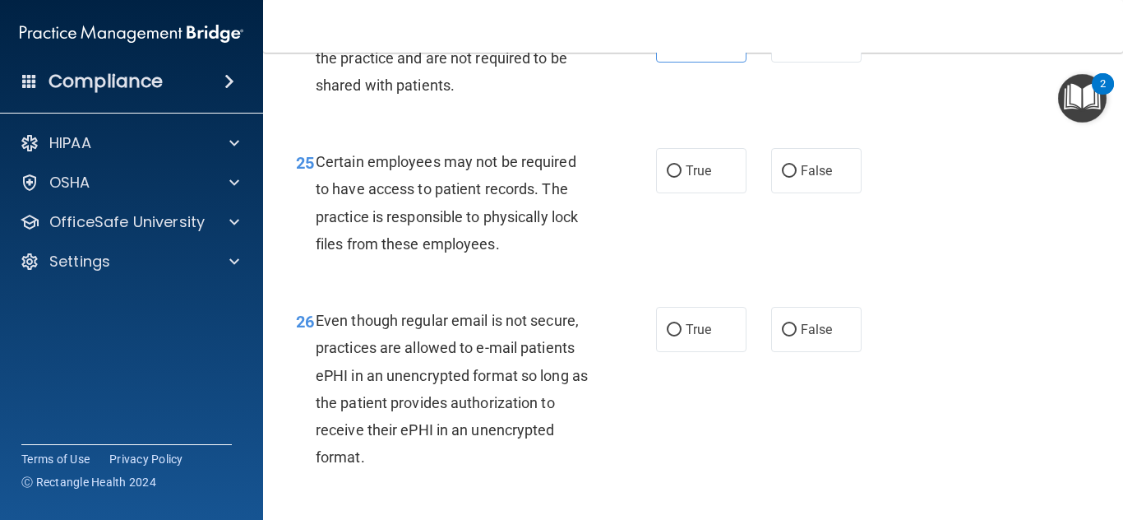
scroll to position [4173, 0]
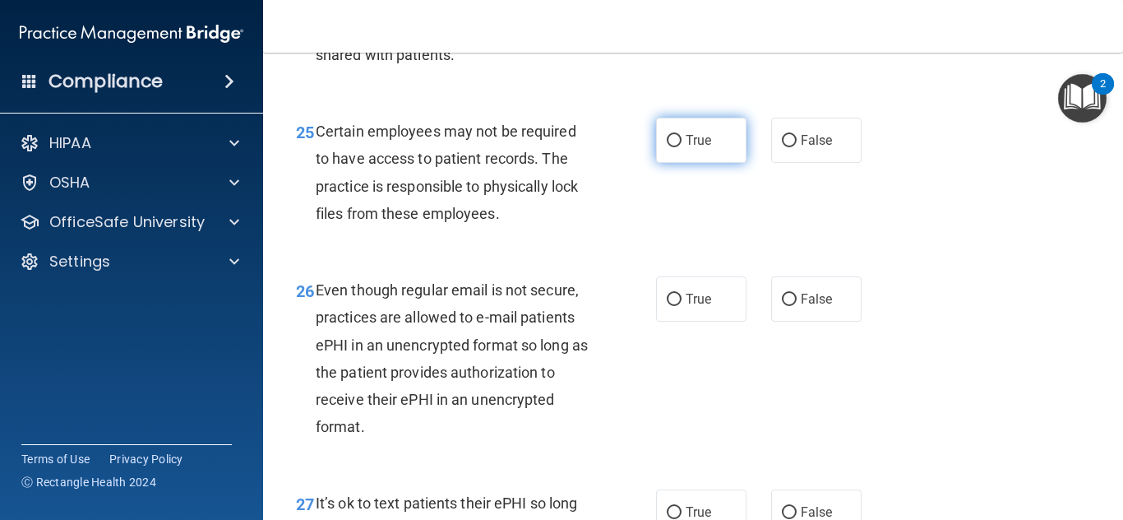
click at [670, 163] on label "True" at bounding box center [701, 140] width 90 height 45
radio input "true"
click at [667, 135] on input "True" at bounding box center [674, 141] width 15 height 12
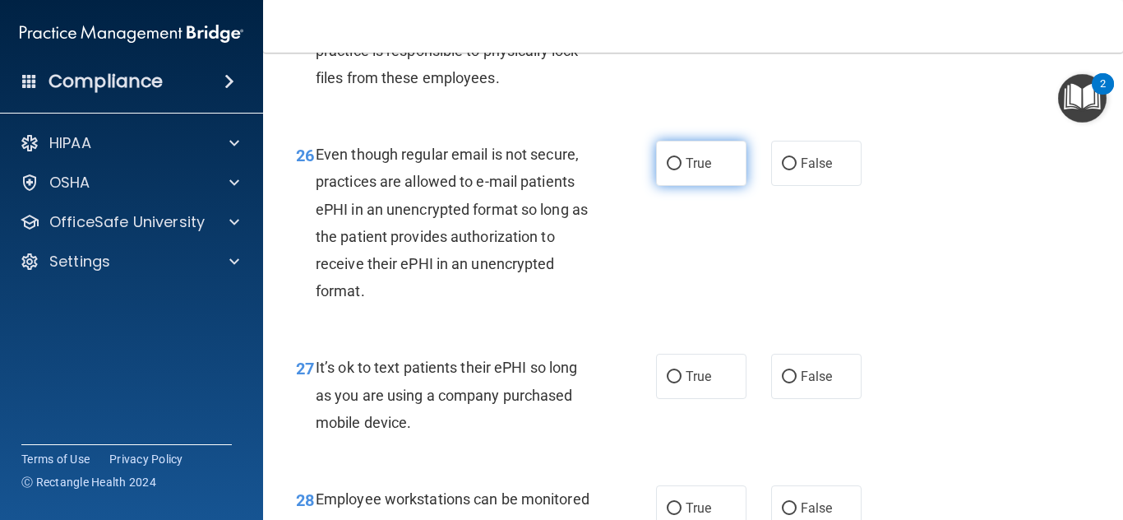
click at [715, 186] on label "True" at bounding box center [701, 163] width 90 height 45
radio input "true"
click at [667, 158] on input "True" at bounding box center [674, 164] width 15 height 12
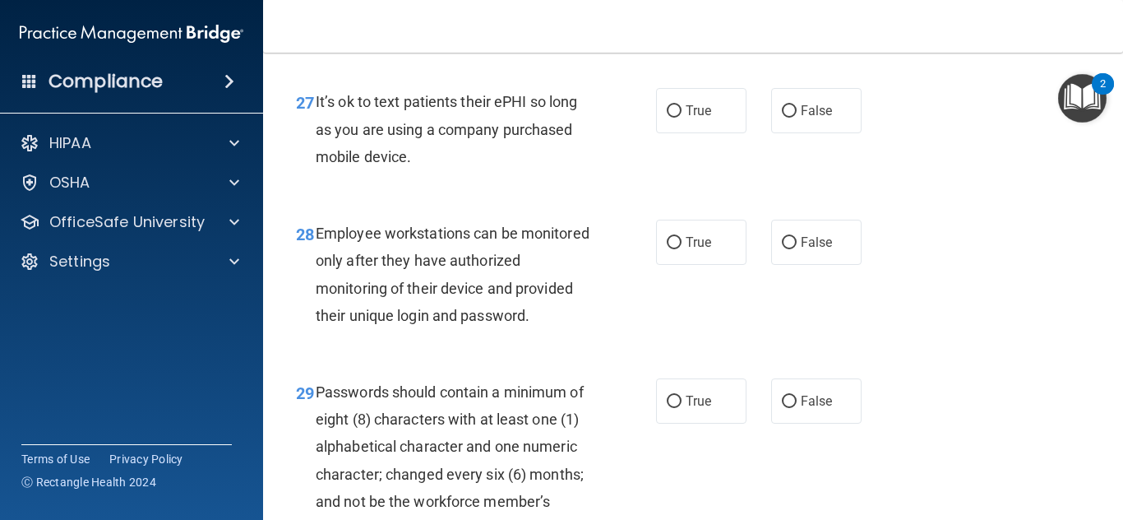
scroll to position [4635, 0]
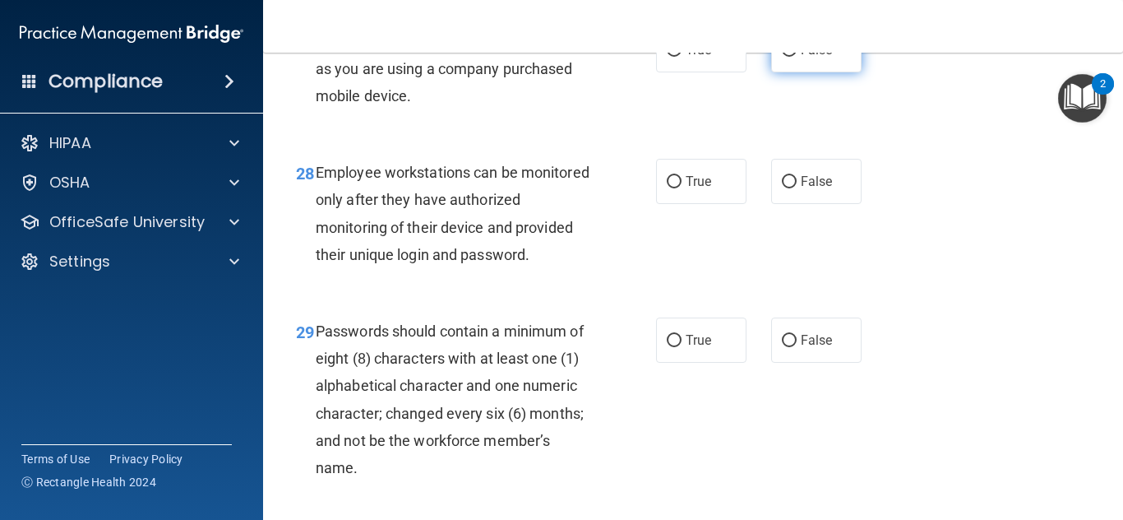
click at [811, 72] on label "False" at bounding box center [816, 49] width 90 height 45
radio input "true"
click at [782, 44] on input "False" at bounding box center [789, 50] width 15 height 12
click at [828, 204] on label "False" at bounding box center [816, 181] width 90 height 45
radio input "true"
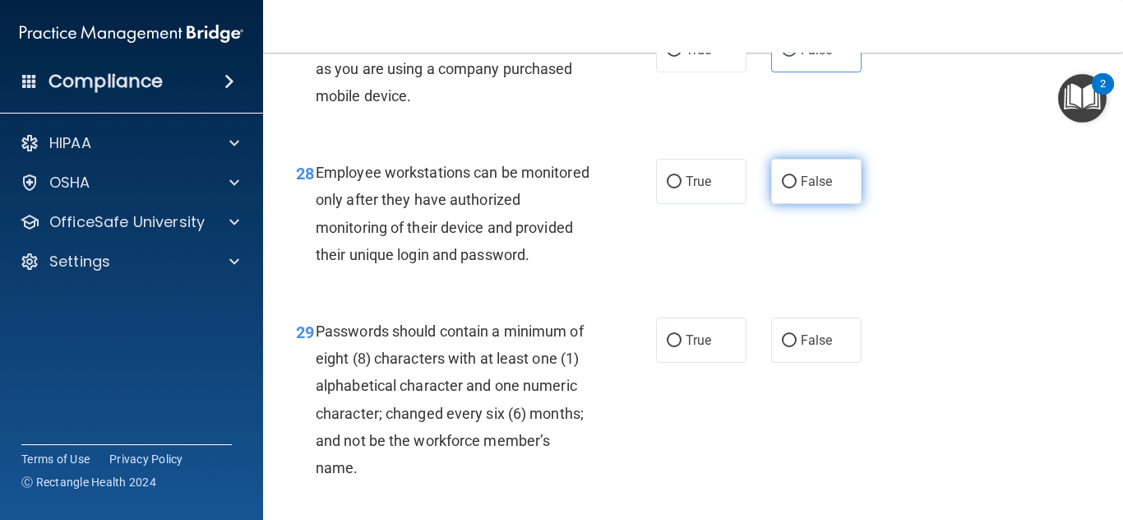
click at [782, 176] on input "False" at bounding box center [789, 182] width 15 height 12
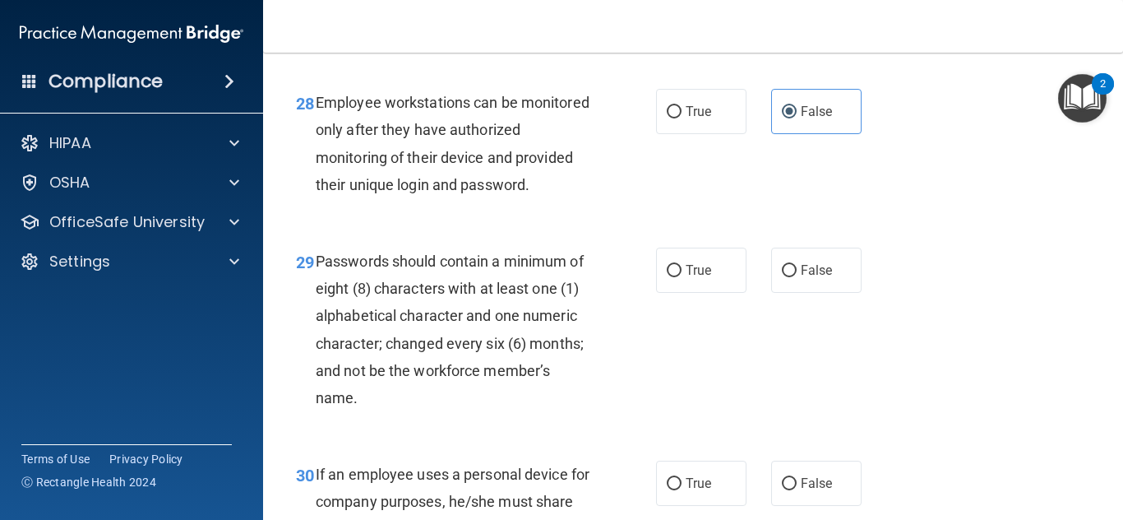
scroll to position [4775, 0]
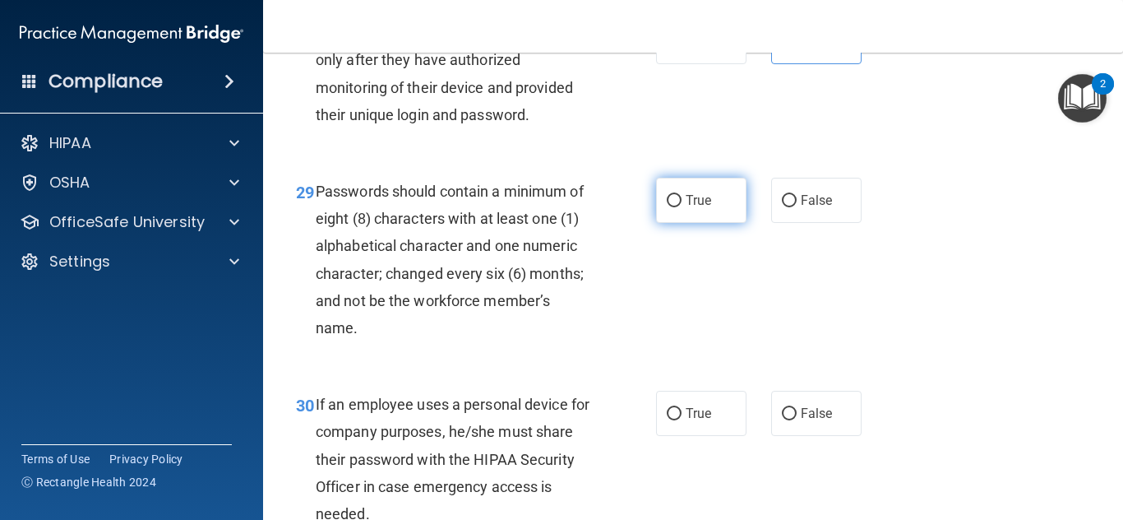
radio input "true"
click at [667, 207] on input "True" at bounding box center [674, 201] width 15 height 12
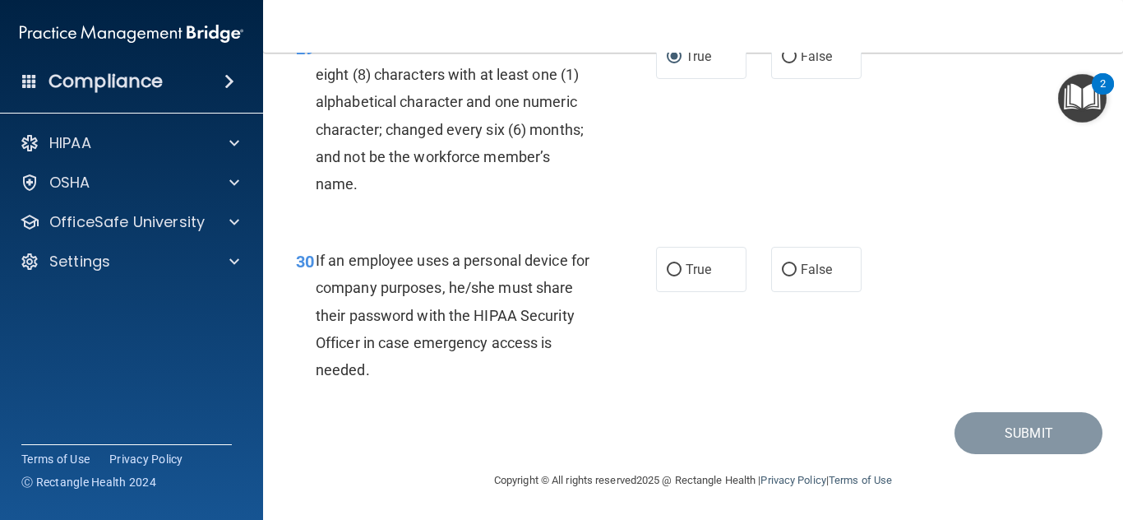
scroll to position [4990, 0]
click at [855, 286] on div "True False" at bounding box center [764, 269] width 217 height 45
drag, startPoint x: 821, startPoint y: 289, endPoint x: 839, endPoint y: 303, distance: 22.7
click at [821, 277] on span "False" at bounding box center [817, 269] width 32 height 16
radio input "true"
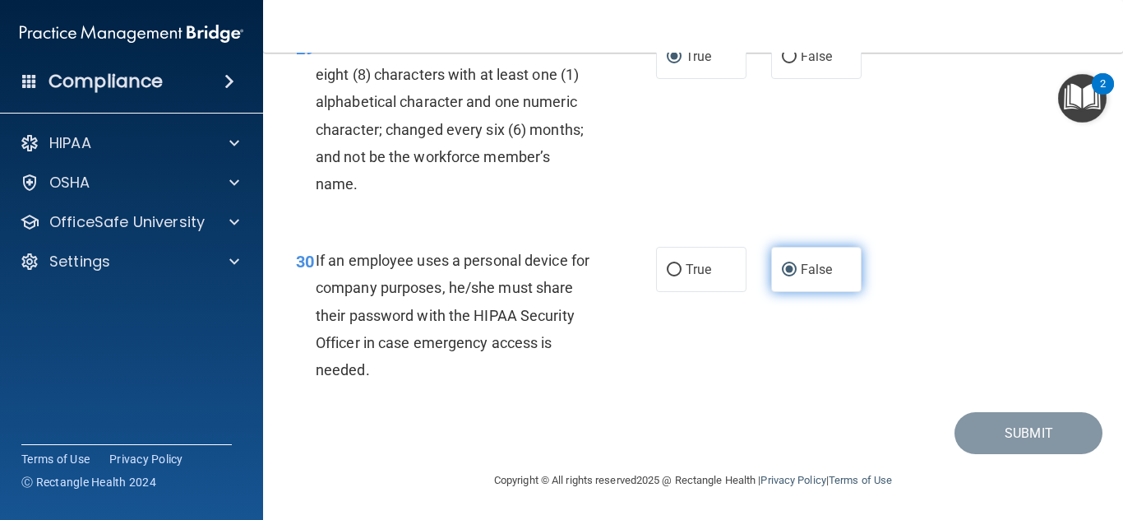
click at [782, 264] on input "False" at bounding box center [789, 270] width 15 height 12
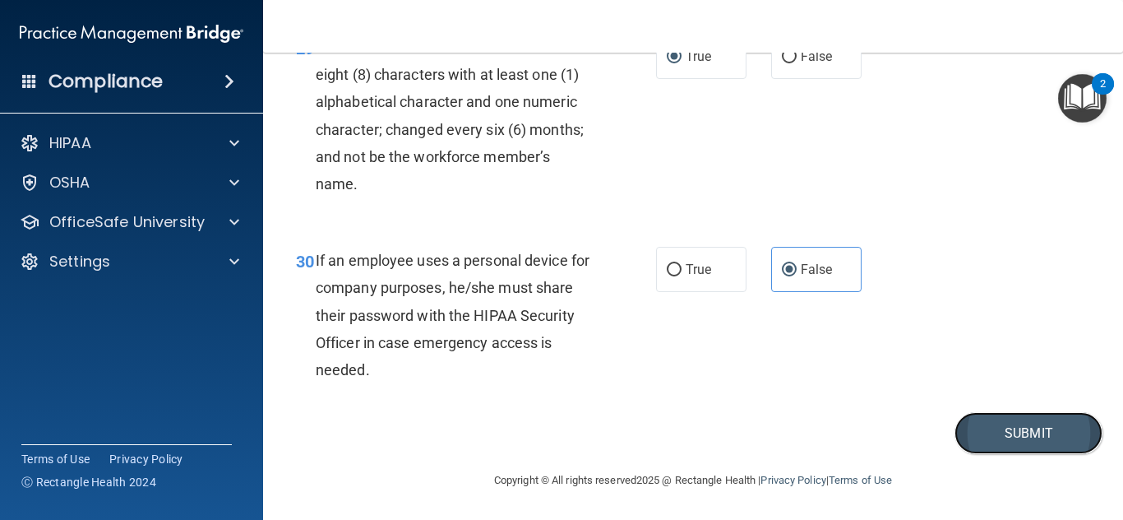
click at [1003, 439] on button "Submit" at bounding box center [1029, 433] width 148 height 42
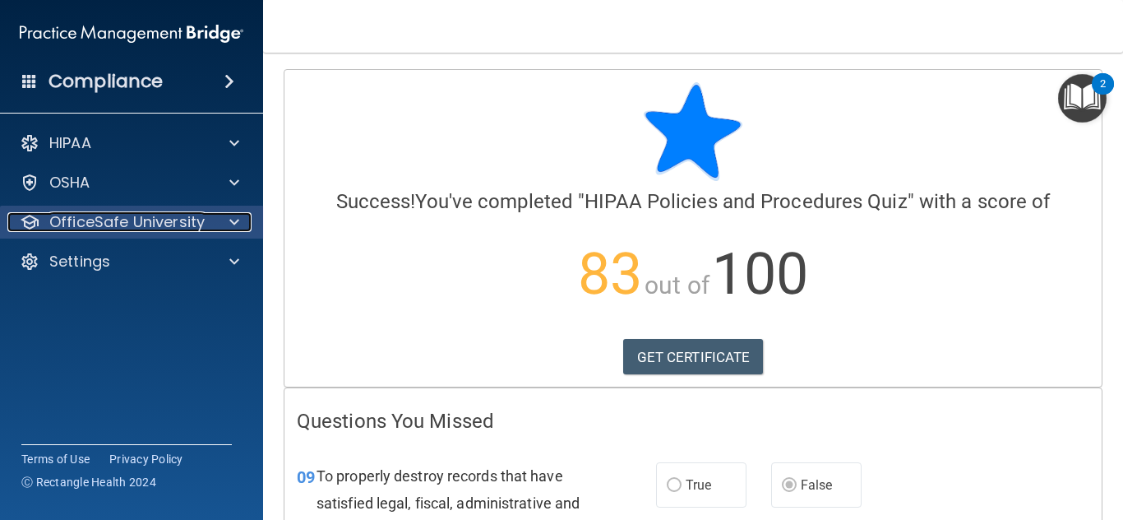
click at [110, 215] on p "OfficeSafe University" at bounding box center [126, 222] width 155 height 20
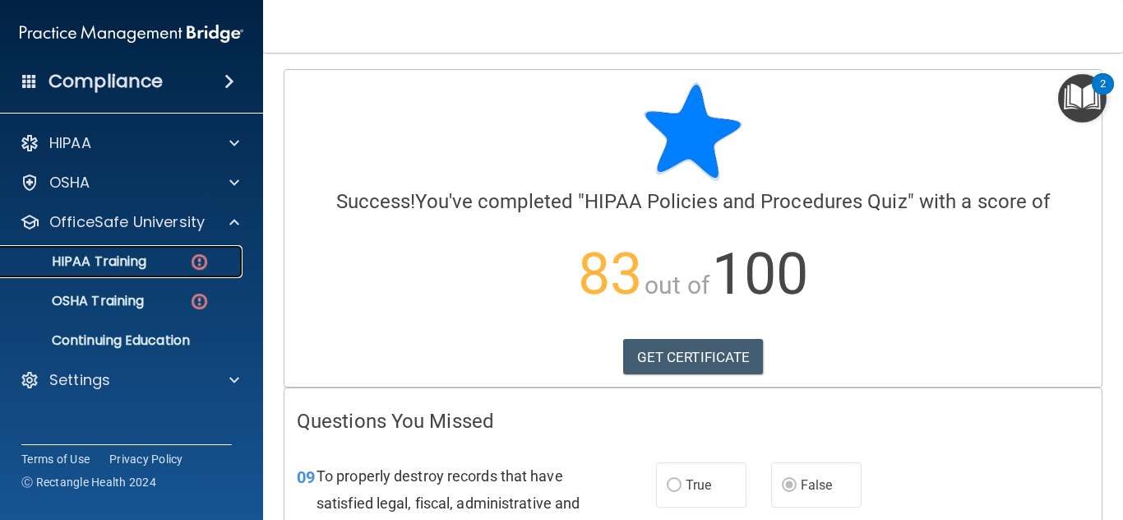
click at [174, 253] on div "HIPAA Training" at bounding box center [123, 261] width 224 height 16
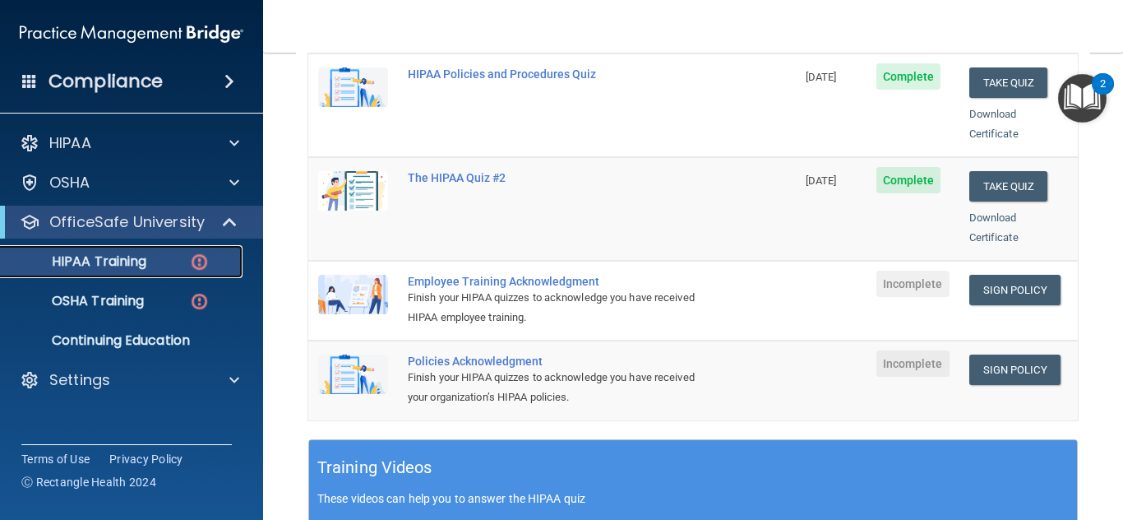
scroll to position [361, 0]
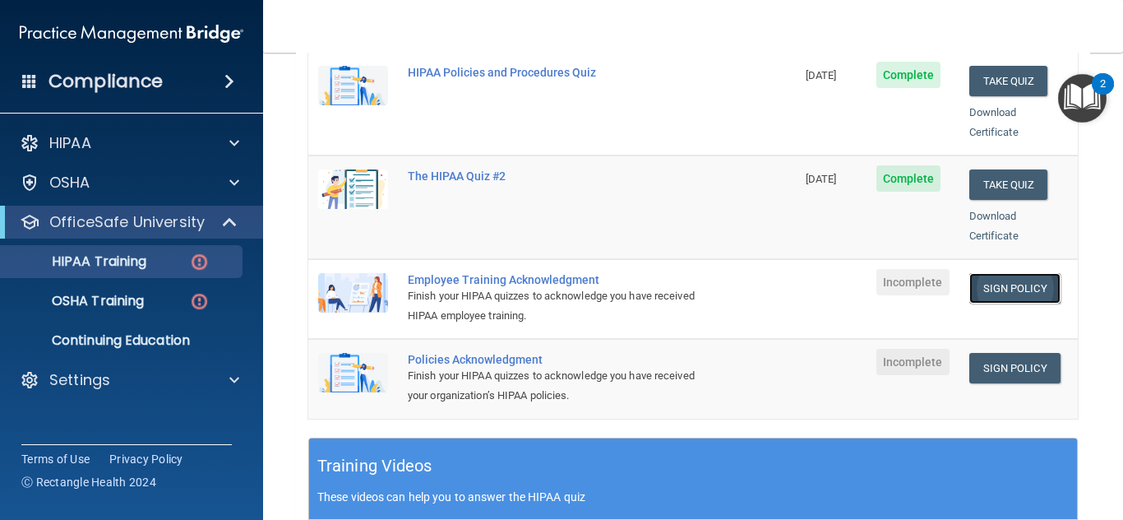
click at [1000, 274] on link "Sign Policy" at bounding box center [1014, 288] width 91 height 30
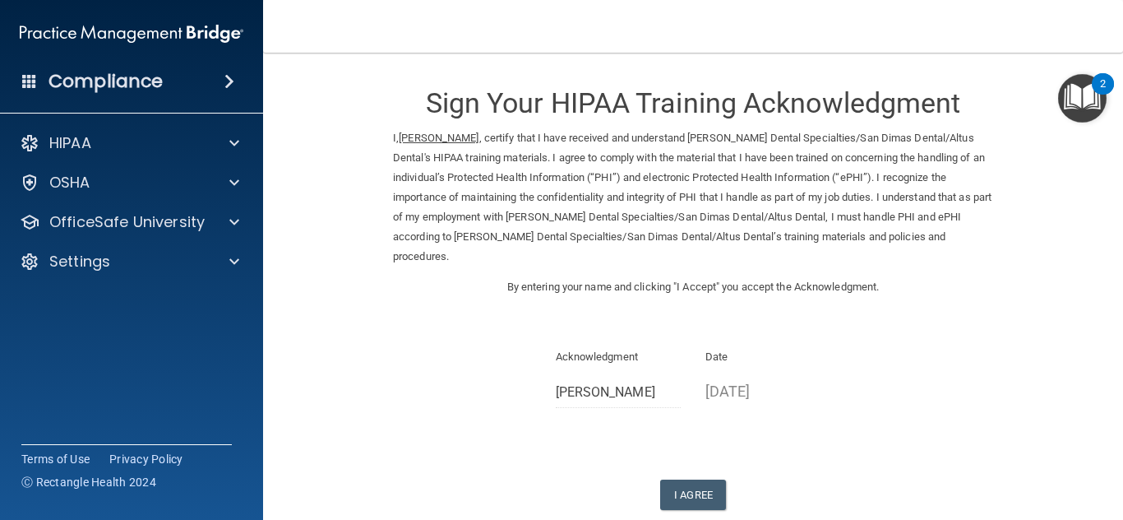
scroll to position [62, 0]
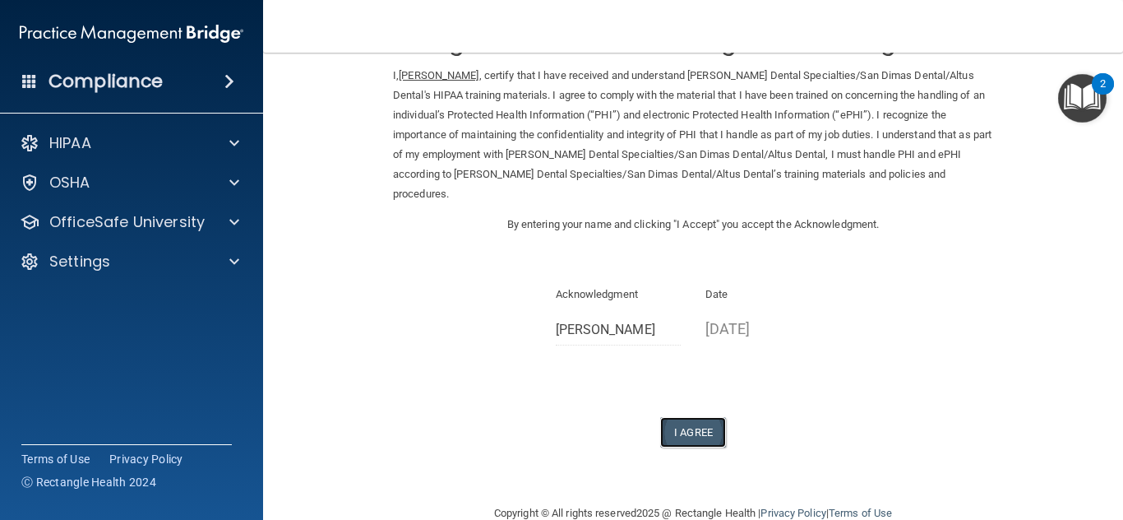
click at [706, 417] on button "I Agree" at bounding box center [693, 432] width 66 height 30
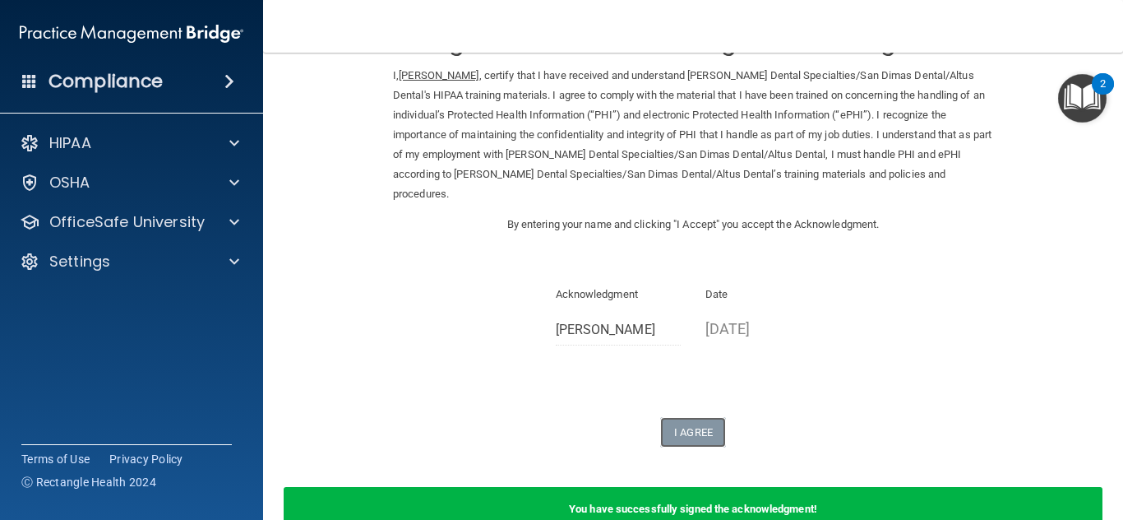
scroll to position [0, 0]
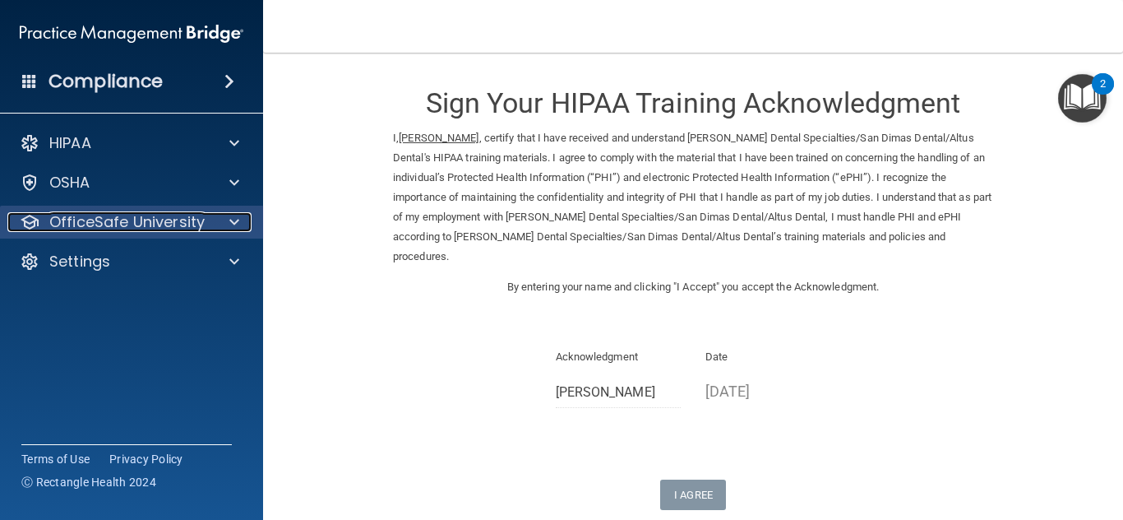
click at [109, 212] on p "OfficeSafe University" at bounding box center [126, 222] width 155 height 20
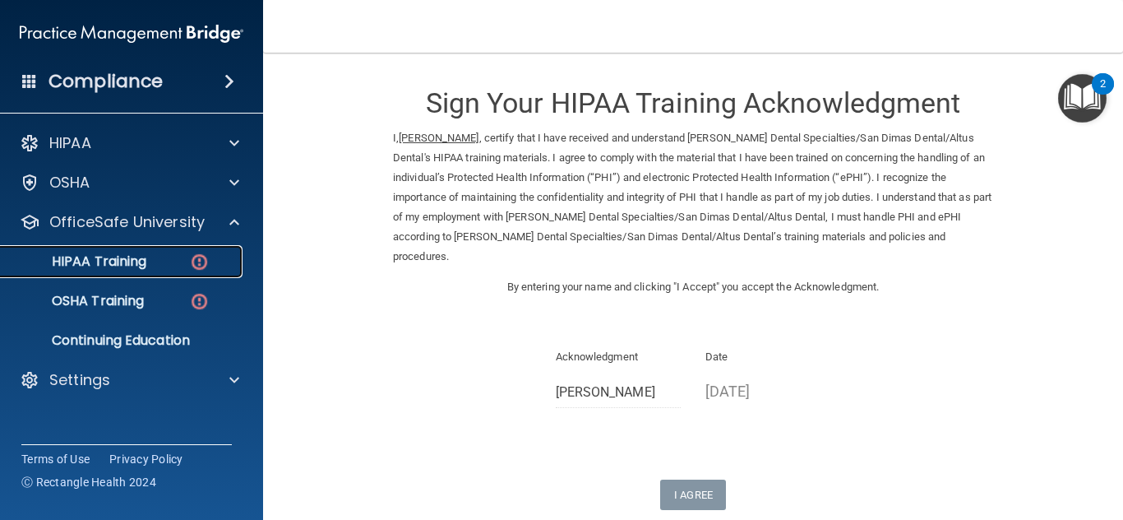
click at [167, 257] on link "HIPAA Training" at bounding box center [113, 261] width 259 height 33
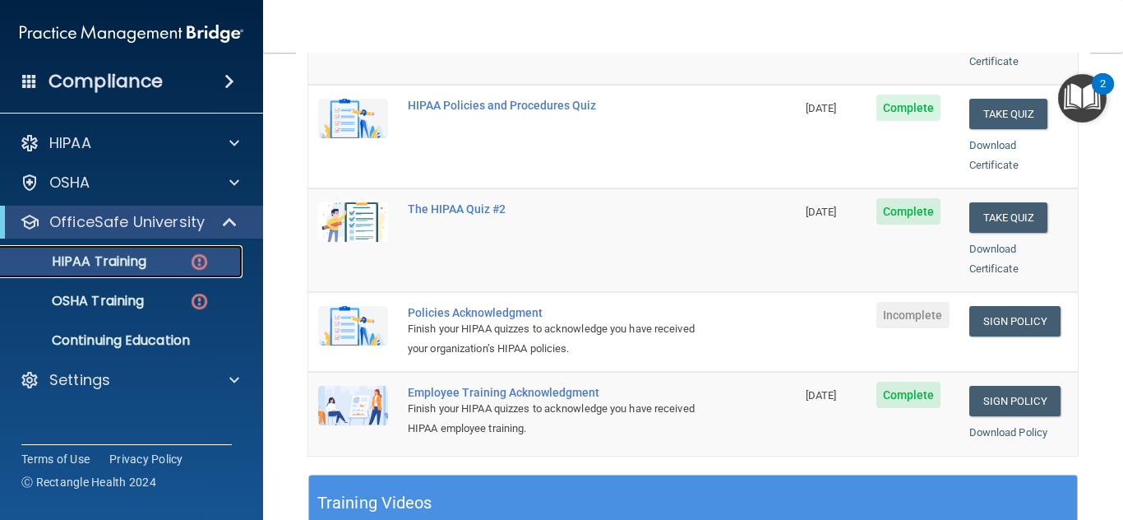
scroll to position [346, 0]
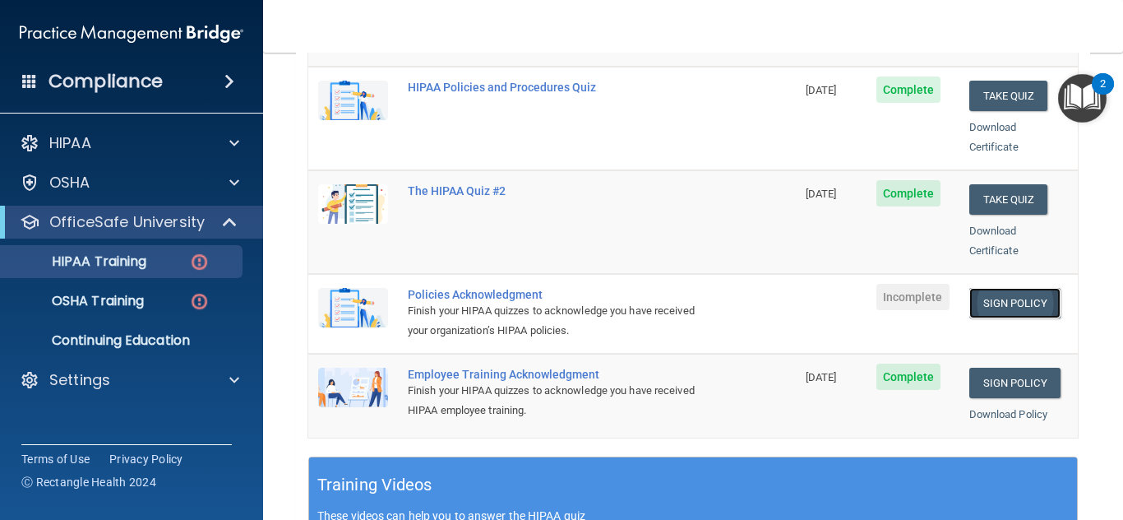
click at [1010, 288] on link "Sign Policy" at bounding box center [1014, 303] width 91 height 30
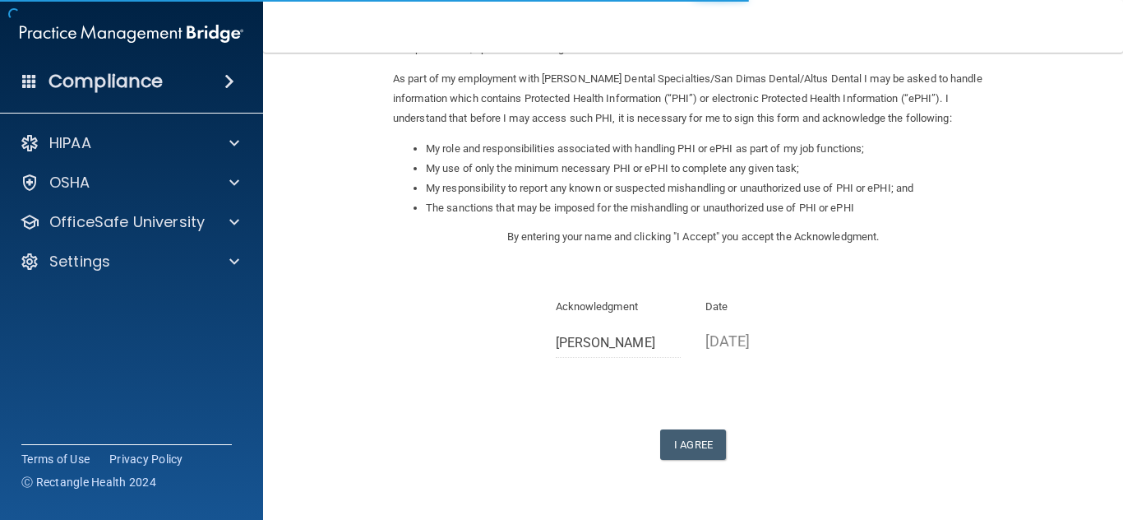
scroll to position [210, 0]
click at [696, 447] on button "I Agree" at bounding box center [693, 443] width 66 height 30
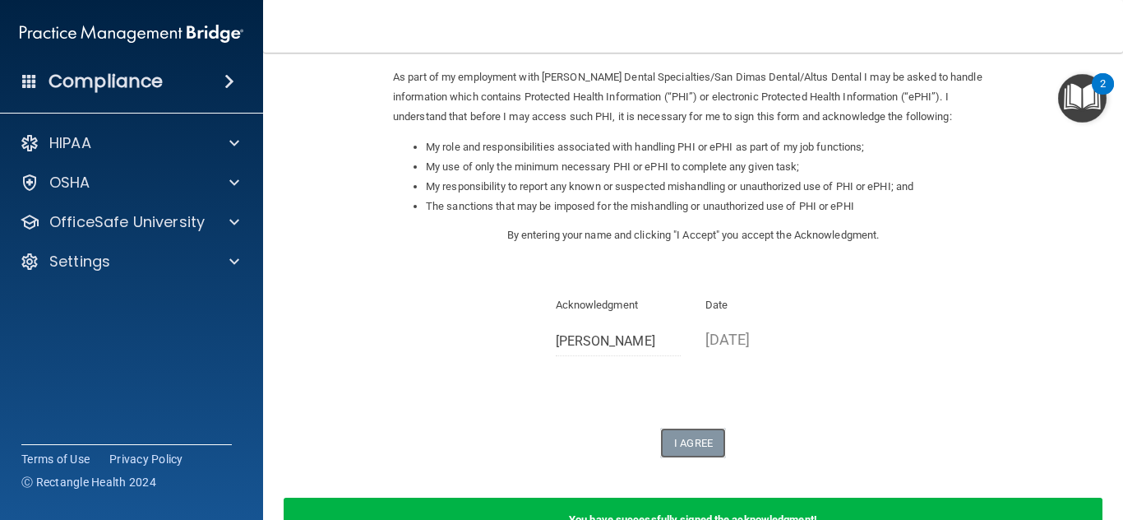
scroll to position [280, 0]
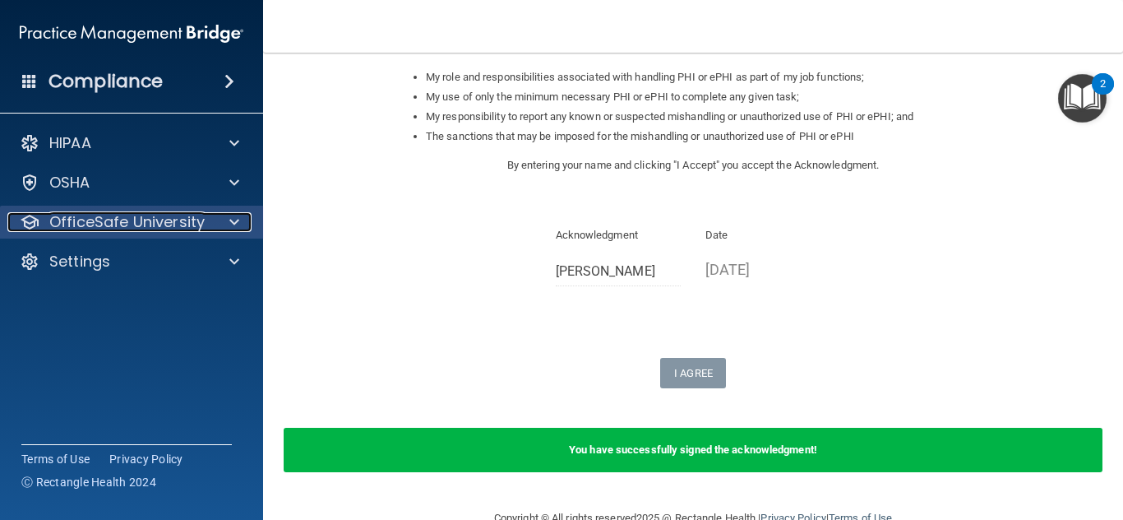
click at [82, 215] on p "OfficeSafe University" at bounding box center [126, 222] width 155 height 20
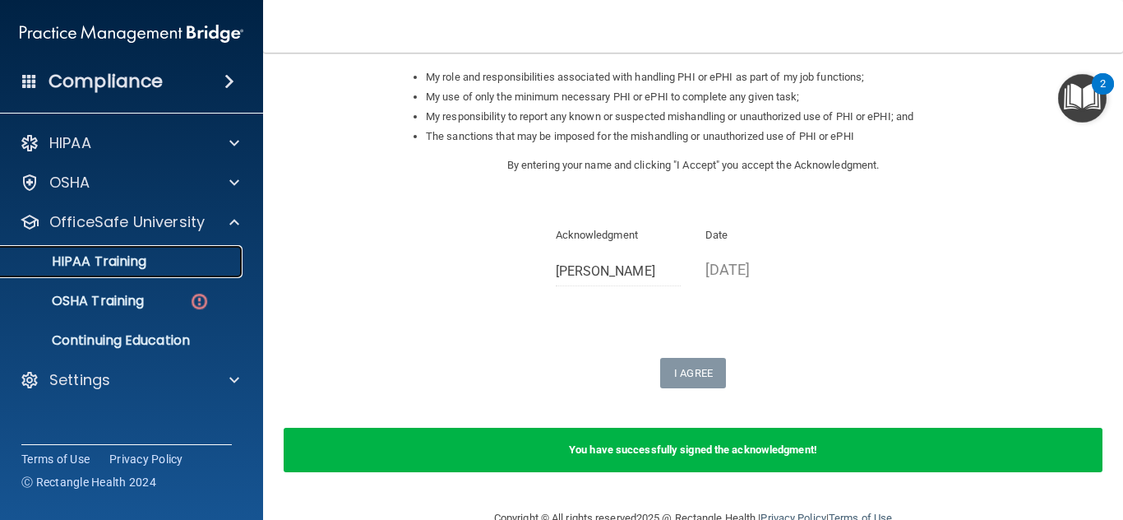
click at [154, 255] on div "HIPAA Training" at bounding box center [123, 261] width 224 height 16
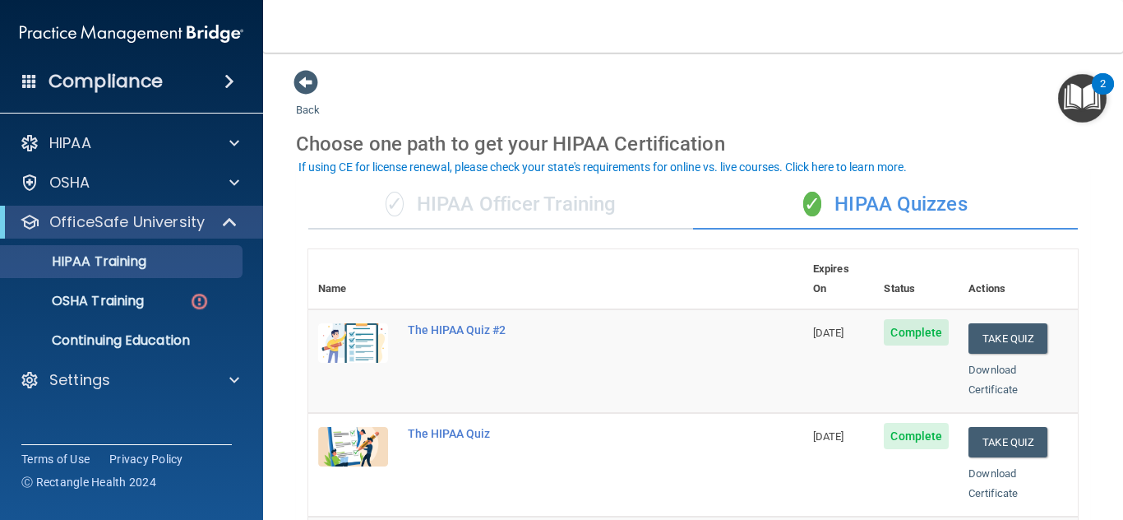
click at [524, 192] on div "✓ HIPAA Officer Training" at bounding box center [500, 204] width 385 height 49
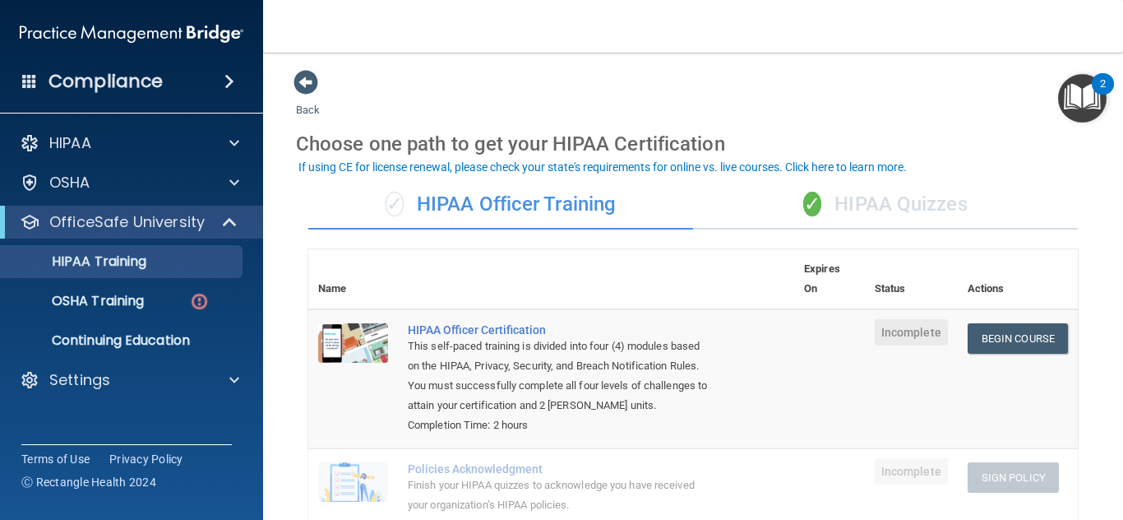
click at [844, 208] on div "✓ HIPAA Quizzes" at bounding box center [885, 204] width 385 height 49
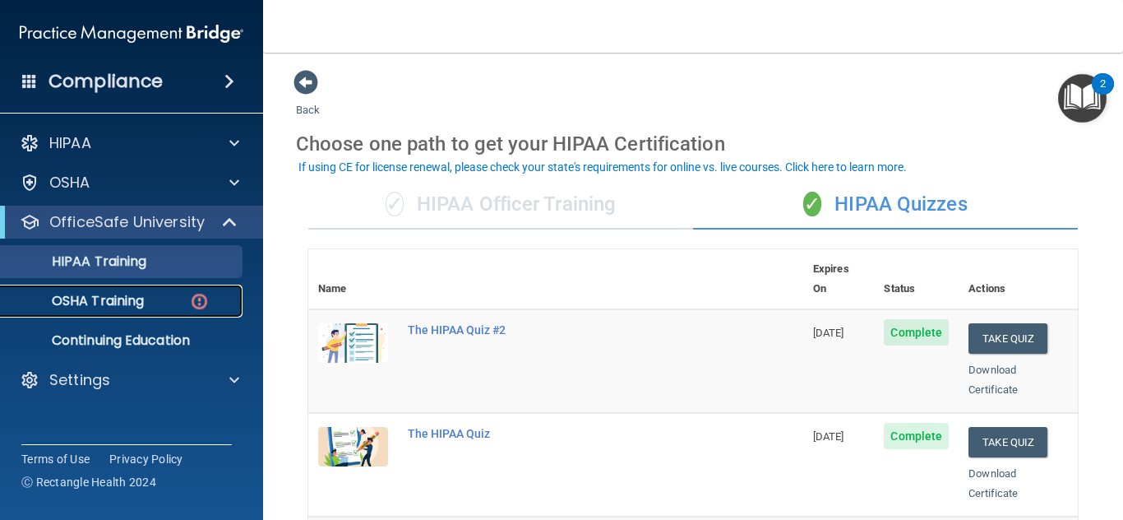
click at [123, 293] on p "OSHA Training" at bounding box center [77, 301] width 133 height 16
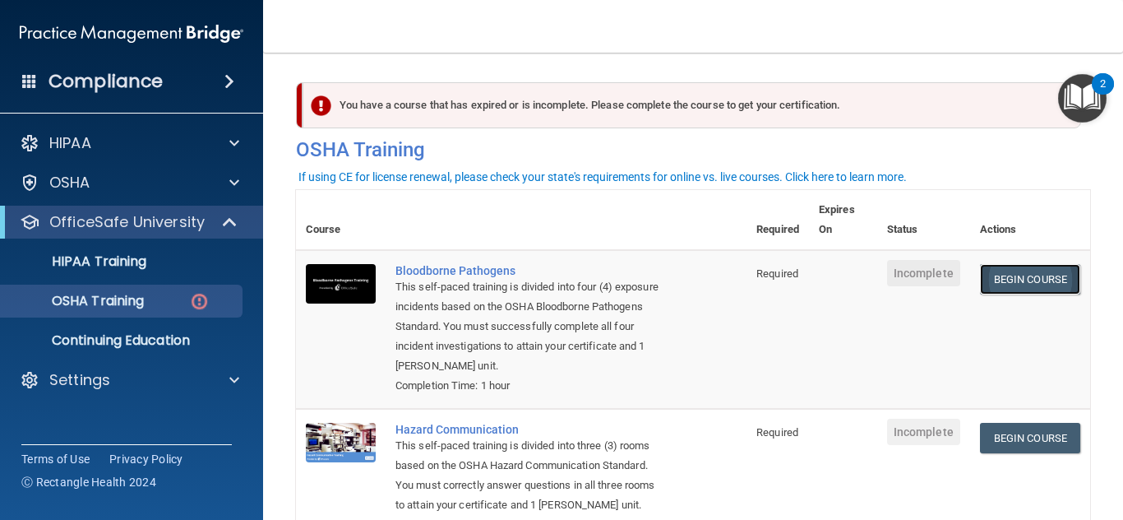
click at [1027, 276] on link "Begin Course" at bounding box center [1030, 279] width 100 height 30
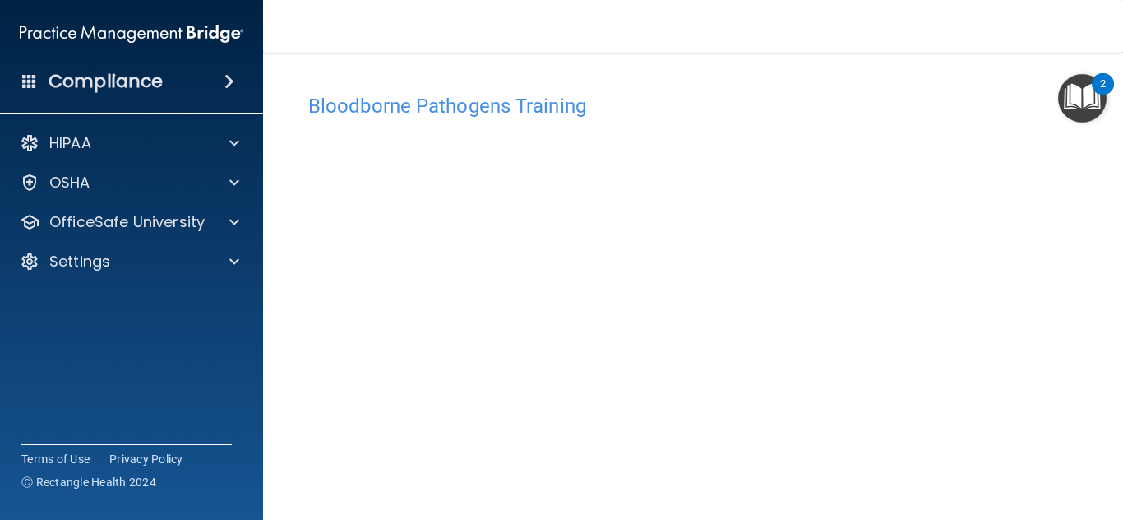
scroll to position [70, 0]
click at [948, 8] on nav "Toggle navigation [PERSON_NAME] [EMAIL_ADDRESS][DOMAIN_NAME] Manage My Enterpri…" at bounding box center [693, 26] width 860 height 53
click at [1070, 88] on img "Open Resource Center, 2 new notifications" at bounding box center [1082, 98] width 49 height 49
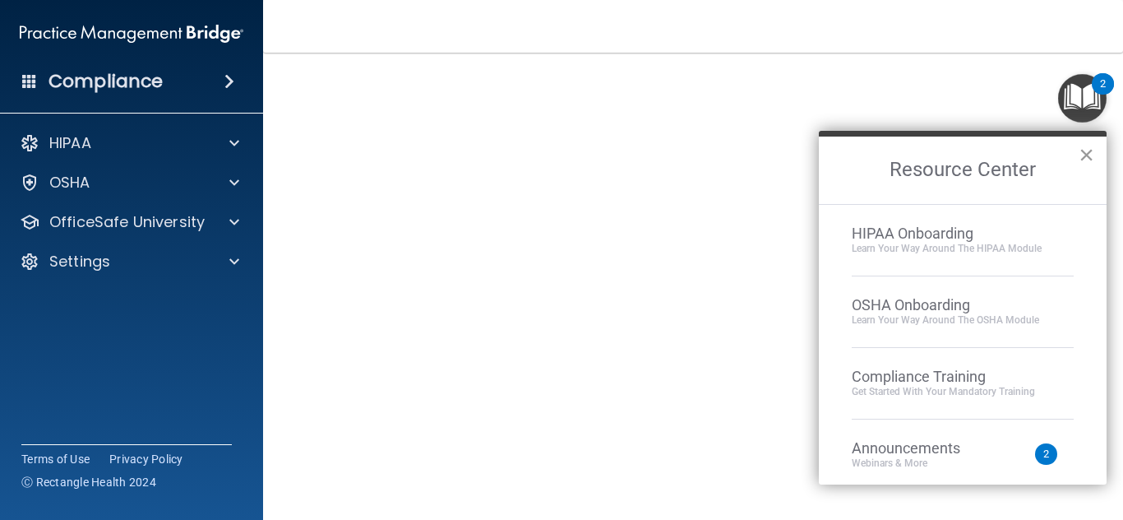
click at [1089, 145] on button "×" at bounding box center [1087, 154] width 16 height 26
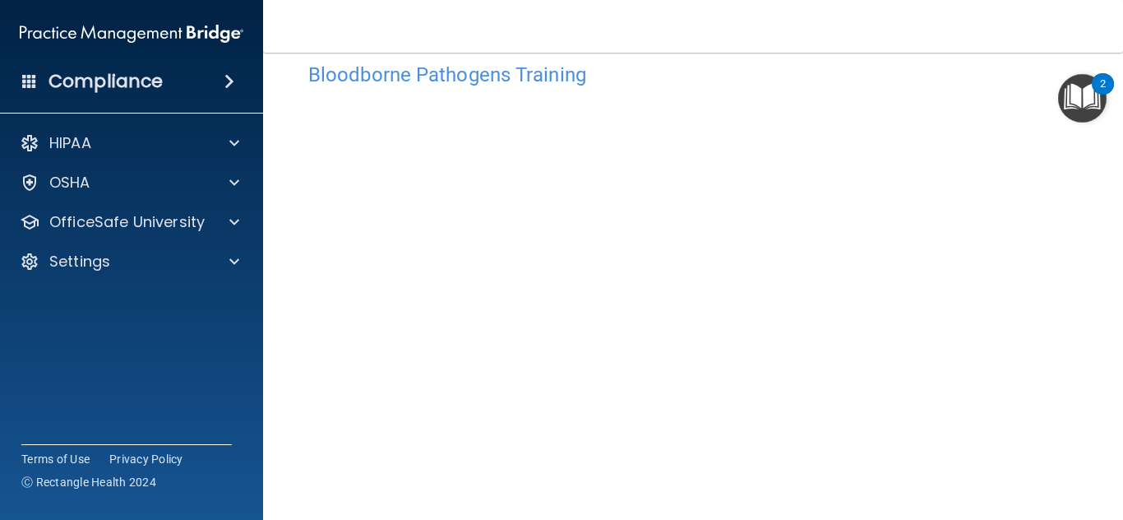
scroll to position [101, 0]
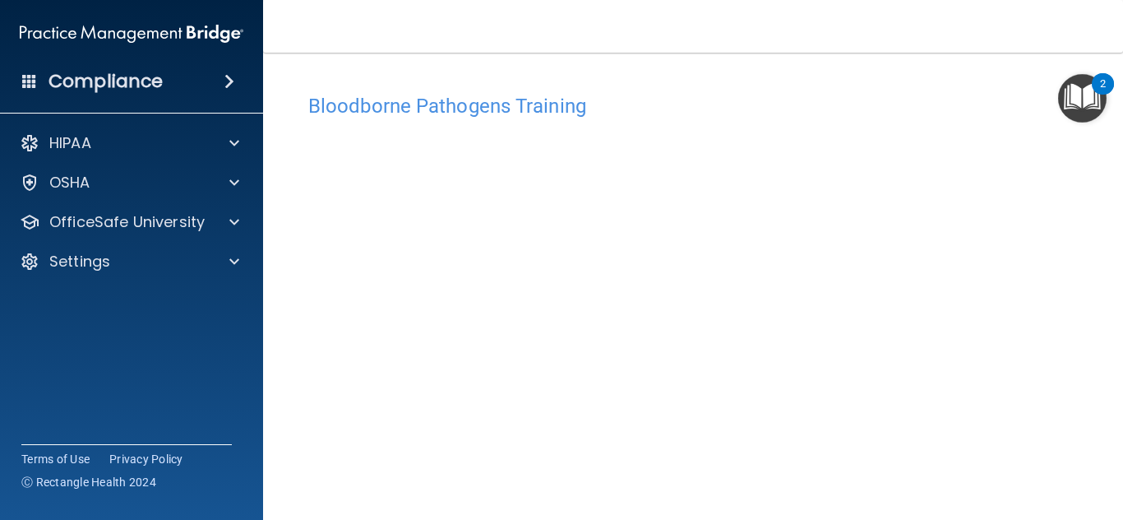
click at [431, 107] on h4 "Bloodborne Pathogens Training" at bounding box center [693, 105] width 770 height 21
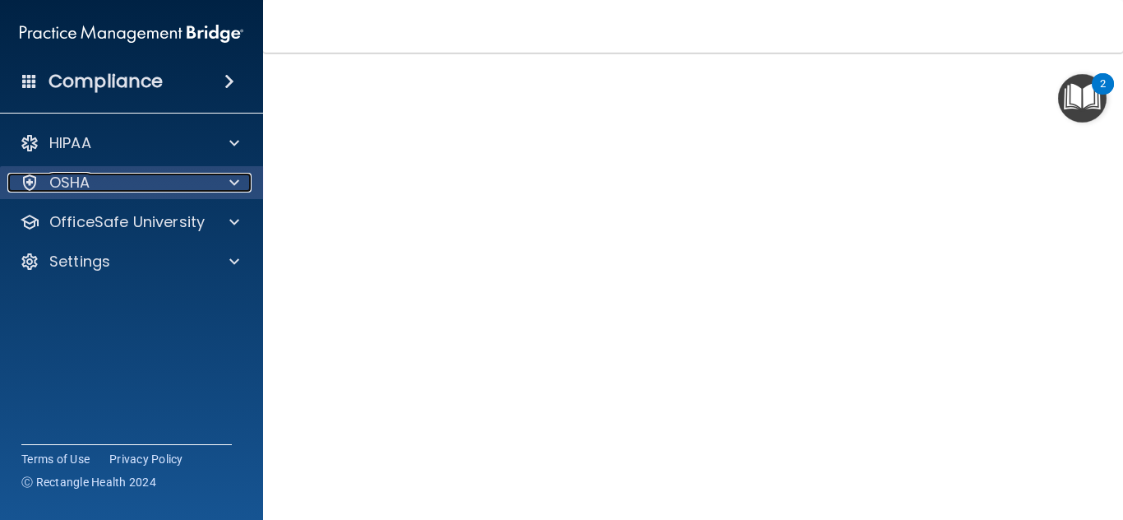
click at [161, 173] on div "OSHA" at bounding box center [109, 183] width 204 height 20
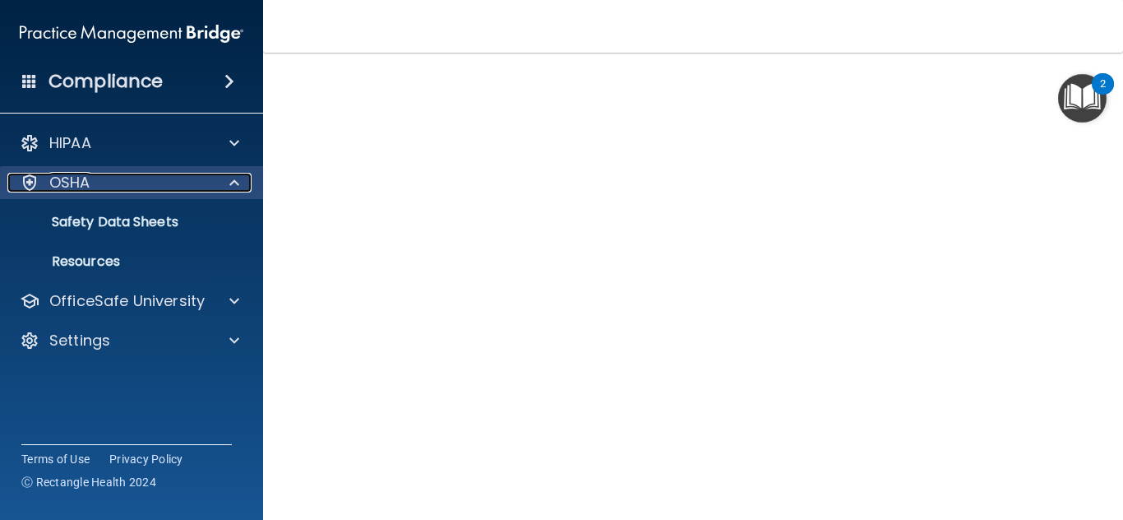
click at [161, 173] on div "OSHA" at bounding box center [109, 183] width 204 height 20
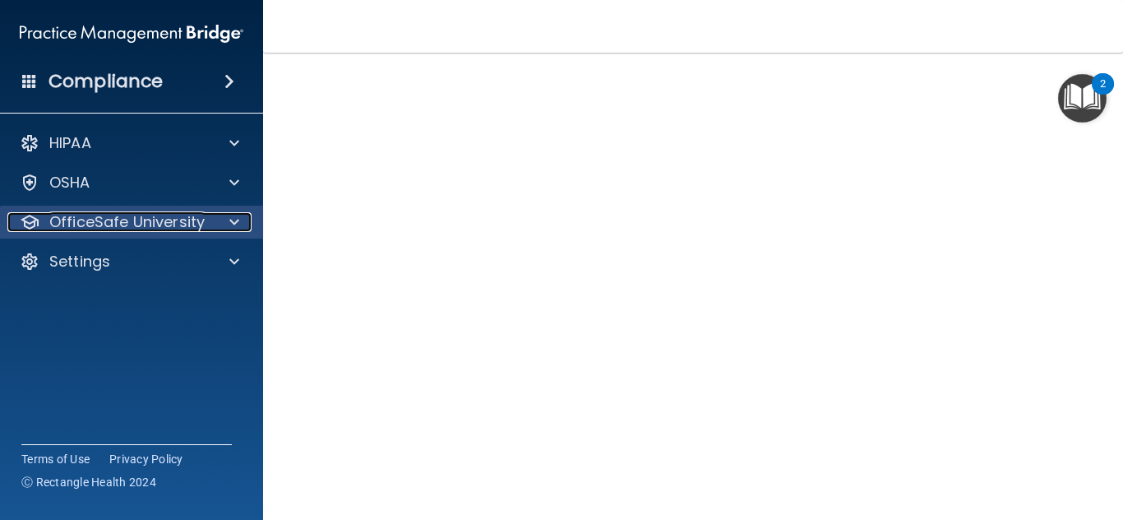
click at [185, 212] on p "OfficeSafe University" at bounding box center [126, 222] width 155 height 20
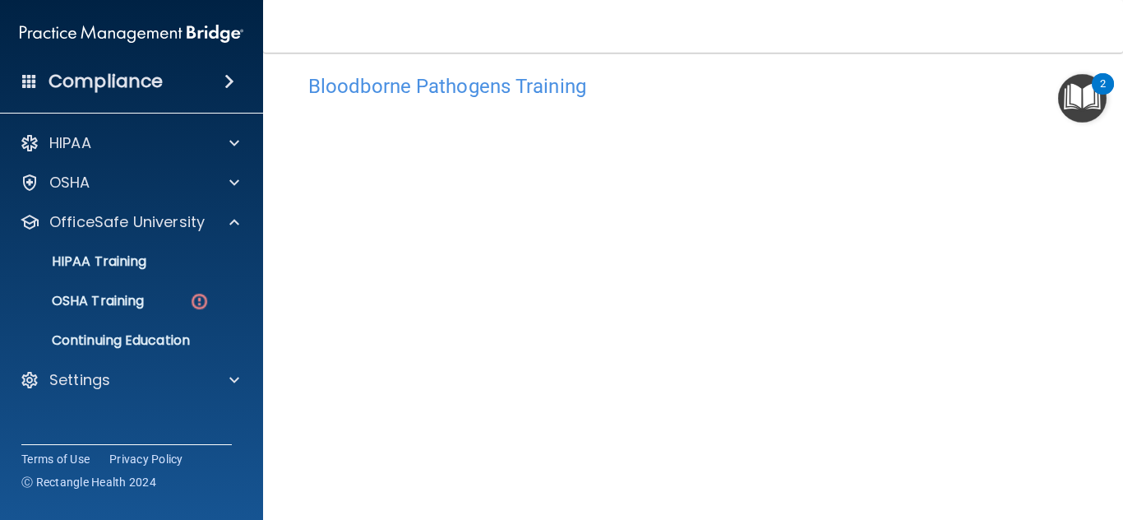
scroll to position [20, 0]
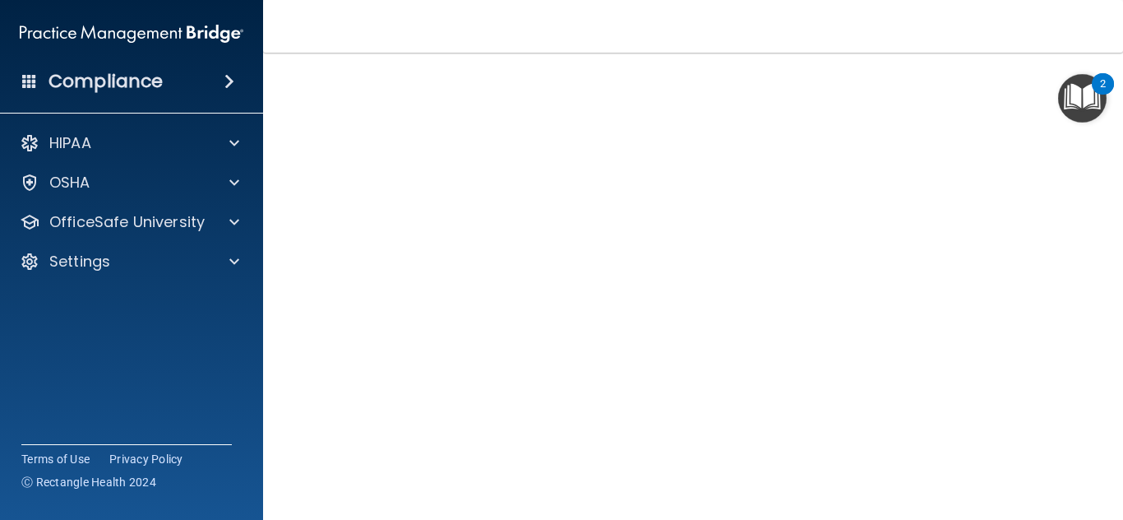
scroll to position [96, 0]
click at [1084, 90] on img "Open Resource Center, 2 new notifications" at bounding box center [1082, 98] width 49 height 49
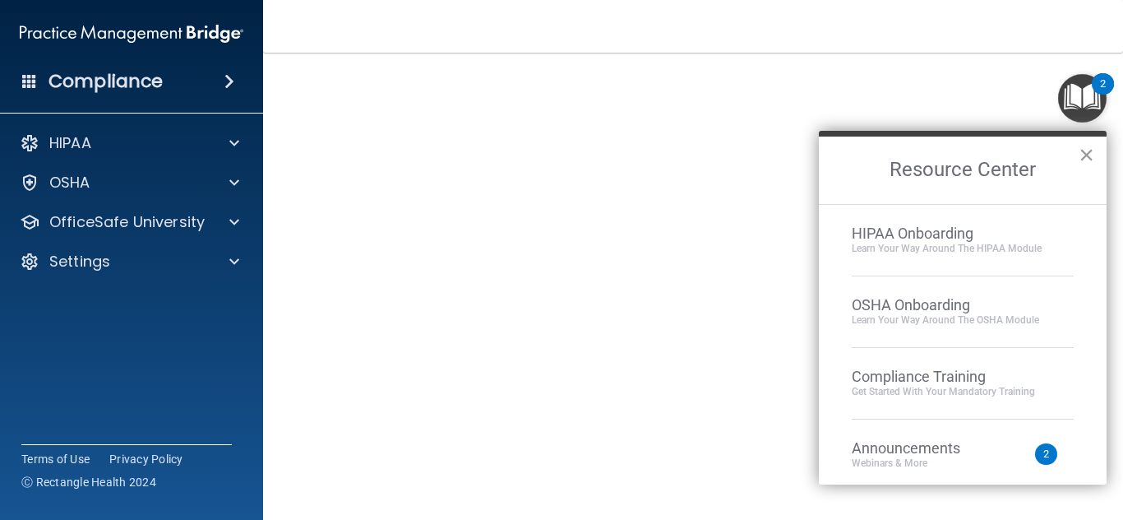
click at [1086, 155] on button "×" at bounding box center [1087, 154] width 16 height 26
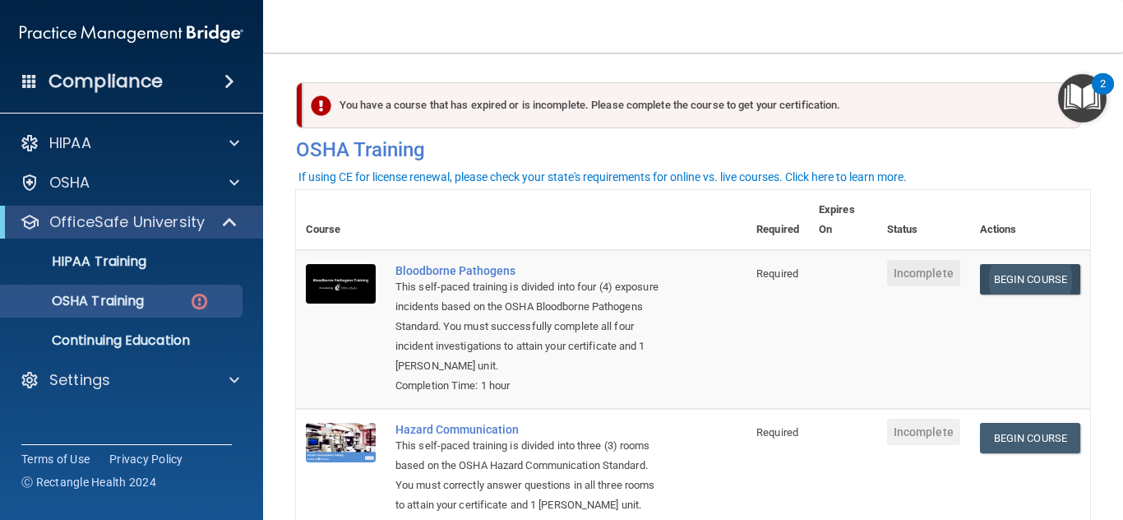
click at [1024, 280] on link "Begin Course" at bounding box center [1030, 279] width 100 height 30
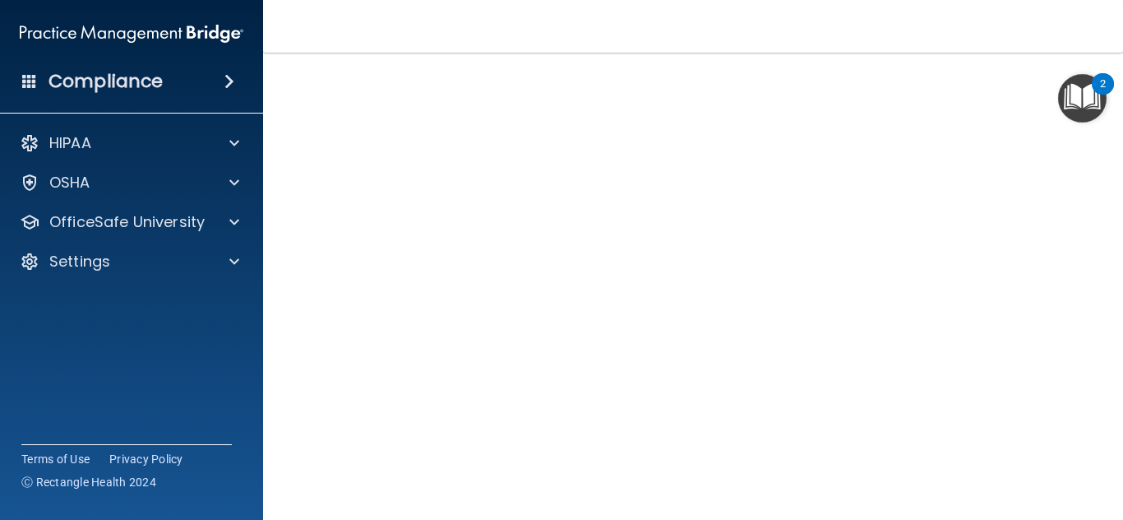
scroll to position [101, 0]
click at [1079, 104] on img "Open Resource Center, 2 new notifications" at bounding box center [1082, 98] width 49 height 49
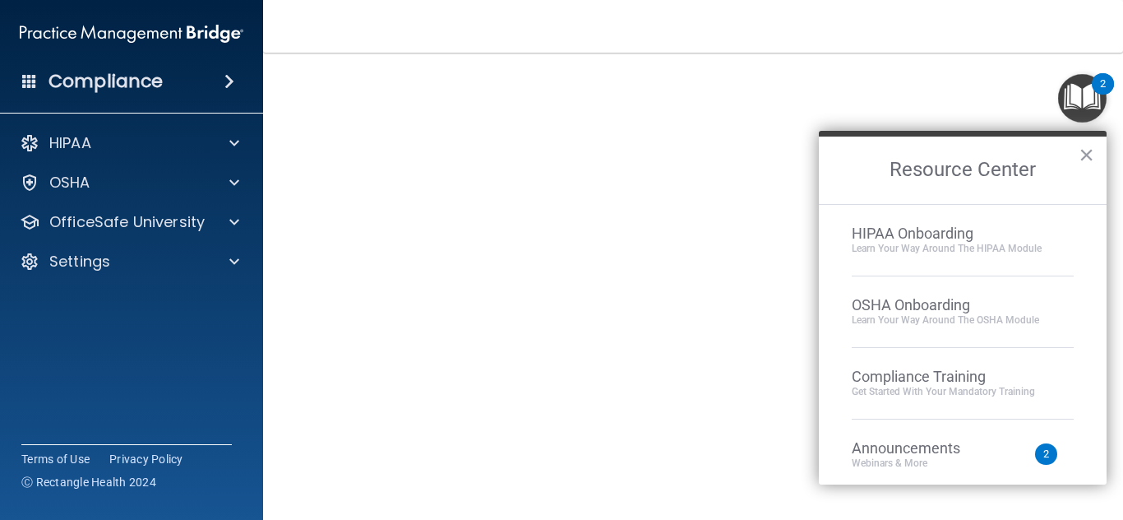
click at [932, 460] on div "Webinars & More" at bounding box center [922, 463] width 141 height 14
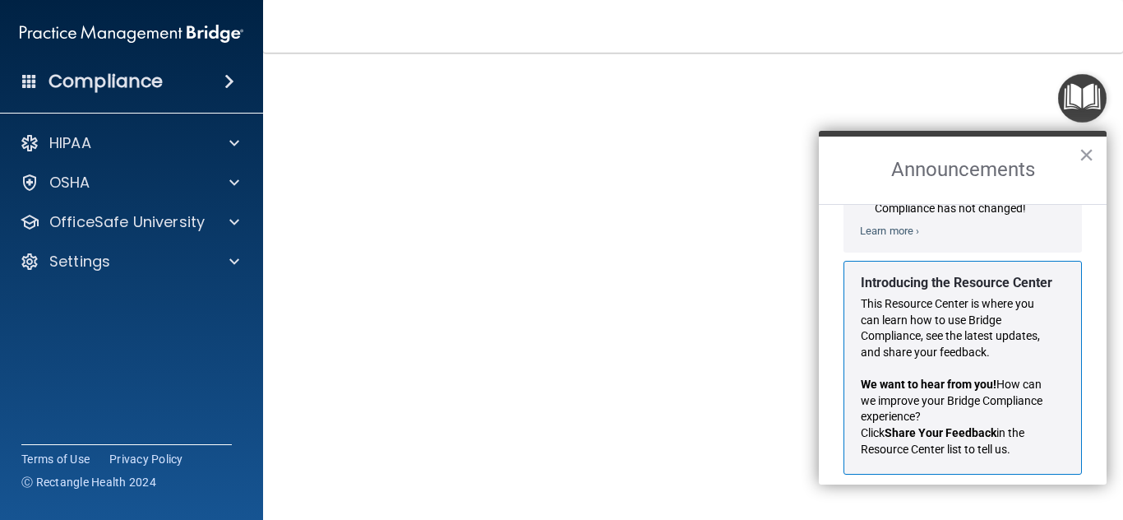
scroll to position [0, 0]
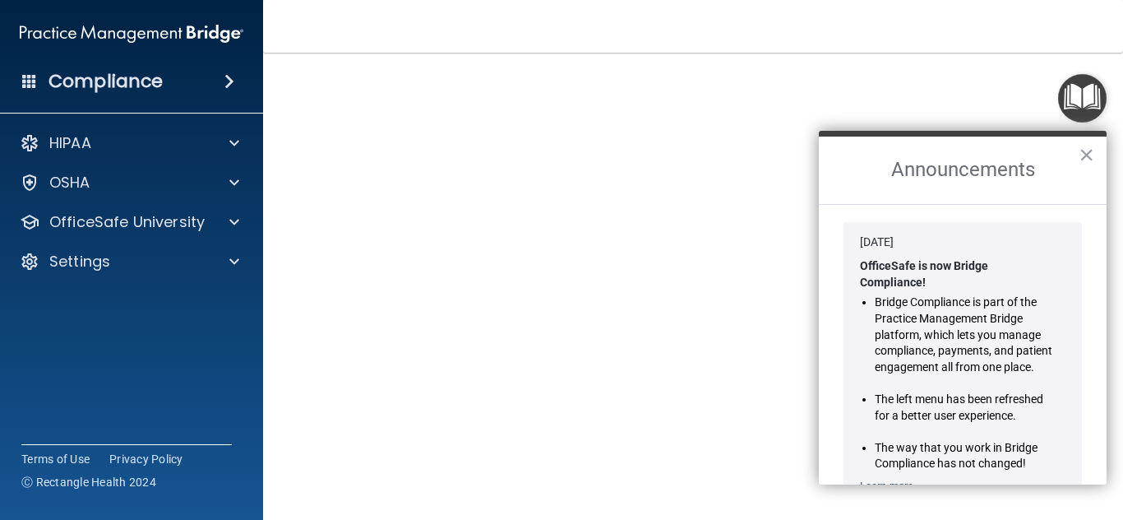
click at [1075, 161] on h2 "Announcements" at bounding box center [963, 169] width 288 height 67
click at [1083, 154] on button "×" at bounding box center [1087, 154] width 16 height 26
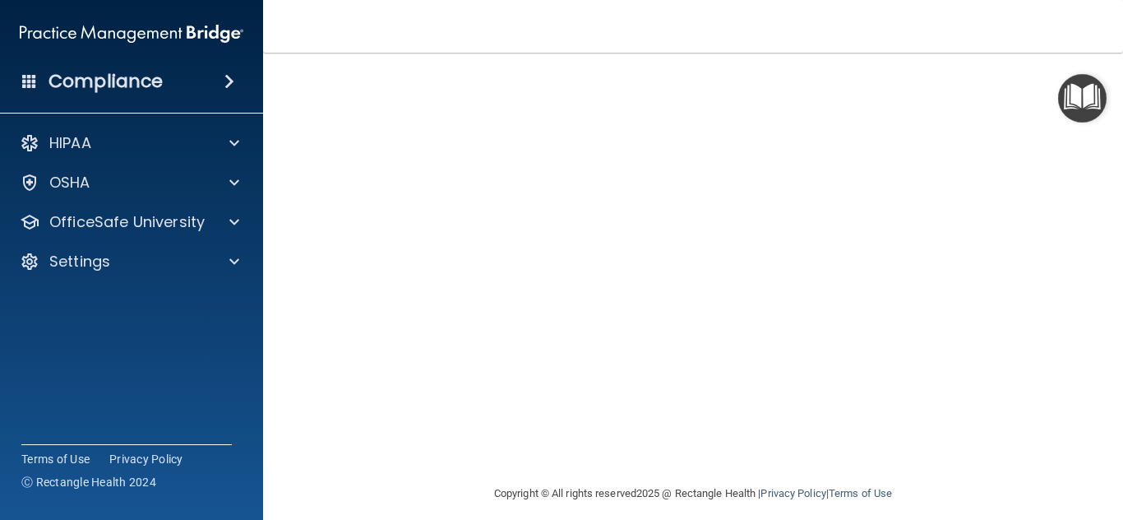
scroll to position [101, 0]
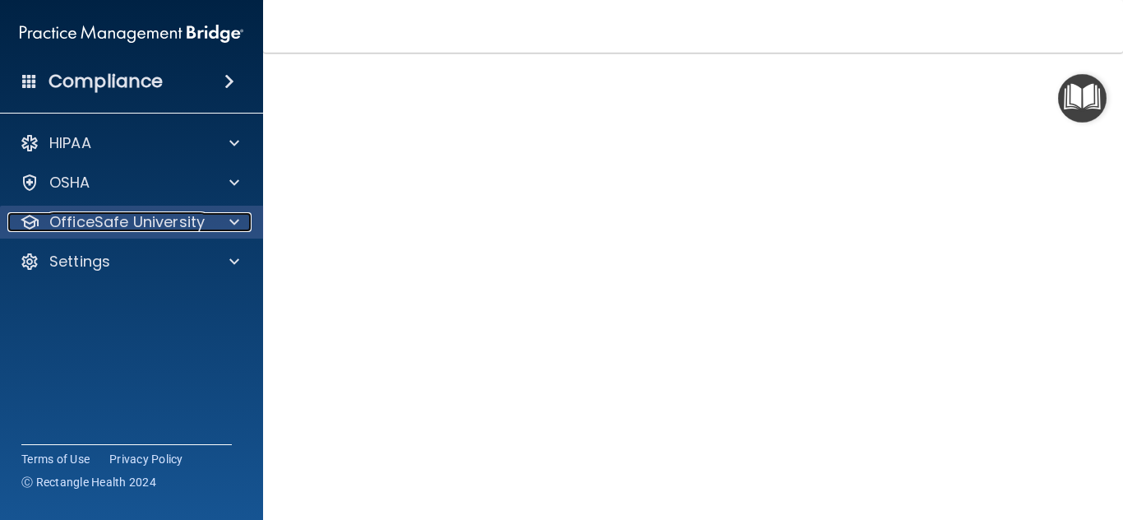
click at [152, 213] on p "OfficeSafe University" at bounding box center [126, 222] width 155 height 20
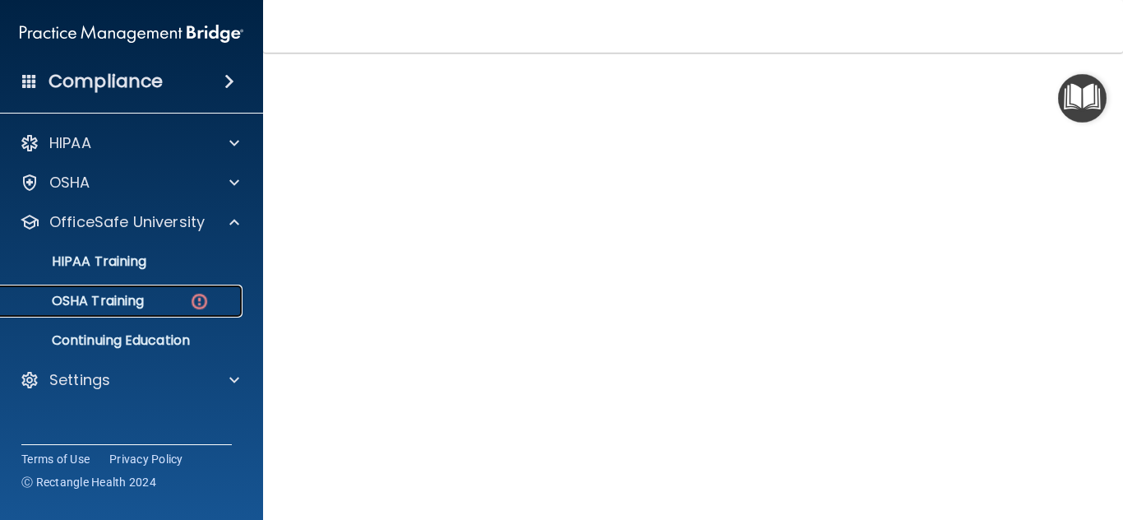
click at [115, 293] on p "OSHA Training" at bounding box center [77, 301] width 133 height 16
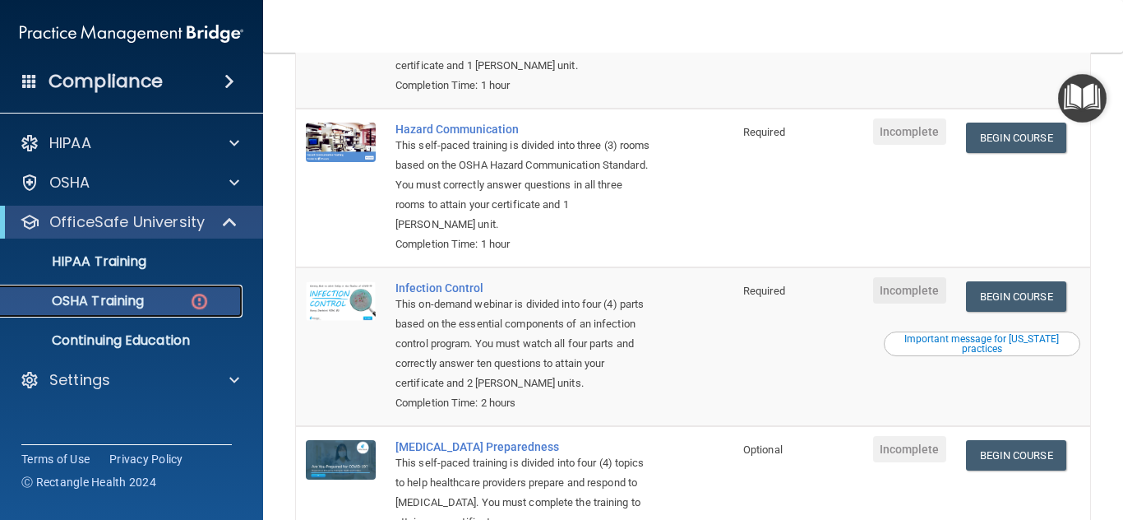
scroll to position [160, 0]
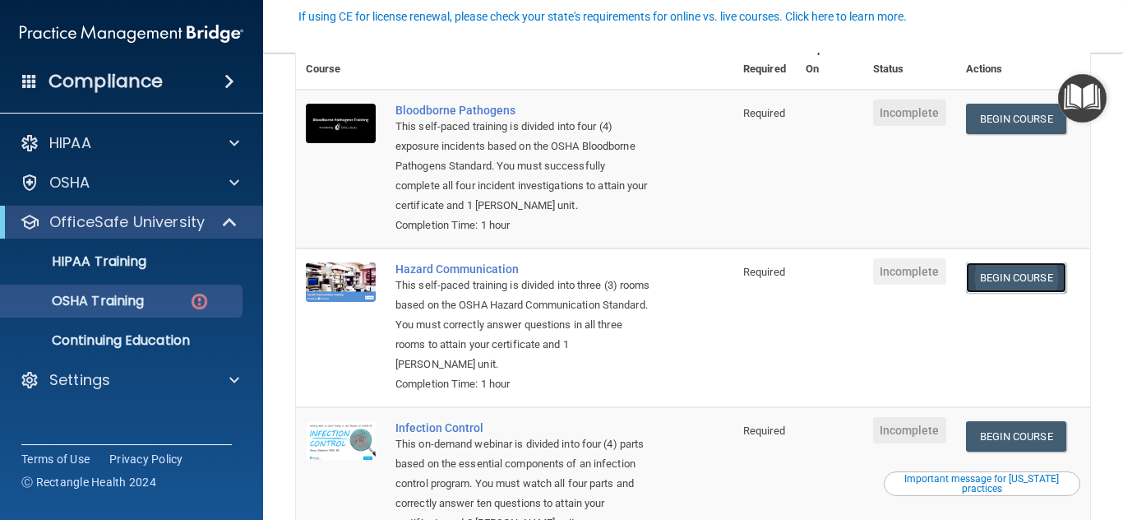
click at [1008, 293] on link "Begin Course" at bounding box center [1016, 277] width 100 height 30
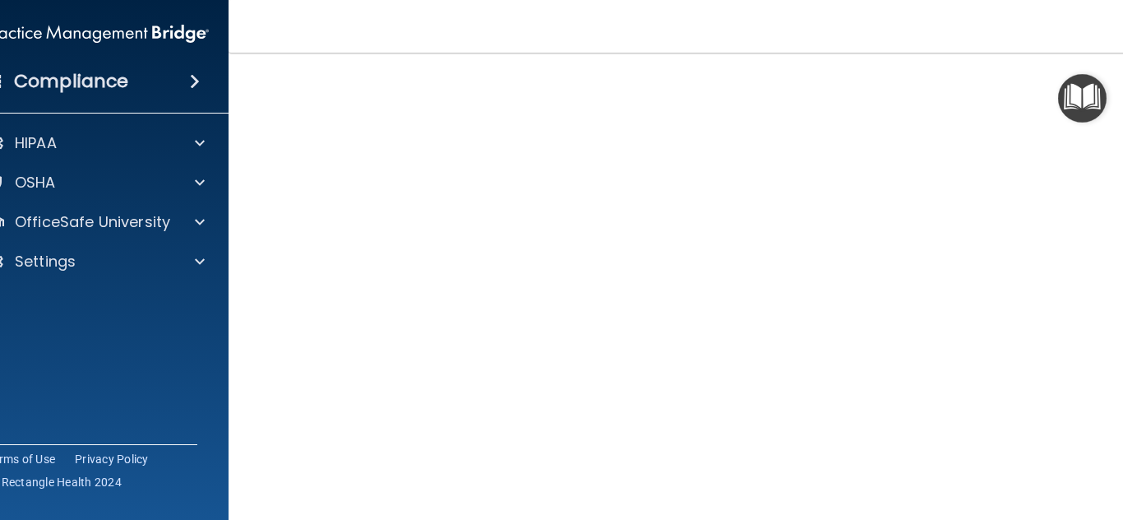
scroll to position [70, 0]
drag, startPoint x: 1122, startPoint y: 106, endPoint x: 1122, endPoint y: 216, distance: 110.2
click at [1122, 216] on main "Hazard Communication Training This course doesn’t expire until . Are you sure y…" at bounding box center [693, 286] width 929 height 467
drag, startPoint x: 1122, startPoint y: 165, endPoint x: 1122, endPoint y: 300, distance: 134.8
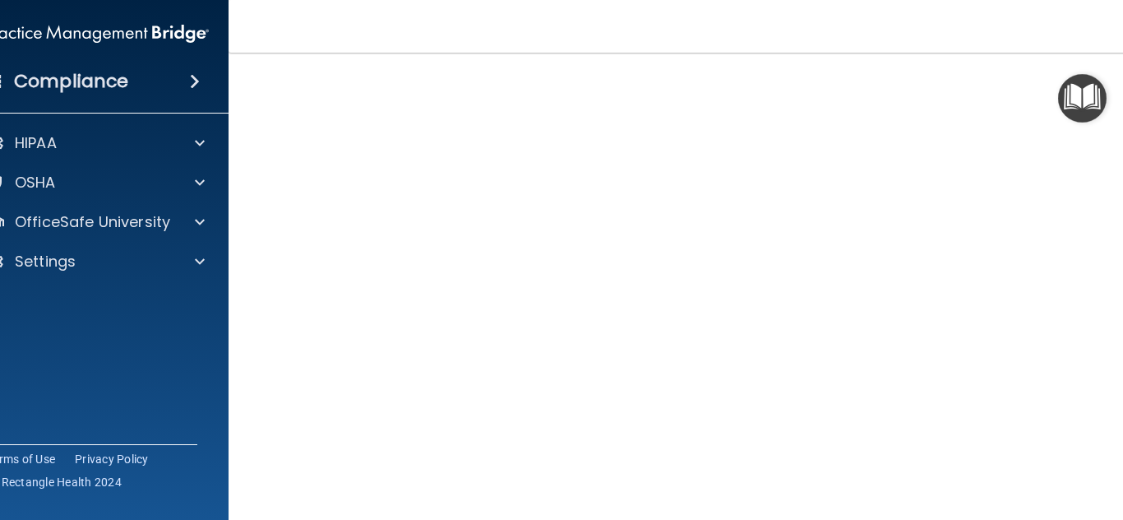
click at [1122, 300] on main "Hazard Communication Training This course doesn’t expire until . Are you sure y…" at bounding box center [693, 286] width 929 height 467
click at [1122, 208] on main "Hazard Communication Training This course doesn’t expire until . Are you sure y…" at bounding box center [693, 286] width 929 height 467
drag, startPoint x: 1122, startPoint y: 217, endPoint x: 1122, endPoint y: 428, distance: 211.3
click at [1122, 428] on main "Hazard Communication Training This course doesn’t expire until . Are you sure y…" at bounding box center [693, 286] width 929 height 467
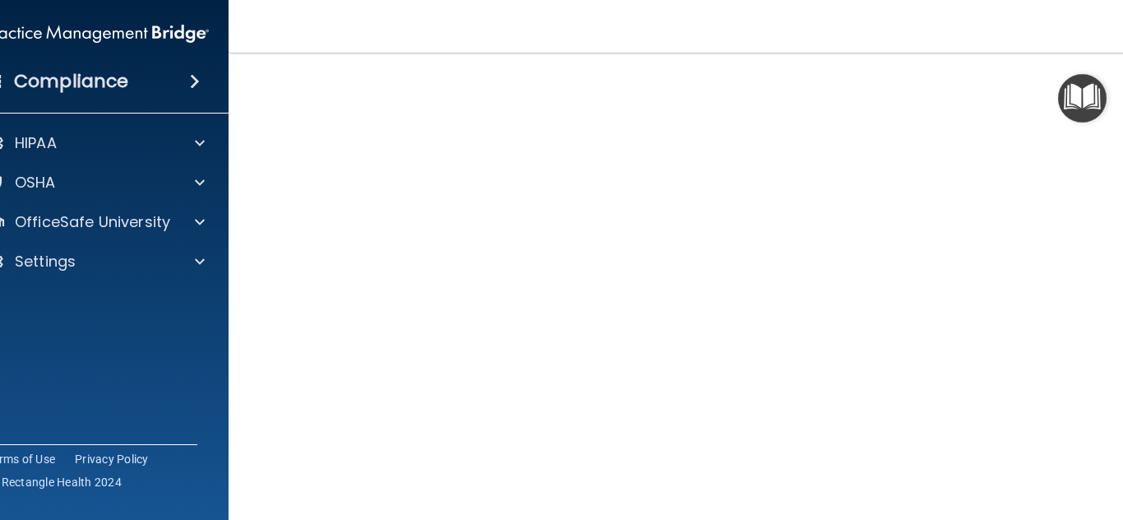
drag, startPoint x: 1120, startPoint y: 297, endPoint x: 1106, endPoint y: 373, distance: 77.7
click at [1112, 372] on main "Hazard Communication Training This course doesn’t expire until . Are you sure y…" at bounding box center [693, 286] width 929 height 467
drag, startPoint x: 1122, startPoint y: 216, endPoint x: 1122, endPoint y: 368, distance: 152.1
click at [1122, 368] on main "Hazard Communication Training This course doesn’t expire until . Are you sure y…" at bounding box center [693, 286] width 929 height 467
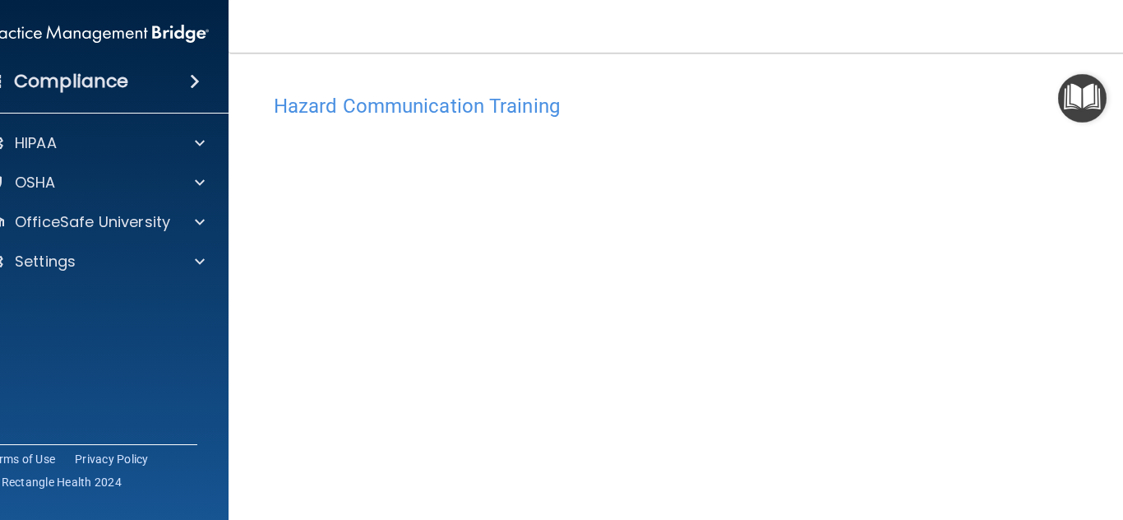
click at [1122, 358] on main "Hazard Communication Training This course doesn’t expire until . Are you sure y…" at bounding box center [693, 286] width 929 height 467
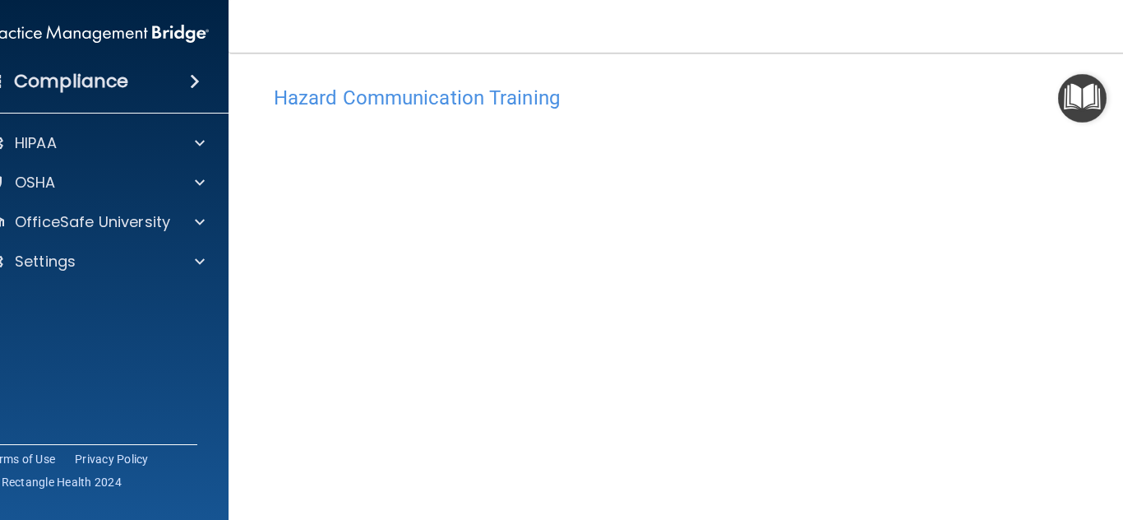
scroll to position [3, 0]
click at [1121, 232] on main "Hazard Communication Training This course doesn’t expire until . Are you sure y…" at bounding box center [693, 286] width 929 height 467
drag, startPoint x: 1121, startPoint y: 232, endPoint x: 1122, endPoint y: 375, distance: 143.1
click at [1122, 375] on main "Hazard Communication Training This course doesn’t expire until . Are you sure y…" at bounding box center [693, 286] width 929 height 467
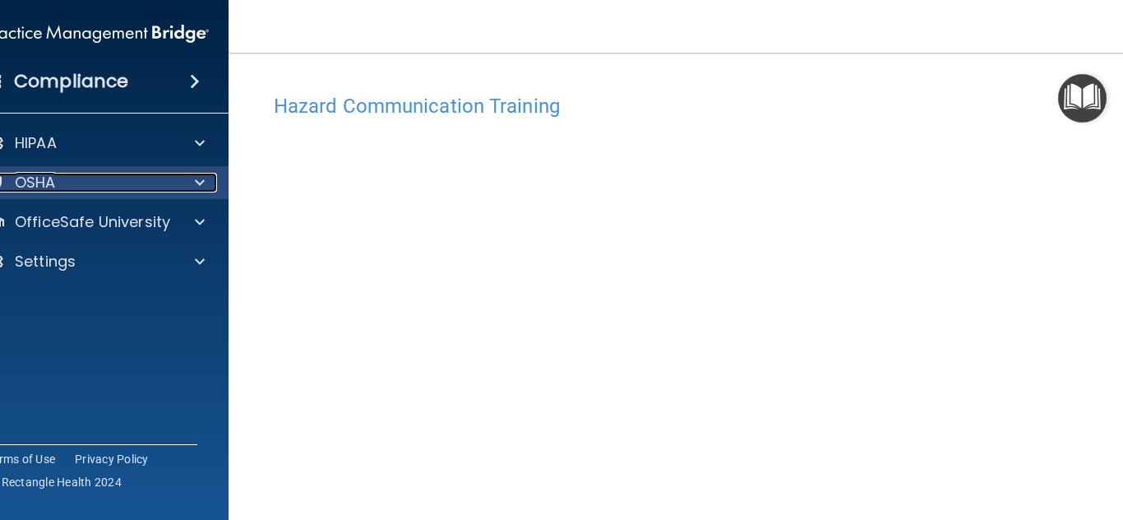
click at [68, 173] on div "OSHA" at bounding box center [75, 183] width 204 height 20
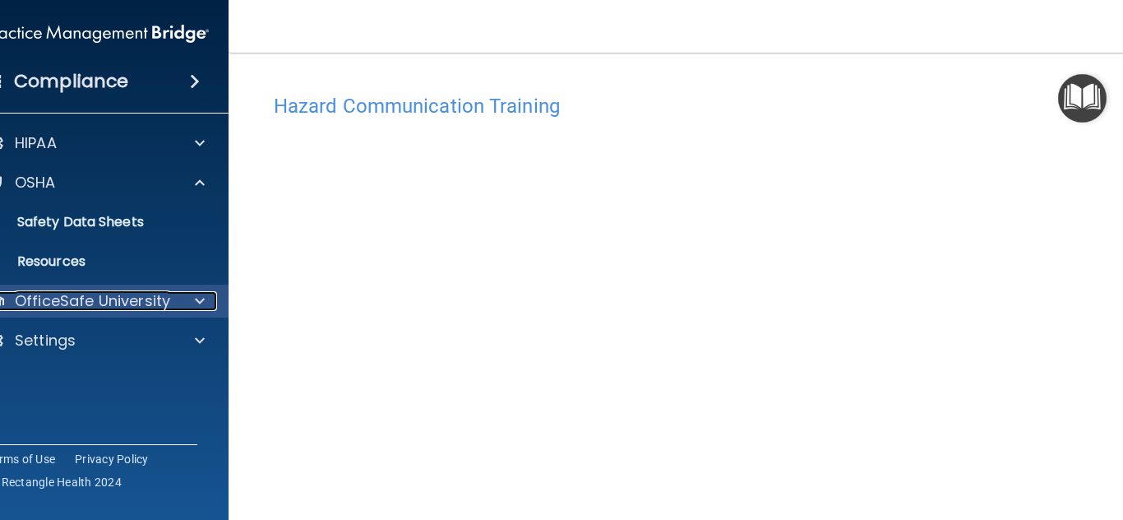
click at [96, 291] on p "OfficeSafe University" at bounding box center [92, 301] width 155 height 20
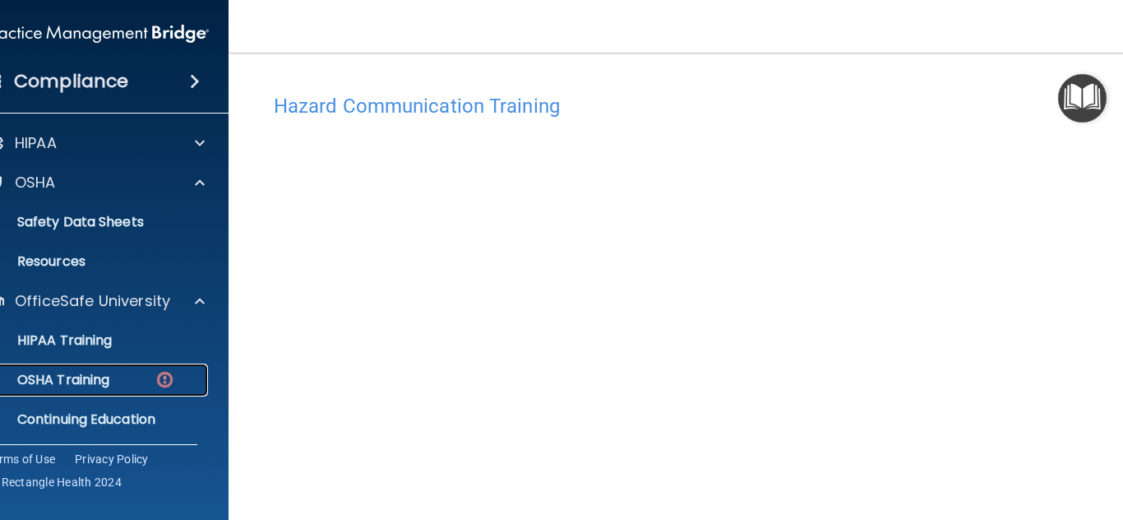
click at [104, 372] on div "OSHA Training" at bounding box center [88, 380] width 224 height 16
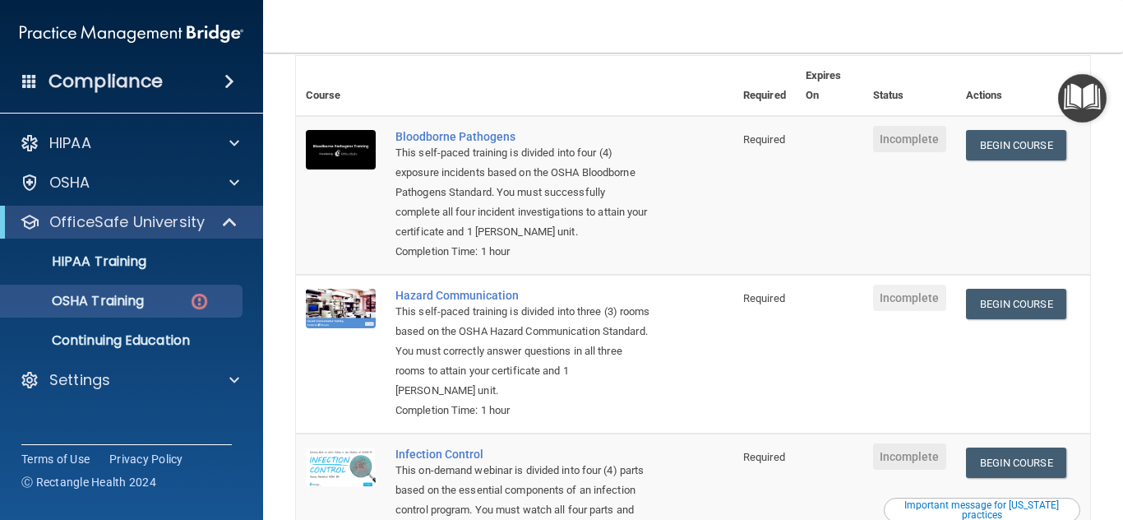
scroll to position [140, 0]
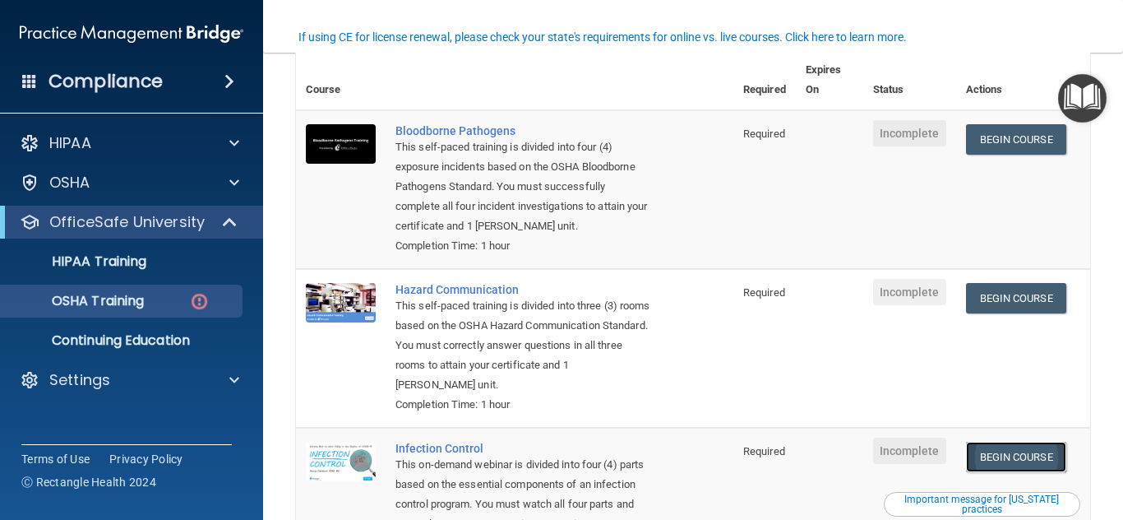
click at [998, 472] on link "Begin Course" at bounding box center [1016, 457] width 100 height 30
